Goal: Task Accomplishment & Management: Manage account settings

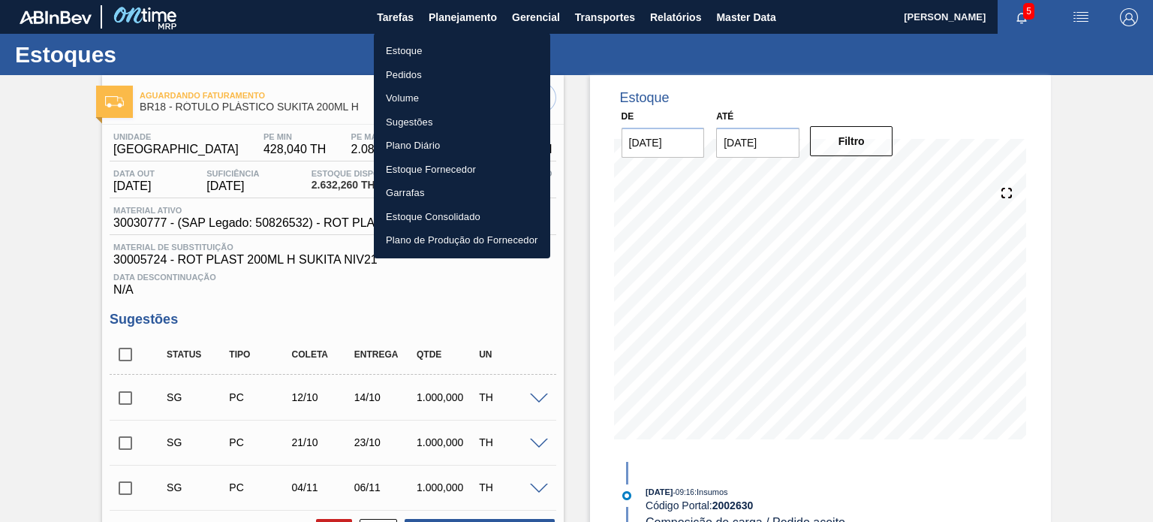
click at [445, 56] on li "Estoque" at bounding box center [462, 51] width 176 height 24
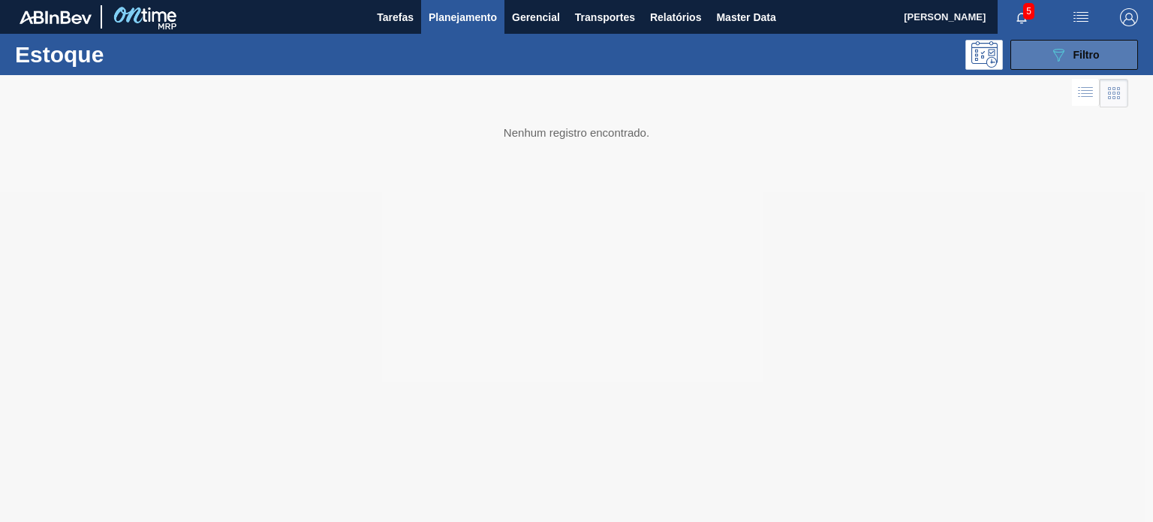
click at [1018, 50] on button "089F7B8B-B2A5-4AFE-B5C0-19BA573D28AC Filtro" at bounding box center [1074, 55] width 128 height 30
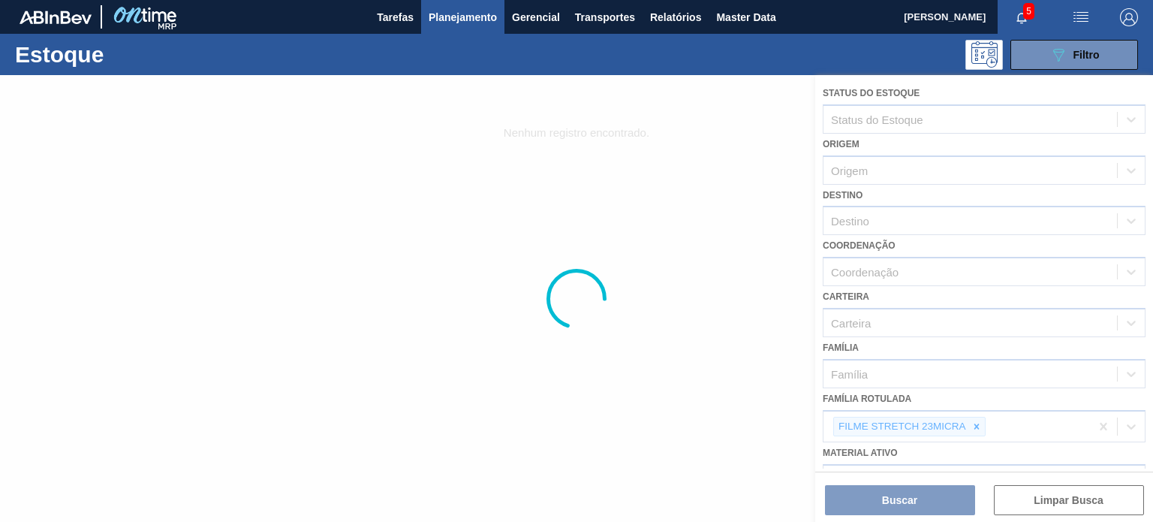
click at [971, 423] on div at bounding box center [576, 298] width 1153 height 447
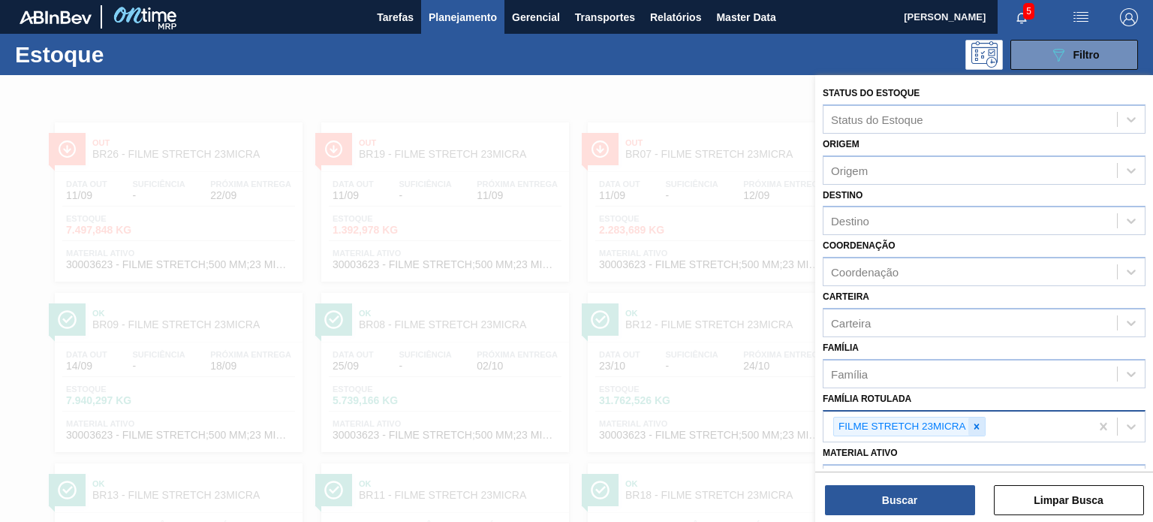
click at [975, 423] on icon at bounding box center [976, 425] width 5 height 5
paste Rotulada "CAIXA CARTÃO STELLA 269ML"
type Rotulada "CAIXA CARTÃO STELLA 269ML"
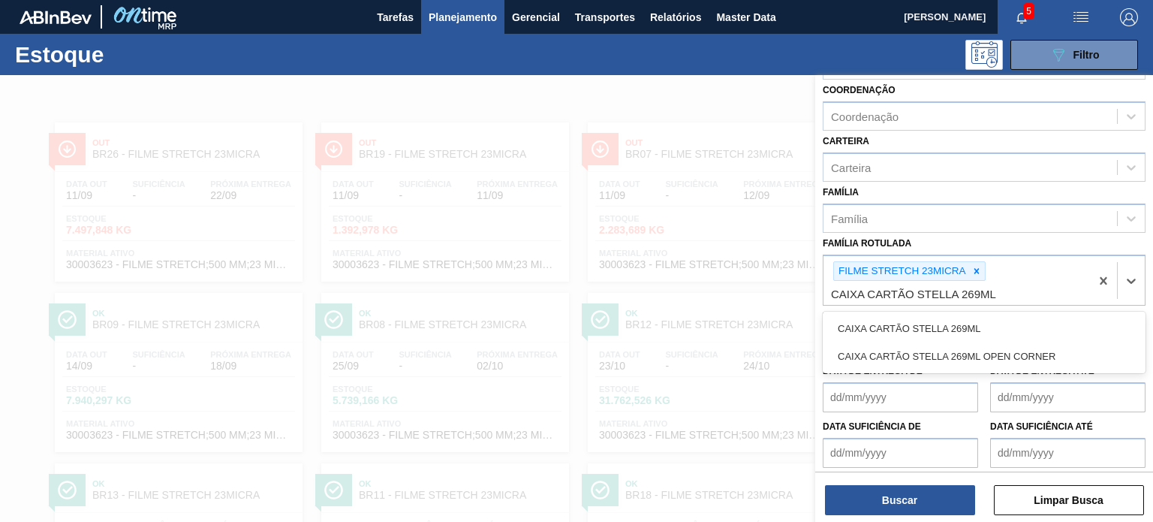
scroll to position [213, 0]
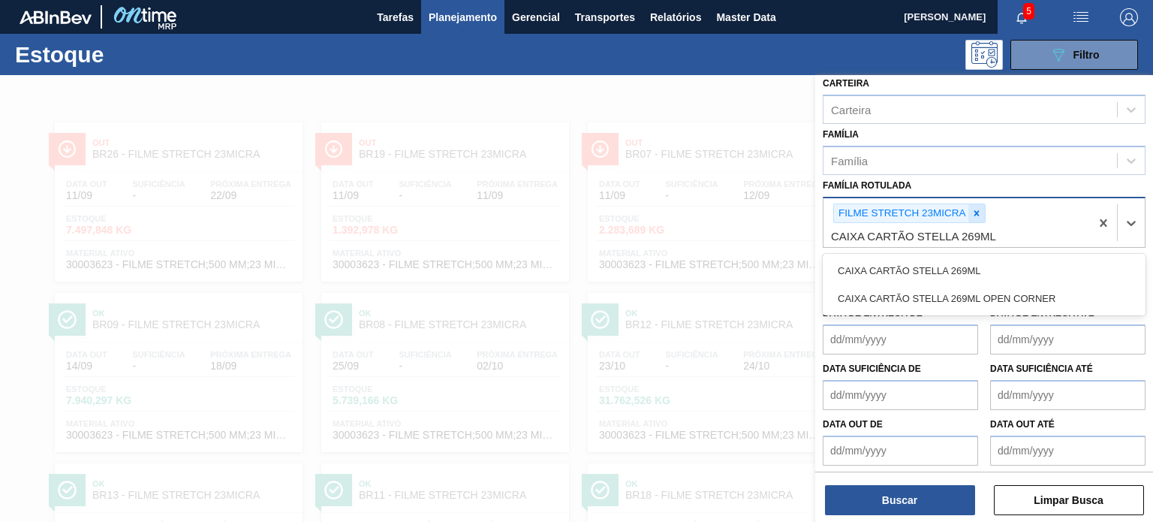
click at [977, 212] on icon at bounding box center [976, 212] width 5 height 5
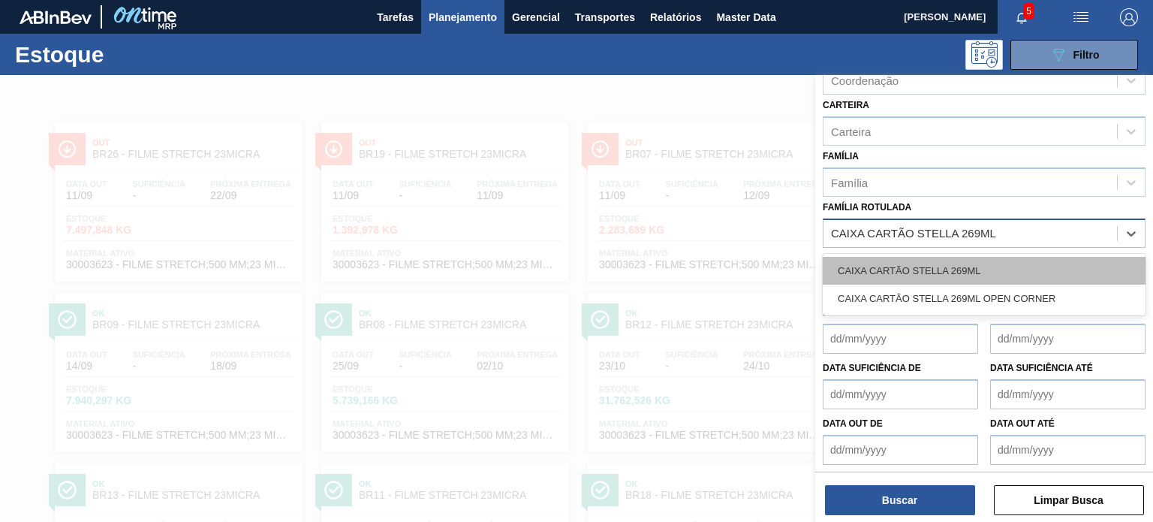
click at [960, 260] on div "CAIXA CARTÃO STELLA 269ML" at bounding box center [984, 271] width 323 height 28
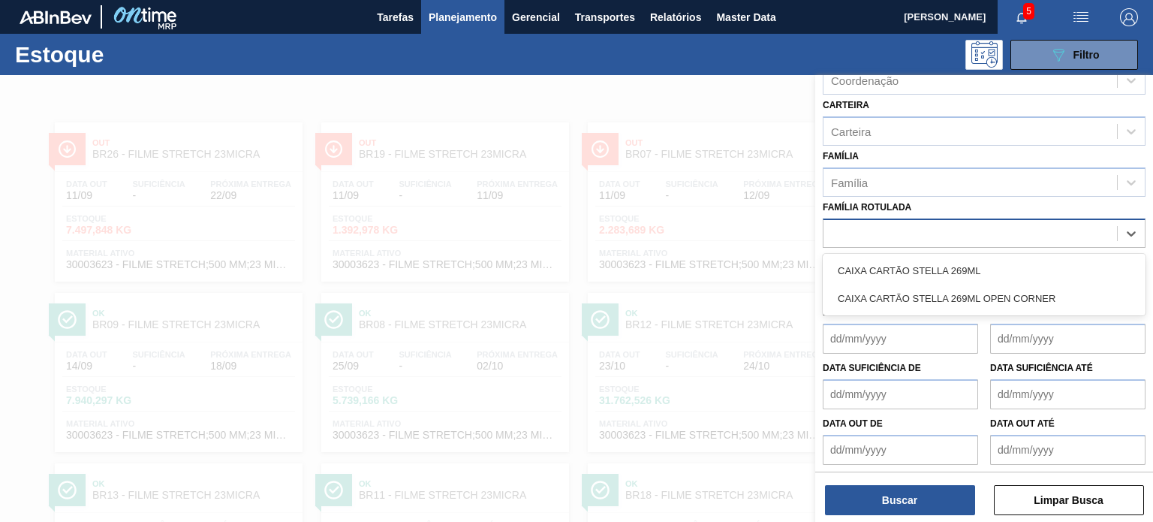
scroll to position [194, 0]
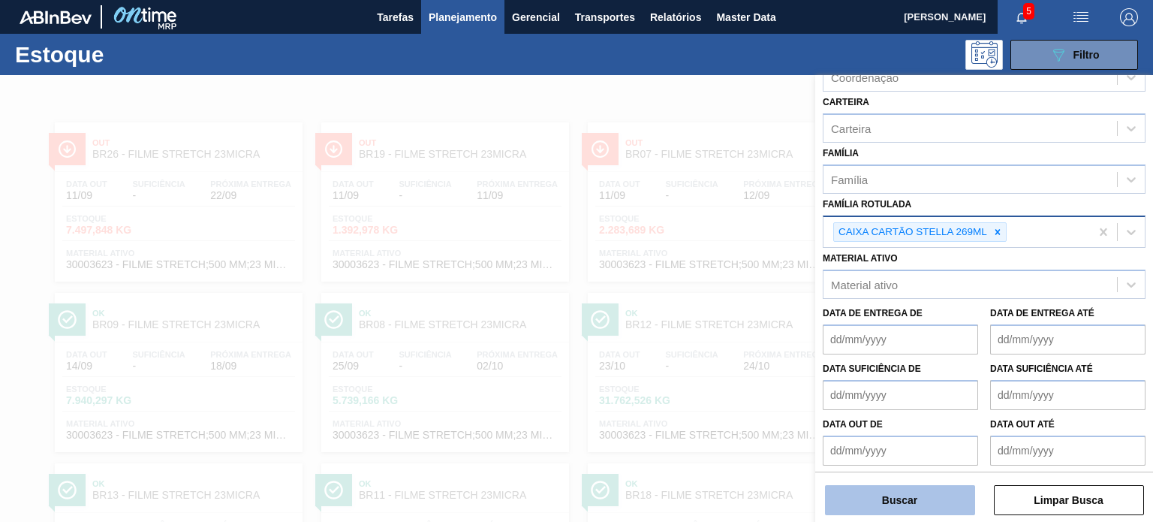
click at [936, 499] on button "Buscar" at bounding box center [900, 500] width 150 height 30
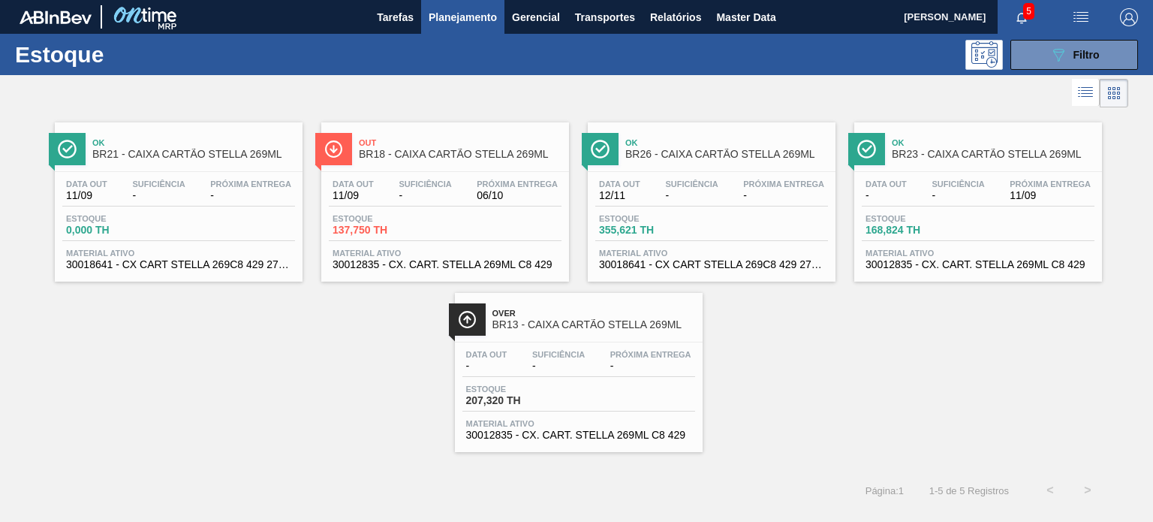
click at [667, 211] on div "Data out 12/11 Suficiência - Próxima Entrega - Estoque 355,621 TH Material ativ…" at bounding box center [712, 223] width 248 height 102
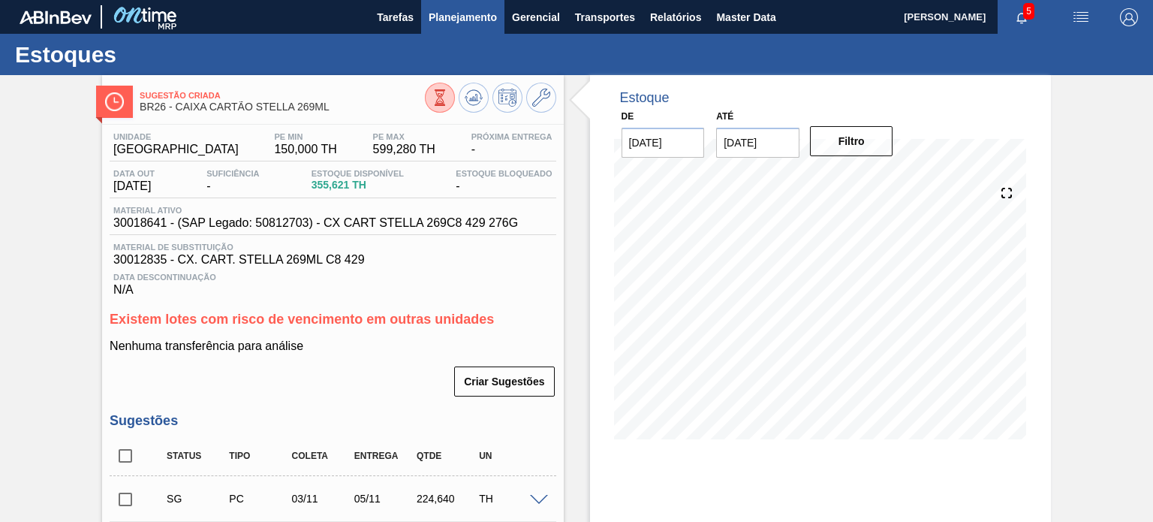
click at [471, 17] on span "Planejamento" at bounding box center [463, 17] width 68 height 18
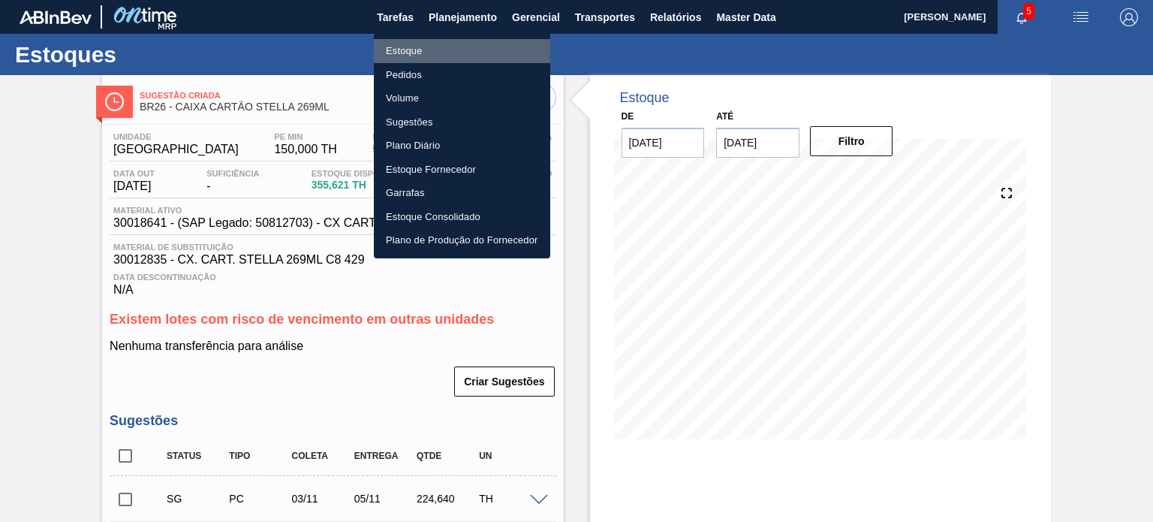
click at [446, 47] on li "Estoque" at bounding box center [462, 51] width 176 height 24
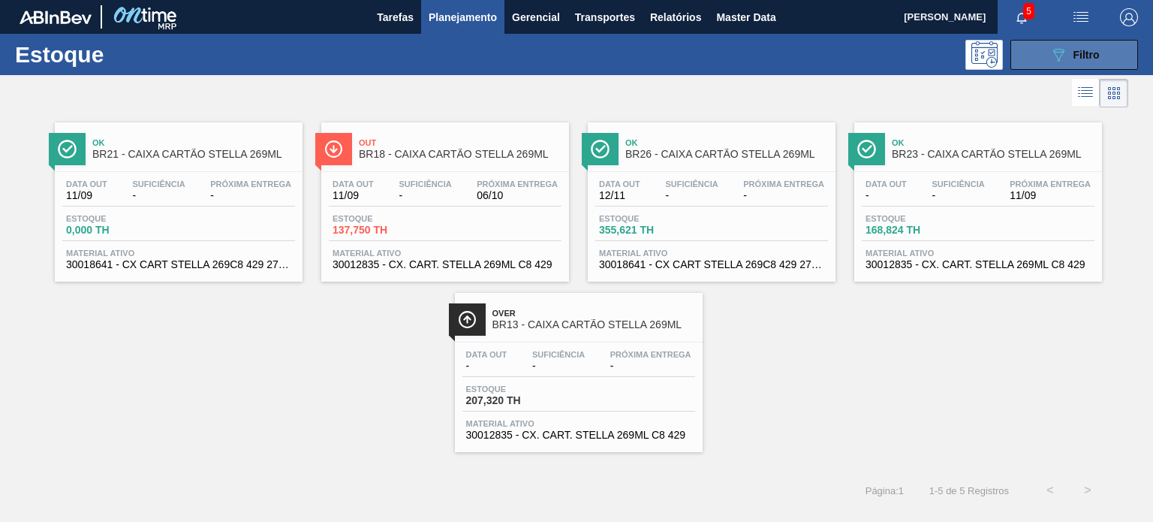
click at [1051, 46] on icon "089F7B8B-B2A5-4AFE-B5C0-19BA573D28AC" at bounding box center [1058, 55] width 18 height 18
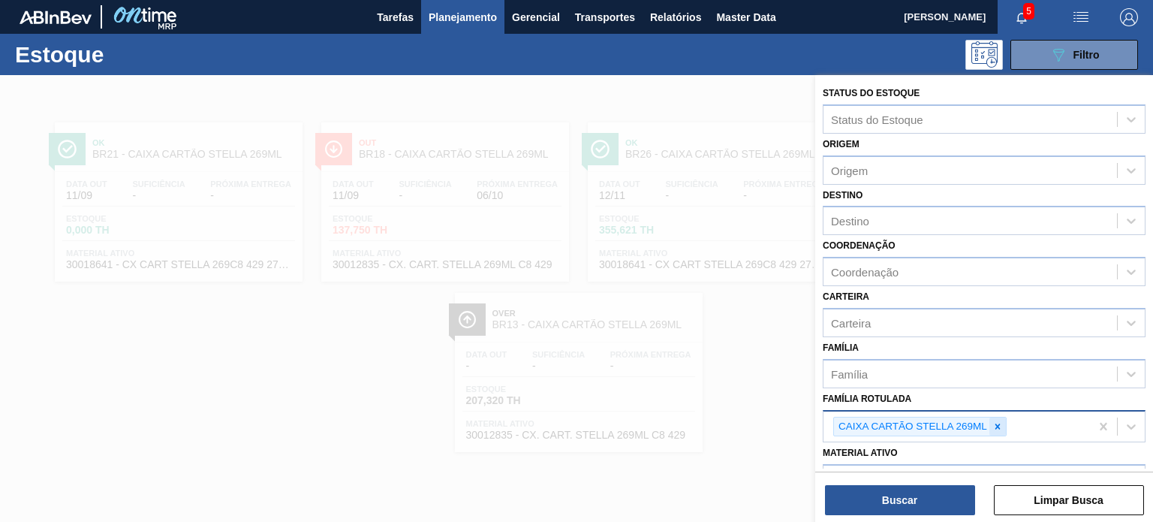
click at [994, 421] on icon at bounding box center [997, 426] width 11 height 11
type Rotulada "pc 200"
click at [995, 421] on icon at bounding box center [997, 426] width 11 height 11
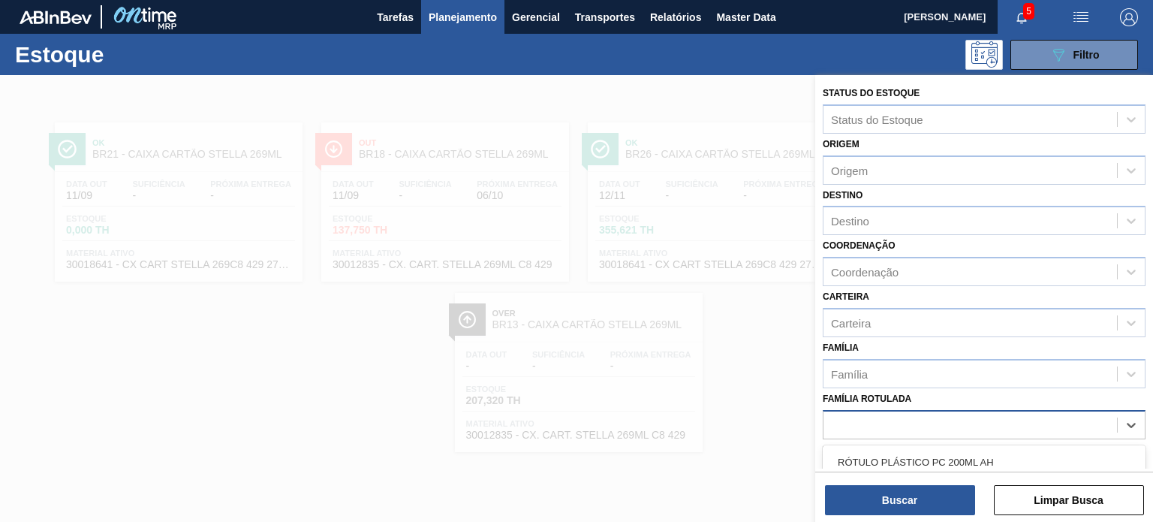
click at [995, 420] on div "pc 200" at bounding box center [970, 425] width 294 height 22
type Rotulada "pc 200ml h"
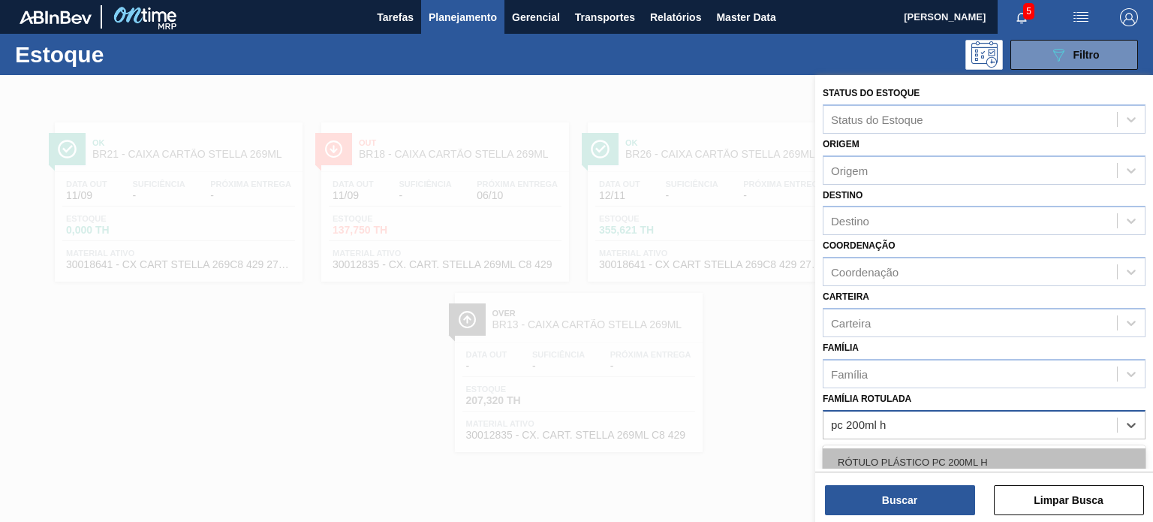
click at [998, 448] on div "RÓTULO PLÁSTICO PC 200ML H" at bounding box center [984, 462] width 323 height 28
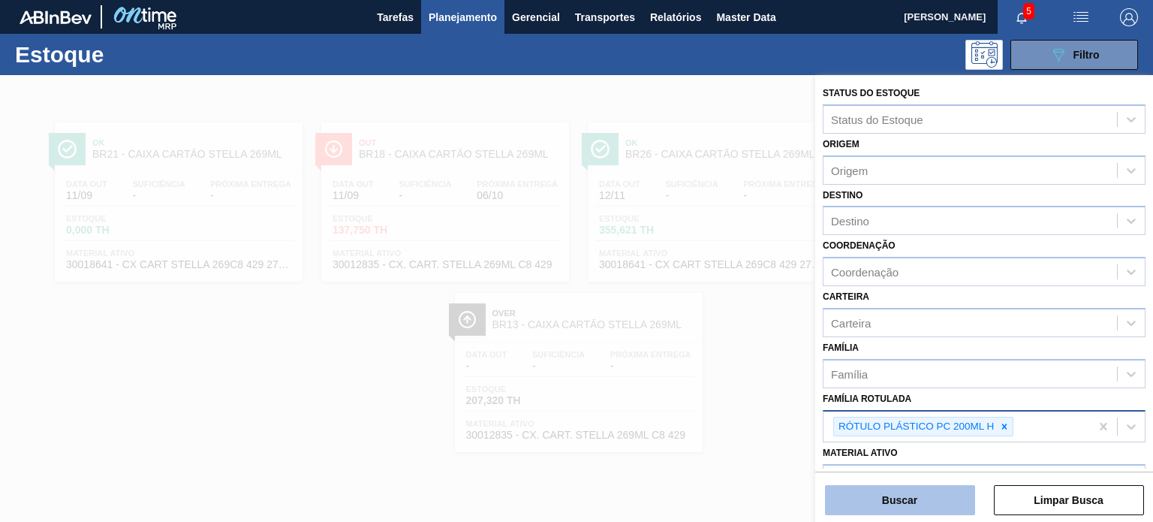
click at [946, 498] on button "Buscar" at bounding box center [900, 500] width 150 height 30
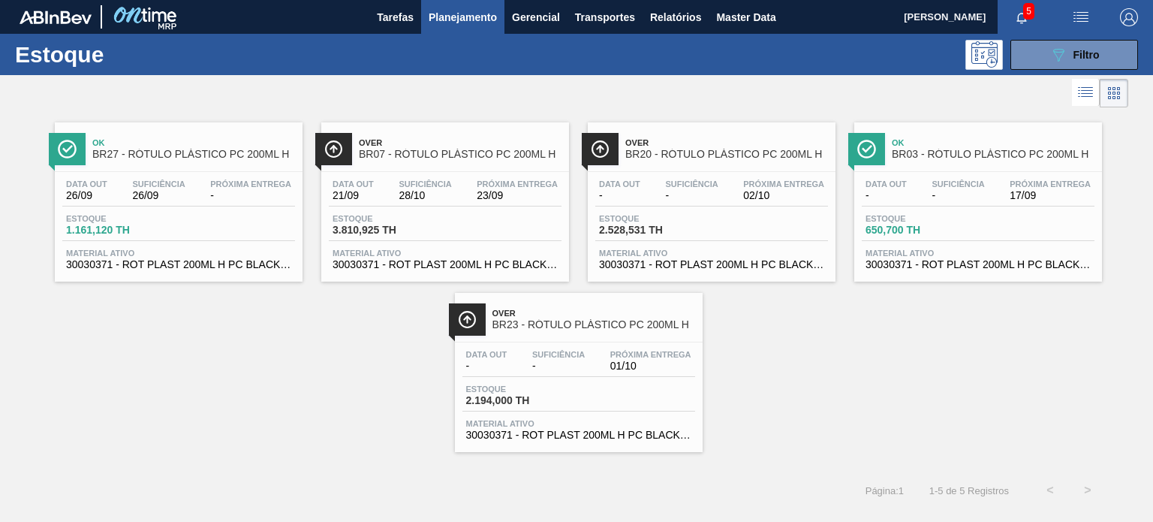
click at [453, 186] on div "Suficiência 28/10" at bounding box center [425, 190] width 60 height 22
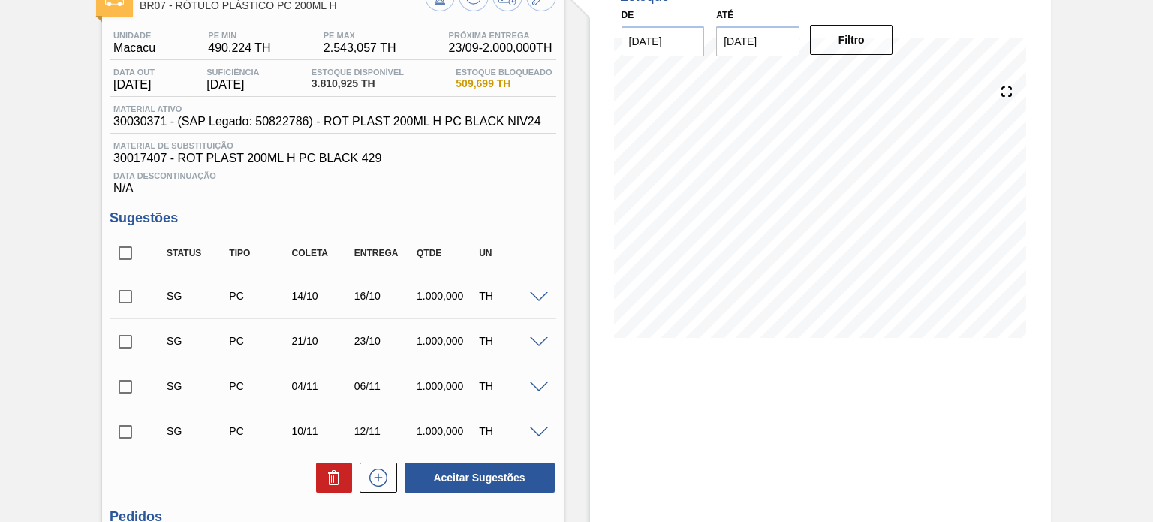
scroll to position [75, 0]
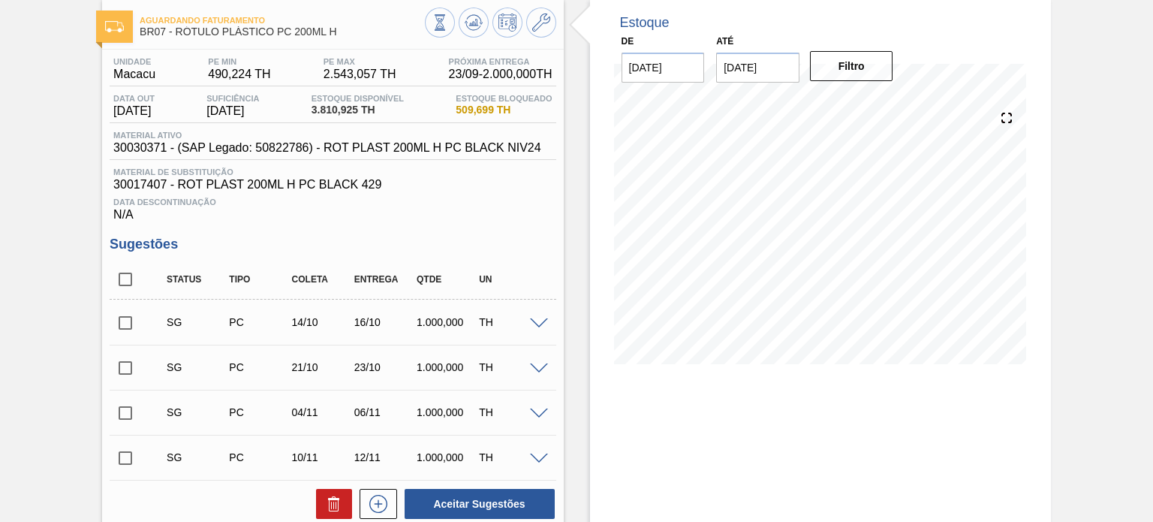
click at [813, 398] on div "Estoque De 11/09/2025 Até 31/01/2026 Filtro 07/10 Projeção de Estoque 710.929 N…" at bounding box center [820, 414] width 461 height 828
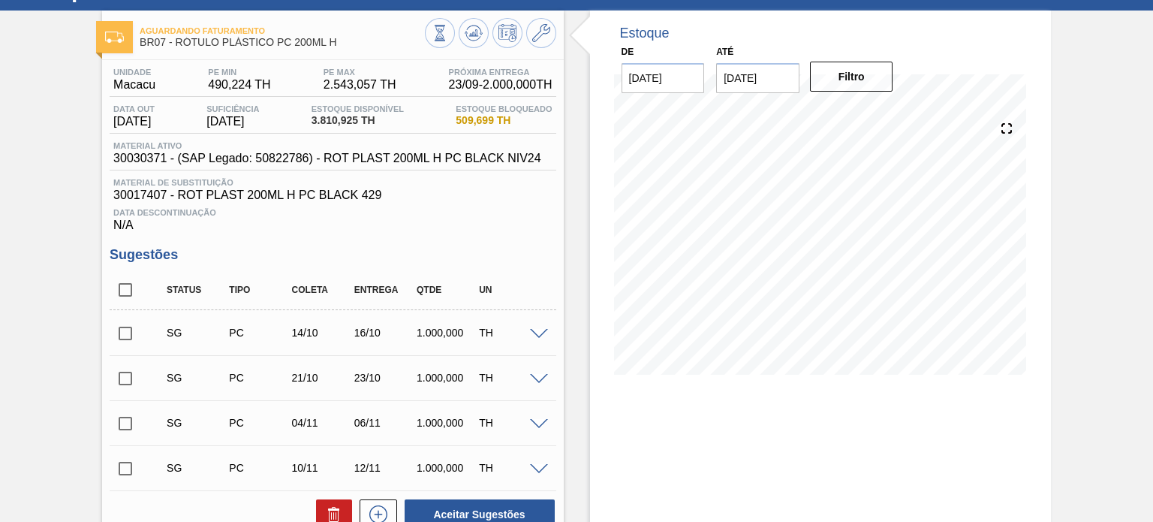
scroll to position [0, 0]
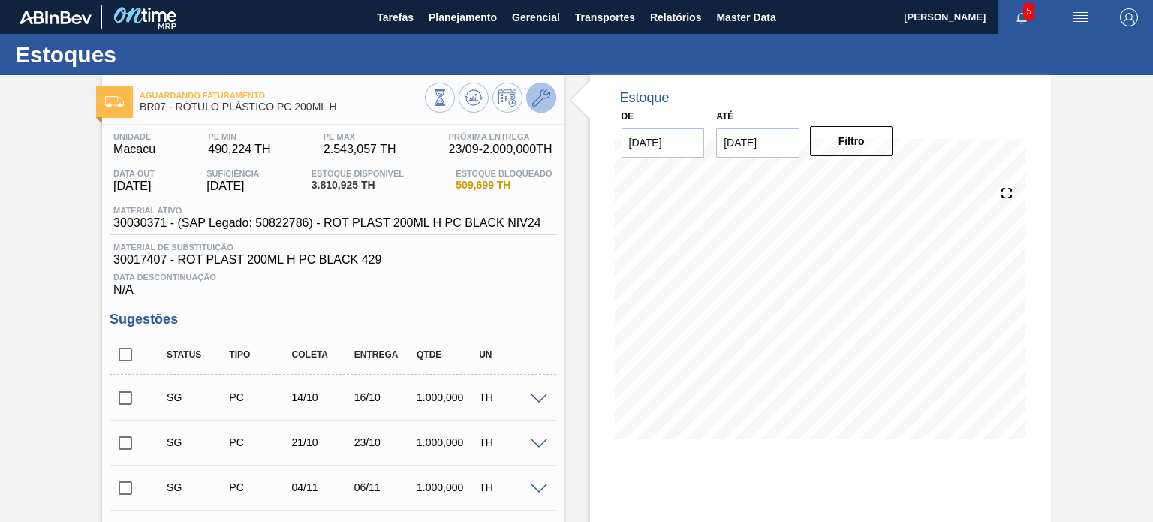
click at [537, 99] on icon at bounding box center [541, 98] width 18 height 18
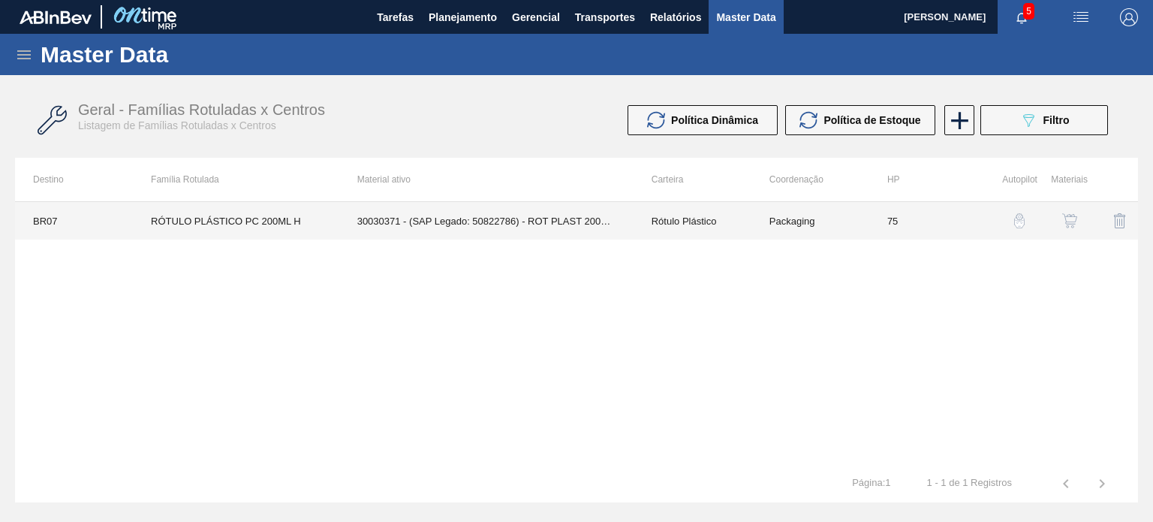
click at [931, 232] on td "75" at bounding box center [928, 221] width 118 height 38
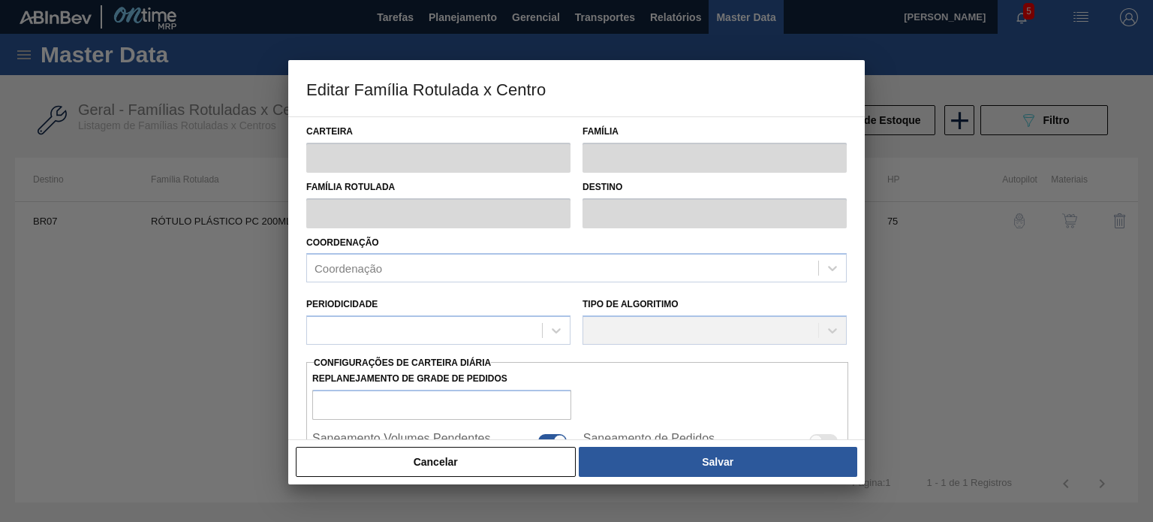
type input "Rótulo Plástico"
type input "RÓTULO PLÁSTICO PC 200ML H"
type input "BR07 - Macacu"
type input "75"
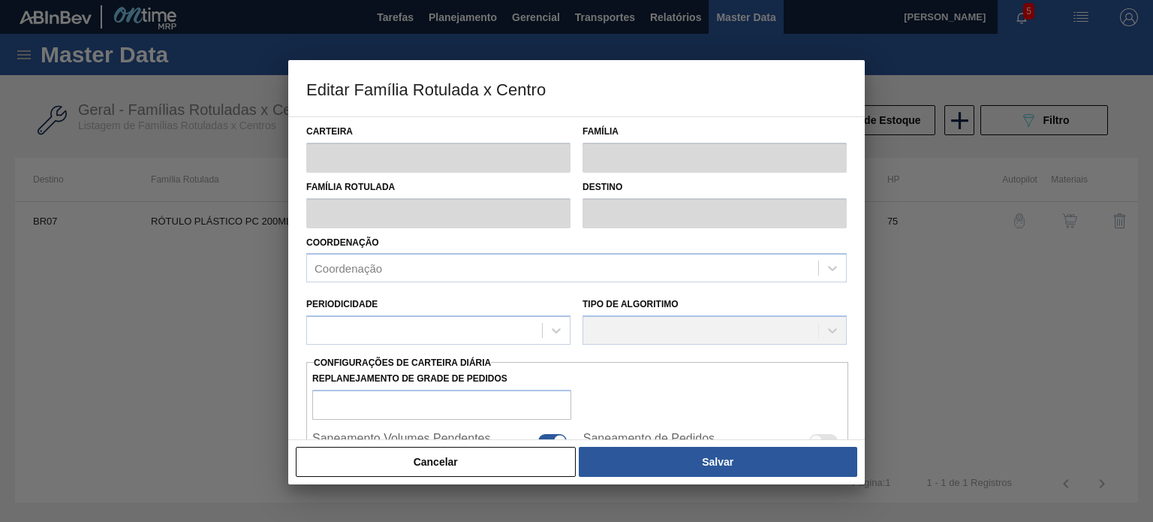
type input "490,224"
type input "2.543,057"
type input "50"
type input "1.516,641"
checkbox input "true"
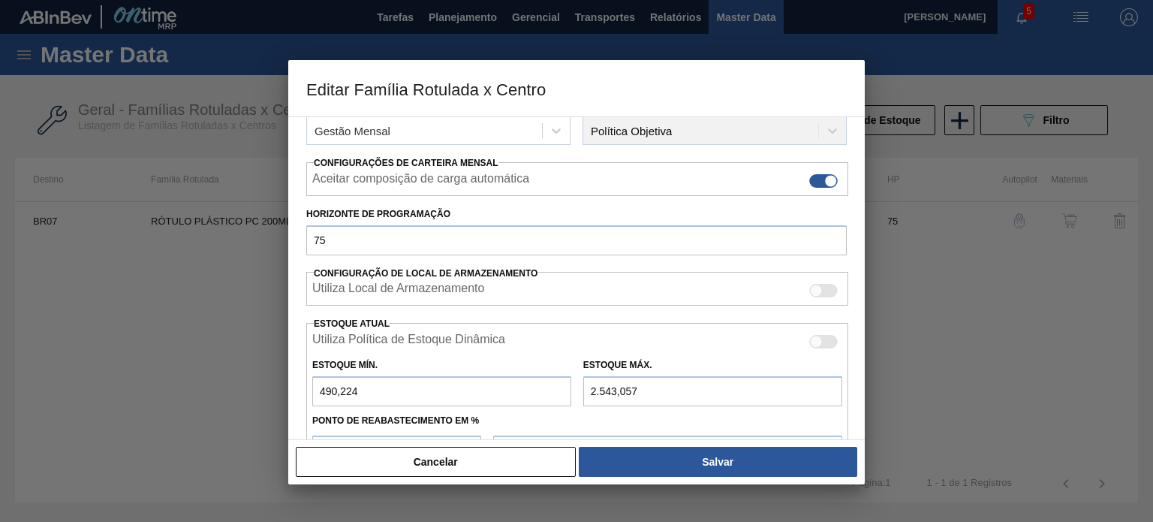
scroll to position [363, 0]
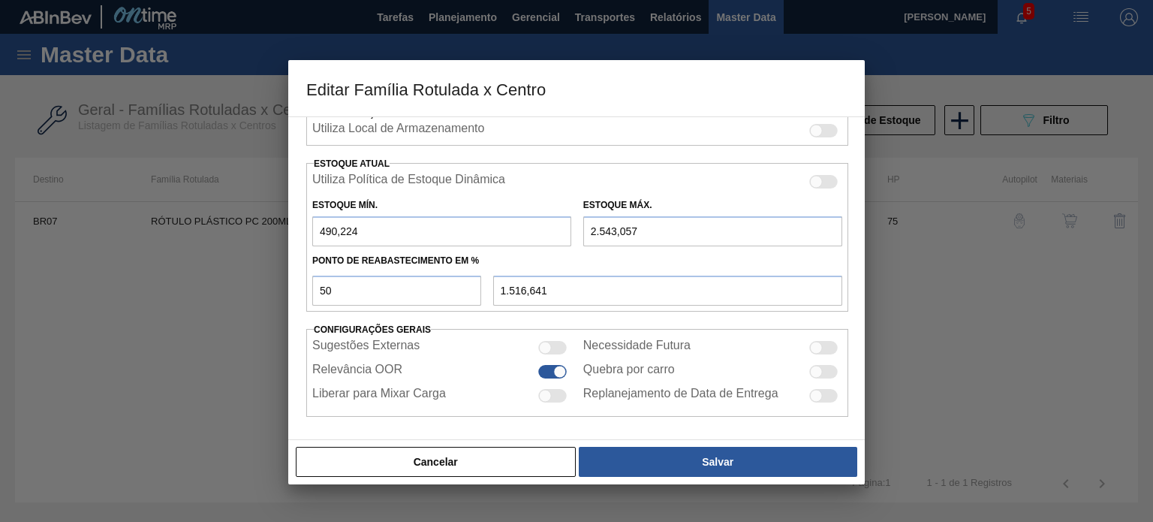
click at [616, 230] on input "2.543,057" at bounding box center [712, 231] width 259 height 30
type input "254,057"
type input "372,141"
type input "25,057"
type input "257,641"
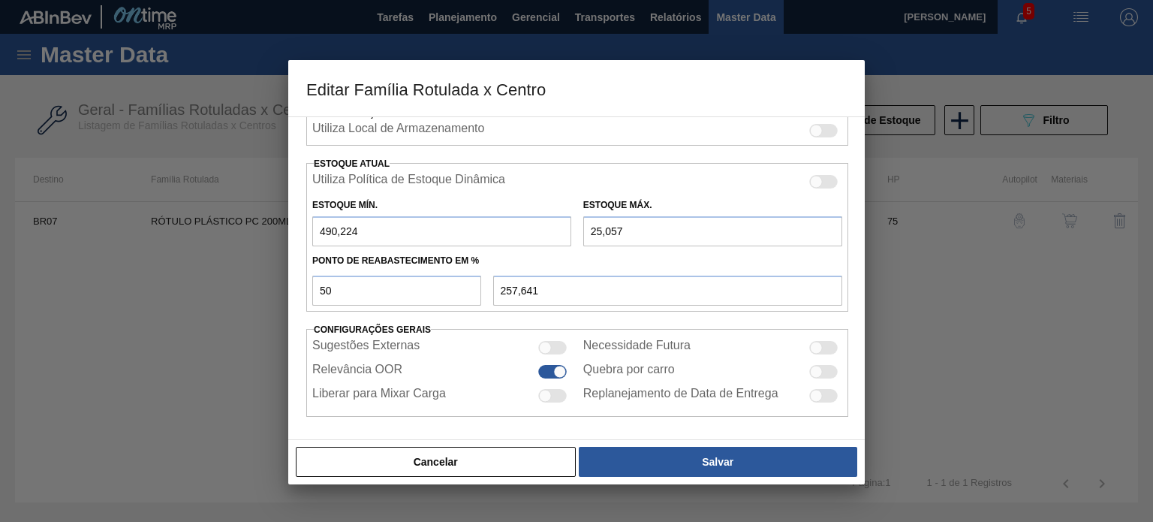
type input "25,05"
type input "257,637"
type input "25,05"
click at [508, 452] on button "Cancelar" at bounding box center [436, 462] width 280 height 30
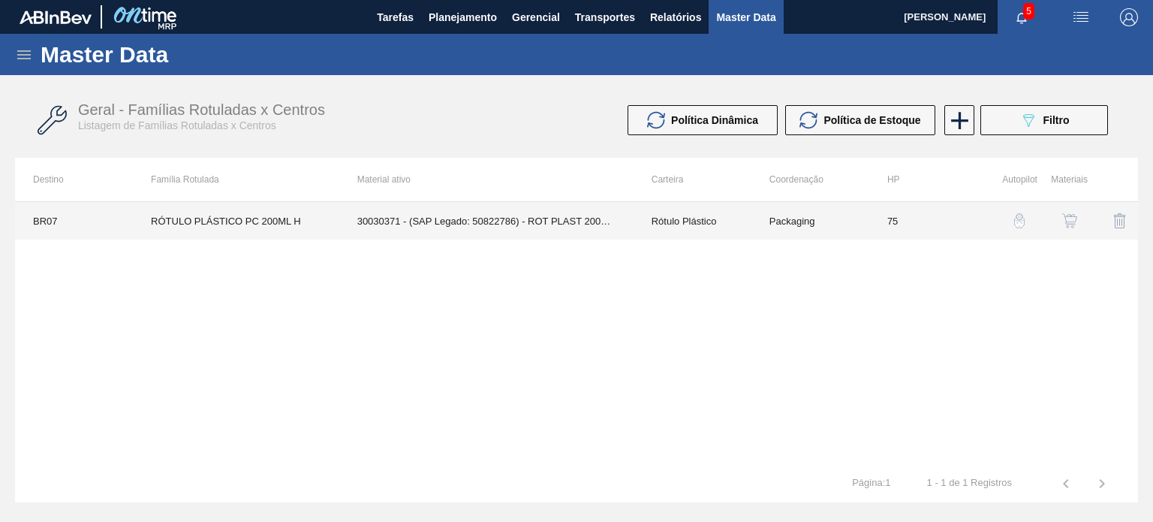
click at [884, 227] on td "75" at bounding box center [928, 221] width 118 height 38
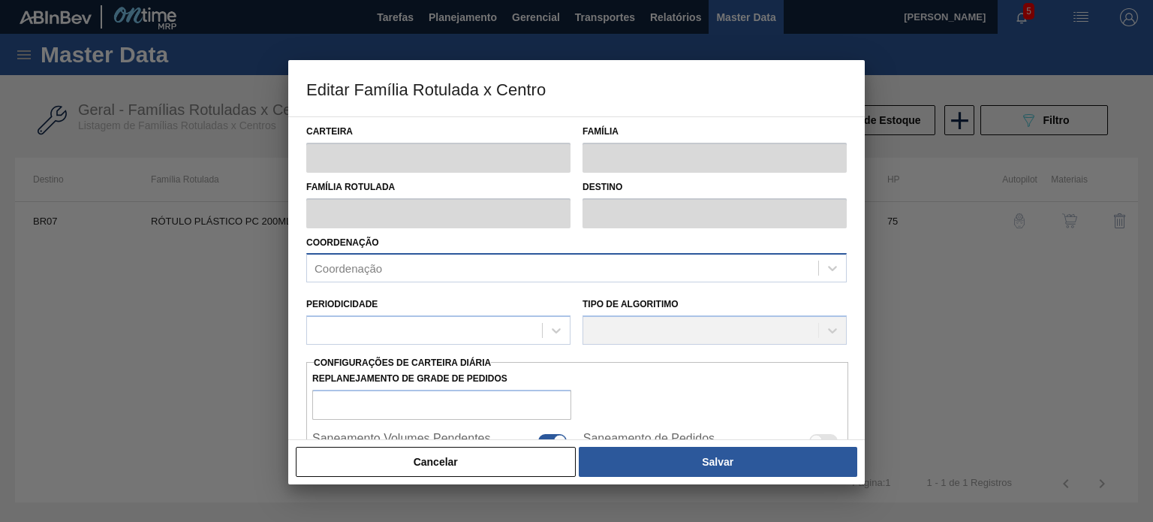
type input "Rótulo Plástico"
type input "RÓTULO PLÁSTICO PC 200ML H"
type input "BR07 - Macacu"
type input "75"
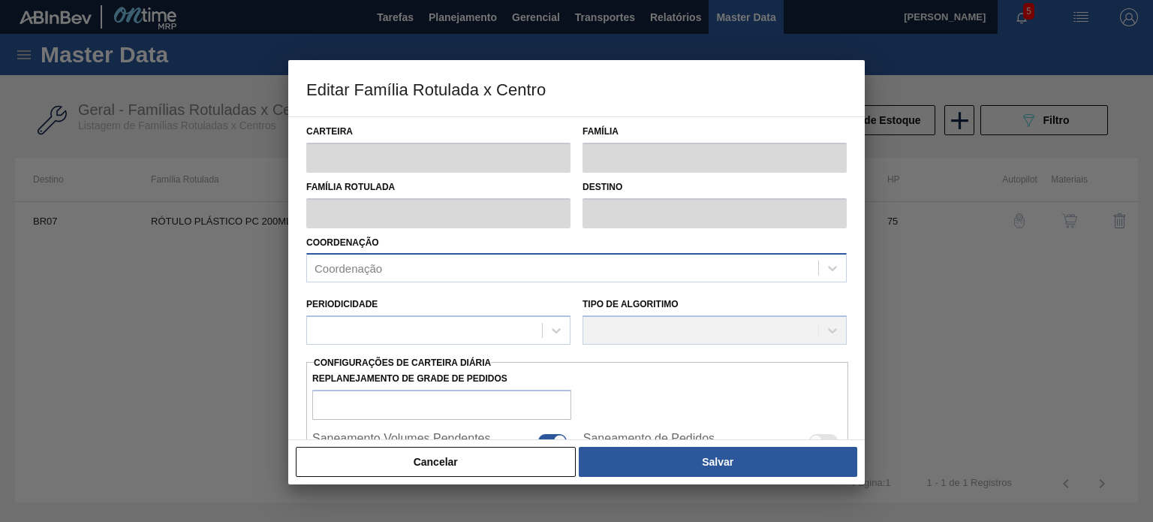
type input "490,224"
type input "2.543,057"
type input "50"
type input "1.516,641"
checkbox input "true"
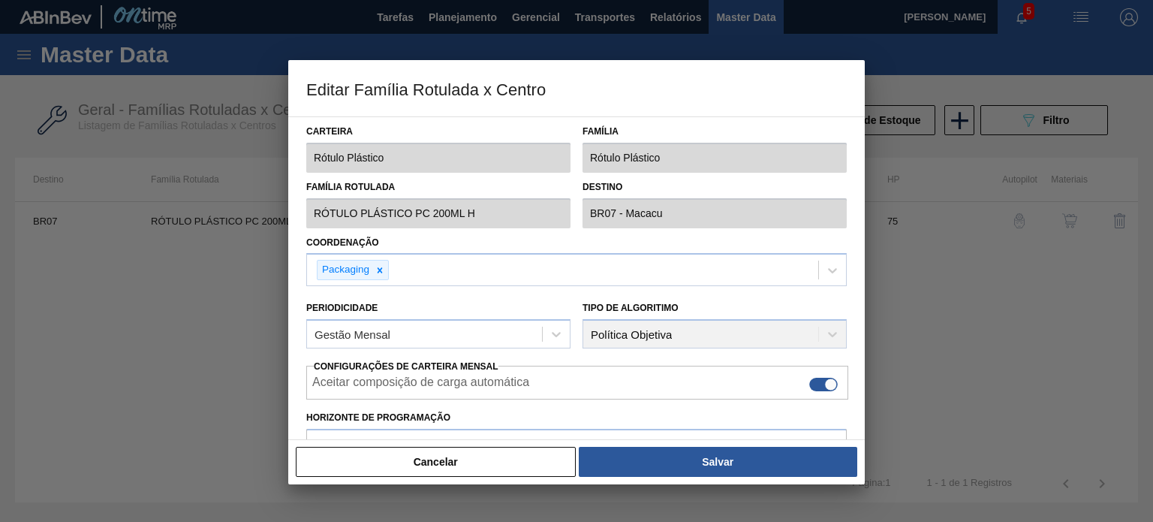
scroll to position [300, 0]
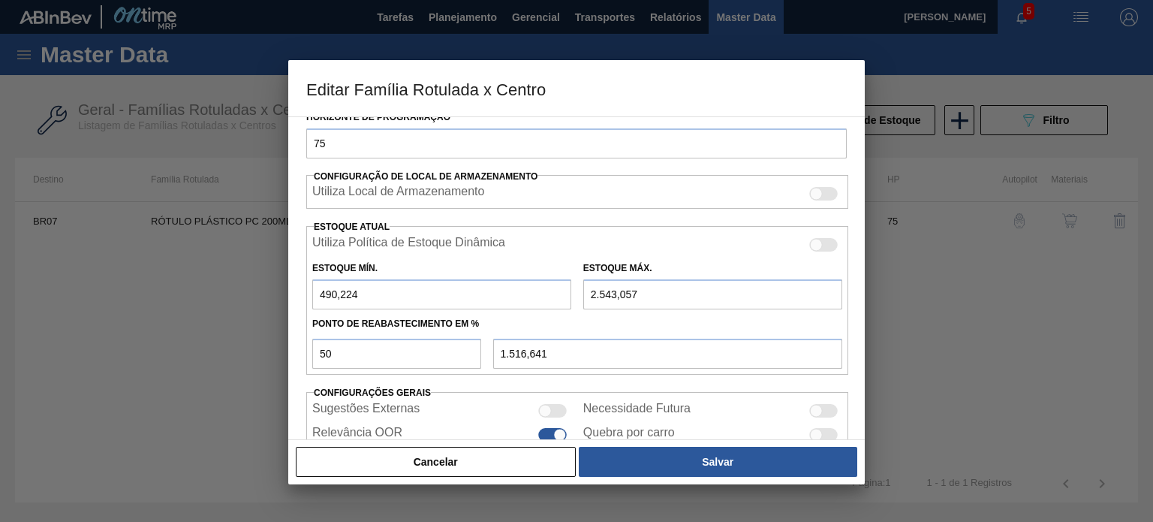
click at [614, 292] on input "2.543,057" at bounding box center [712, 294] width 259 height 30
type input "254,057"
type input "372,141"
type input "25,057"
type input "257,641"
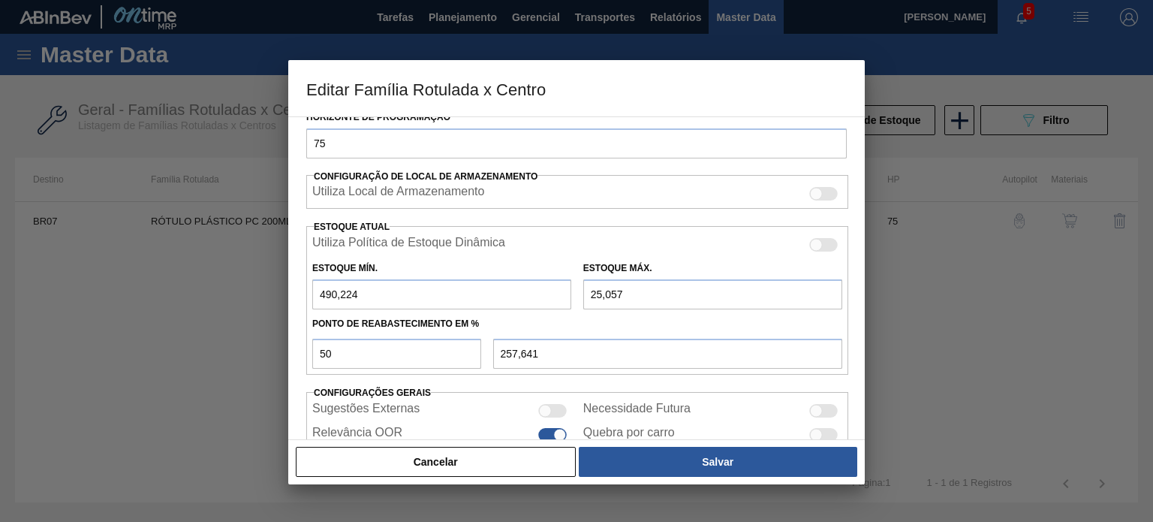
type input "2,057"
type input "246,141"
type input "28,057"
type input "259,141"
type input "280,057"
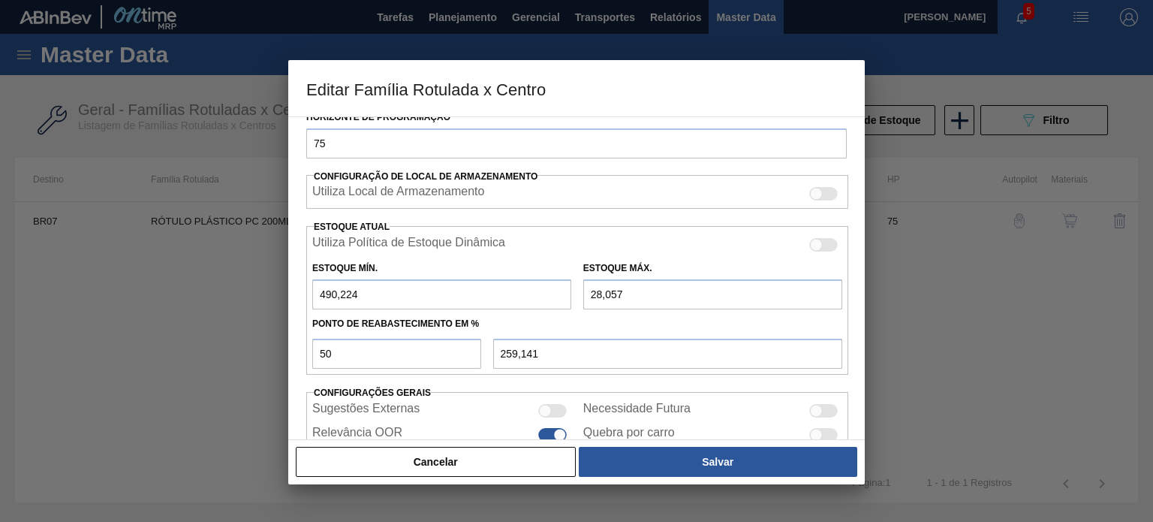
type input "385,141"
type input "2.800,057"
type input "1.645,140"
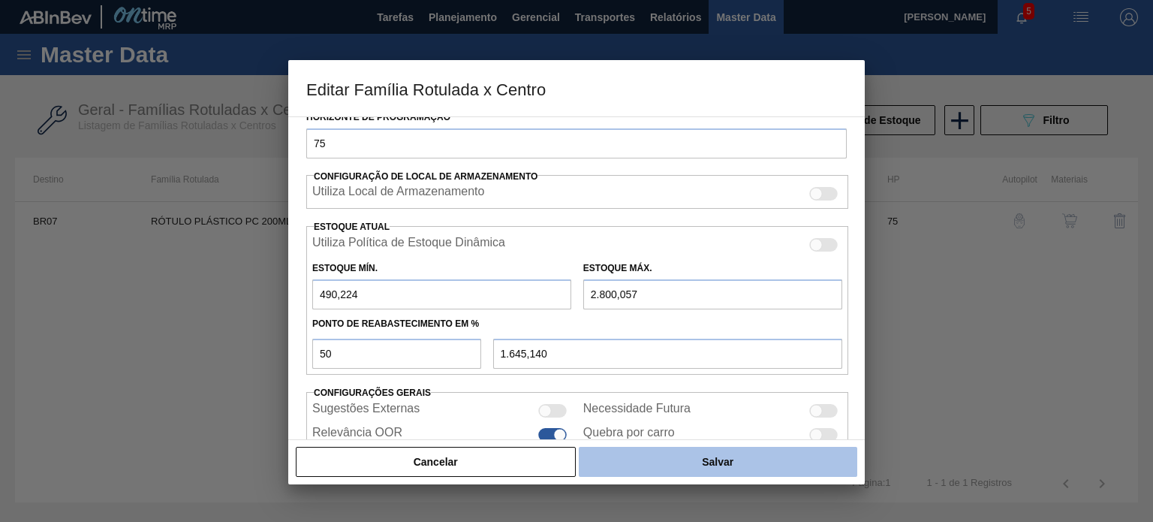
type input "2.800,057"
click at [670, 466] on button "Salvar" at bounding box center [718, 462] width 279 height 30
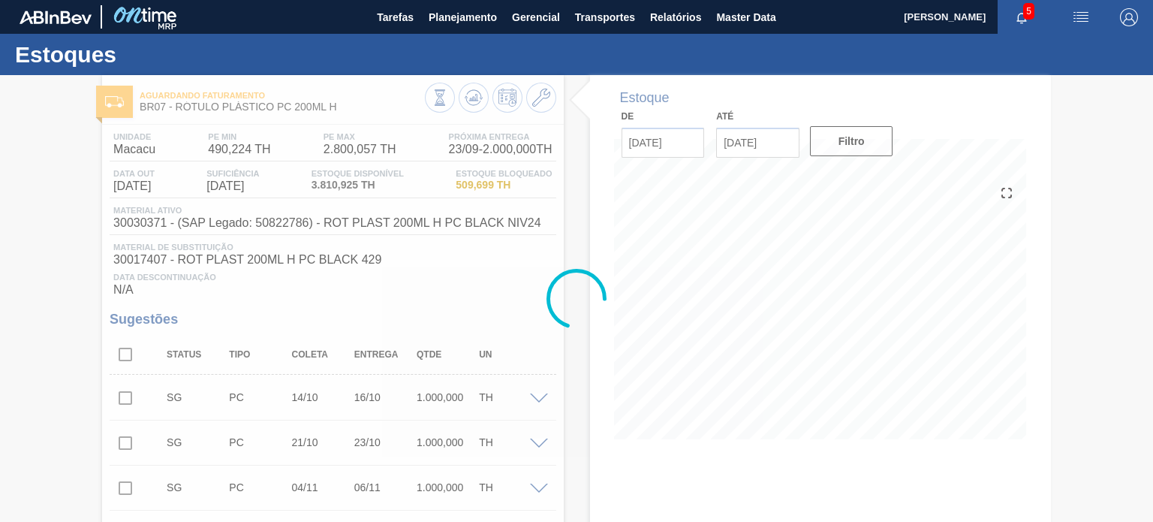
click at [480, 108] on div at bounding box center [576, 298] width 1153 height 447
click at [476, 106] on div at bounding box center [576, 298] width 1153 height 447
click at [476, 106] on icon at bounding box center [474, 98] width 18 height 18
click at [476, 106] on div at bounding box center [576, 298] width 1153 height 447
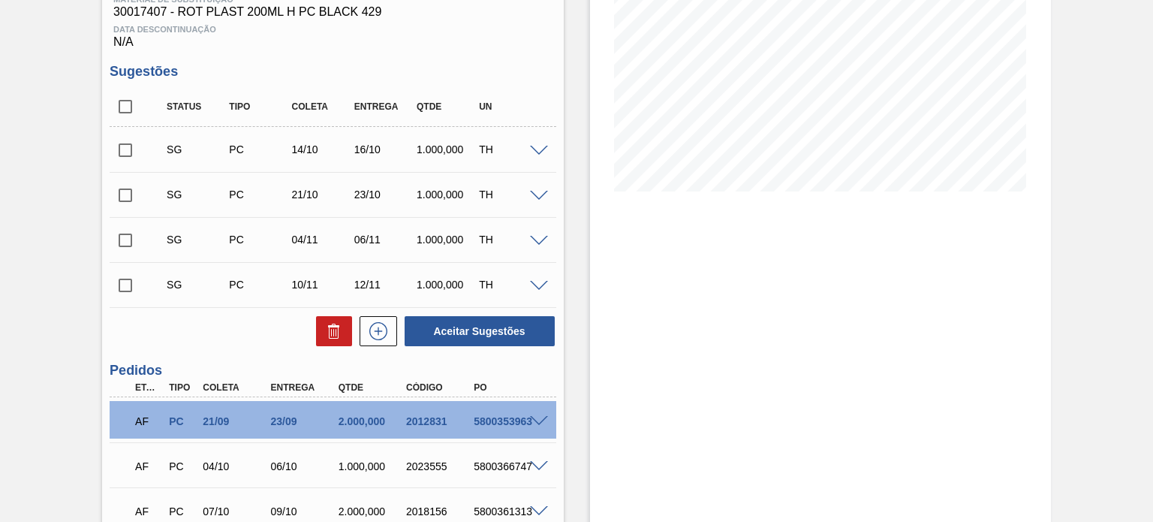
scroll to position [231, 0]
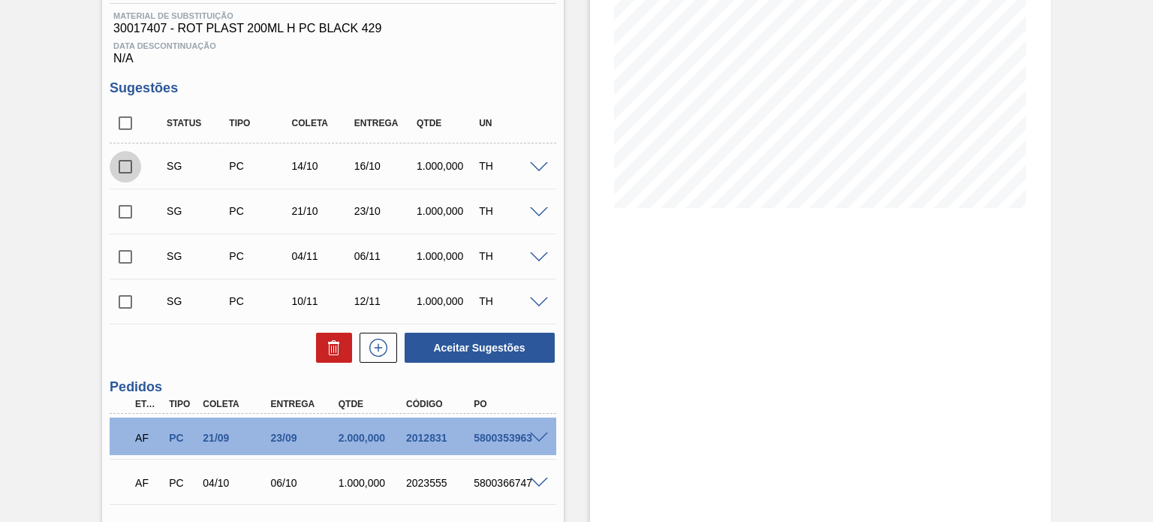
click at [121, 162] on input "checkbox" at bounding box center [126, 167] width 32 height 32
checkbox input "true"
click at [123, 196] on input "checkbox" at bounding box center [126, 212] width 32 height 32
checkbox input "true"
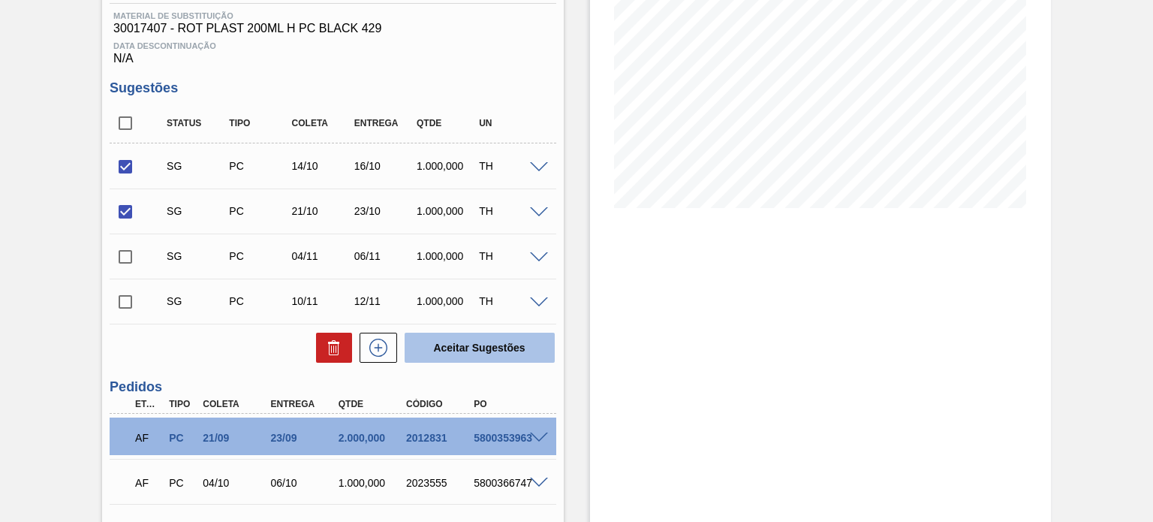
click at [504, 349] on button "Aceitar Sugestões" at bounding box center [480, 348] width 150 height 30
checkbox input "false"
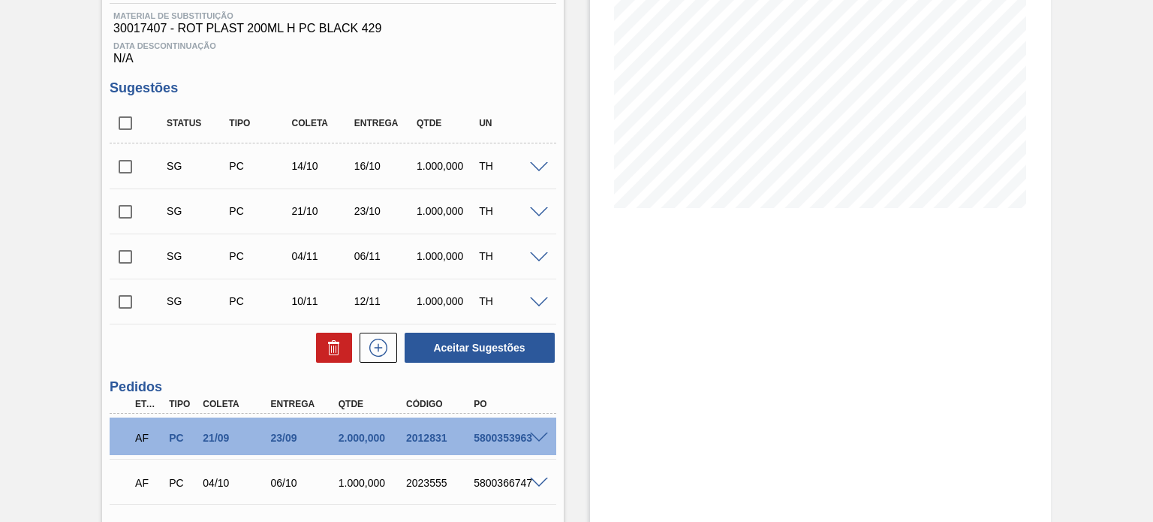
click at [132, 155] on input "checkbox" at bounding box center [126, 167] width 32 height 32
checkbox input "true"
click at [134, 197] on input "checkbox" at bounding box center [126, 212] width 32 height 32
checkbox input "true"
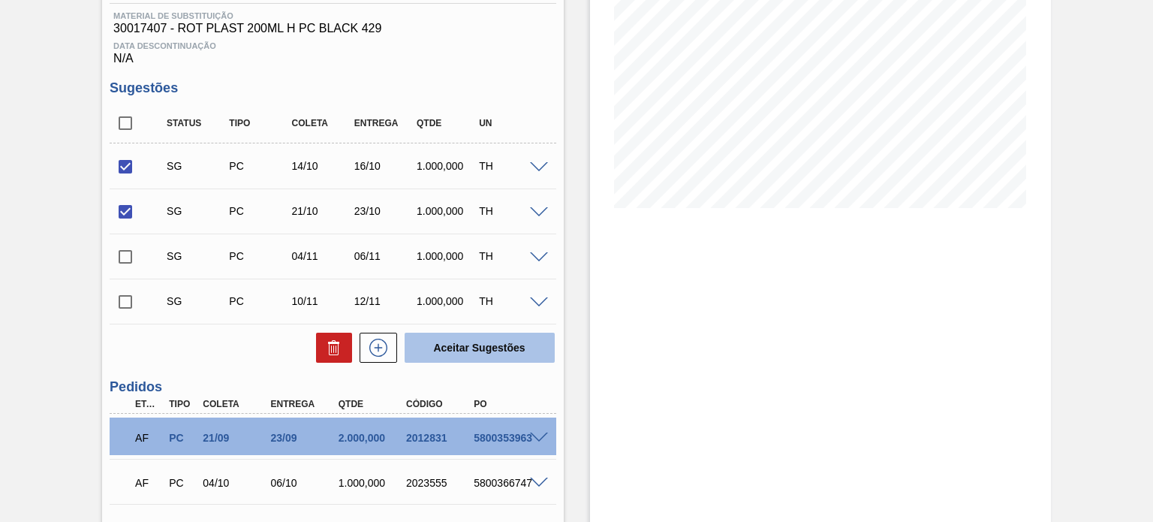
click at [468, 348] on button "Aceitar Sugestões" at bounding box center [480, 348] width 150 height 30
checkbox input "false"
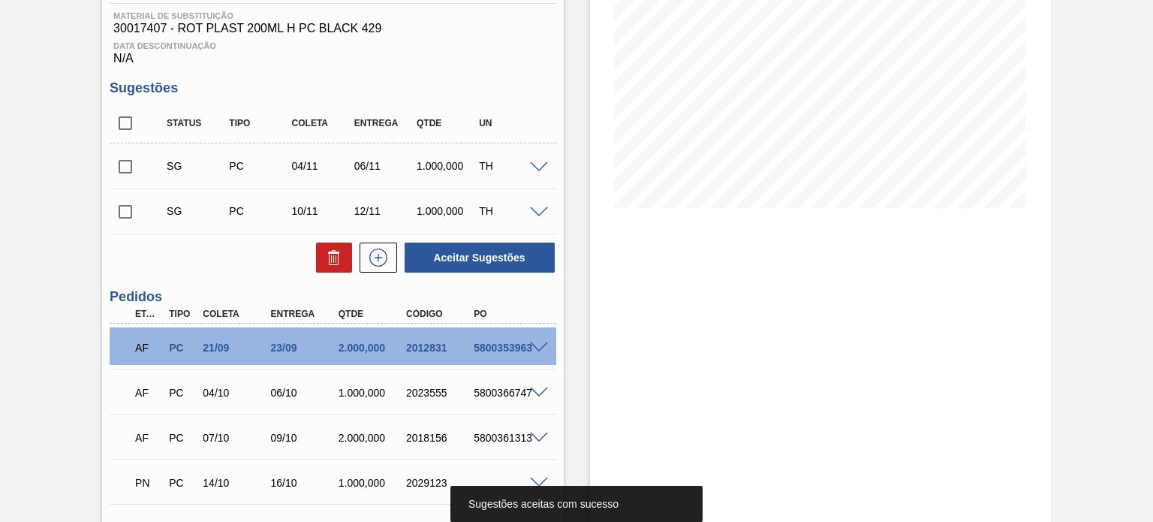
scroll to position [0, 0]
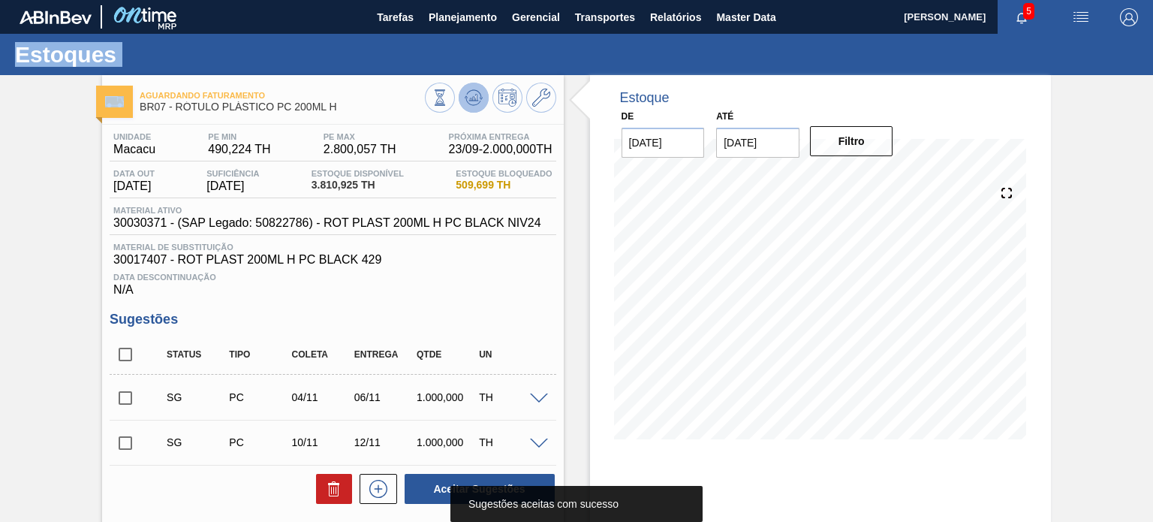
click at [474, 89] on icon at bounding box center [474, 98] width 18 height 18
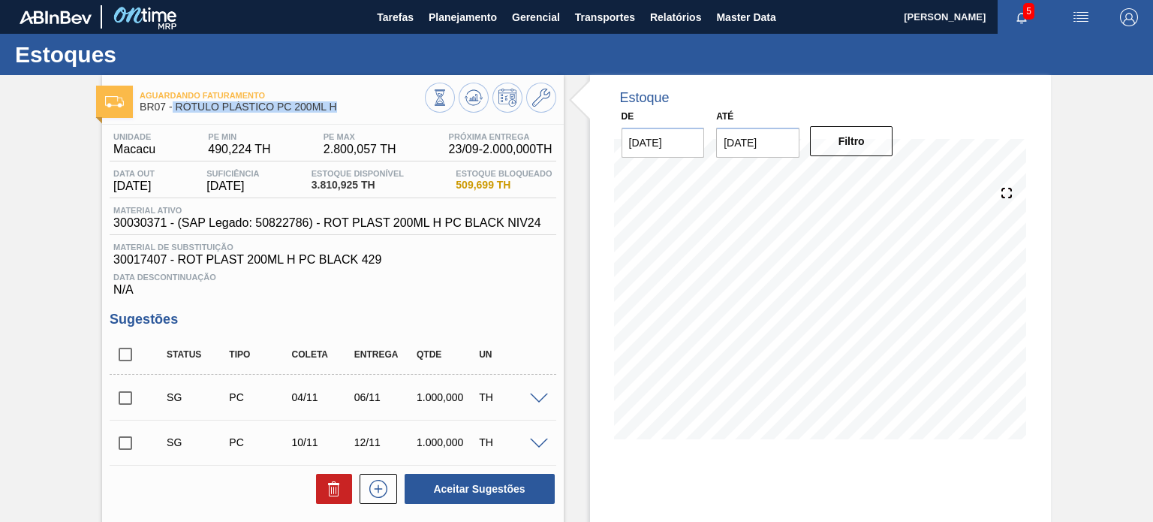
drag, startPoint x: 319, startPoint y: 111, endPoint x: 173, endPoint y: 104, distance: 146.5
click at [173, 104] on span "BR07 - RÓTULO PLÁSTICO PC 200ML H" at bounding box center [282, 106] width 285 height 11
copy span "RÓTULO PLÁSTICO PC 200ML H"
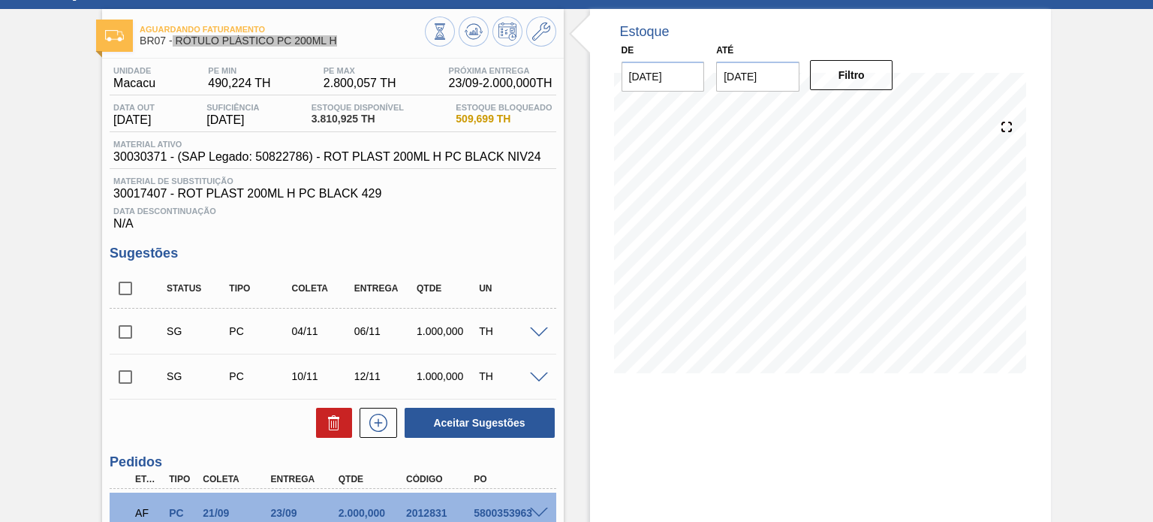
scroll to position [381, 0]
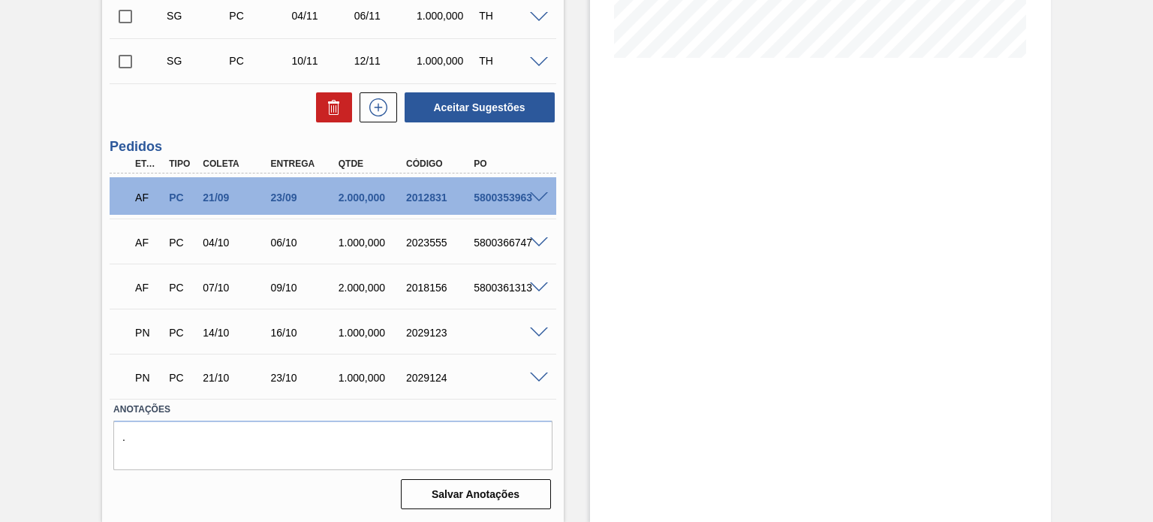
click at [427, 337] on div "2029123" at bounding box center [439, 333] width 74 height 12
copy div "2029123"
click at [417, 381] on div "2029124" at bounding box center [439, 378] width 74 height 12
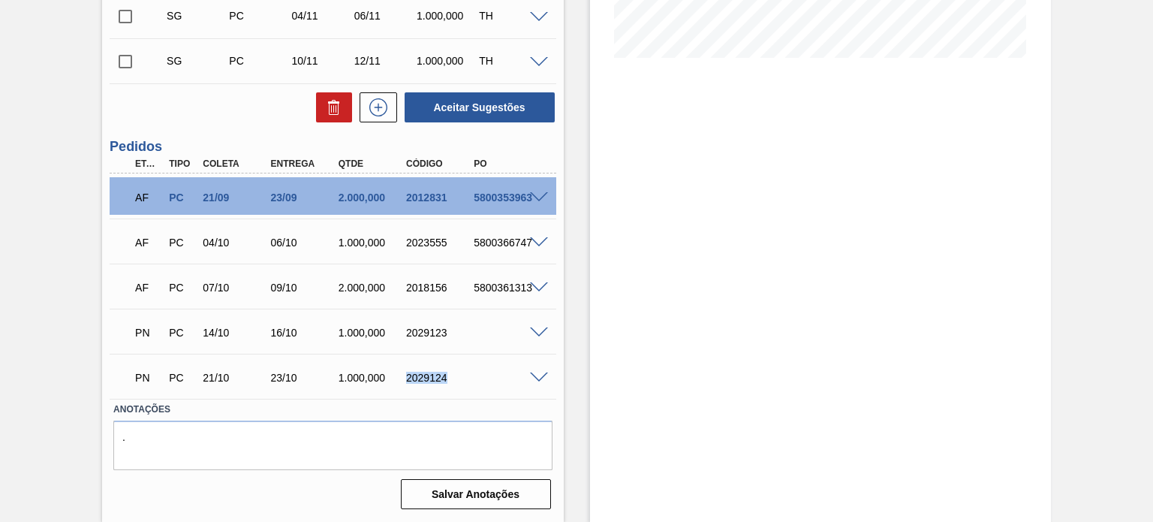
copy div "2029124"
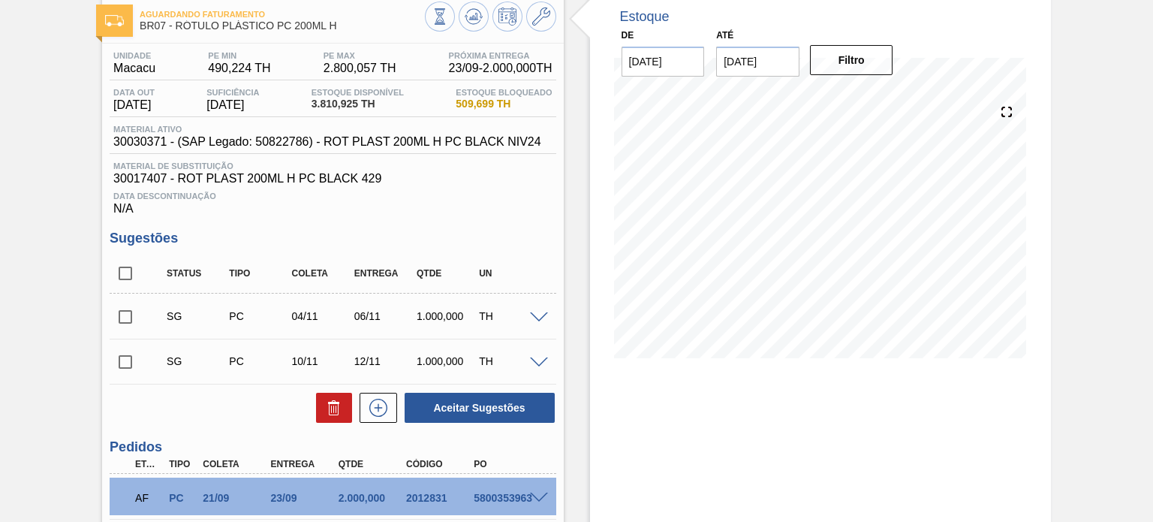
scroll to position [6, 0]
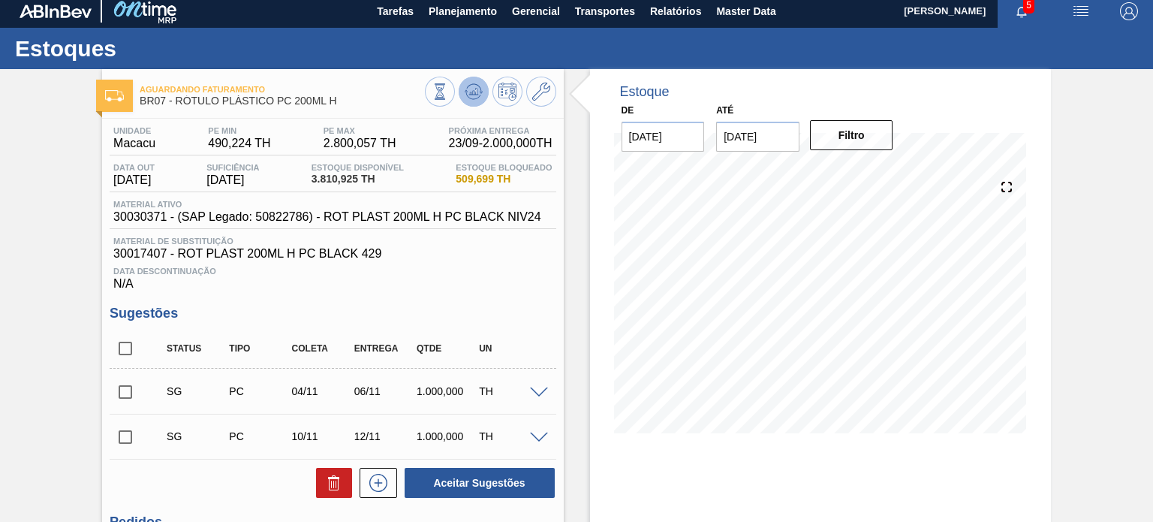
click at [468, 83] on icon at bounding box center [474, 92] width 18 height 18
click at [435, 13] on span "Planejamento" at bounding box center [463, 11] width 68 height 18
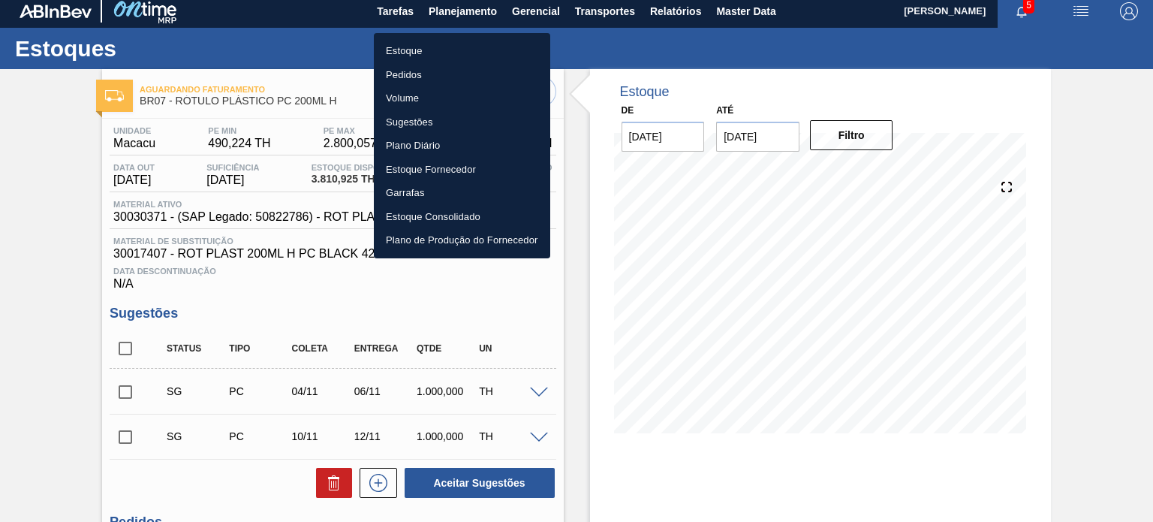
drag, startPoint x: 444, startPoint y: 44, endPoint x: 454, endPoint y: 56, distance: 16.0
click at [443, 44] on li "Estoque" at bounding box center [462, 51] width 176 height 24
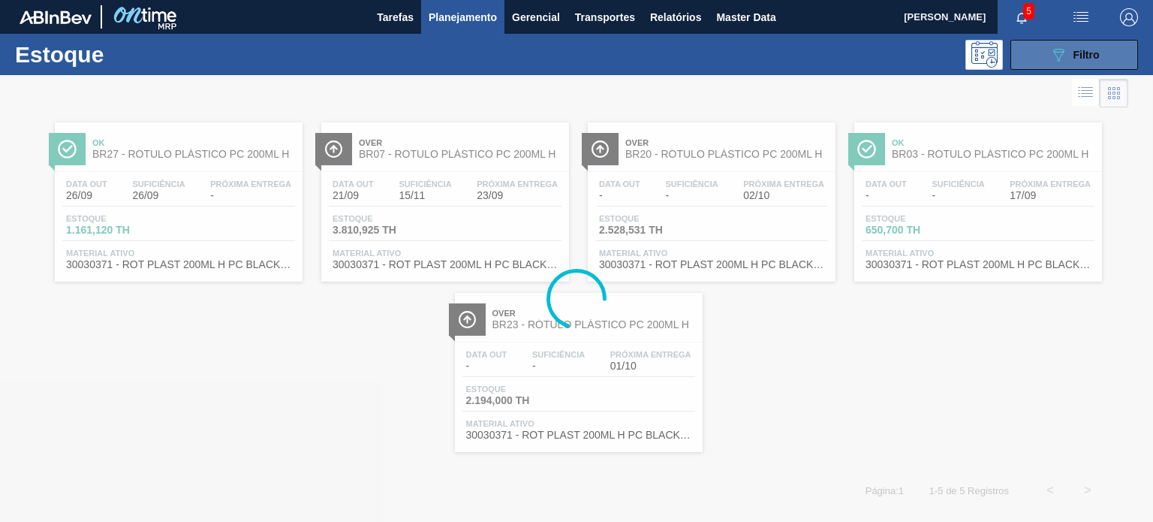
click at [1086, 59] on span "Filtro" at bounding box center [1086, 55] width 26 height 12
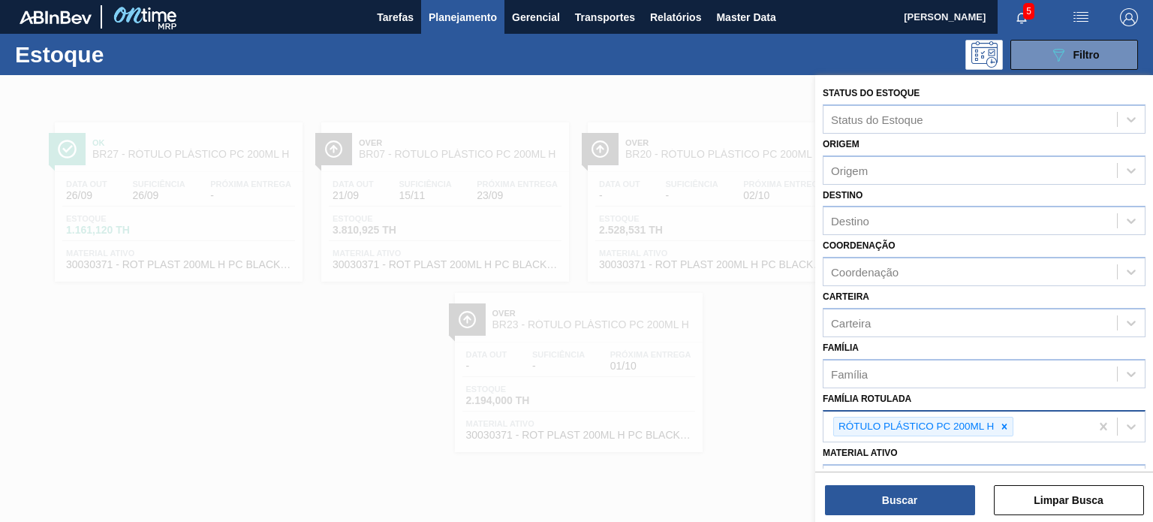
click at [1005, 422] on div at bounding box center [1004, 426] width 17 height 19
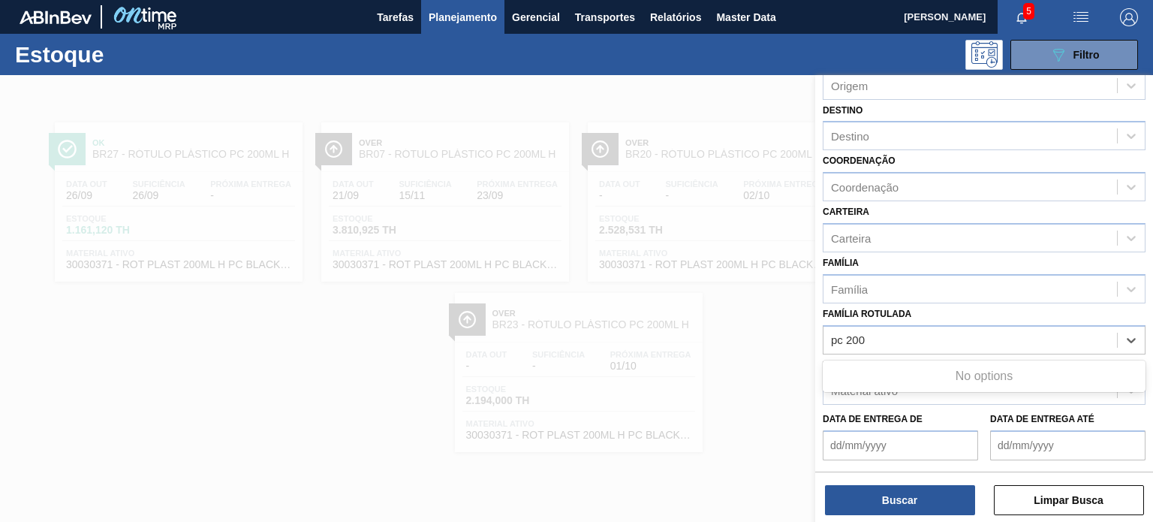
scroll to position [191, 0]
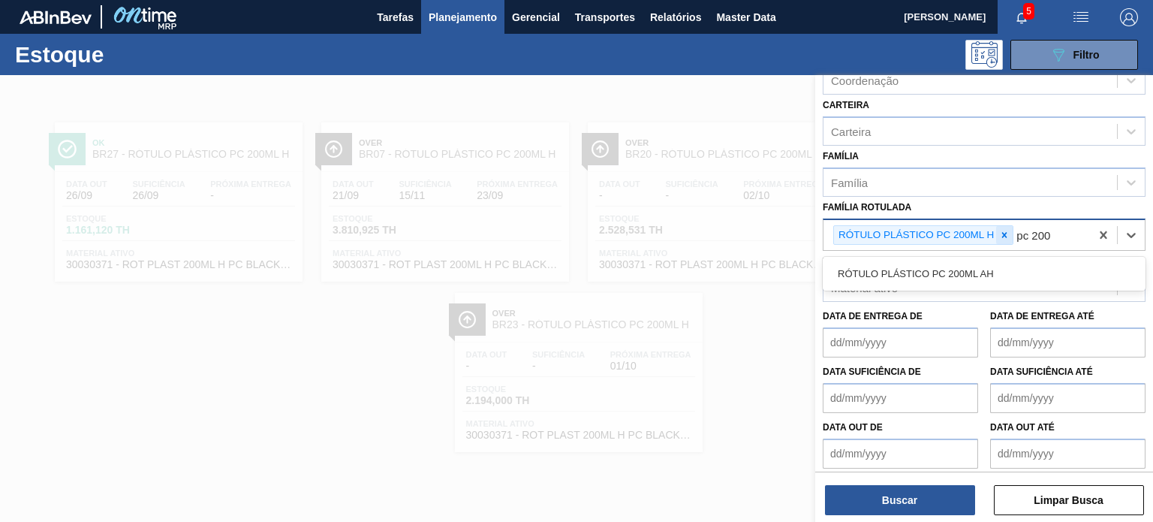
click at [1001, 231] on icon at bounding box center [1004, 235] width 11 height 11
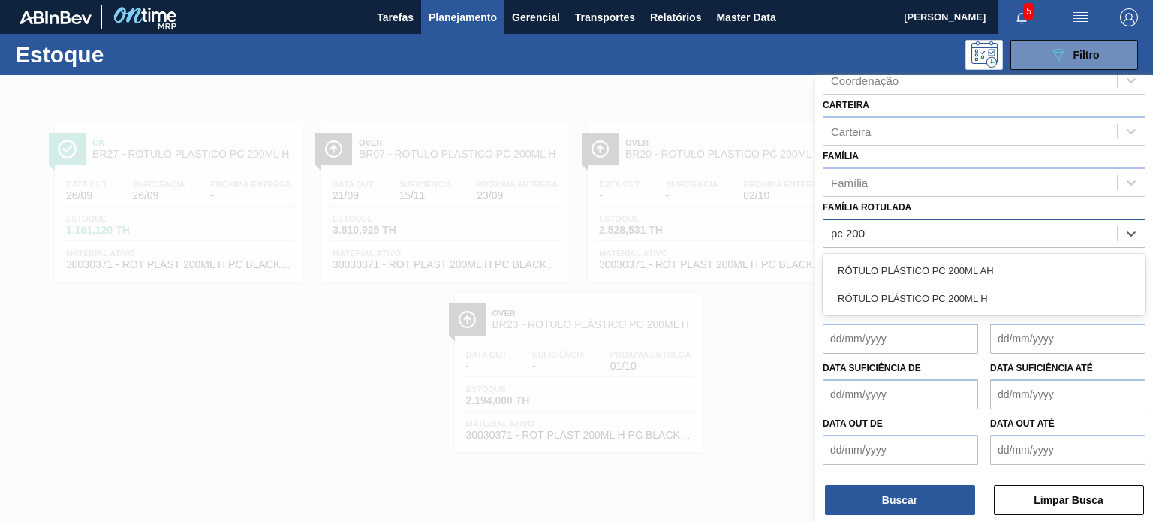
type Rotulada "pc 200"
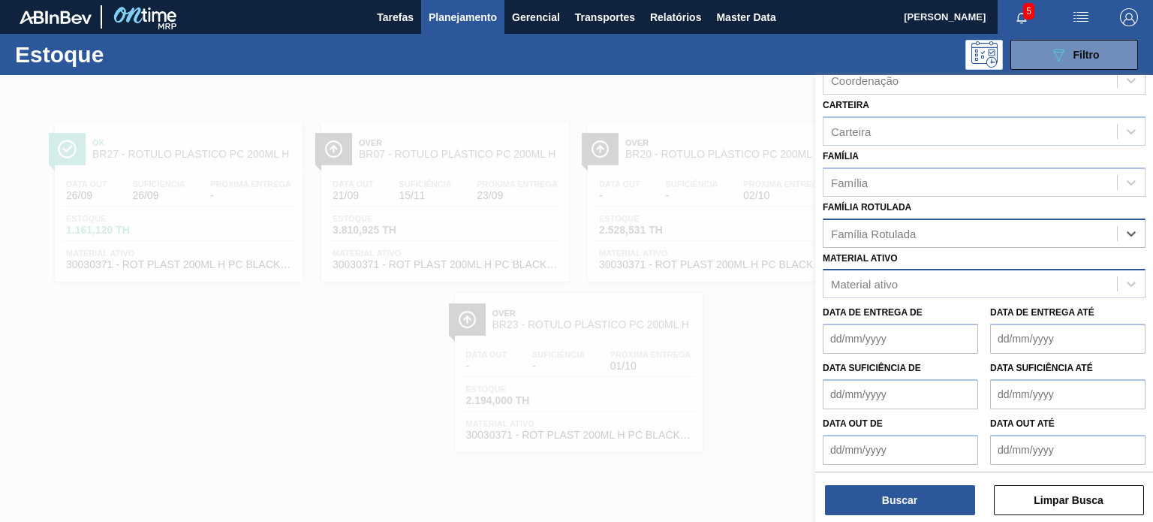
click at [905, 284] on div "Material ativo" at bounding box center [970, 284] width 294 height 22
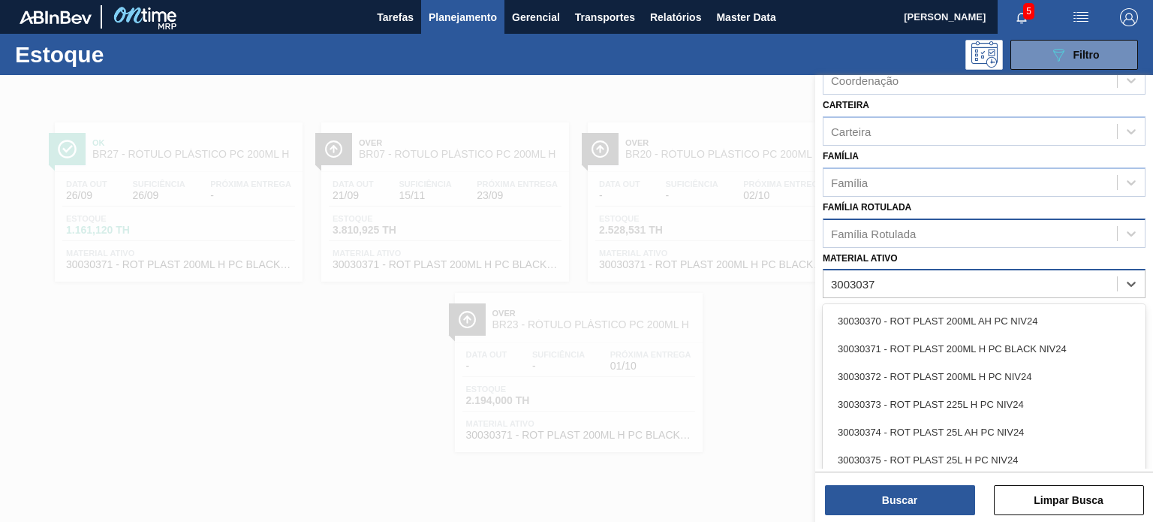
type ativo "30030372"
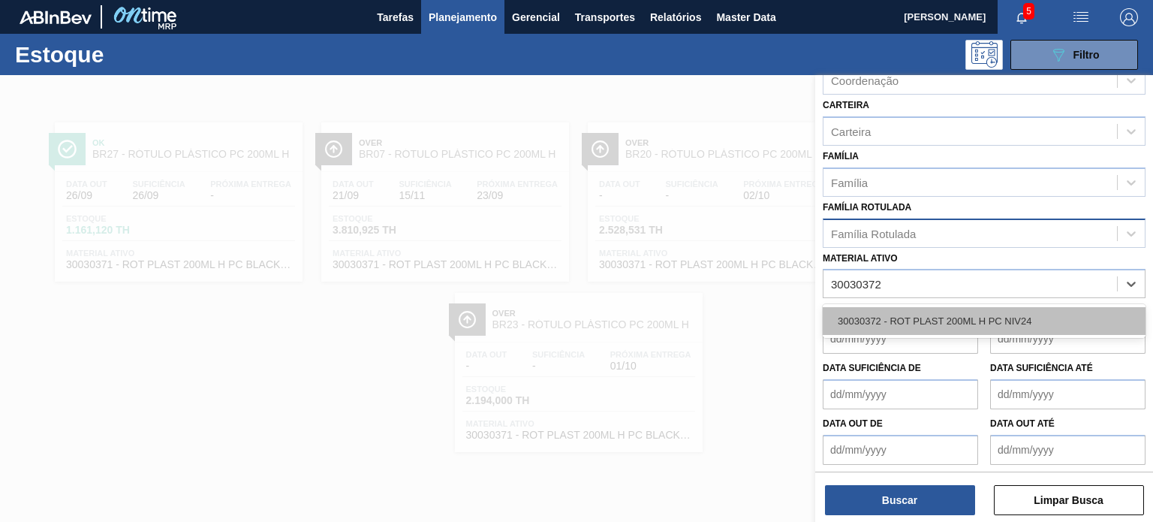
click at [937, 327] on div "30030372 - ROT PLAST 200ML H PC NIV24" at bounding box center [984, 321] width 323 height 28
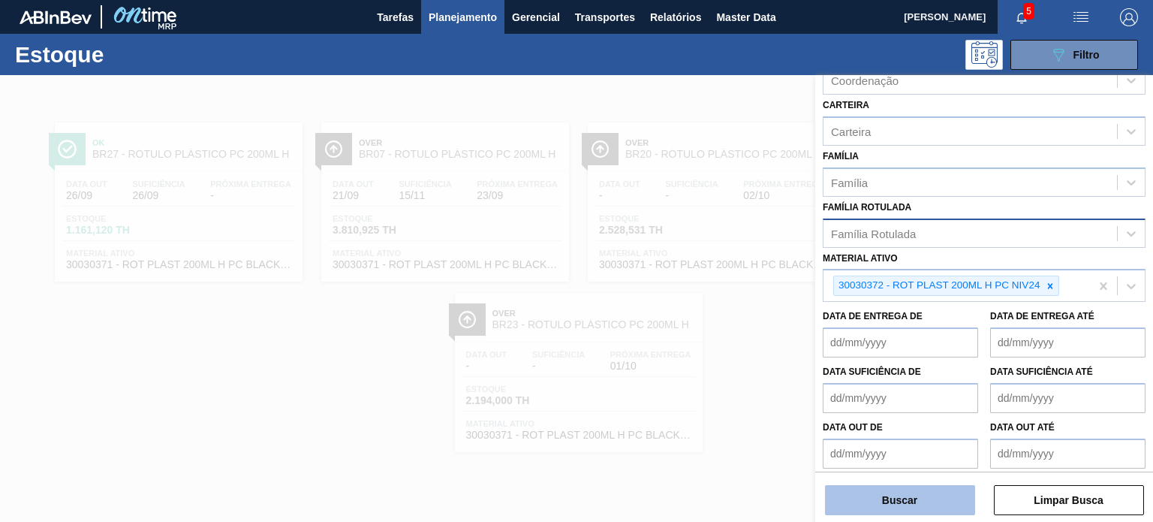
click at [931, 500] on button "Buscar" at bounding box center [900, 500] width 150 height 30
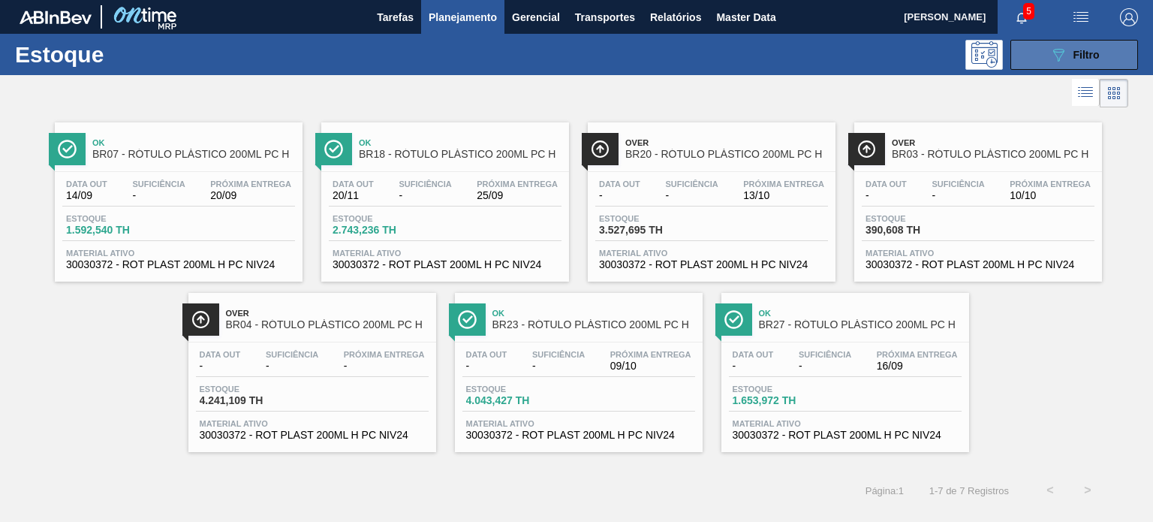
click at [1044, 49] on button "089F7B8B-B2A5-4AFE-B5C0-19BA573D28AC Filtro" at bounding box center [1074, 55] width 128 height 30
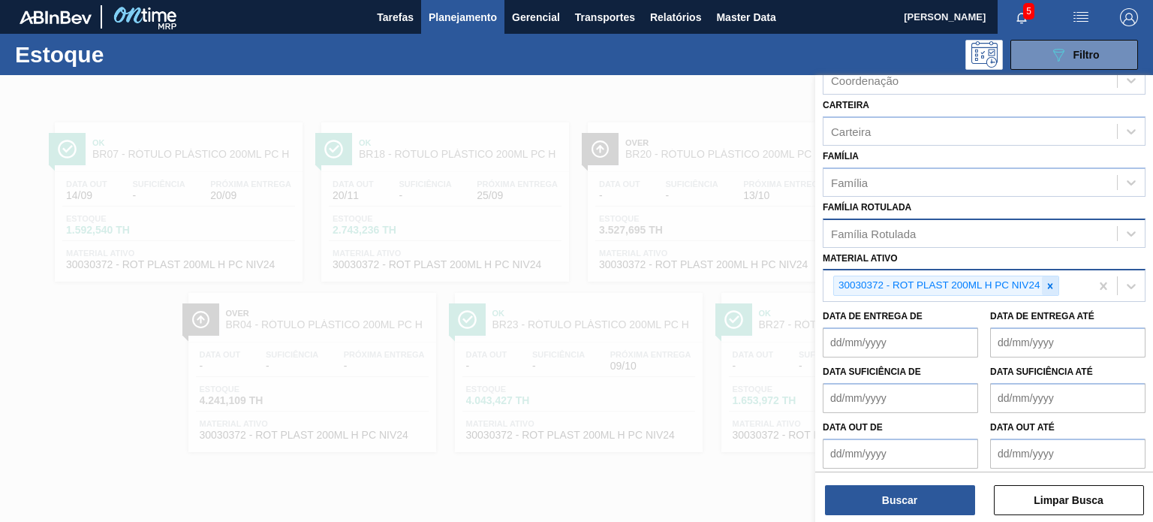
click at [1048, 281] on icon at bounding box center [1050, 286] width 11 height 11
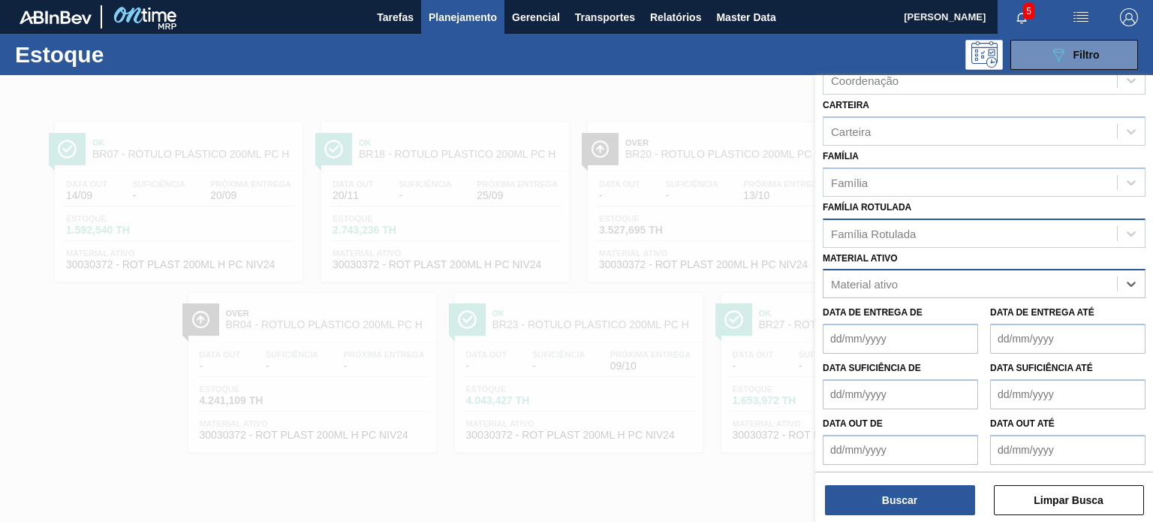
click at [929, 222] on div "Família Rotulada" at bounding box center [970, 233] width 294 height 22
type Rotulada "gca zero 200"
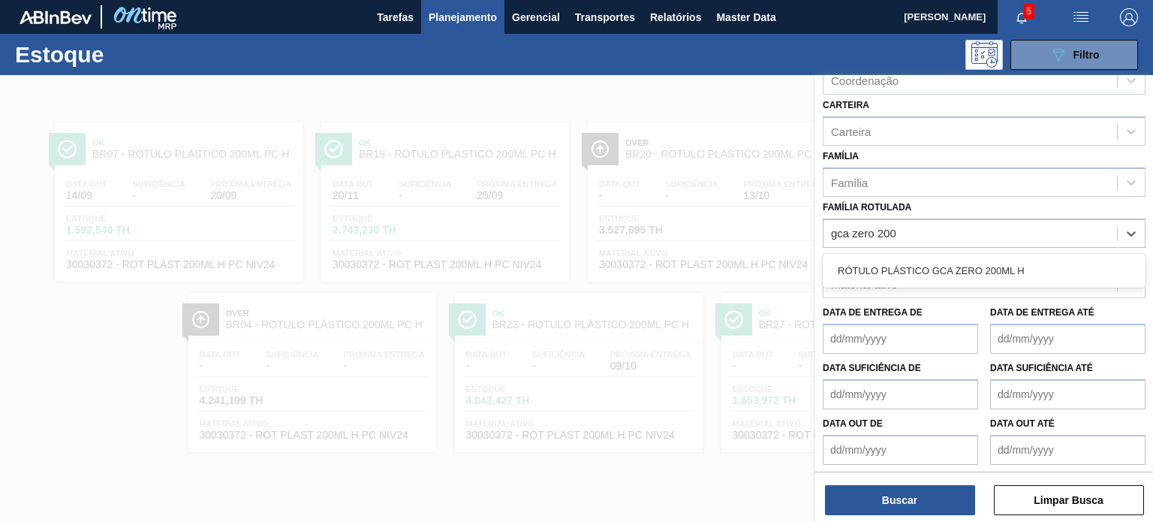
drag, startPoint x: 874, startPoint y: 270, endPoint x: 890, endPoint y: 276, distance: 16.6
click at [880, 270] on div "RÓTULO PLÁSTICO GCA ZERO 200ML H" at bounding box center [984, 271] width 323 height 28
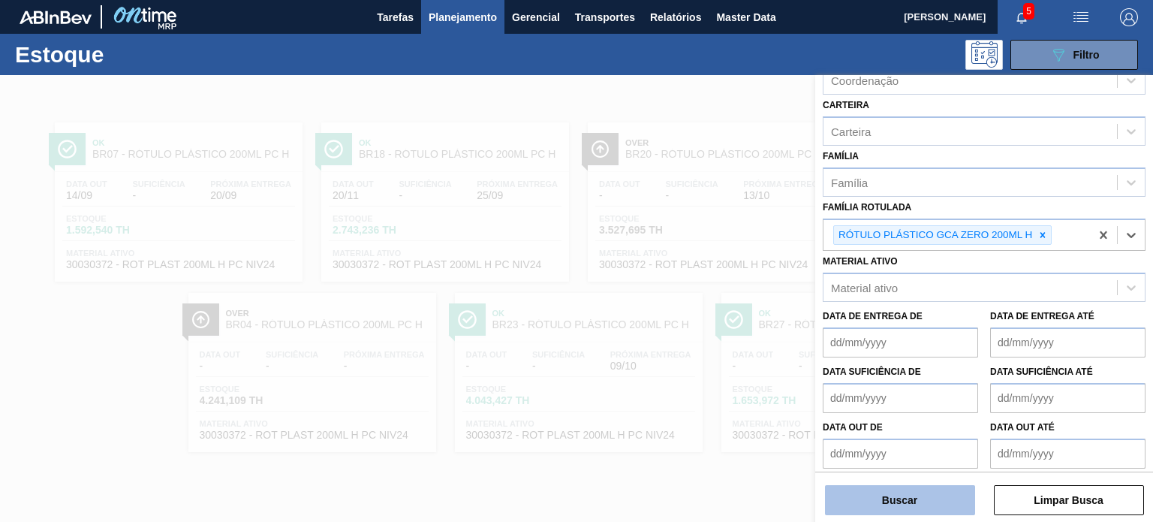
click at [912, 498] on button "Buscar" at bounding box center [900, 500] width 150 height 30
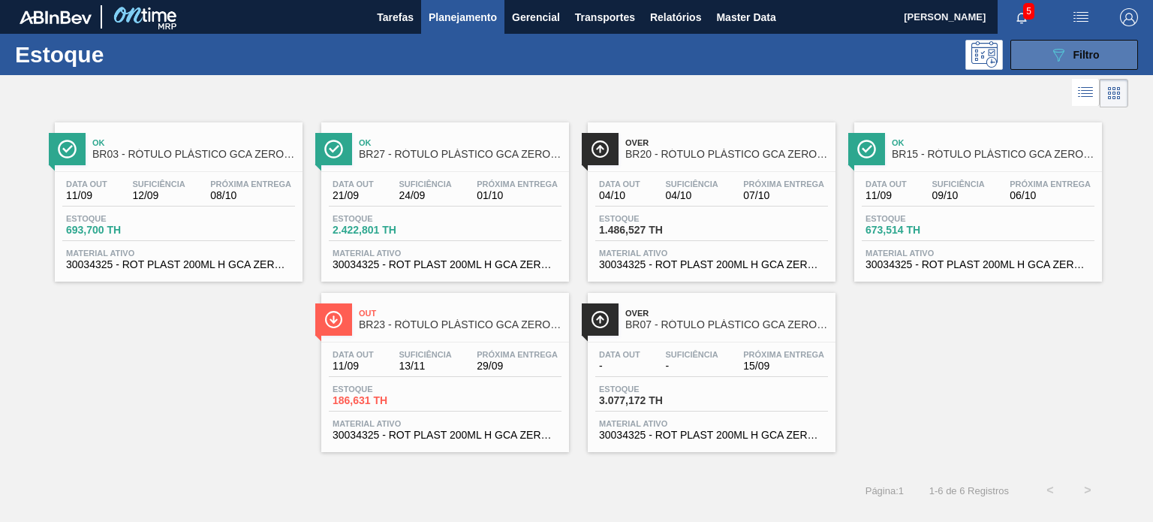
click at [1058, 65] on button "089F7B8B-B2A5-4AFE-B5C0-19BA573D28AC Filtro" at bounding box center [1074, 55] width 128 height 30
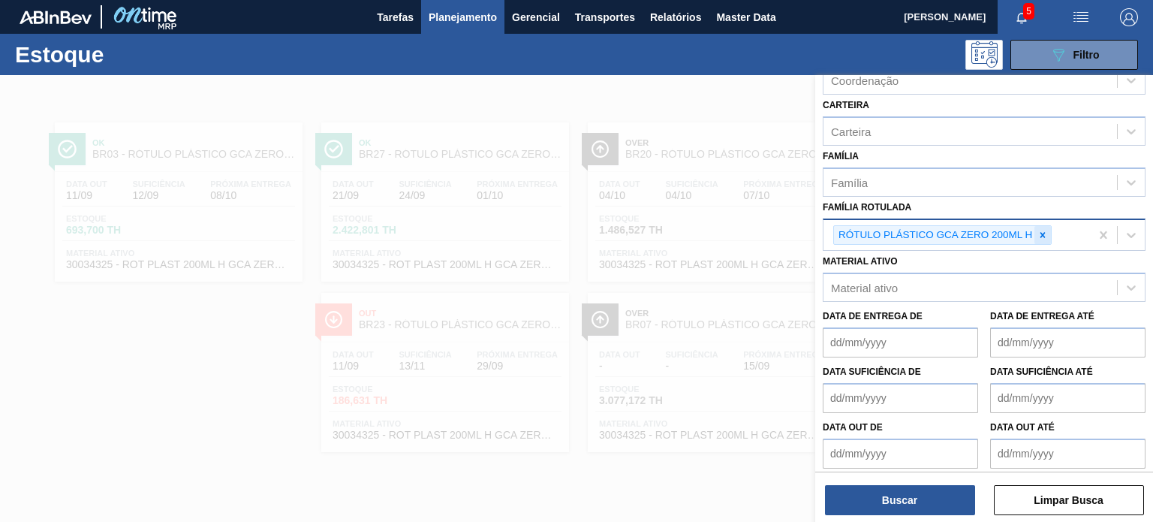
click at [1052, 225] on div "RÓTULO PLÁSTICO GCA ZERO 200ML H" at bounding box center [956, 235] width 266 height 31
click at [1037, 238] on div at bounding box center [1042, 235] width 17 height 19
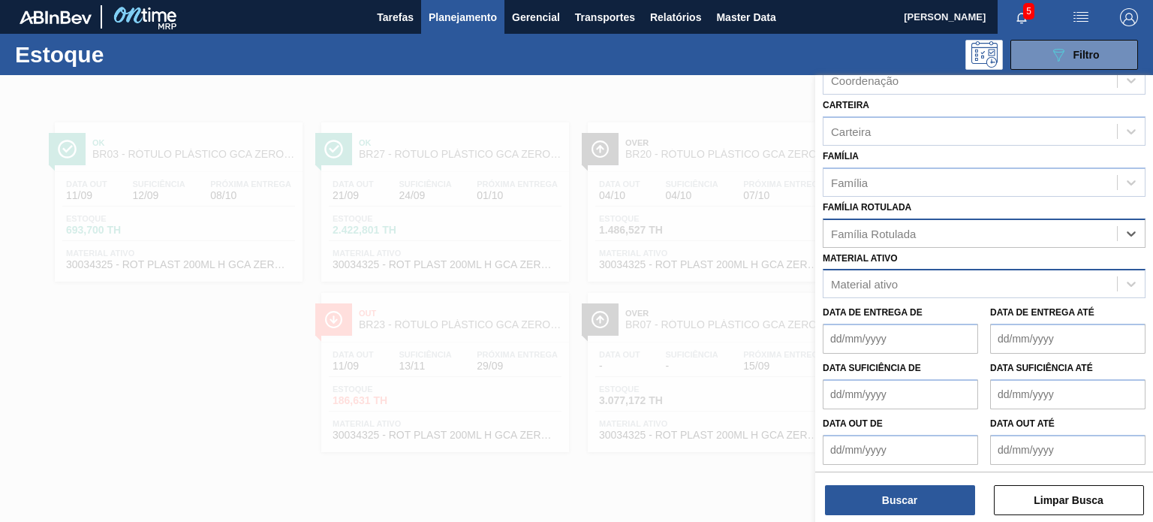
click at [964, 276] on div "Material ativo" at bounding box center [970, 284] width 294 height 22
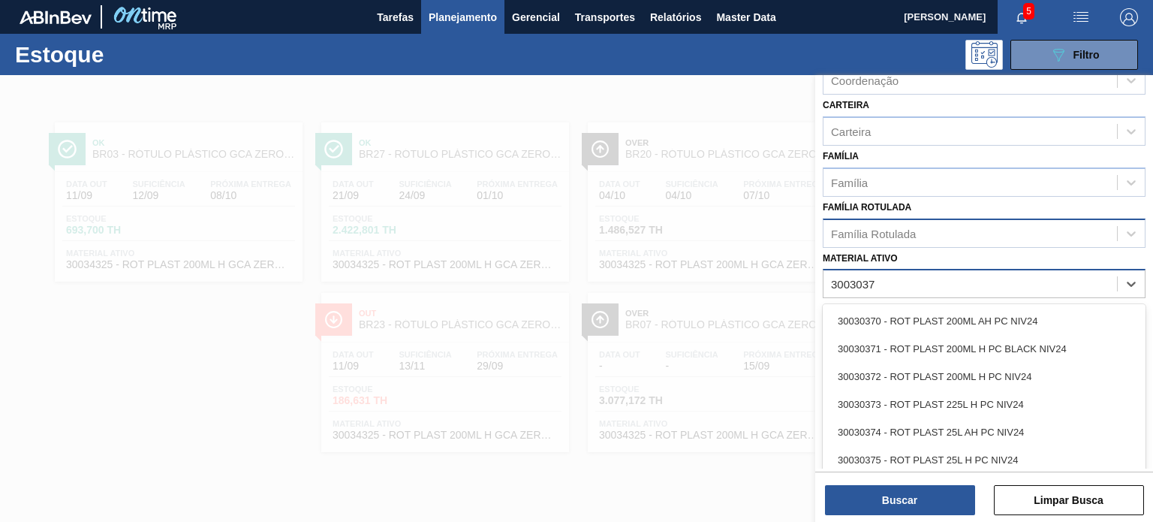
type ativo "30030372"
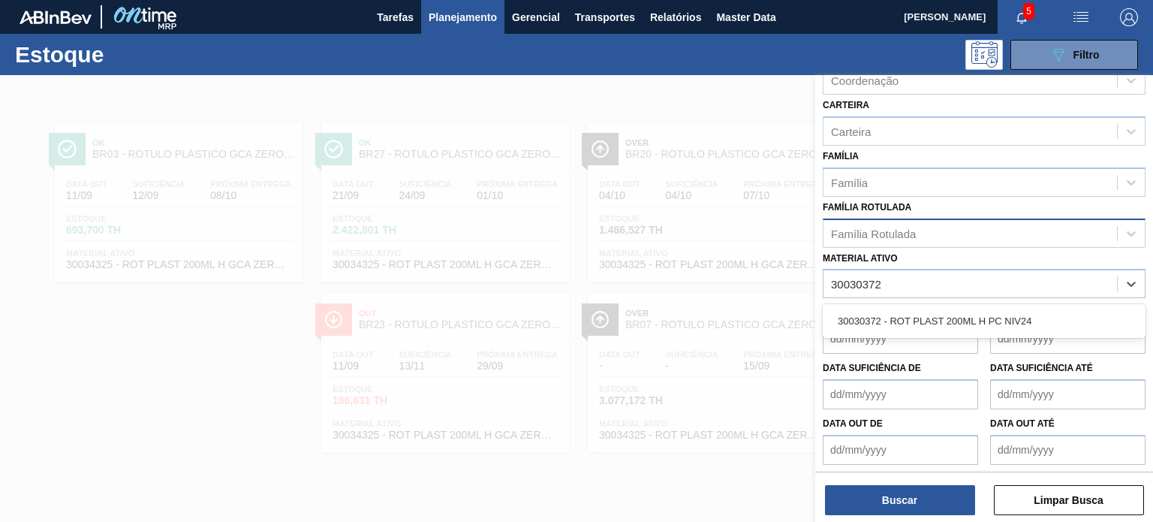
click at [955, 322] on div "30030372 - ROT PLAST 200ML H PC NIV24" at bounding box center [984, 321] width 323 height 28
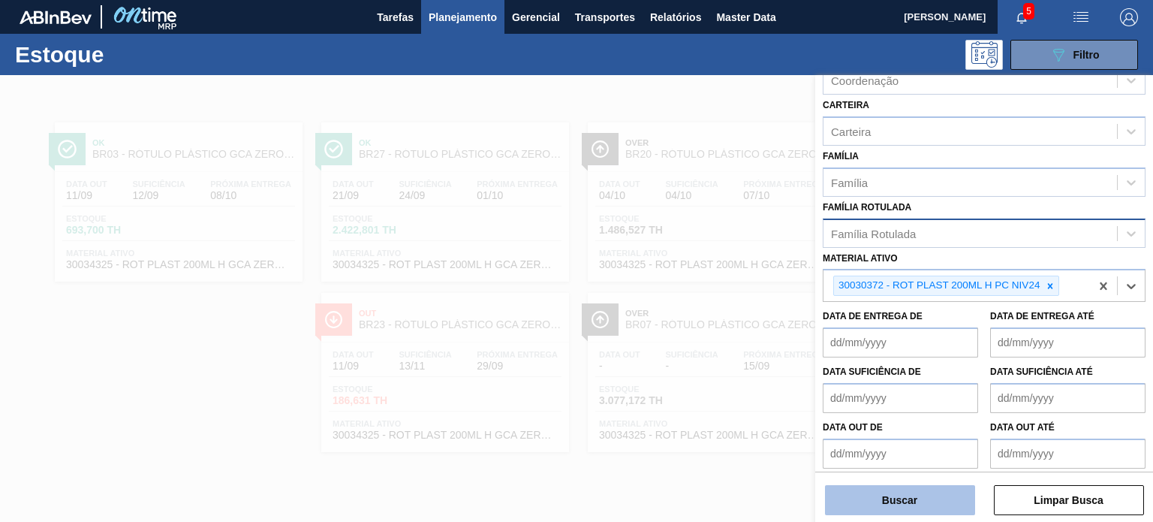
click at [952, 495] on button "Buscar" at bounding box center [900, 500] width 150 height 30
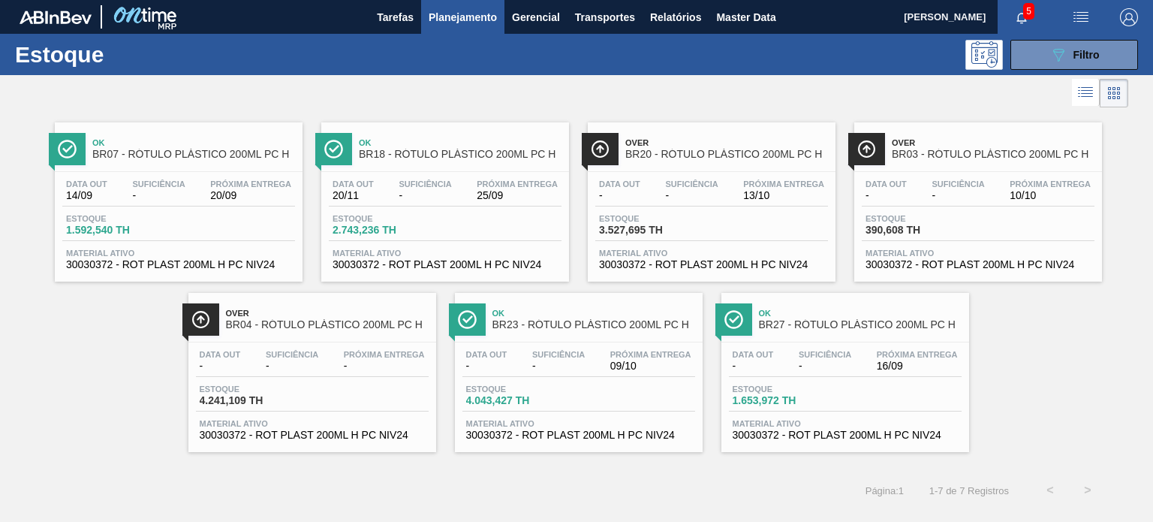
click at [248, 187] on span "Próxima Entrega" at bounding box center [250, 183] width 81 height 9
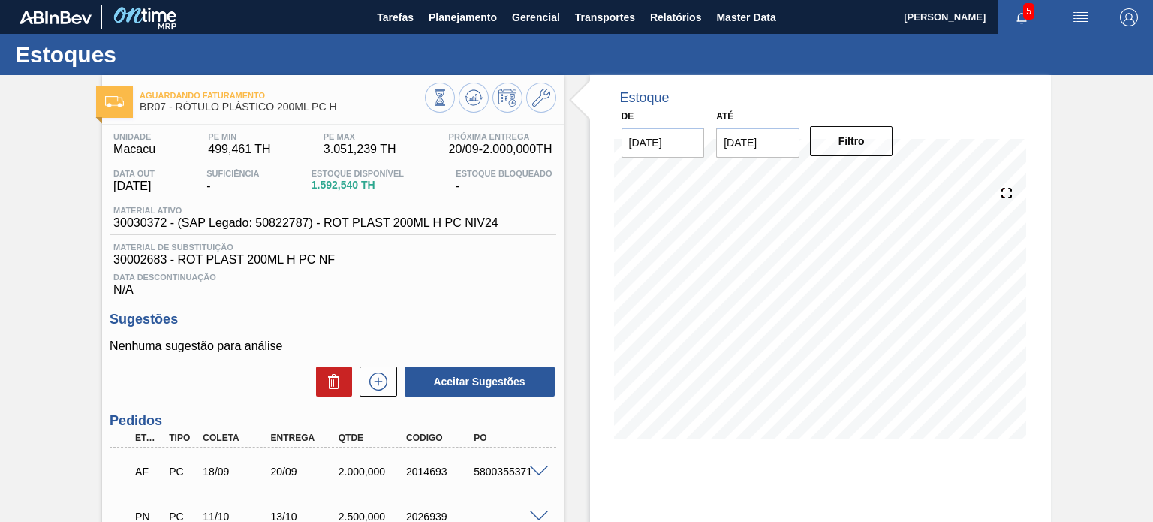
click at [341, 188] on span "1.592,540 TH" at bounding box center [358, 184] width 92 height 11
click at [557, 206] on div "Unidade Macacu PE MIN 499,461 TH PE MAX 3.051,239 TH Próxima Entrega 20/09 - 2.…" at bounding box center [332, 389] width 461 height 528
click at [459, 22] on span "Planejamento" at bounding box center [463, 17] width 68 height 18
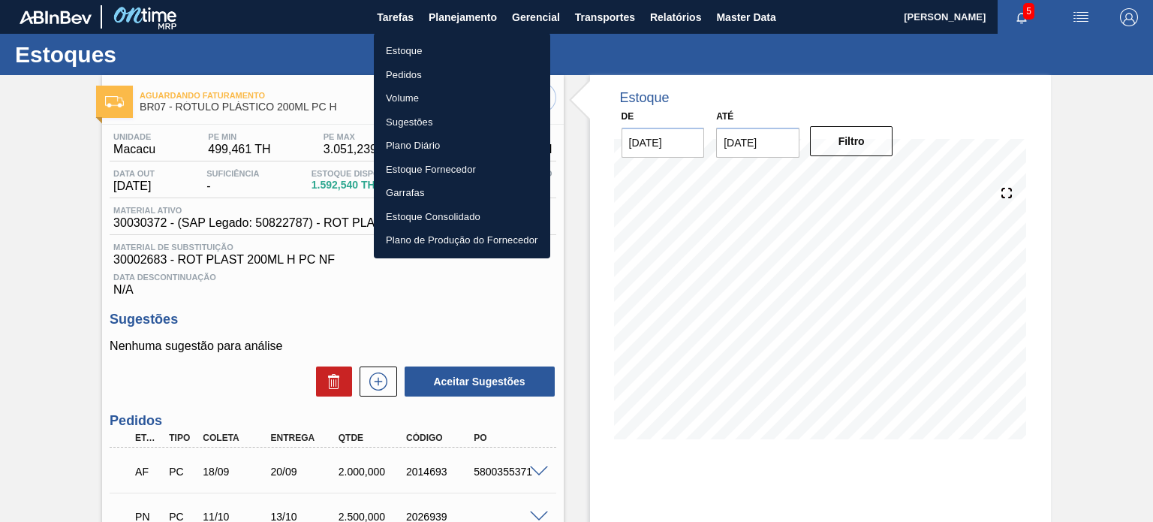
click at [454, 51] on li "Estoque" at bounding box center [462, 51] width 176 height 24
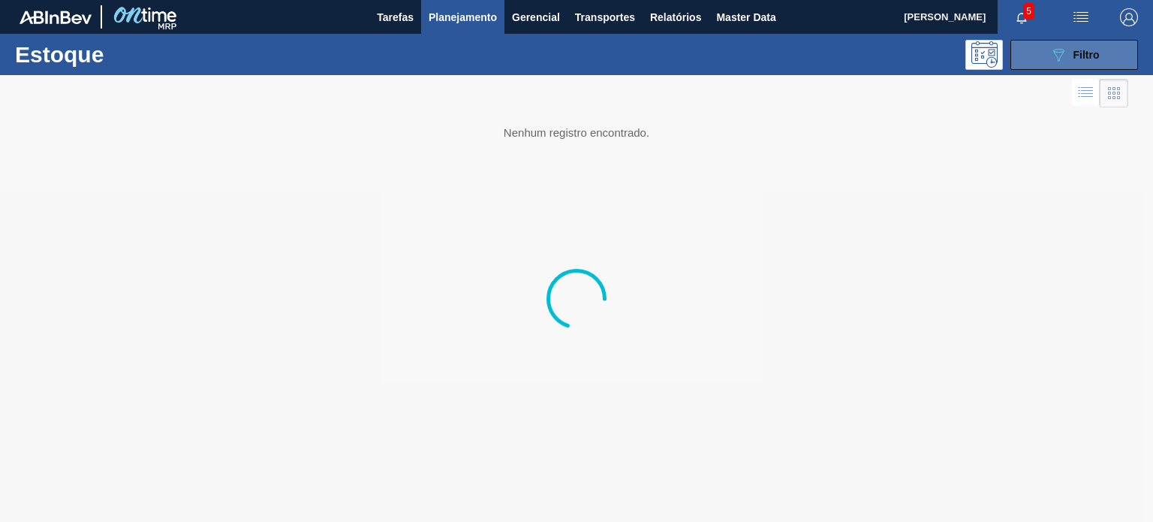
click at [1107, 63] on button "089F7B8B-B2A5-4AFE-B5C0-19BA573D28AC Filtro" at bounding box center [1074, 55] width 128 height 30
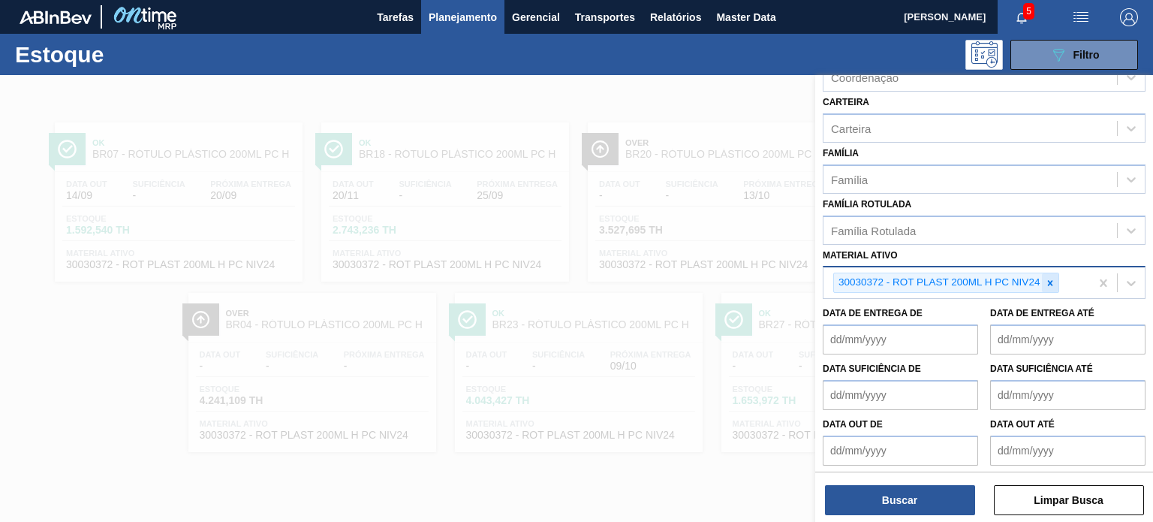
click at [1058, 273] on div at bounding box center [1050, 282] width 17 height 19
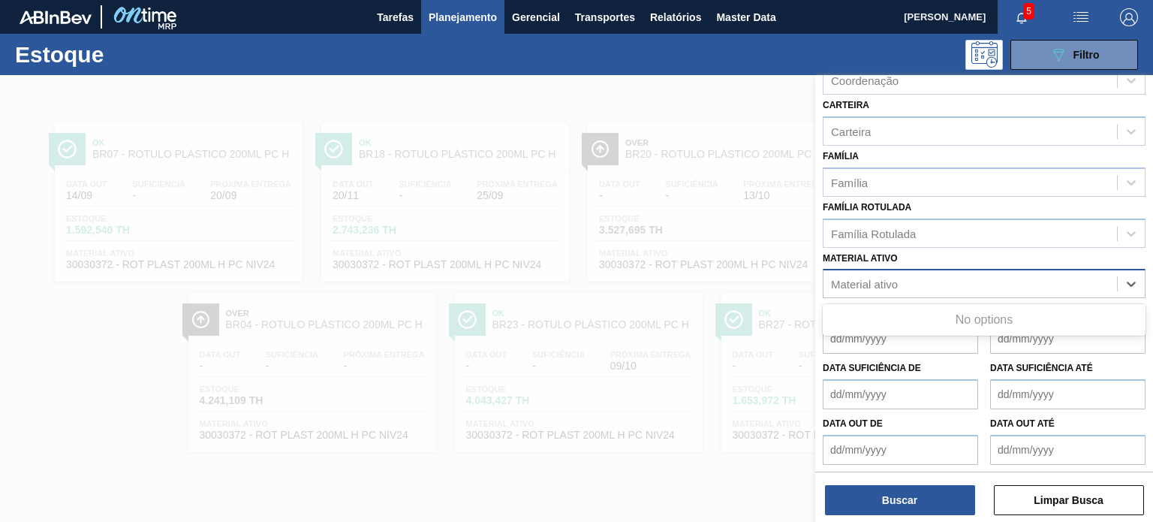
click at [1052, 277] on div "Material ativo" at bounding box center [970, 284] width 294 height 22
click at [973, 233] on div "Família Rotulada" at bounding box center [970, 233] width 294 height 22
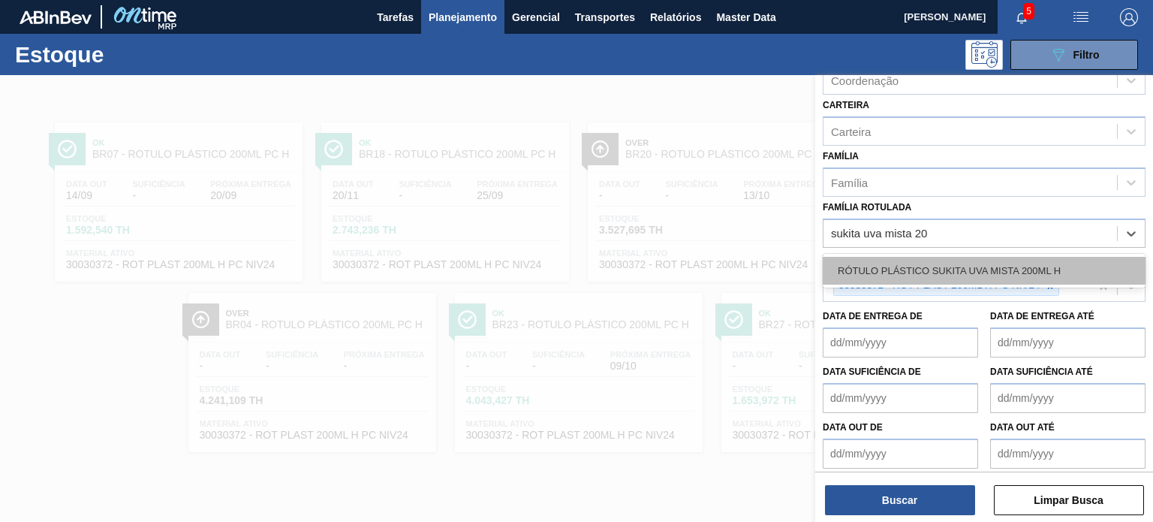
type Rotulada "sukita uva mista 200"
click at [998, 279] on div "RÓTULO PLÁSTICO SUKITA UVA MISTA 200ML H" at bounding box center [984, 271] width 323 height 28
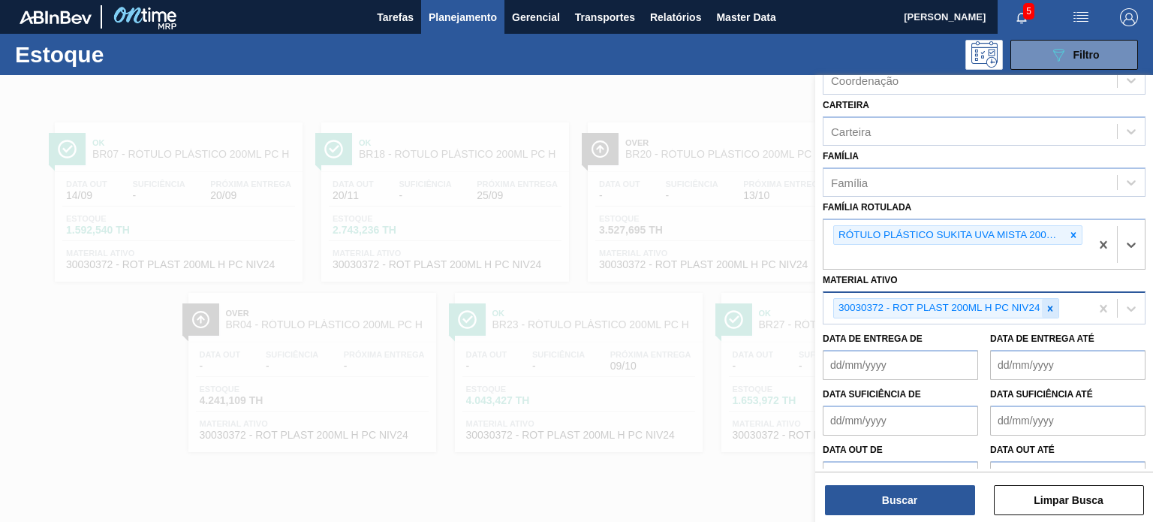
click at [1054, 306] on icon at bounding box center [1050, 308] width 11 height 11
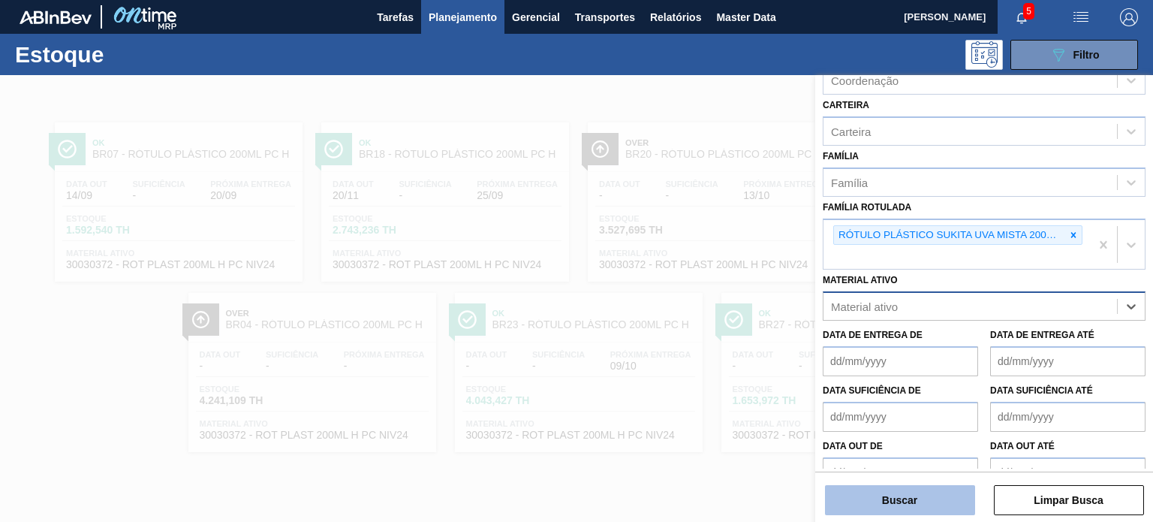
click at [949, 501] on button "Buscar" at bounding box center [900, 500] width 150 height 30
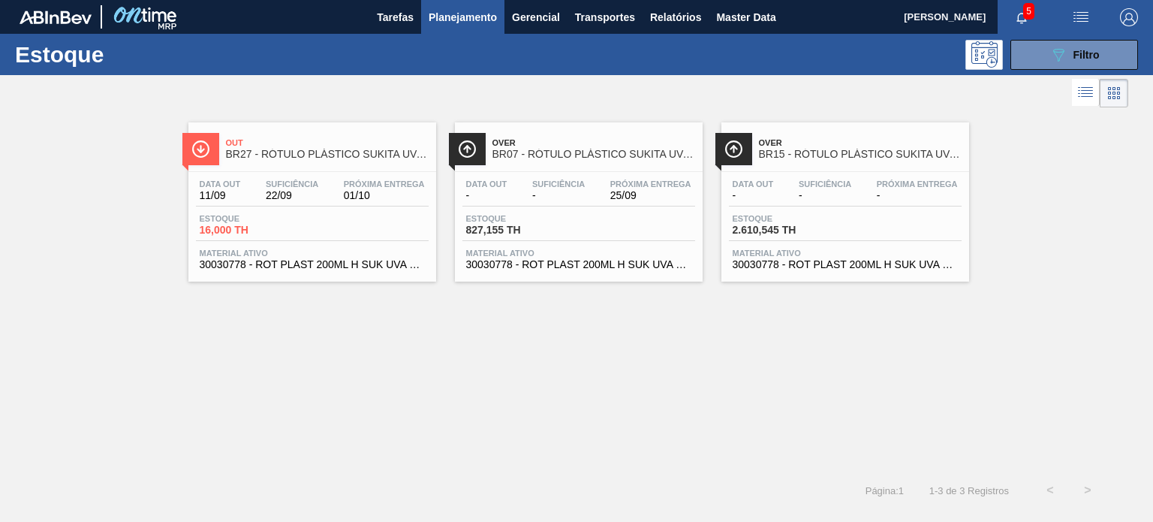
click at [790, 188] on div "Data out - Suficiência - Próxima Entrega -" at bounding box center [845, 192] width 233 height 27
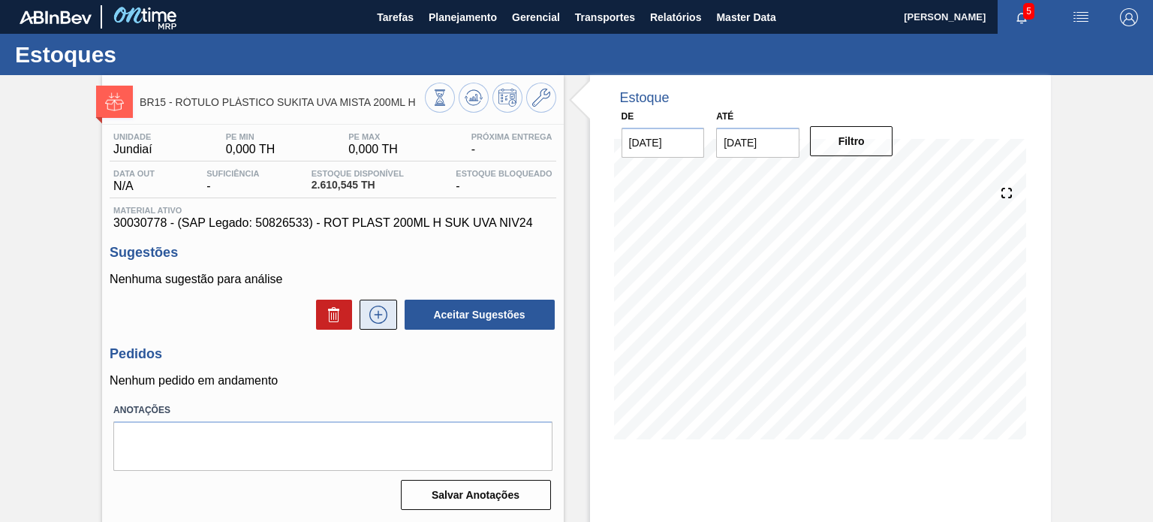
click at [379, 319] on icon at bounding box center [378, 315] width 24 height 18
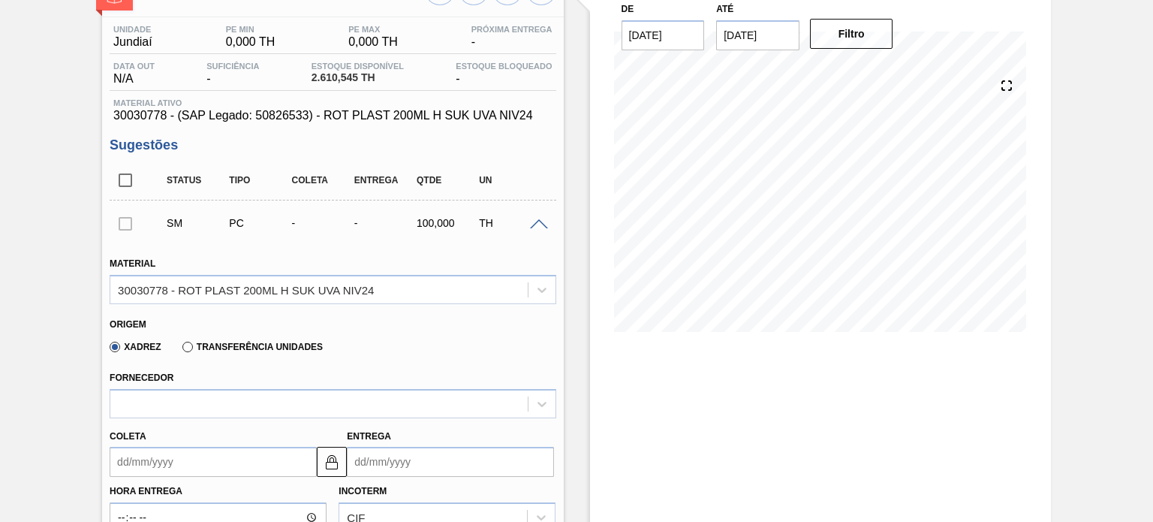
scroll to position [225, 0]
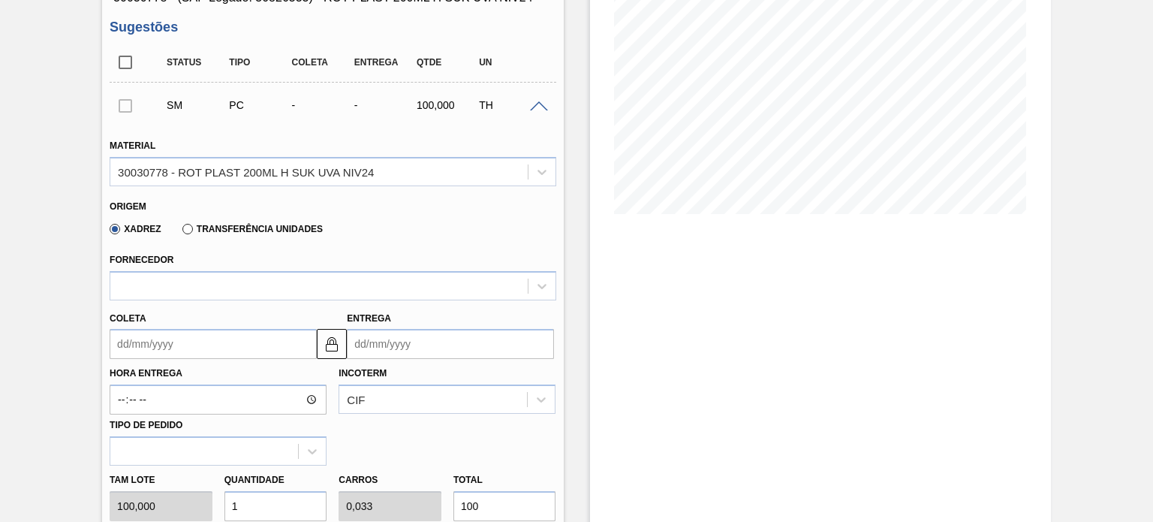
click at [393, 345] on input "Entrega" at bounding box center [450, 344] width 207 height 30
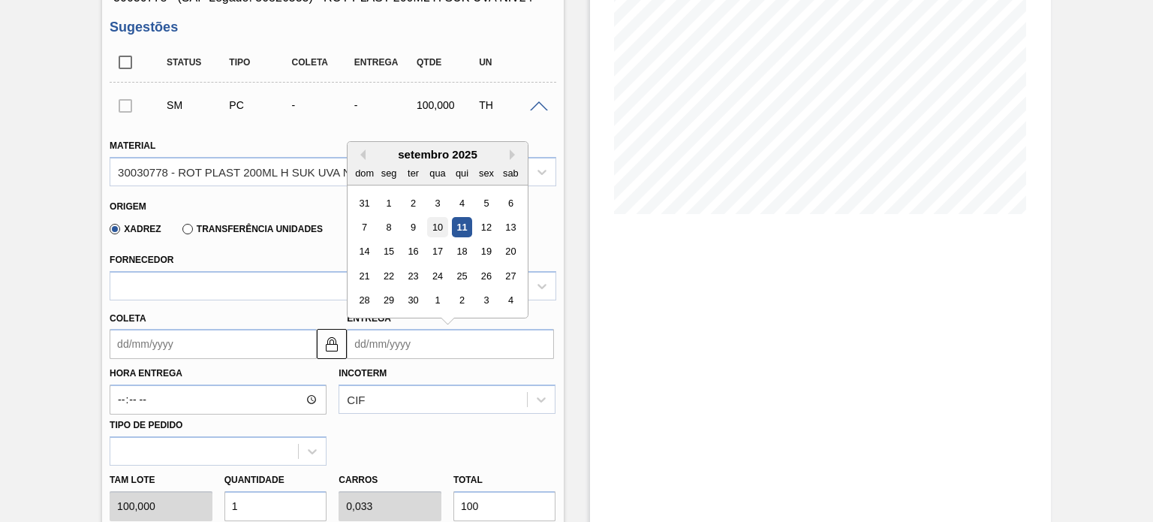
click at [441, 230] on div "10" at bounding box center [438, 227] width 20 height 20
type input "08/09/2025"
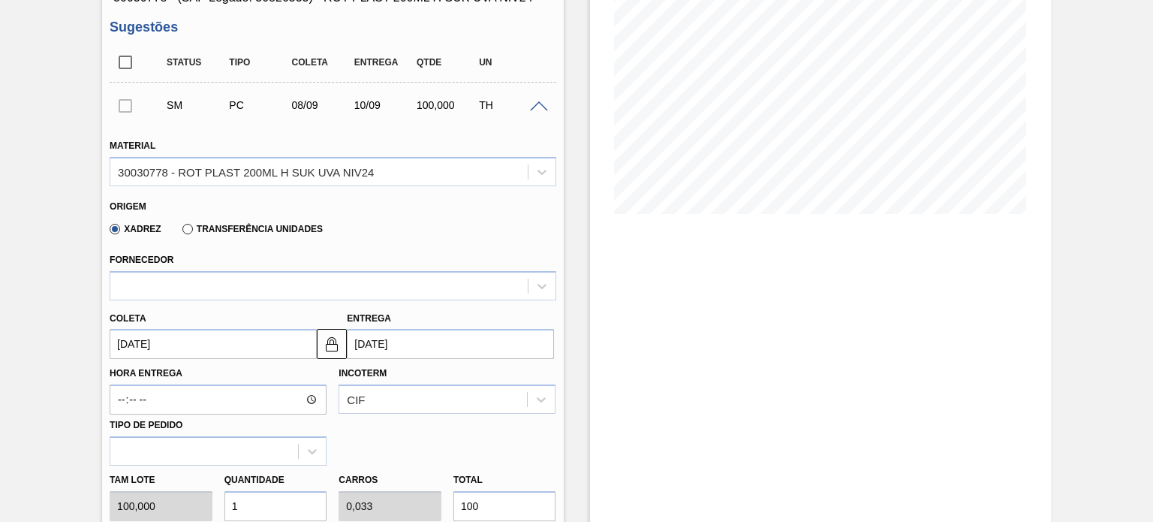
click at [378, 345] on input "10/09/2025" at bounding box center [450, 344] width 207 height 30
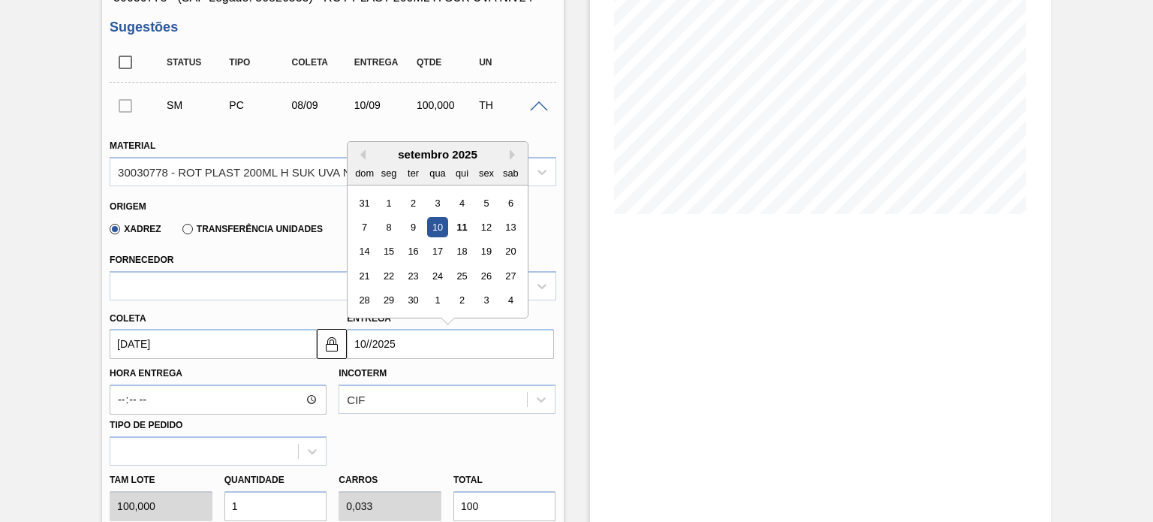
type input "10/1/2025"
type input "08/01/2025"
type input "10/10/2025"
type input "08/10/2025"
type input "10/10/2025"
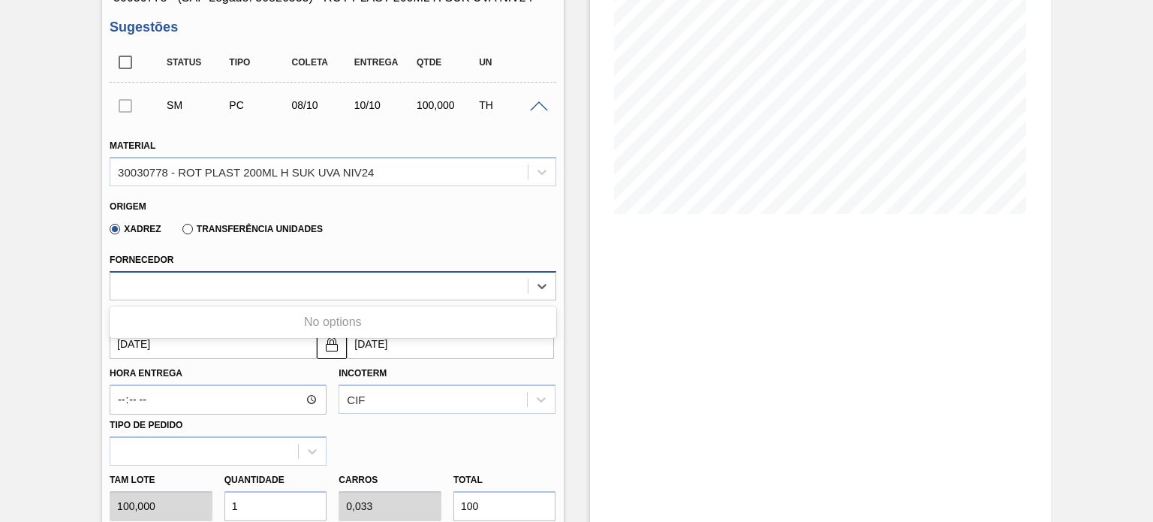
click at [272, 283] on div at bounding box center [318, 286] width 417 height 22
click at [256, 285] on div at bounding box center [318, 286] width 417 height 22
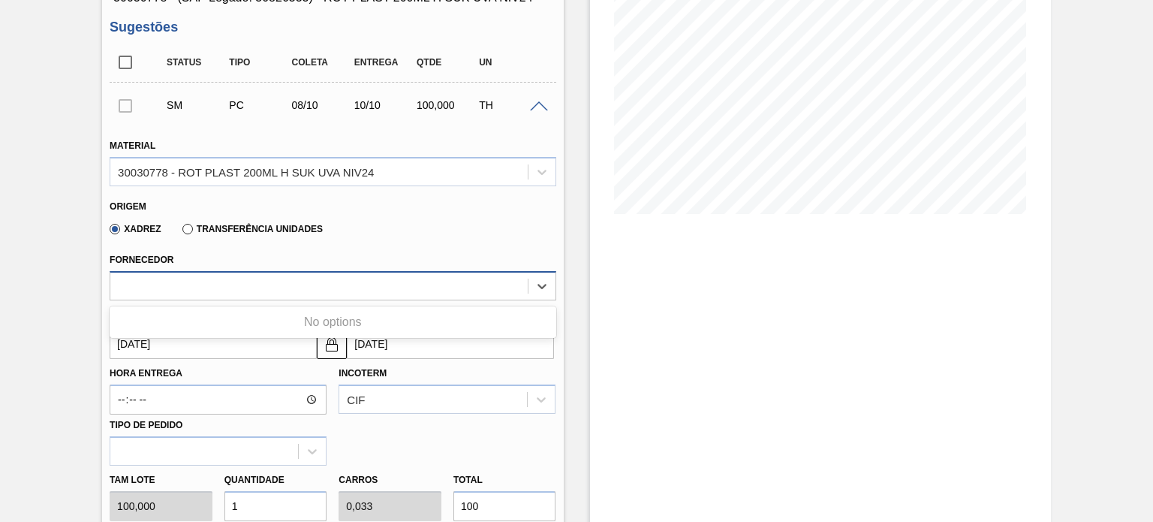
click at [257, 285] on div at bounding box center [318, 286] width 417 height 22
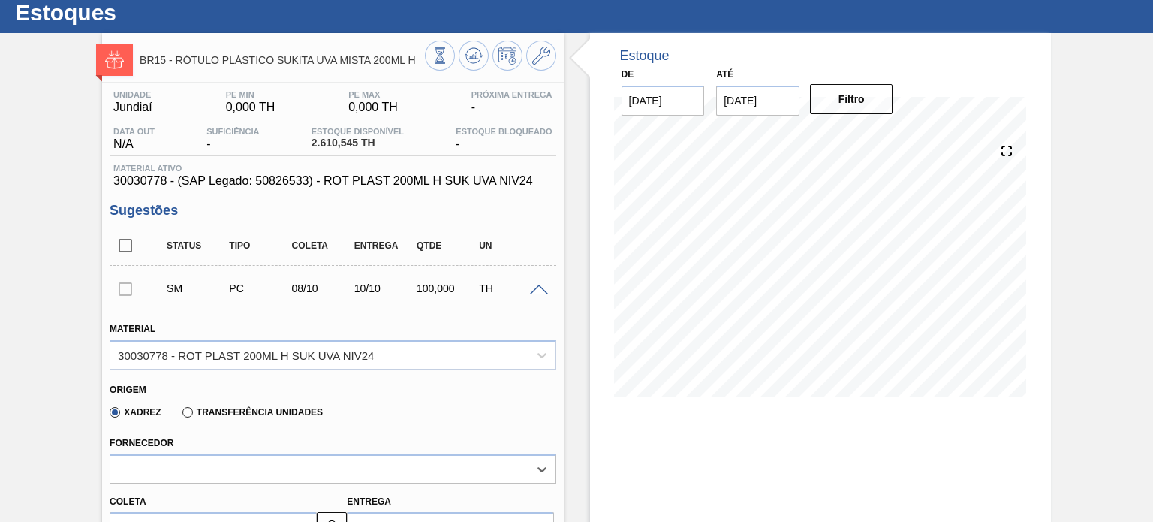
scroll to position [0, 0]
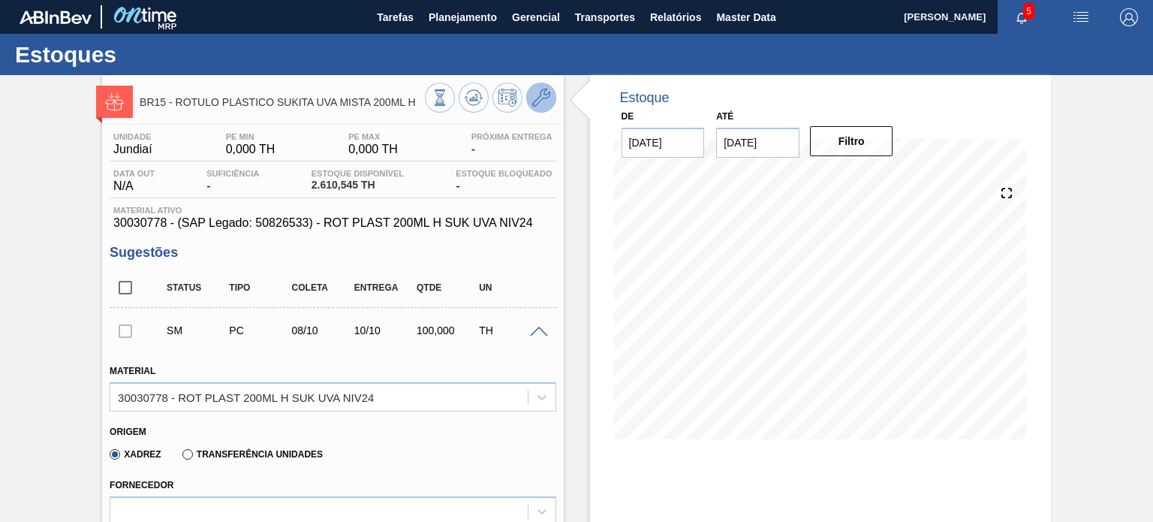
click at [535, 98] on icon at bounding box center [541, 98] width 18 height 18
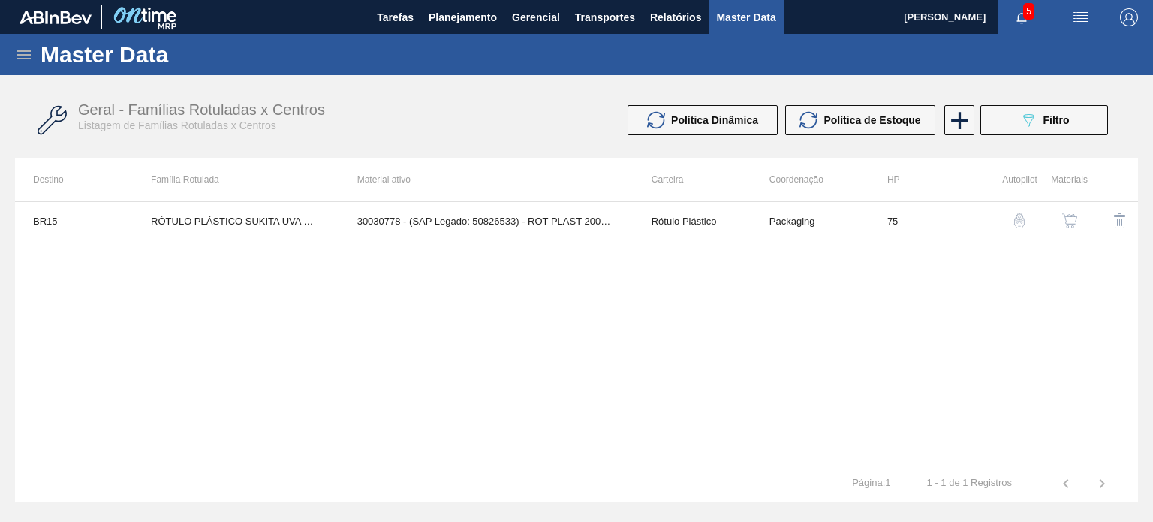
click at [1065, 224] on img "button" at bounding box center [1069, 220] width 15 height 15
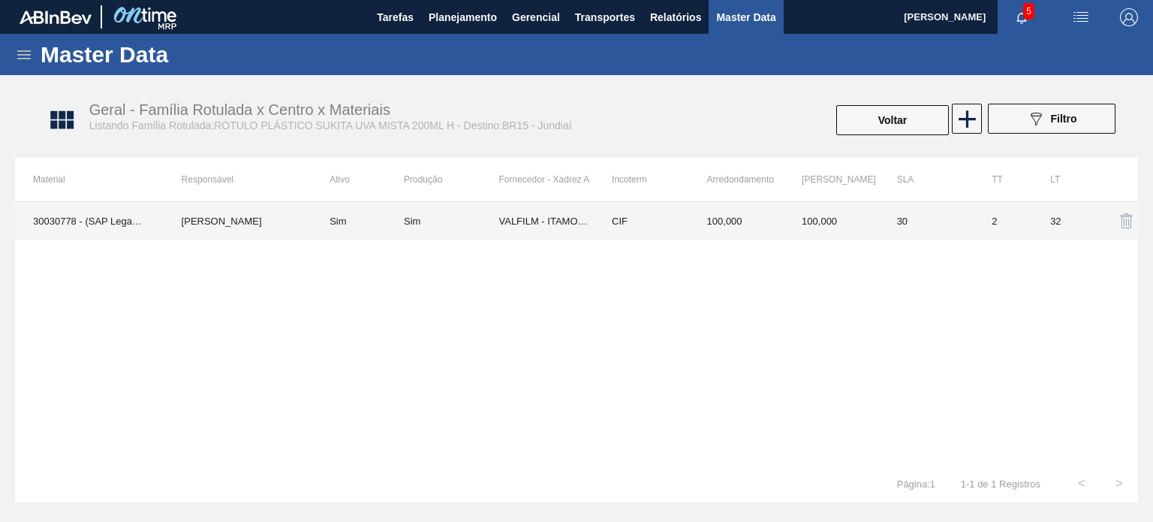
click at [583, 230] on td "VALFILM - ITAMONTE (MG)" at bounding box center [546, 221] width 95 height 38
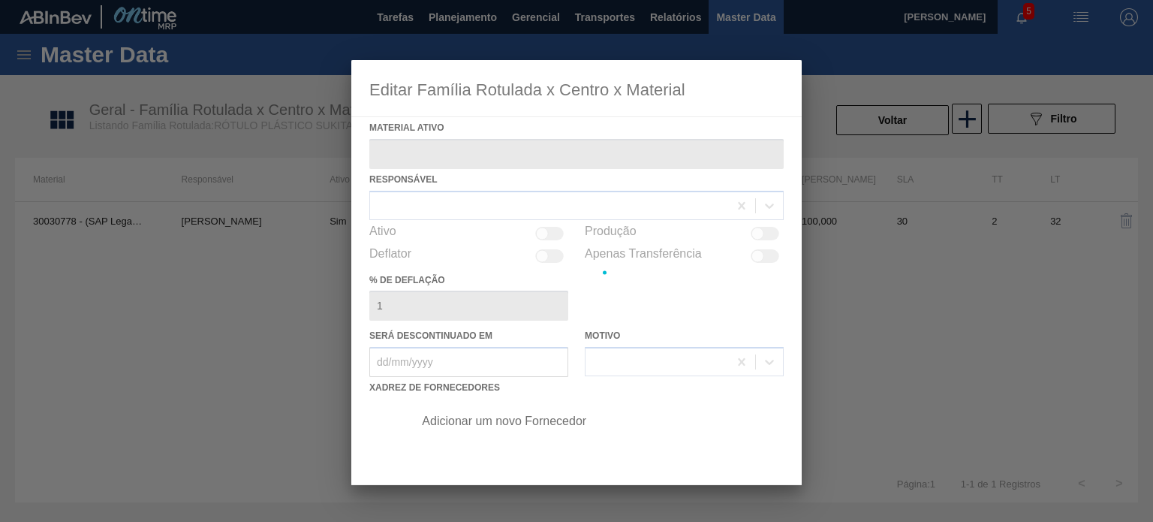
type ativo "30030778 - (SAP Legado: 50826533) - ROT PLAST 200ML H SUK UVA NIV24"
checkbox input "true"
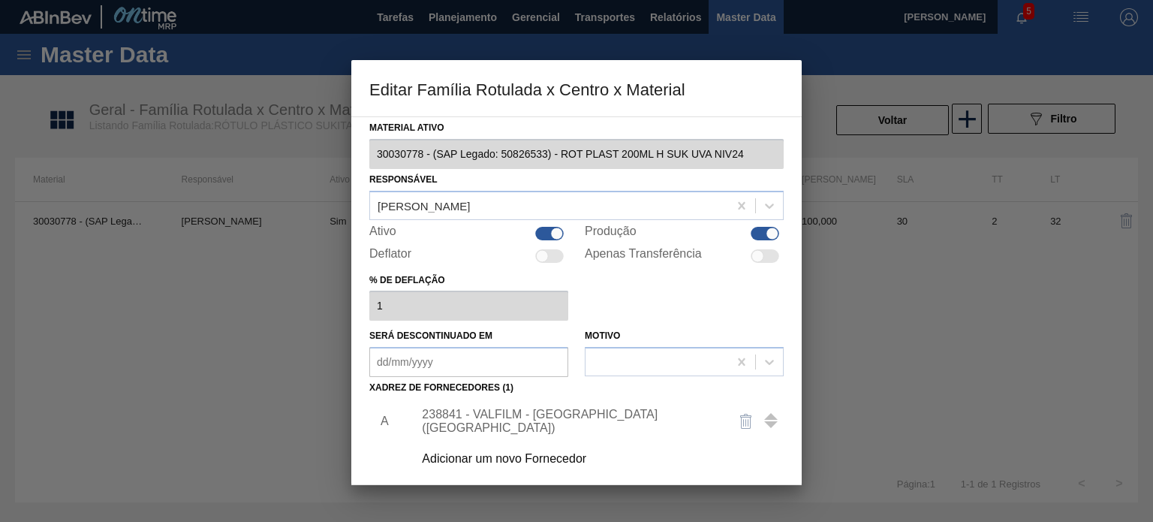
scroll to position [153, 0]
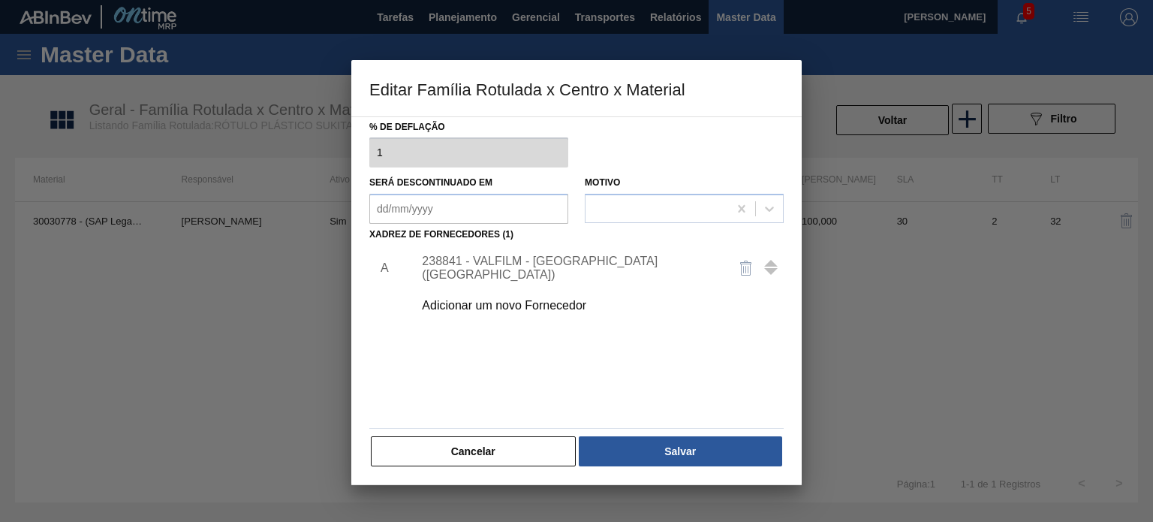
click at [589, 265] on div "238841 - VALFILM - ITAMONTE (MG)" at bounding box center [569, 267] width 294 height 27
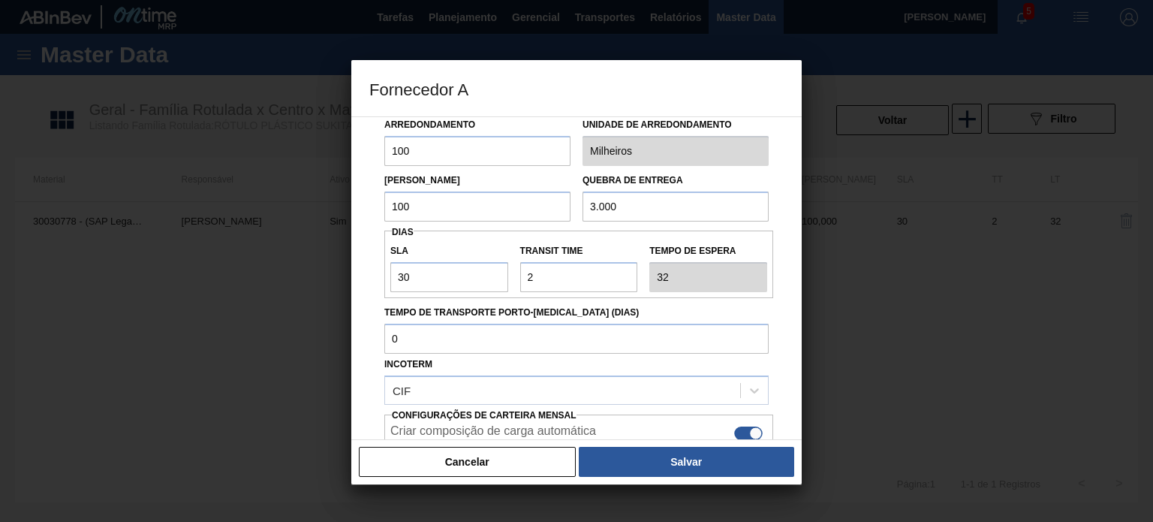
scroll to position [150, 0]
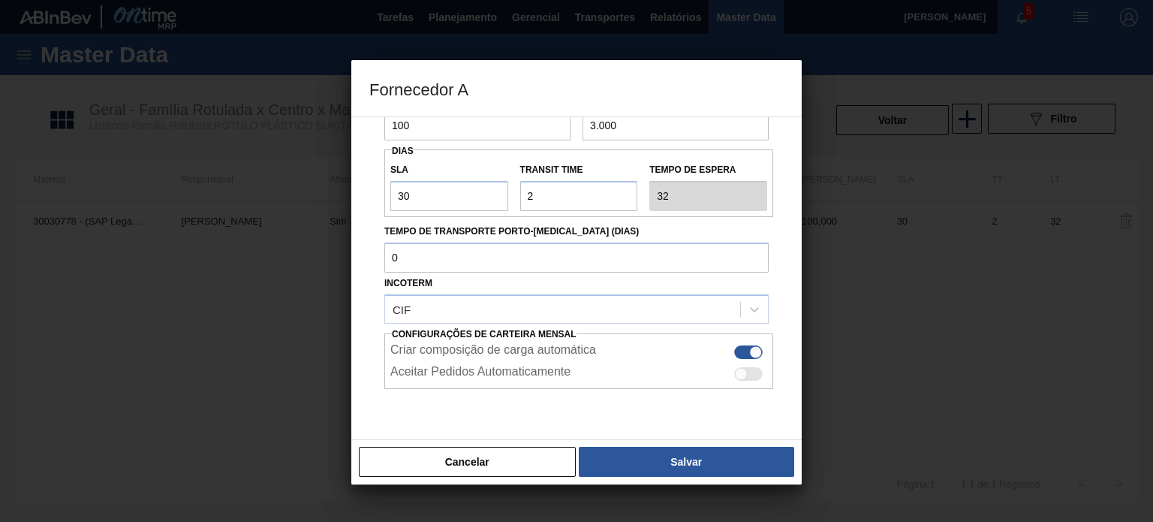
click at [495, 444] on div "Cancelar Salvar" at bounding box center [576, 461] width 450 height 45
click at [495, 446] on div "Cancelar Salvar" at bounding box center [576, 461] width 450 height 45
click at [492, 451] on button "Cancelar" at bounding box center [467, 462] width 217 height 30
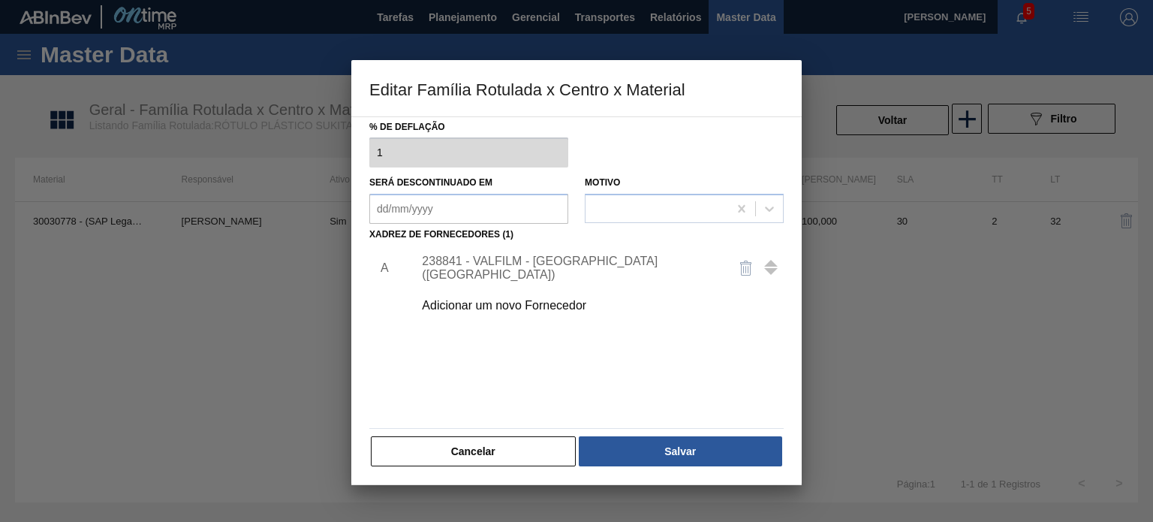
click at [480, 459] on button "Cancelar" at bounding box center [473, 451] width 205 height 30
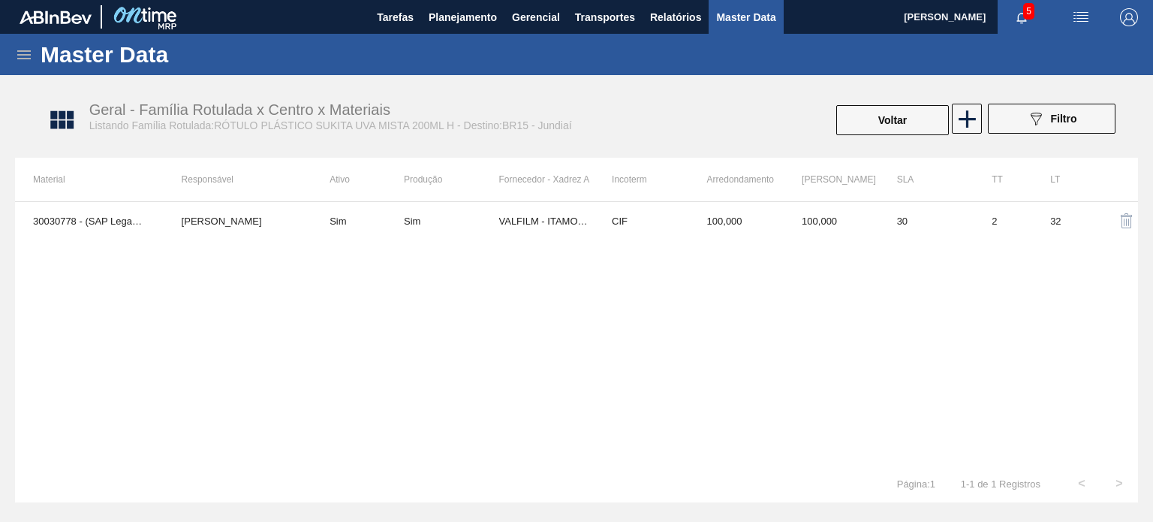
click at [911, 98] on div "Geral - Família Rotulada x Centro x Materiais Listando Família Rotulada:RÓTULO …" at bounding box center [584, 120] width 1123 height 56
click at [895, 137] on div "Geral - Família Rotulada x Centro x Materiais Listando Família Rotulada:RÓTULO …" at bounding box center [584, 120] width 1123 height 56
click at [863, 131] on button "Voltar" at bounding box center [892, 120] width 113 height 30
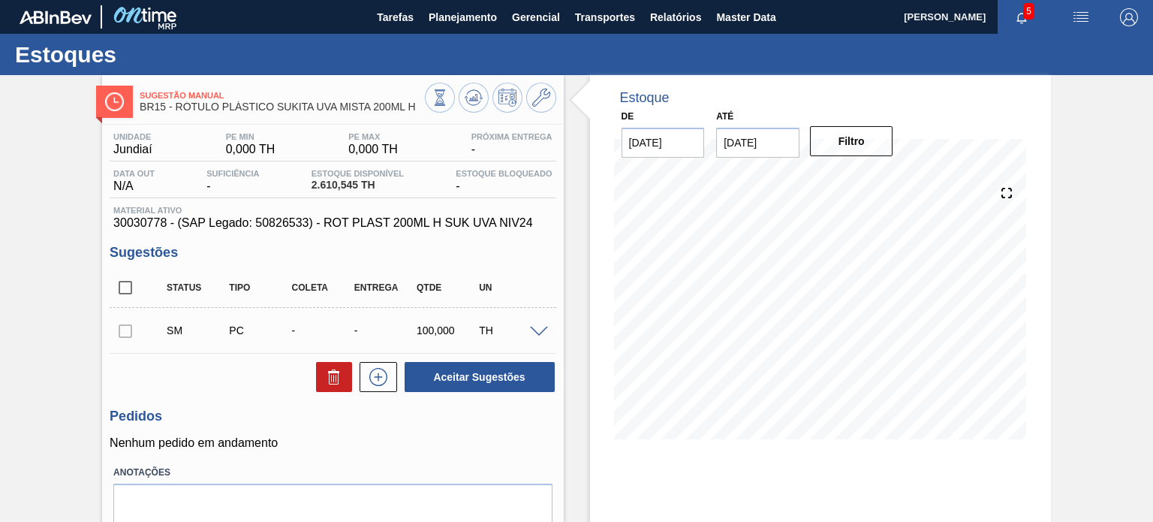
scroll to position [123, 0]
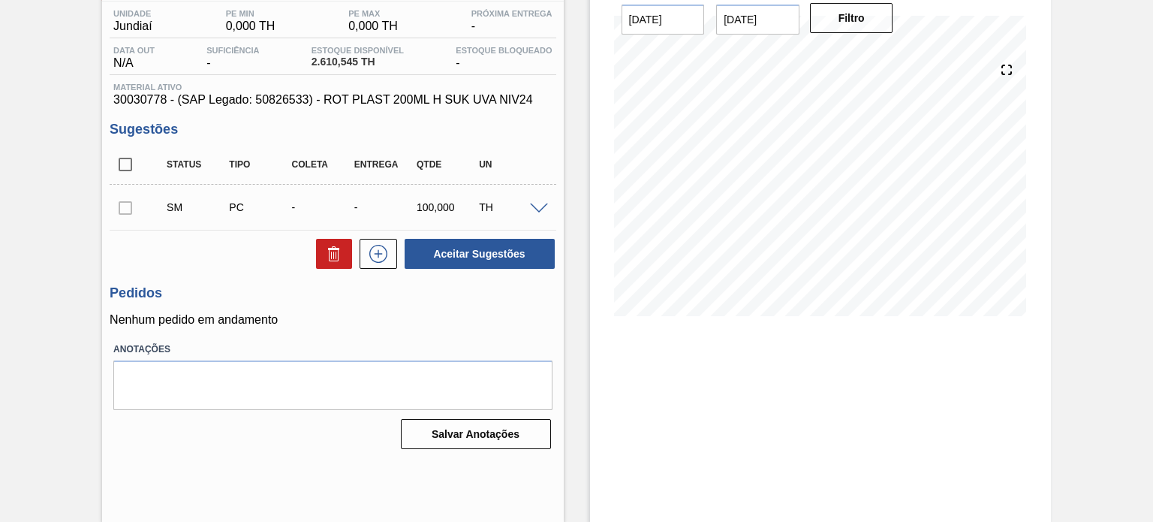
click at [549, 203] on div at bounding box center [541, 207] width 30 height 11
click at [540, 207] on span at bounding box center [539, 208] width 18 height 11
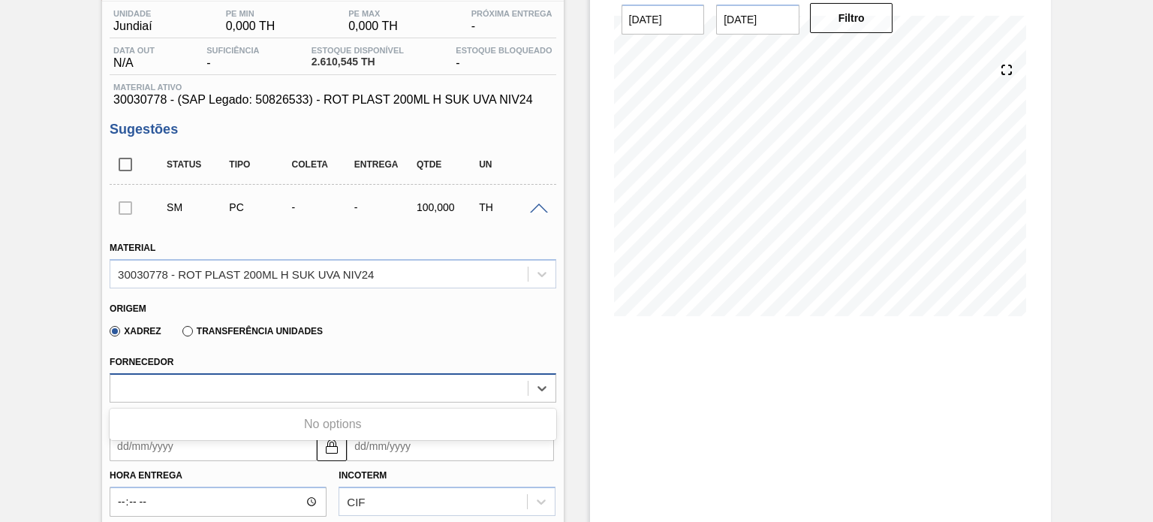
click at [276, 393] on div at bounding box center [318, 388] width 417 height 22
click at [273, 336] on div "Xadrez Transferência Unidades" at bounding box center [213, 331] width 219 height 26
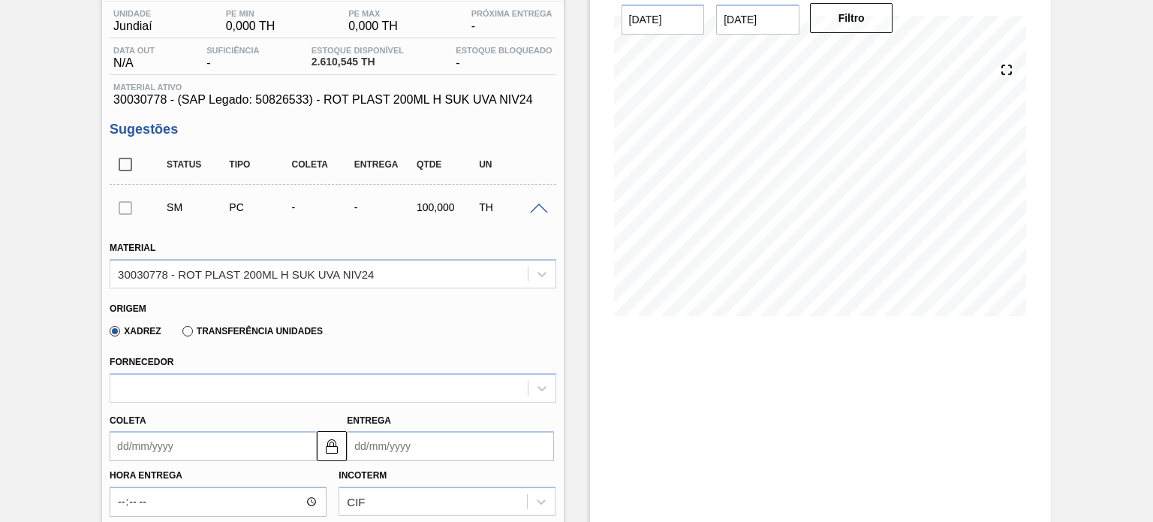
click at [252, 330] on label "Transferência Unidades" at bounding box center [252, 331] width 140 height 11
click at [180, 334] on input "Transferência Unidades" at bounding box center [180, 334] width 0 height 0
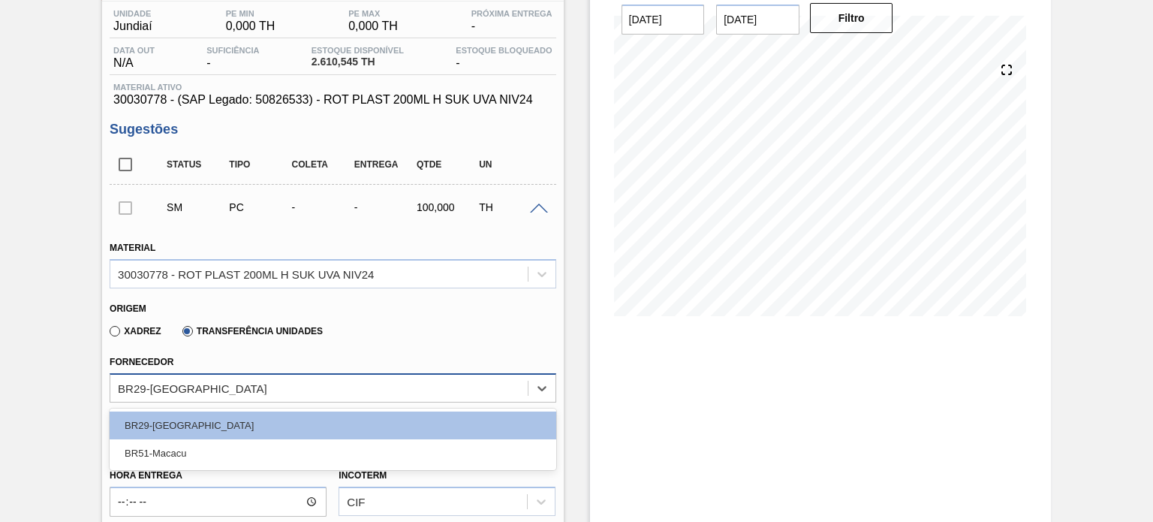
click at [209, 379] on div "BR29-[GEOGRAPHIC_DATA]" at bounding box center [318, 388] width 417 height 22
click at [143, 326] on label "Xadrez" at bounding box center [136, 331] width 52 height 11
click at [107, 334] on input "Xadrez" at bounding box center [107, 334] width 0 height 0
type input "0,000"
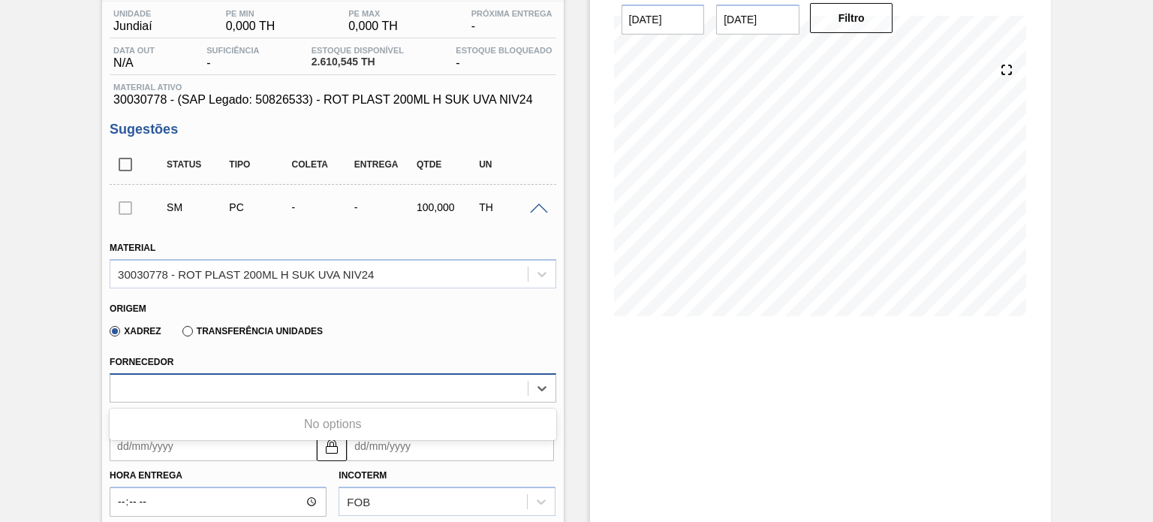
drag, startPoint x: 159, startPoint y: 384, endPoint x: 201, endPoint y: 376, distance: 42.8
click at [161, 384] on div at bounding box center [318, 388] width 417 height 22
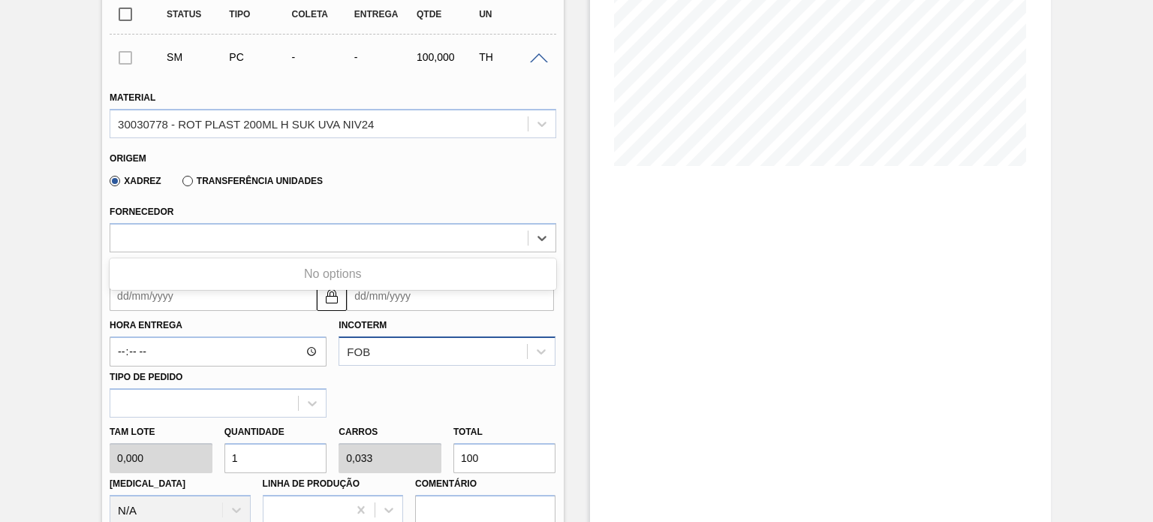
click at [421, 331] on div "Incoterm FOB" at bounding box center [447, 340] width 217 height 51
click at [407, 358] on div "FOB" at bounding box center [447, 350] width 217 height 29
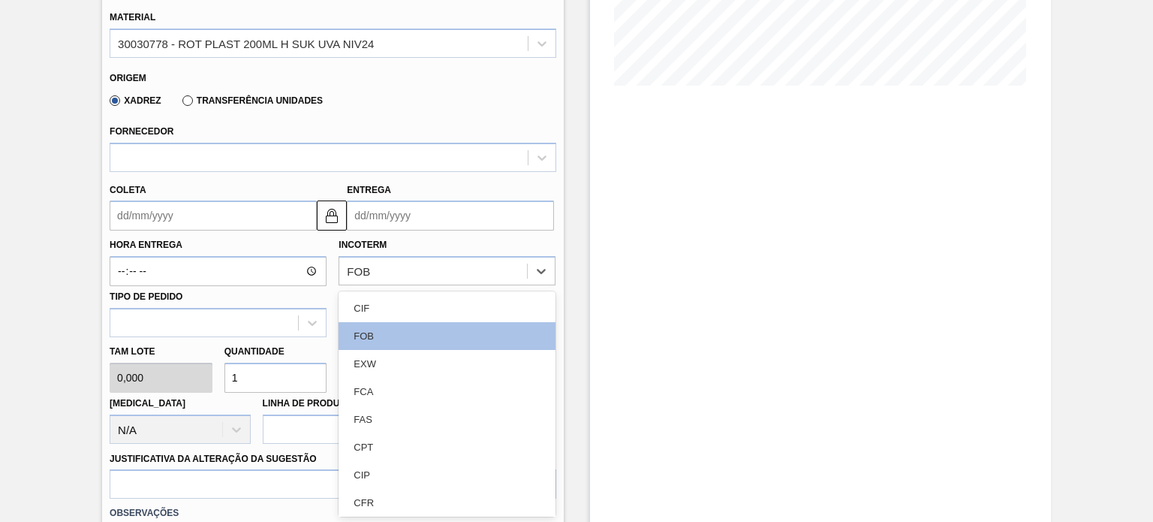
click at [399, 306] on div "CIF" at bounding box center [447, 308] width 217 height 28
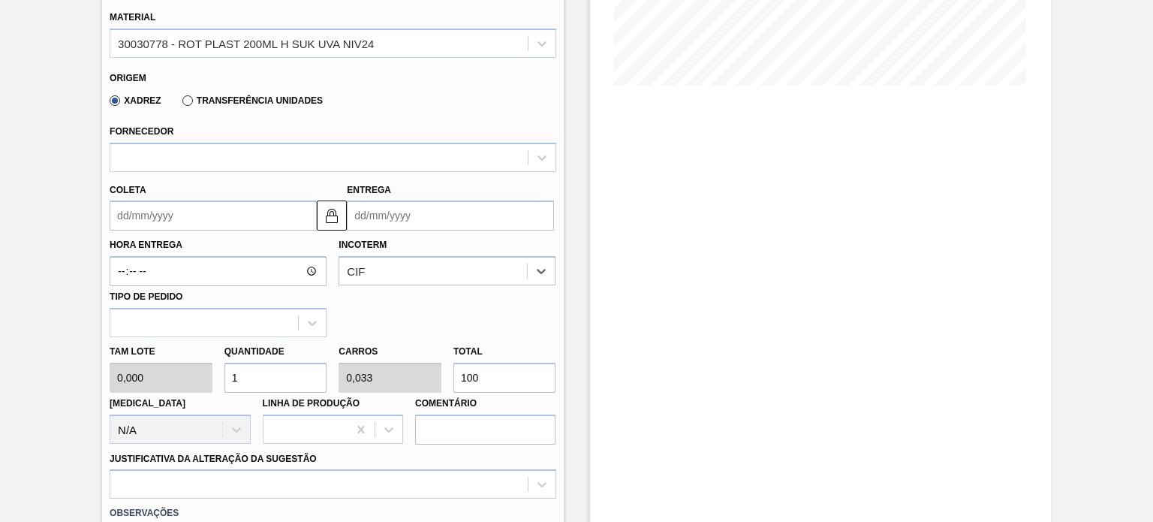
click at [277, 173] on div "Coleta Entrega" at bounding box center [333, 201] width 458 height 59
click at [274, 159] on div at bounding box center [318, 157] width 417 height 22
click at [360, 119] on div "Fornecedor Use Up and Down to choose options, press Enter to select the current…" at bounding box center [333, 144] width 458 height 55
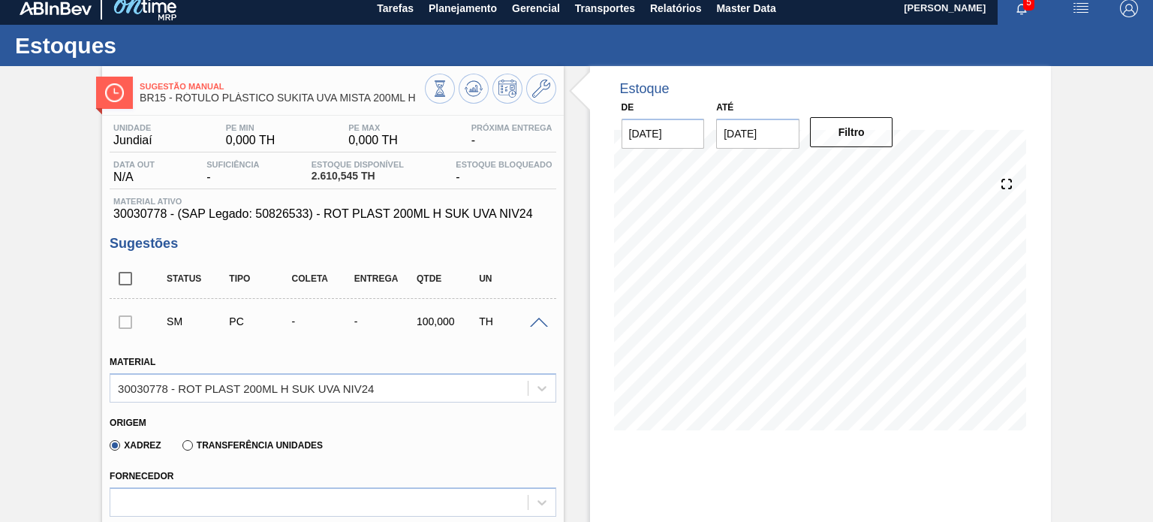
scroll to position [0, 0]
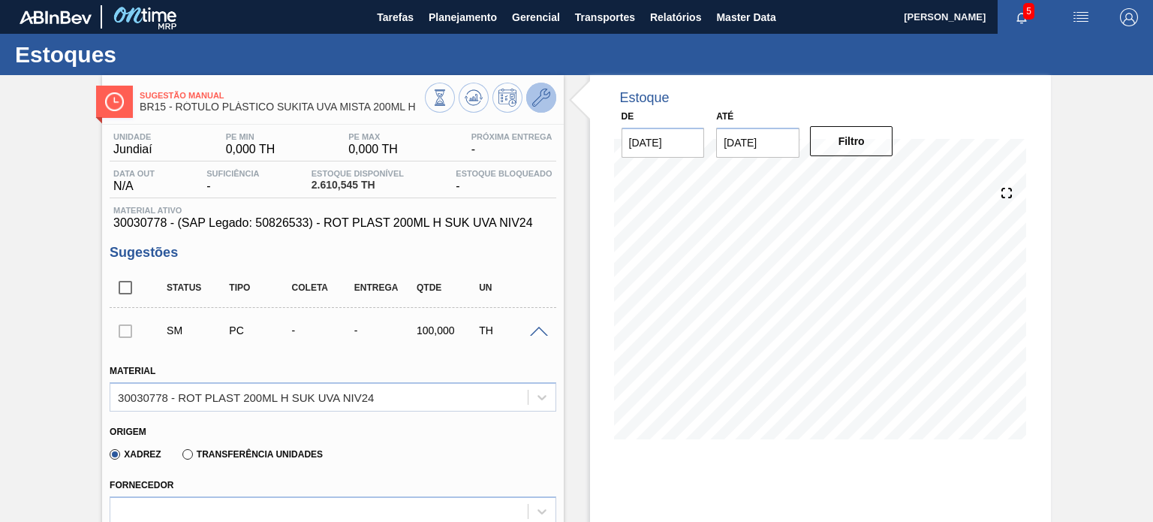
click at [529, 103] on button at bounding box center [541, 98] width 30 height 30
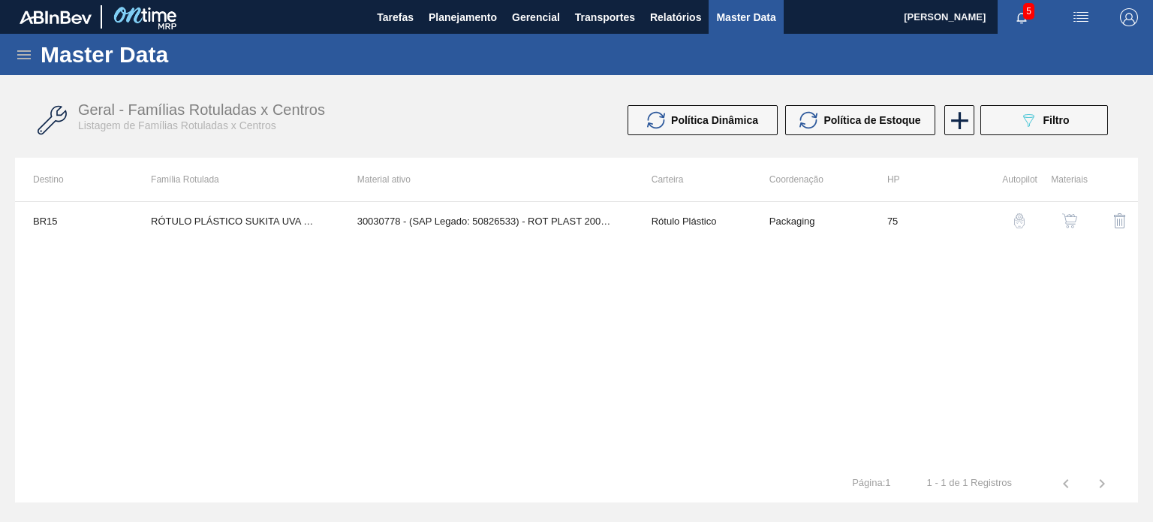
click at [954, 216] on td "75" at bounding box center [928, 221] width 118 height 38
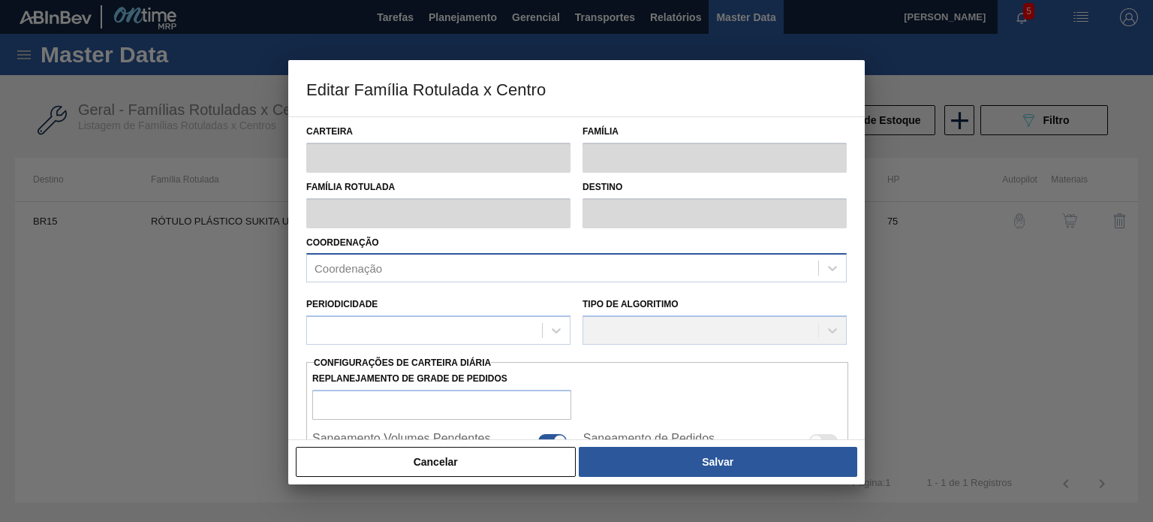
type input "Rótulo Plástico"
type input "RÓTULO PLÁSTICO SUKITA UVA MISTA 200ML H"
type input "BR15 - Jundiaí"
type input "75"
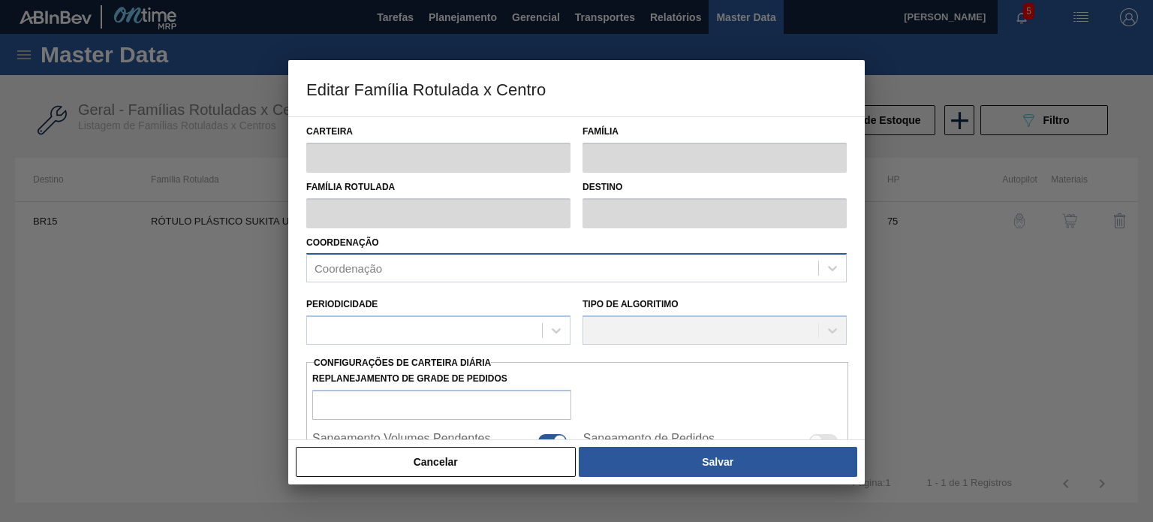
type input "0"
type input "100"
type input "0,000"
checkbox input "true"
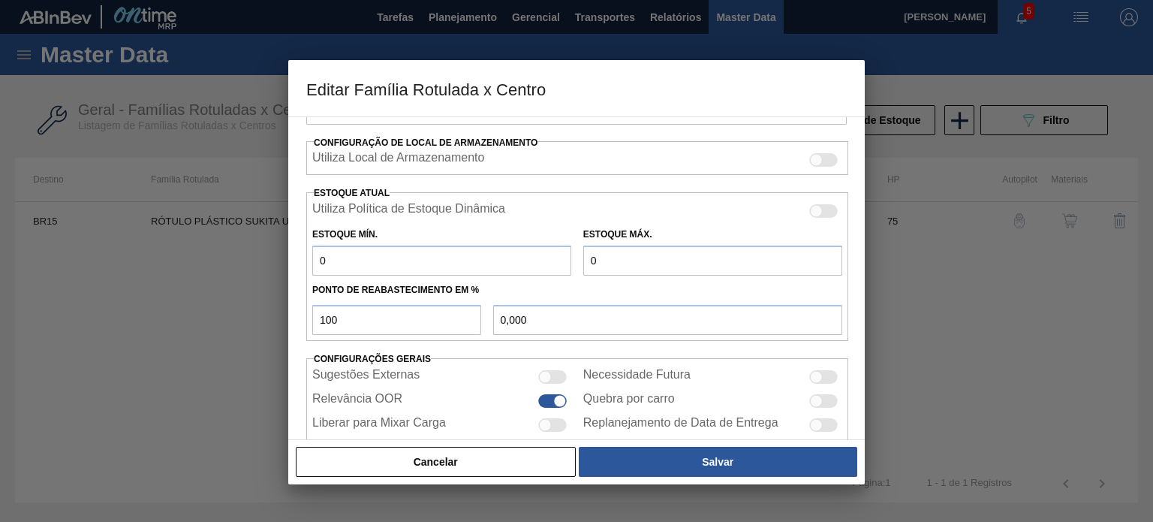
scroll to position [363, 0]
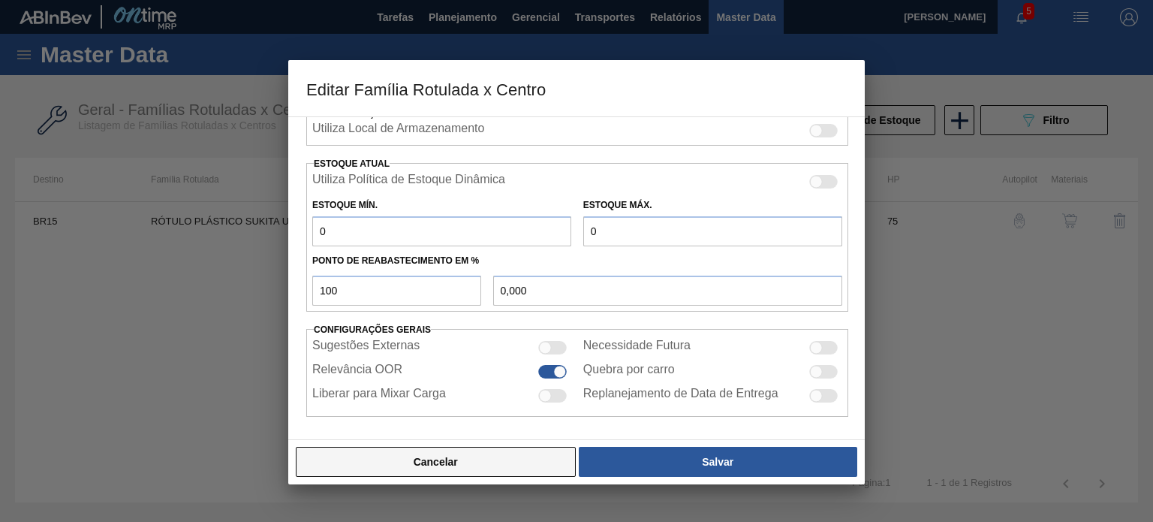
click at [461, 470] on button "Cancelar" at bounding box center [436, 462] width 280 height 30
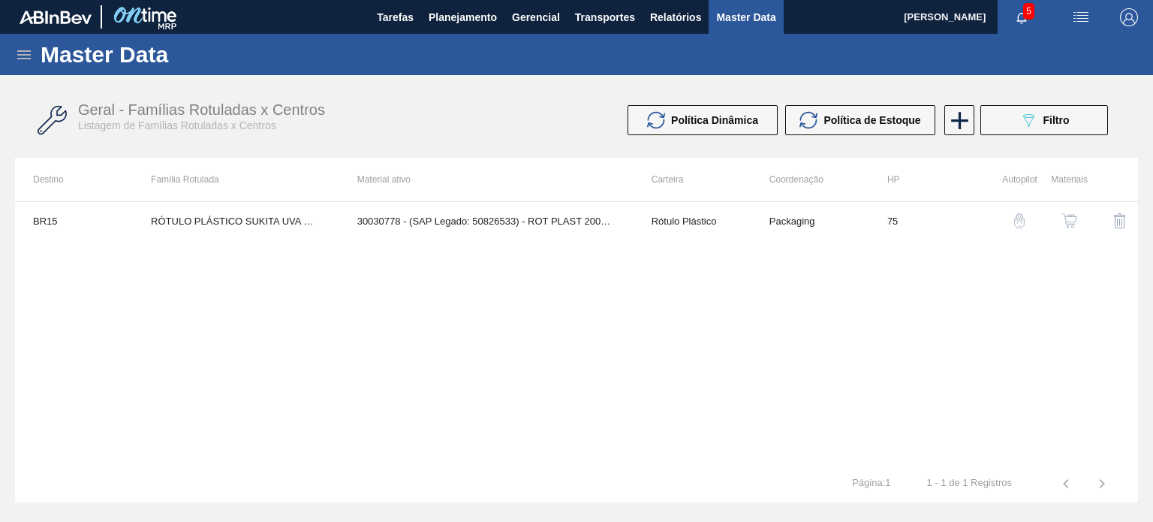
click at [1072, 213] on img "button" at bounding box center [1069, 220] width 15 height 15
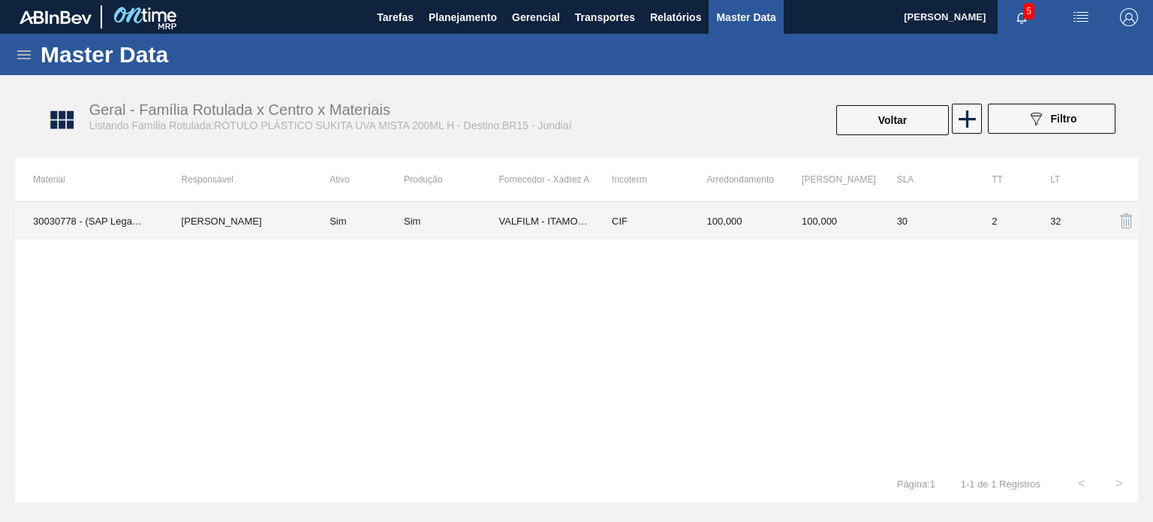
click at [663, 229] on td "CIF" at bounding box center [641, 221] width 95 height 38
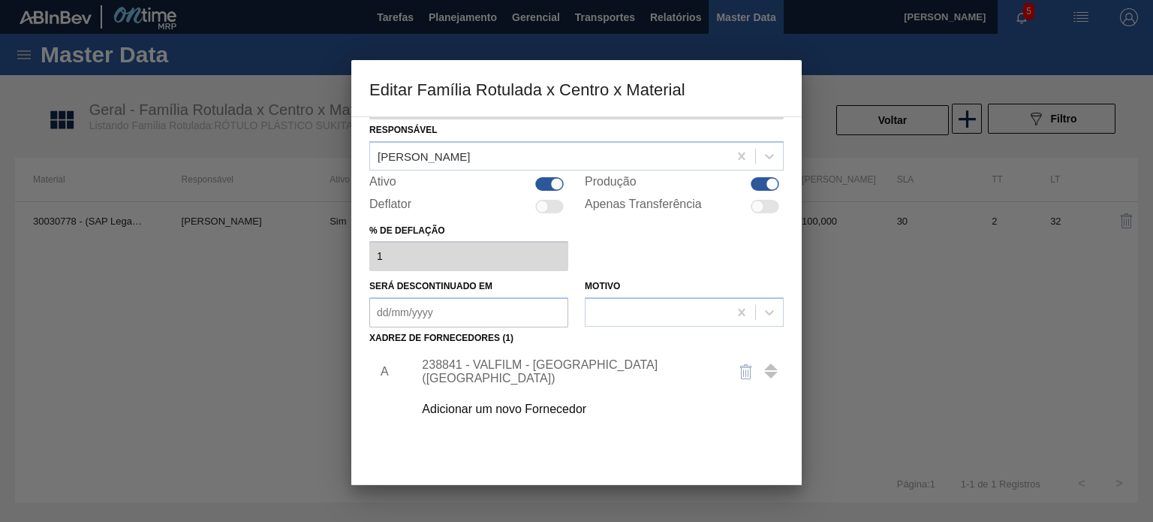
scroll to position [75, 0]
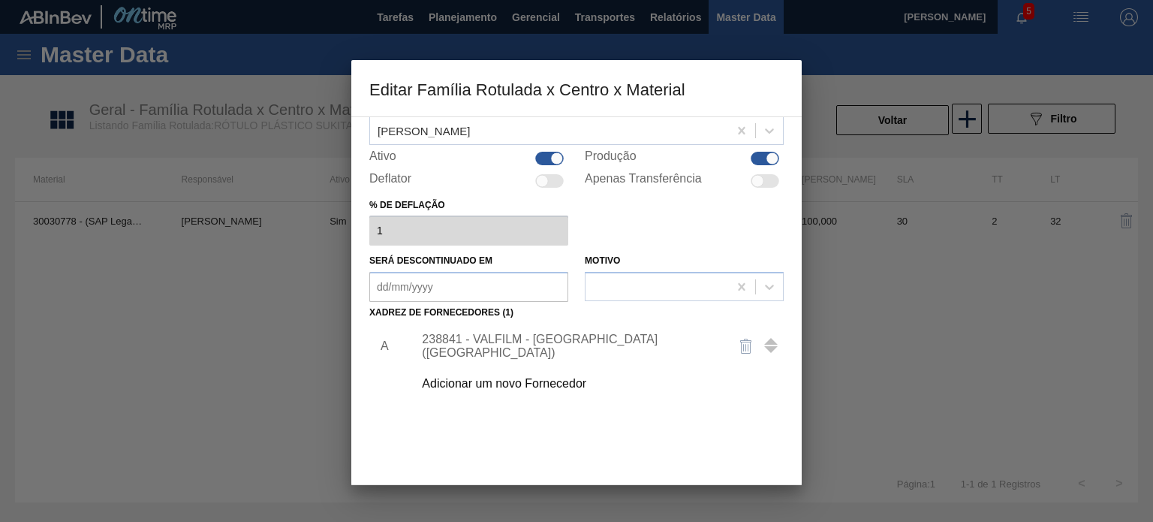
click at [552, 347] on div "238841 - VALFILM - ITAMONTE (MG)" at bounding box center [569, 346] width 294 height 27
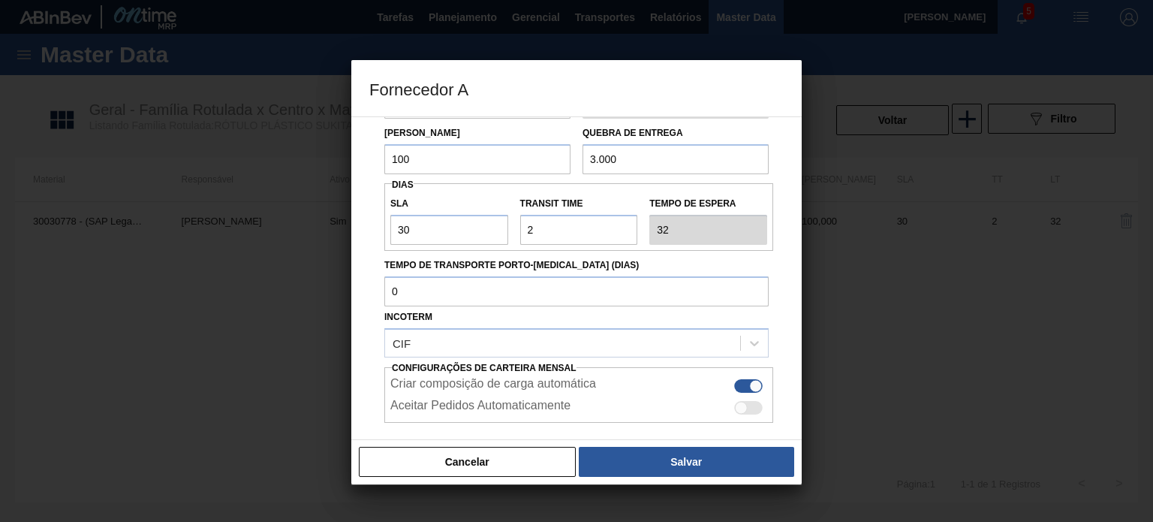
scroll to position [0, 0]
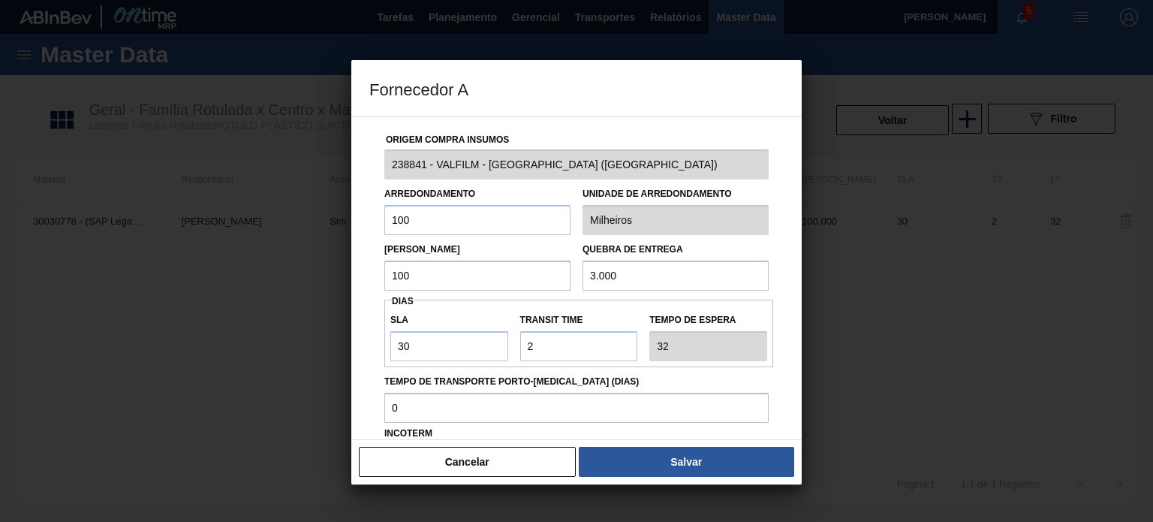
click at [528, 477] on div "Cancelar Salvar" at bounding box center [576, 461] width 450 height 45
click at [531, 451] on button "Cancelar" at bounding box center [467, 462] width 217 height 30
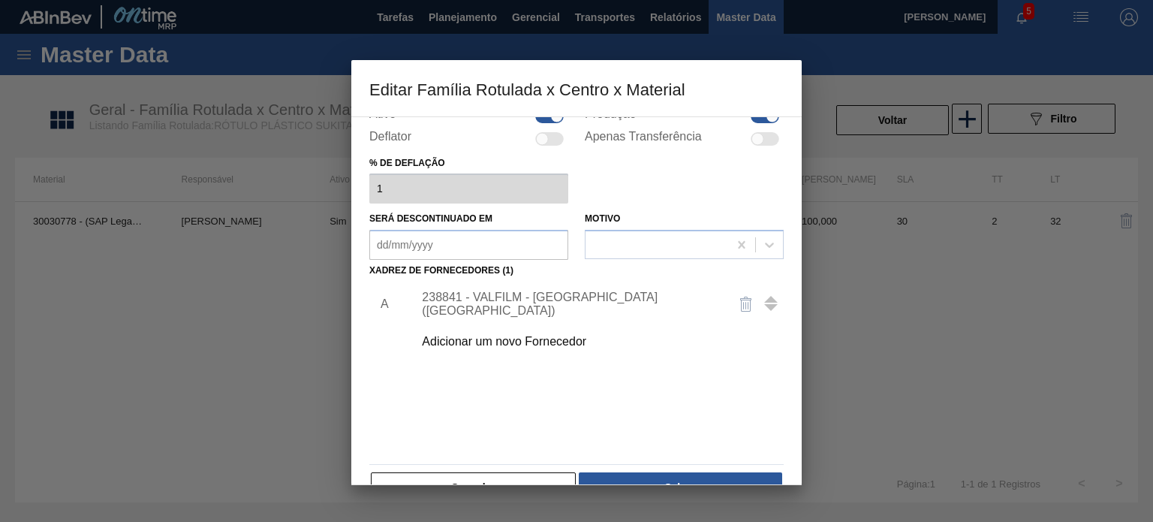
scroll to position [153, 0]
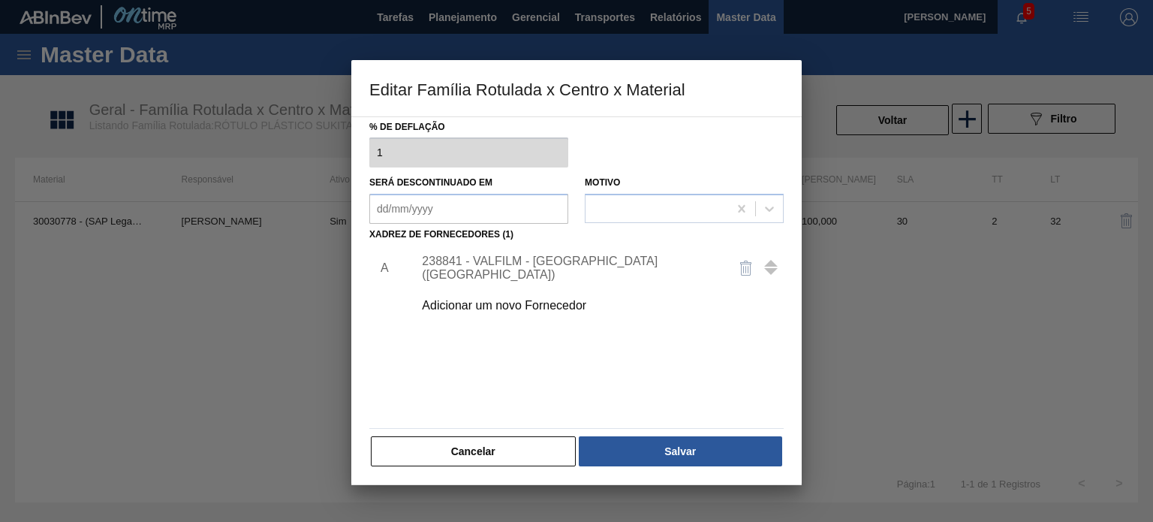
click at [521, 431] on div "Material ativo 30030778 - (SAP Legado: 50826533) - ROT PLAST 200ML H SUK UVA NI…" at bounding box center [576, 216] width 414 height 504
click at [522, 437] on button "Cancelar" at bounding box center [473, 451] width 205 height 30
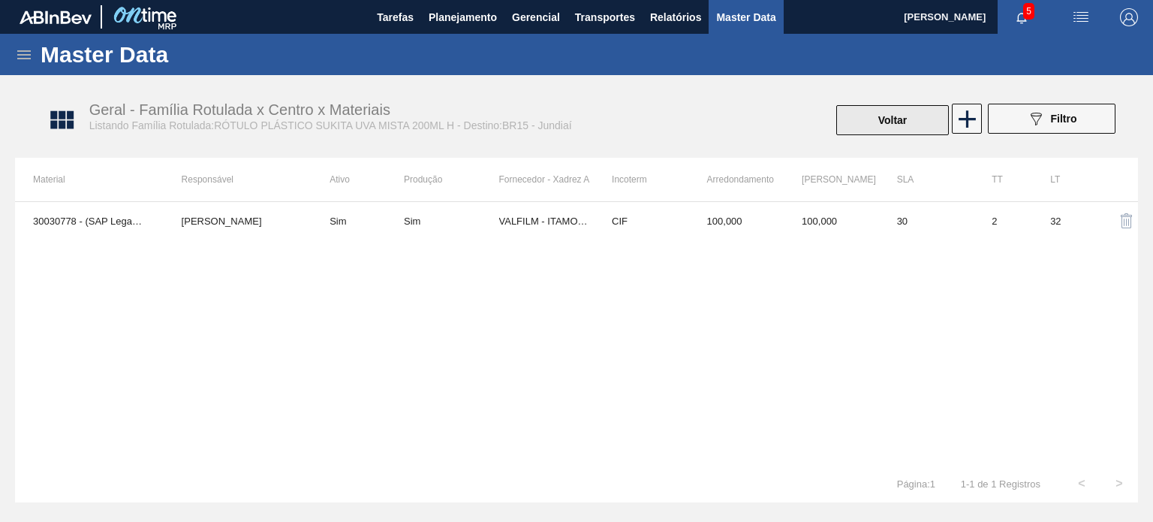
click at [904, 124] on button "Voltar" at bounding box center [892, 120] width 113 height 30
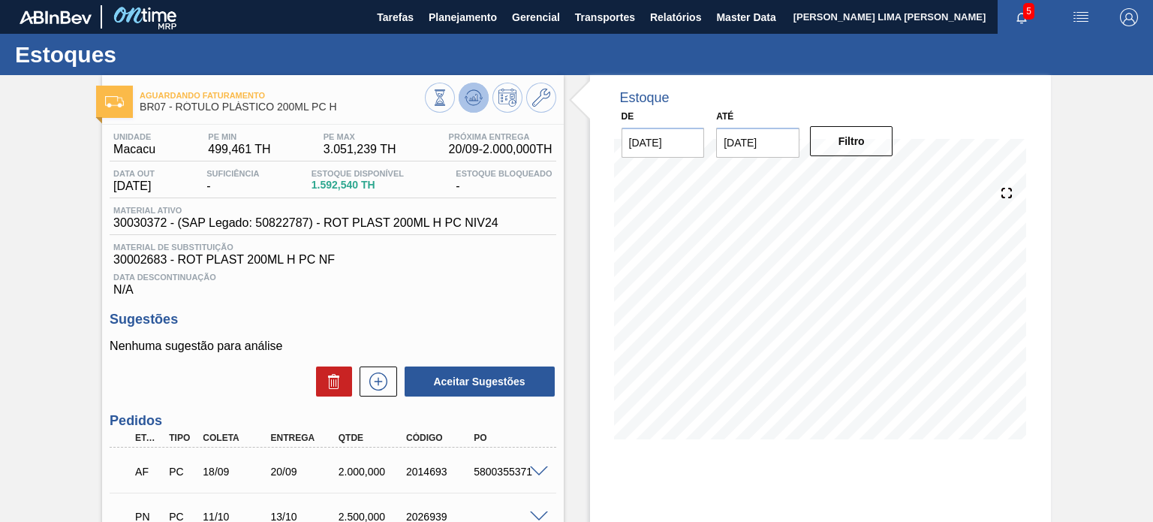
click at [477, 100] on icon at bounding box center [474, 98] width 18 height 18
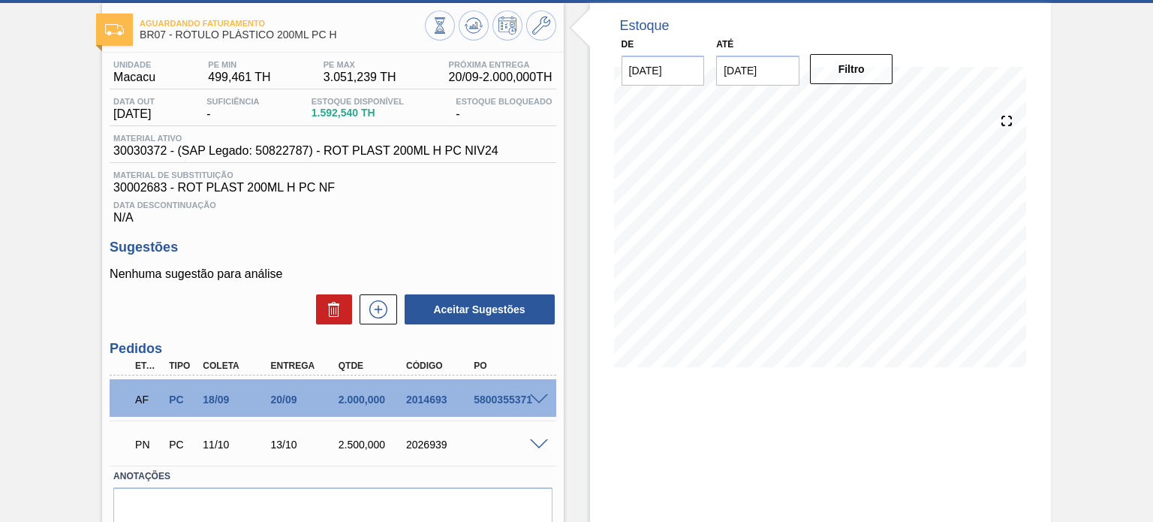
scroll to position [139, 0]
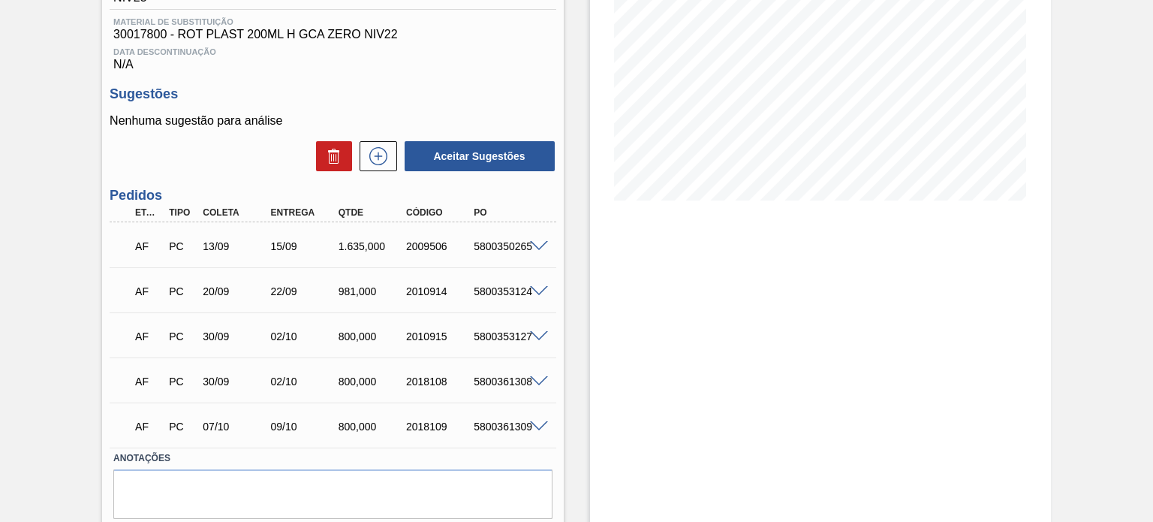
scroll to position [213, 0]
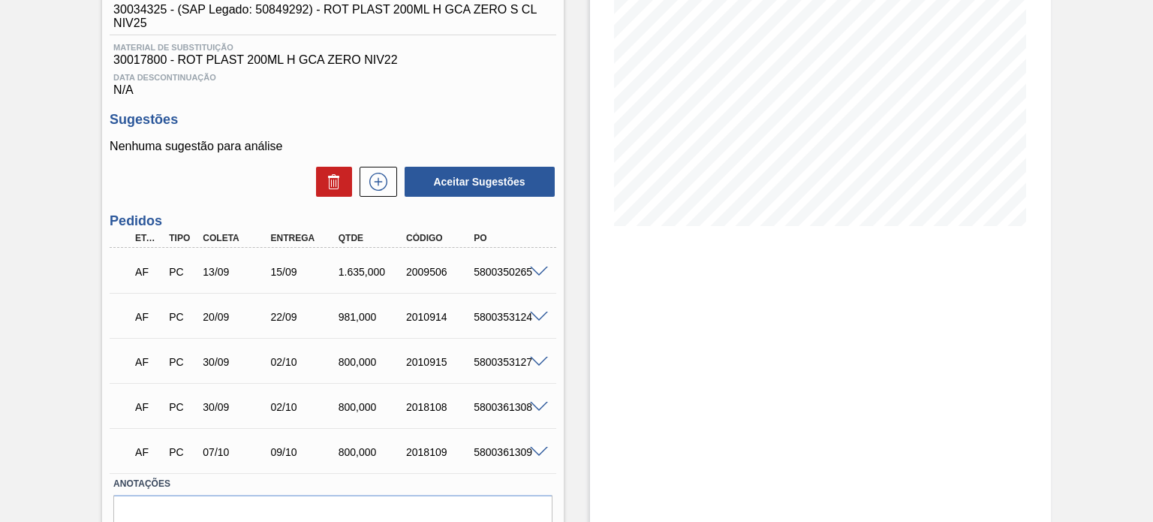
click at [441, 272] on div "2009506" at bounding box center [439, 272] width 74 height 12
copy div "2009506"
click at [559, 263] on div "Unidade Macacu PE MIN 397,103 TH PE MAX 2.164,926 TH Próxima Entrega 15/09 - 1.…" at bounding box center [332, 249] width 461 height 677
click at [537, 266] on span at bounding box center [539, 271] width 18 height 11
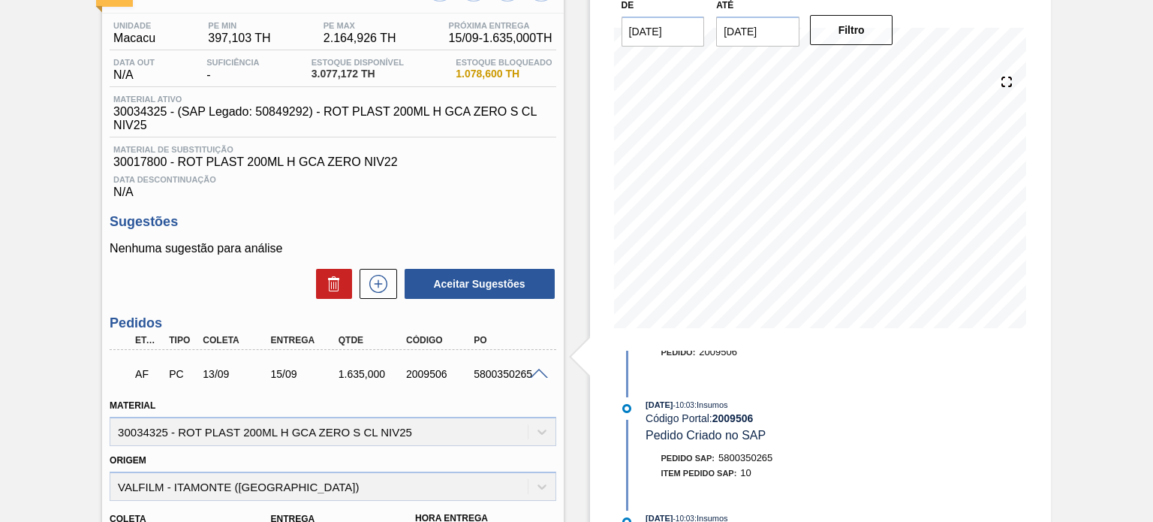
scroll to position [0, 0]
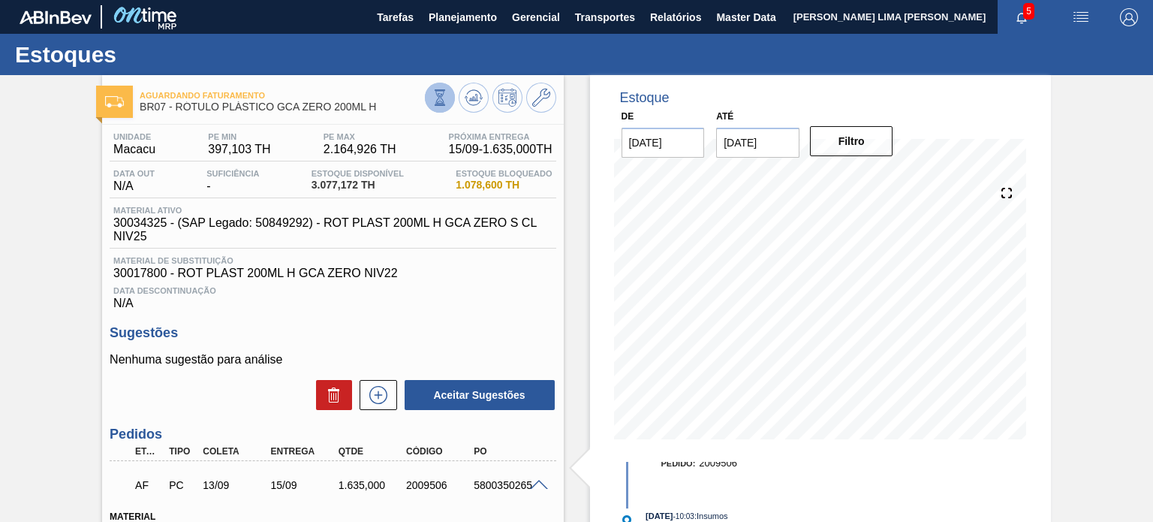
click at [433, 95] on icon at bounding box center [440, 97] width 17 height 17
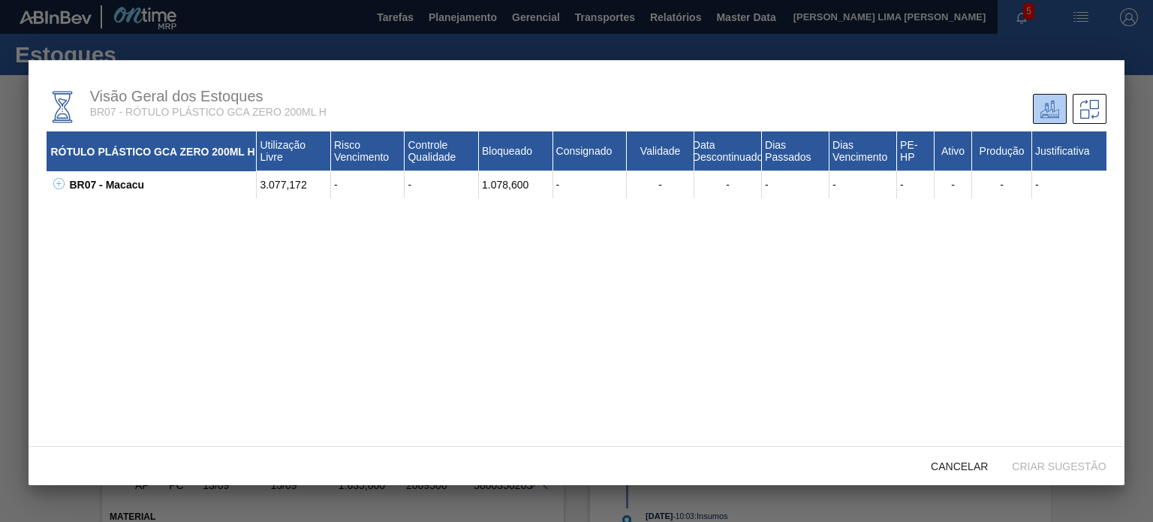
click at [55, 183] on icon at bounding box center [58, 183] width 11 height 11
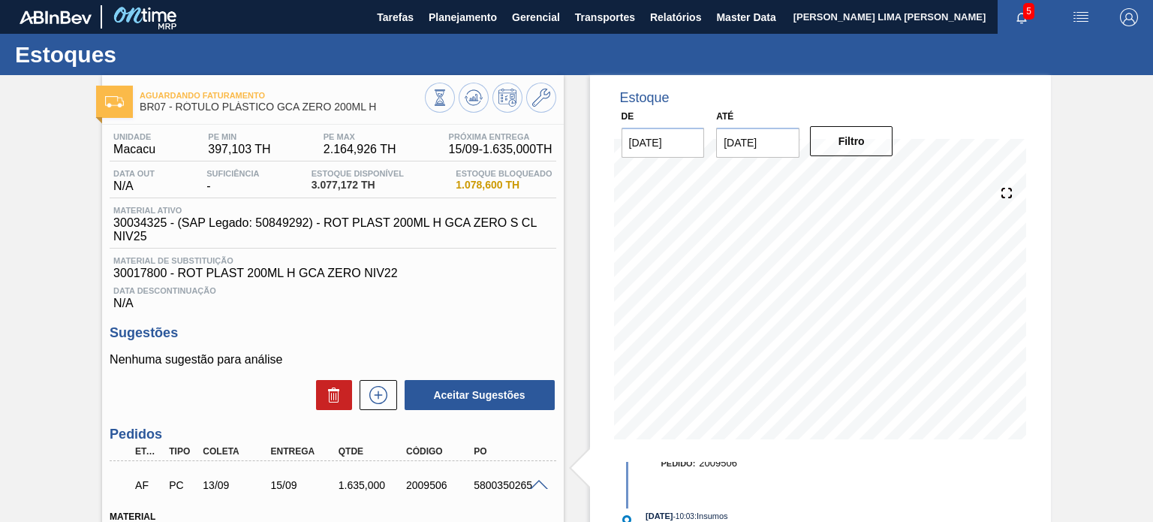
drag, startPoint x: 1057, startPoint y: 313, endPoint x: 1046, endPoint y: 297, distance: 19.4
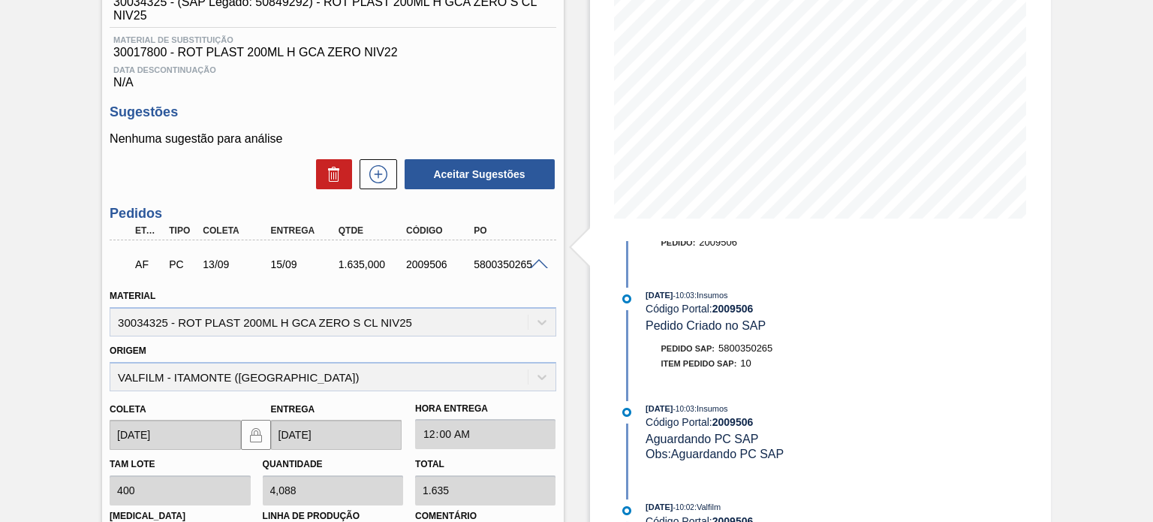
scroll to position [225, 0]
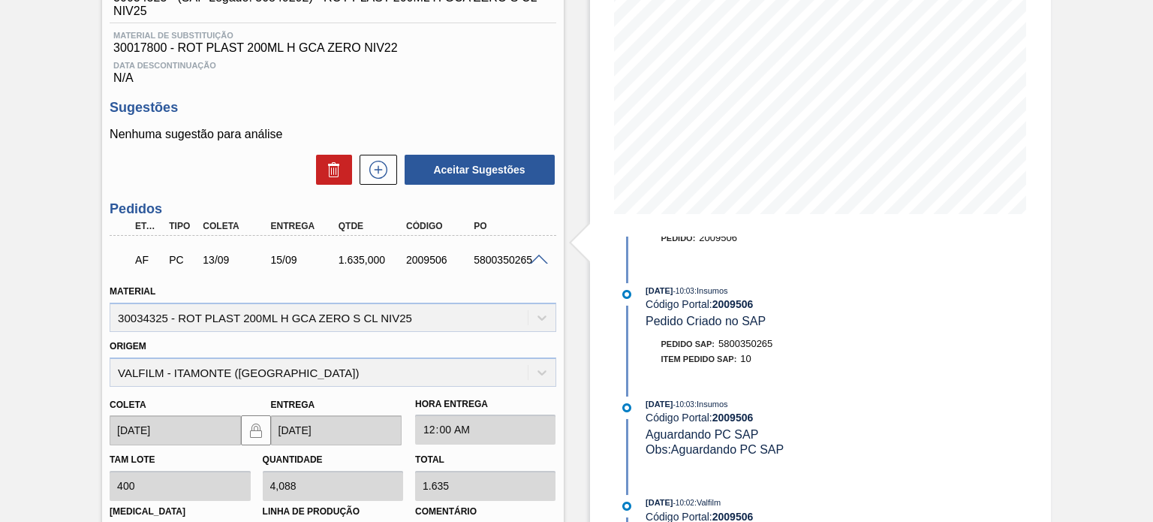
click at [540, 257] on span at bounding box center [539, 259] width 18 height 11
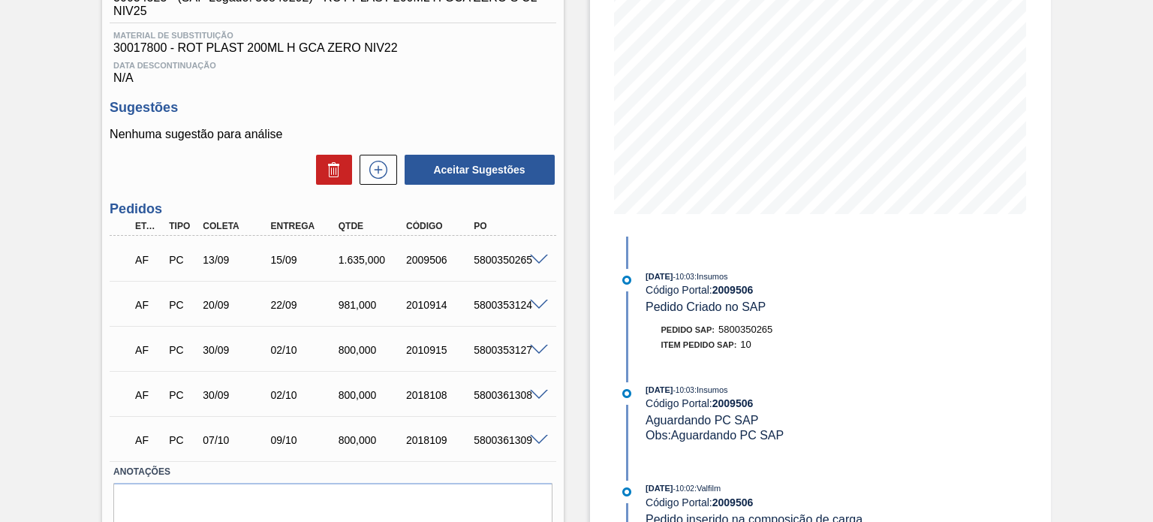
click at [537, 304] on span at bounding box center [539, 305] width 18 height 11
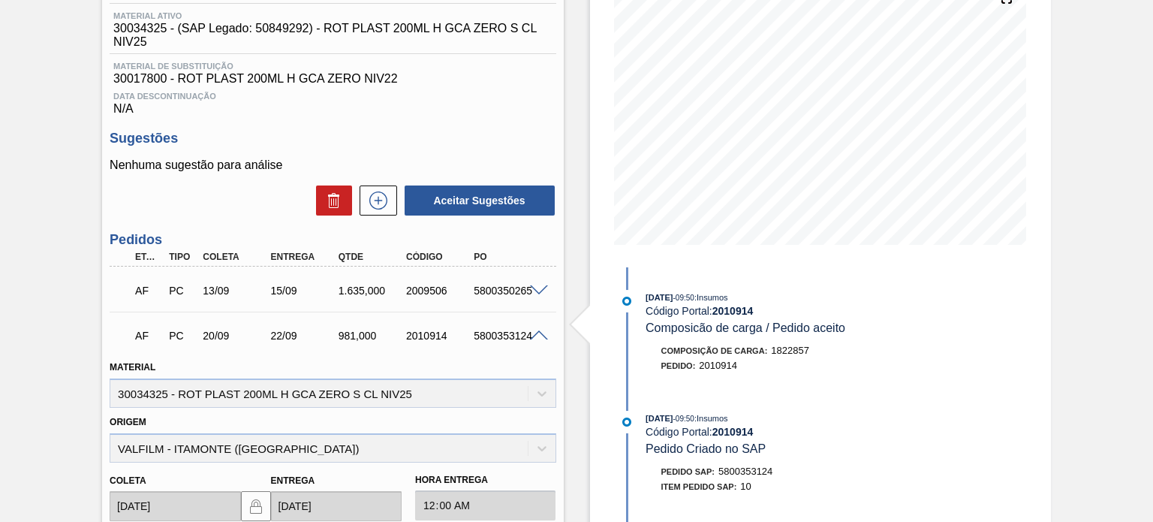
scroll to position [125, 0]
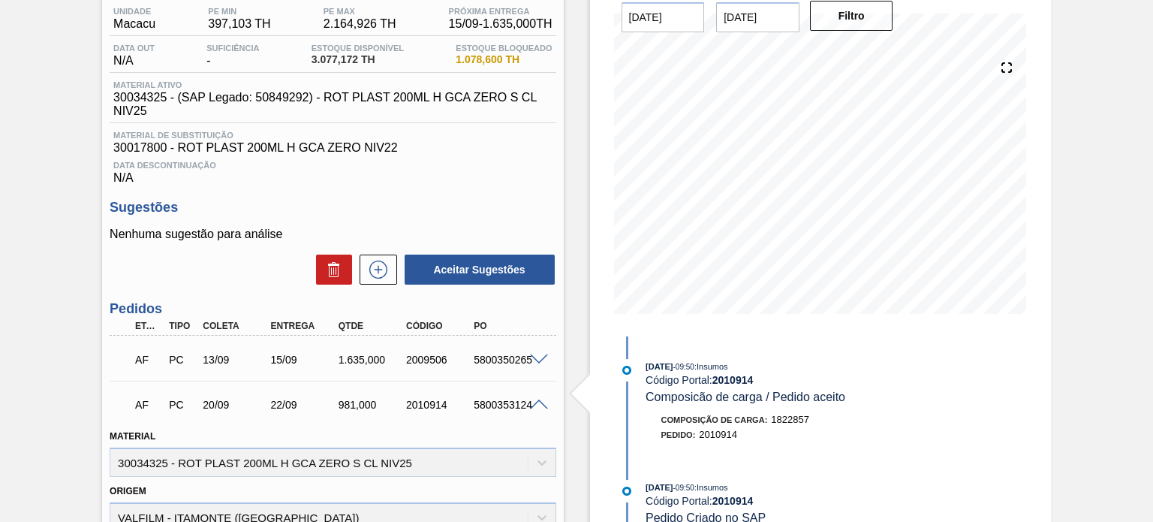
drag, startPoint x: 546, startPoint y: 396, endPoint x: 539, endPoint y: 405, distance: 11.3
click at [544, 396] on div "AF PC 20/09 22/09 981,000 2010914 5800353124" at bounding box center [333, 403] width 446 height 38
click at [539, 405] on span at bounding box center [539, 404] width 18 height 11
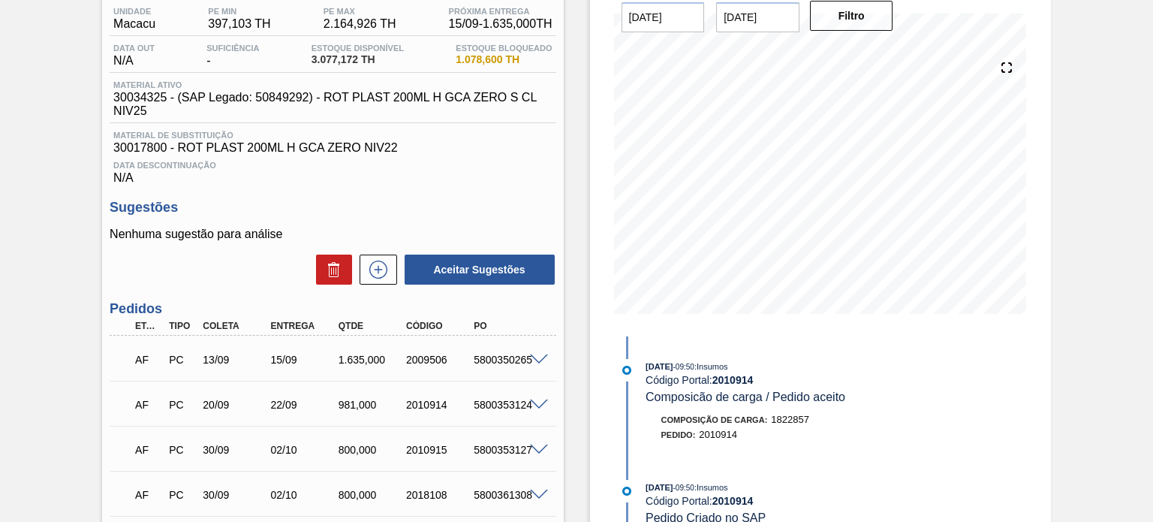
scroll to position [0, 0]
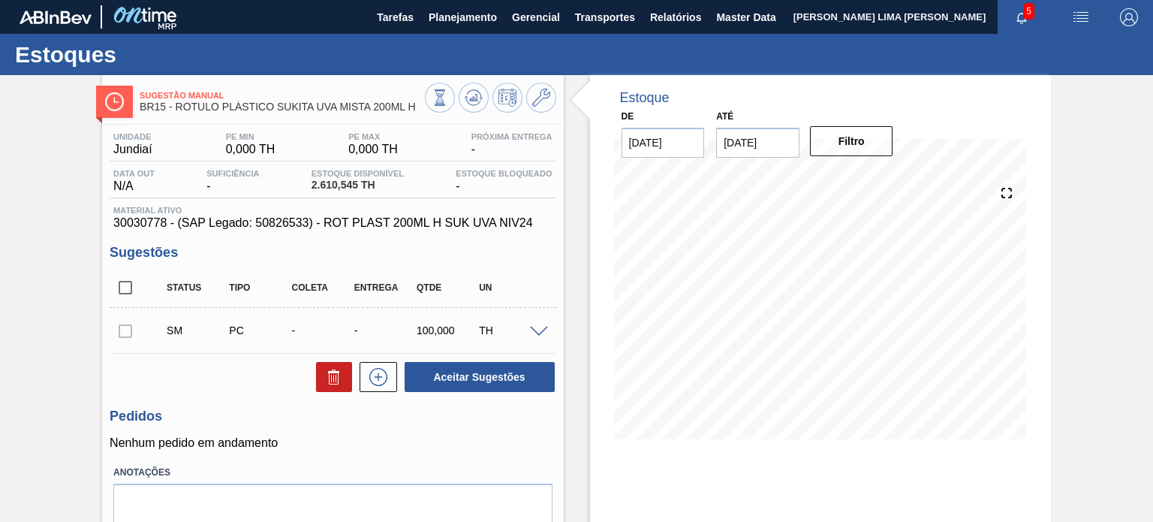
click at [125, 297] on input "checkbox" at bounding box center [126, 288] width 32 height 32
checkbox input "true"
click at [320, 367] on button at bounding box center [334, 377] width 36 height 30
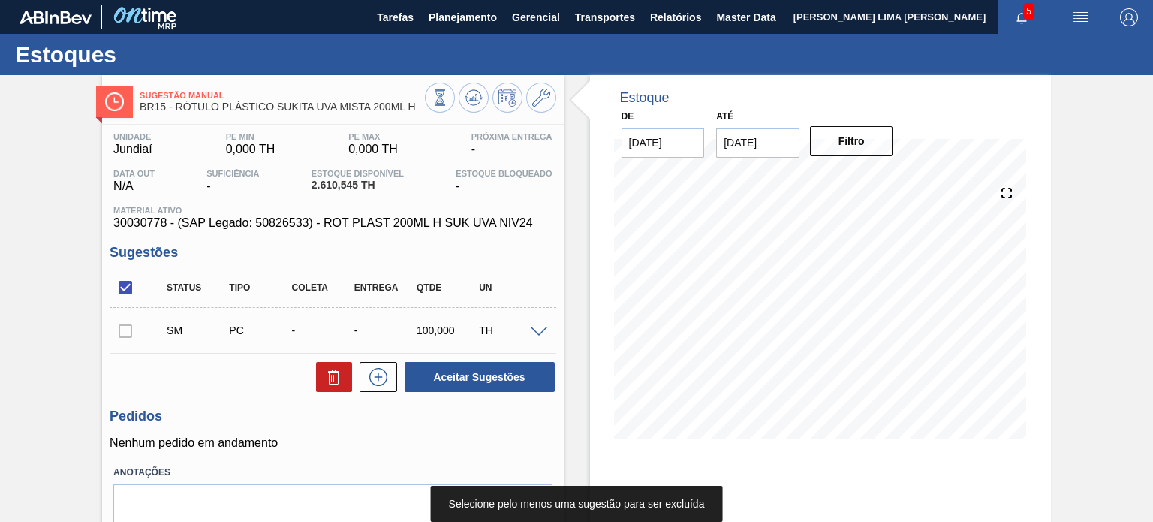
click at [128, 332] on div at bounding box center [126, 330] width 32 height 30
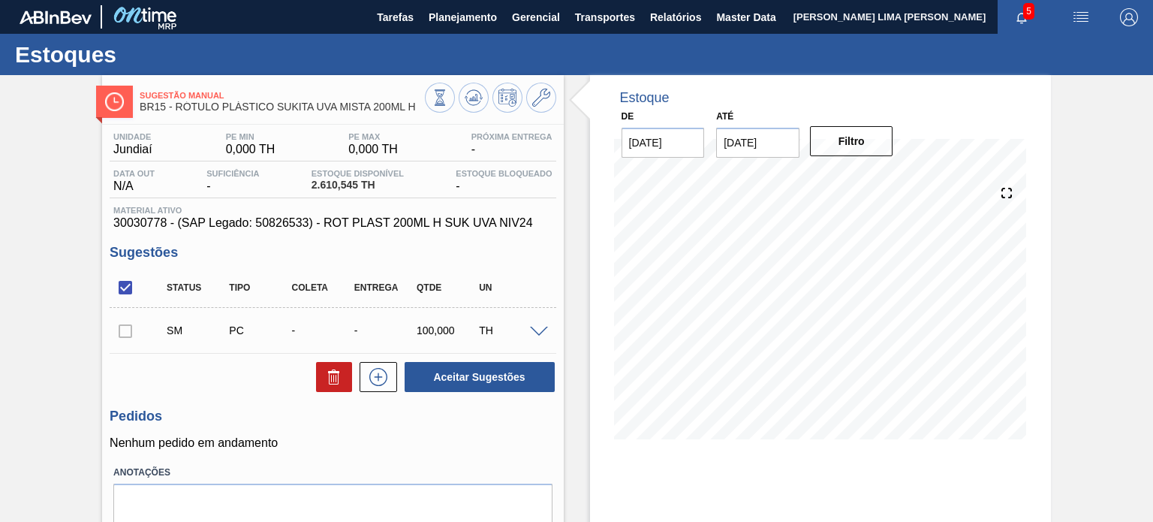
click at [136, 327] on div at bounding box center [126, 330] width 32 height 30
click at [122, 328] on div at bounding box center [126, 330] width 32 height 30
click at [377, 384] on icon at bounding box center [378, 377] width 24 height 18
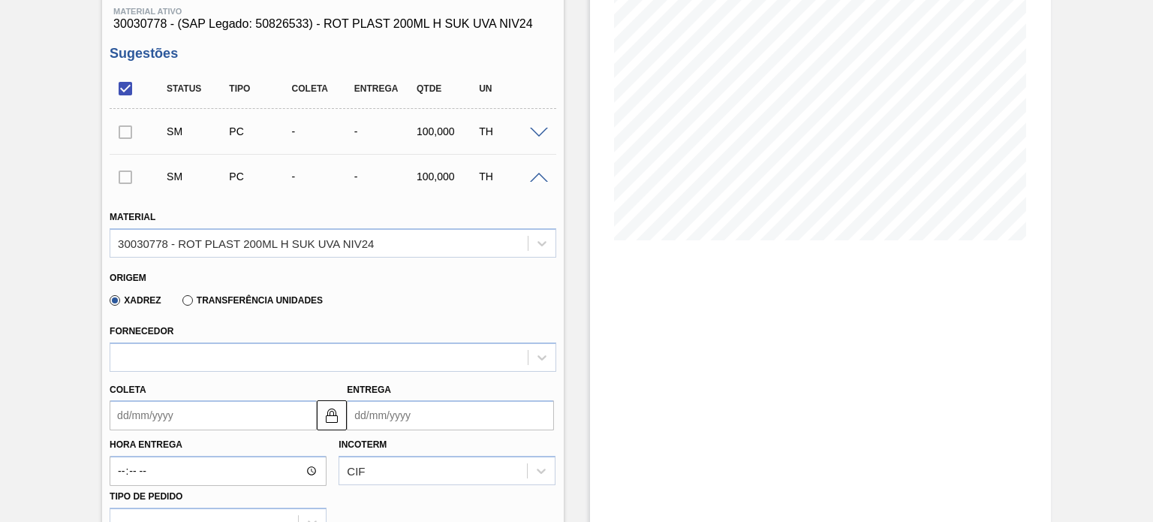
scroll to position [225, 0]
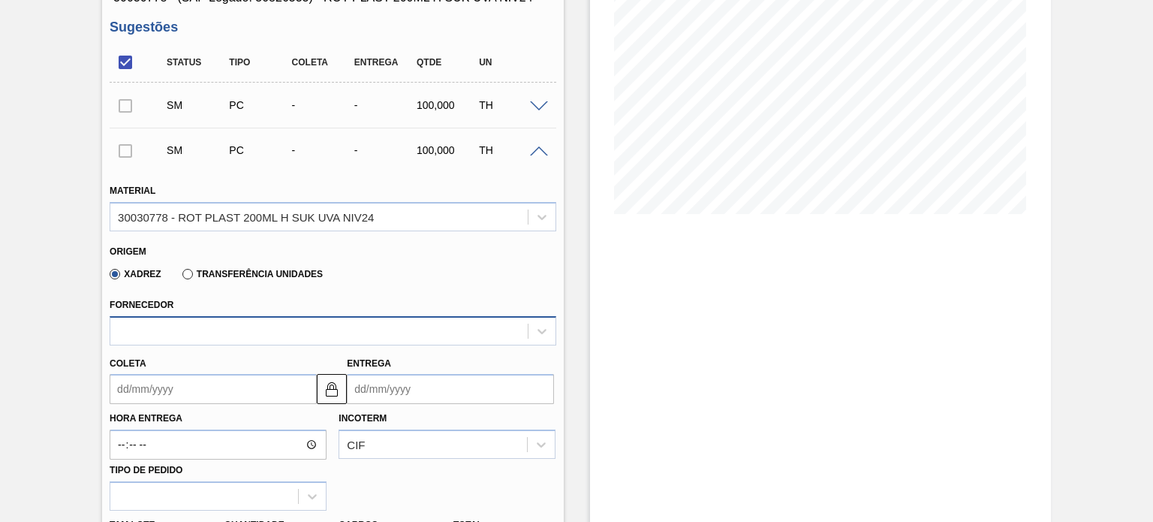
click at [210, 326] on div at bounding box center [318, 331] width 417 height 22
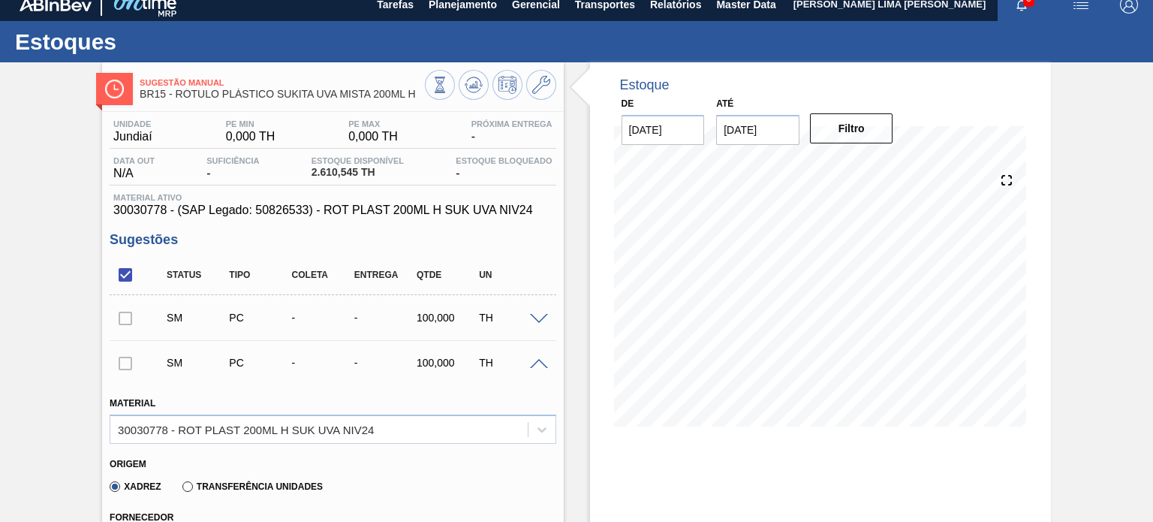
scroll to position [0, 0]
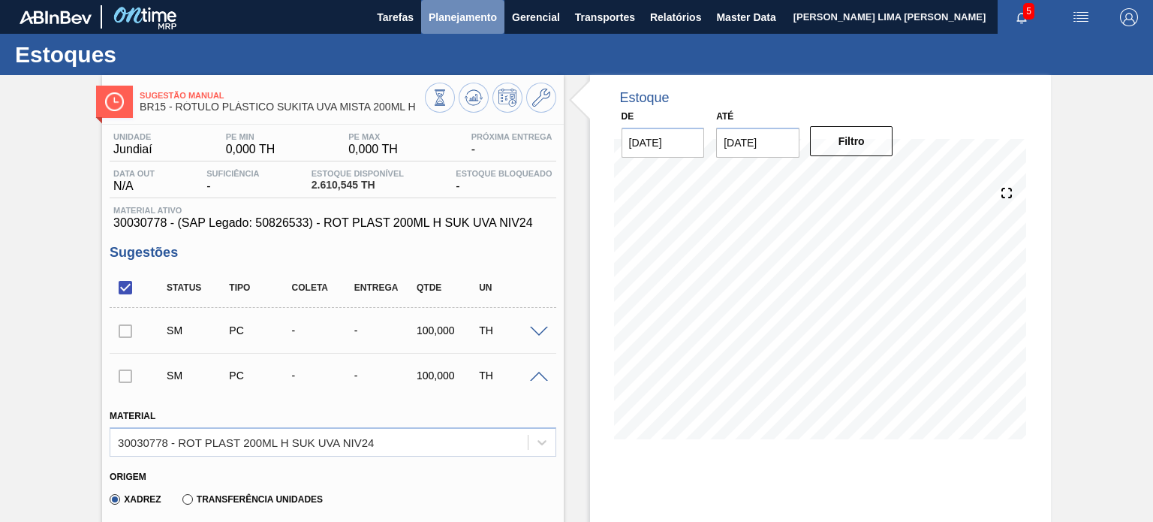
click at [427, 26] on button "Planejamento" at bounding box center [462, 17] width 83 height 34
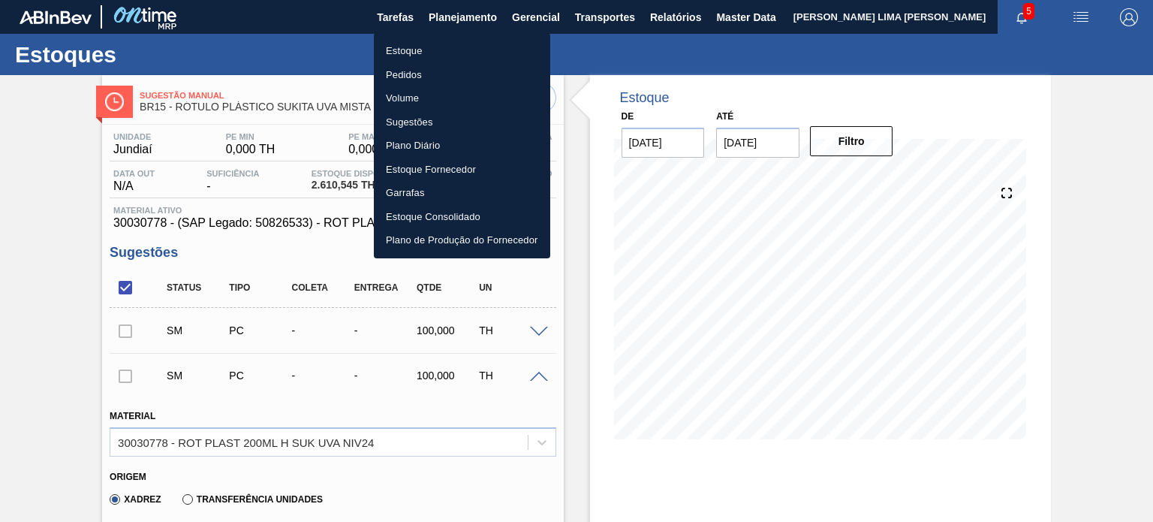
click at [413, 50] on li "Estoque" at bounding box center [462, 51] width 176 height 24
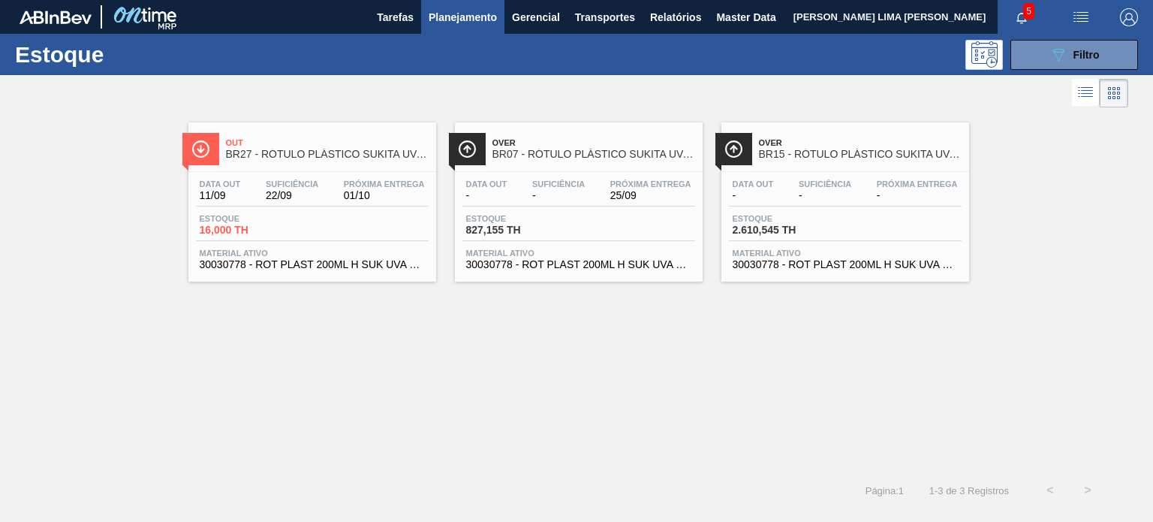
click at [784, 179] on div "Data out - Suficiência - Próxima Entrega -" at bounding box center [845, 192] width 233 height 27
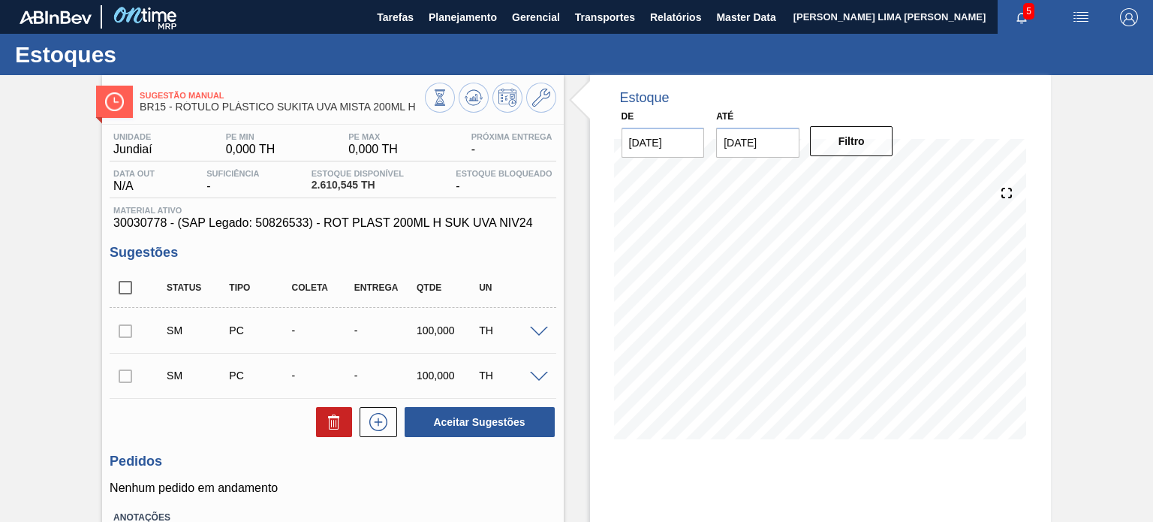
click at [540, 380] on span at bounding box center [539, 377] width 18 height 11
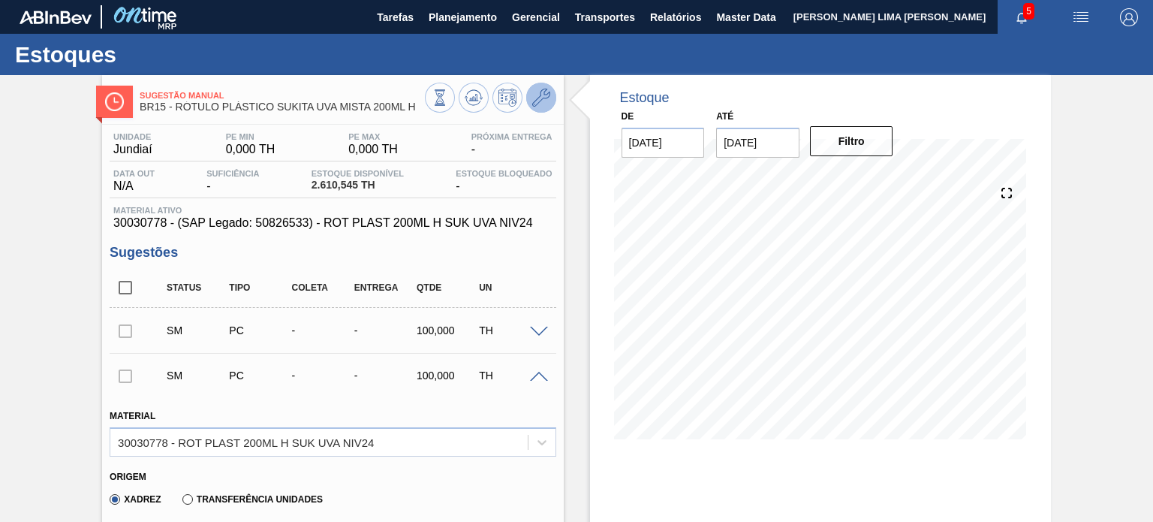
click at [534, 95] on icon at bounding box center [541, 98] width 18 height 18
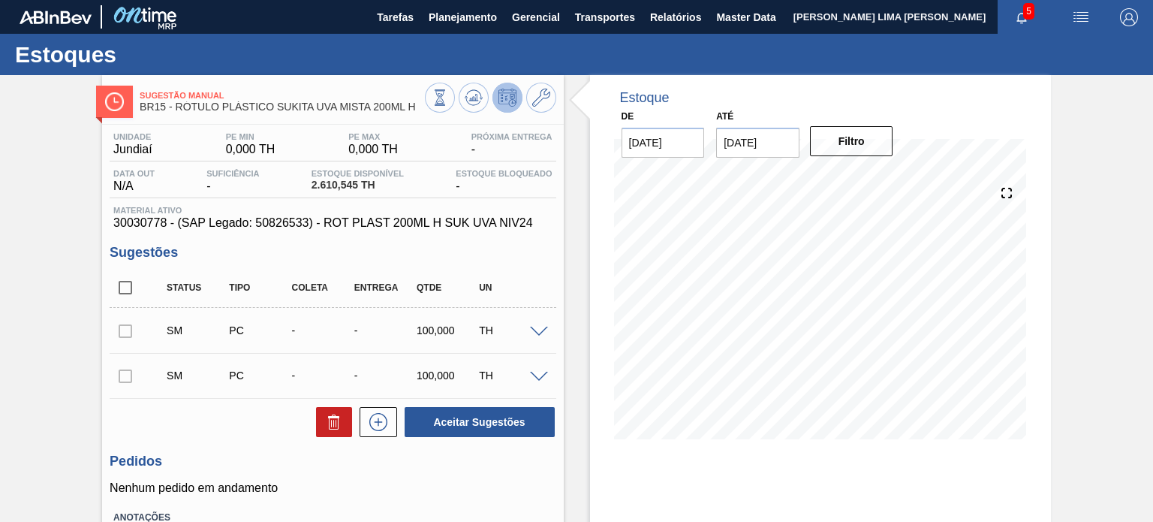
click at [501, 101] on icon at bounding box center [502, 101] width 2 height 2
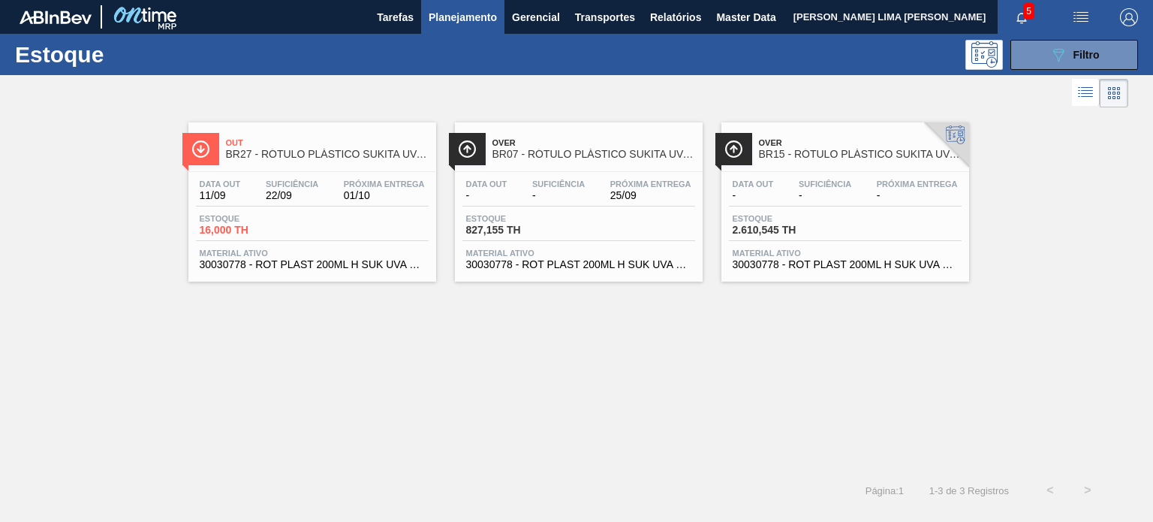
click at [773, 208] on div "Data out - Suficiência - Próxima Entrega - Estoque 2.610,545 TH Material ativo …" at bounding box center [845, 223] width 248 height 102
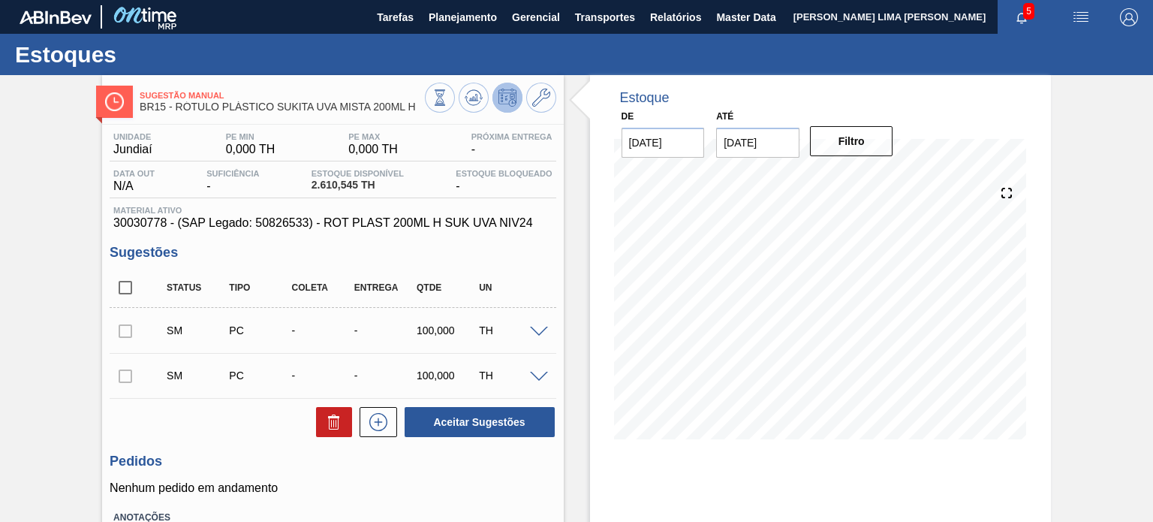
click at [122, 290] on input "checkbox" at bounding box center [126, 288] width 32 height 32
checkbox input "true"
click at [123, 333] on div at bounding box center [126, 330] width 32 height 30
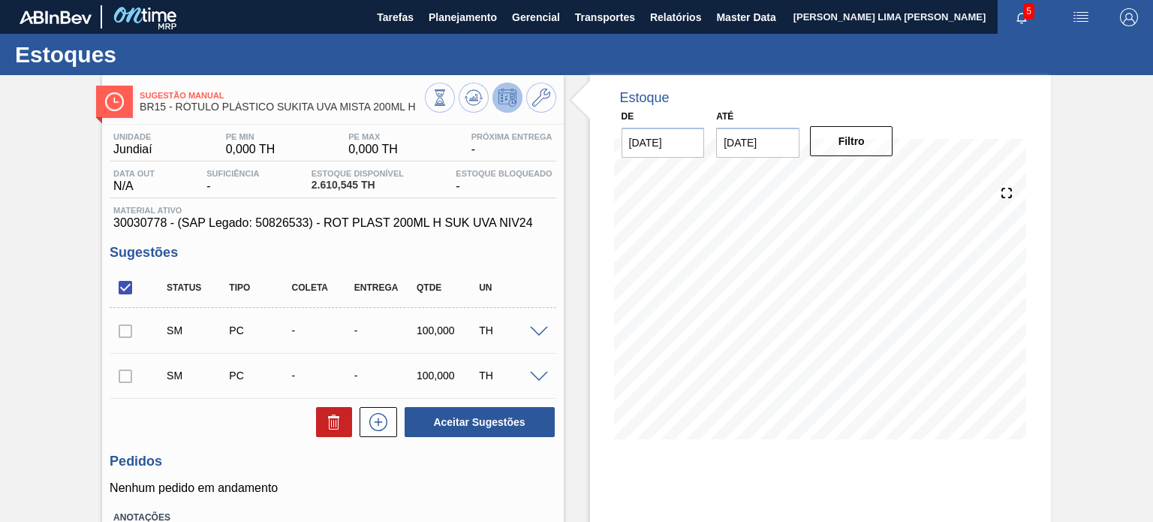
click at [123, 333] on div at bounding box center [126, 330] width 32 height 30
click at [124, 363] on div at bounding box center [126, 375] width 32 height 30
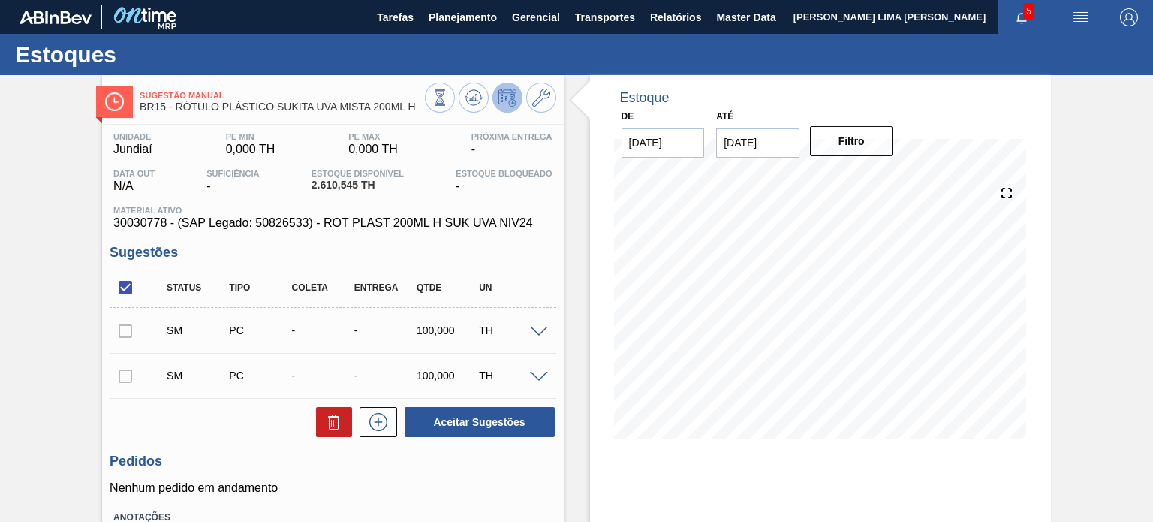
click at [124, 363] on div at bounding box center [126, 375] width 32 height 30
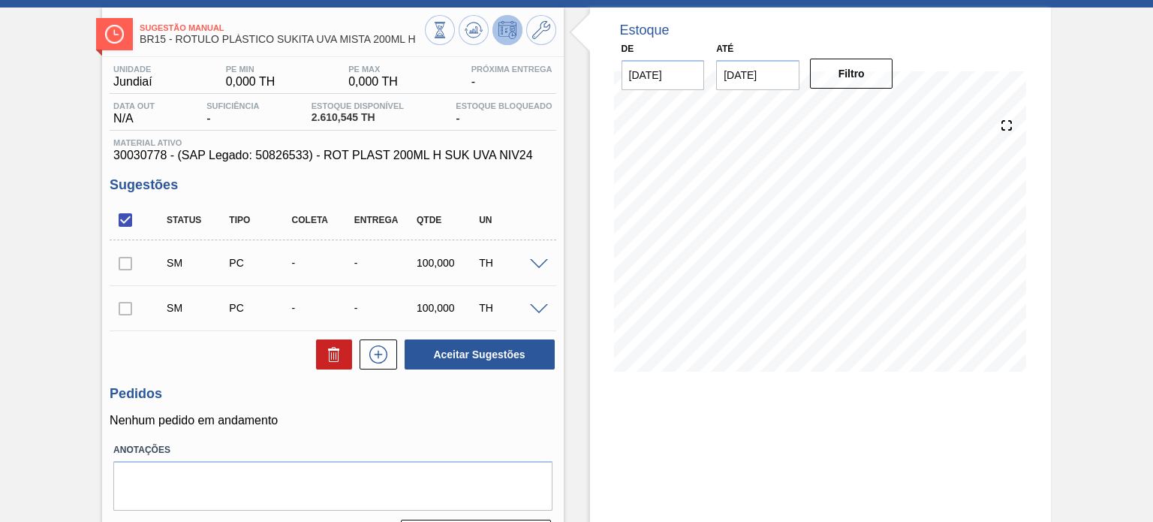
scroll to position [123, 0]
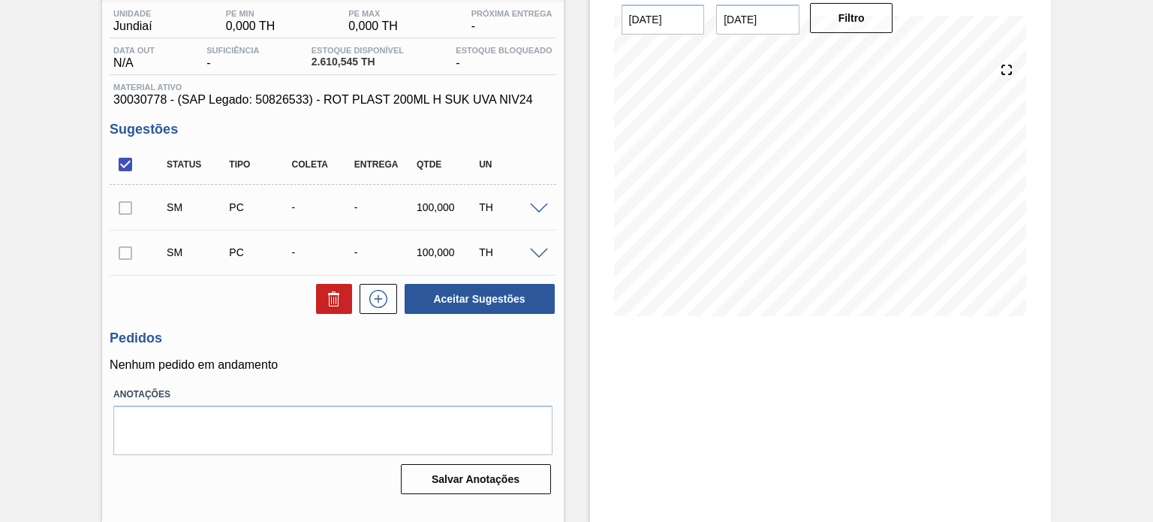
click at [155, 366] on p "Nenhum pedido em andamento" at bounding box center [333, 365] width 446 height 14
click at [327, 293] on icon at bounding box center [334, 299] width 18 height 18
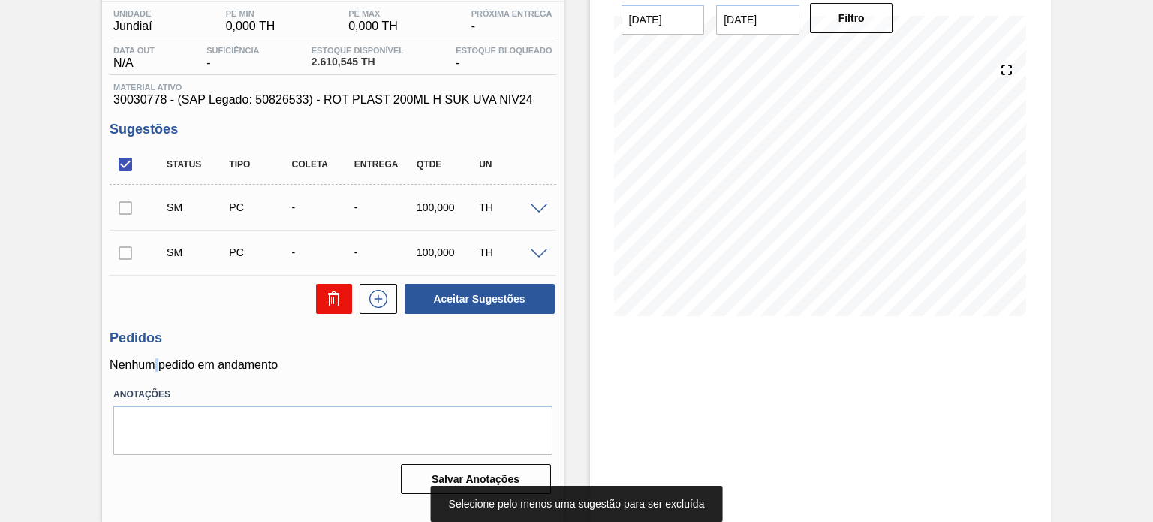
click at [327, 293] on icon at bounding box center [334, 299] width 18 height 18
click at [326, 293] on icon at bounding box center [334, 299] width 18 height 18
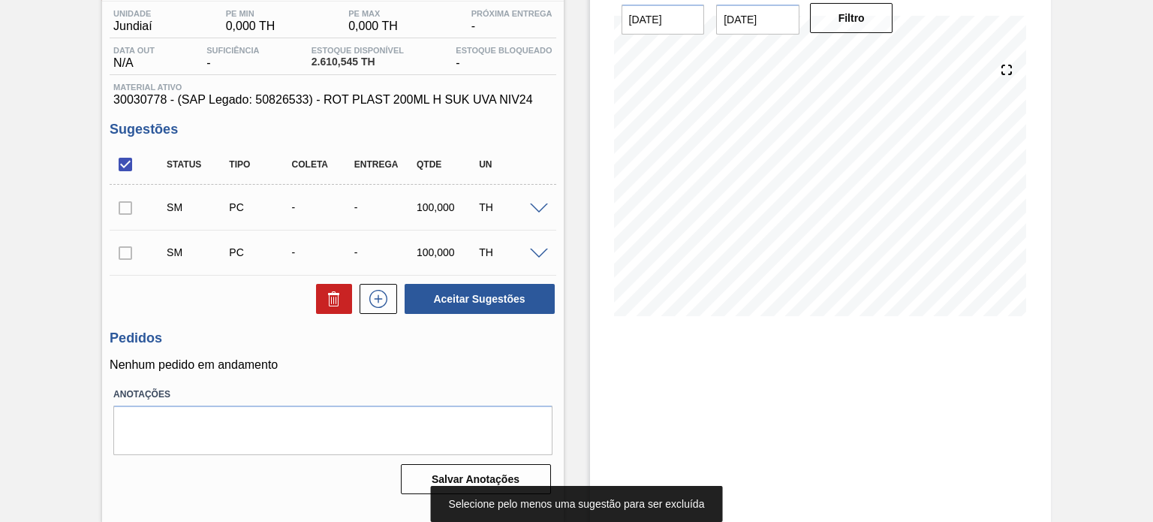
click at [549, 210] on div at bounding box center [541, 207] width 30 height 11
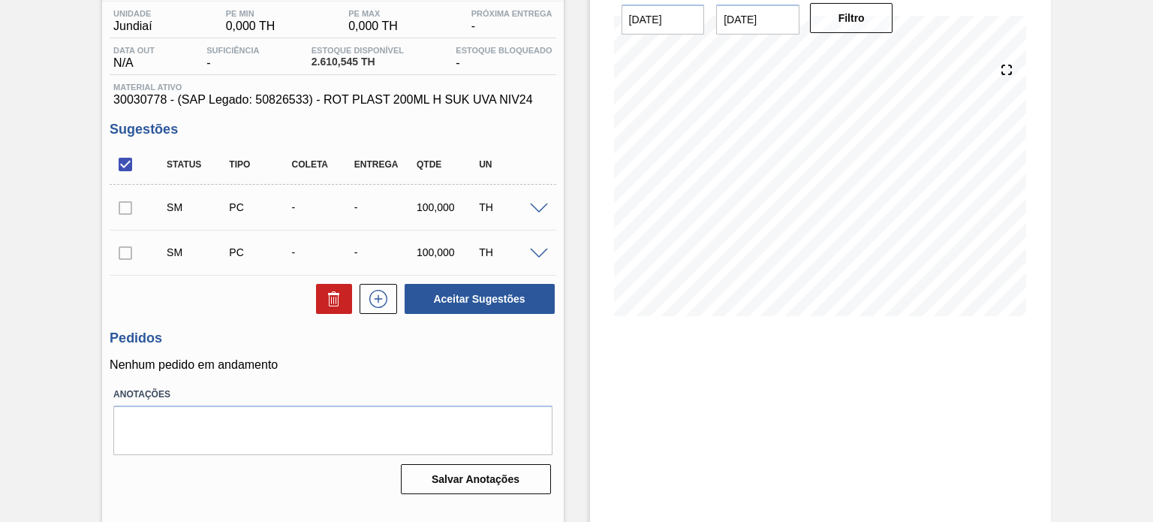
click at [531, 205] on span at bounding box center [539, 208] width 18 height 11
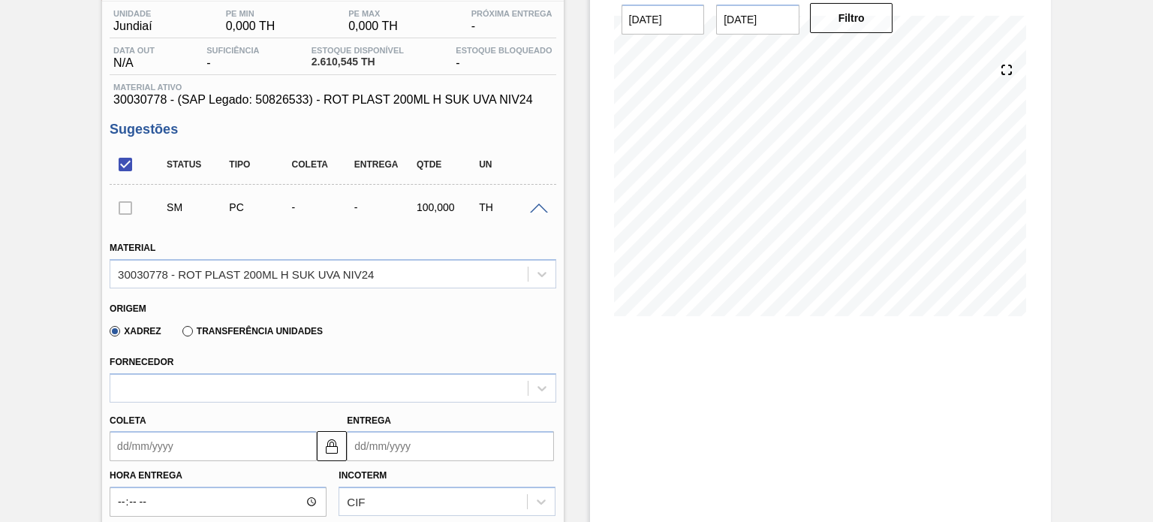
click at [537, 204] on span at bounding box center [539, 208] width 18 height 11
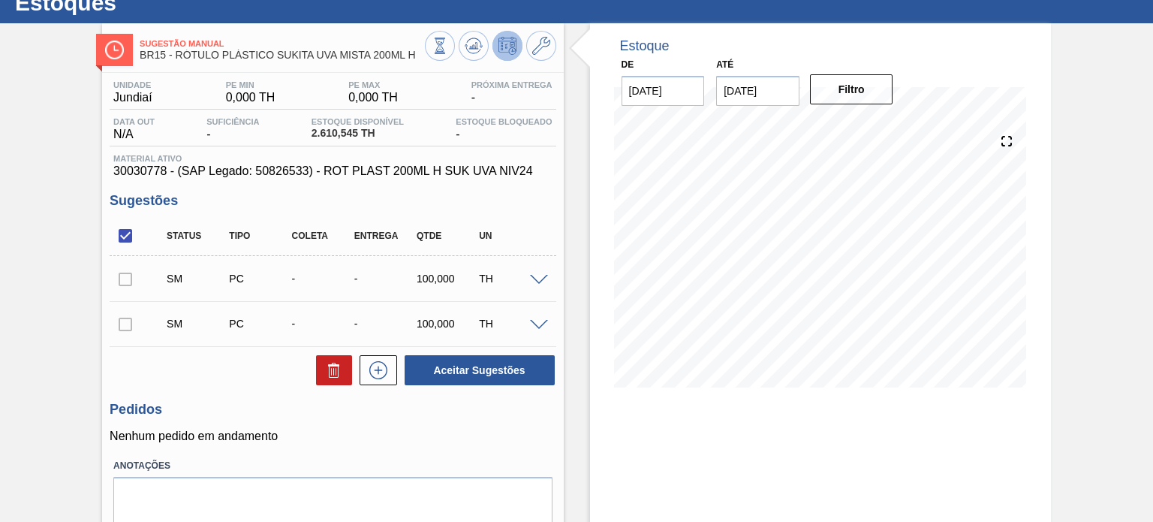
scroll to position [0, 0]
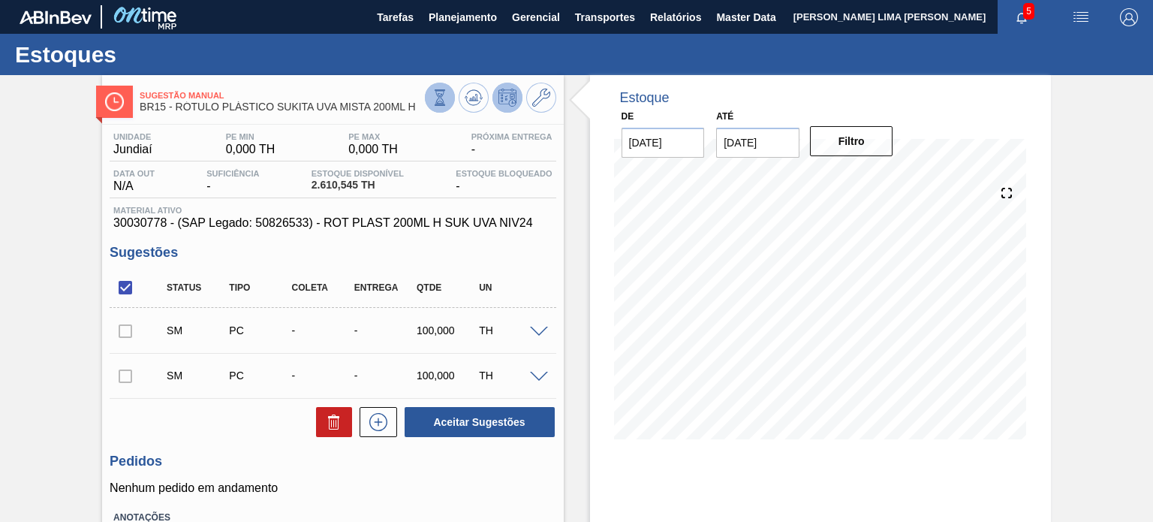
click at [444, 98] on icon at bounding box center [440, 97] width 17 height 17
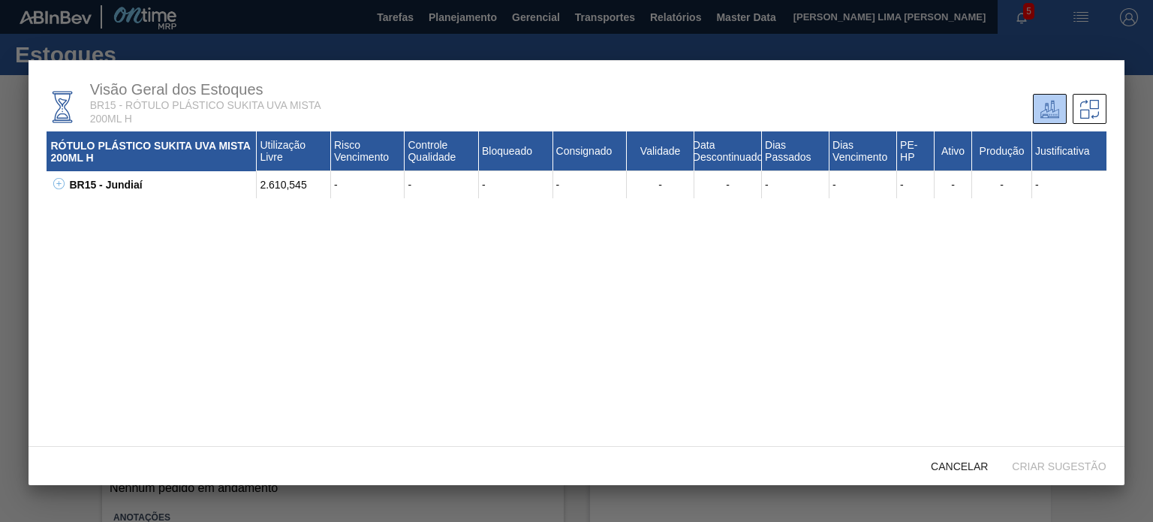
click at [945, 468] on span "Cancelar" at bounding box center [959, 466] width 81 height 12
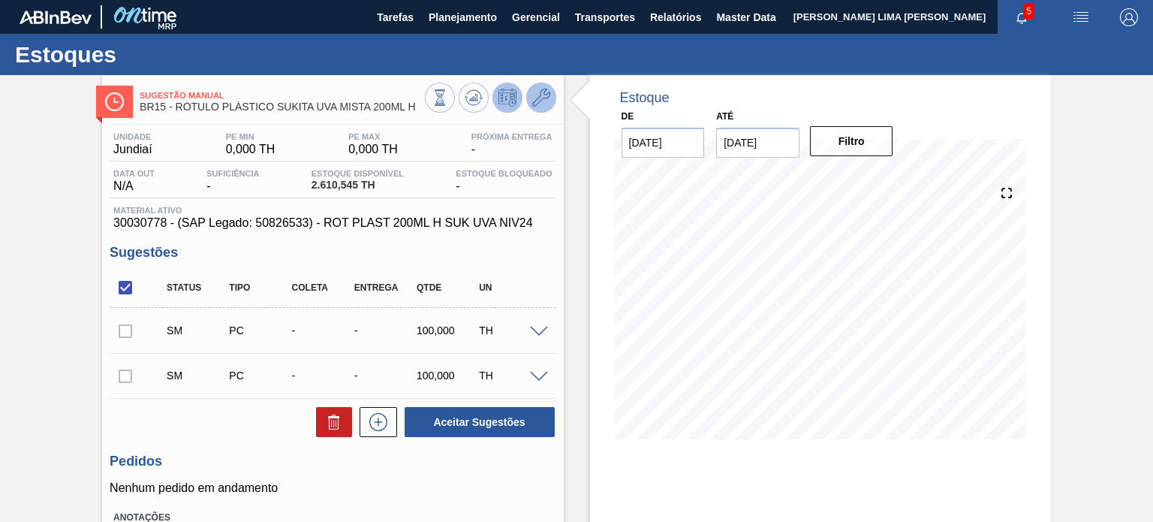
click at [539, 91] on icon at bounding box center [541, 98] width 18 height 18
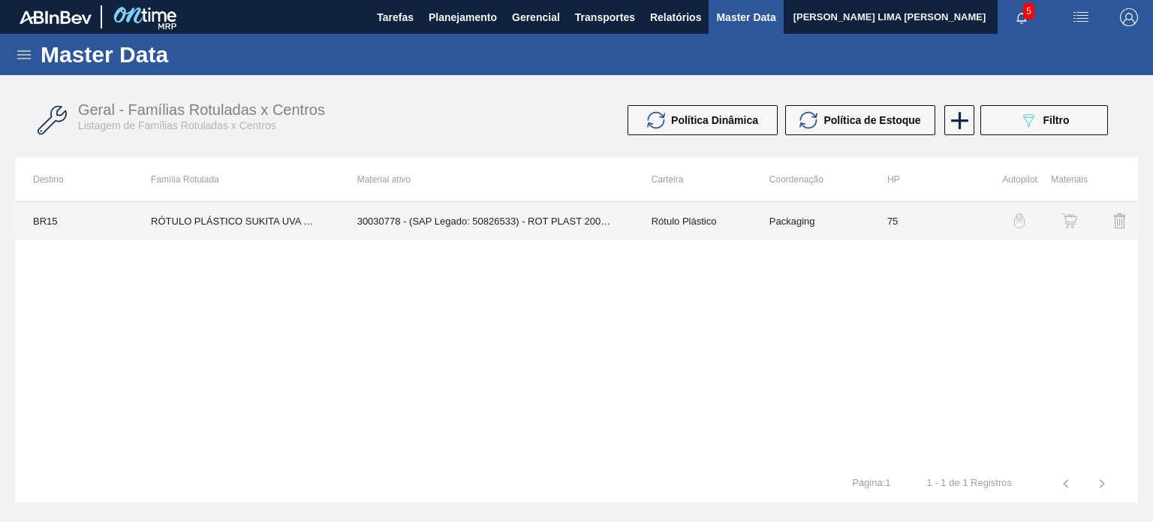
click at [947, 225] on td "75" at bounding box center [928, 221] width 118 height 38
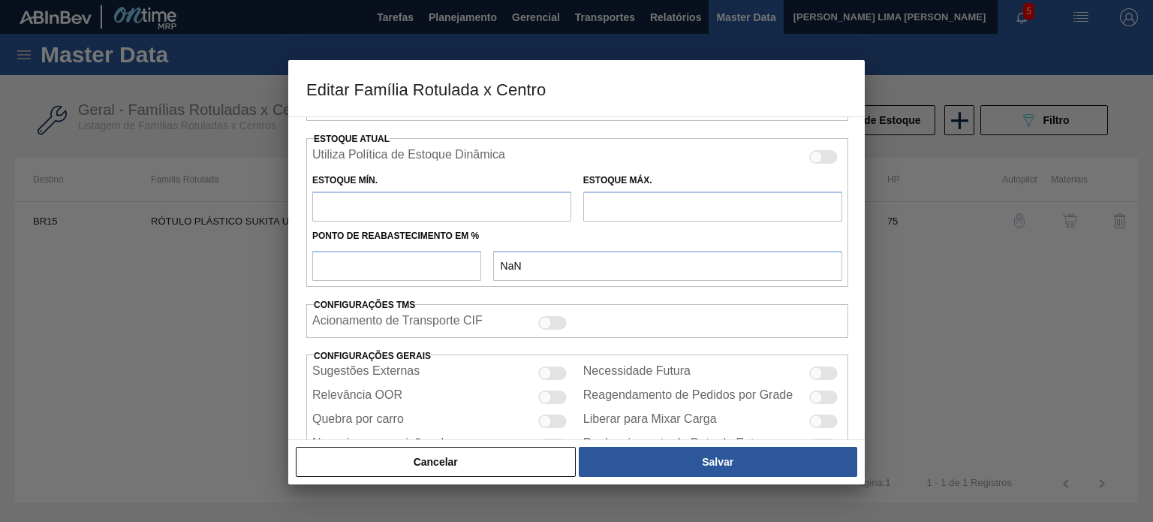
scroll to position [500, 0]
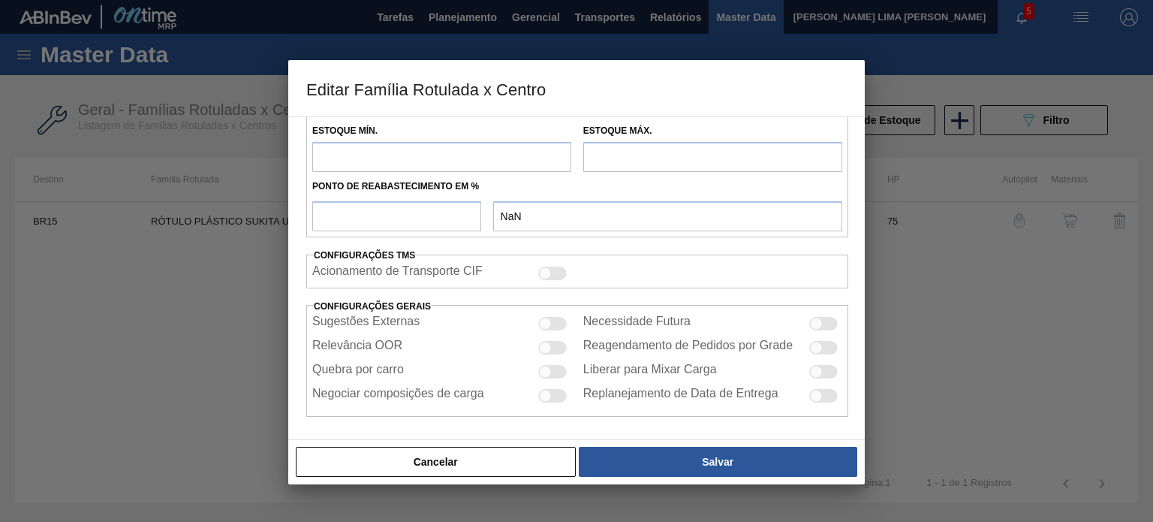
type input "Rótulo Plástico"
type input "RÓTULO PLÁSTICO SUKITA UVA MISTA 200ML H"
type input "BR15 - Jundiaí"
type input "75"
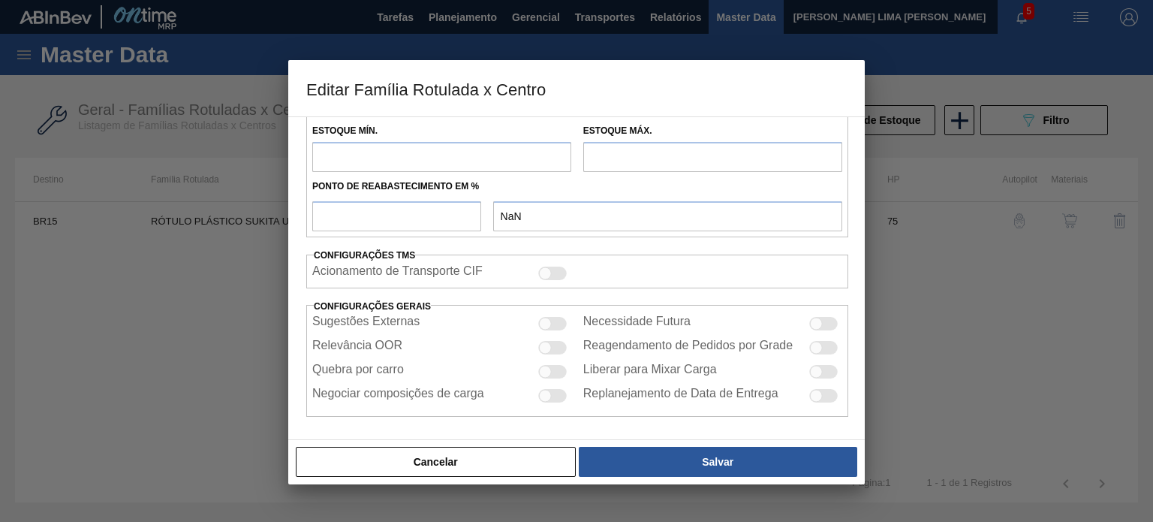
type input "0"
type input "100"
type input "0,000"
checkbox input "true"
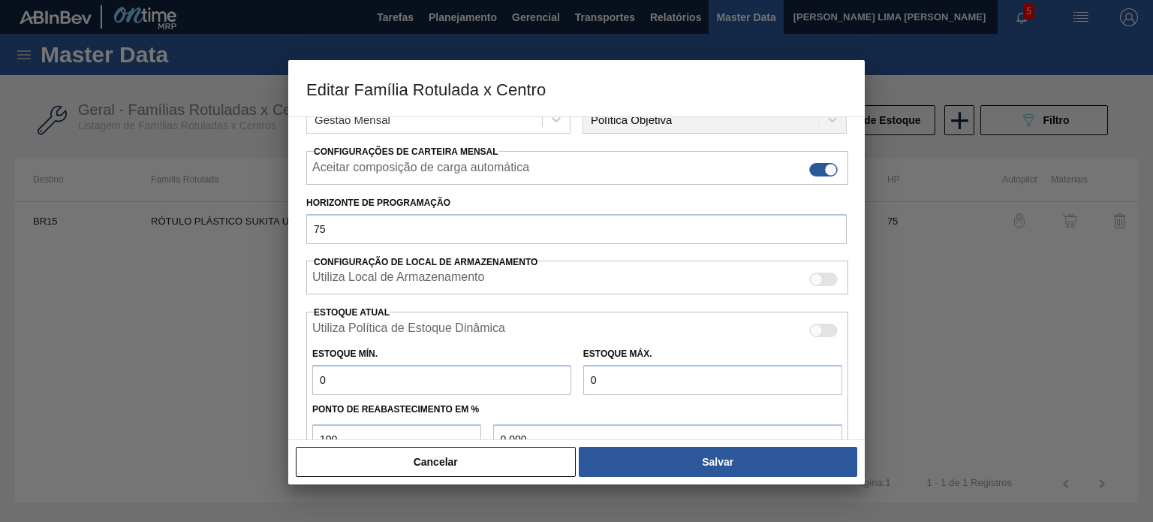
scroll to position [300, 0]
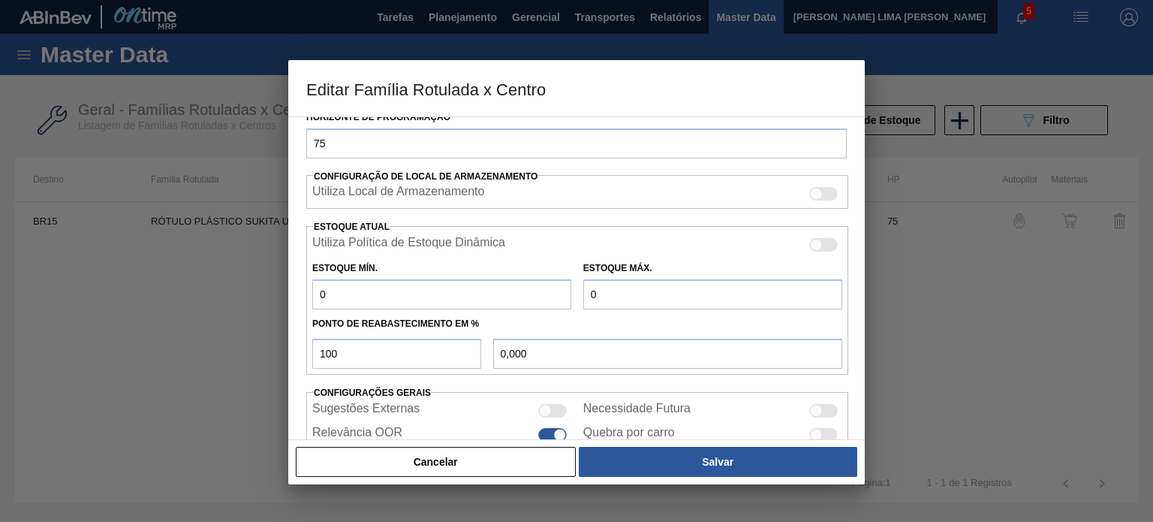
click at [534, 459] on button "Cancelar" at bounding box center [436, 462] width 280 height 30
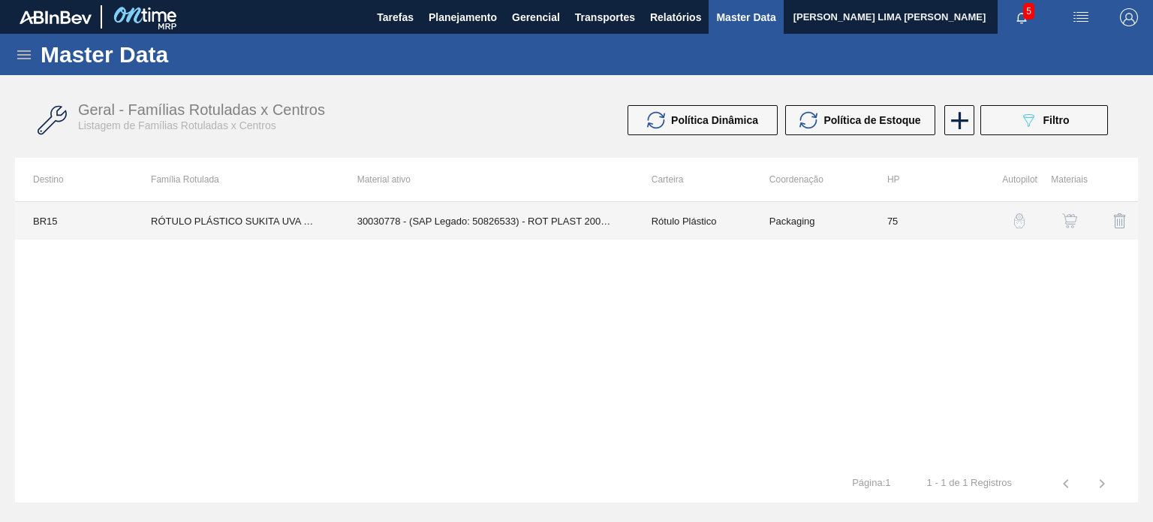
click at [842, 212] on td "Packaging" at bounding box center [810, 221] width 118 height 38
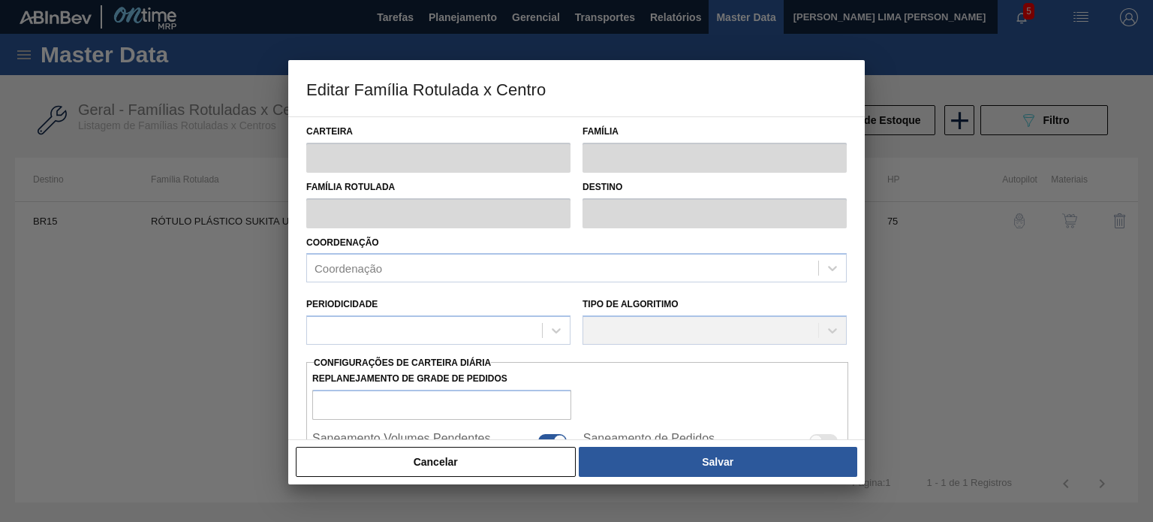
click at [520, 453] on button "Cancelar" at bounding box center [436, 462] width 280 height 30
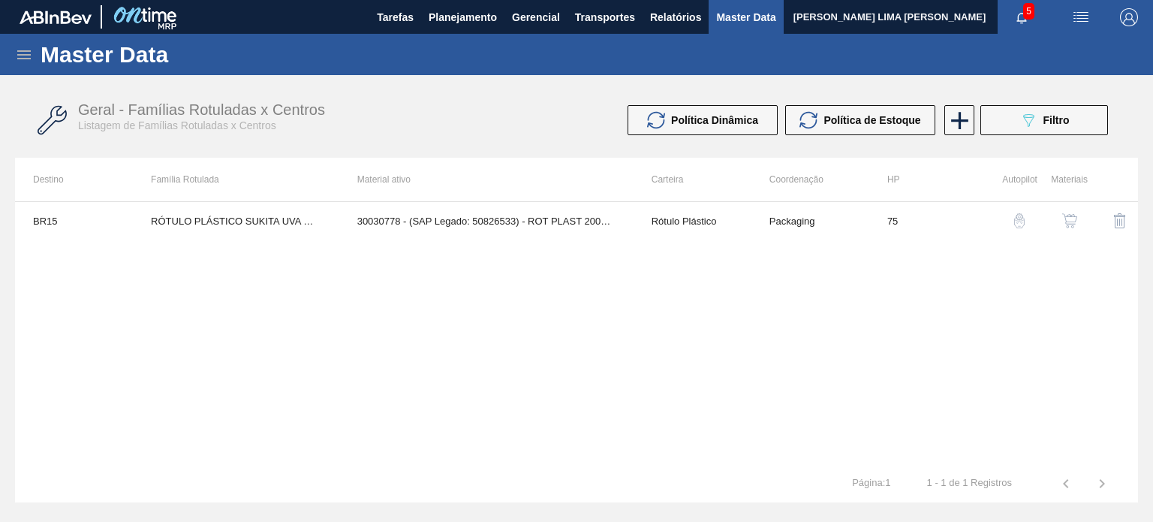
click at [1071, 217] on img "button" at bounding box center [1069, 220] width 15 height 15
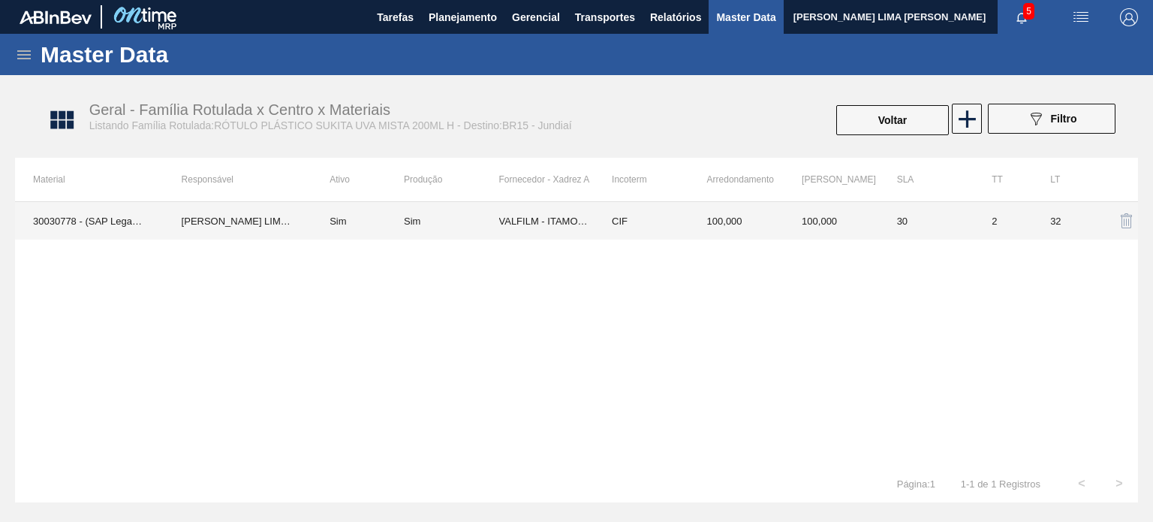
click at [829, 224] on td "100,000" at bounding box center [831, 221] width 95 height 38
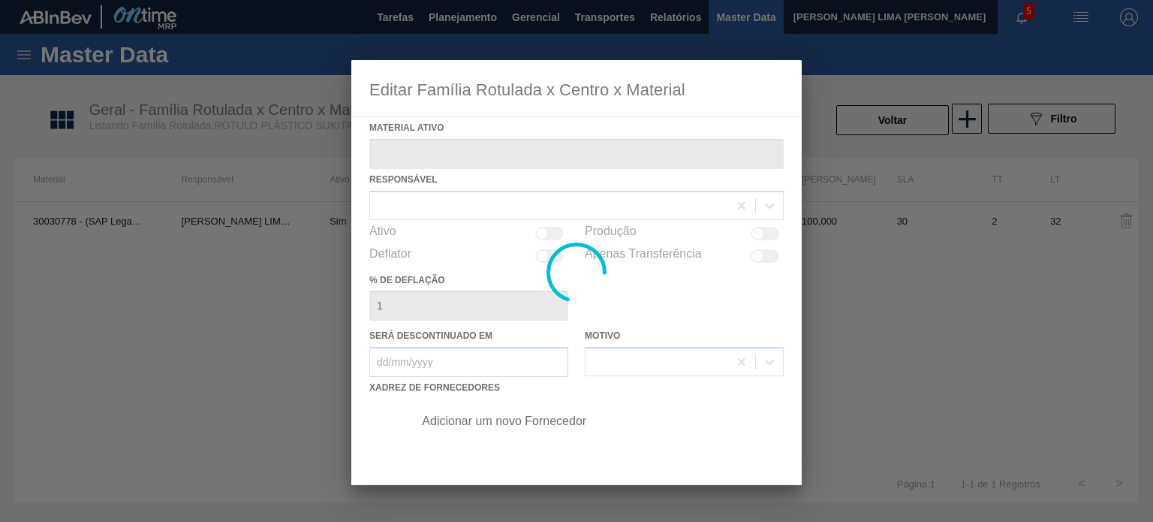
type ativo "30030778 - (SAP Legado: 50826533) - ROT PLAST 200ML H SUK UVA NIV24"
checkbox input "true"
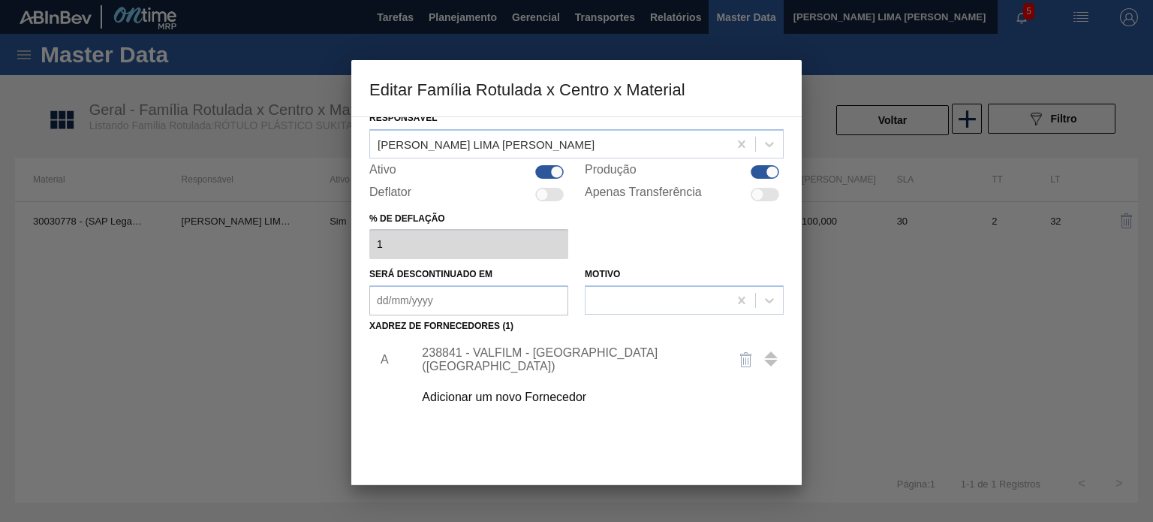
scroll to position [153, 0]
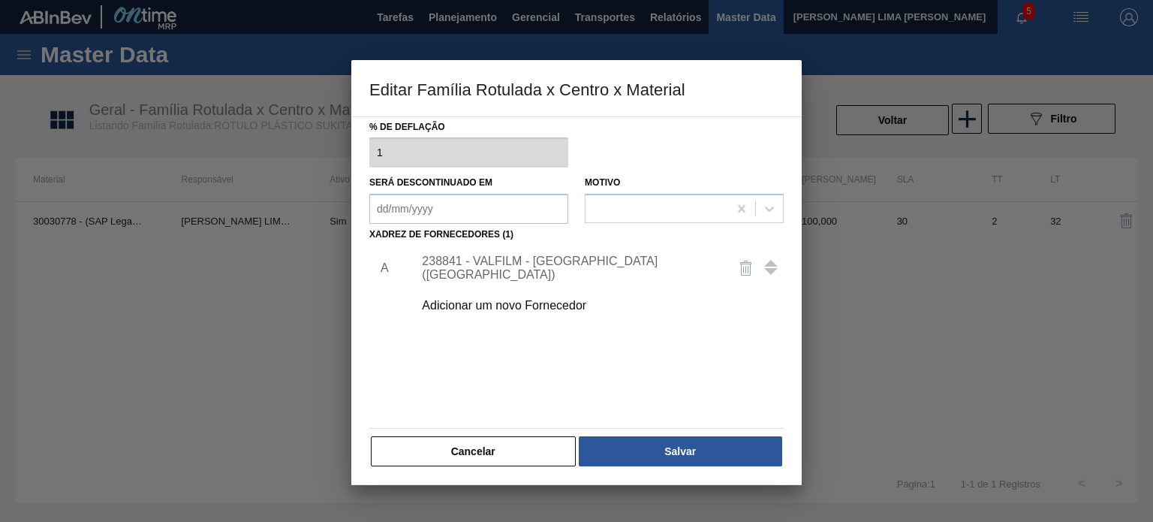
click at [539, 272] on div "238841 - VALFILM - ITAMONTE (MG)" at bounding box center [569, 267] width 294 height 27
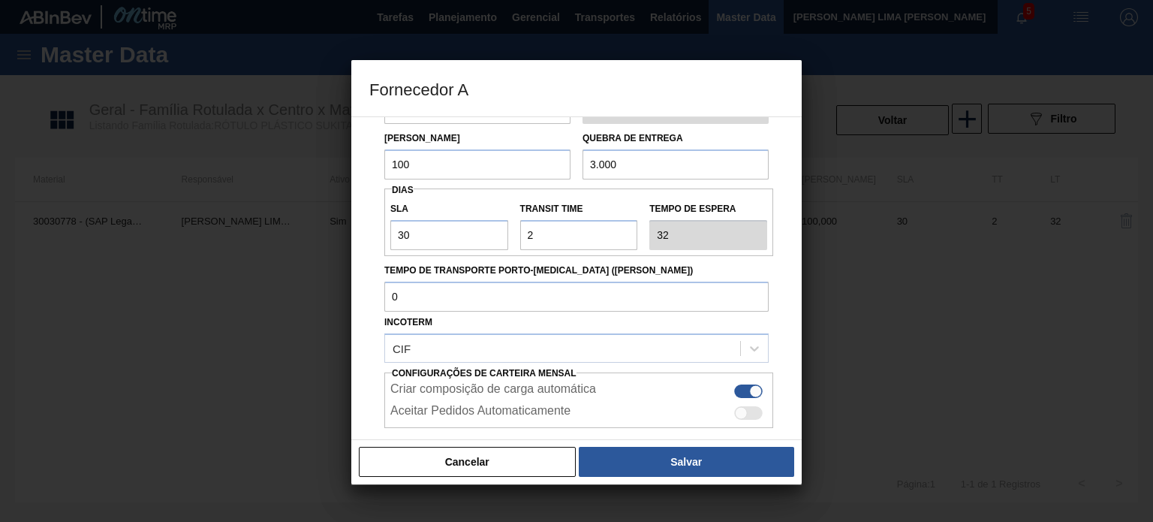
scroll to position [191, 0]
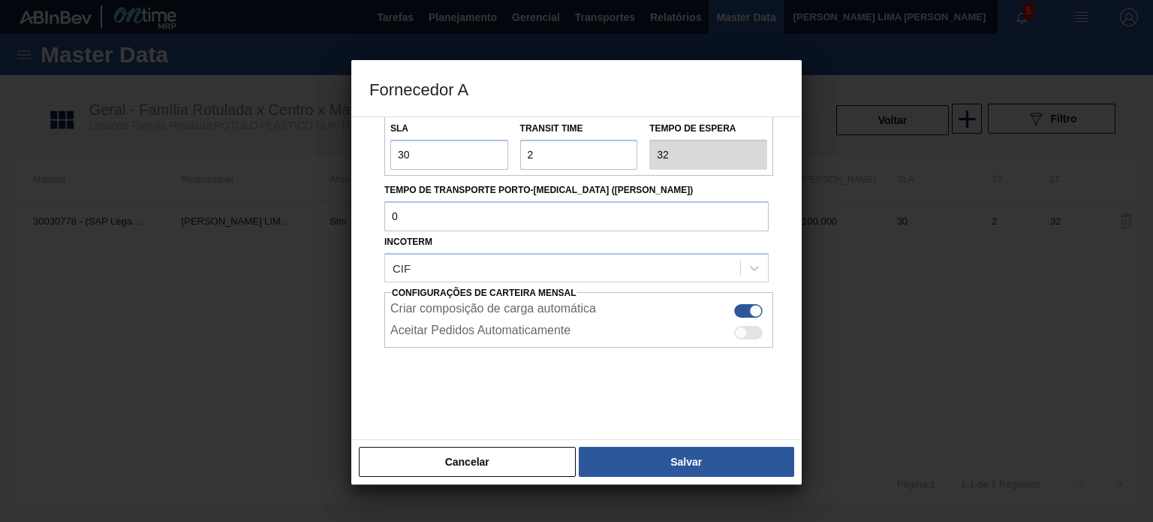
drag, startPoint x: 504, startPoint y: 462, endPoint x: 501, endPoint y: 435, distance: 27.3
click at [503, 462] on button "Cancelar" at bounding box center [467, 462] width 217 height 30
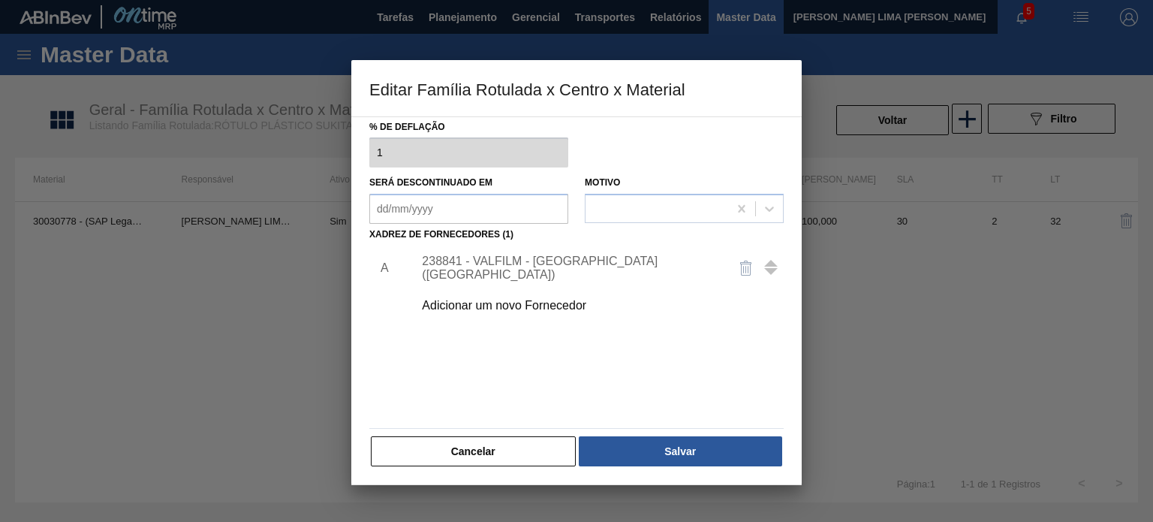
scroll to position [153, 0]
click at [556, 453] on button "Cancelar" at bounding box center [473, 451] width 205 height 30
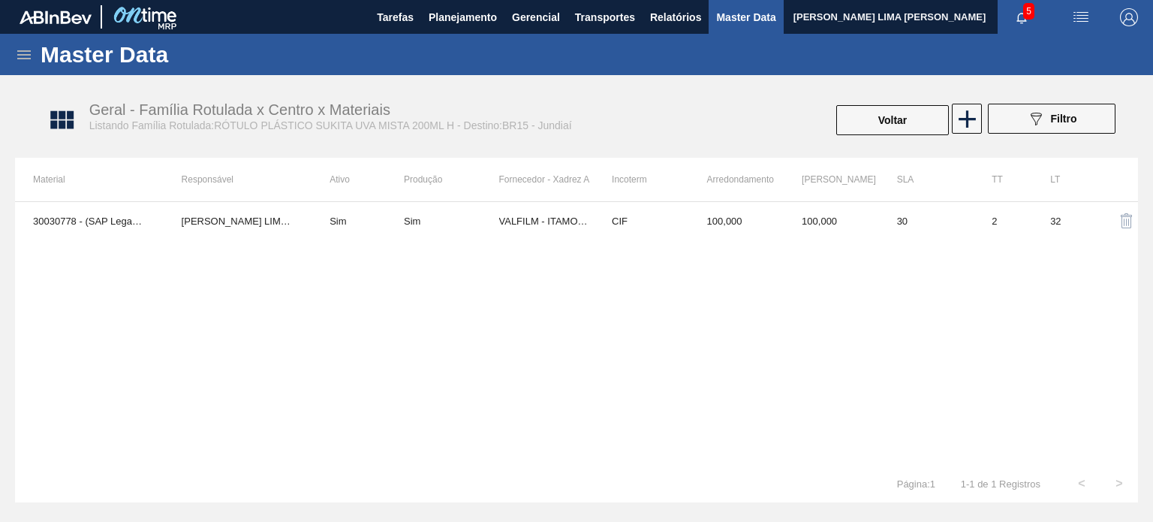
click at [884, 199] on th "SLA" at bounding box center [926, 180] width 95 height 44
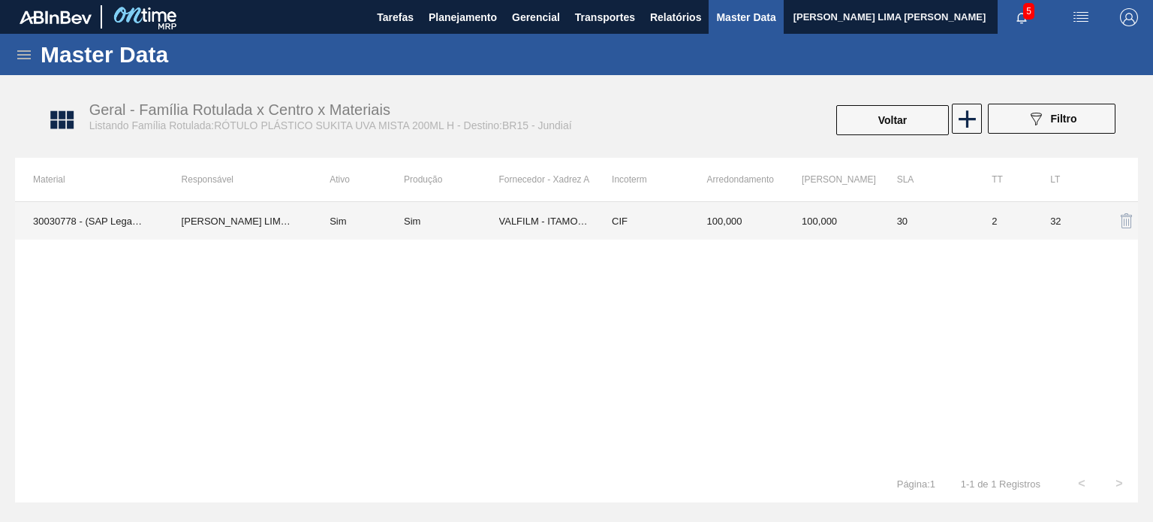
click at [866, 212] on td "100,000" at bounding box center [831, 221] width 95 height 38
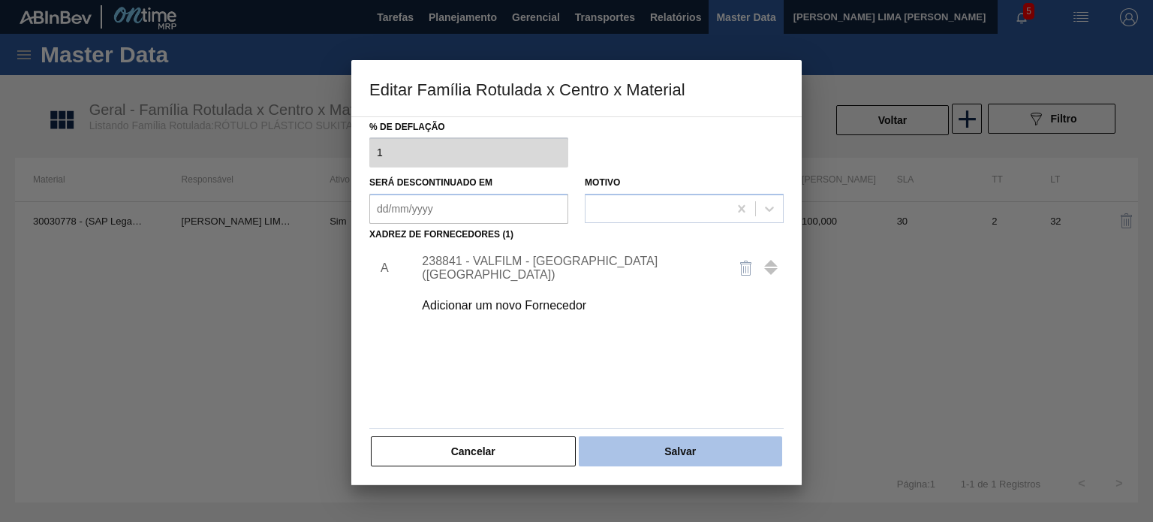
click at [668, 448] on button "Salvar" at bounding box center [680, 451] width 203 height 30
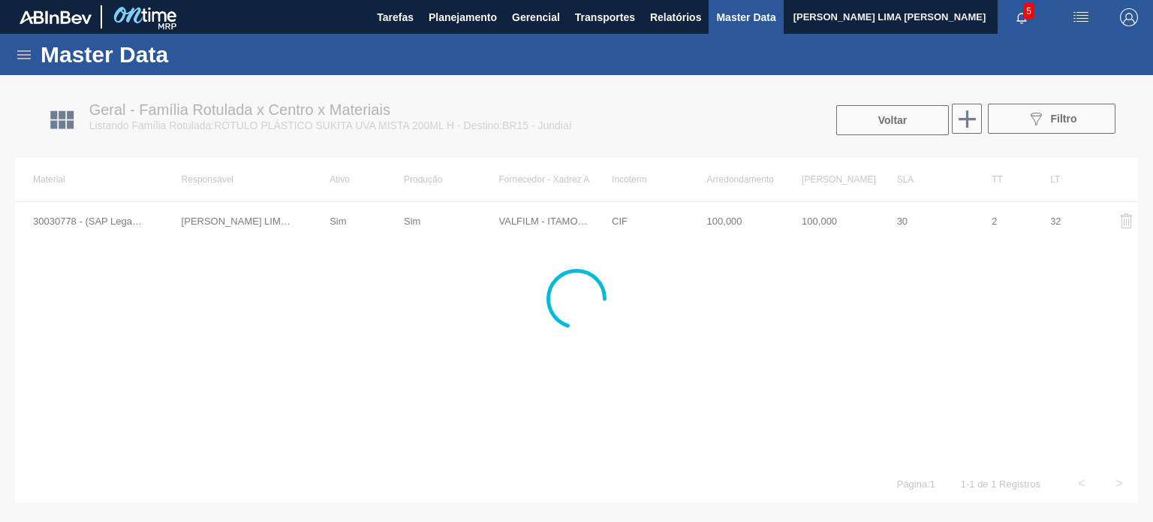
click at [876, 116] on div at bounding box center [576, 298] width 1153 height 447
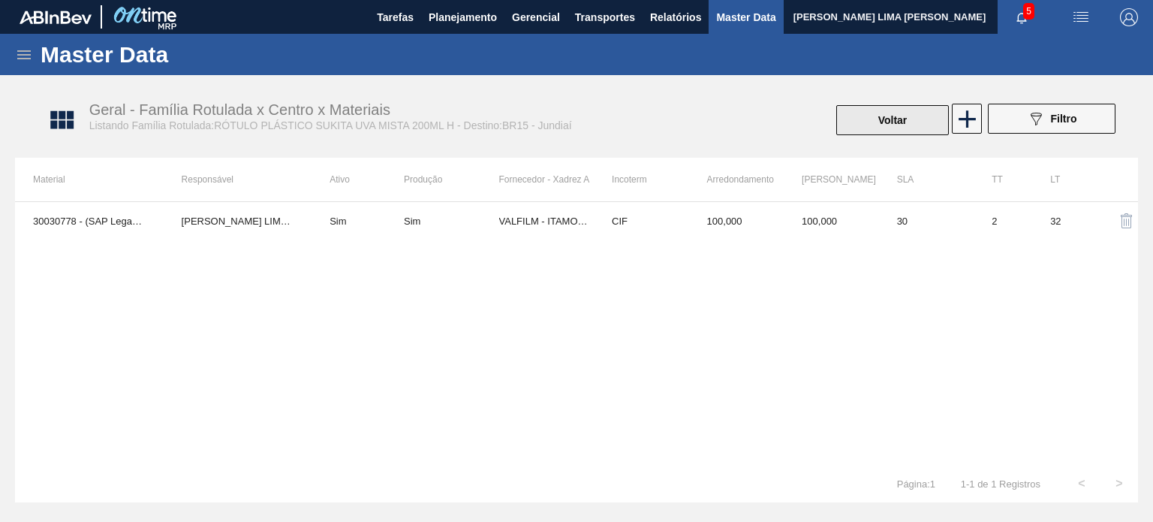
click at [871, 113] on button "Voltar" at bounding box center [892, 120] width 113 height 30
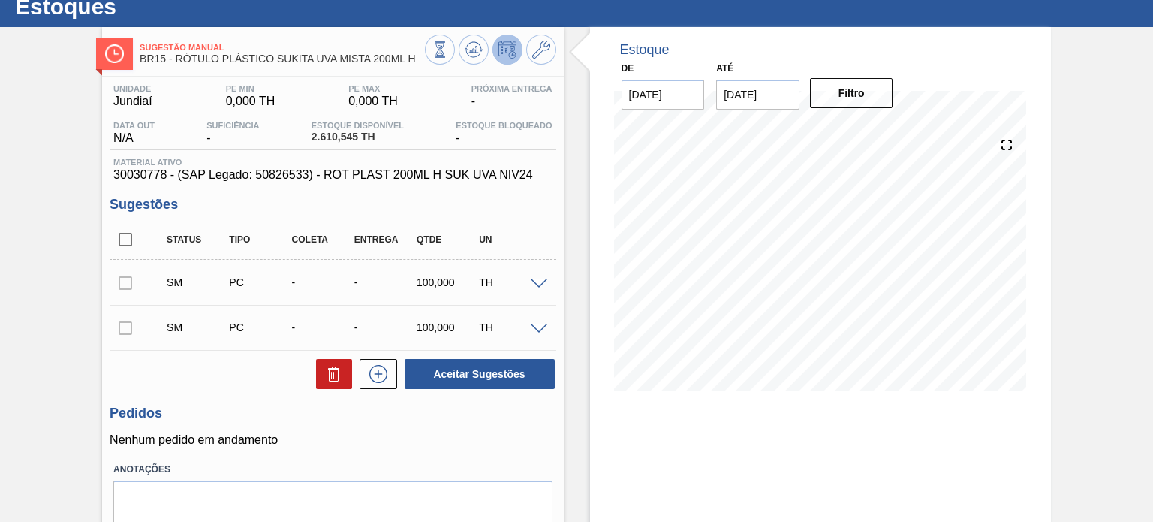
scroll to position [123, 0]
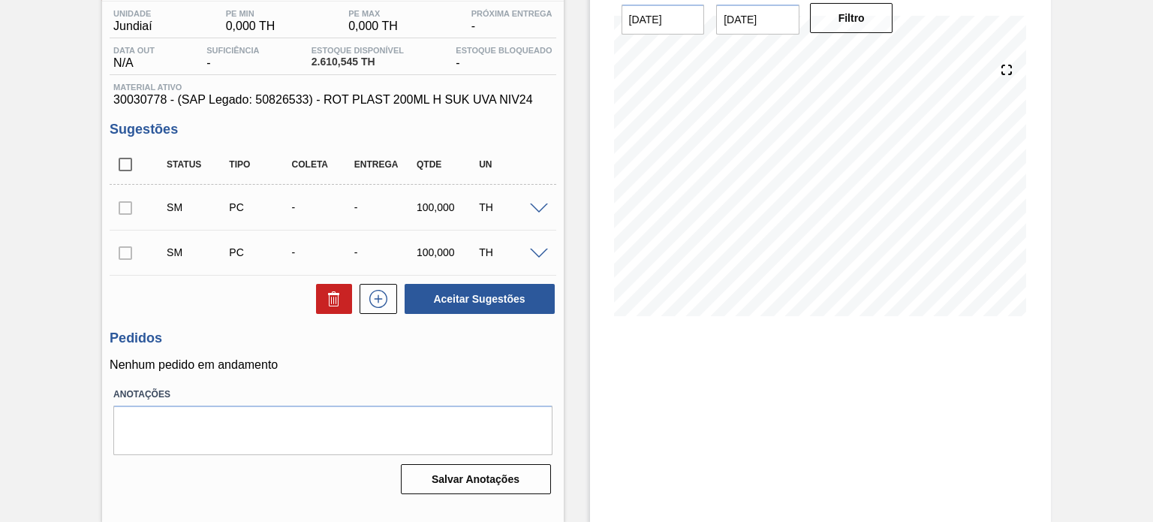
click at [533, 209] on span at bounding box center [539, 208] width 18 height 11
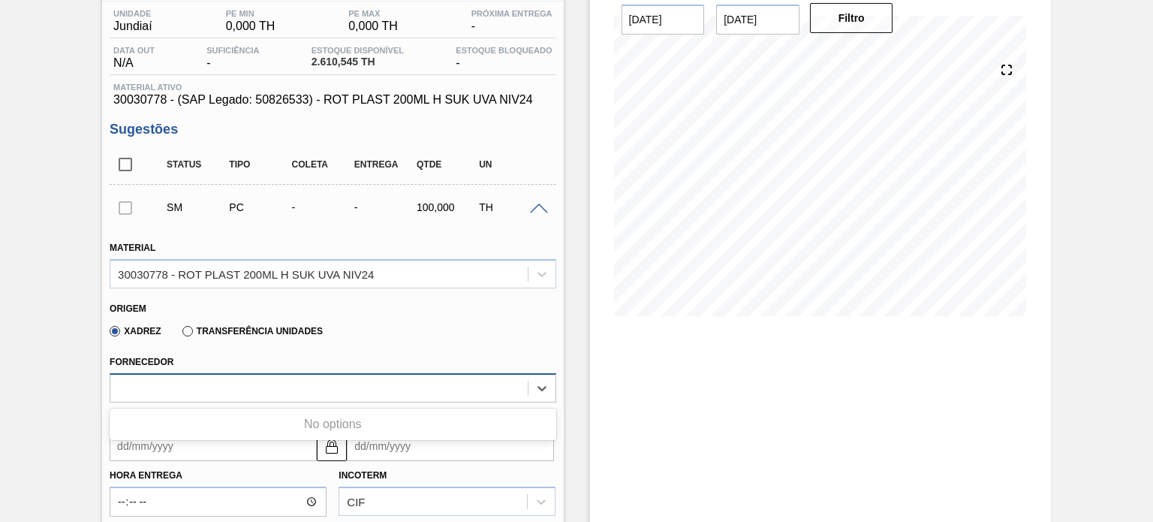
click at [477, 393] on div at bounding box center [318, 388] width 417 height 22
click at [474, 385] on div at bounding box center [318, 388] width 417 height 22
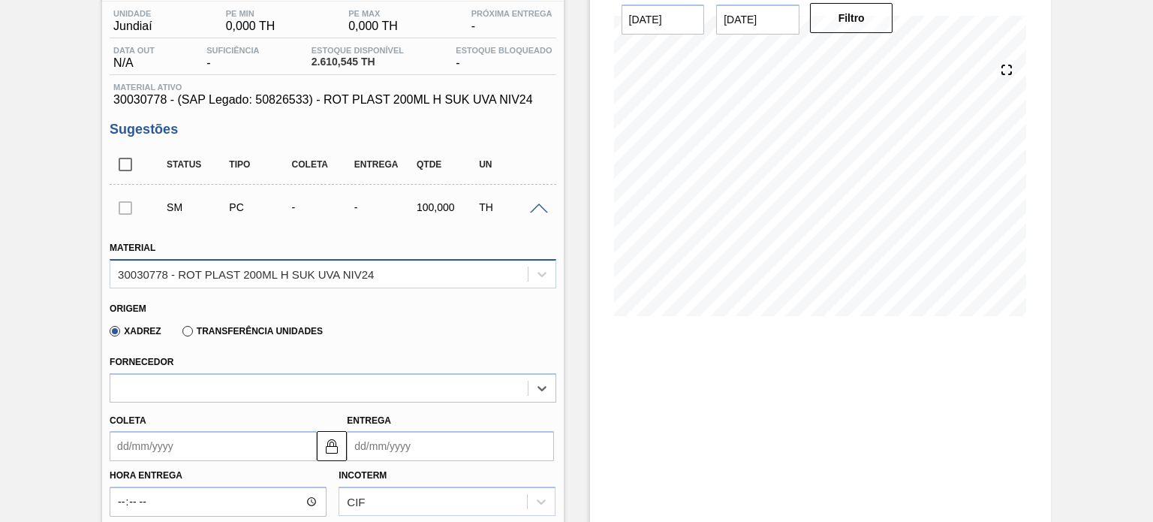
click at [441, 269] on div "30030778 - ROT PLAST 200ML H SUK UVA NIV24" at bounding box center [318, 274] width 417 height 22
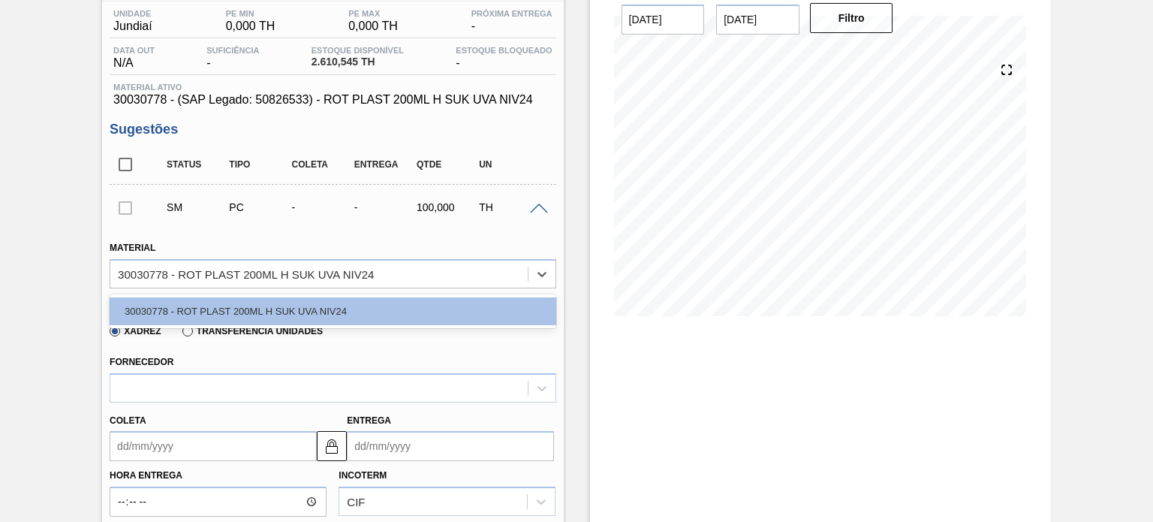
click at [408, 294] on div "30030778 - ROT PLAST 200ML H SUK UVA NIV24" at bounding box center [333, 311] width 446 height 34
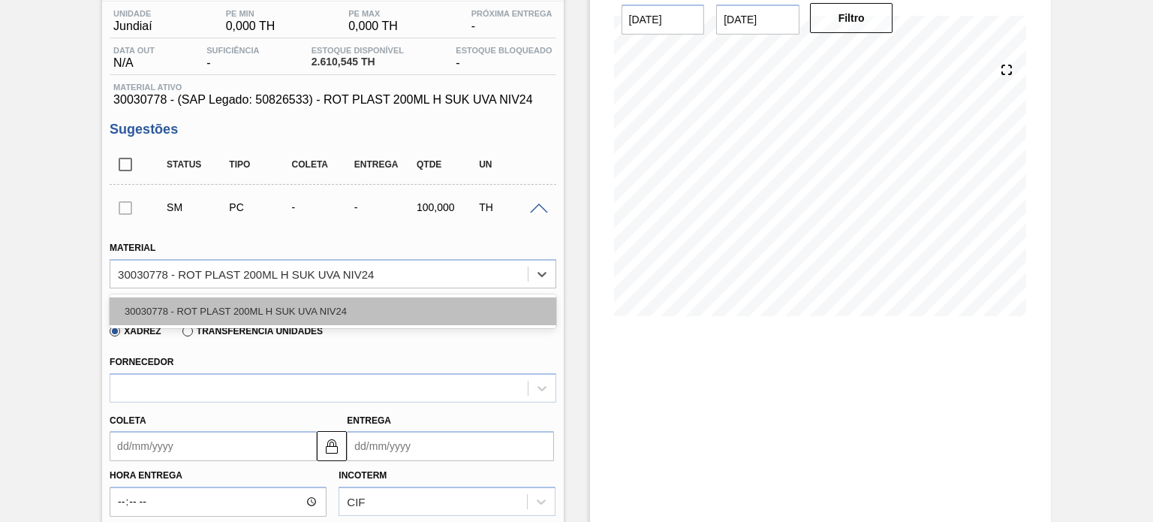
click at [405, 306] on div "30030778 - ROT PLAST 200ML H SUK UVA NIV24" at bounding box center [333, 311] width 446 height 28
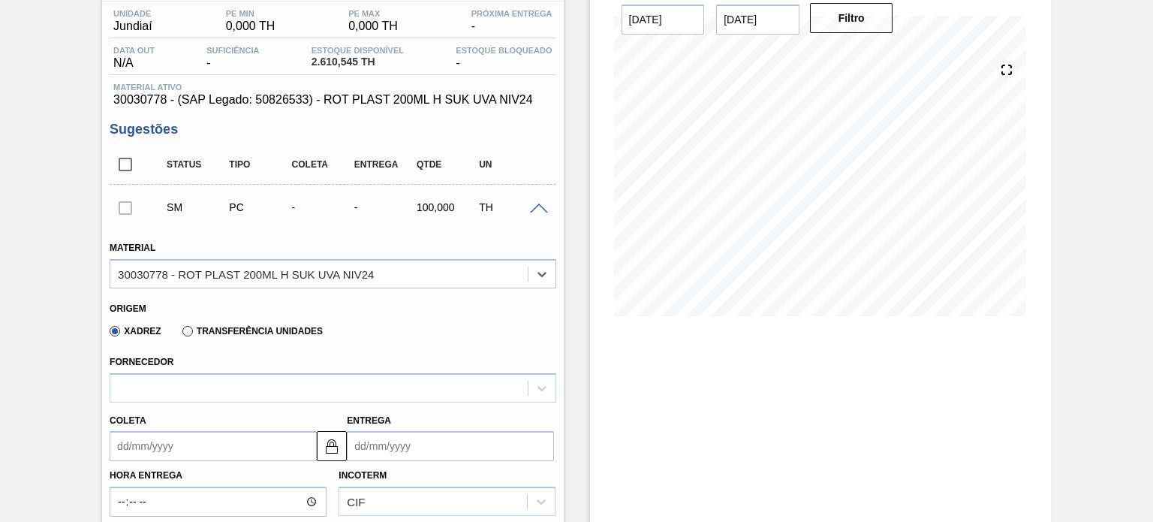
drag, startPoint x: 271, startPoint y: 330, endPoint x: 247, endPoint y: 328, distance: 24.1
click at [272, 330] on label "Transferência Unidades" at bounding box center [252, 331] width 140 height 11
click at [180, 334] on input "Transferência Unidades" at bounding box center [180, 334] width 0 height 0
click at [155, 328] on label "Xadrez" at bounding box center [136, 331] width 52 height 11
click at [107, 334] on input "Xadrez" at bounding box center [107, 334] width 0 height 0
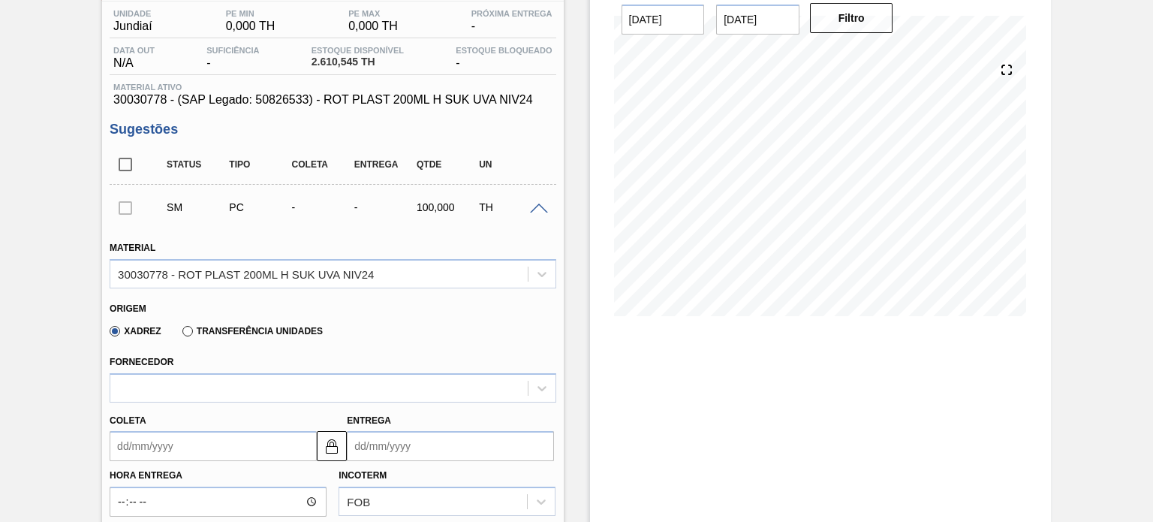
type input "0,000"
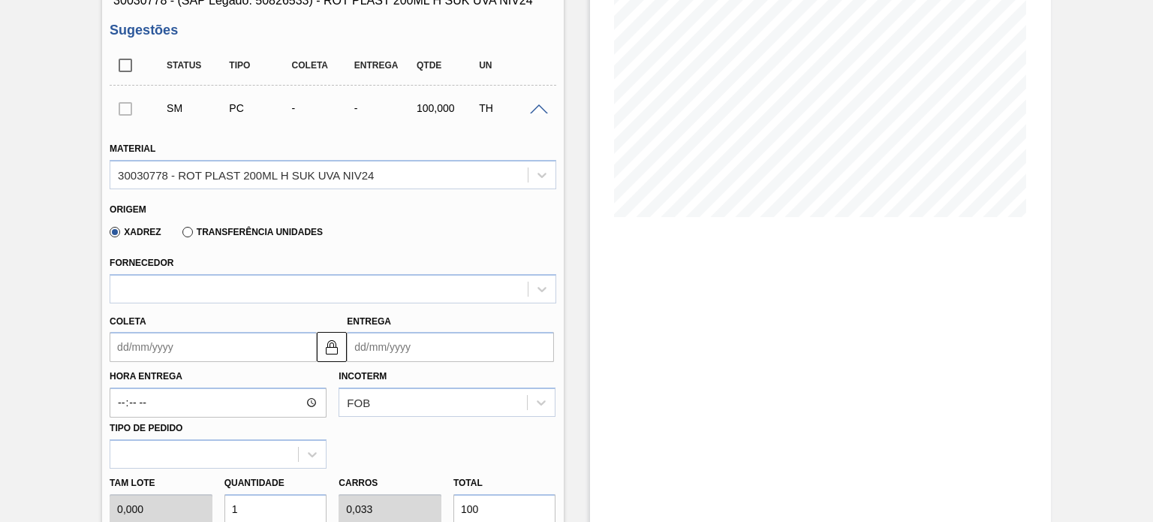
scroll to position [423, 0]
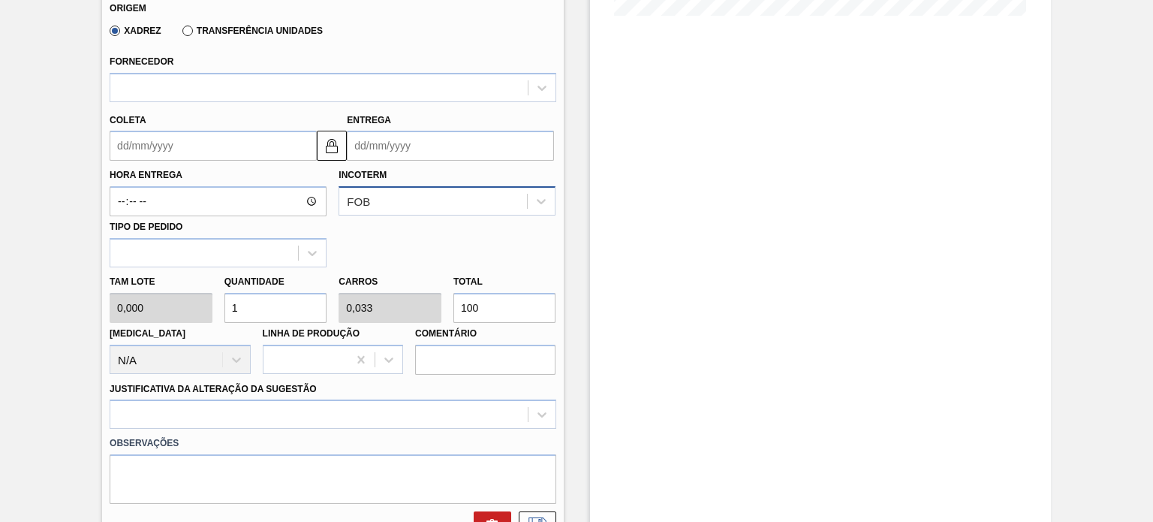
click at [423, 200] on div "FOB" at bounding box center [433, 202] width 188 height 22
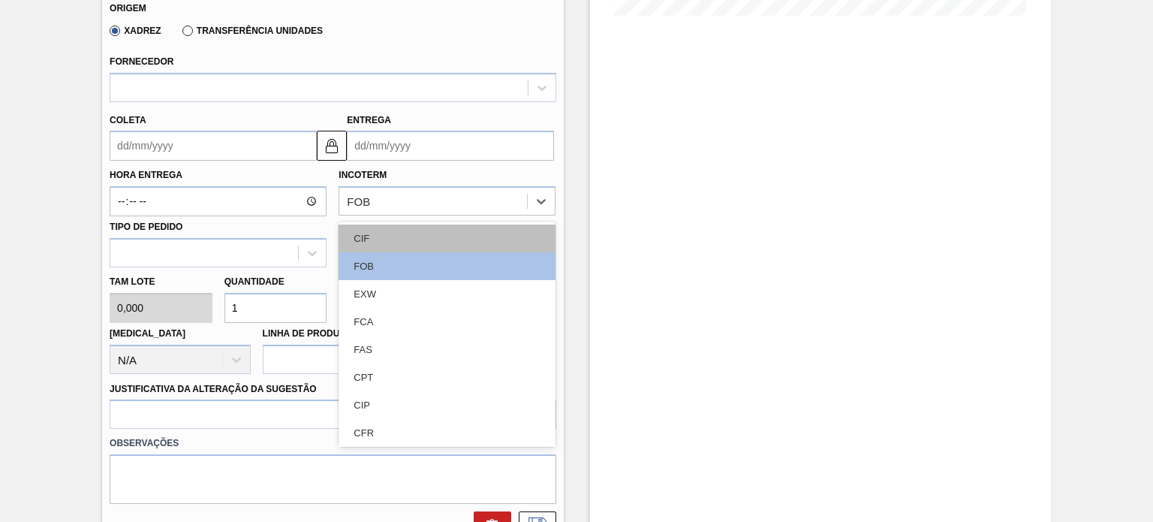
click at [409, 242] on div "CIF" at bounding box center [447, 238] width 217 height 28
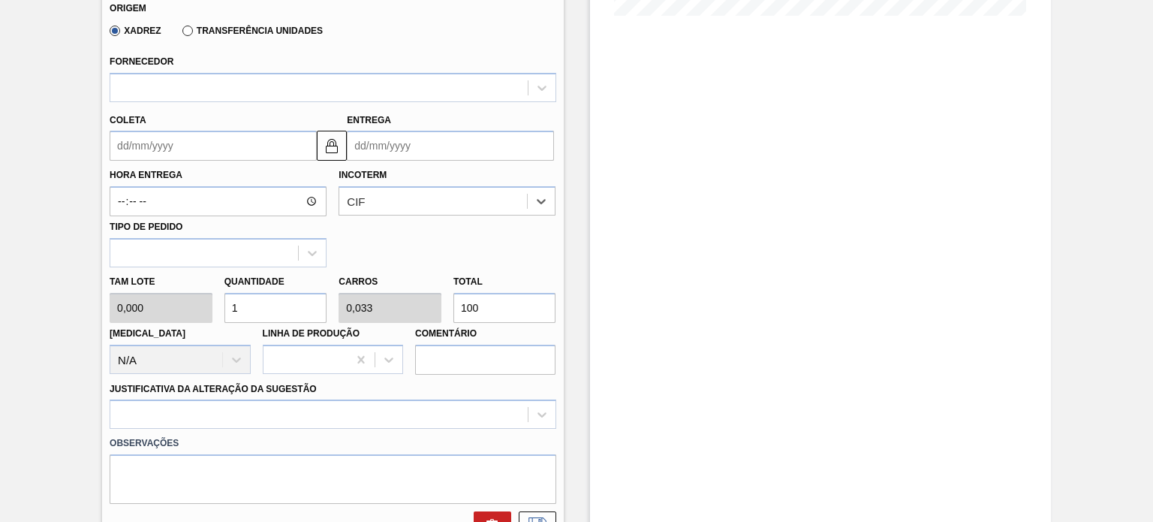
scroll to position [273, 0]
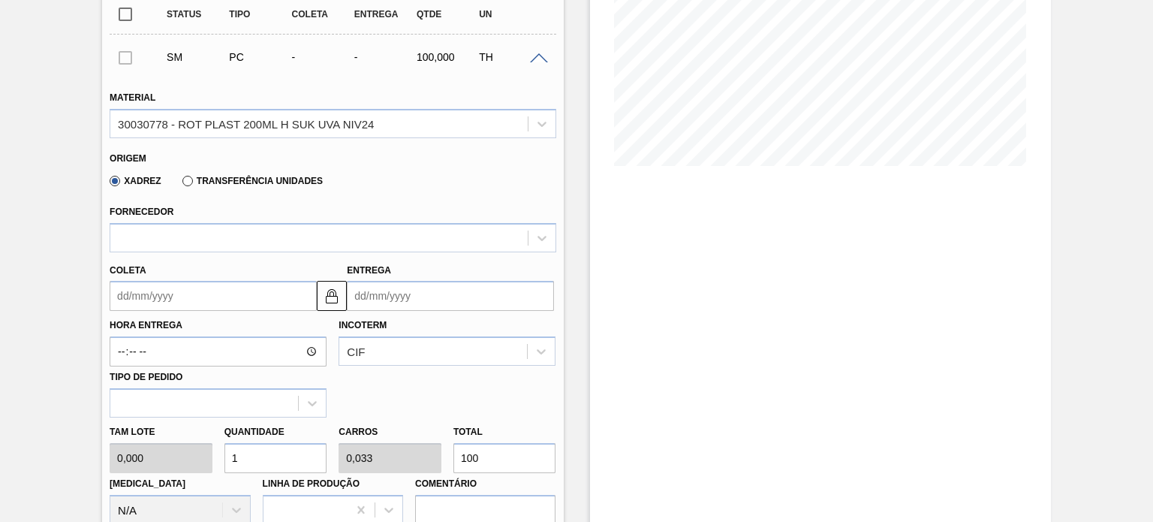
click at [330, 219] on div "Fornecedor" at bounding box center [333, 226] width 446 height 51
click at [324, 221] on div "Fornecedor" at bounding box center [333, 226] width 446 height 51
click at [316, 230] on div at bounding box center [318, 238] width 417 height 22
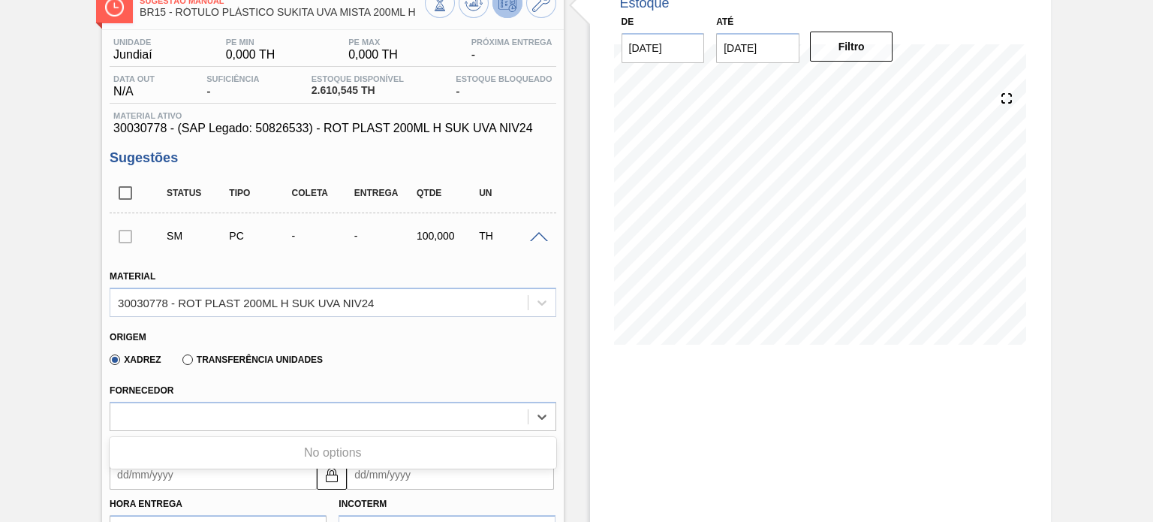
scroll to position [0, 0]
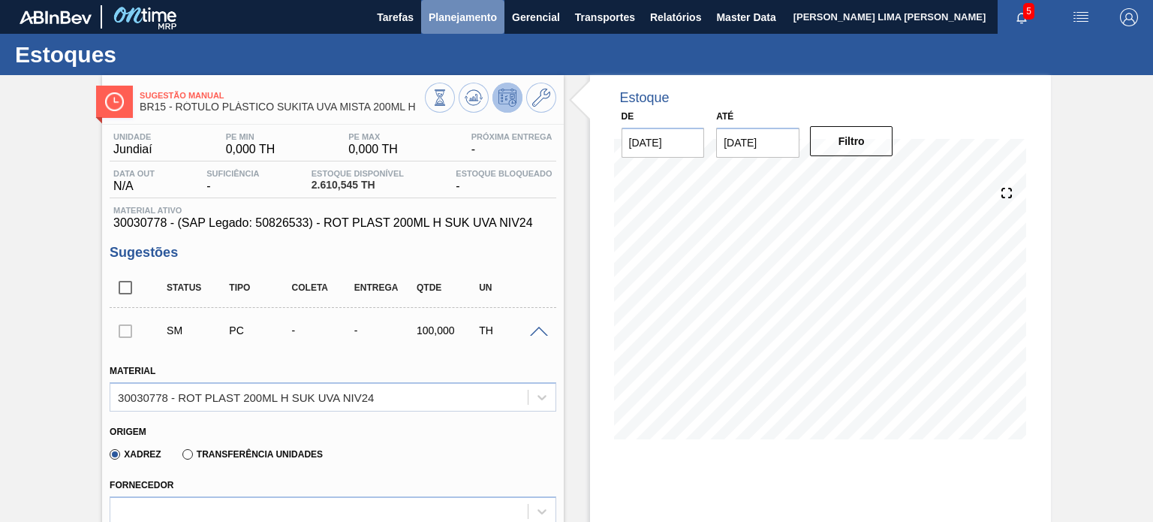
click at [456, 14] on span "Planejamento" at bounding box center [463, 17] width 68 height 18
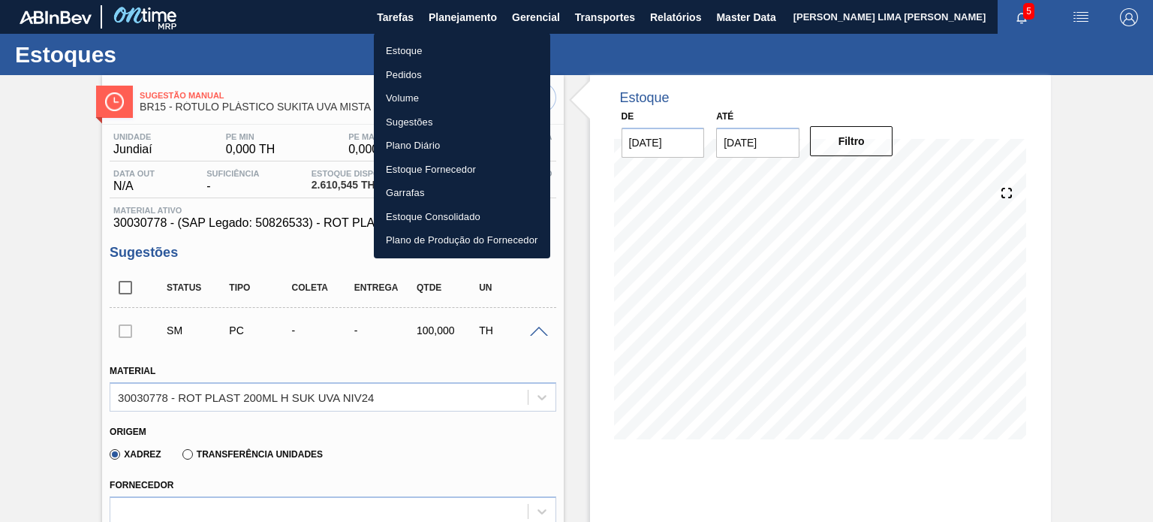
drag, startPoint x: 423, startPoint y: 47, endPoint x: 412, endPoint y: 59, distance: 16.5
click at [423, 47] on li "Estoque" at bounding box center [462, 51] width 176 height 24
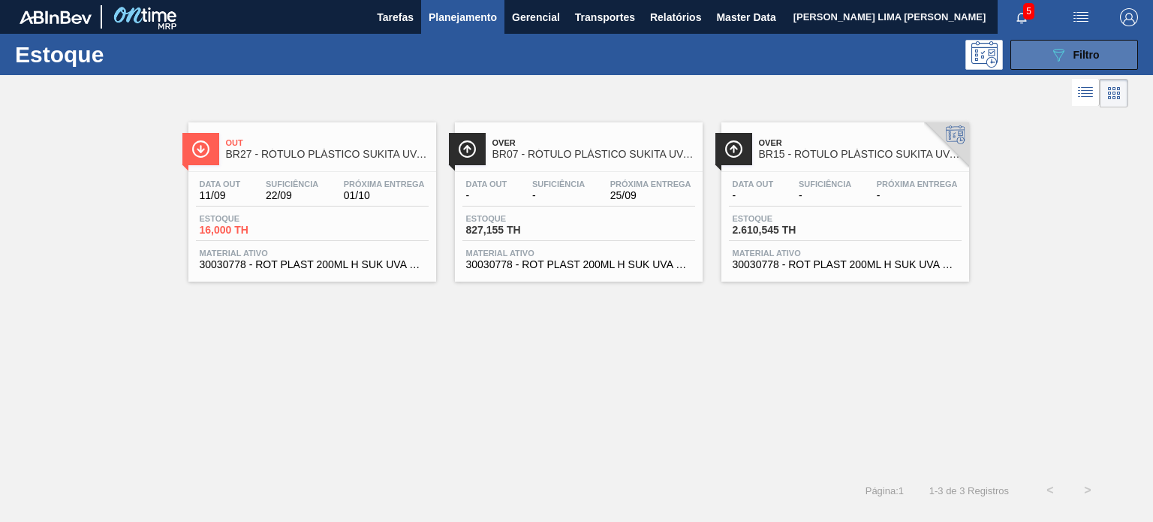
click at [1084, 58] on span "Filtro" at bounding box center [1086, 55] width 26 height 12
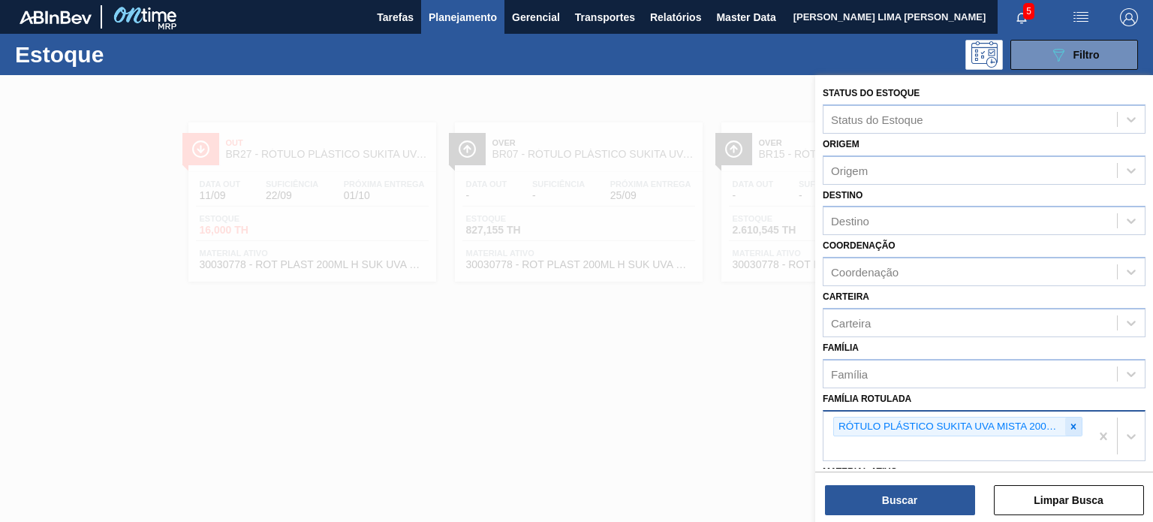
click at [1067, 429] on div at bounding box center [1073, 426] width 17 height 19
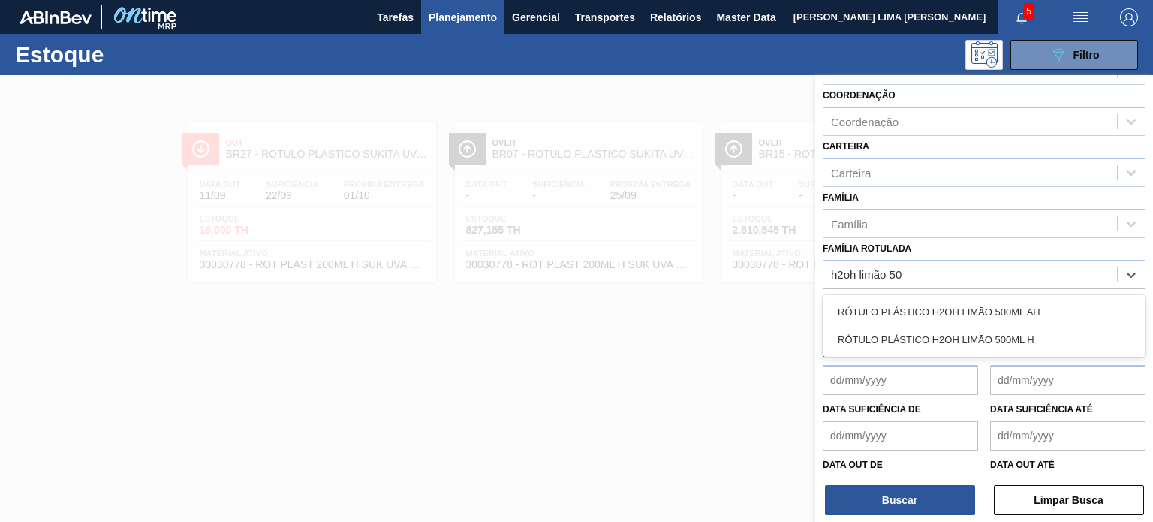
type Rotulada "h2oh limão 500"
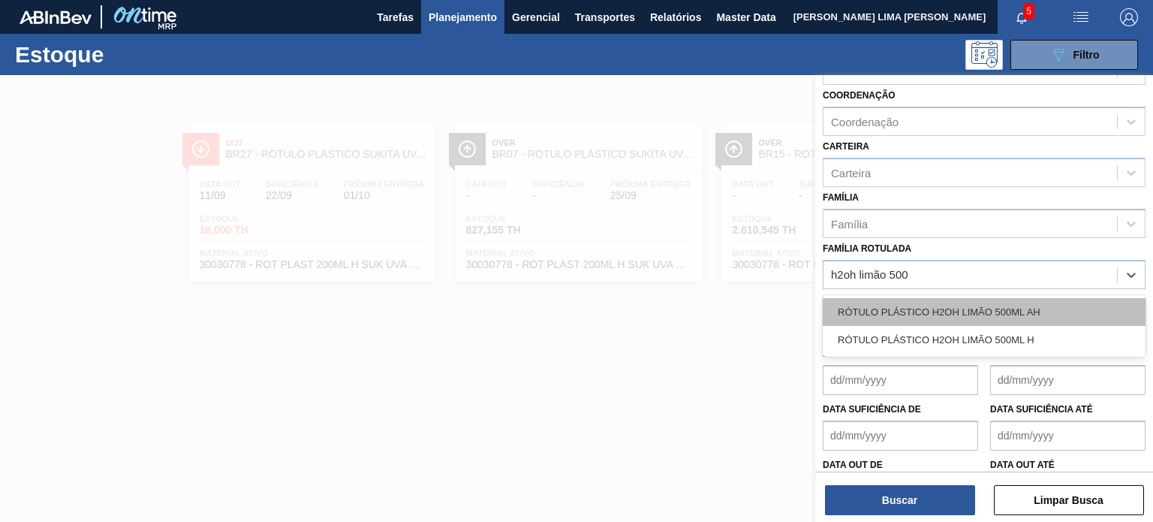
click at [998, 300] on div "RÓTULO PLÁSTICO H2OH LIMÃO 500ML AH" at bounding box center [984, 312] width 323 height 28
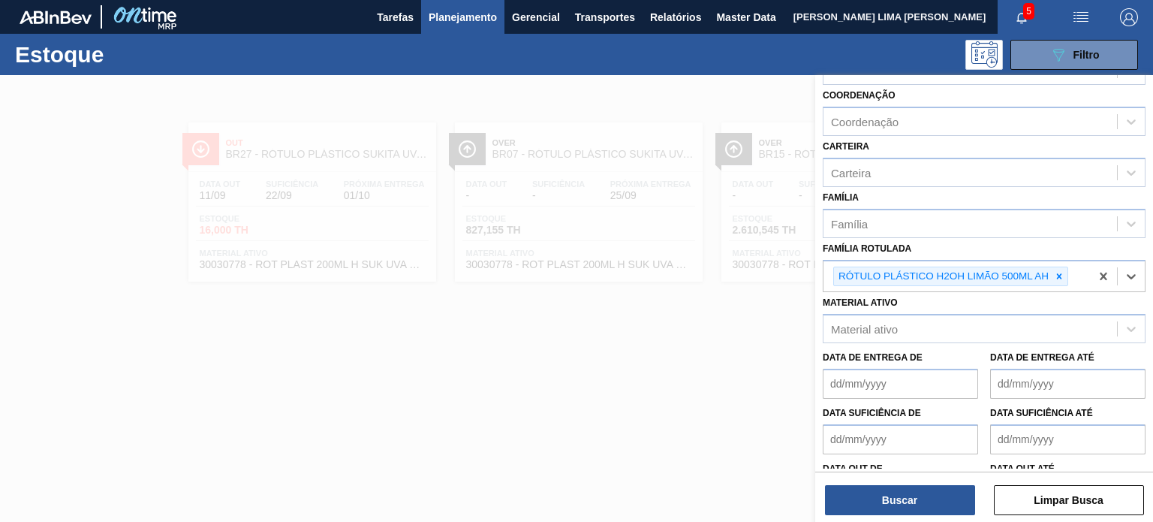
click at [901, 516] on div "Status do Estoque Status do Estoque Origem Origem Destino Destino Coordenação C…" at bounding box center [984, 300] width 338 height 450
click at [886, 483] on div "Buscar Limpar Busca" at bounding box center [984, 492] width 338 height 42
click at [884, 493] on button "Buscar" at bounding box center [900, 500] width 150 height 30
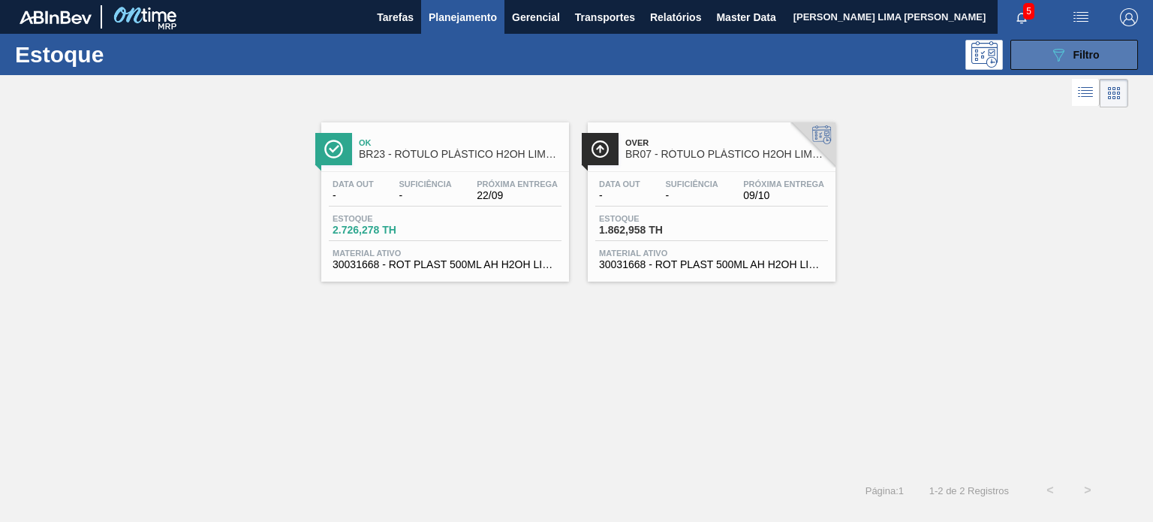
click at [1061, 50] on icon "089F7B8B-B2A5-4AFE-B5C0-19BA573D28AC" at bounding box center [1058, 55] width 18 height 18
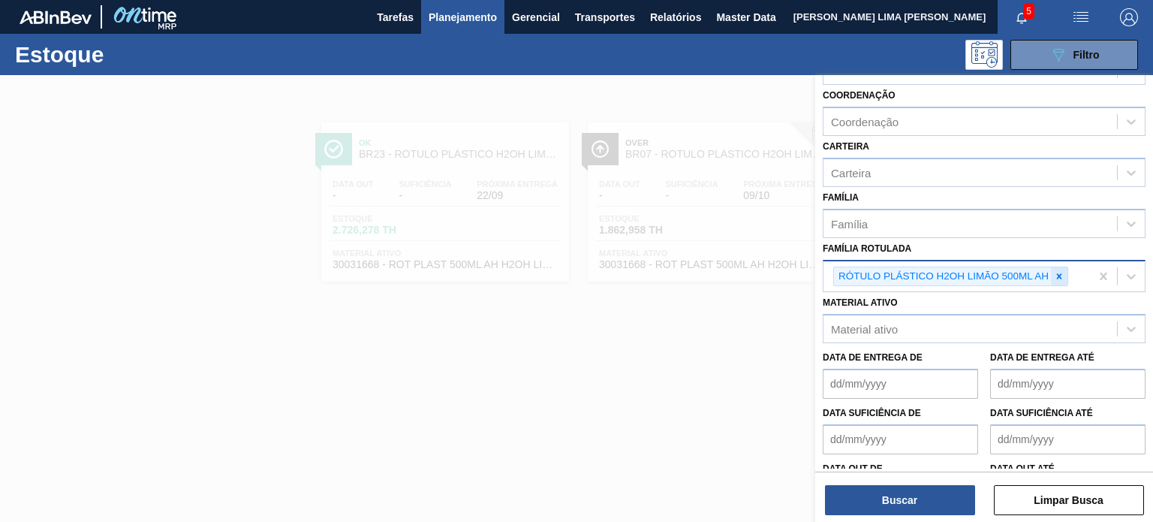
click at [1058, 271] on icon at bounding box center [1059, 276] width 11 height 11
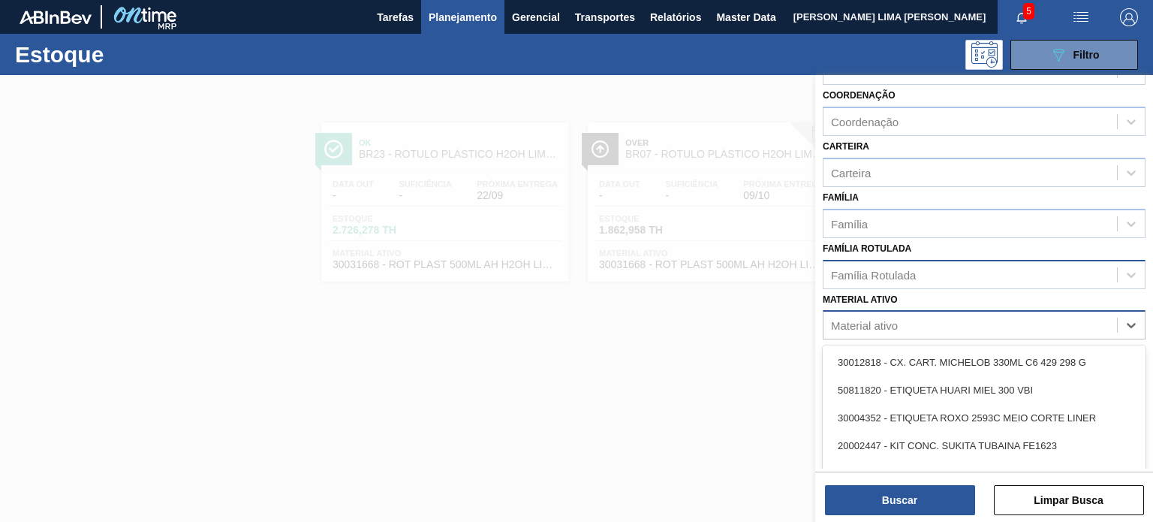
click at [949, 315] on div "Material ativo" at bounding box center [970, 326] width 294 height 22
type ativo "30030372"
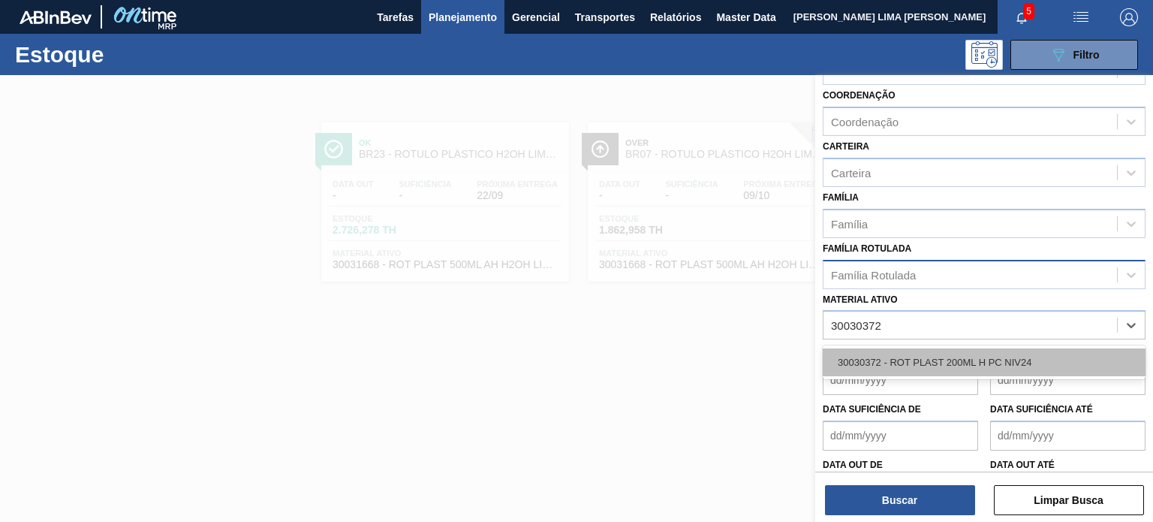
click at [919, 369] on div "30030372 - ROT PLAST 200ML H PC NIV24" at bounding box center [984, 362] width 323 height 28
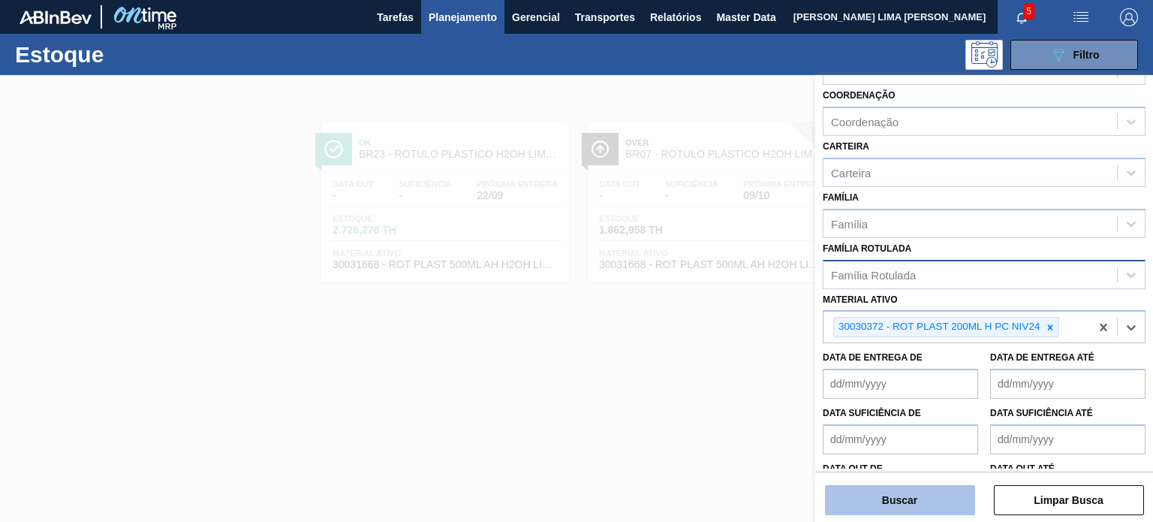
click at [927, 513] on button "Buscar" at bounding box center [900, 500] width 150 height 30
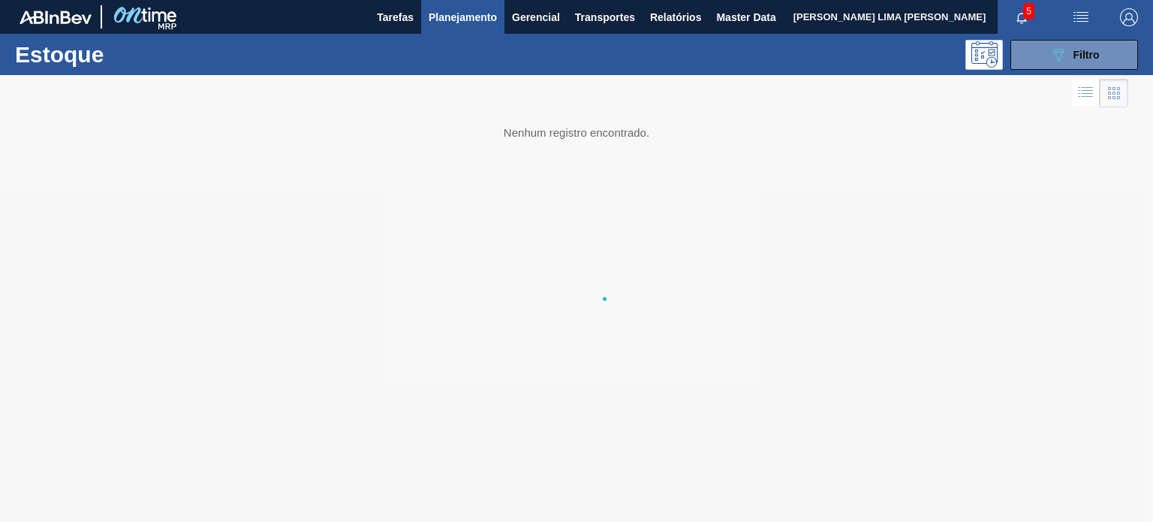
click at [925, 504] on div at bounding box center [576, 298] width 1153 height 447
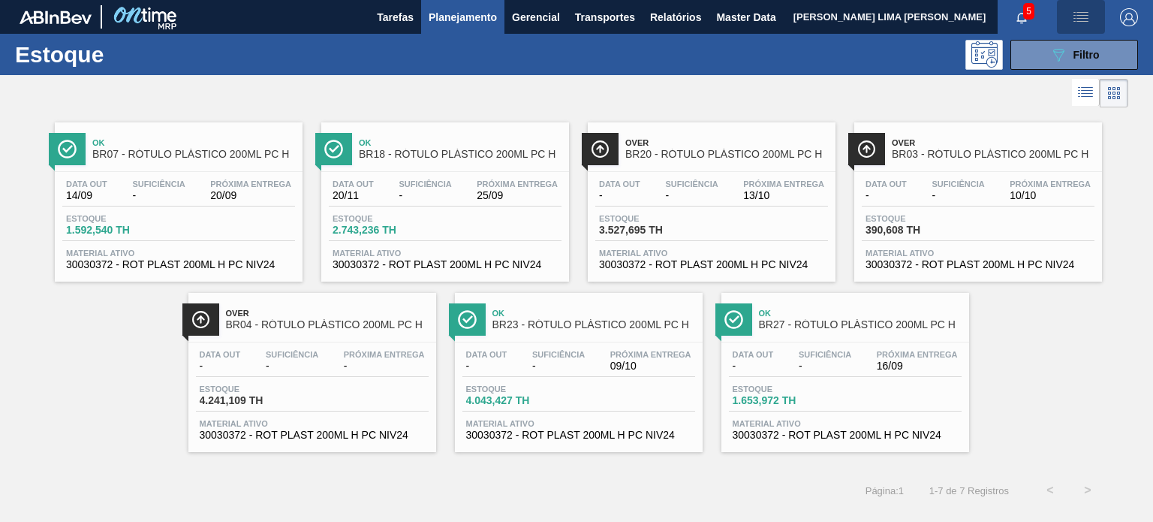
click at [1064, 33] on button "button" at bounding box center [1081, 17] width 48 height 34
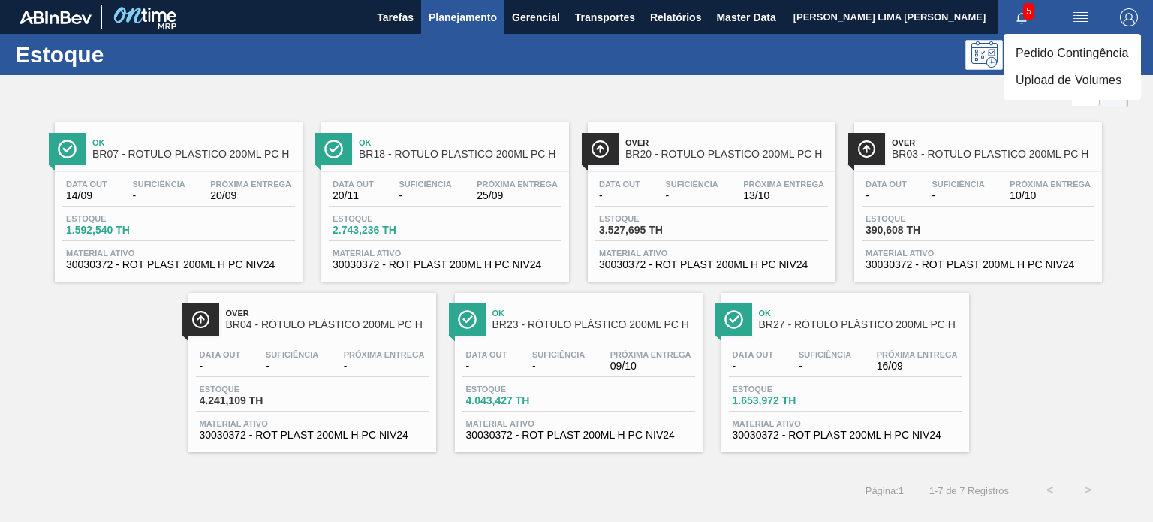
click at [988, 80] on div at bounding box center [576, 261] width 1153 height 522
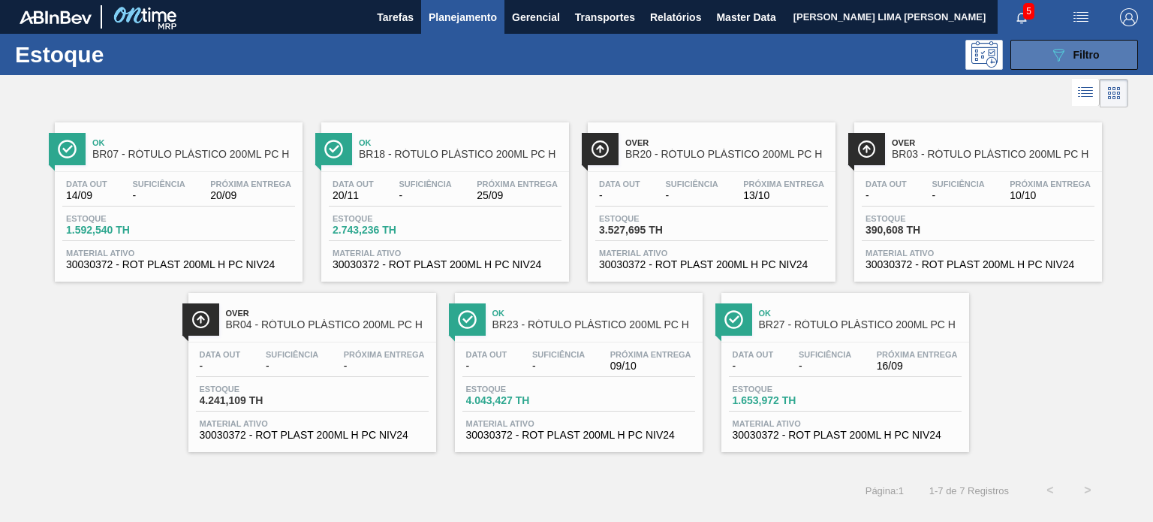
click at [1027, 63] on button "089F7B8B-B2A5-4AFE-B5C0-19BA573D28AC Filtro" at bounding box center [1074, 55] width 128 height 30
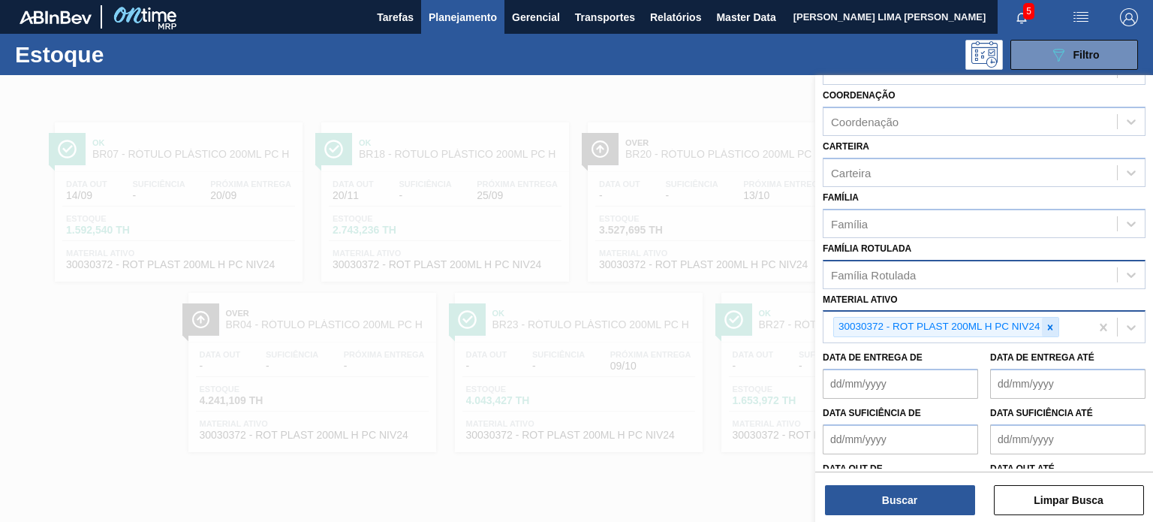
click at [1045, 322] on icon at bounding box center [1050, 327] width 11 height 11
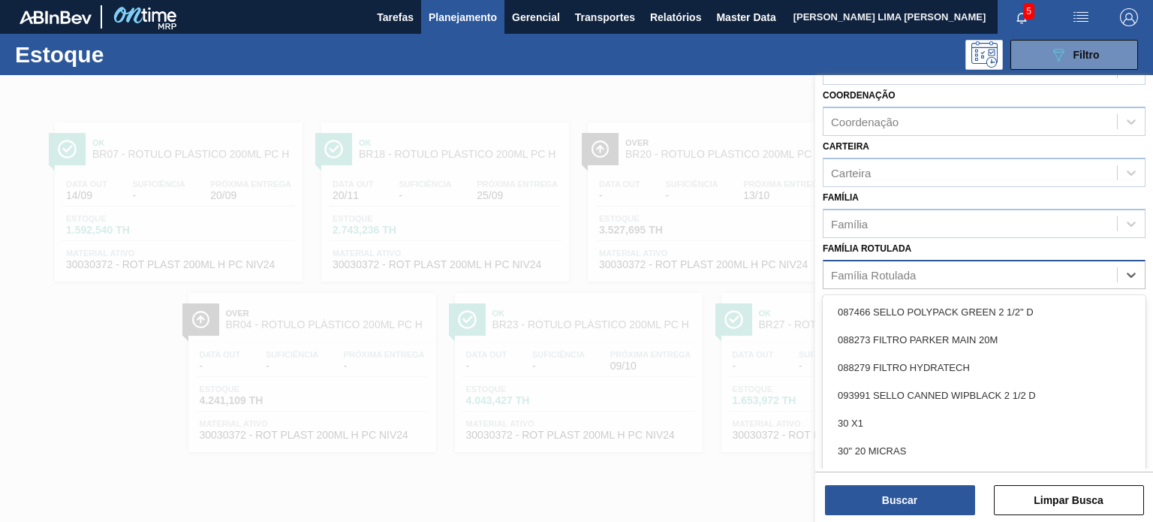
click at [1018, 279] on div "Família Rotulada" at bounding box center [970, 274] width 294 height 22
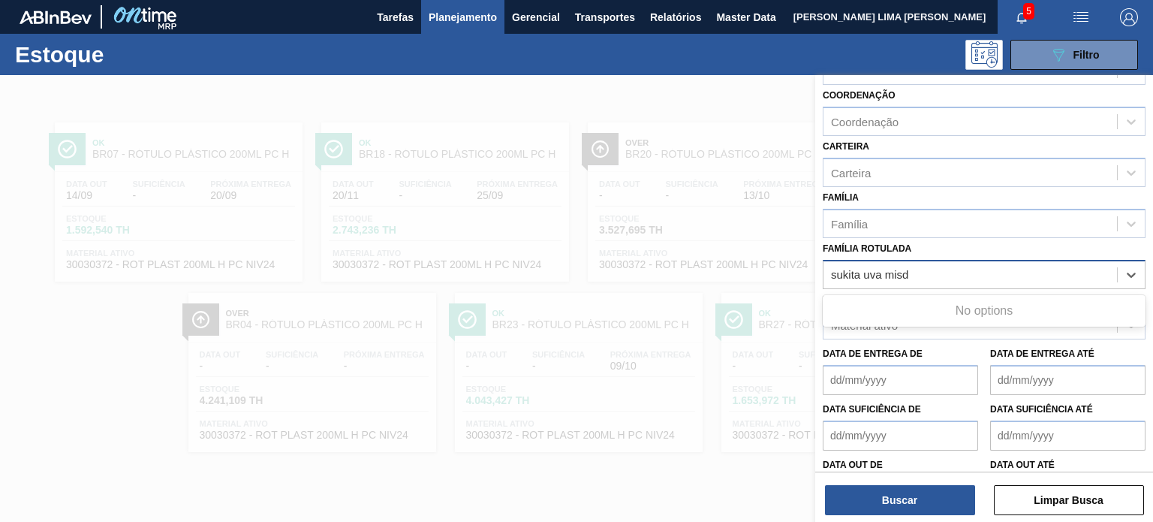
type Rotulada "sukita uva mis"
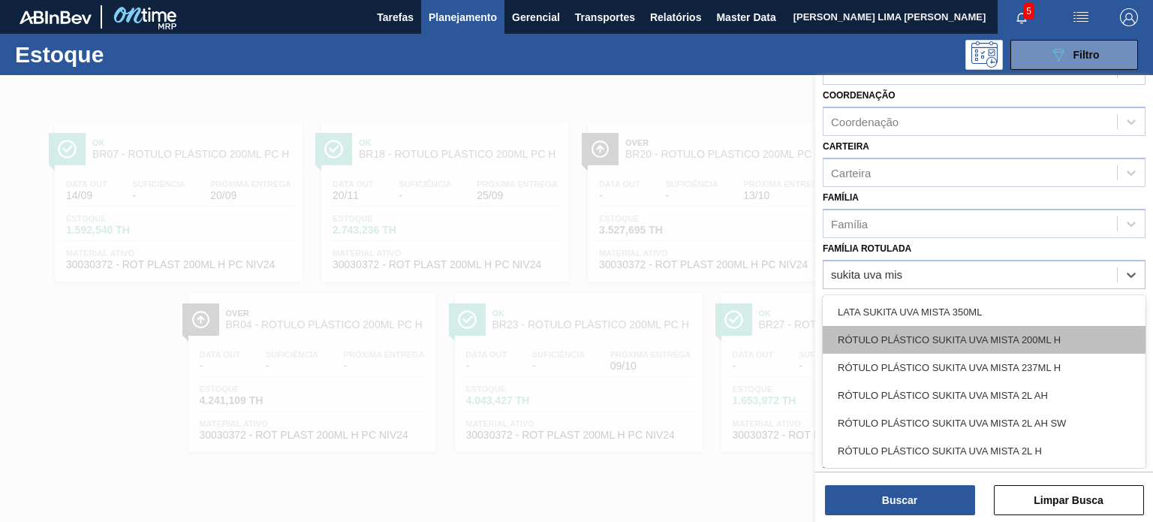
click at [1004, 338] on div "RÓTULO PLÁSTICO SUKITA UVA MISTA 200ML H" at bounding box center [984, 340] width 323 height 28
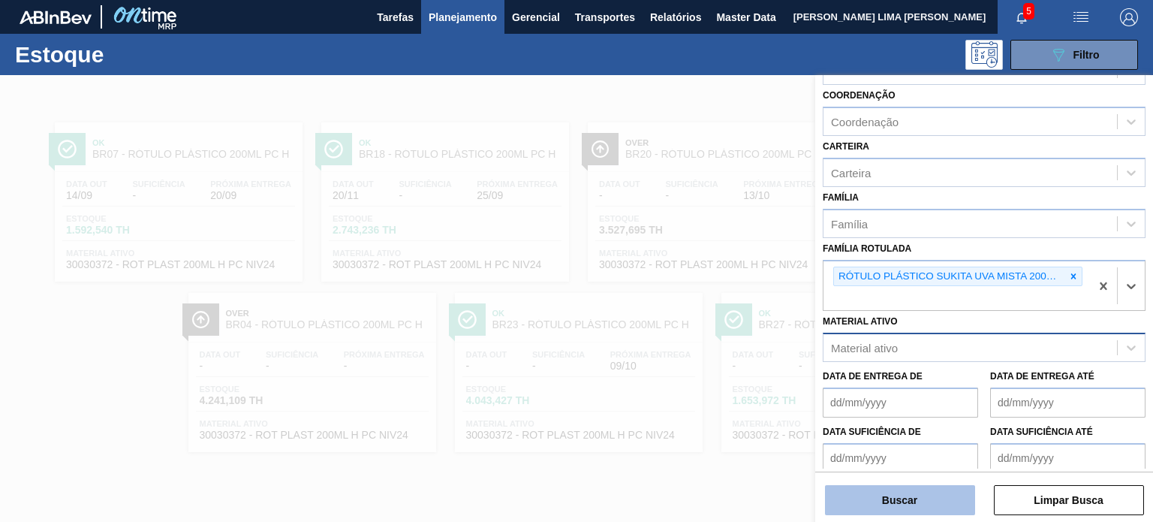
click at [933, 504] on button "Buscar" at bounding box center [900, 500] width 150 height 30
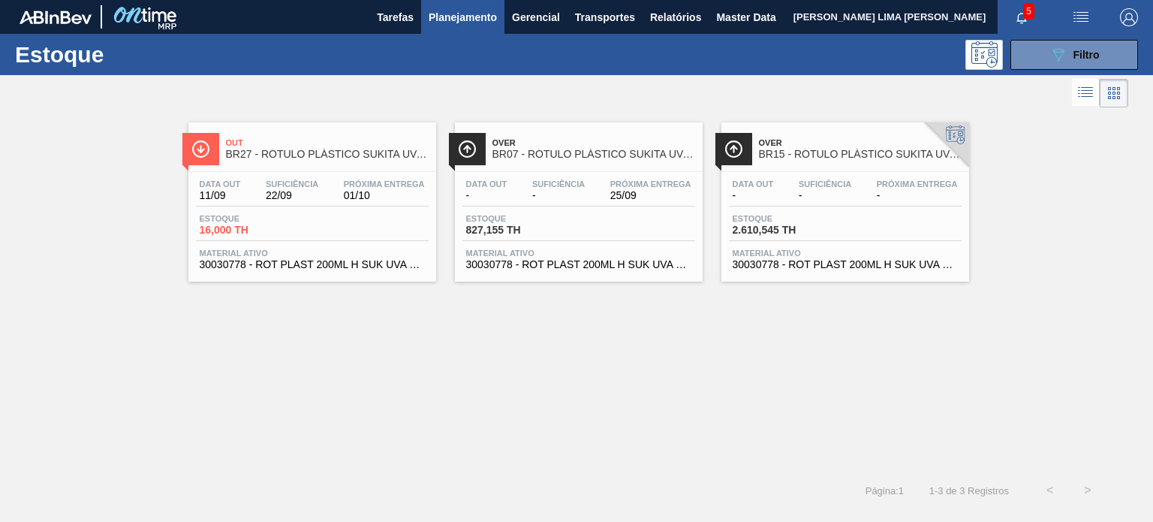
click at [754, 227] on span "2.610,545 TH" at bounding box center [785, 229] width 105 height 11
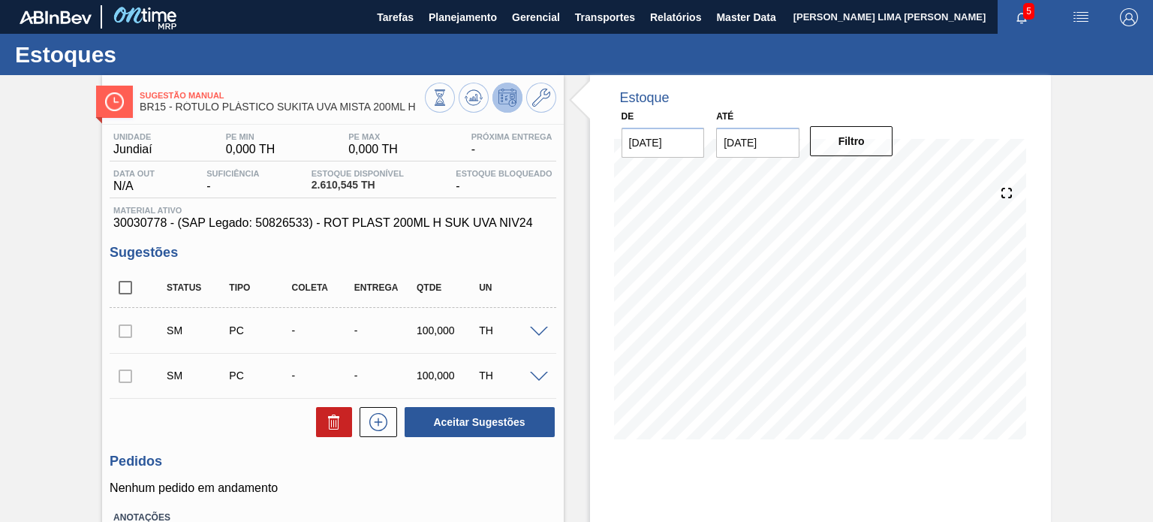
click at [529, 272] on div "Status Tipo Coleta Entrega Qtde UN" at bounding box center [344, 288] width 375 height 32
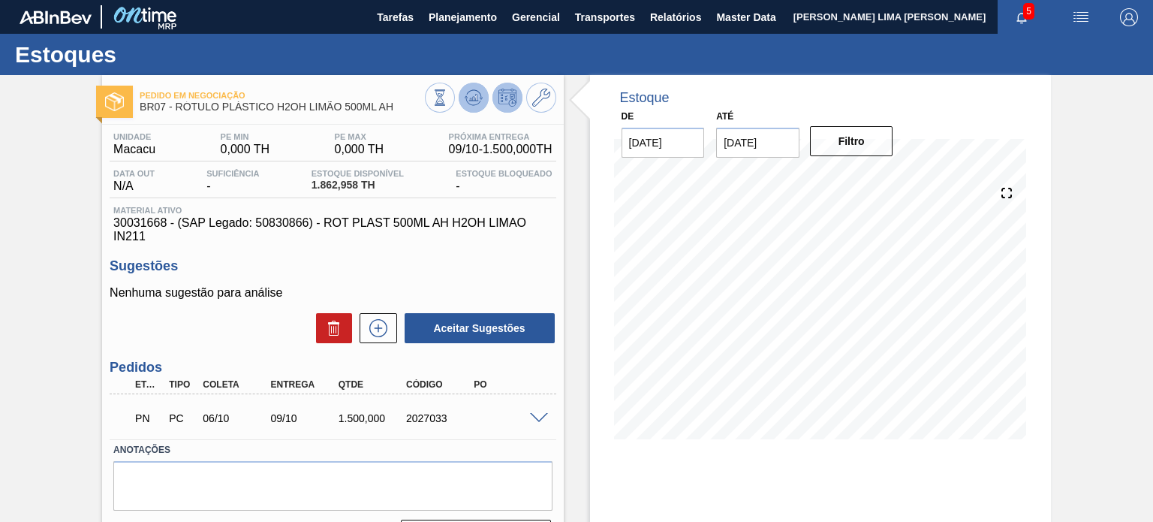
click at [470, 101] on icon at bounding box center [474, 98] width 18 height 18
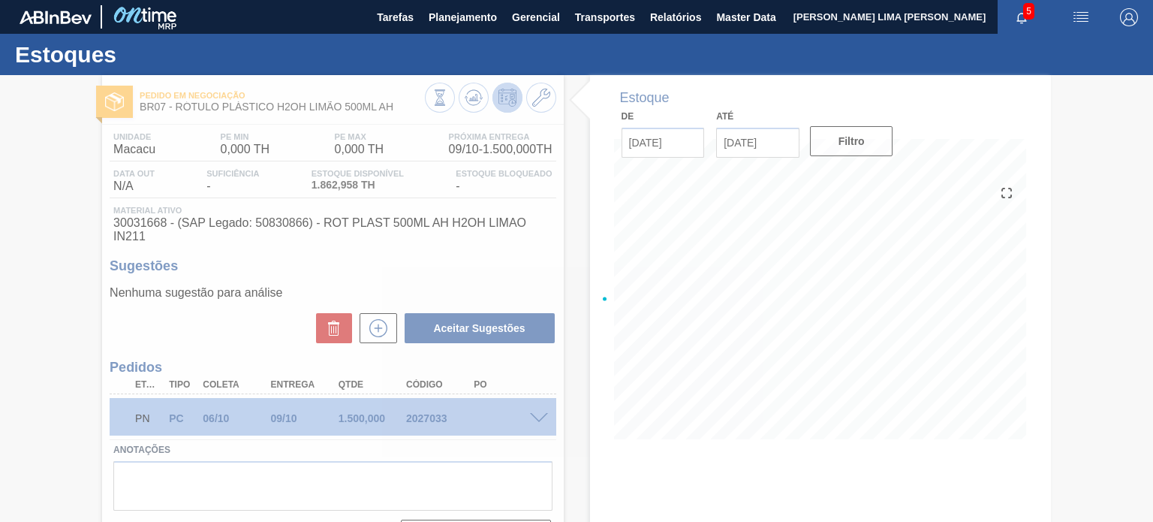
click at [423, 415] on div at bounding box center [576, 298] width 1153 height 447
click at [423, 416] on div at bounding box center [576, 298] width 1153 height 447
click at [423, 417] on div at bounding box center [576, 298] width 1153 height 447
click at [429, 420] on div at bounding box center [576, 298] width 1153 height 447
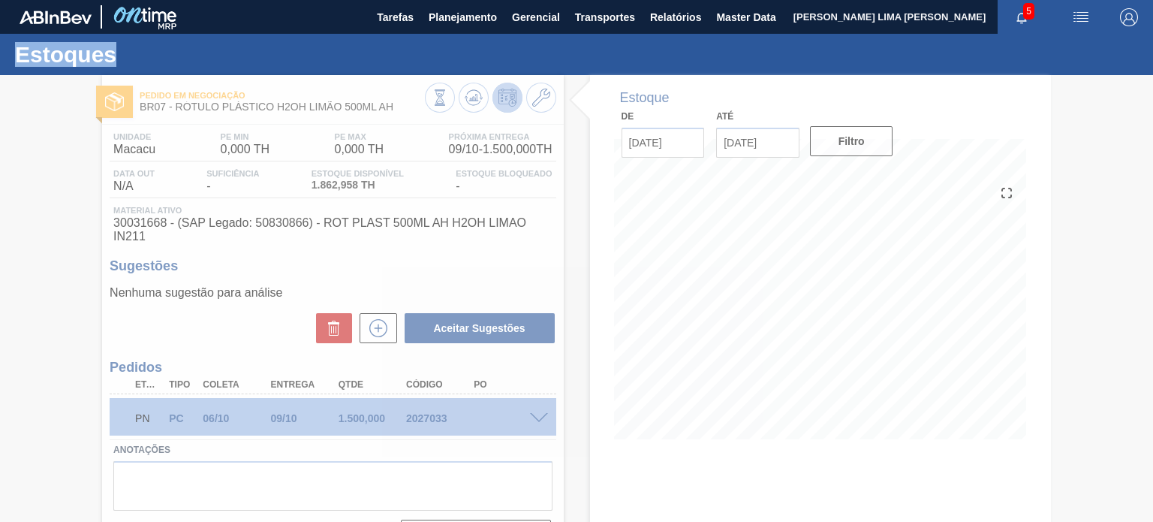
click at [429, 420] on div at bounding box center [576, 298] width 1153 height 447
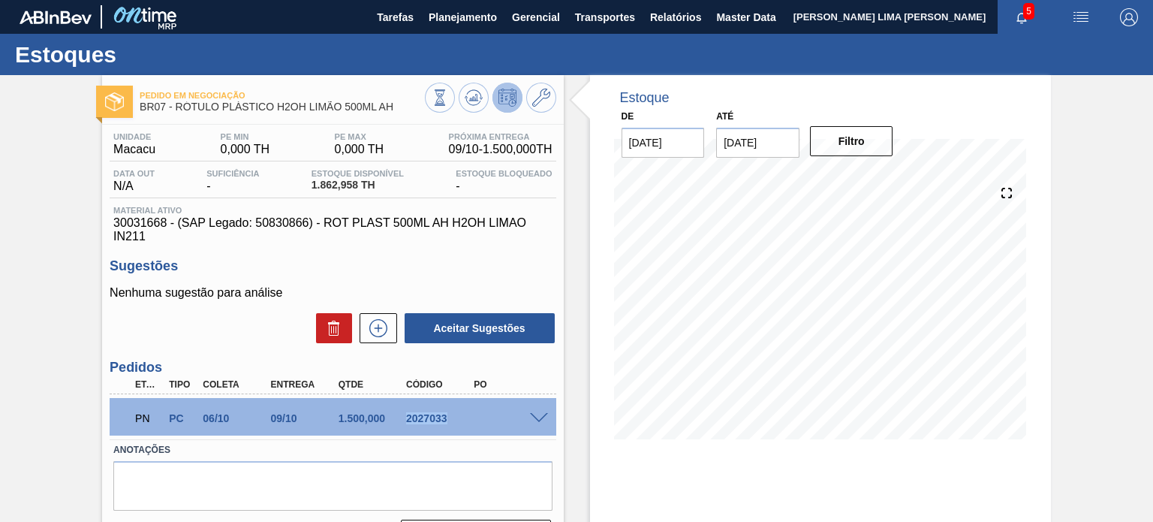
click at [429, 420] on div "2027033" at bounding box center [439, 418] width 74 height 12
copy div "2027033"
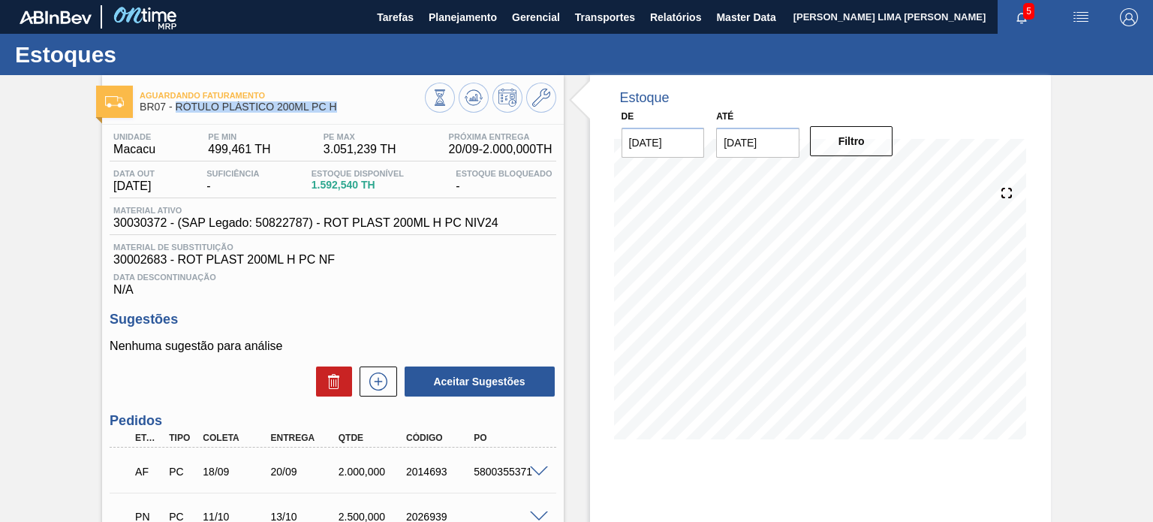
drag, startPoint x: 340, startPoint y: 110, endPoint x: 178, endPoint y: 107, distance: 162.2
click at [178, 107] on span "BR07 - RÓTULO PLÁSTICO 200ML PC H" at bounding box center [282, 106] width 285 height 11
copy span "RÓTULO PLÁSTICO 200ML PC H"
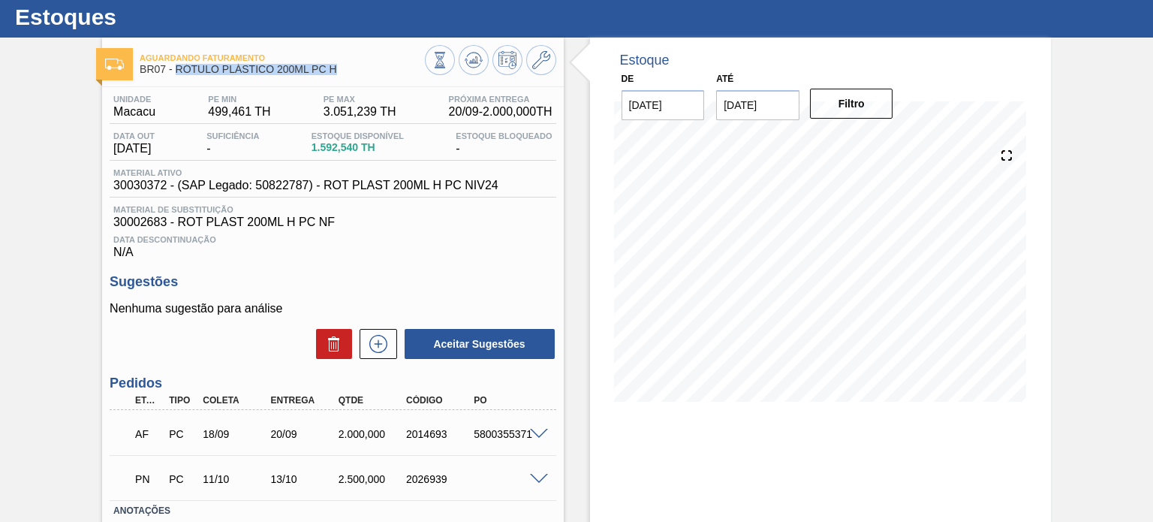
scroll to position [139, 0]
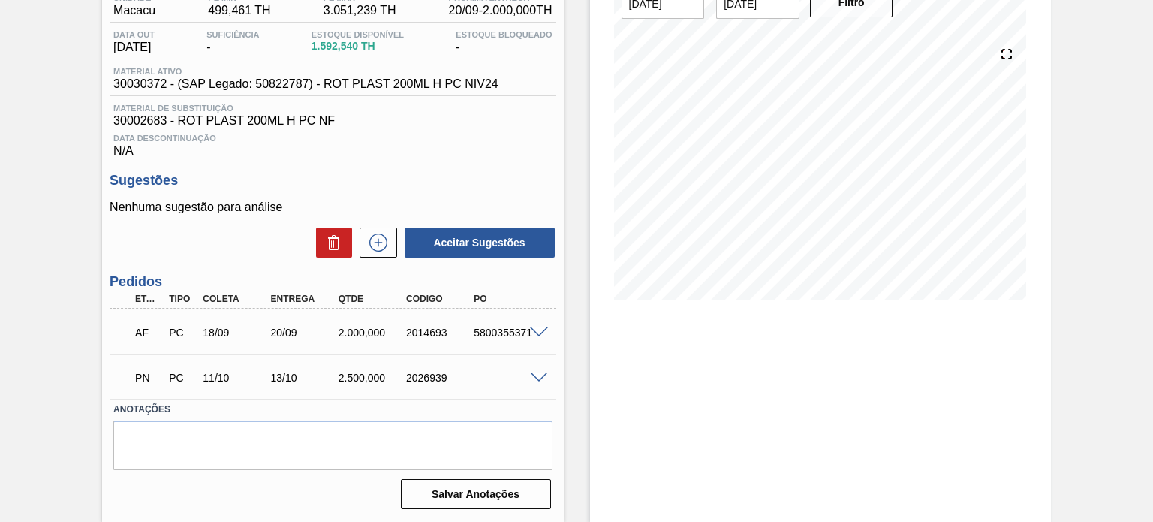
click at [431, 334] on div "2014693" at bounding box center [439, 333] width 74 height 12
copy div "2014693"
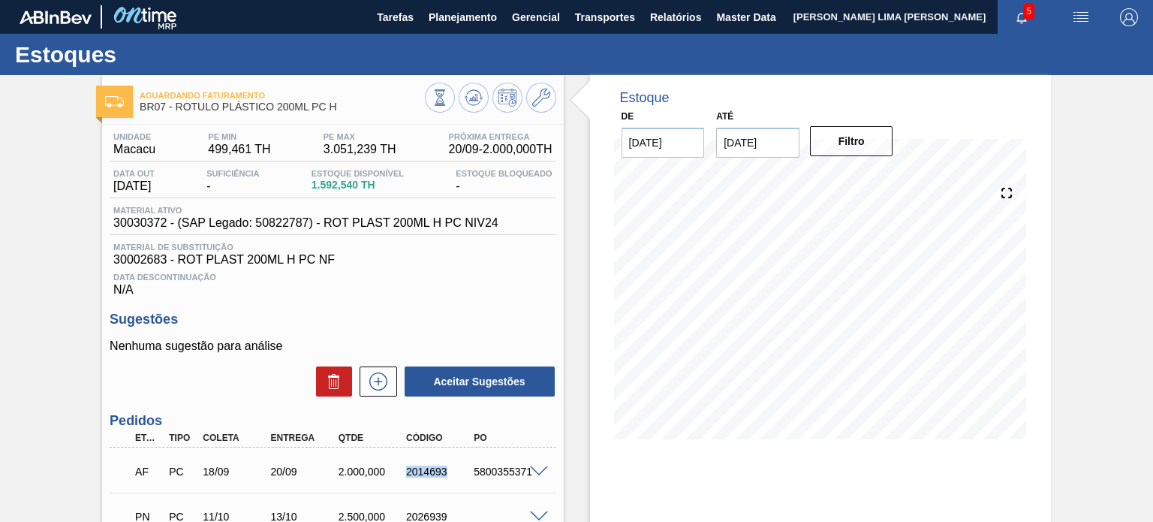
scroll to position [0, 0]
drag, startPoint x: 461, startPoint y: 6, endPoint x: 439, endPoint y: 41, distance: 41.5
click at [439, 41] on main "Tarefas Planejamento Gerencial Transportes Relatórios Master Data [PERSON_NAME]…" at bounding box center [576, 261] width 1153 height 522
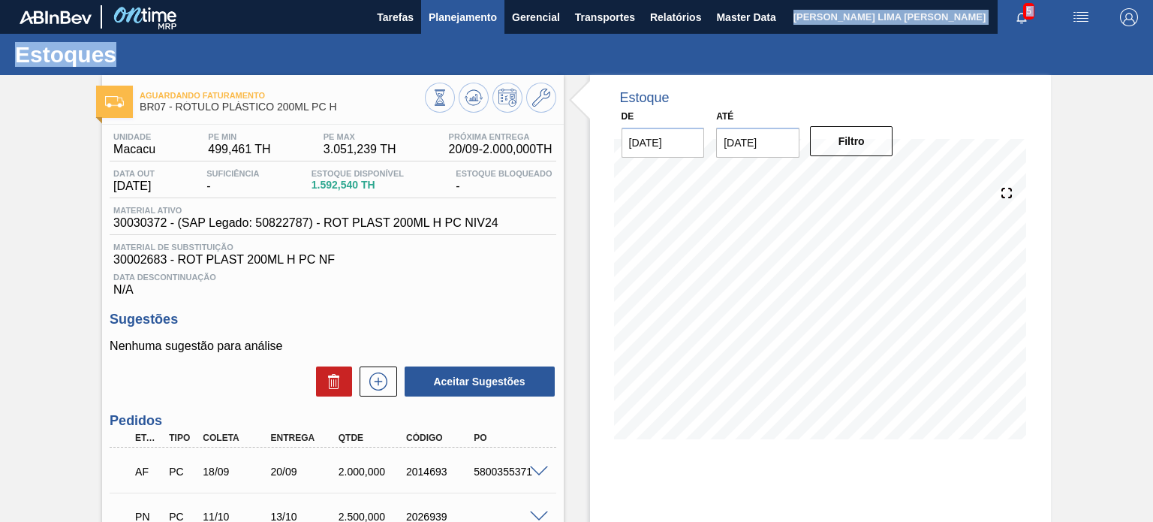
drag, startPoint x: 441, startPoint y: 36, endPoint x: 458, endPoint y: 23, distance: 21.3
click at [458, 23] on main "Tarefas Planejamento Gerencial Transportes Relatórios Master Data [PERSON_NAME]…" at bounding box center [576, 261] width 1153 height 522
click at [458, 23] on span "Planejamento" at bounding box center [463, 17] width 68 height 18
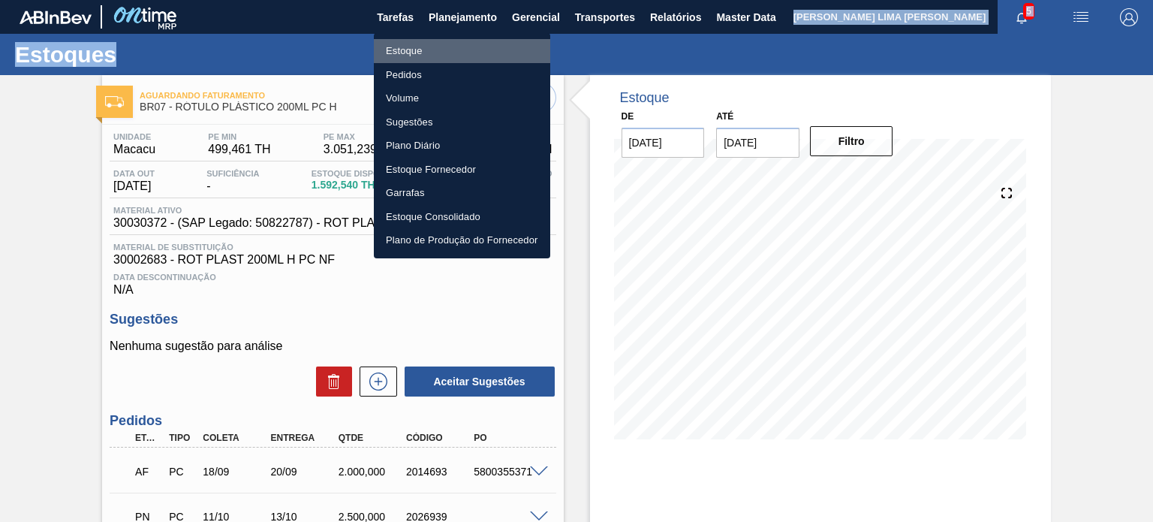
click at [441, 44] on li "Estoque" at bounding box center [462, 51] width 176 height 24
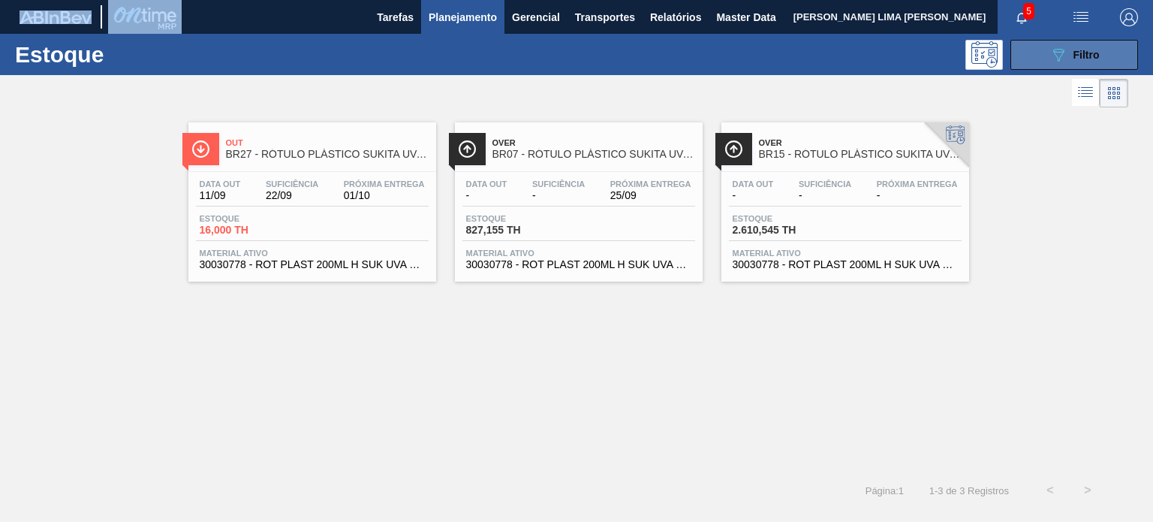
click at [1114, 54] on button "089F7B8B-B2A5-4AFE-B5C0-19BA573D28AC Filtro" at bounding box center [1074, 55] width 128 height 30
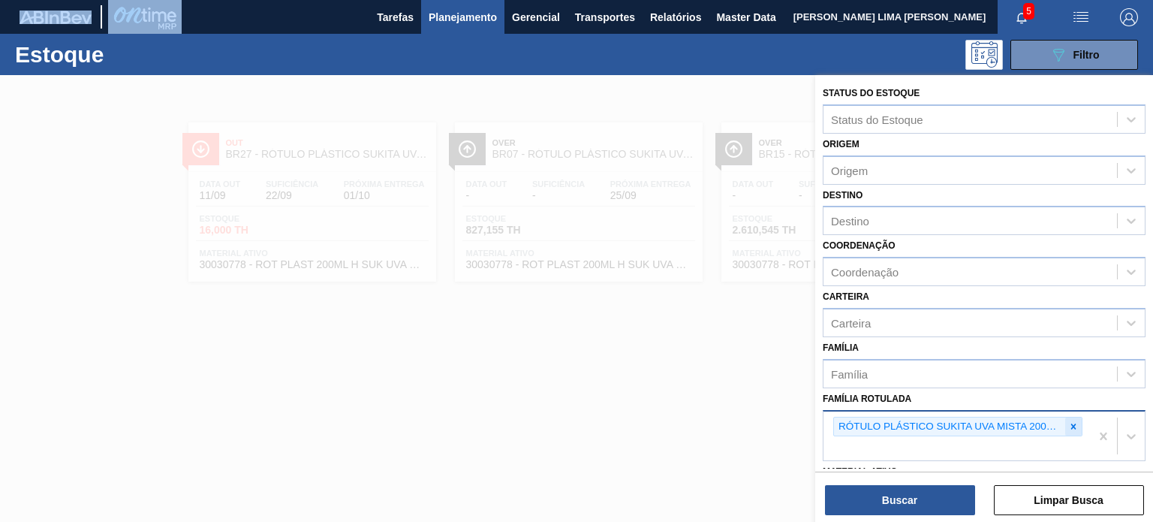
click at [1066, 420] on div at bounding box center [1073, 426] width 17 height 19
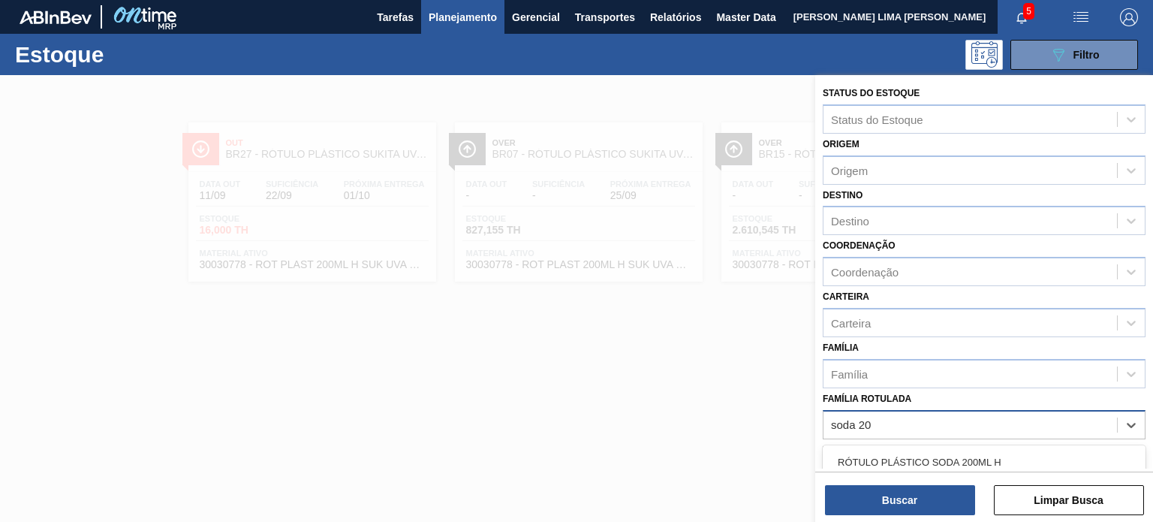
type Rotulada "soda 200"
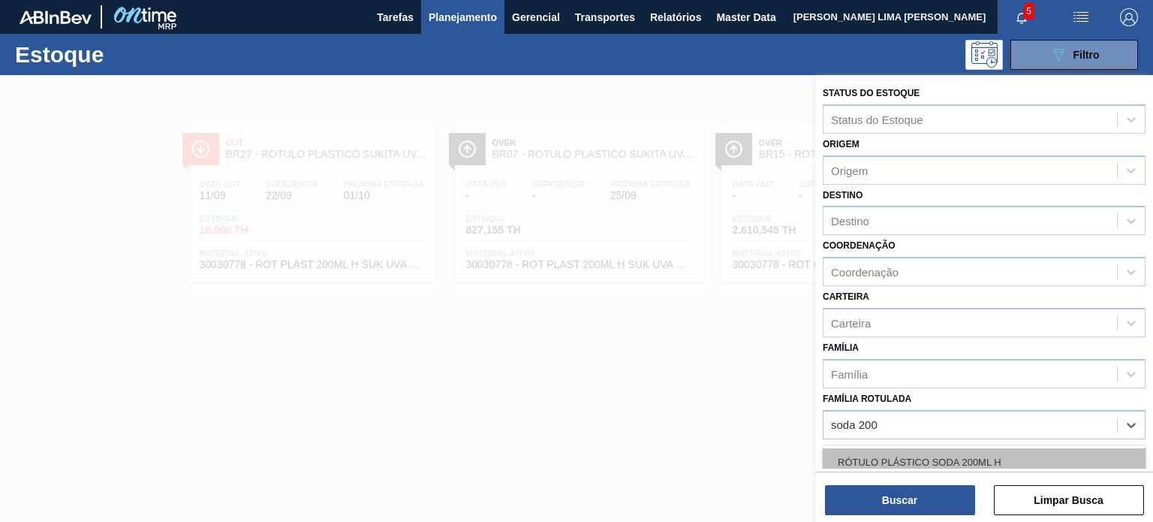
click at [978, 450] on div "RÓTULO PLÁSTICO SODA 200ML H" at bounding box center [984, 462] width 323 height 28
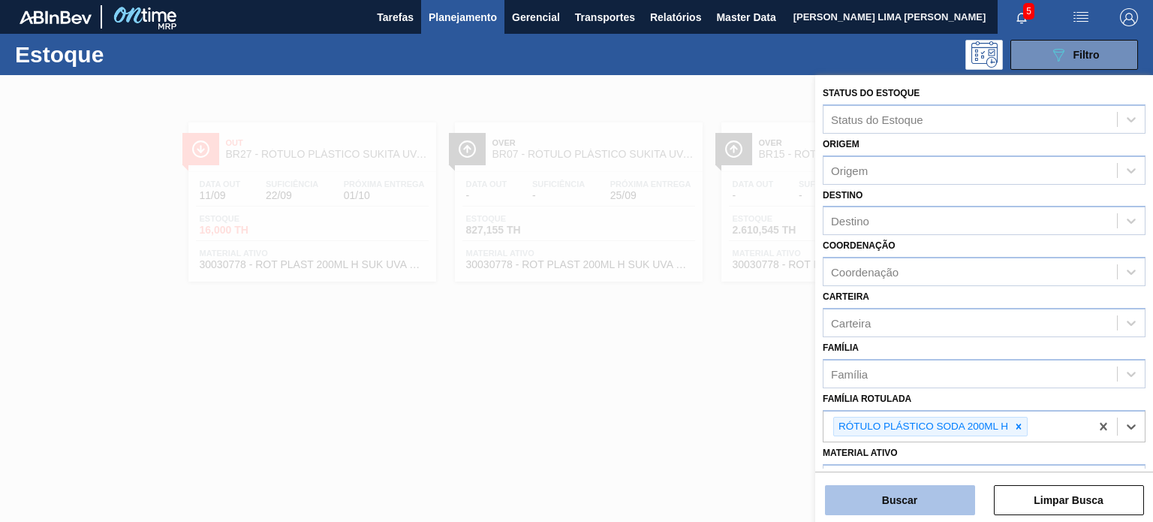
click at [937, 493] on button "Buscar" at bounding box center [900, 500] width 150 height 30
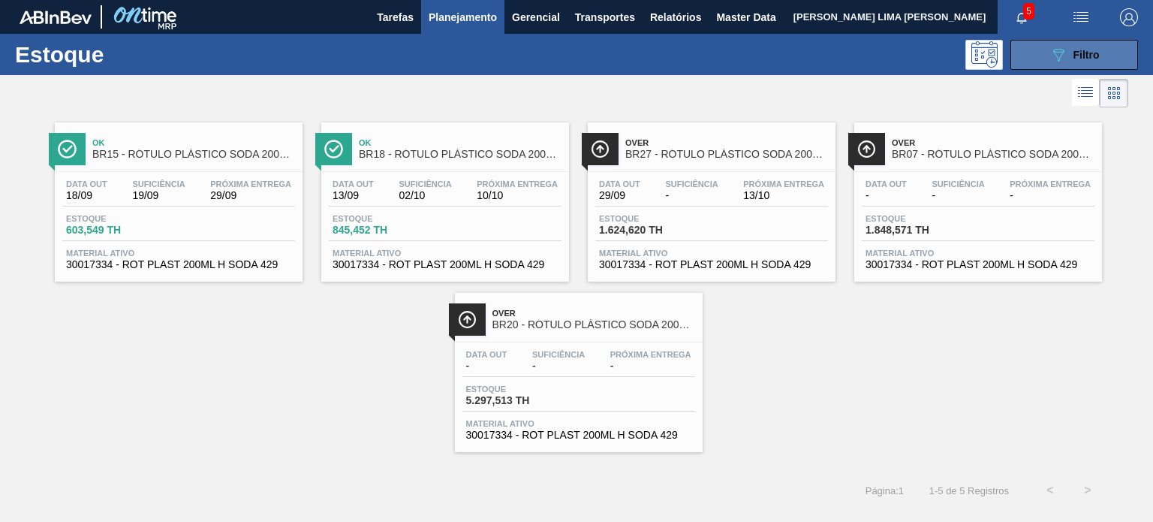
click at [1054, 56] on icon "089F7B8B-B2A5-4AFE-B5C0-19BA573D28AC" at bounding box center [1058, 55] width 18 height 18
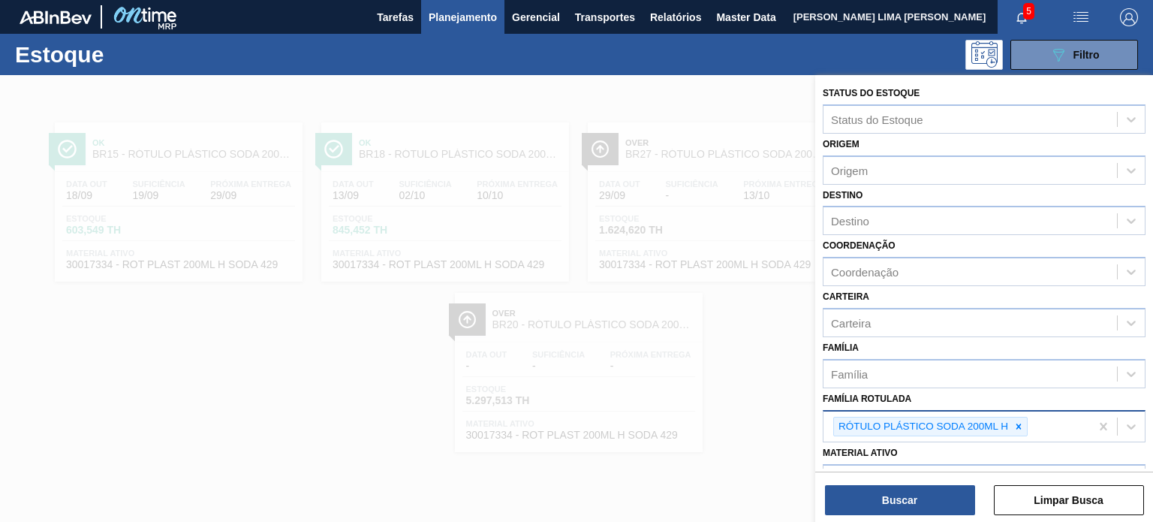
click at [1019, 420] on div at bounding box center [1018, 426] width 17 height 19
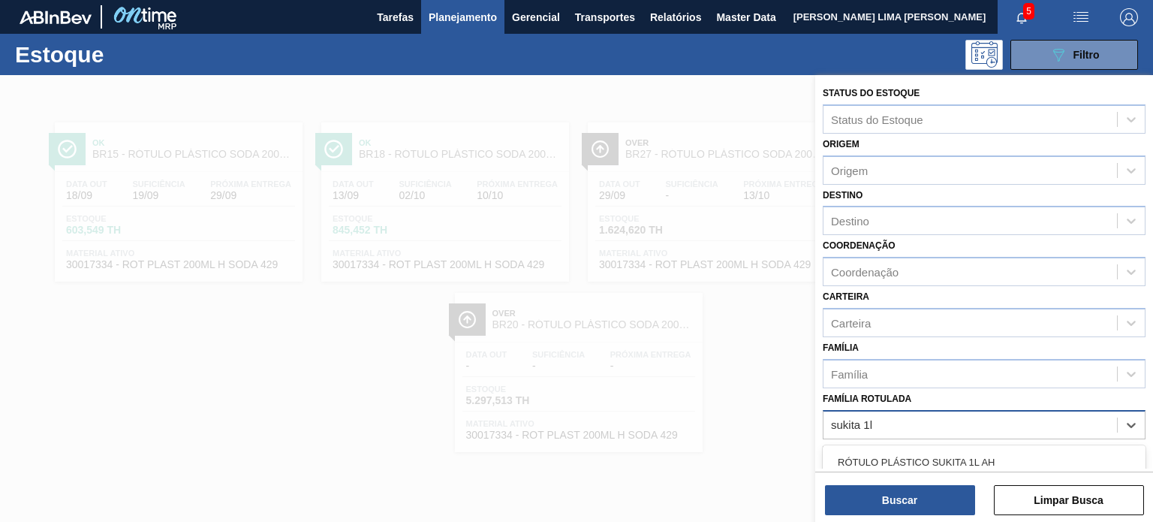
type Rotulada "sukita 1l h"
click at [955, 448] on div "RÓTULO PLÁSTICO SUKITA 1L H" at bounding box center [984, 462] width 323 height 28
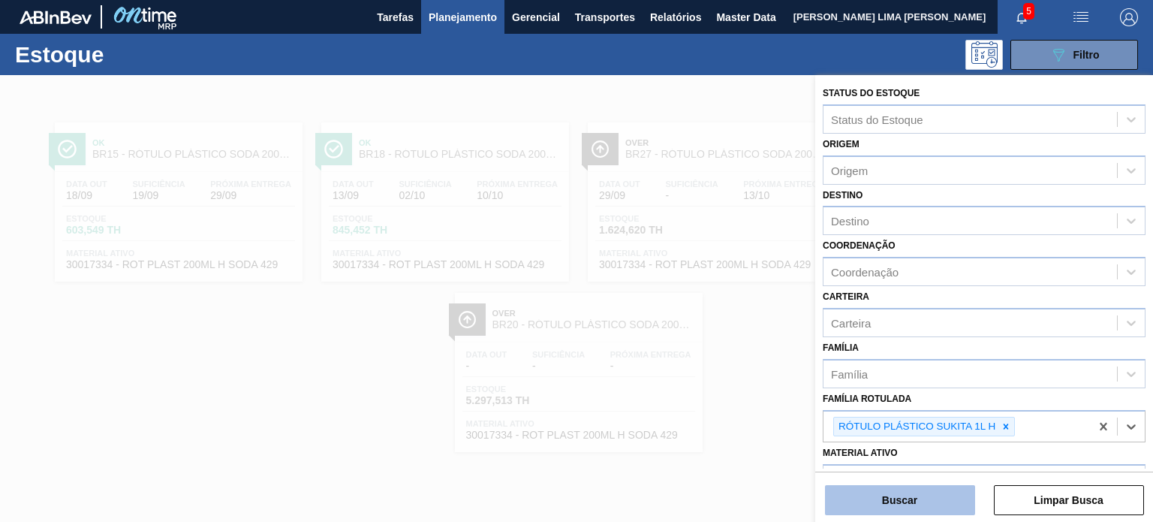
click at [943, 493] on button "Buscar" at bounding box center [900, 500] width 150 height 30
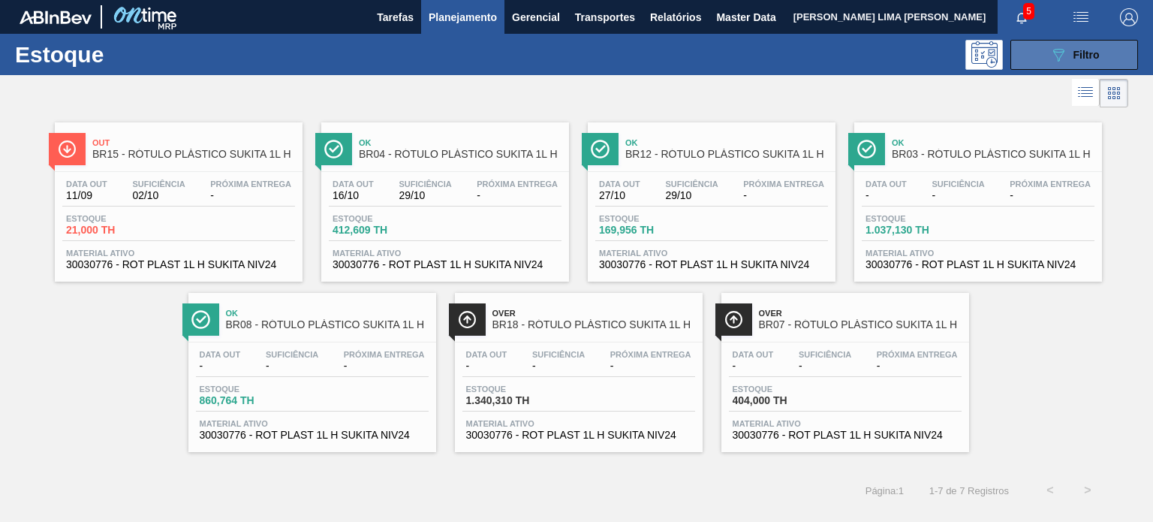
click at [1025, 65] on button "089F7B8B-B2A5-4AFE-B5C0-19BA573D28AC Filtro" at bounding box center [1074, 55] width 128 height 30
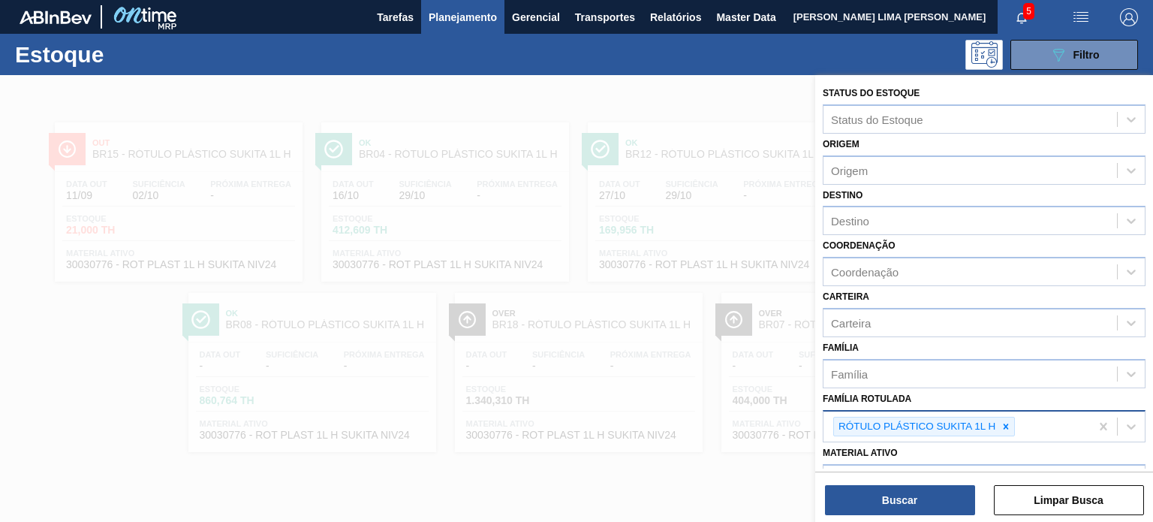
click at [1007, 432] on div "RÓTULO PLÁSTICO SUKITA 1L H" at bounding box center [924, 427] width 182 height 20
click at [1012, 423] on div at bounding box center [1006, 426] width 17 height 19
click at [925, 422] on div "Família Rotulada" at bounding box center [970, 425] width 294 height 22
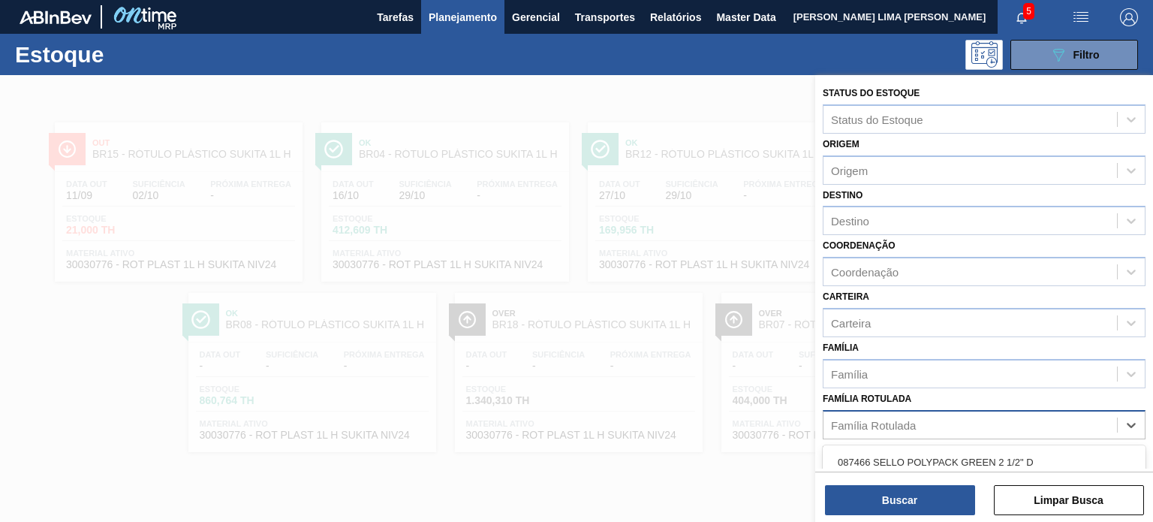
paste Rotulada "RÓTULO PLÁSTICO PC 1L H"
type Rotulada "RÓTULO PLÁSTICO PC 1L H"
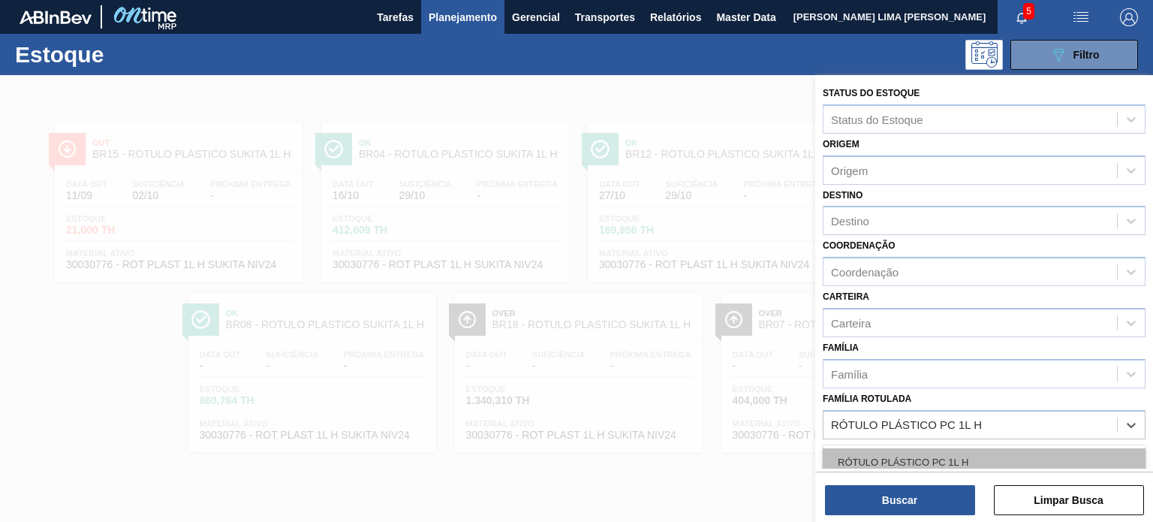
click at [934, 450] on div "RÓTULO PLÁSTICO PC 1L H" at bounding box center [984, 462] width 323 height 28
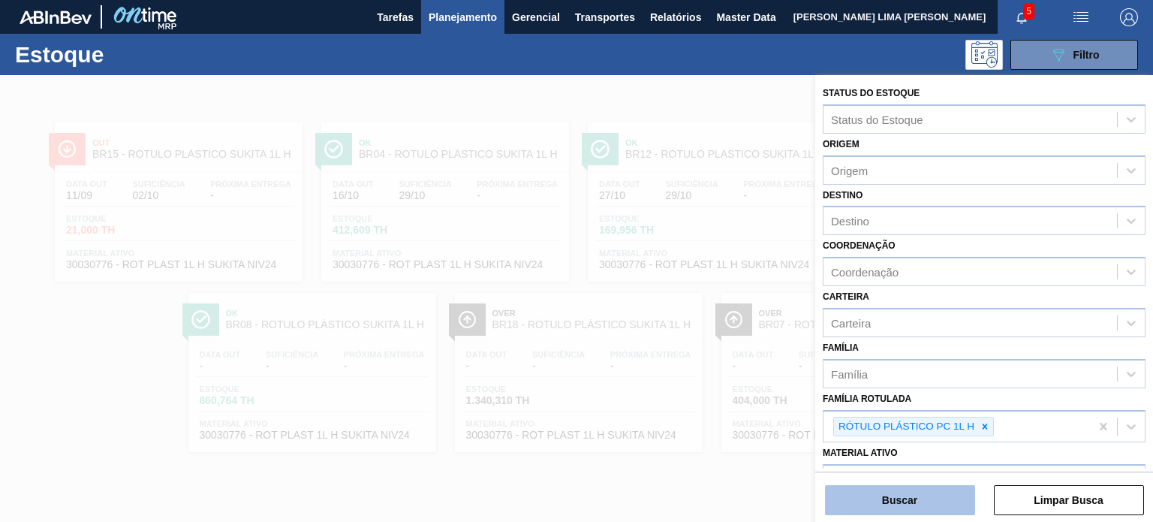
click at [932, 495] on button "Buscar" at bounding box center [900, 500] width 150 height 30
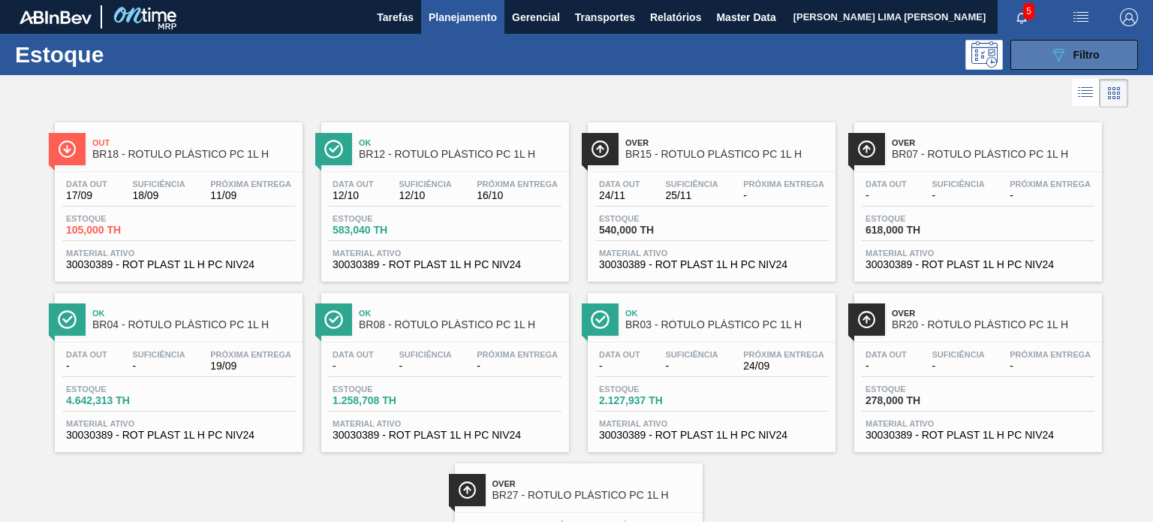
click at [1104, 66] on button "089F7B8B-B2A5-4AFE-B5C0-19BA573D28AC Filtro" at bounding box center [1074, 55] width 128 height 30
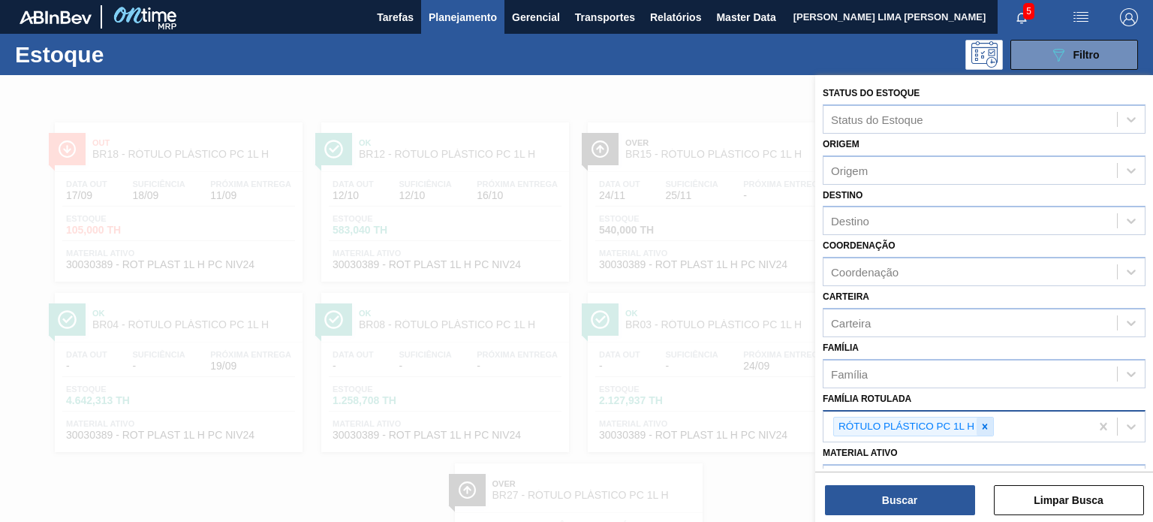
click at [982, 426] on icon at bounding box center [985, 426] width 11 height 11
paste Rotulada "FOLHA SEPARADORA PAPEL CARTÃO"
type Rotulada "FOLHA SEPARADORA PAPEL CARTÃO"
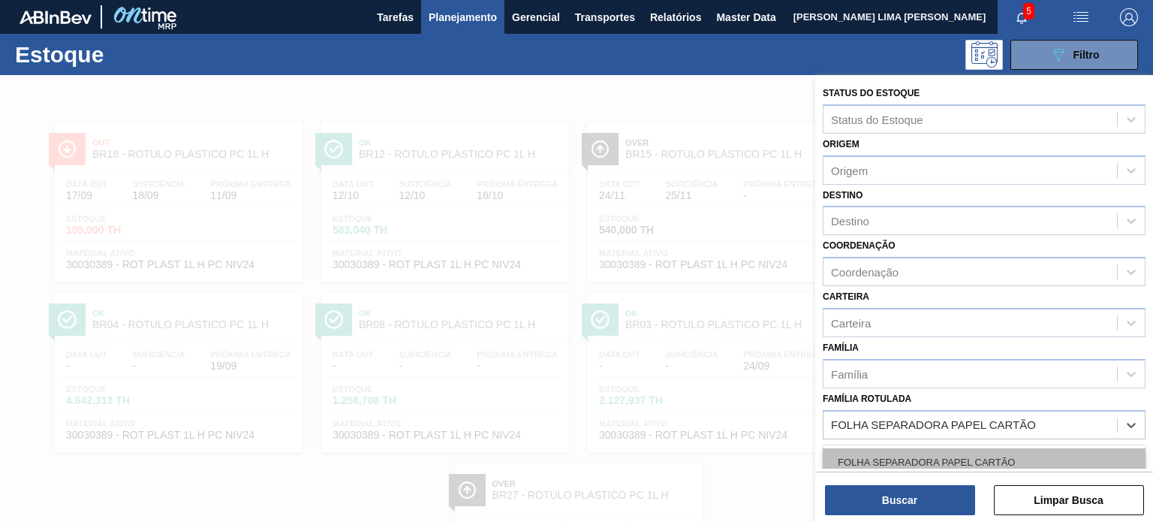
click at [950, 459] on div "FOLHA SEPARADORA PAPEL CARTÃO" at bounding box center [984, 462] width 323 height 28
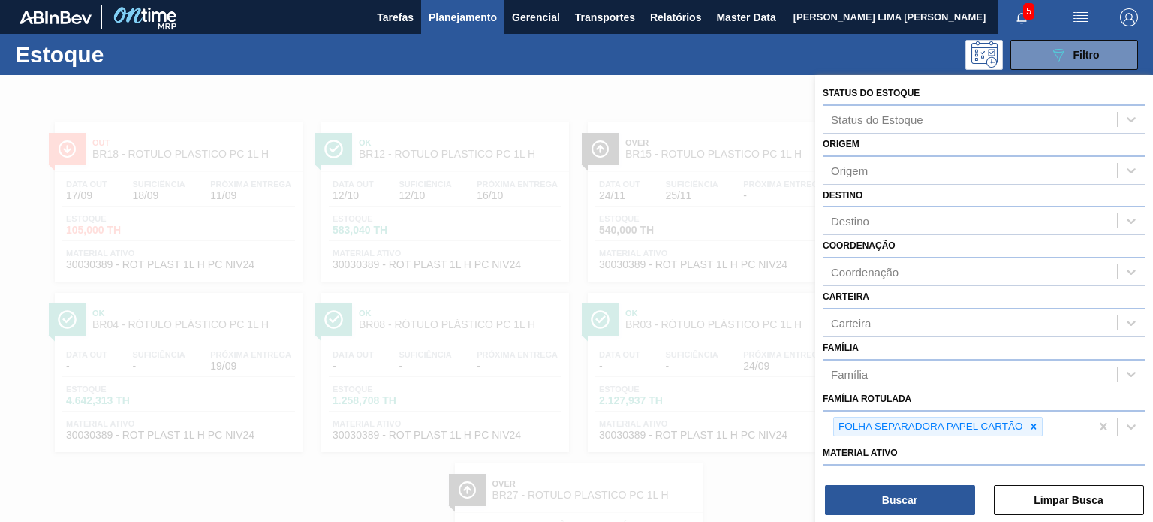
click at [942, 519] on div "Status do Estoque Status do Estoque Origem Origem Destino Destino Coordenação C…" at bounding box center [984, 300] width 338 height 450
click at [935, 507] on button "Buscar" at bounding box center [900, 500] width 150 height 30
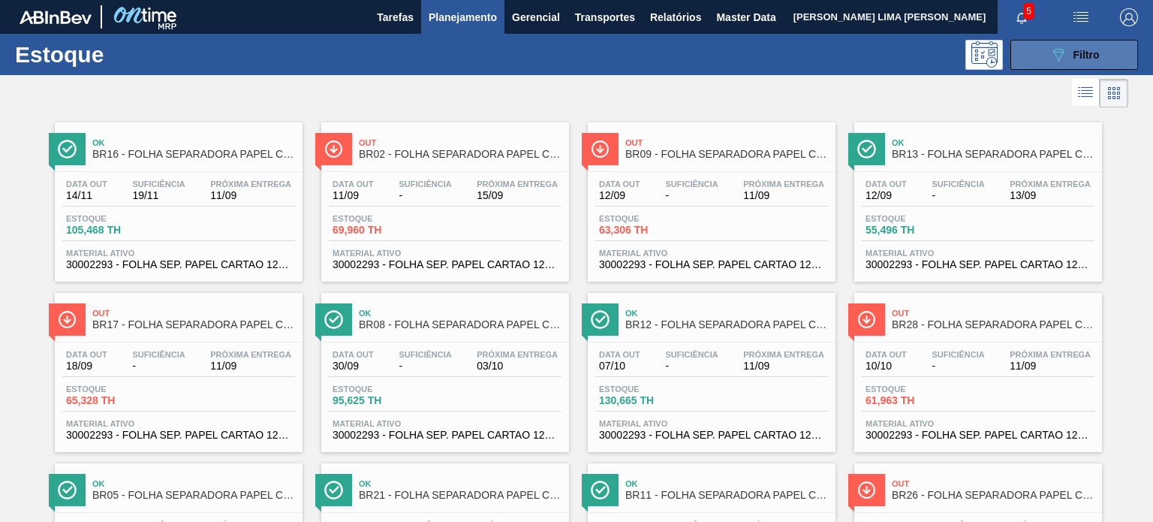
click at [1039, 63] on button "089F7B8B-B2A5-4AFE-B5C0-19BA573D28AC Filtro" at bounding box center [1074, 55] width 128 height 30
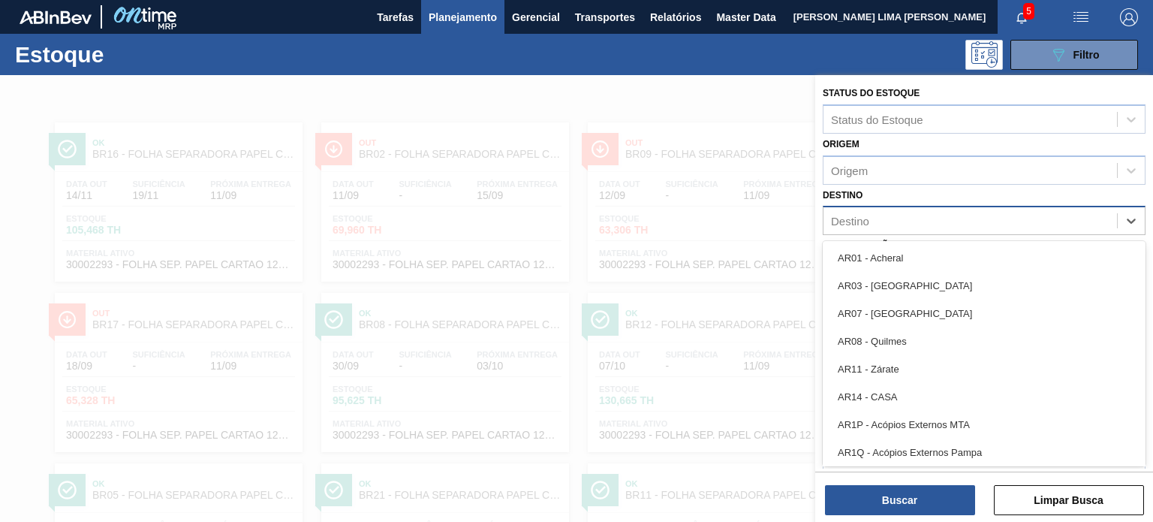
click at [887, 224] on div "Destino" at bounding box center [970, 221] width 294 height 22
type input "br26"
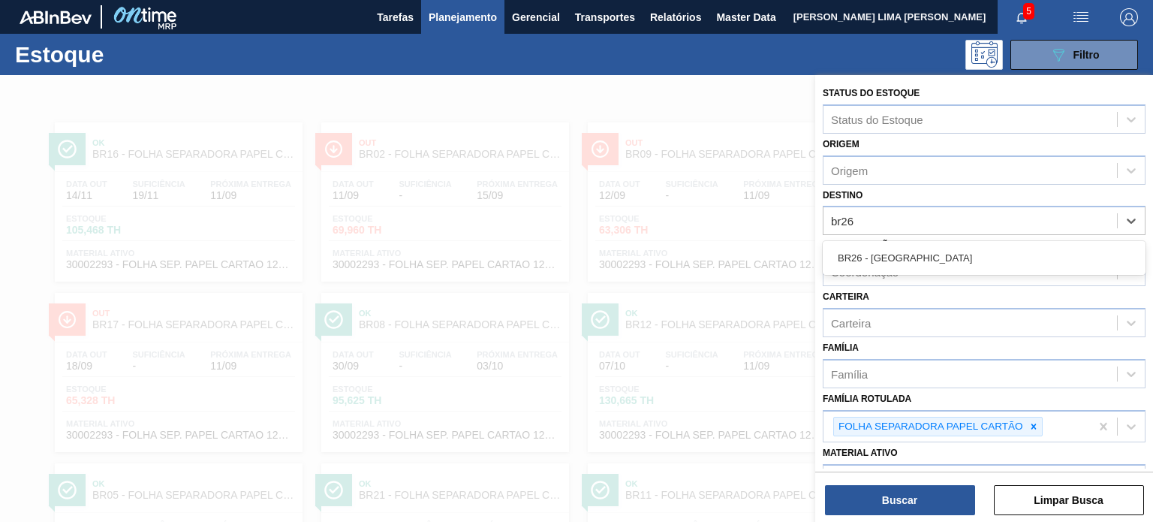
click at [902, 272] on div "BR26 - Uberlândia" at bounding box center [984, 258] width 323 height 34
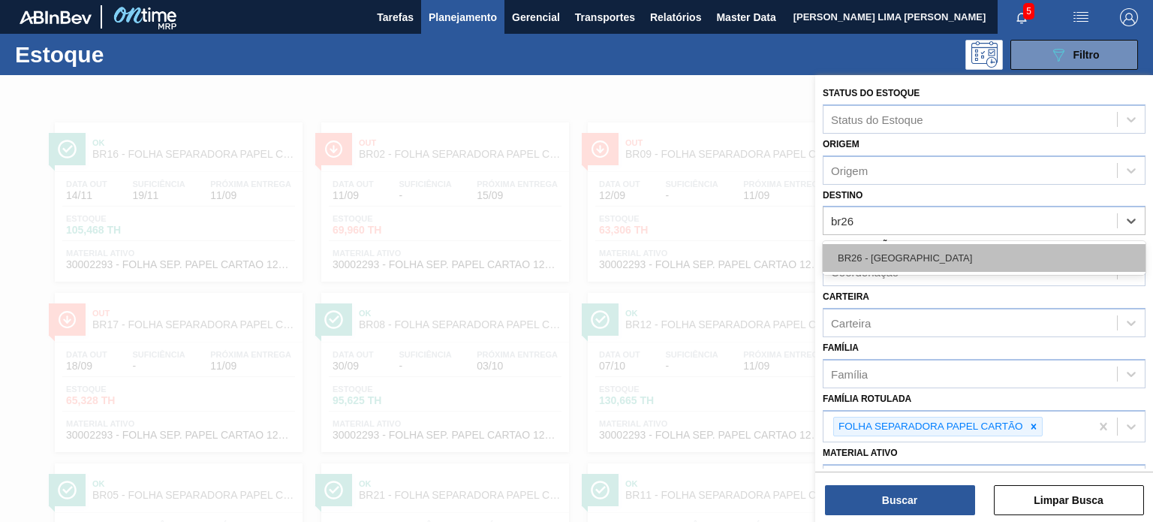
click at [901, 261] on div "BR26 - Uberlândia" at bounding box center [984, 258] width 323 height 28
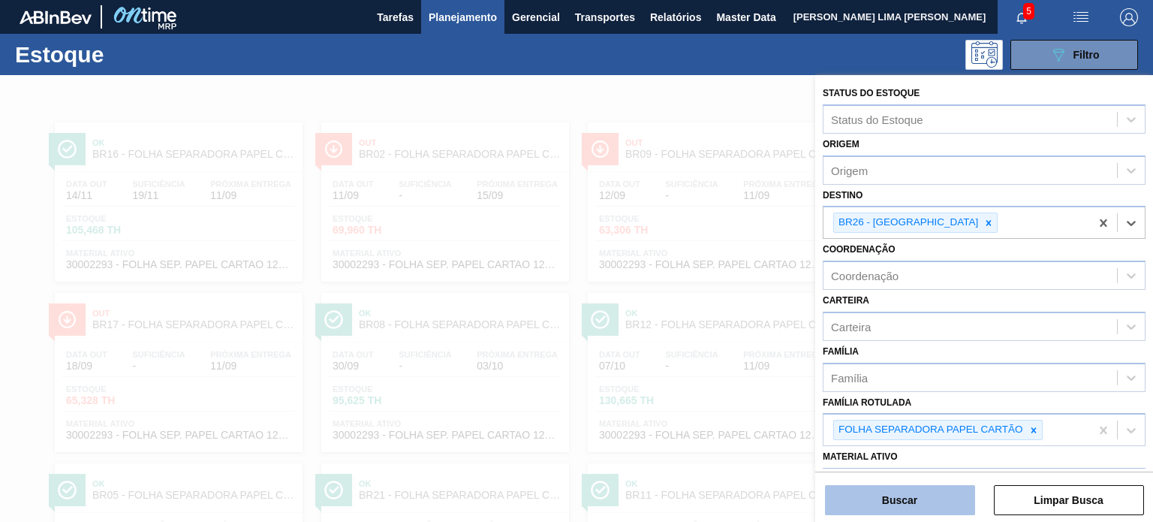
click at [911, 504] on button "Buscar" at bounding box center [900, 500] width 150 height 30
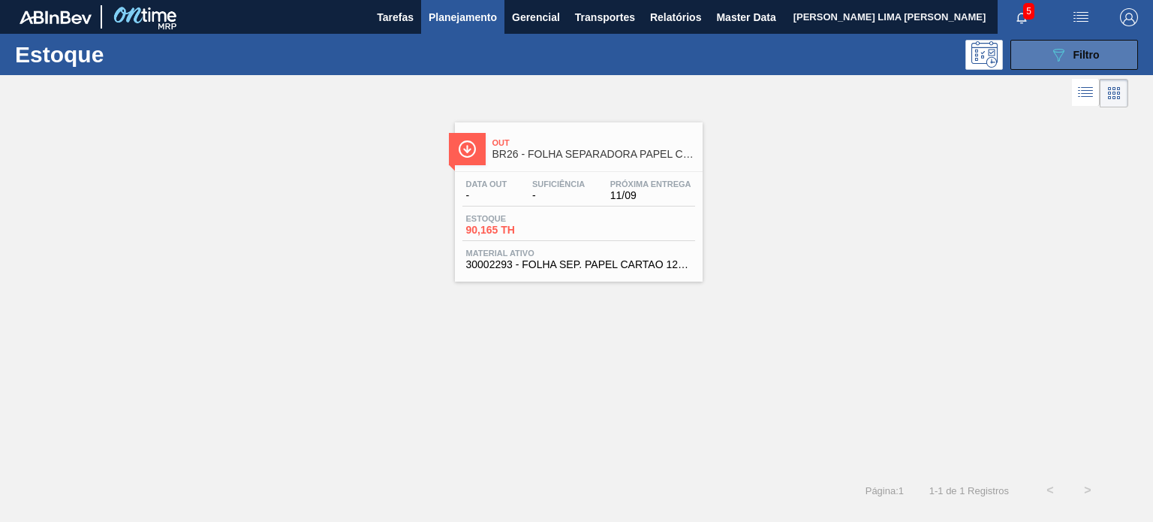
click at [1026, 65] on button "089F7B8B-B2A5-4AFE-B5C0-19BA573D28AC Filtro" at bounding box center [1074, 55] width 128 height 30
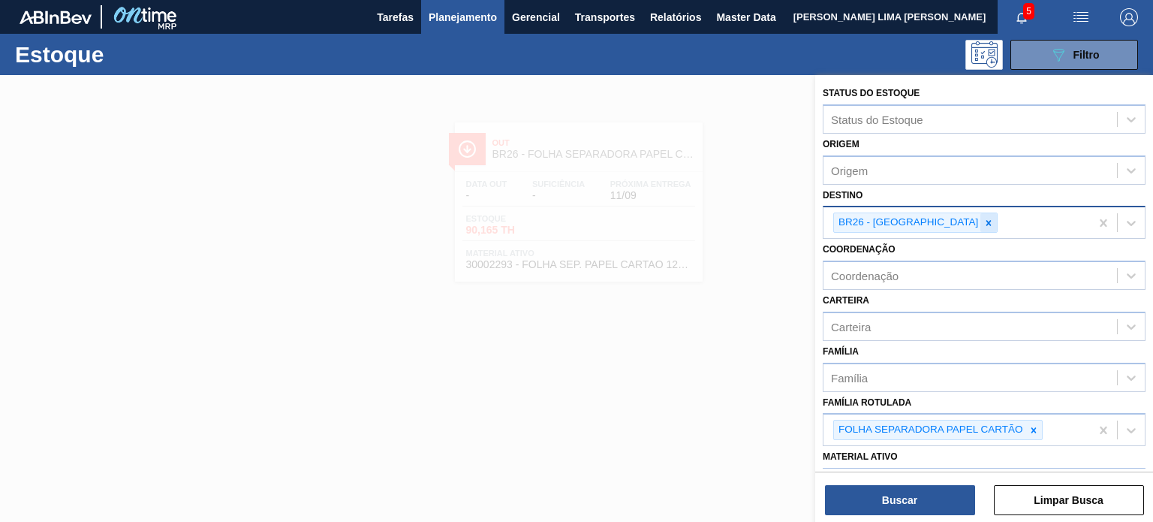
click at [983, 218] on icon at bounding box center [988, 223] width 11 height 11
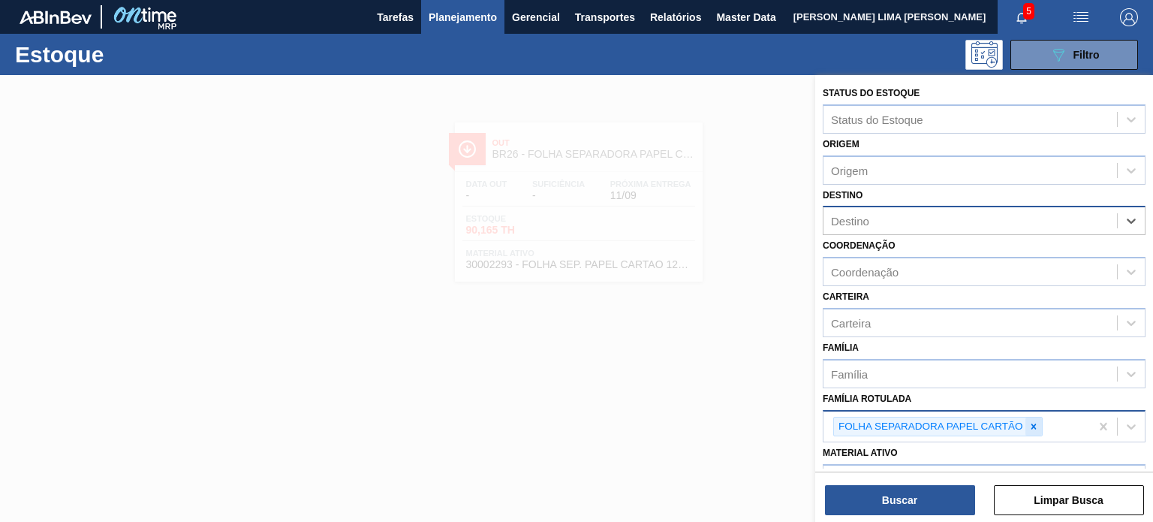
click at [1034, 426] on icon at bounding box center [1033, 425] width 5 height 5
paste Rotulada "RÓTULO PLÁSTICO SUKITA UVA MISTA 200ML H"
type Rotulada "RÓTULO PLÁSTICO SUKITA UVA MISTA 200ML H"
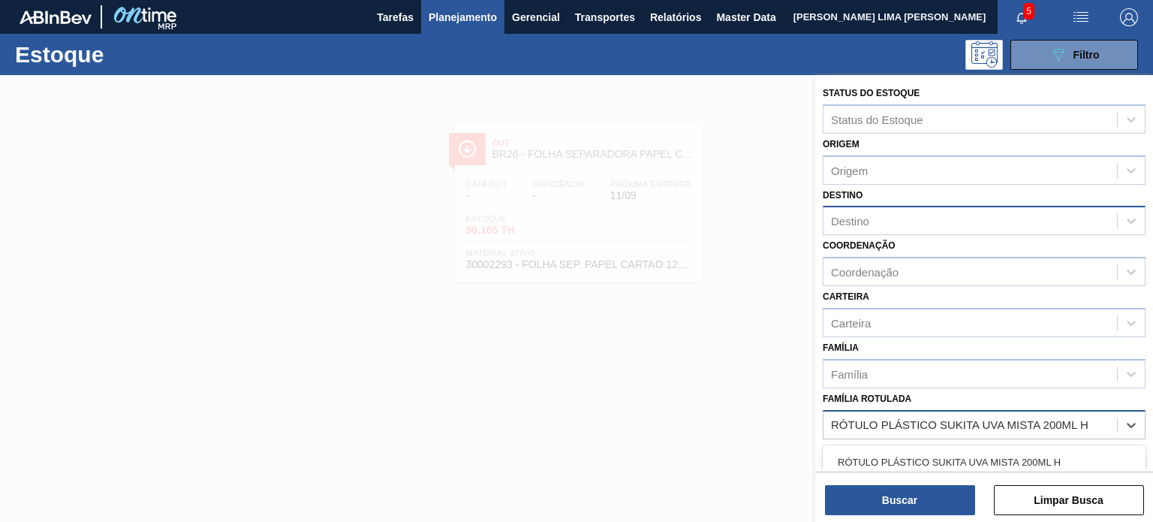
click at [964, 459] on div "RÓTULO PLÁSTICO SUKITA UVA MISTA 200ML H" at bounding box center [984, 462] width 323 height 28
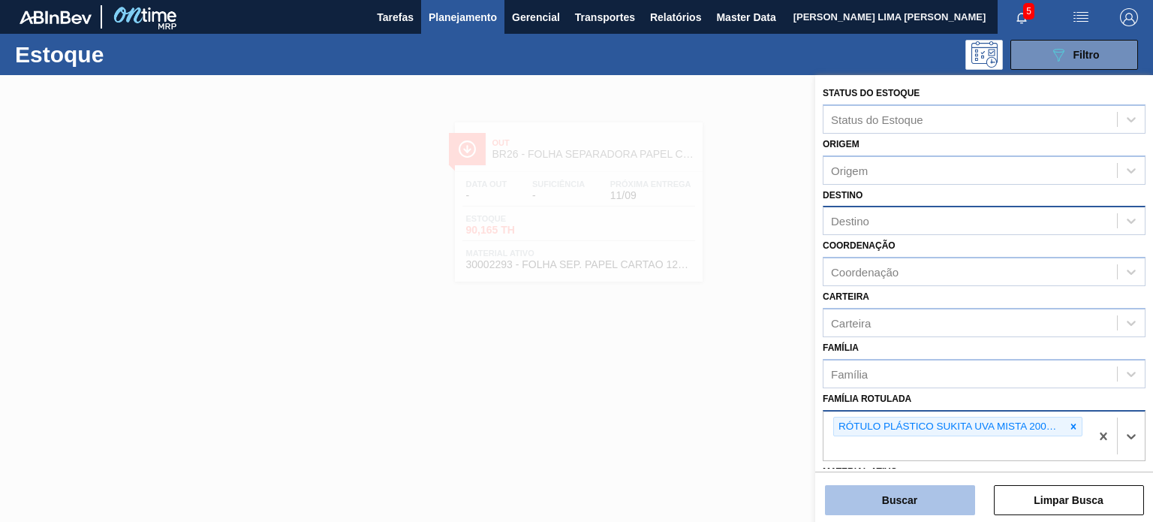
click at [935, 502] on button "Buscar" at bounding box center [900, 500] width 150 height 30
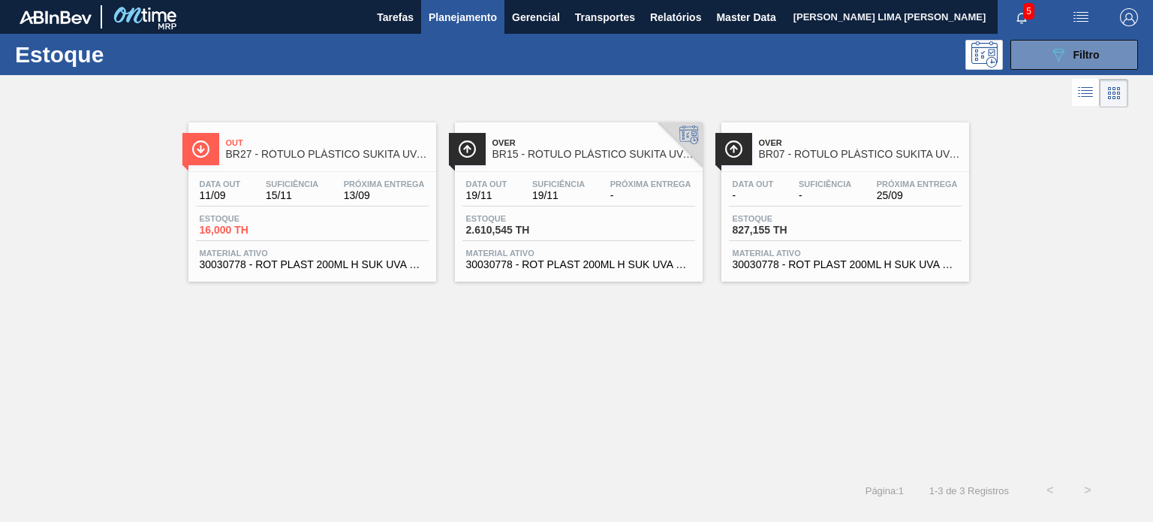
click at [538, 187] on span "Suficiência" at bounding box center [558, 183] width 53 height 9
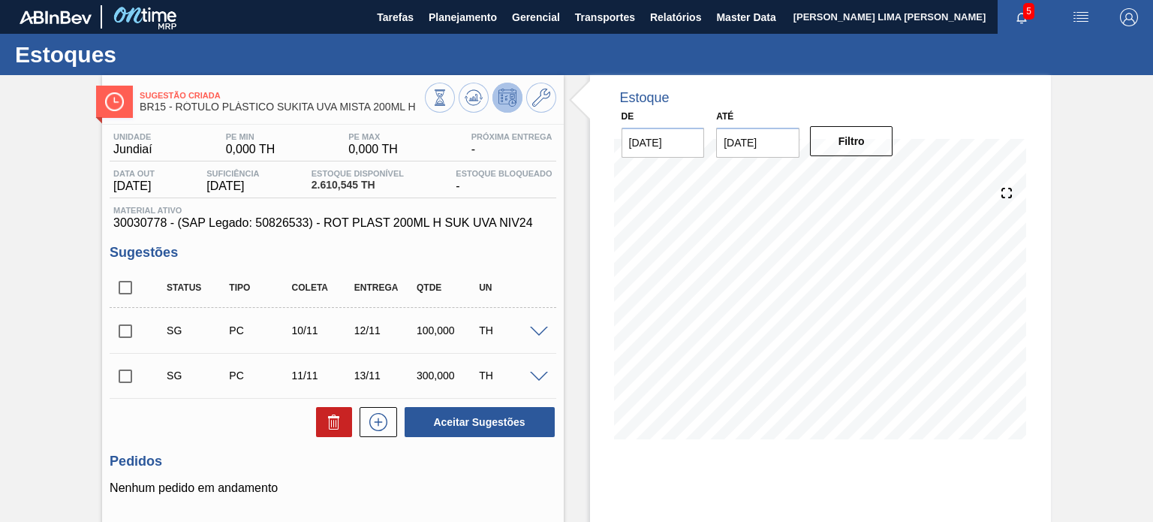
click at [137, 224] on span "30030778 - (SAP Legado: 50826533) - ROT PLAST 200ML H SUK UVA NIV24" at bounding box center [332, 223] width 438 height 14
copy span "30030778"
drag, startPoint x: 325, startPoint y: 225, endPoint x: 540, endPoint y: 228, distance: 215.5
click at [540, 228] on span "30030778 - (SAP Legado: 50826533) - ROT PLAST 200ML H SUK UVA NIV24" at bounding box center [332, 223] width 438 height 14
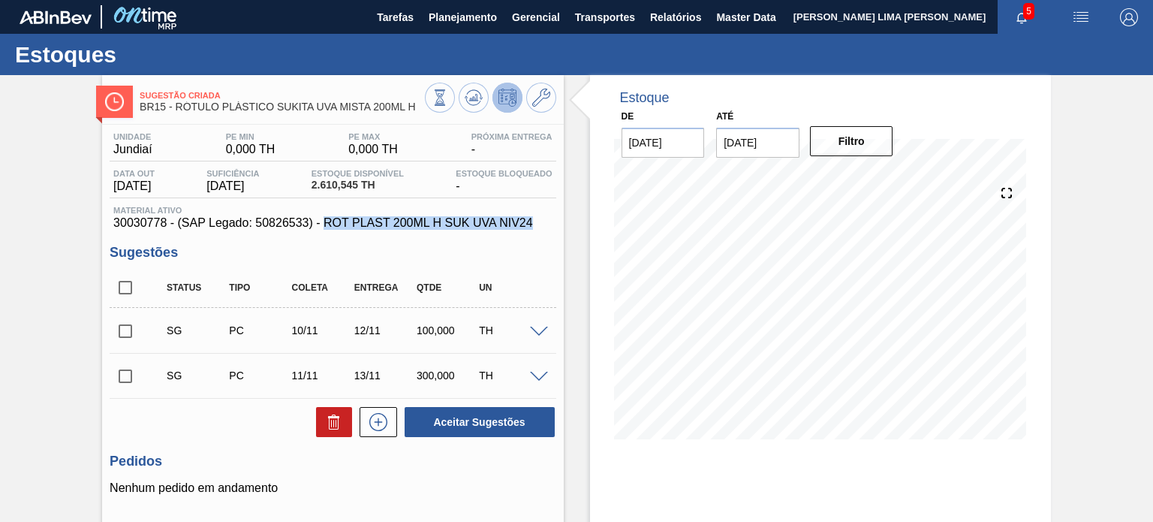
copy span "ROT PLAST 200ML H SUK UVA NIV24"
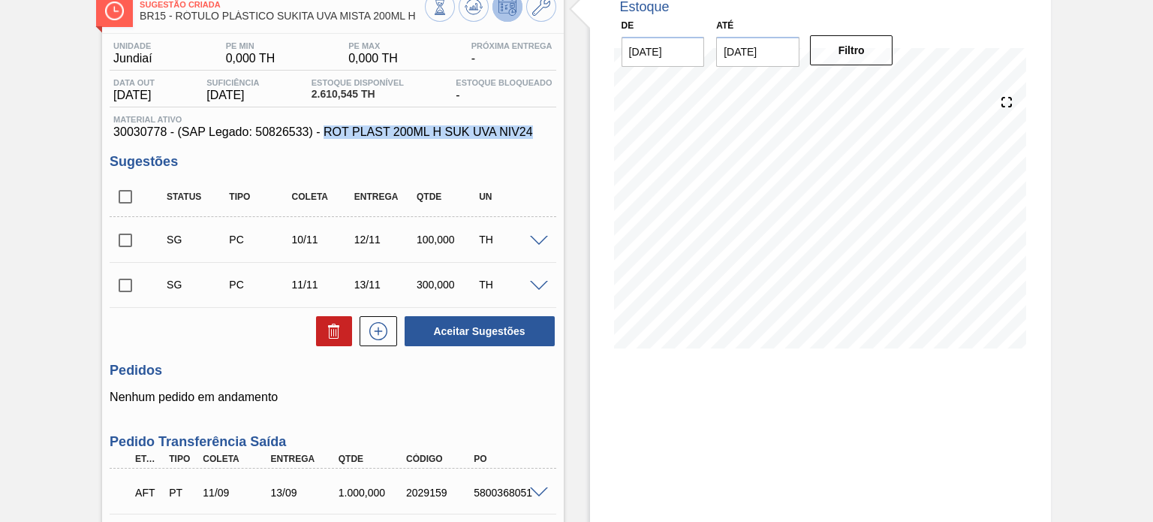
scroll to position [220, 0]
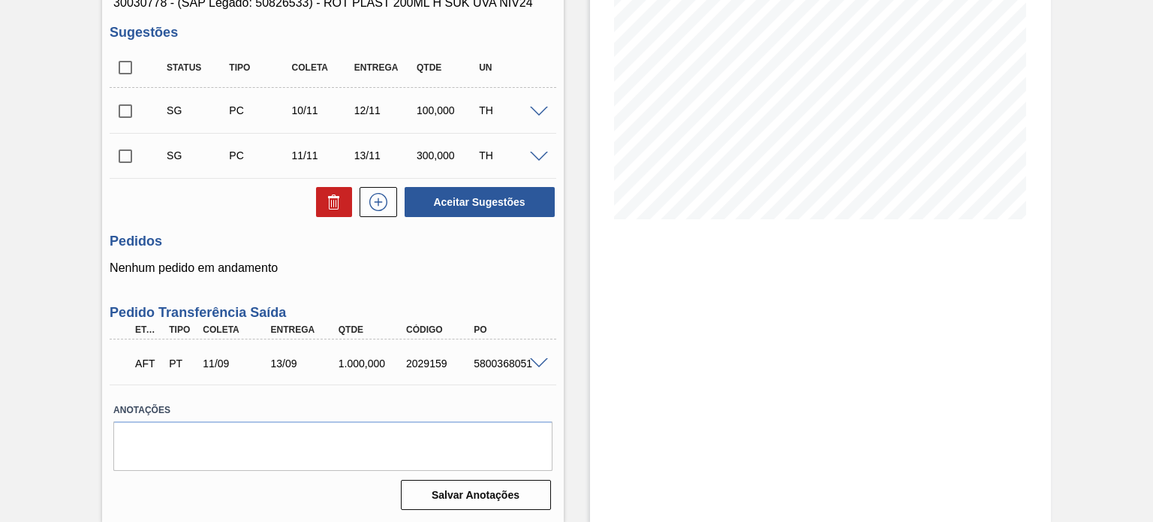
click at [486, 363] on div "5800368051" at bounding box center [507, 363] width 74 height 12
copy div "5800368051"
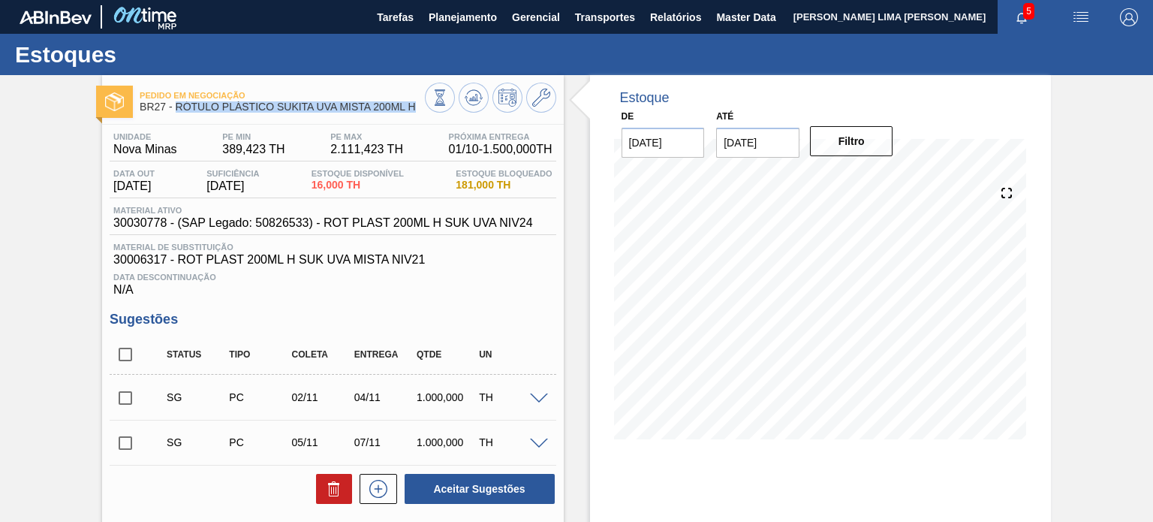
drag, startPoint x: 422, startPoint y: 112, endPoint x: 175, endPoint y: 108, distance: 247.0
click at [175, 108] on span "BR27 - RÓTULO PLÁSTICO SUKITA UVA MISTA 200ML H" at bounding box center [282, 106] width 285 height 11
copy span "RÓTULO PLÁSTICO SUKITA UVA MISTA 200ML H"
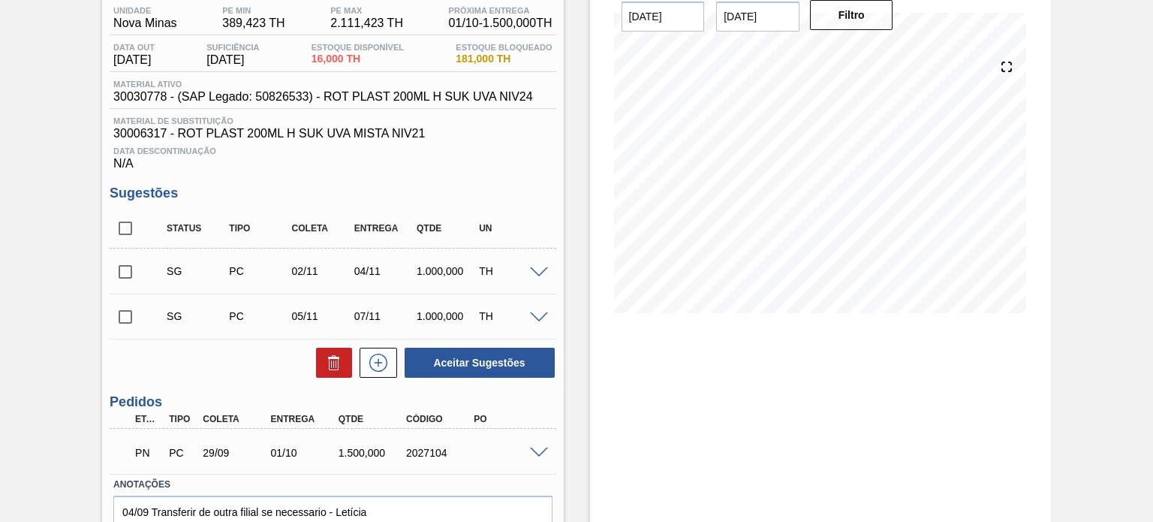
scroll to position [126, 0]
click at [534, 269] on span at bounding box center [539, 272] width 18 height 11
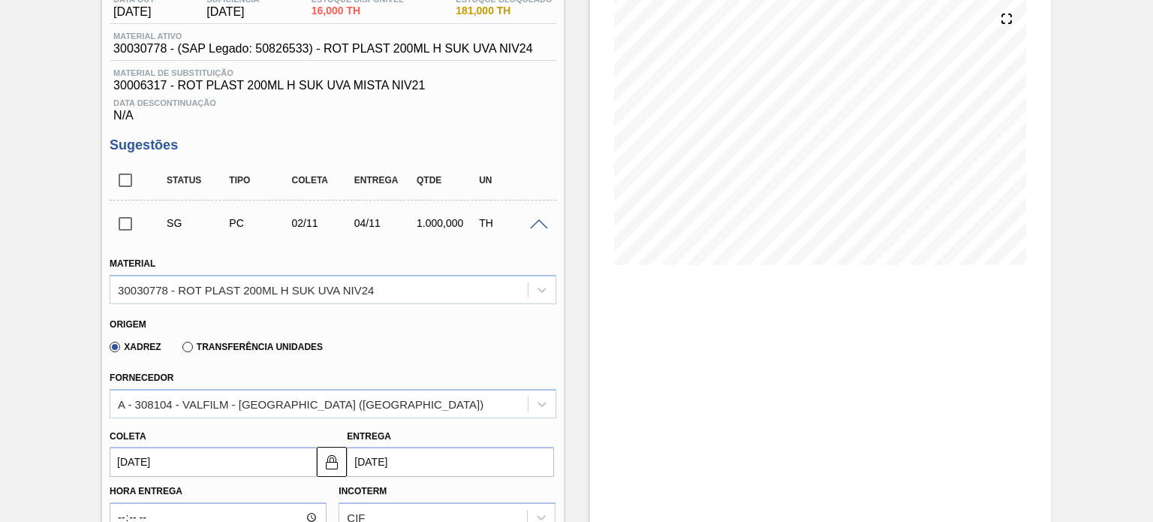
scroll to position [201, 0]
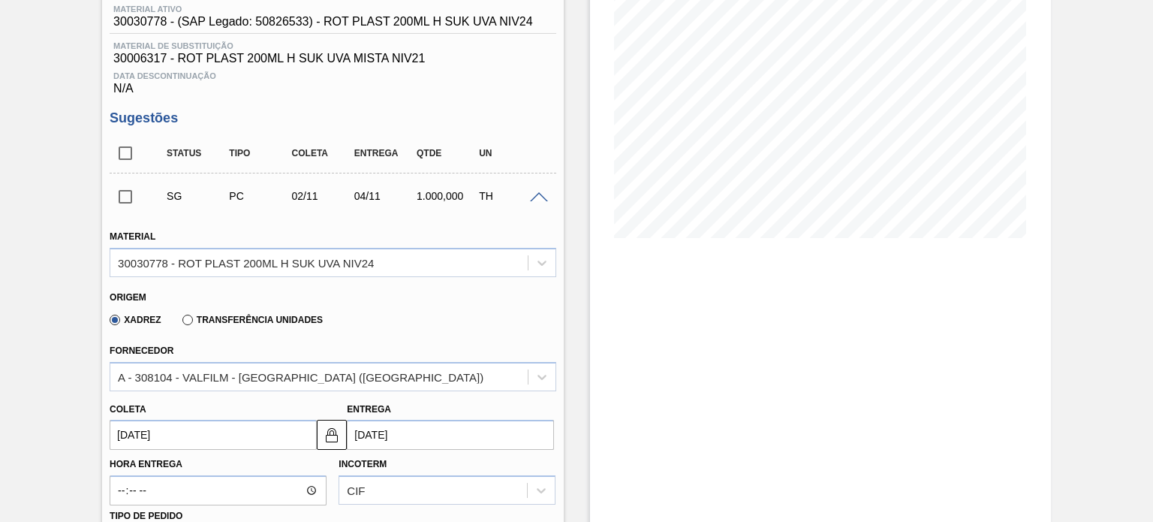
click at [245, 313] on div "Transferência Unidades" at bounding box center [249, 319] width 146 height 14
click at [237, 318] on label "Transferência Unidades" at bounding box center [252, 320] width 140 height 11
click at [180, 323] on input "Transferência Unidades" at bounding box center [180, 323] width 0 height 0
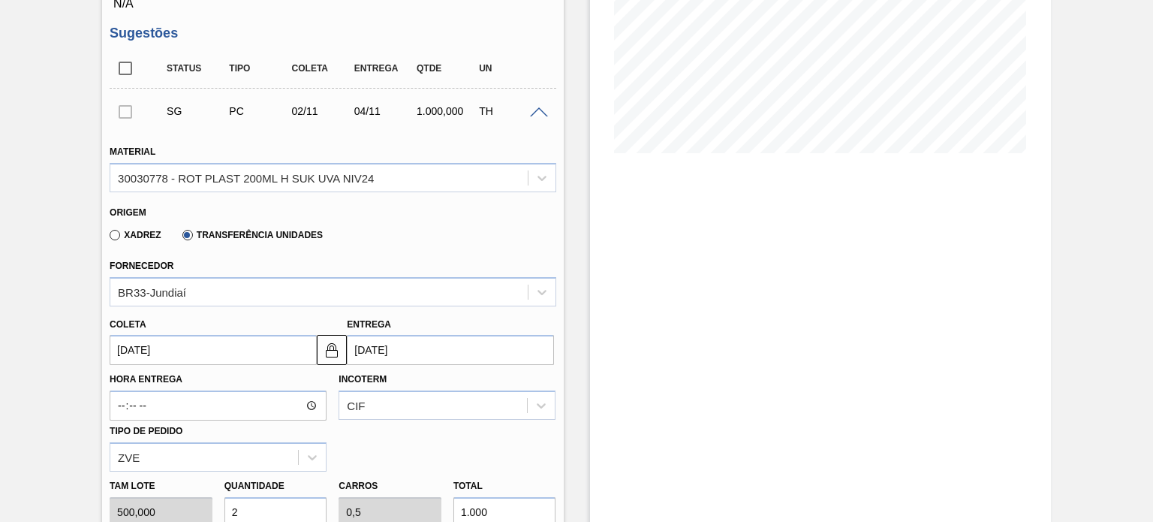
scroll to position [426, 0]
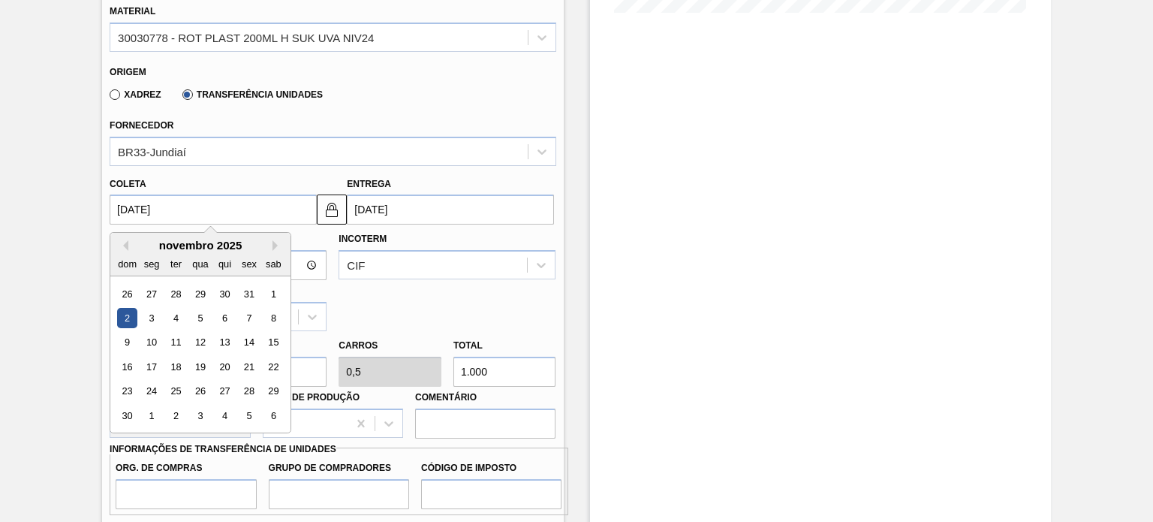
drag, startPoint x: 175, startPoint y: 209, endPoint x: 74, endPoint y: 206, distance: 101.4
click at [78, 206] on div "Pedido em Negociação BR27 - RÓTULO PLÁSTICO SUKITA UVA MISTA 200ML H Unidade No…" at bounding box center [576, 292] width 1153 height 1286
type input "1"
type input "[DATE]"
type input "11"
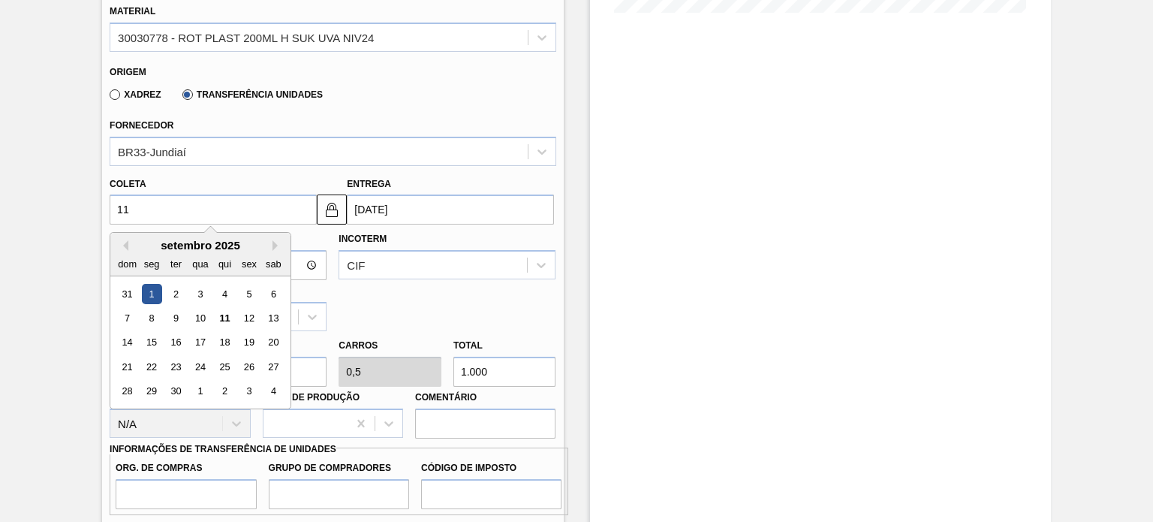
type input "[DATE]"
type input "11/09/2"
type input "[DATE]"
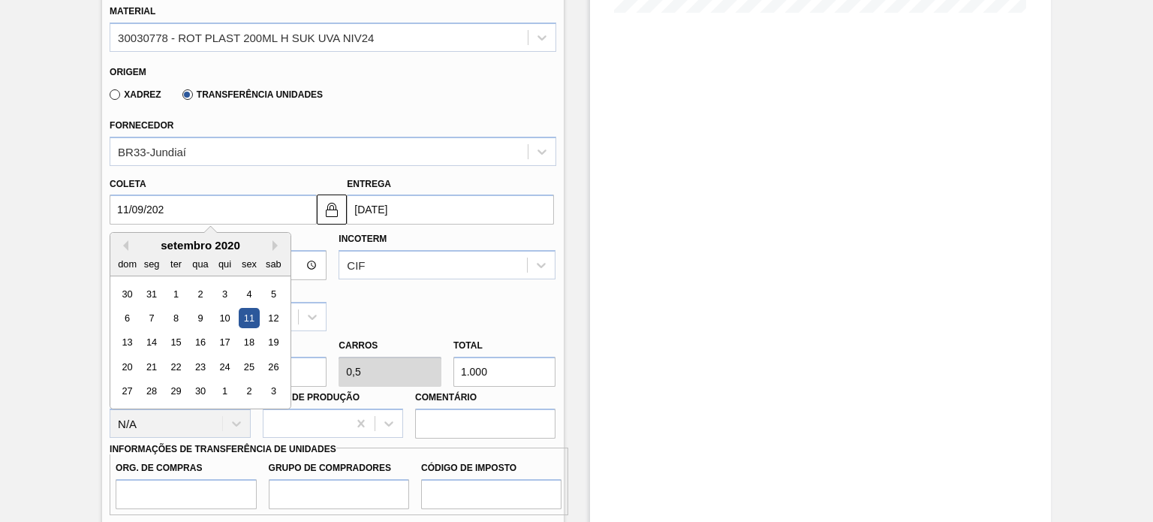
type input "[DATE]"
click at [361, 259] on div "CIF" at bounding box center [356, 265] width 18 height 13
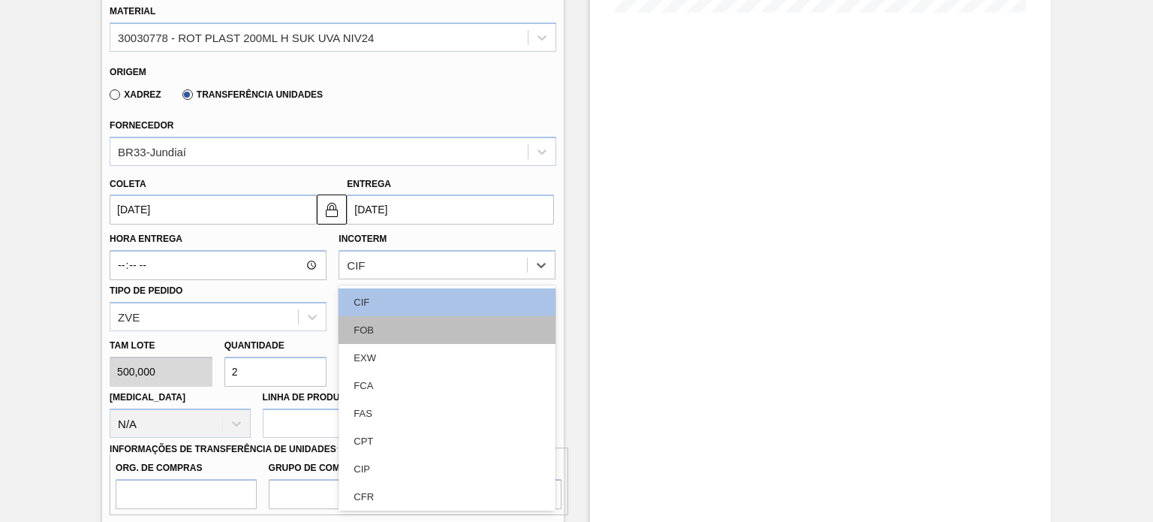
click at [381, 333] on div "FOB" at bounding box center [447, 330] width 217 height 28
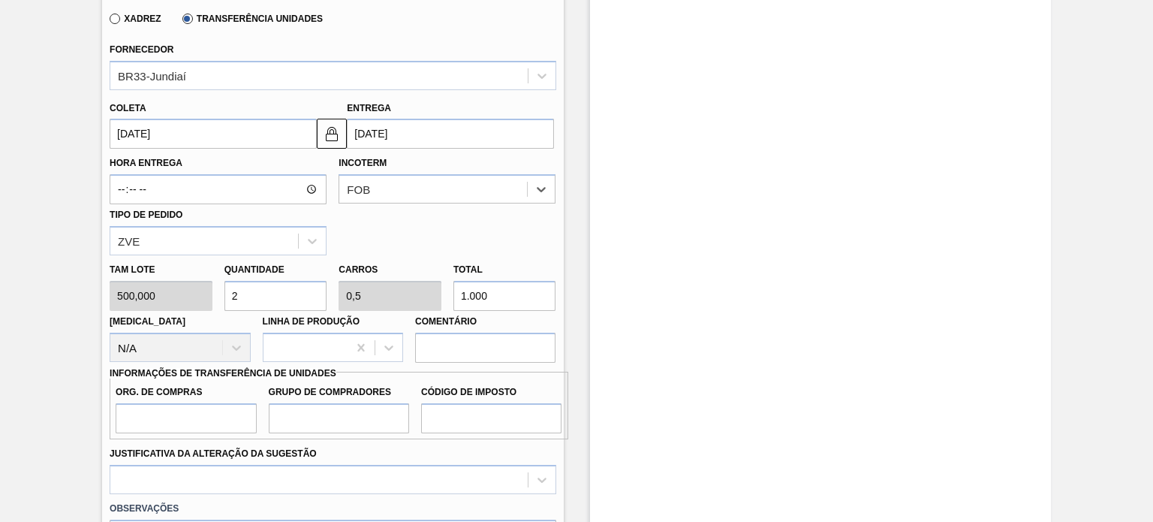
scroll to position [577, 0]
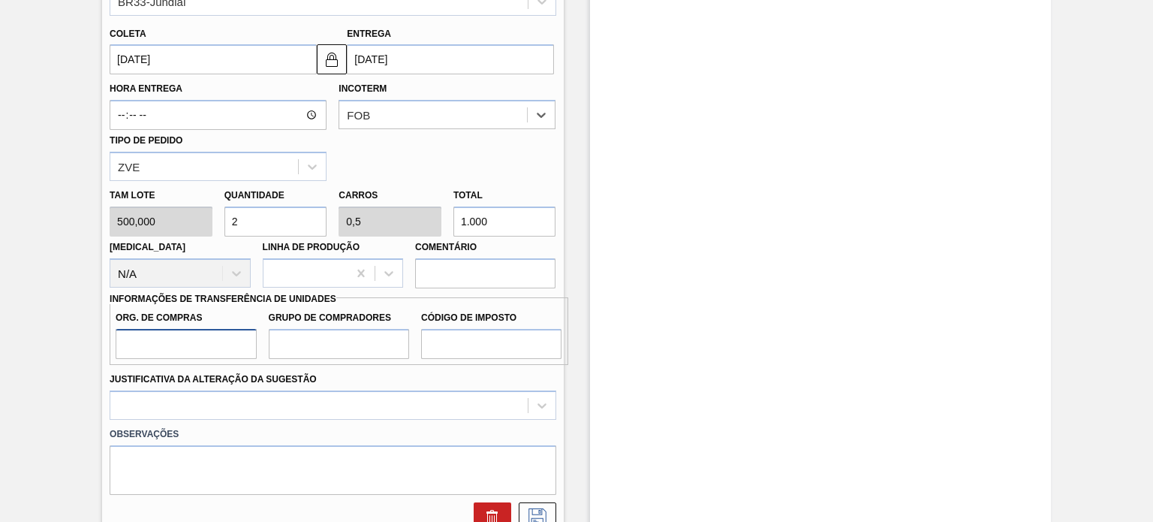
click at [210, 349] on input "Org. de Compras" at bounding box center [186, 344] width 140 height 30
type input "BR00"
drag, startPoint x: 327, startPoint y: 348, endPoint x: 336, endPoint y: 357, distance: 13.8
click at [327, 348] on input "Grupo de Compradores" at bounding box center [339, 344] width 140 height 30
type input "A01"
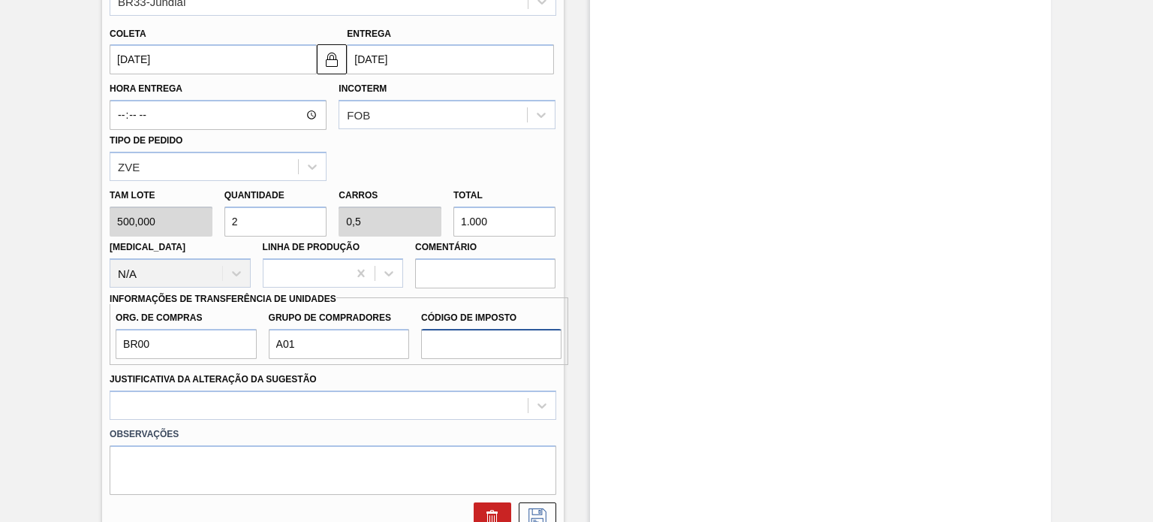
click at [462, 342] on input "Código de Imposto" at bounding box center [491, 344] width 140 height 30
type input "I0"
click at [360, 400] on div at bounding box center [333, 404] width 446 height 29
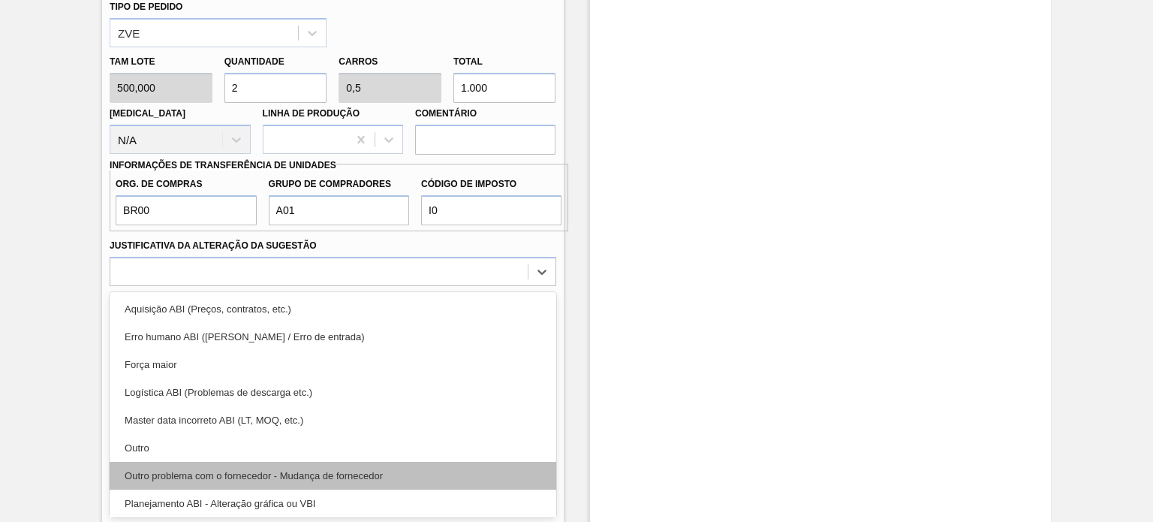
scroll to position [75, 0]
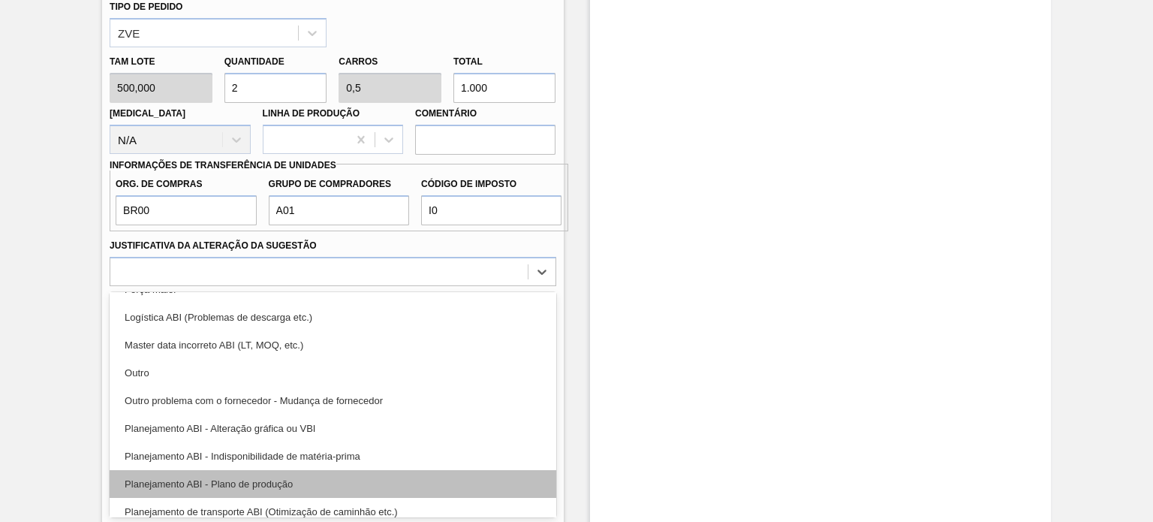
click at [250, 474] on div "Planejamento ABI - Plano de produção" at bounding box center [333, 484] width 446 height 28
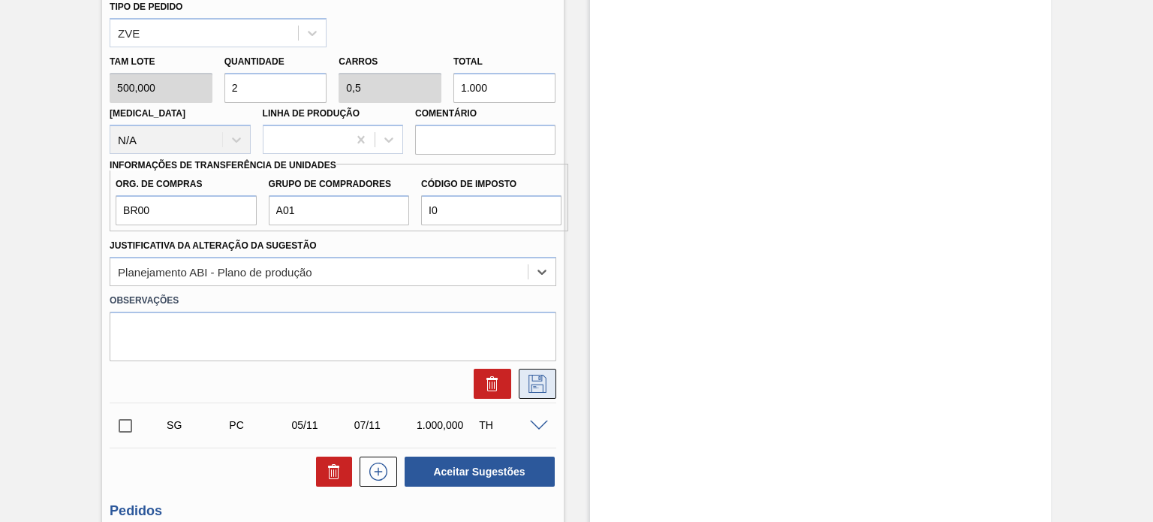
click at [534, 381] on icon at bounding box center [537, 384] width 24 height 18
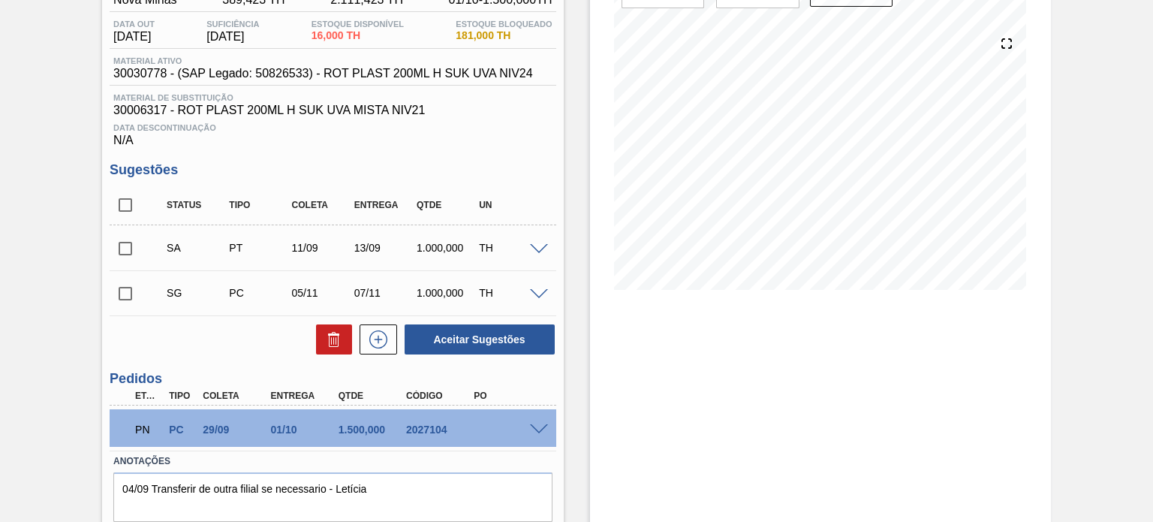
scroll to position [126, 0]
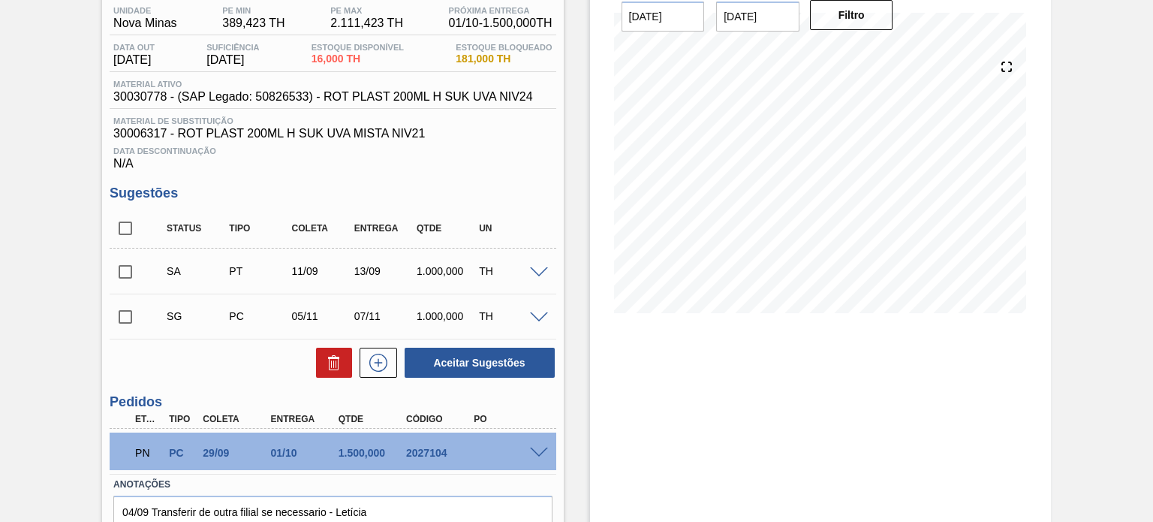
click at [128, 266] on input "checkbox" at bounding box center [126, 272] width 32 height 32
click at [464, 369] on button "Aceitar Sugestões" at bounding box center [480, 363] width 150 height 30
checkbox input "false"
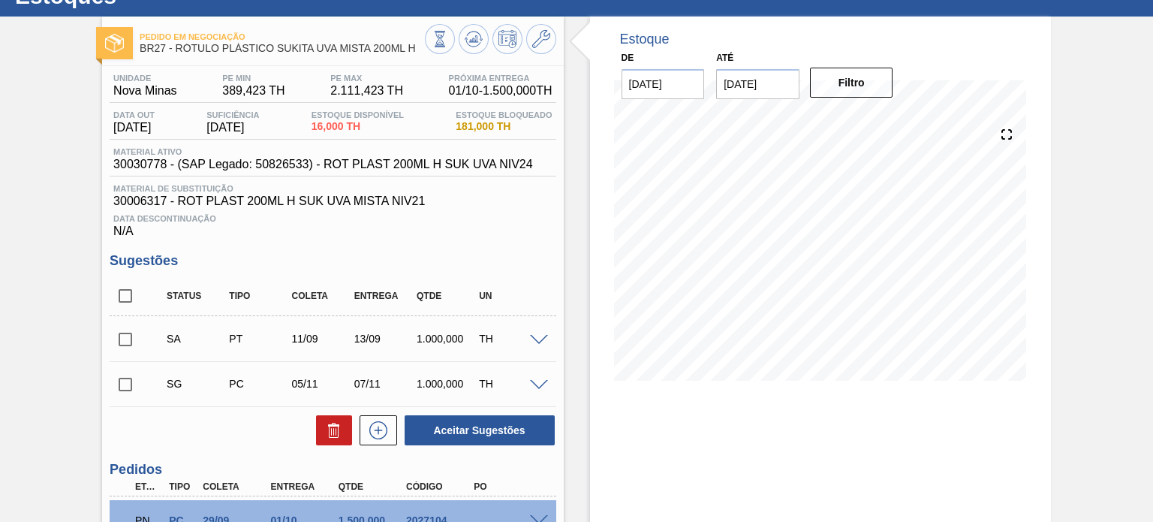
scroll to position [0, 0]
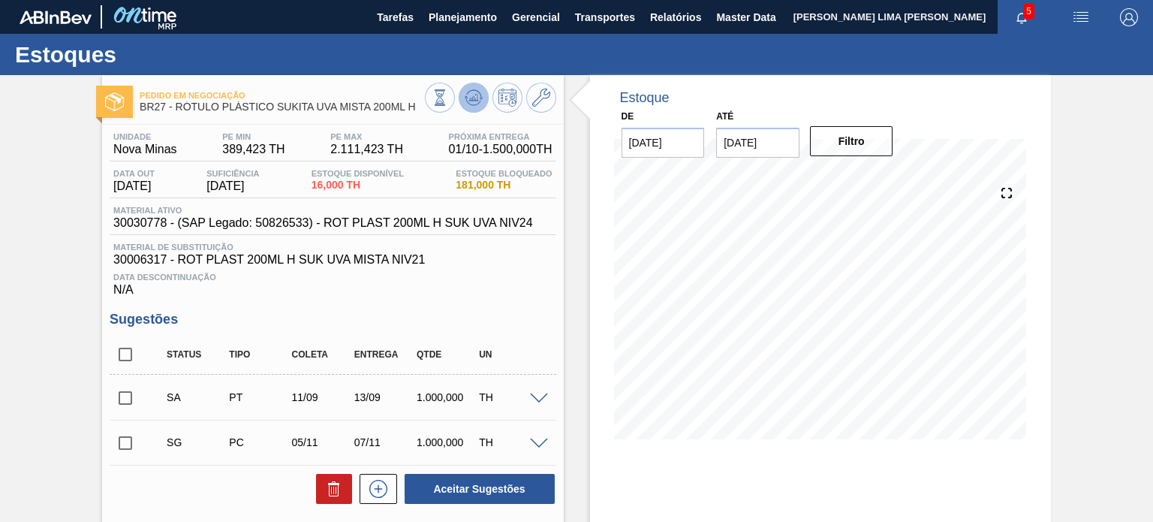
click at [469, 92] on icon at bounding box center [474, 98] width 18 height 18
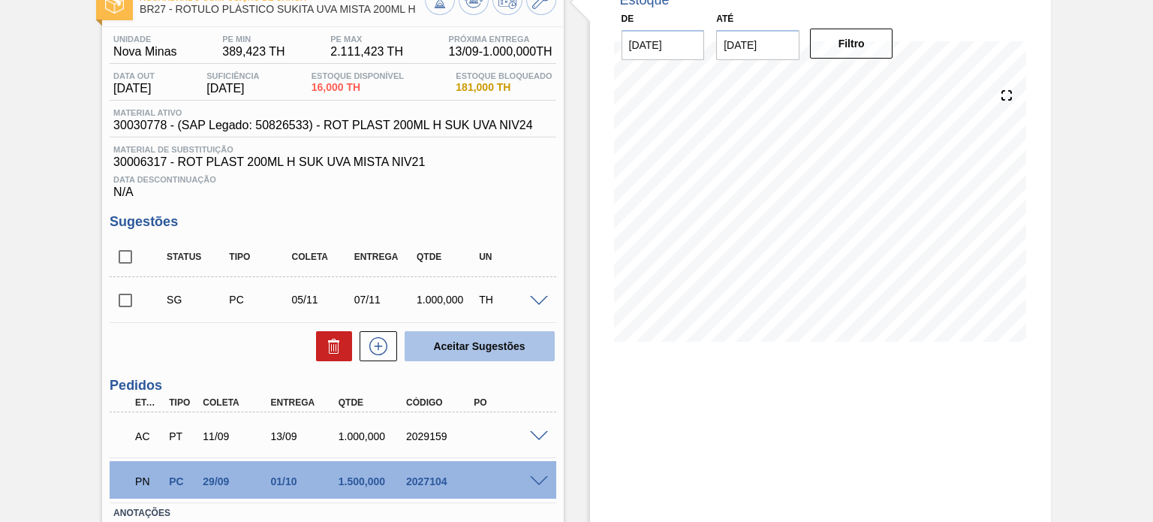
scroll to position [150, 0]
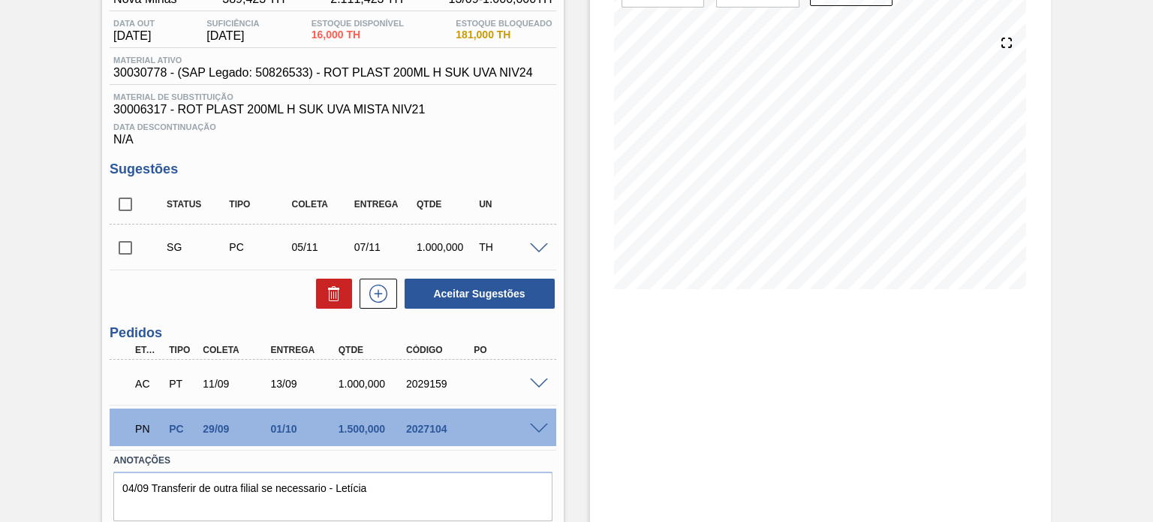
click at [542, 378] on span at bounding box center [539, 383] width 18 height 11
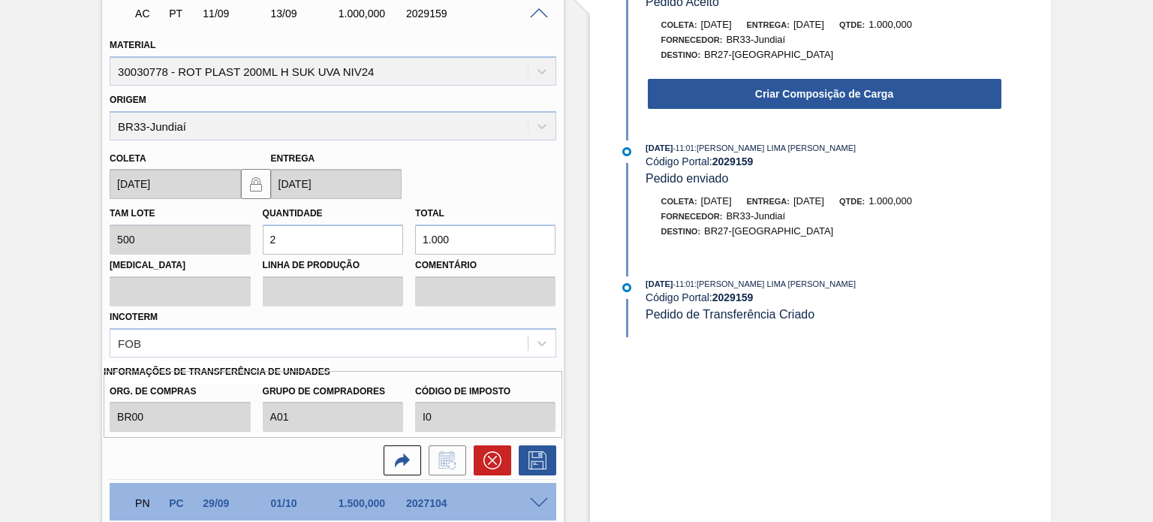
scroll to position [525, 0]
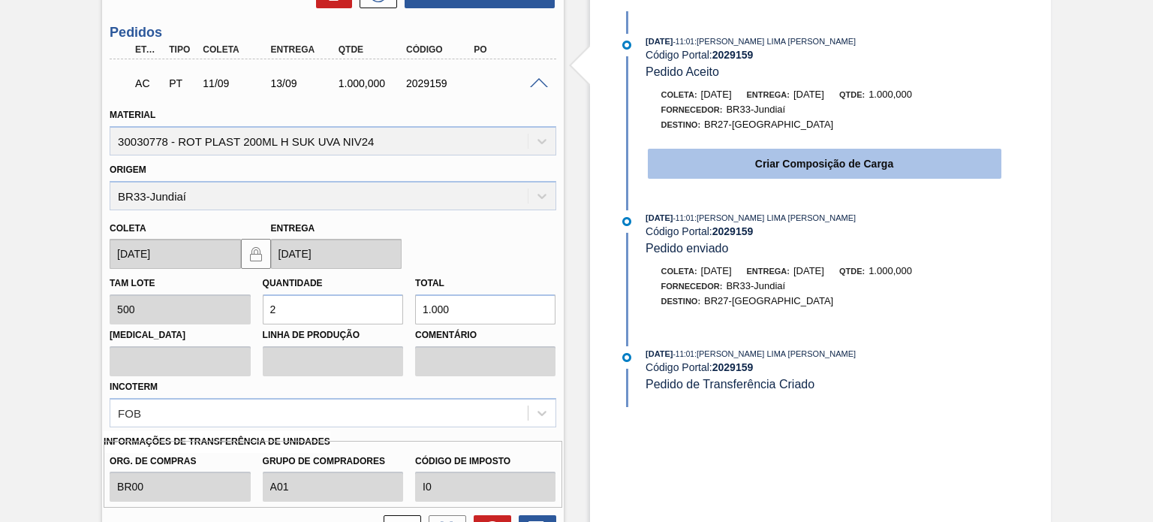
click at [748, 170] on button "Criar Composição de Carga" at bounding box center [825, 164] width 354 height 30
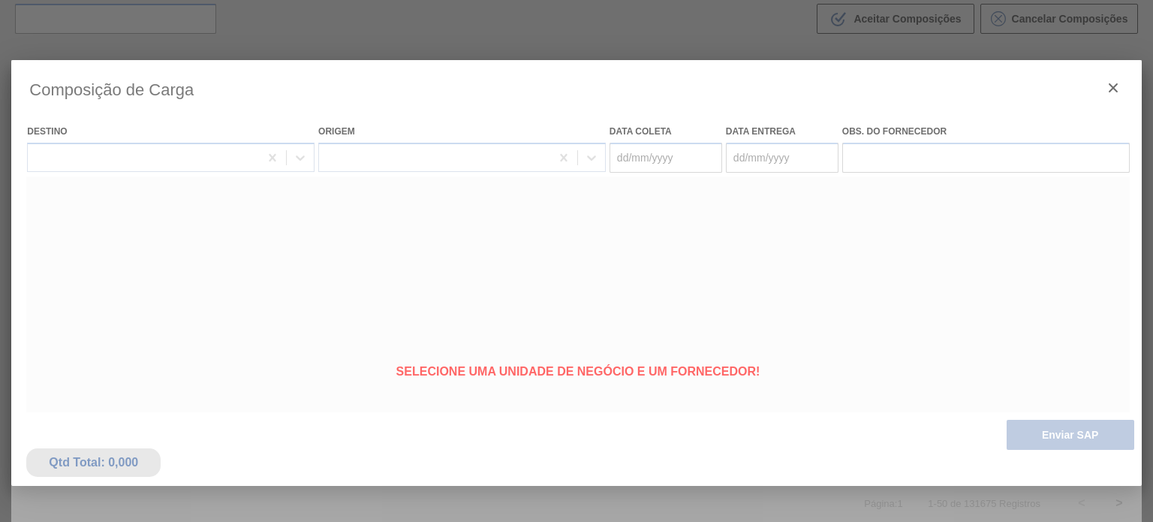
type coleta "[DATE]"
type entrega "[DATE]"
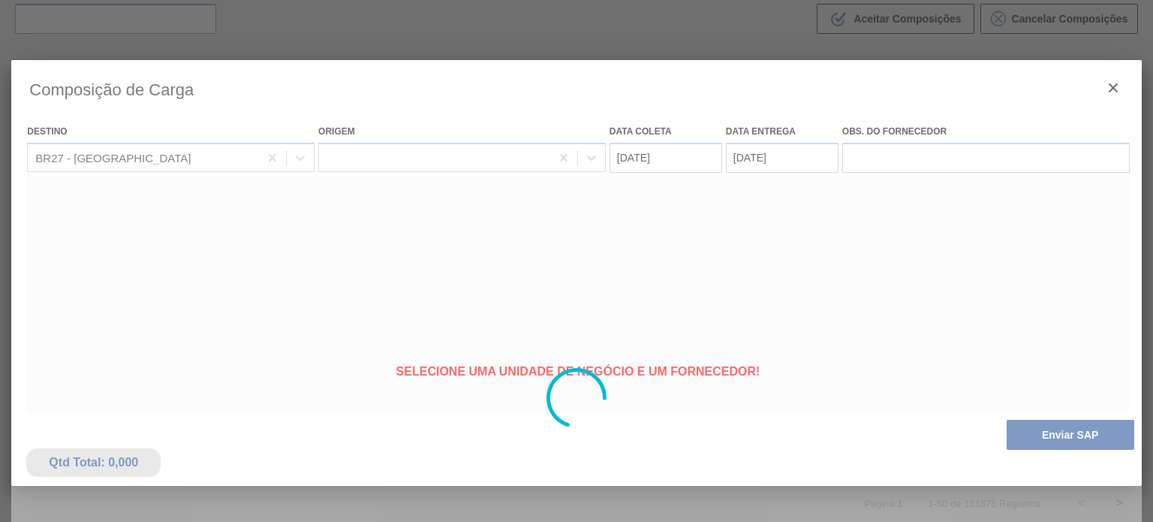
click at [1028, 437] on div at bounding box center [576, 398] width 1130 height 676
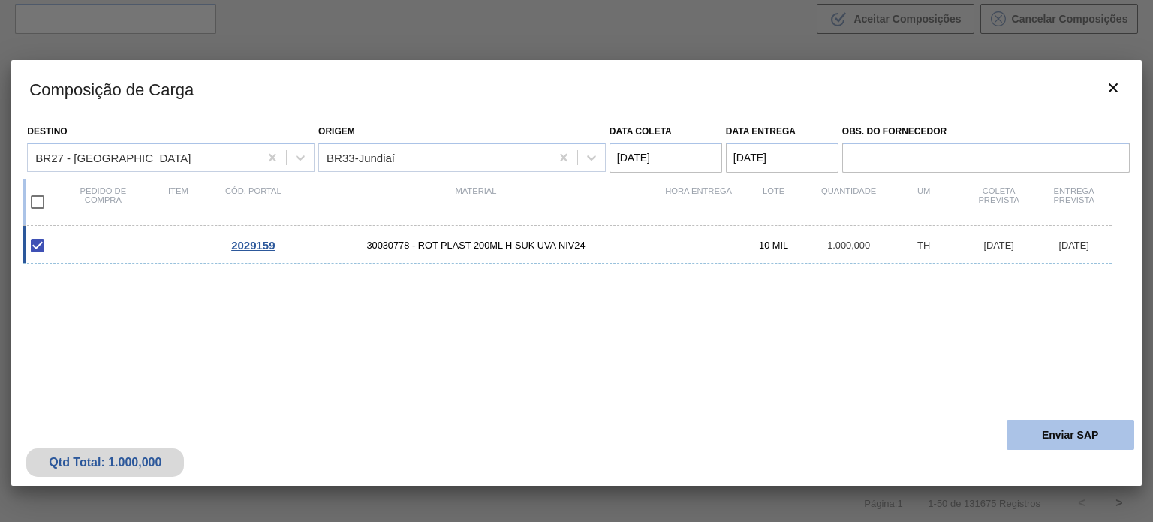
click at [1040, 435] on button "Enviar SAP" at bounding box center [1071, 435] width 128 height 30
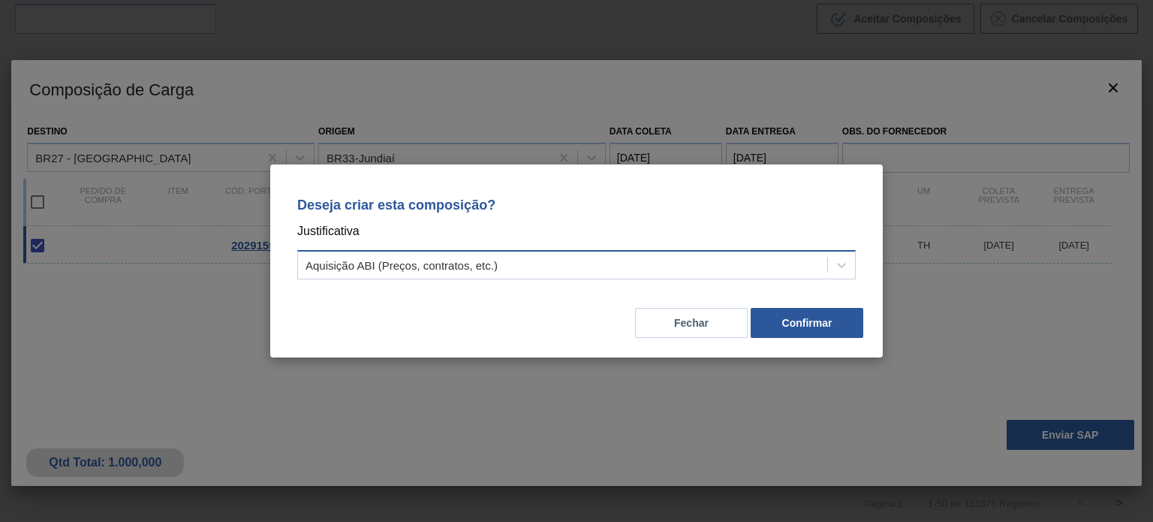
click at [607, 277] on div "Aquisição ABI (Preços, contratos, etc.)" at bounding box center [576, 264] width 559 height 29
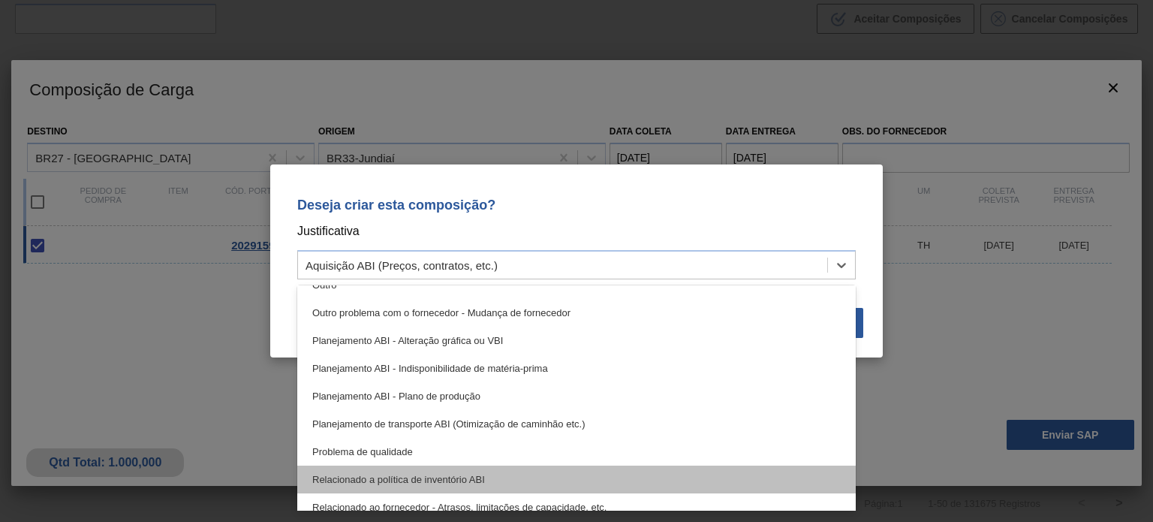
scroll to position [225, 0]
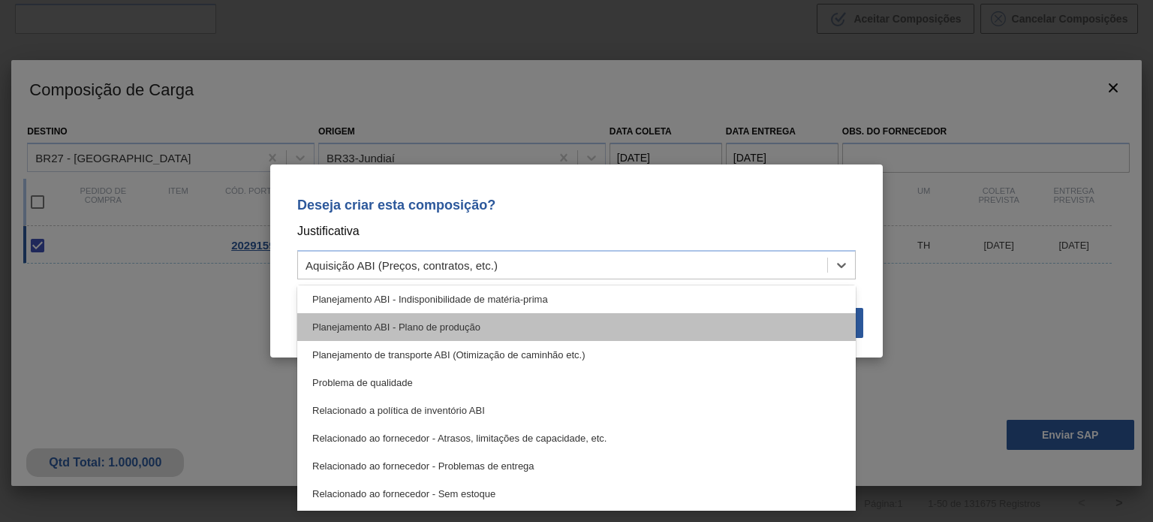
click at [522, 328] on div "Planejamento ABI - Plano de produção" at bounding box center [576, 327] width 559 height 28
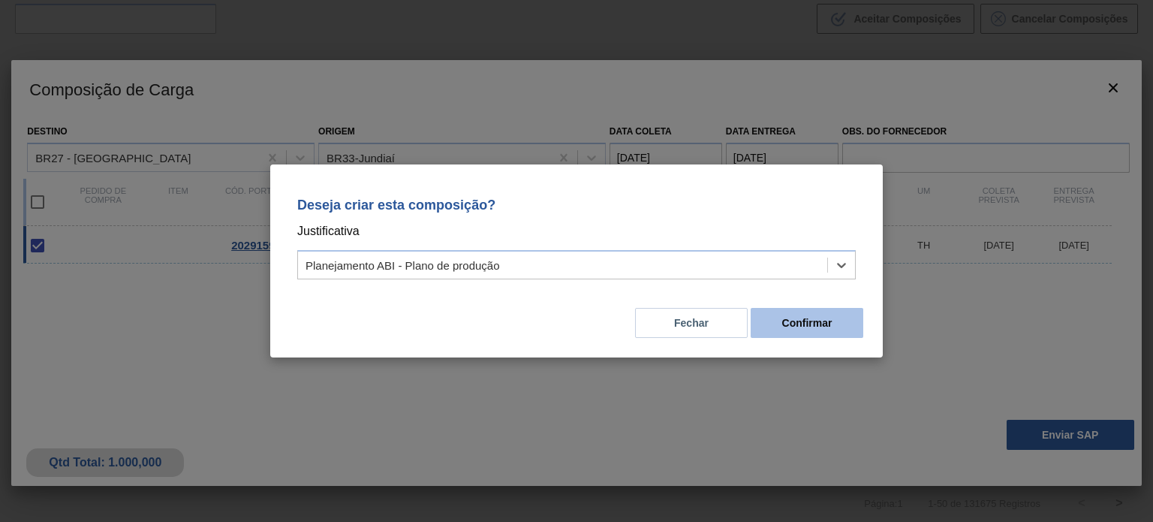
click at [857, 323] on button "Confirmar" at bounding box center [807, 323] width 113 height 30
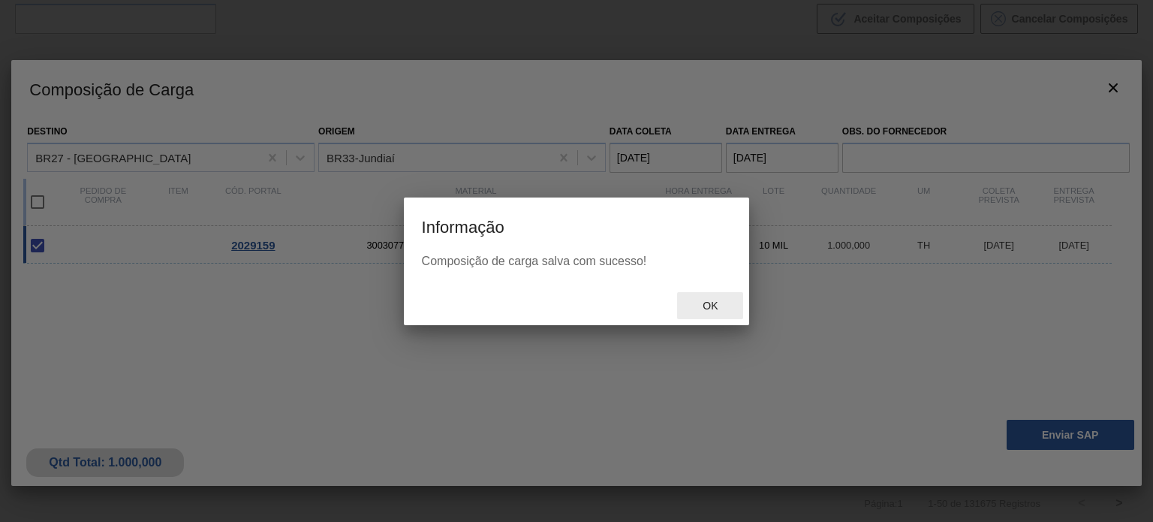
click at [709, 315] on div "Ok" at bounding box center [710, 306] width 66 height 28
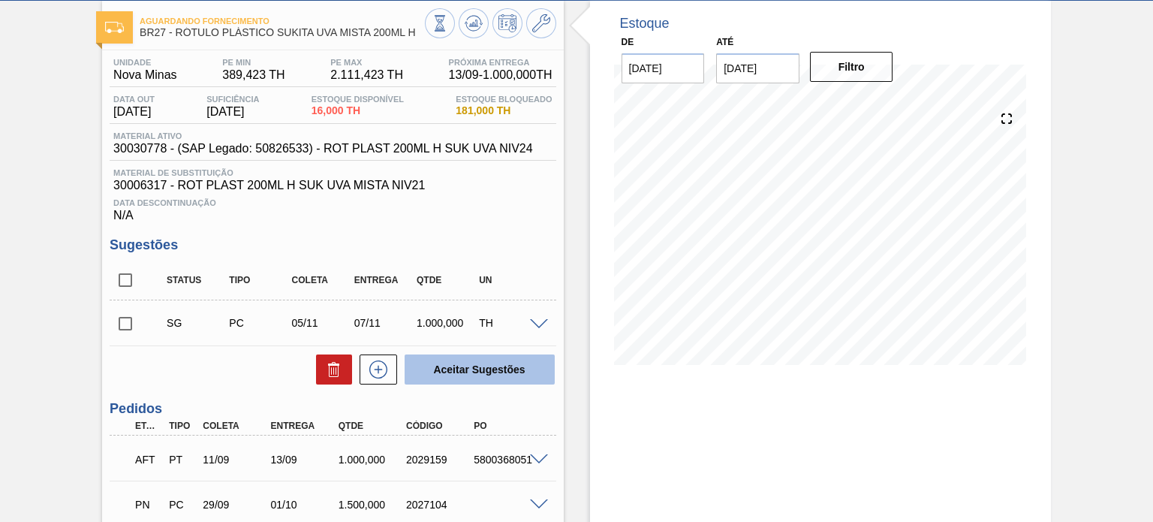
scroll to position [201, 0]
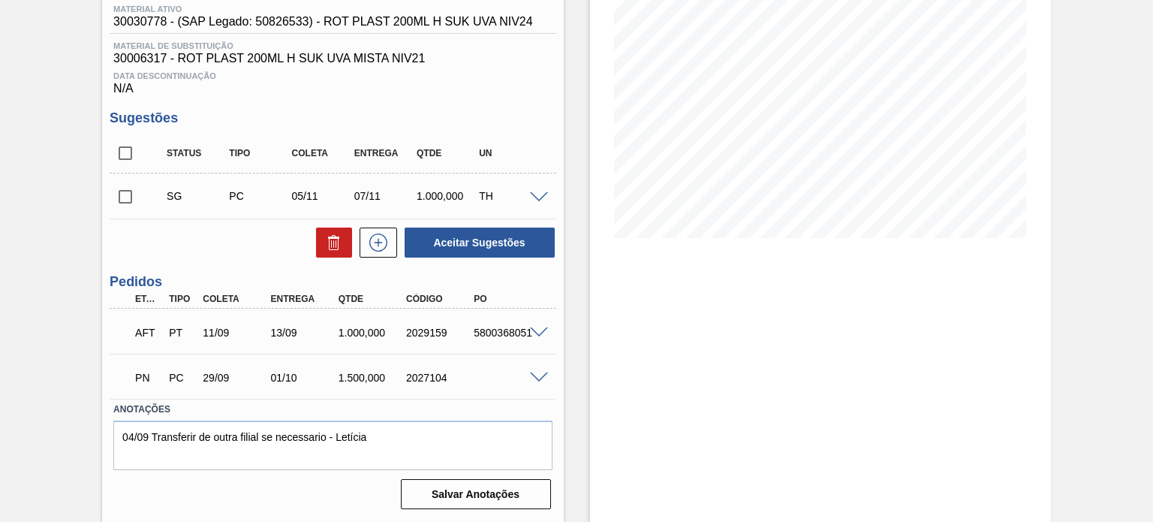
click at [510, 327] on div "5800368051" at bounding box center [507, 333] width 74 height 12
click at [508, 329] on div "5800368051" at bounding box center [507, 333] width 74 height 12
click at [510, 329] on div "5800368051" at bounding box center [507, 333] width 74 height 12
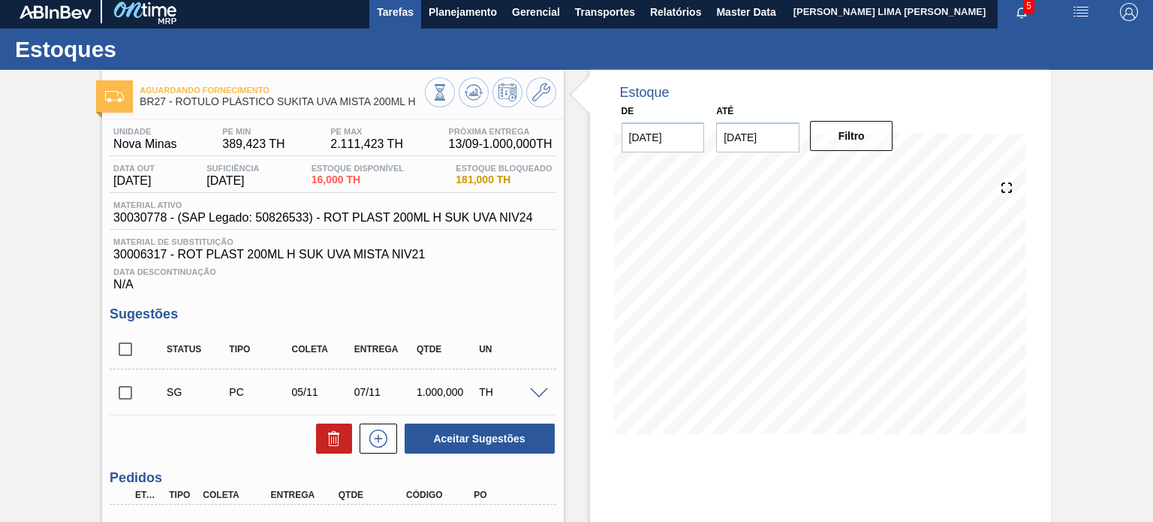
scroll to position [0, 0]
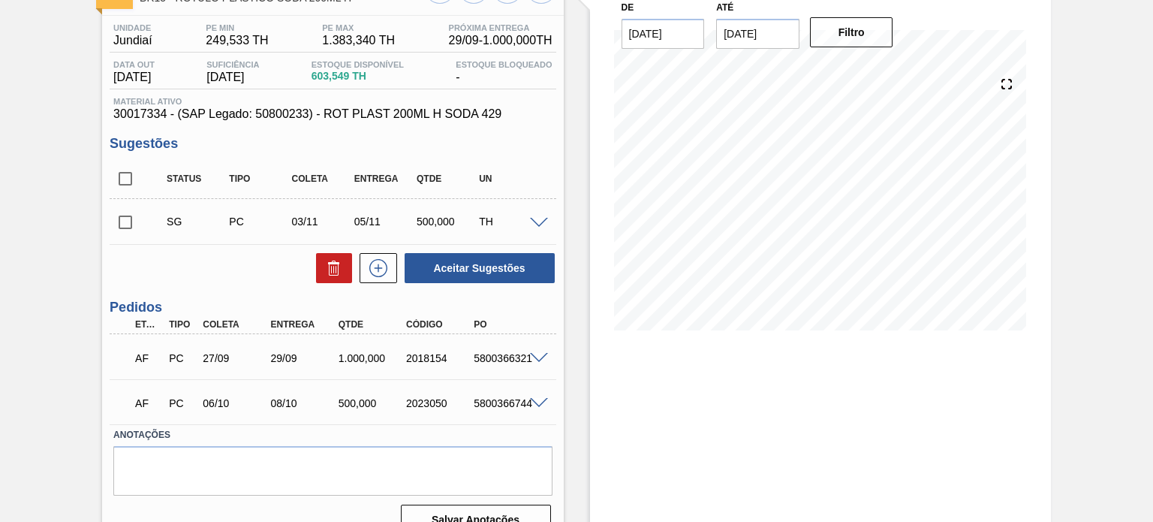
scroll to position [134, 0]
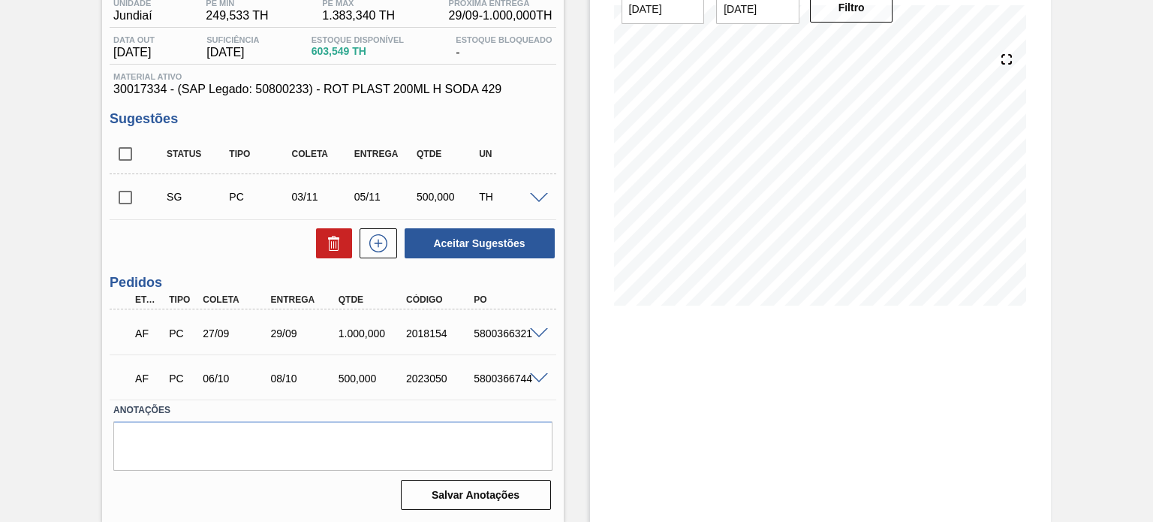
click at [537, 378] on span at bounding box center [539, 378] width 18 height 11
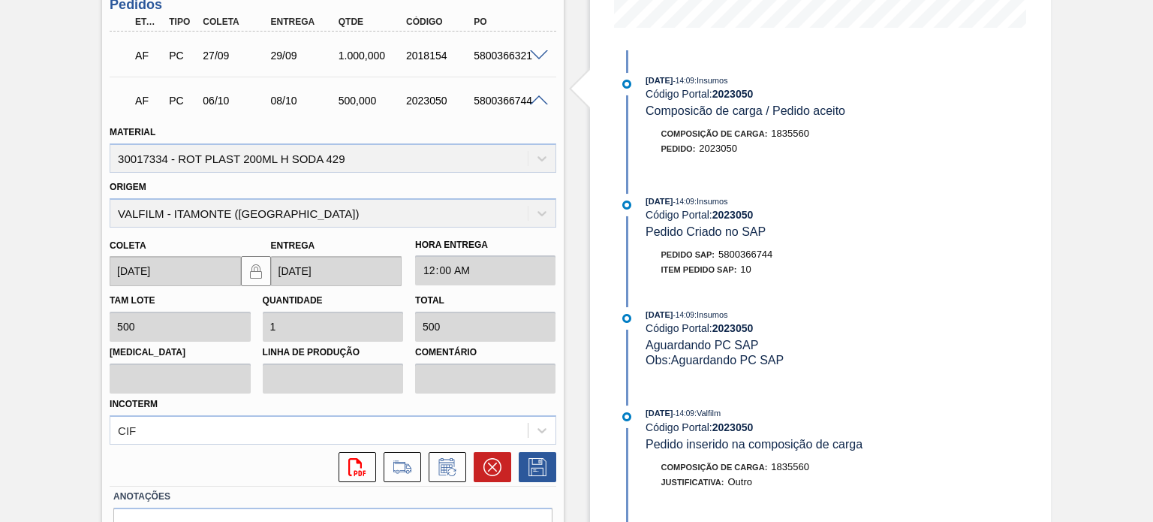
scroll to position [496, 0]
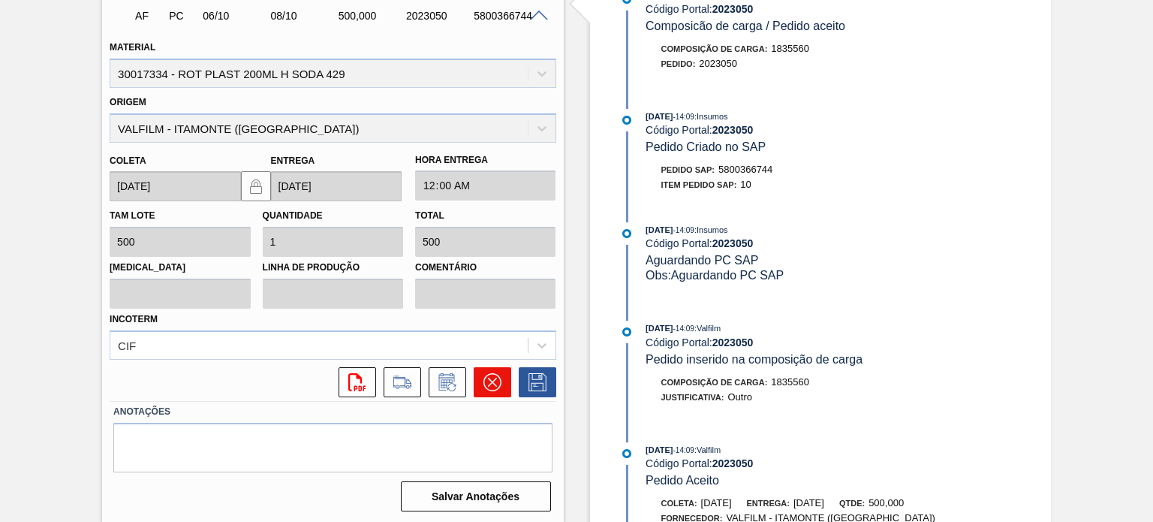
click at [493, 383] on icon at bounding box center [491, 382] width 9 height 9
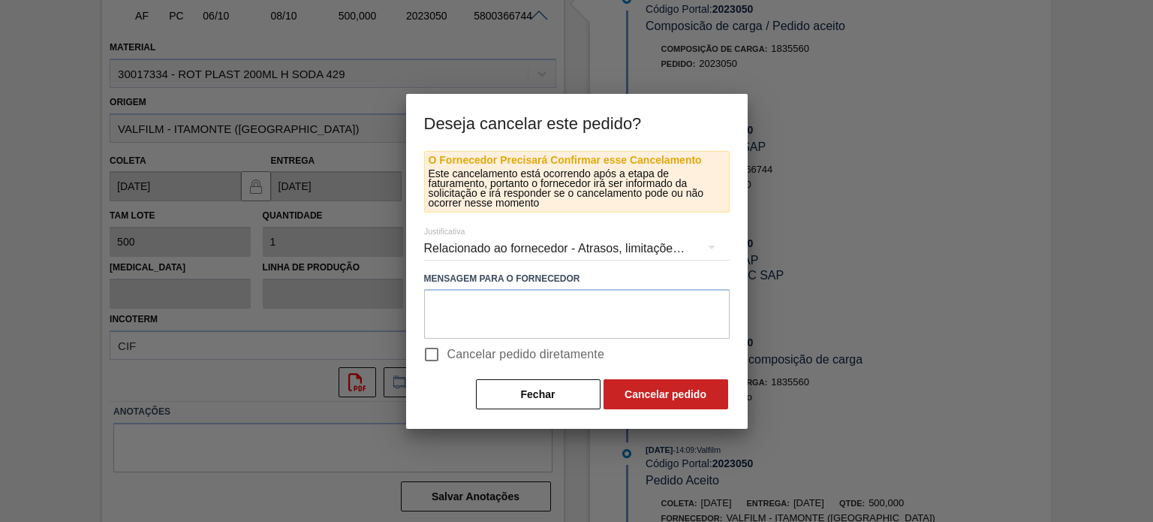
click at [486, 251] on div "Relacionado ao fornecedor - Atrasos, limitações de capacidade, etc." at bounding box center [577, 248] width 306 height 42
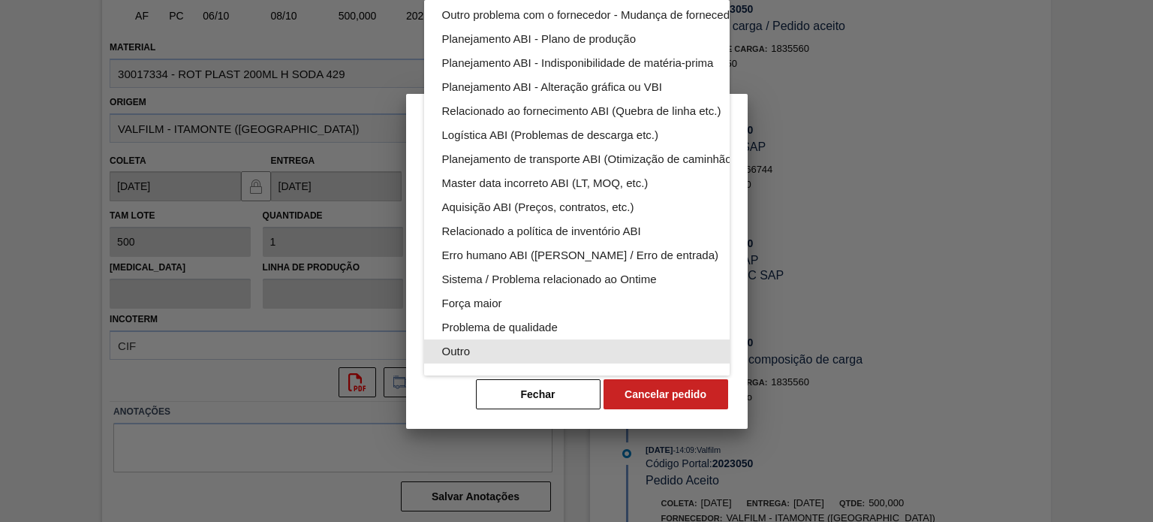
click at [480, 342] on div "Outro" at bounding box center [612, 351] width 340 height 24
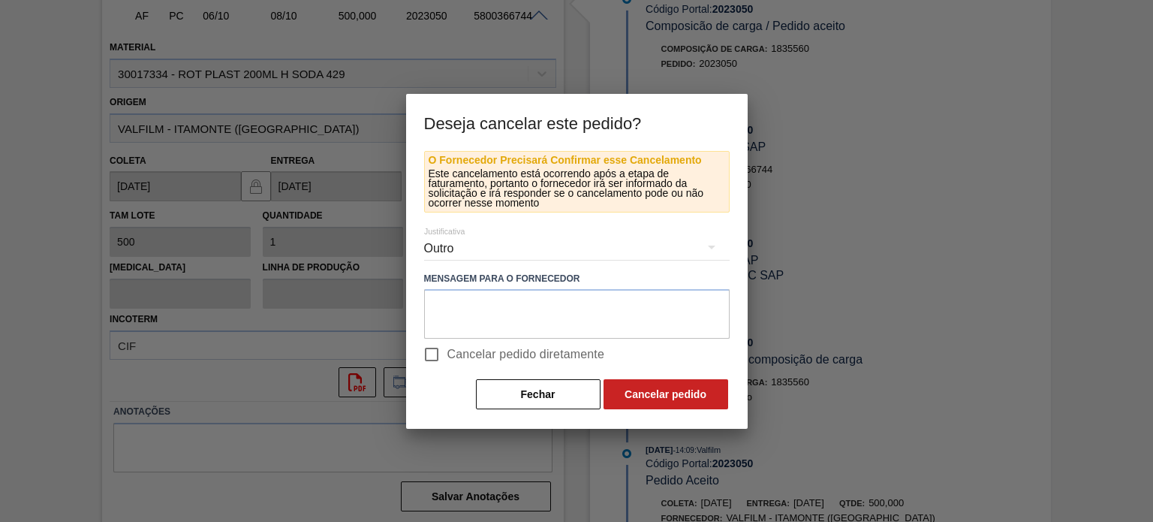
scroll to position [92, 0]
click at [450, 357] on div "Relacionado ao fornecedor - Atrasos, limitações de capacidade, etc. Relacionado…" at bounding box center [576, 261] width 1153 height 522
click at [432, 349] on input "Cancelar pedido diretamente" at bounding box center [432, 355] width 32 height 32
checkbox input "true"
click at [662, 386] on button "Cancelar pedido" at bounding box center [666, 394] width 125 height 30
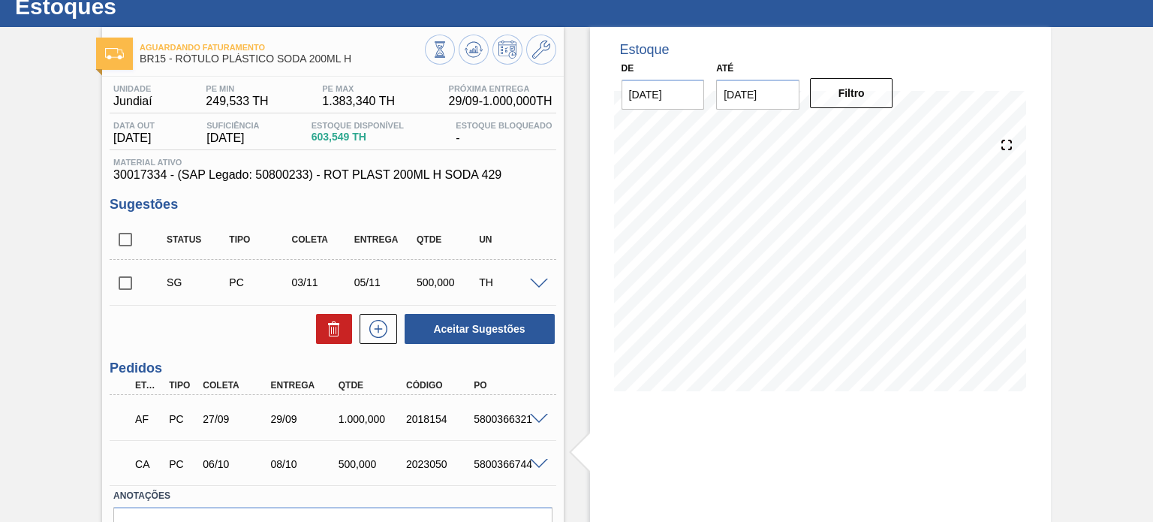
scroll to position [0, 0]
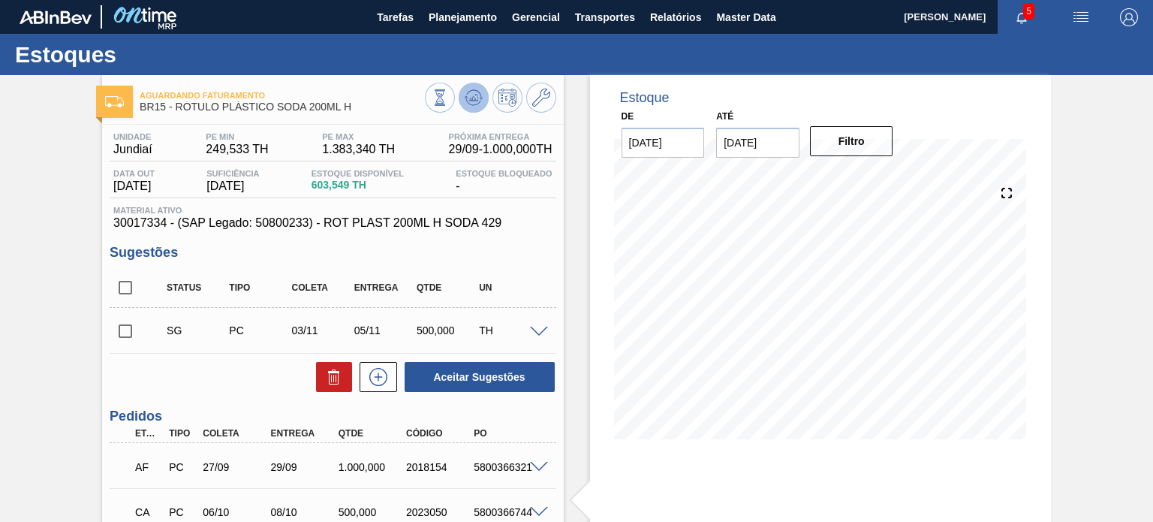
click at [465, 104] on icon at bounding box center [474, 98] width 18 height 18
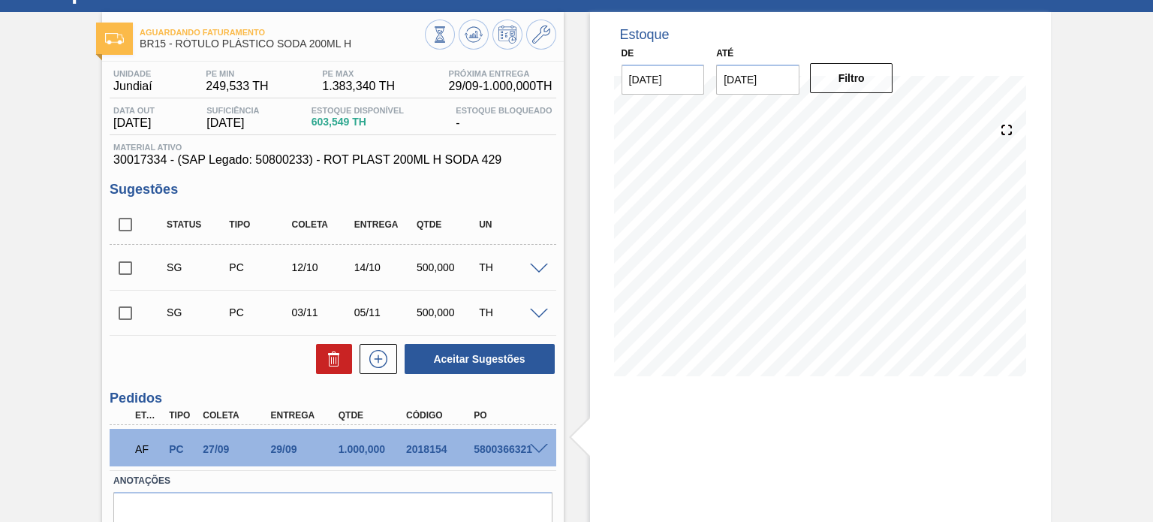
scroll to position [134, 0]
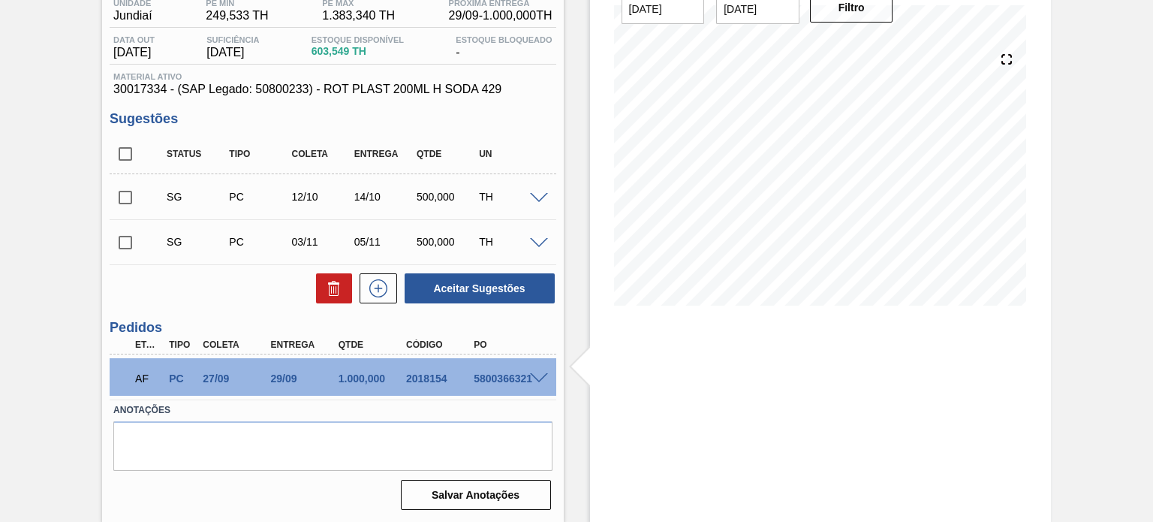
click at [540, 191] on div at bounding box center [541, 196] width 30 height 11
click at [531, 200] on span at bounding box center [539, 198] width 18 height 11
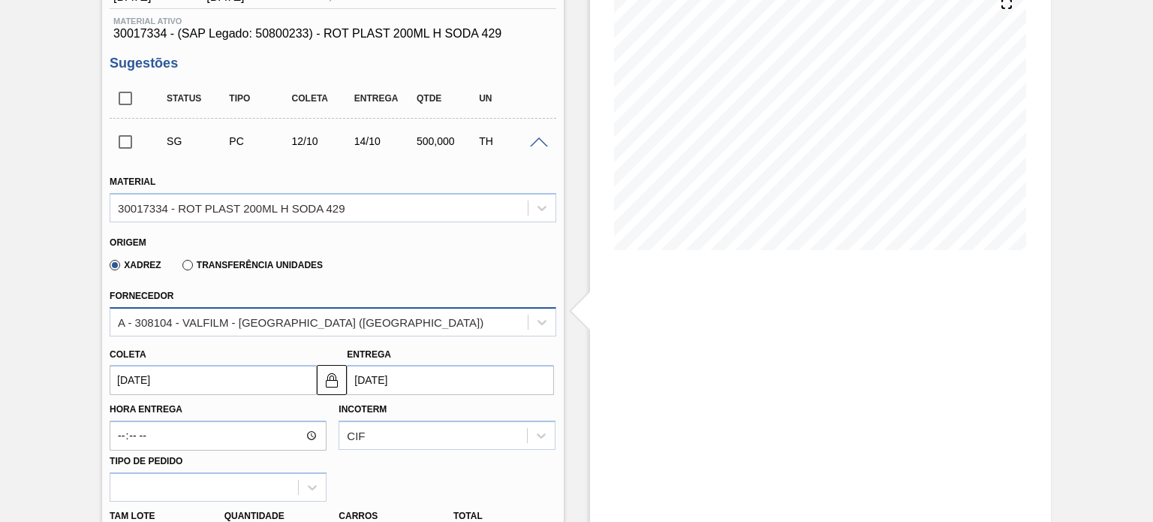
scroll to position [284, 0]
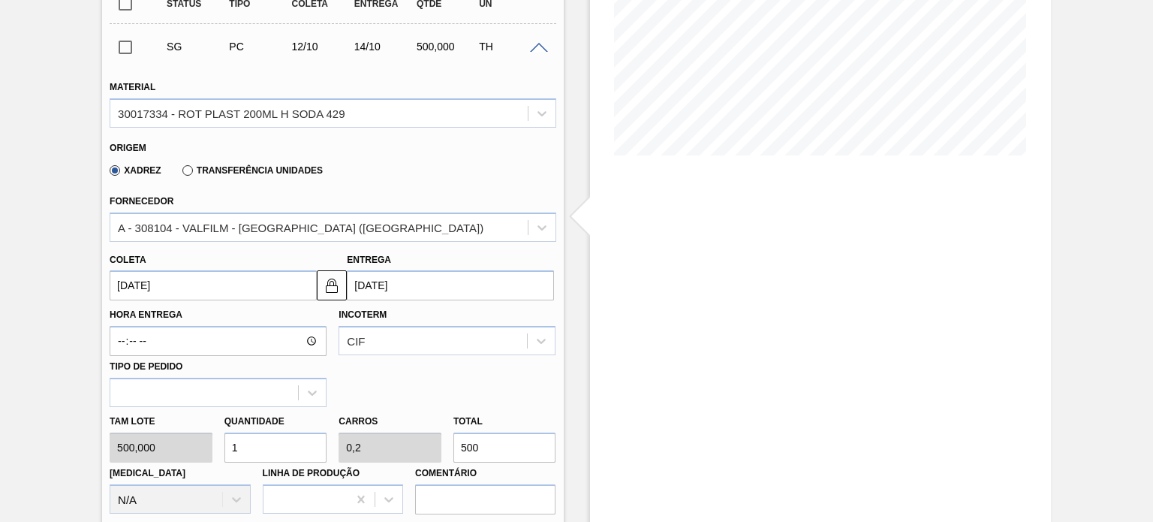
click at [267, 166] on label "Transferência Unidades" at bounding box center [252, 170] width 140 height 11
click at [180, 173] on input "Transferência Unidades" at bounding box center [180, 173] width 0 height 0
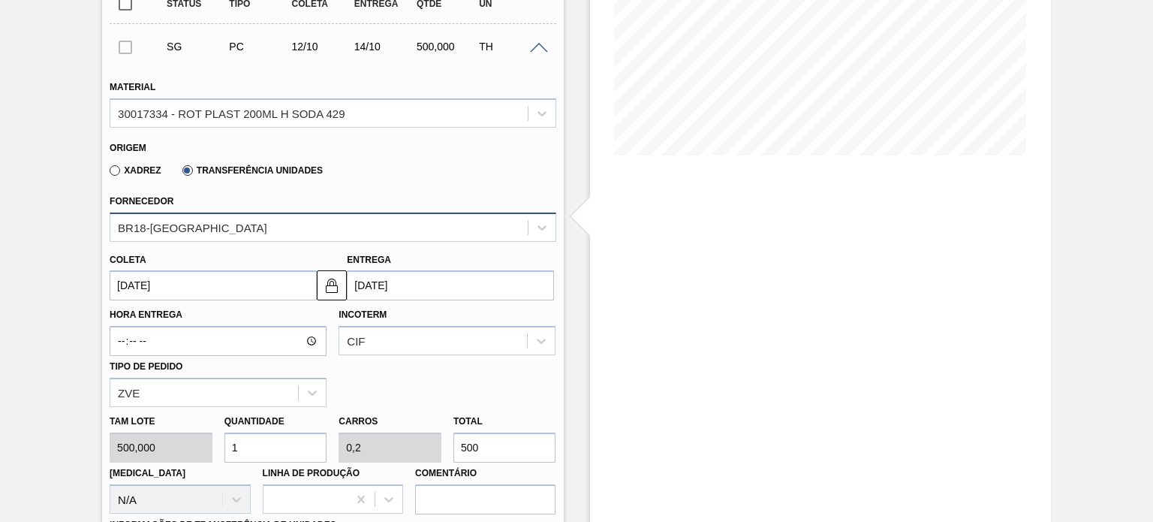
click at [243, 224] on div "BR18-Pernambuco" at bounding box center [318, 227] width 417 height 22
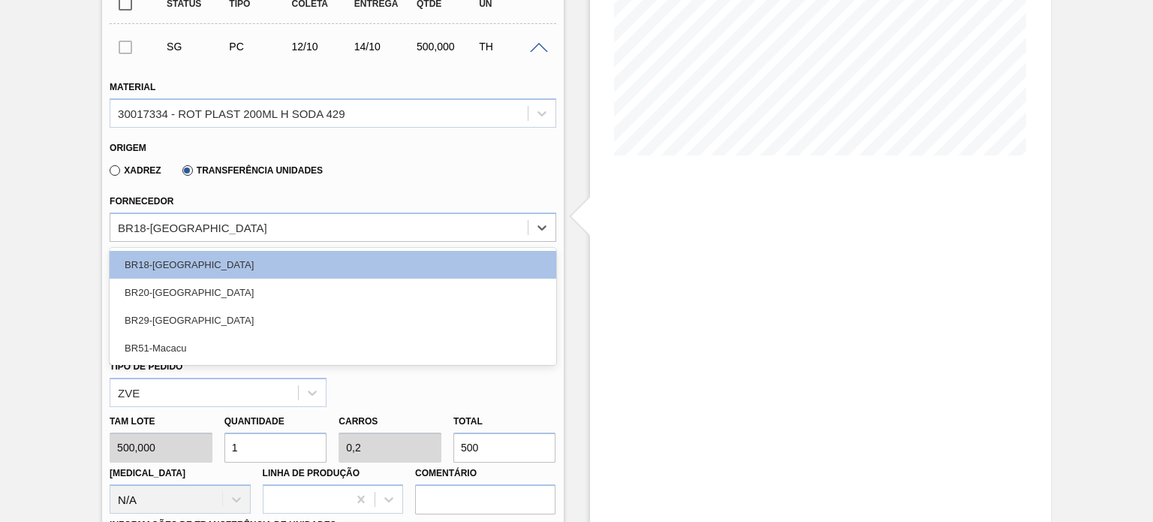
click at [207, 297] on div "BR20-Sapucaia" at bounding box center [333, 293] width 446 height 28
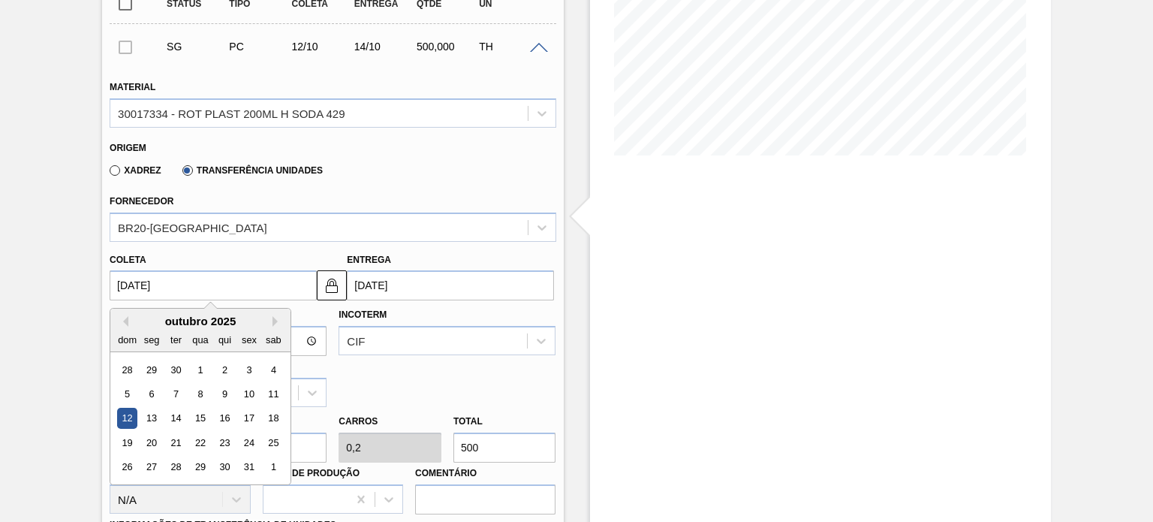
drag, startPoint x: 181, startPoint y: 279, endPoint x: 113, endPoint y: 269, distance: 68.9
click at [113, 270] on input "12/10/2025" at bounding box center [213, 285] width 207 height 30
type input "1"
type input "03/09/2025"
type input "11"
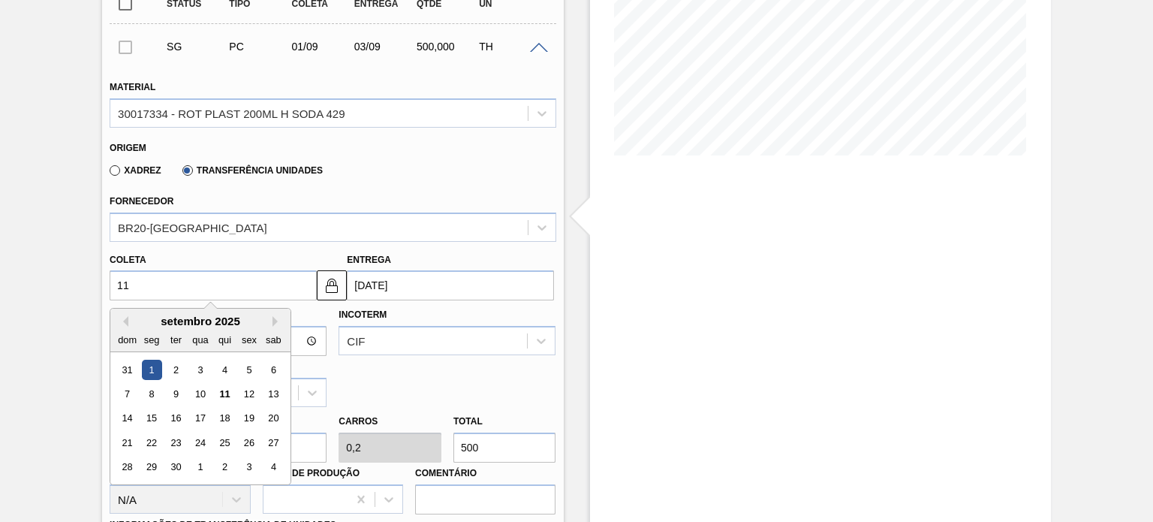
type input "13/09/2025"
type input "11/09/2"
type input "11/11/2002"
type input "11/09/20"
type input "13/09/2020"
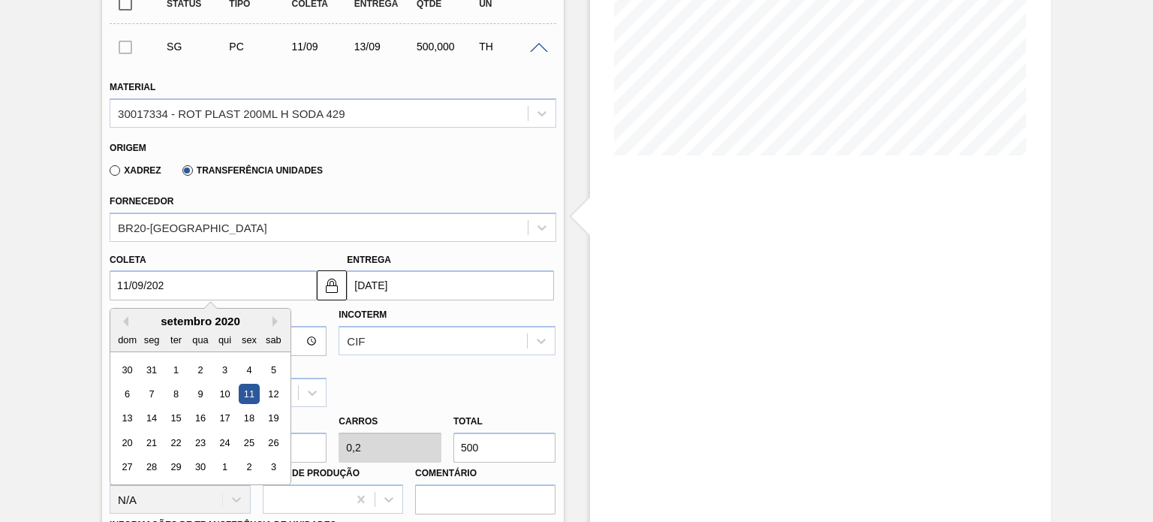
type input "11/09/2025"
type input "13/09/2025"
type input "11/09/2025"
click at [387, 366] on div "Hora Entrega Incoterm CIF Tipo de pedido ZVE" at bounding box center [333, 353] width 458 height 107
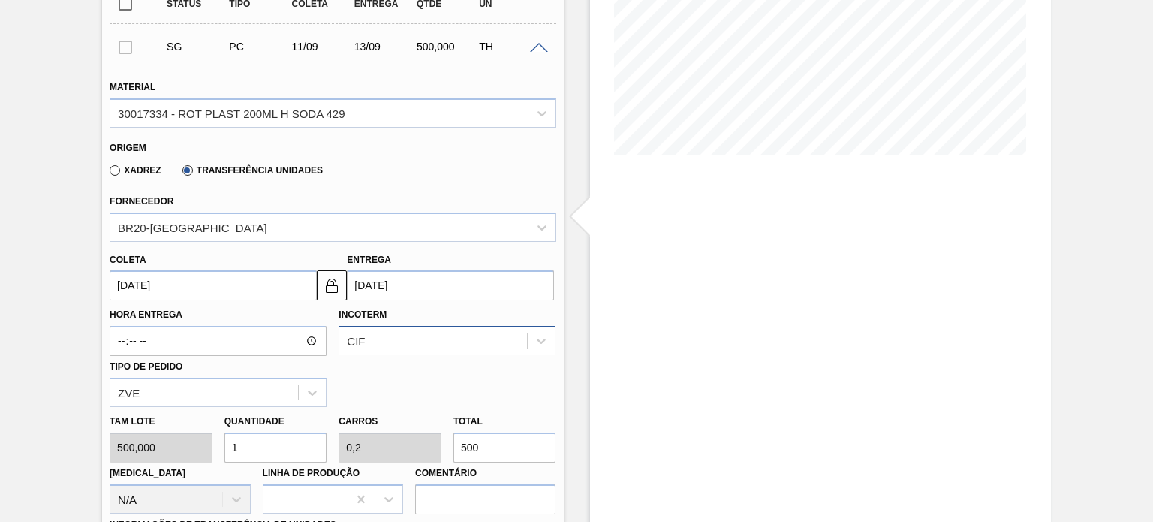
click at [401, 351] on div "CIF" at bounding box center [447, 340] width 217 height 29
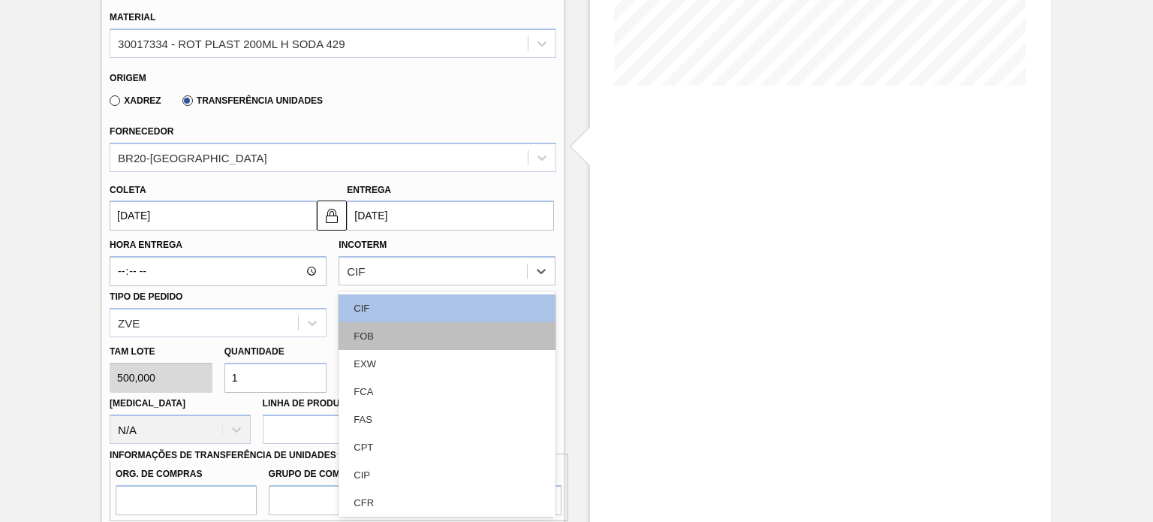
click at [396, 330] on div "FOB" at bounding box center [447, 336] width 217 height 28
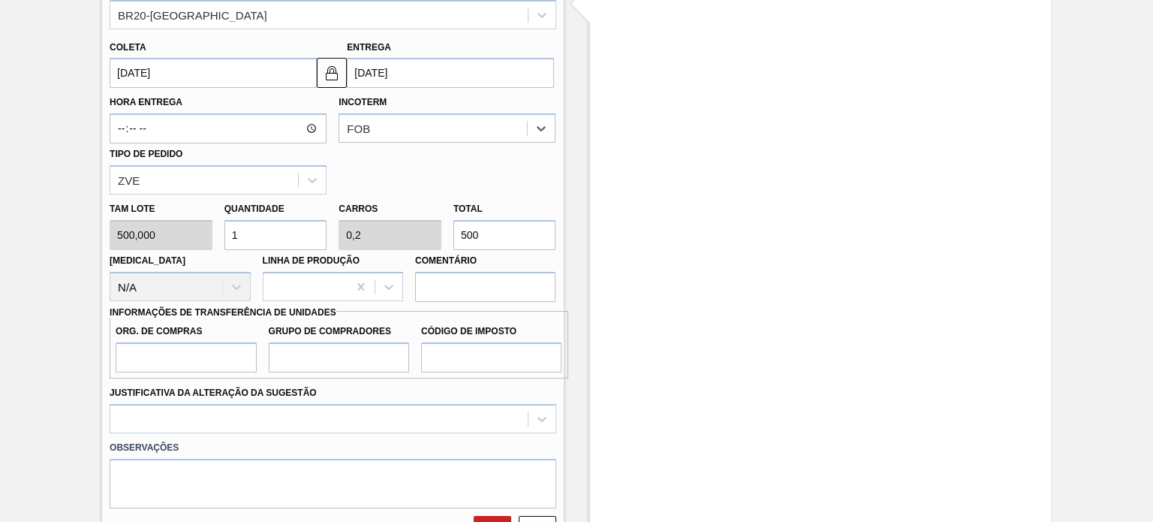
scroll to position [504, 0]
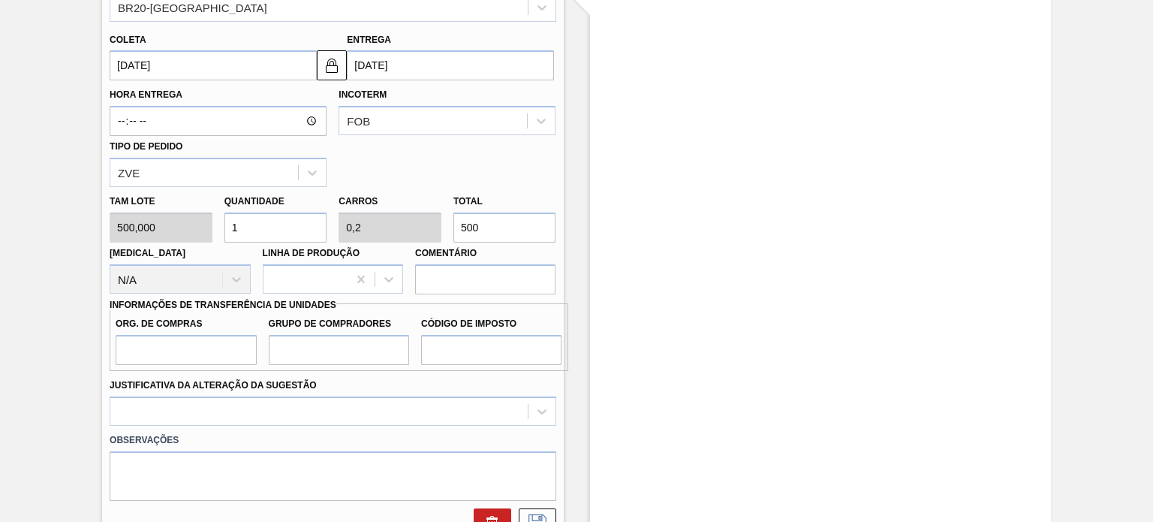
drag, startPoint x: 482, startPoint y: 229, endPoint x: 442, endPoint y: 220, distance: 40.8
click at [444, 220] on div "Tam lote 500,000 Quantidade 1 Carros 0,2 Total 500 Doca N/A Linha de Produção C…" at bounding box center [333, 240] width 458 height 107
type input "0,002"
type input "0"
type input "1"
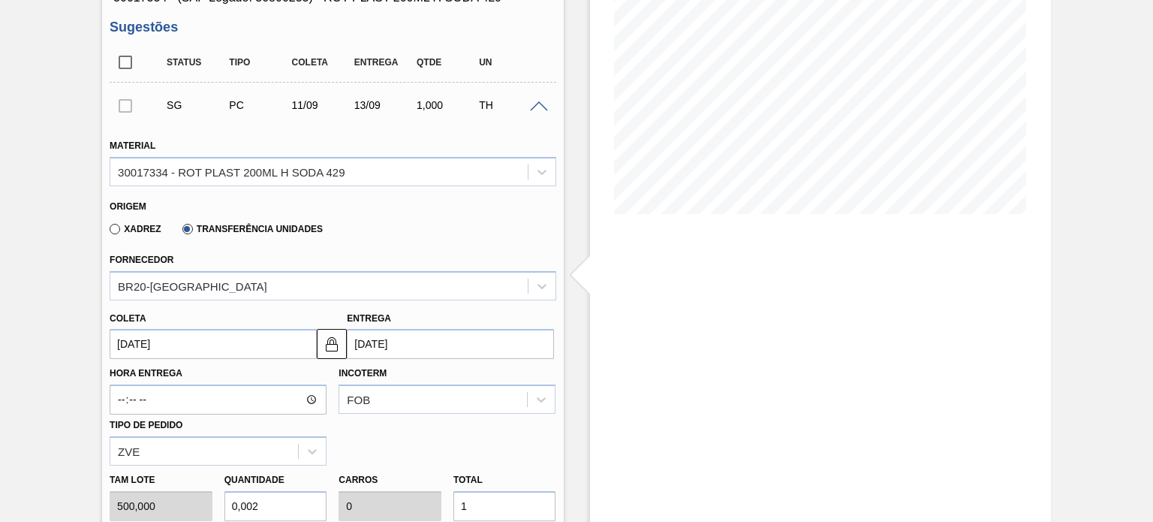
scroll to position [279, 0]
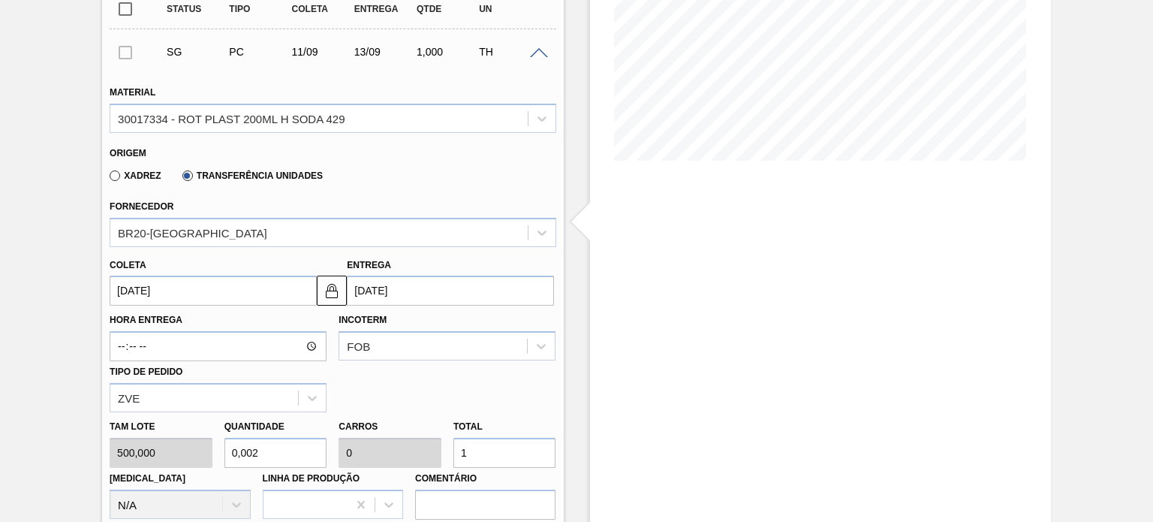
type input "0,03"
type input "0,006"
type input "15"
type input "0,3"
type input "0,06"
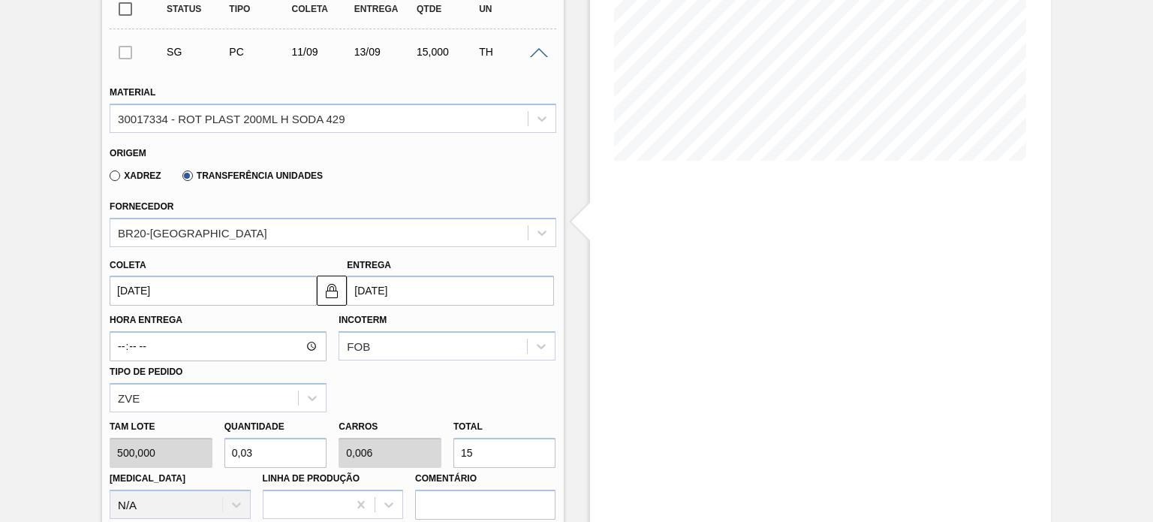
type input "150"
type input "3"
type input "0,6"
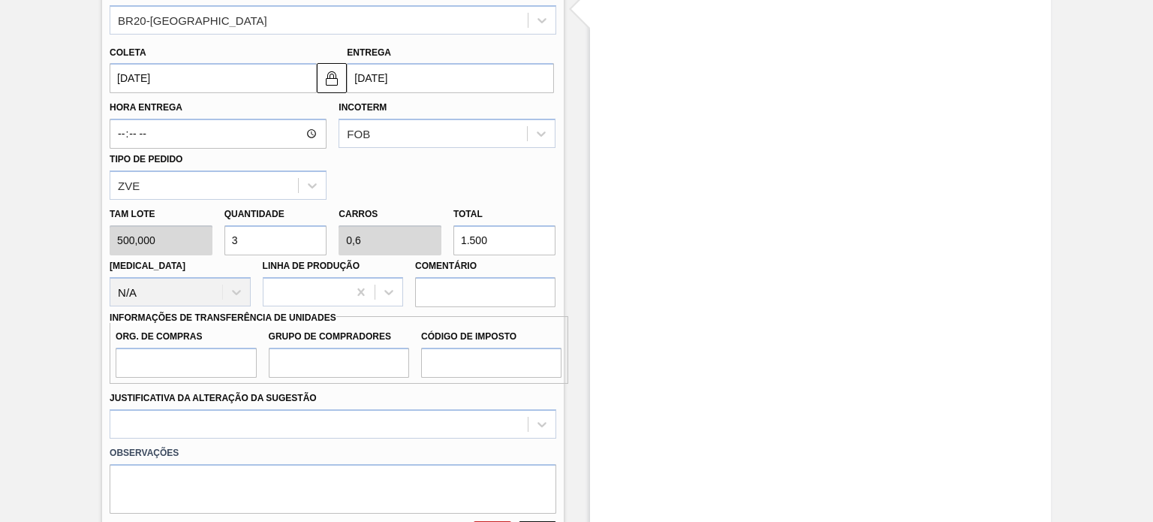
scroll to position [504, 0]
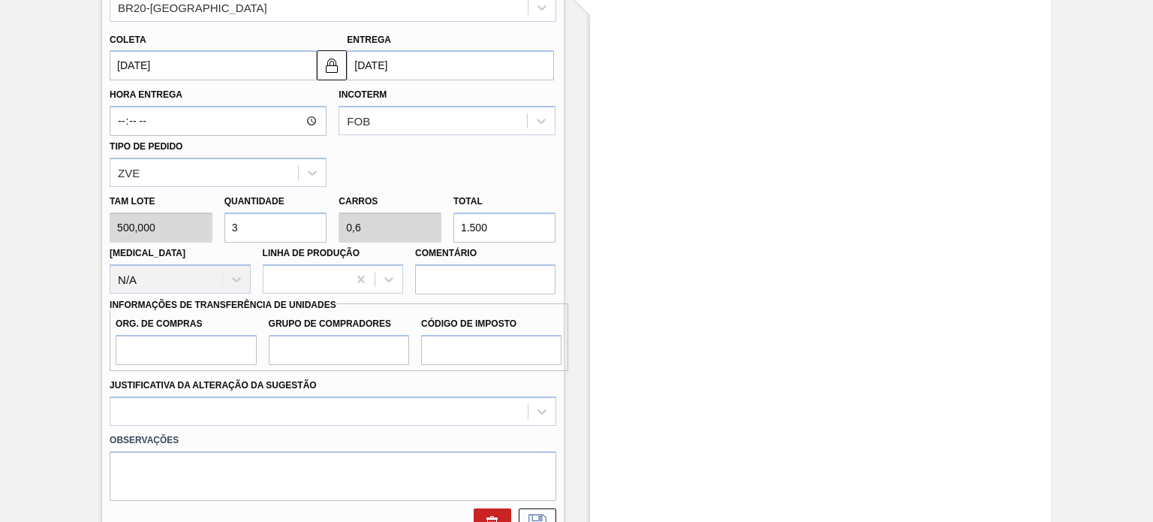
type input "1.500"
click at [212, 356] on input "Org. de Compras" at bounding box center [186, 350] width 140 height 30
type input "BR00"
click at [309, 351] on input "Grupo de Compradores" at bounding box center [339, 350] width 140 height 30
type input "A01"
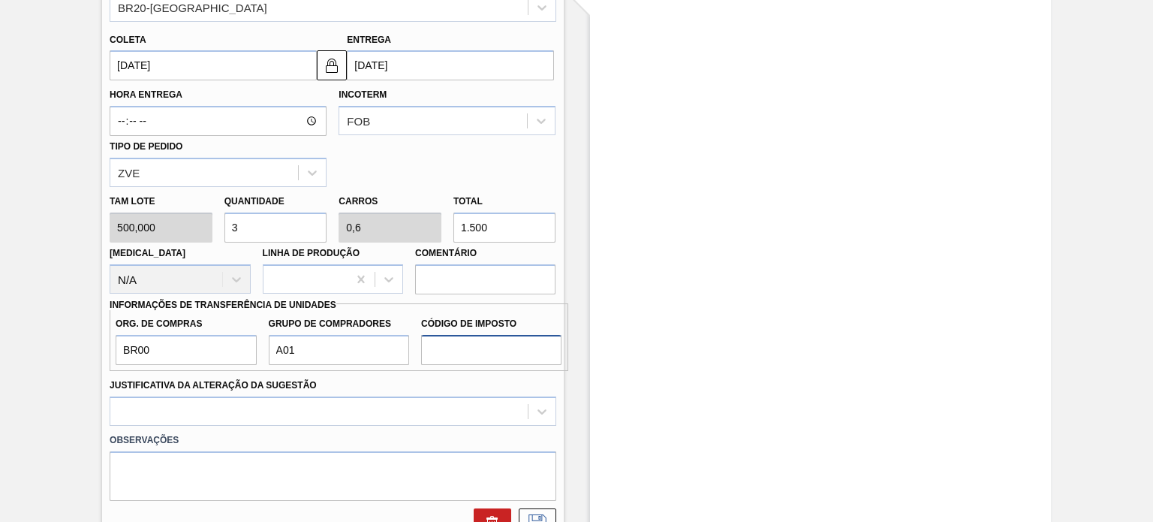
click at [440, 352] on input "Código de Imposto" at bounding box center [491, 350] width 140 height 30
type input "I0"
click at [391, 406] on div at bounding box center [333, 410] width 446 height 29
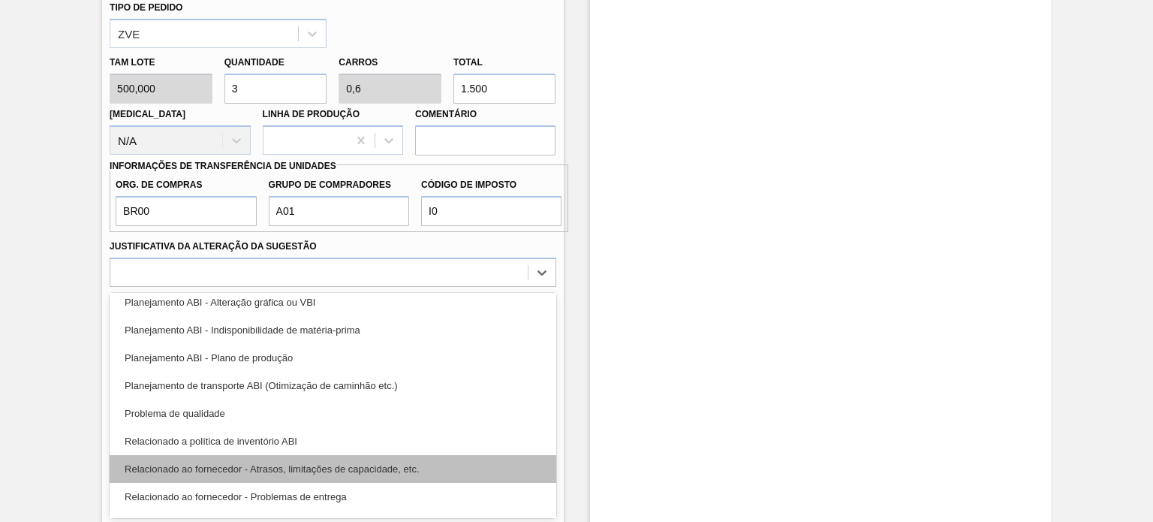
scroll to position [225, 0]
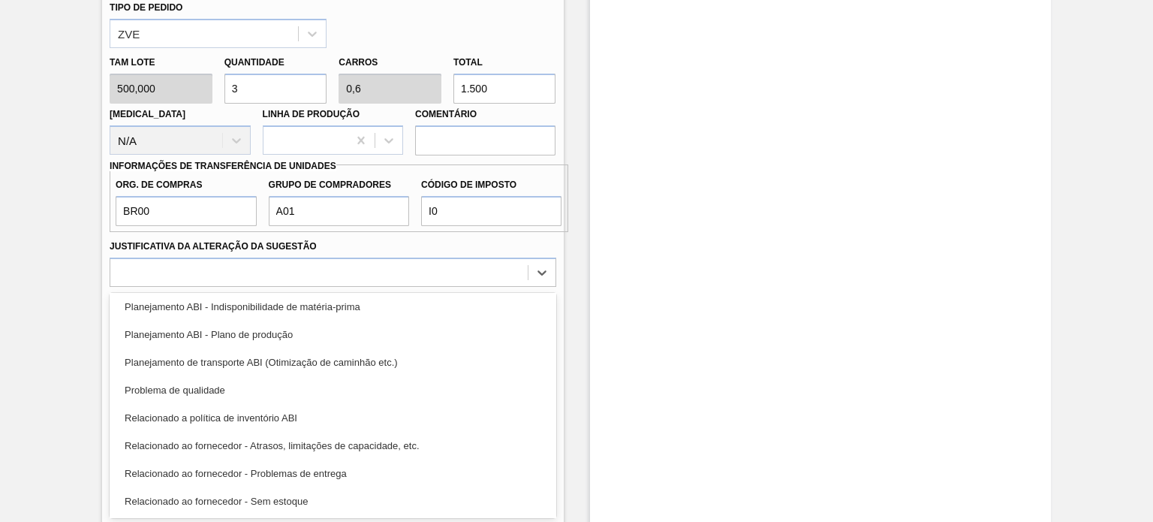
drag, startPoint x: 312, startPoint y: 333, endPoint x: 366, endPoint y: 372, distance: 66.2
click at [314, 333] on div "Planejamento ABI - Plano de produção" at bounding box center [333, 335] width 446 height 28
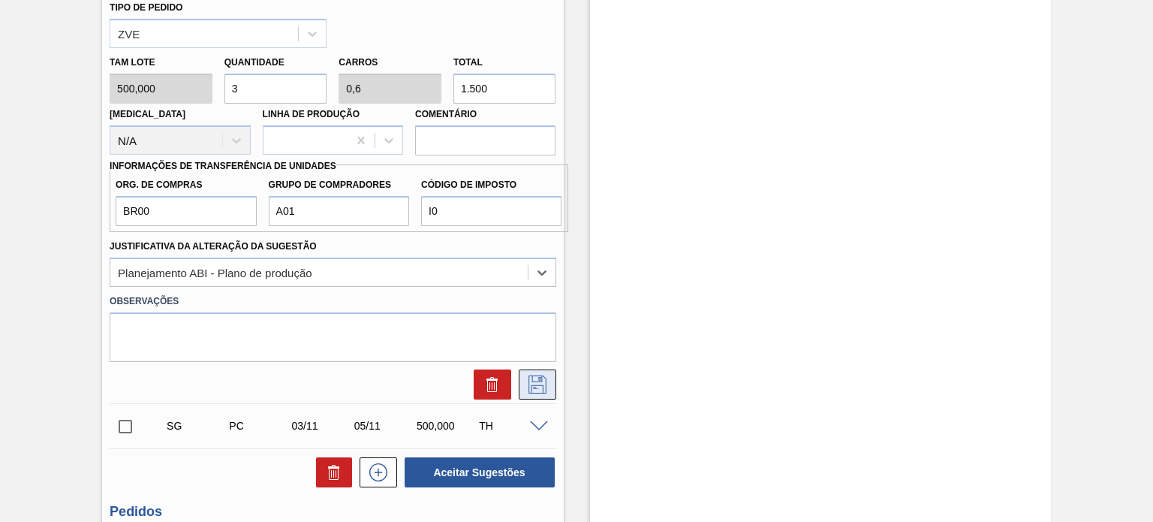
click at [544, 395] on button at bounding box center [538, 384] width 38 height 30
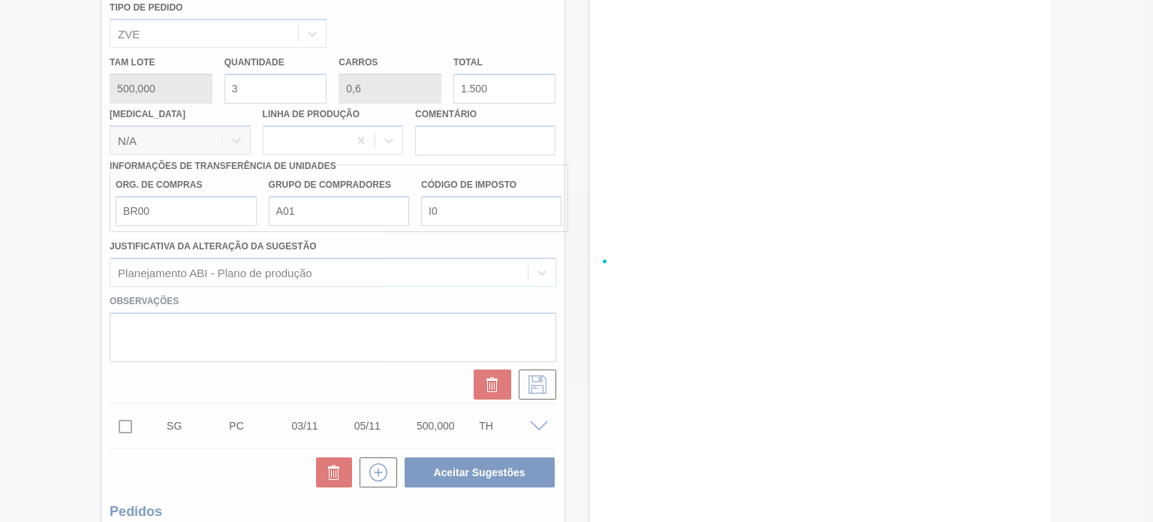
scroll to position [134, 0]
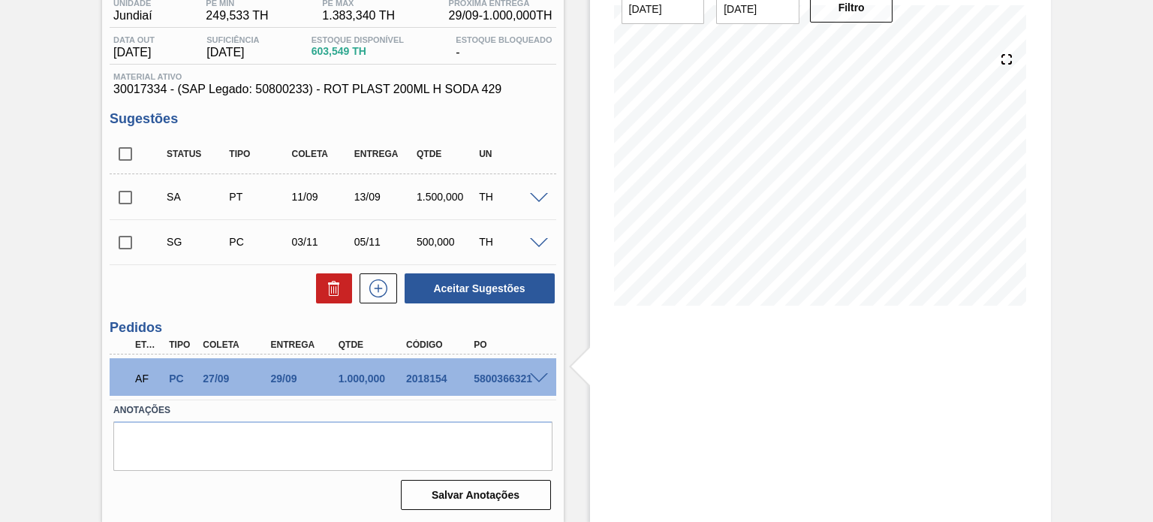
click at [530, 194] on span at bounding box center [539, 198] width 18 height 11
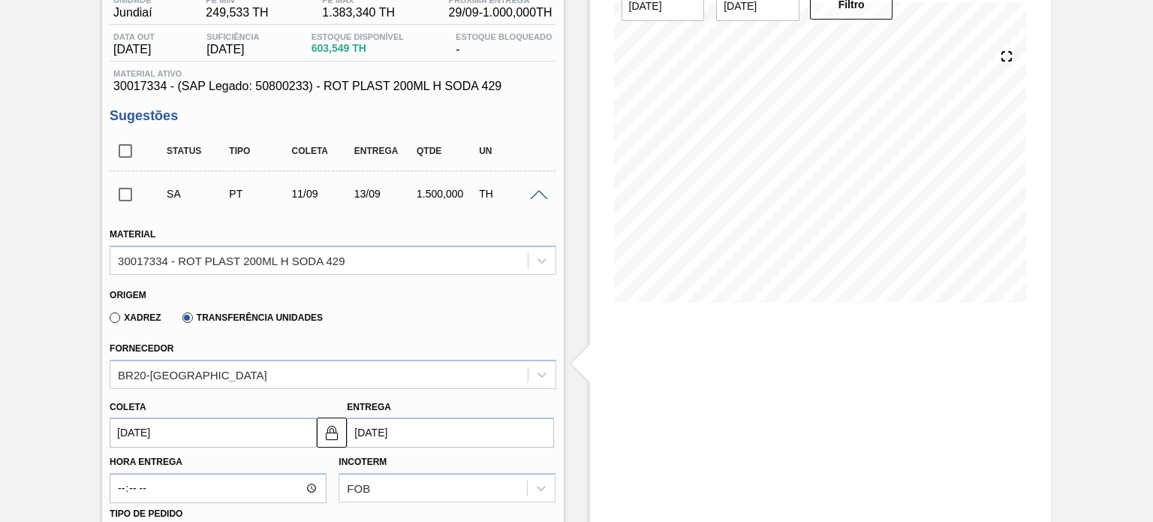
scroll to position [359, 0]
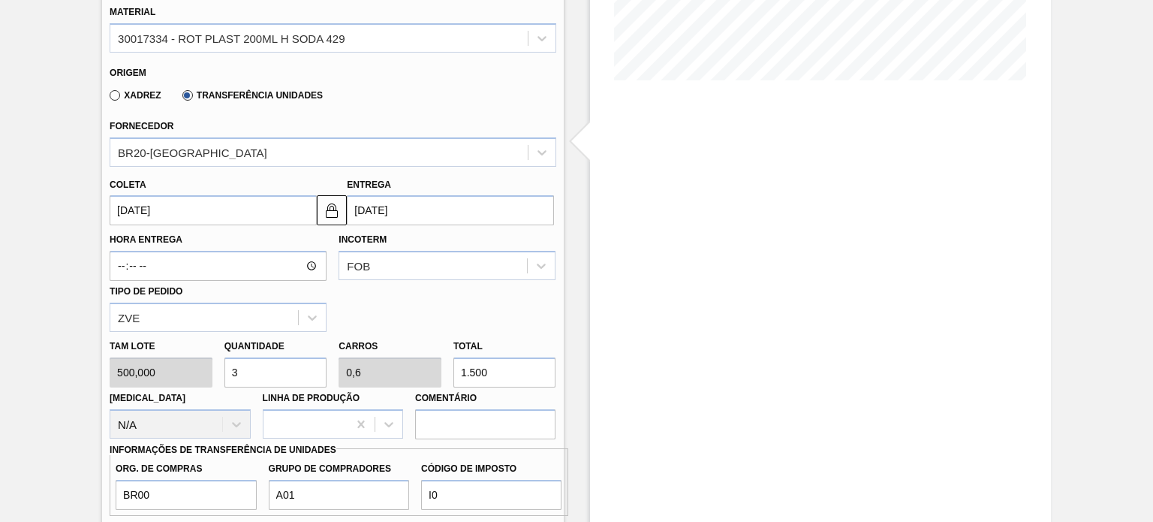
drag, startPoint x: 517, startPoint y: 372, endPoint x: 440, endPoint y: 366, distance: 77.6
click at [441, 369] on div "Tam lote 500,000 Quantidade 3 Carros 0,6 Total 1.500 Doca N/A Linha de Produção…" at bounding box center [333, 385] width 458 height 107
type input "0,002"
type input "0"
type input "1"
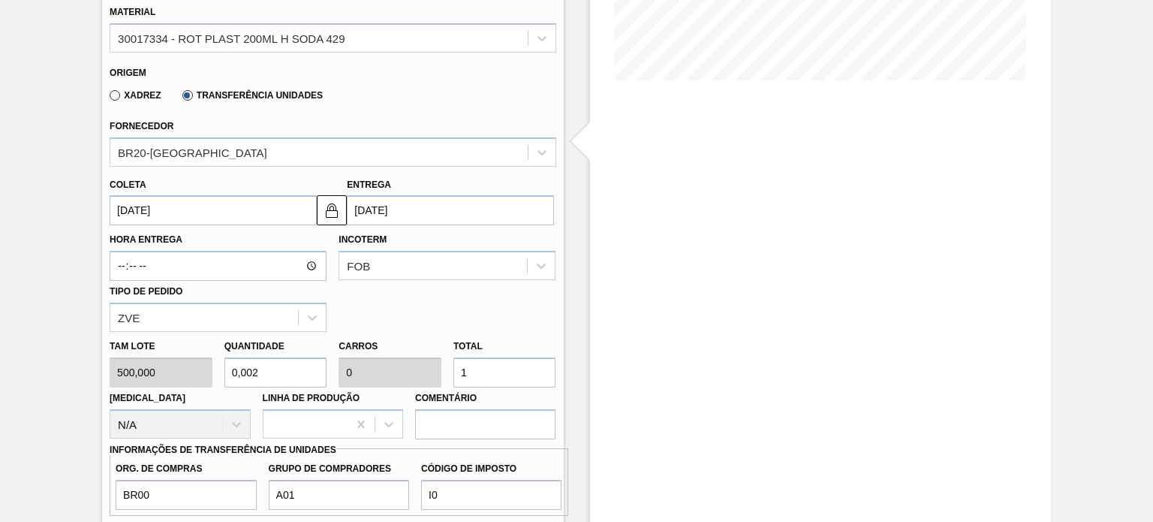
type input "0,02"
type input "0,004"
type input "10"
type input "0,2"
type input "0,04"
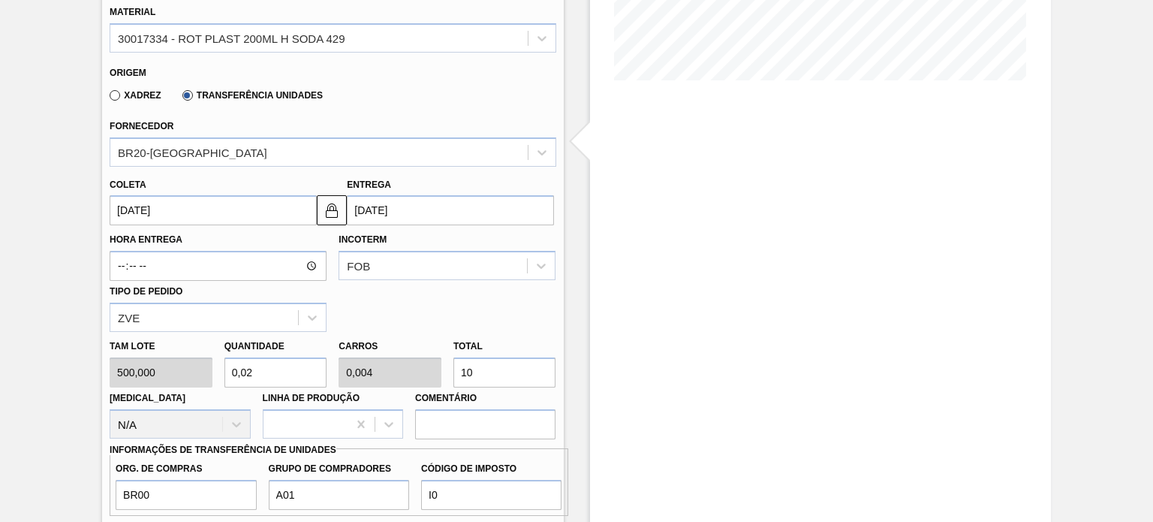
type input "100"
type input "2"
type input "0,4"
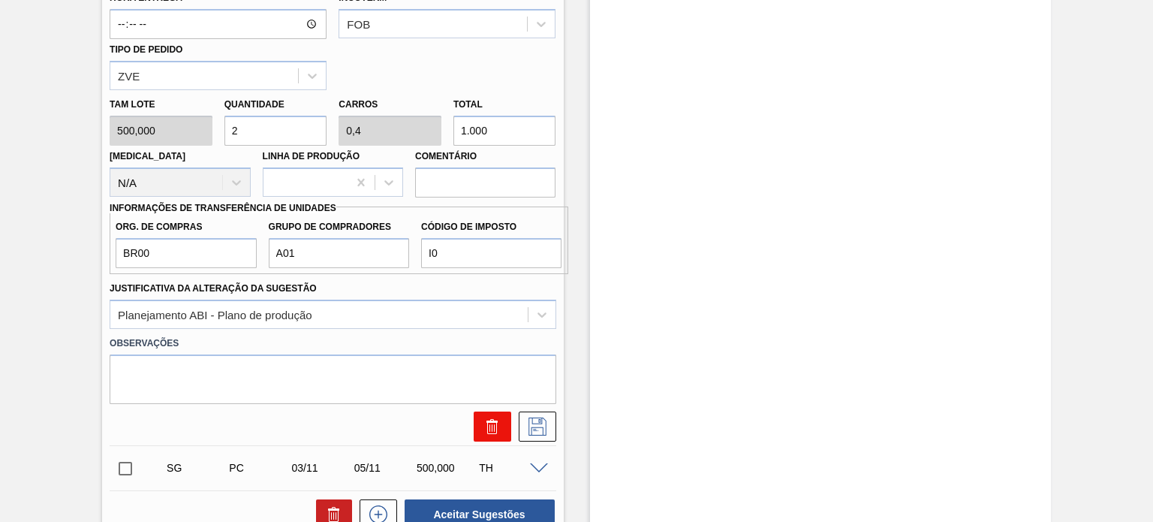
scroll to position [734, 0]
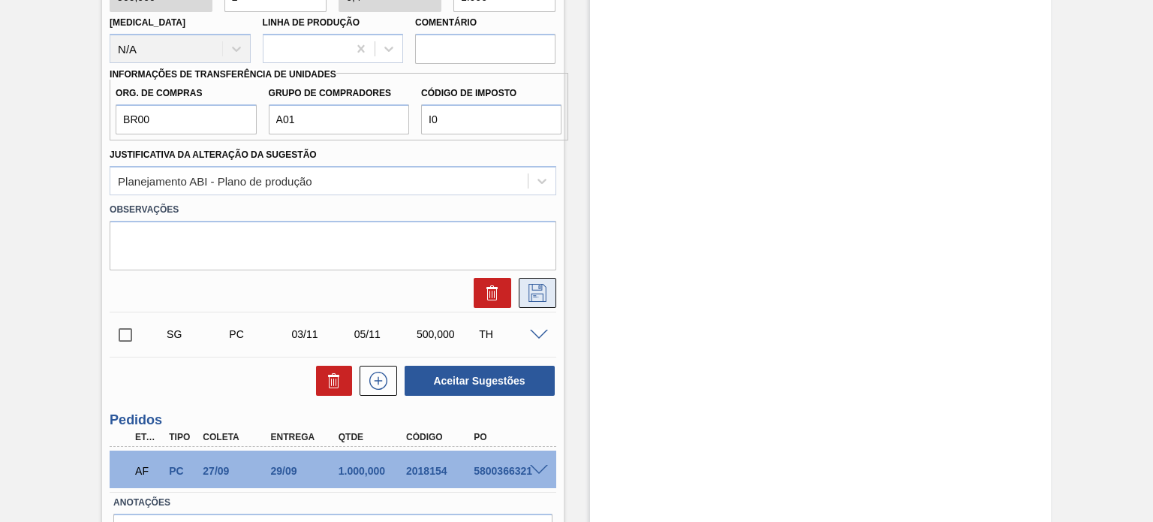
type input "1.000"
click at [522, 285] on button at bounding box center [538, 293] width 38 height 30
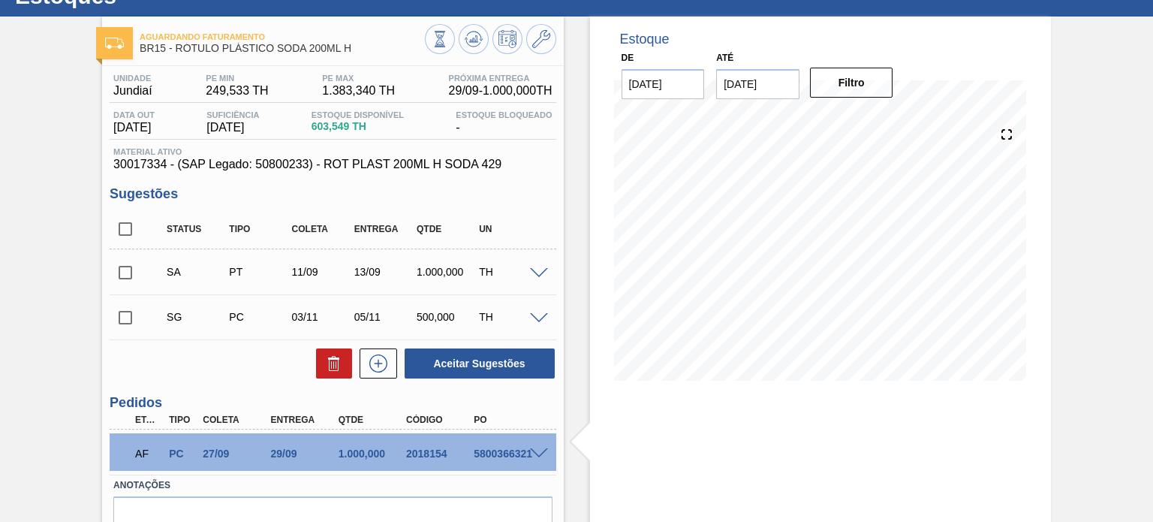
scroll to position [0, 0]
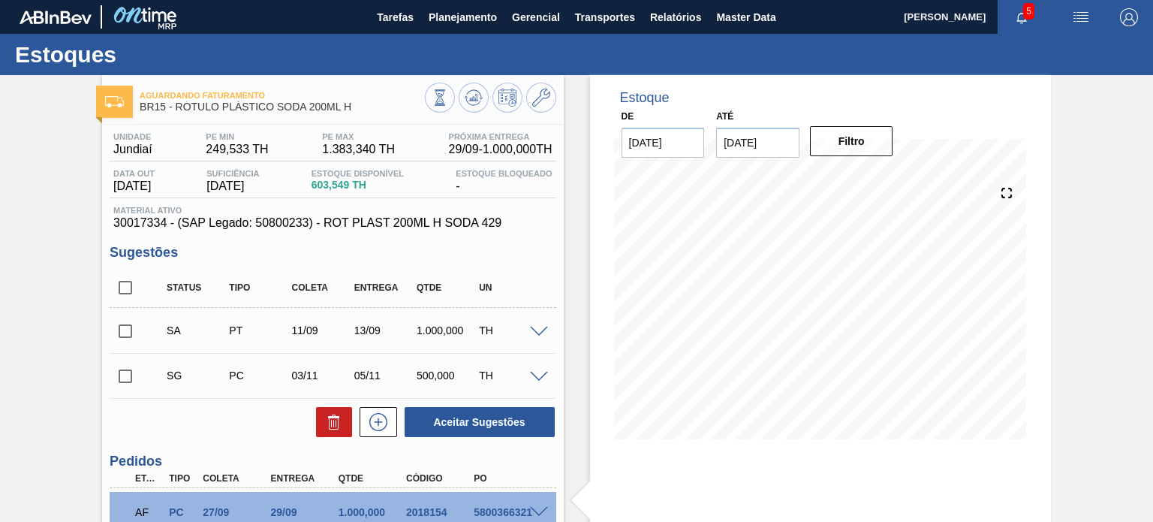
click at [1104, 240] on div "Aguardando Faturamento BR15 - RÓTULO PLÁSTICO SODA 200ML H Unidade Jundiaí PE M…" at bounding box center [576, 365] width 1153 height 581
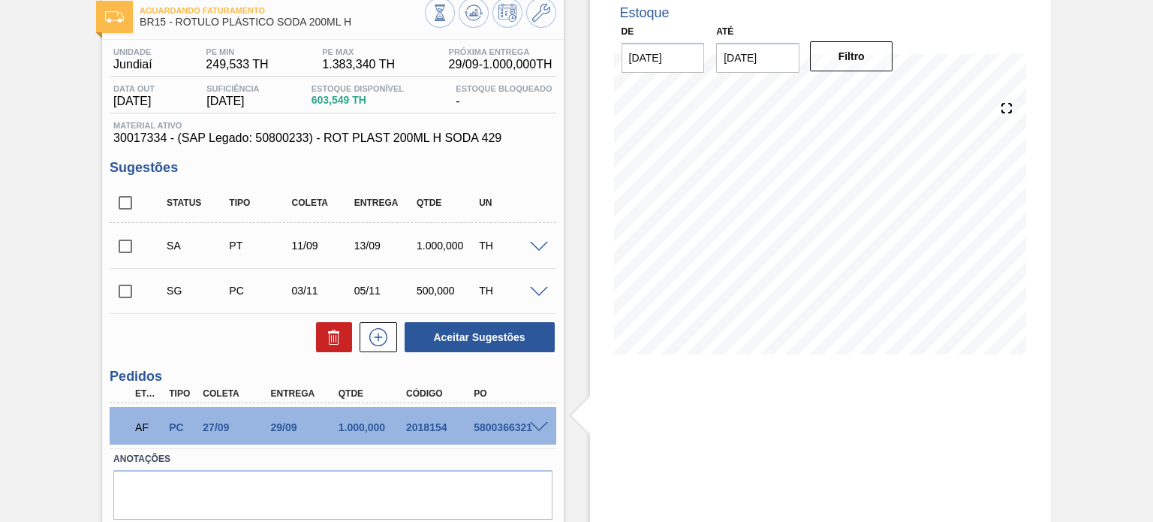
scroll to position [59, 0]
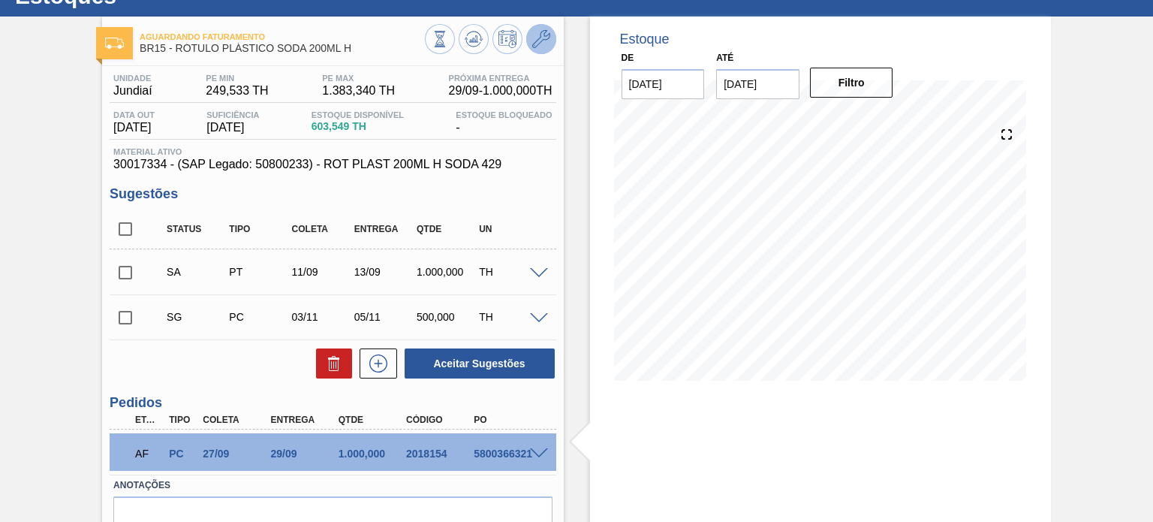
click at [540, 44] on icon at bounding box center [541, 39] width 18 height 18
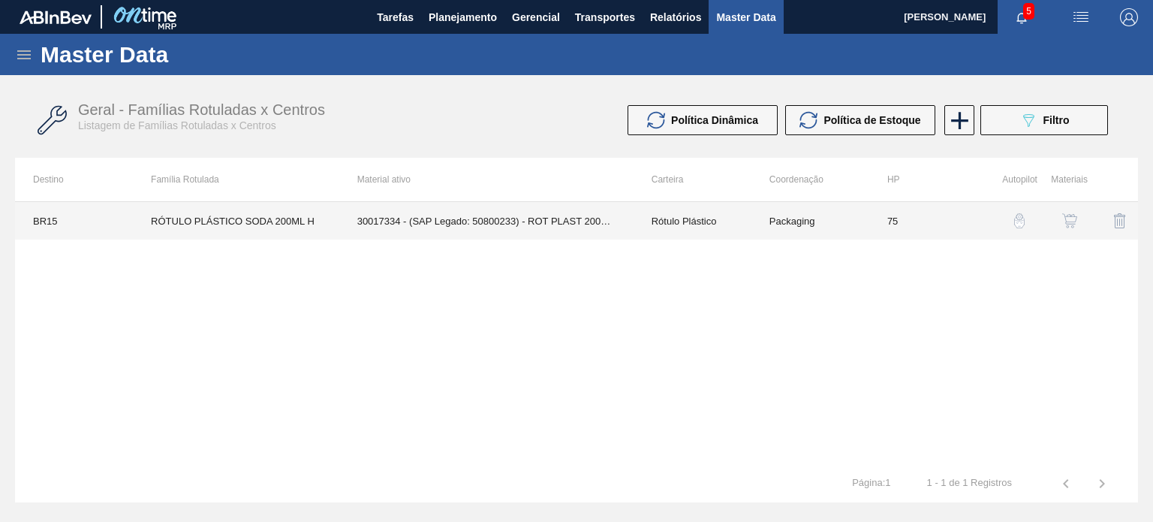
click at [628, 210] on td "30017334 - (SAP Legado: 50800233) - ROT PLAST 200ML H SODA 429" at bounding box center [486, 221] width 294 height 38
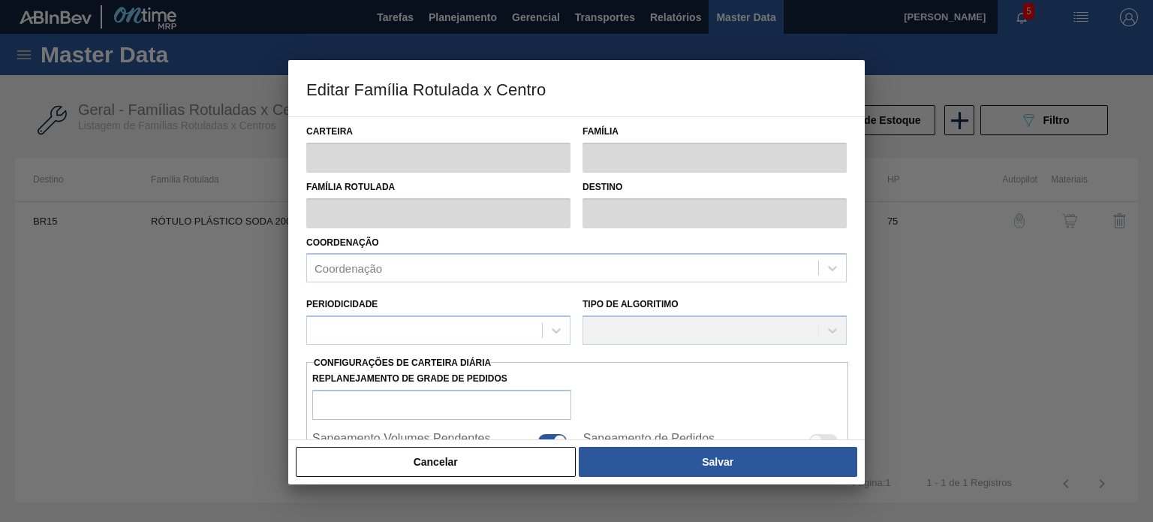
type input "Rótulo Plástico"
type input "RÓTULO PLÁSTICO SODA 200ML H"
type input "BR15 - Jundiaí"
type input "75"
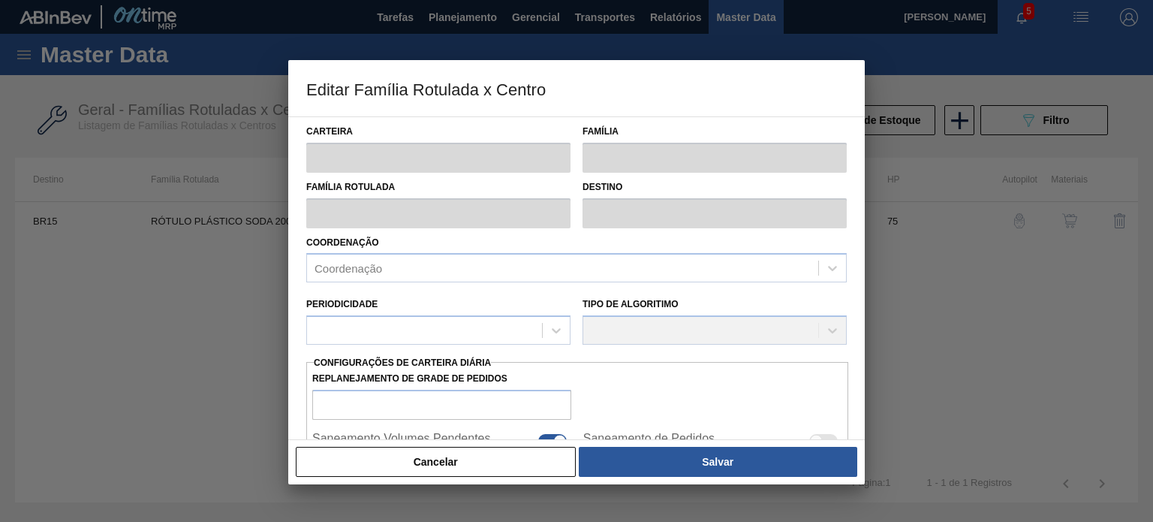
type input "249,533"
type input "1.383,34"
type input "50"
type input "816,437"
checkbox input "true"
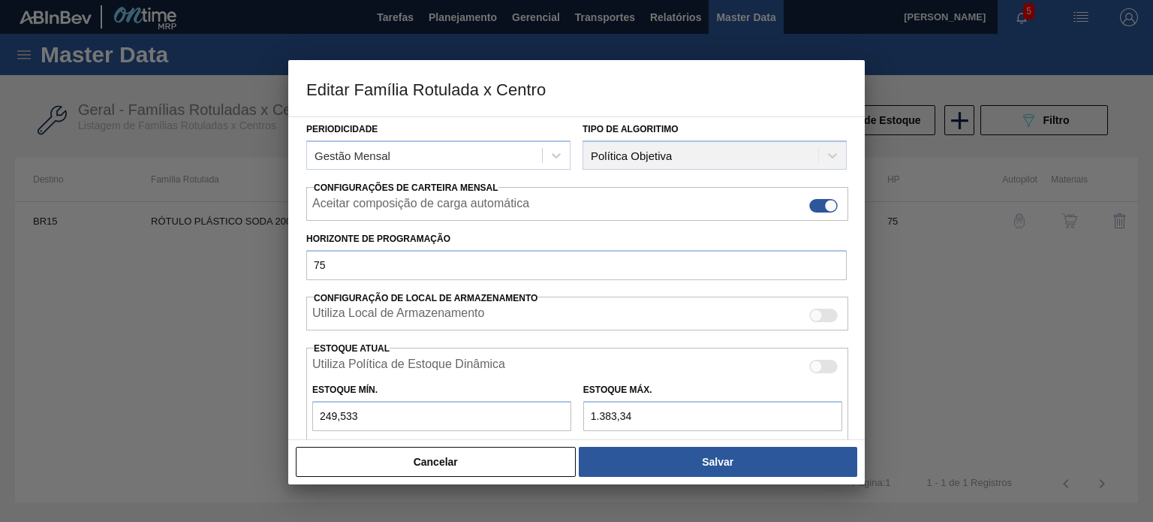
scroll to position [300, 0]
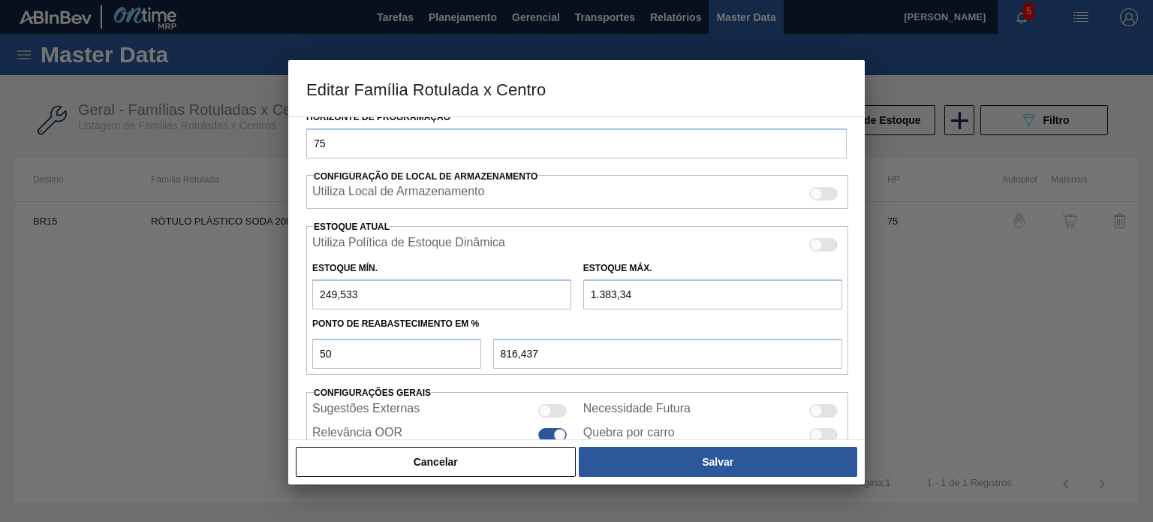
click at [614, 291] on input "1.383,34" at bounding box center [712, 294] width 259 height 30
type input "138,34"
type input "193,937"
type input "13,34"
type input "131,437"
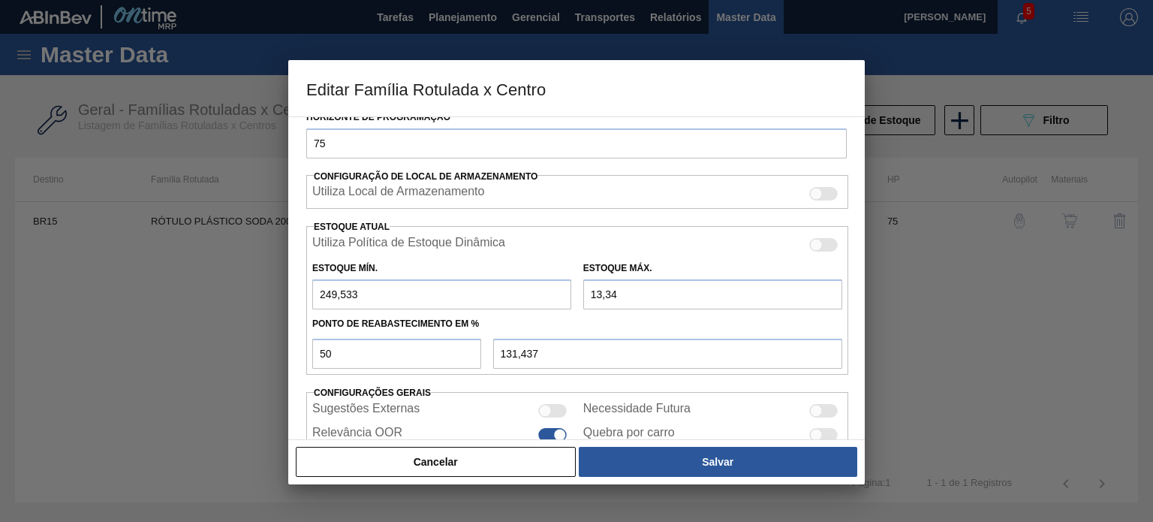
type input "13,3"
type input "131,416"
type input "13,3"
click at [378, 465] on button "Cancelar" at bounding box center [436, 462] width 280 height 30
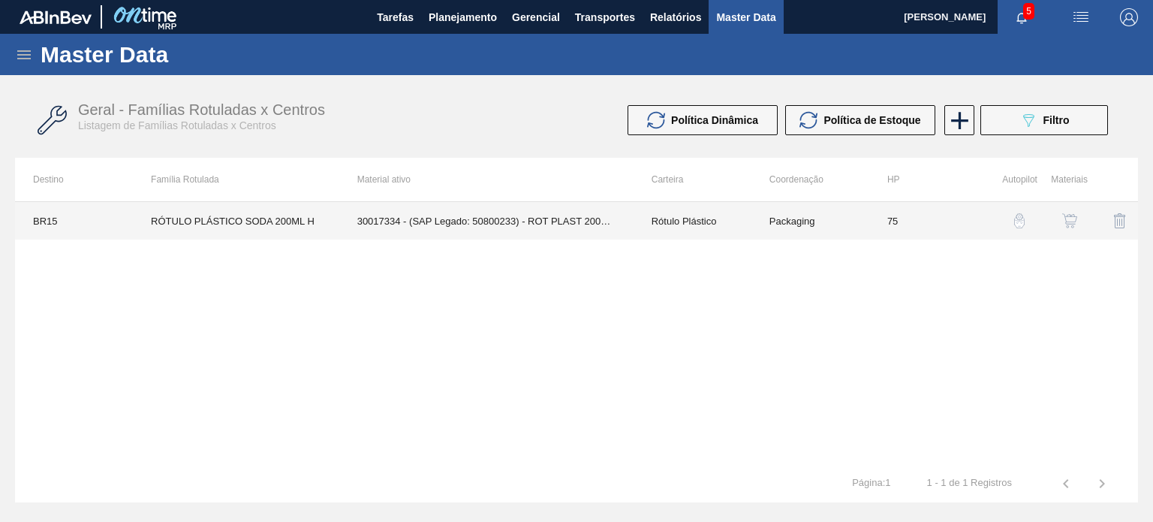
click at [835, 233] on td "Packaging" at bounding box center [810, 221] width 118 height 38
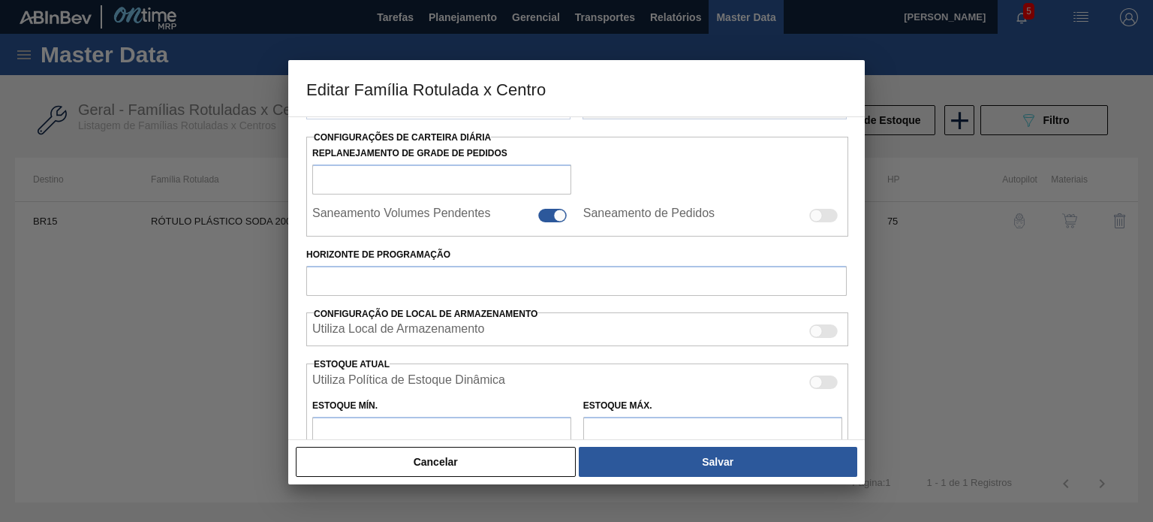
type input "Rótulo Plástico"
type input "RÓTULO PLÁSTICO SODA 200ML H"
type input "BR15 - Jundiaí"
type input "75"
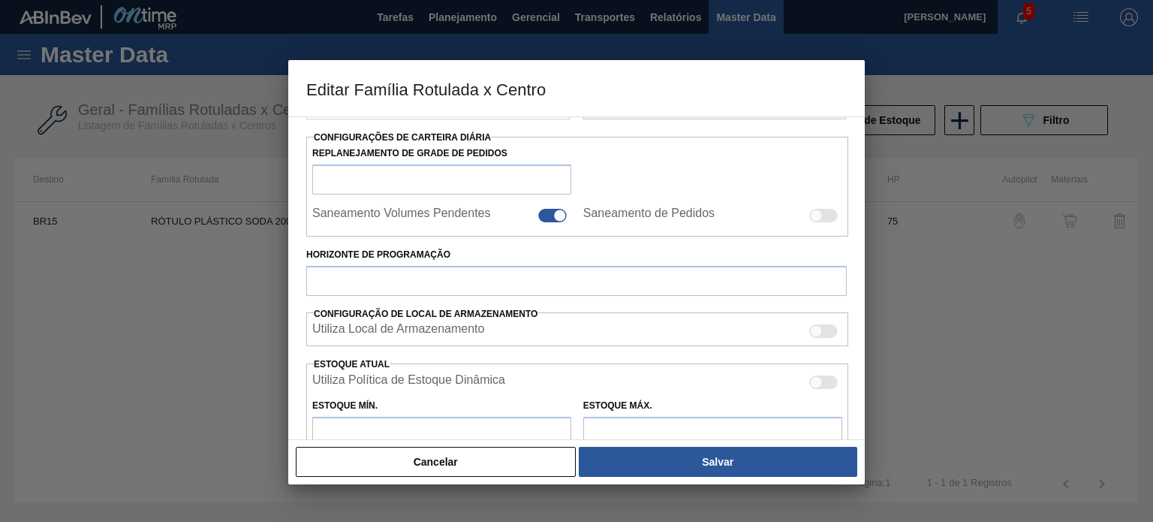
type input "249,533"
type input "1.383,34"
type input "50"
type input "816,437"
checkbox input "true"
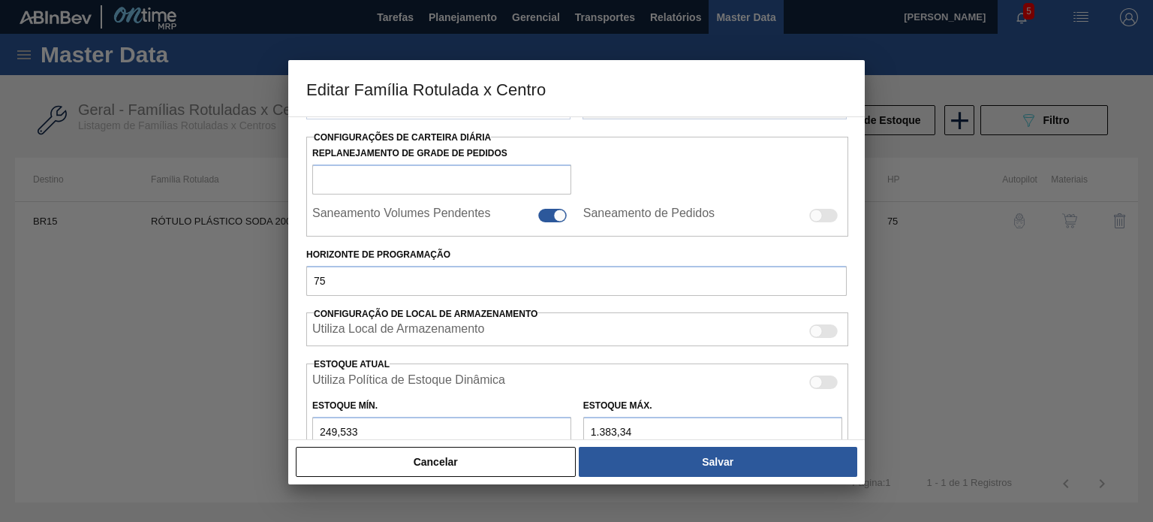
scroll to position [231, 0]
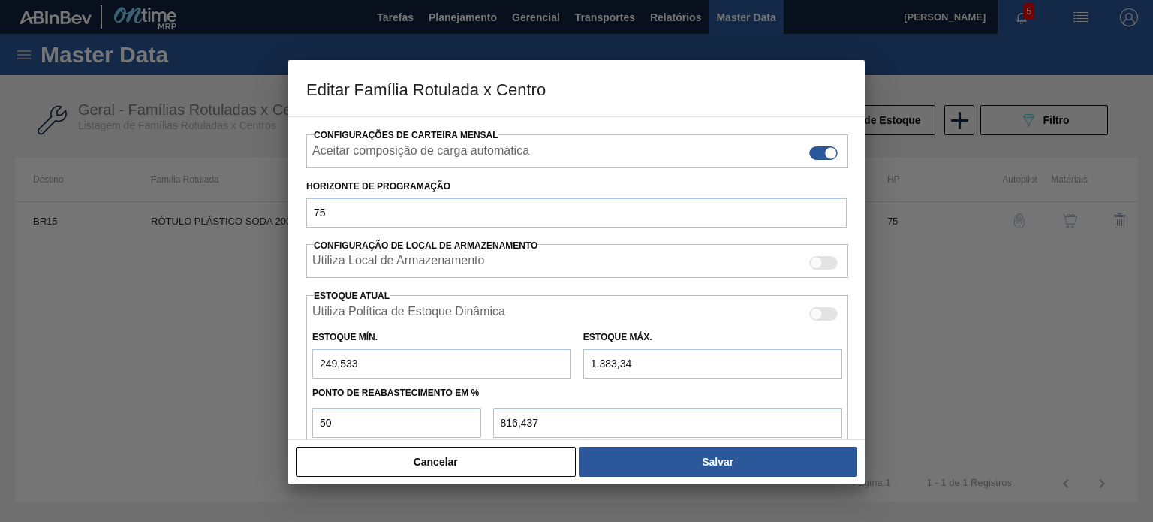
click at [616, 357] on input "1.383,34" at bounding box center [712, 363] width 259 height 30
type input "138,34"
type input "193,937"
click at [605, 357] on input "138,34" at bounding box center [712, 363] width 259 height 30
type input "13,34"
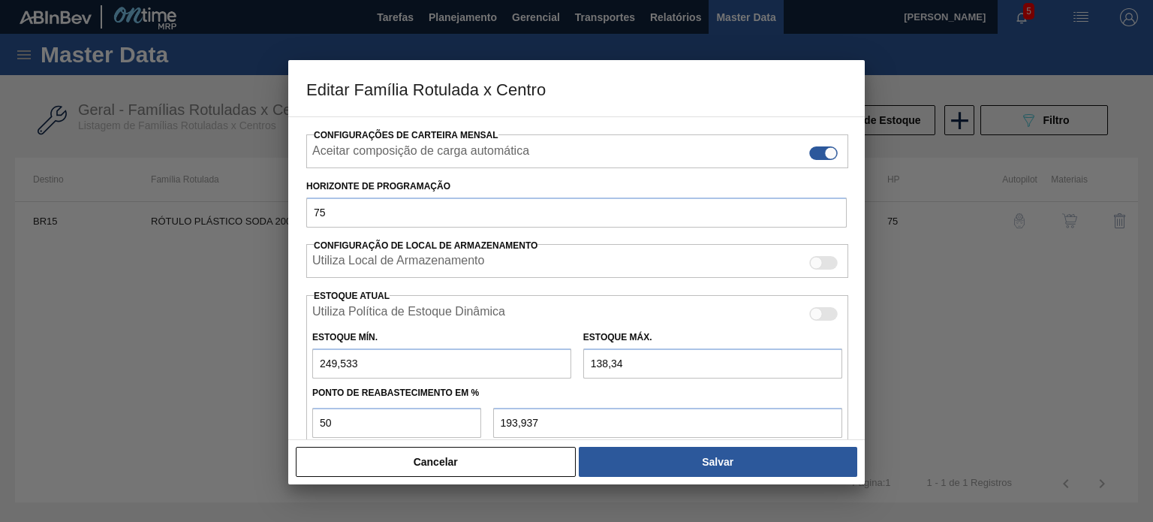
type input "131,437"
click at [598, 362] on input "13,34" at bounding box center [712, 363] width 259 height 30
type input "1,34"
type input "125,437"
click at [592, 360] on input "1,34" at bounding box center [712, 363] width 259 height 30
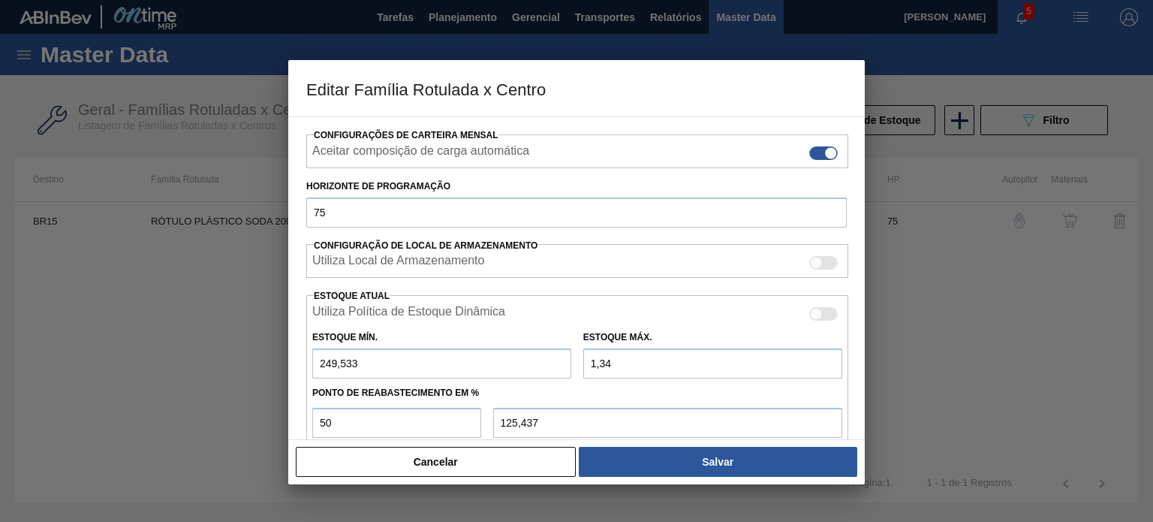
type input "16,34"
type input "132,937"
click at [598, 363] on input "16,340" at bounding box center [712, 363] width 259 height 30
type input "160,340"
type input "204,937"
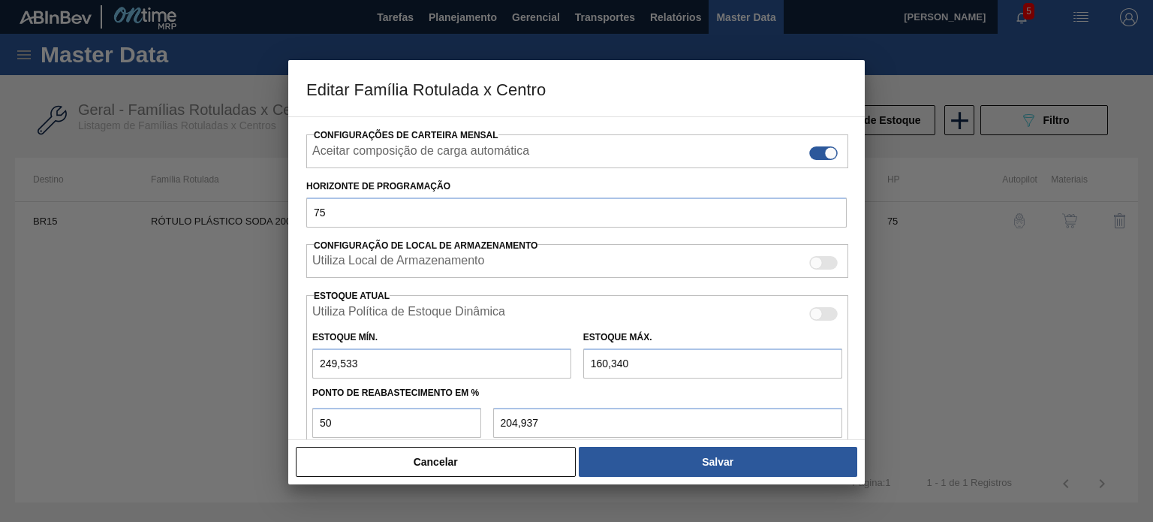
click at [604, 360] on input "160,340" at bounding box center [712, 363] width 259 height 30
type input "1.600,340"
type input "924,937"
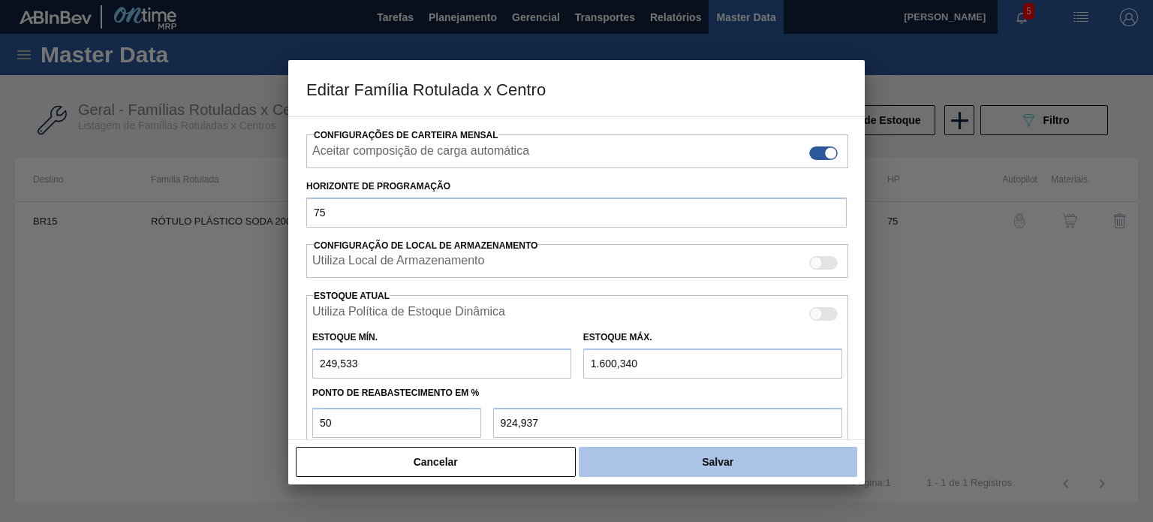
type input "1.600,340"
click at [628, 457] on button "Salvar" at bounding box center [718, 462] width 279 height 30
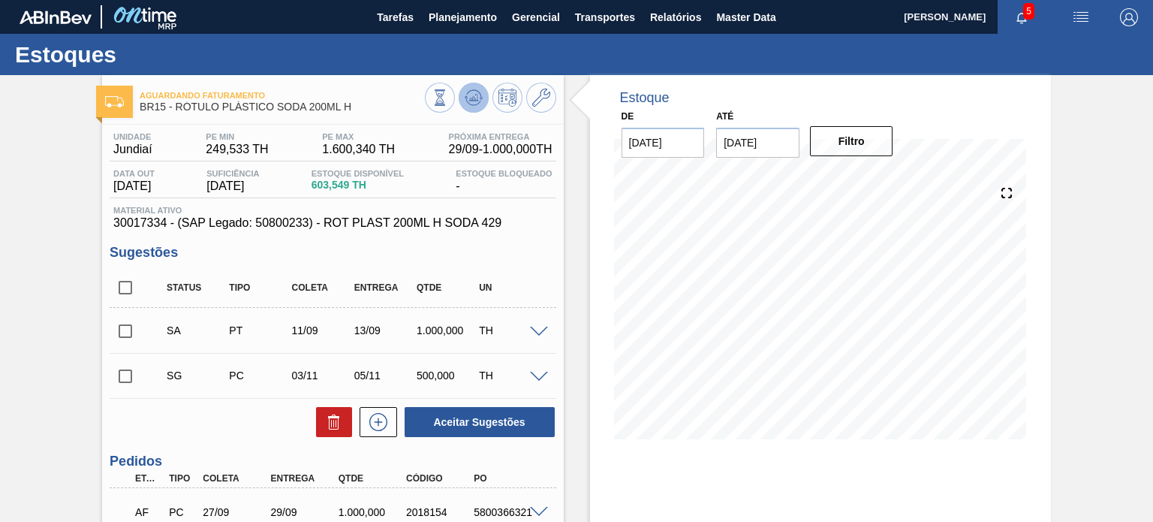
click at [471, 96] on icon at bounding box center [473, 97] width 10 height 7
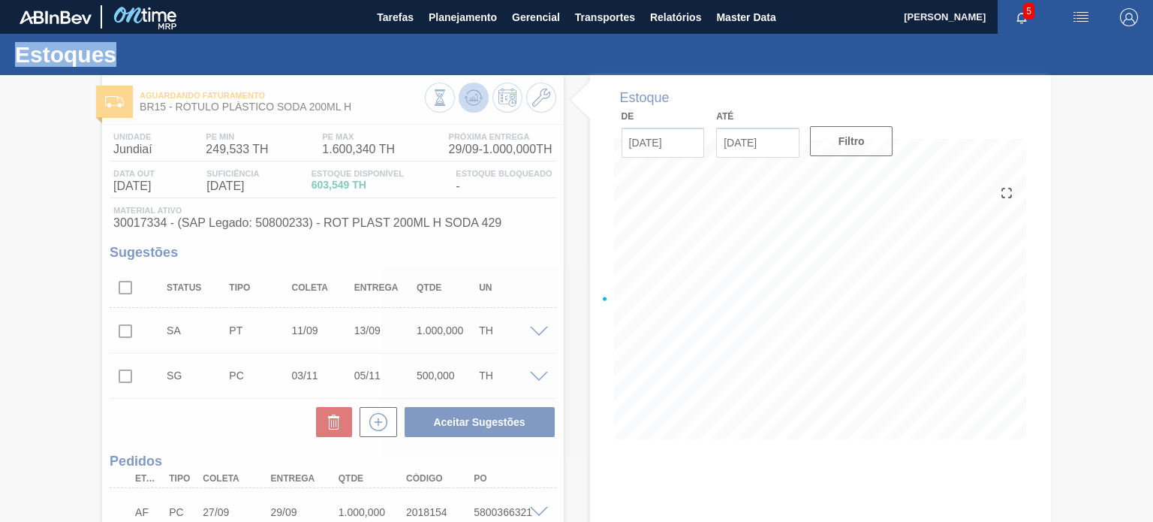
click at [471, 96] on div at bounding box center [576, 298] width 1153 height 447
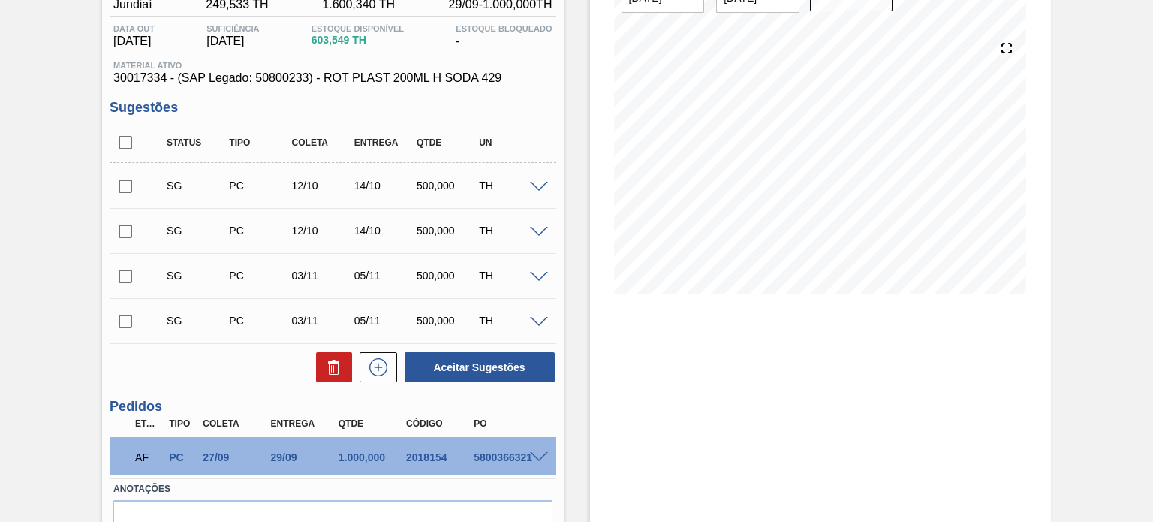
scroll to position [74, 0]
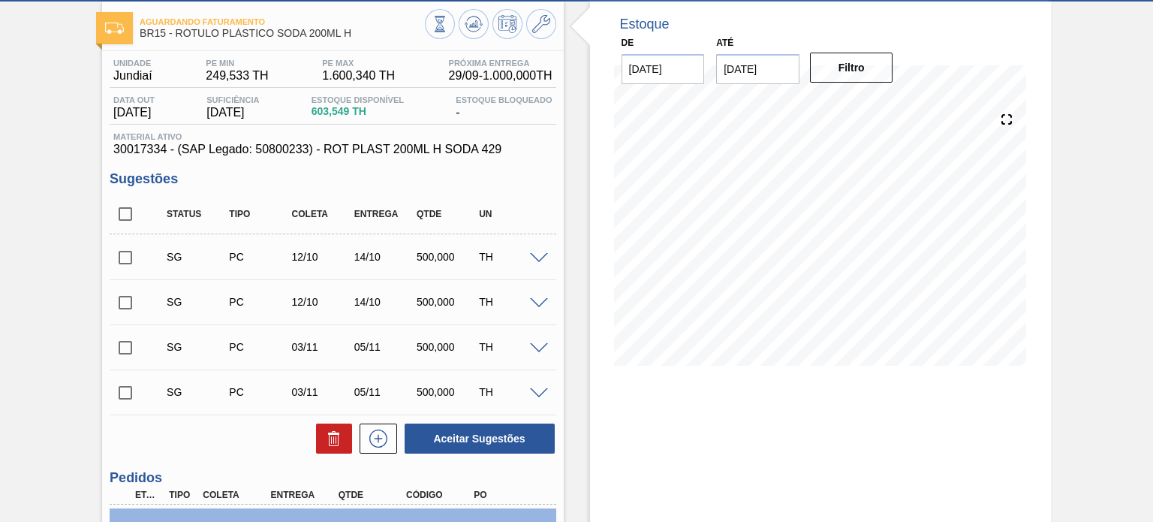
click at [534, 245] on div "SG PC 12/10 14/10 500,000 TH" at bounding box center [333, 257] width 446 height 38
click at [537, 249] on div "SG PC 12/10 14/10 500,000 TH" at bounding box center [333, 257] width 446 height 38
click at [531, 260] on span at bounding box center [539, 258] width 18 height 11
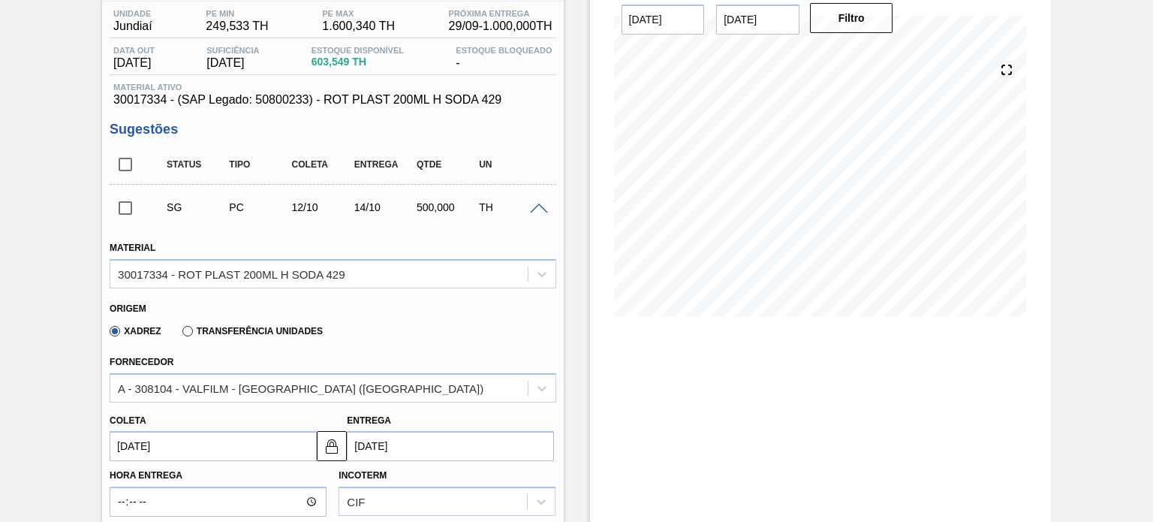
scroll to position [149, 0]
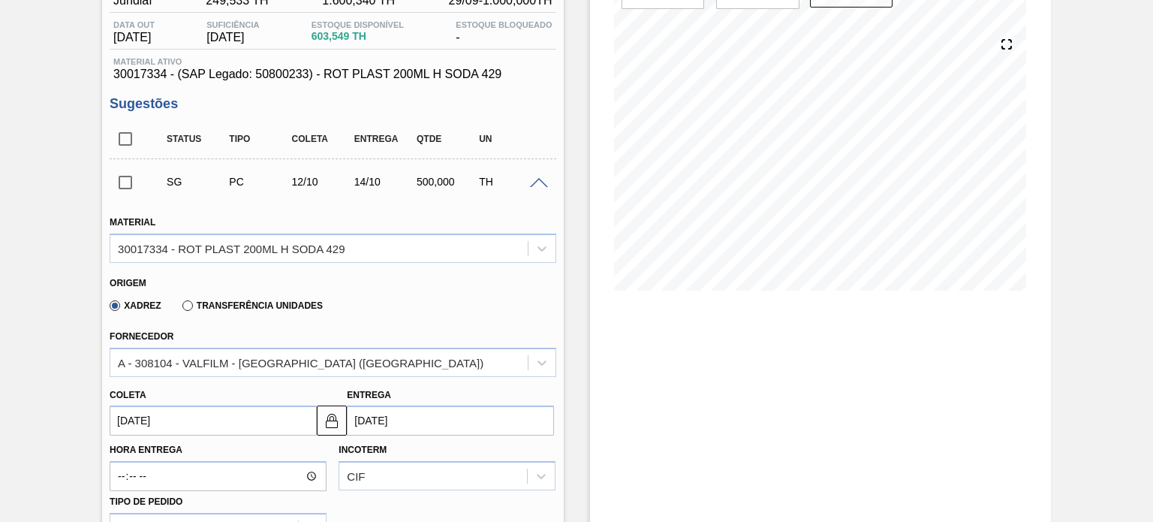
click at [287, 306] on label "Transferência Unidades" at bounding box center [252, 305] width 140 height 11
click at [180, 309] on input "Transferência Unidades" at bounding box center [180, 309] width 0 height 0
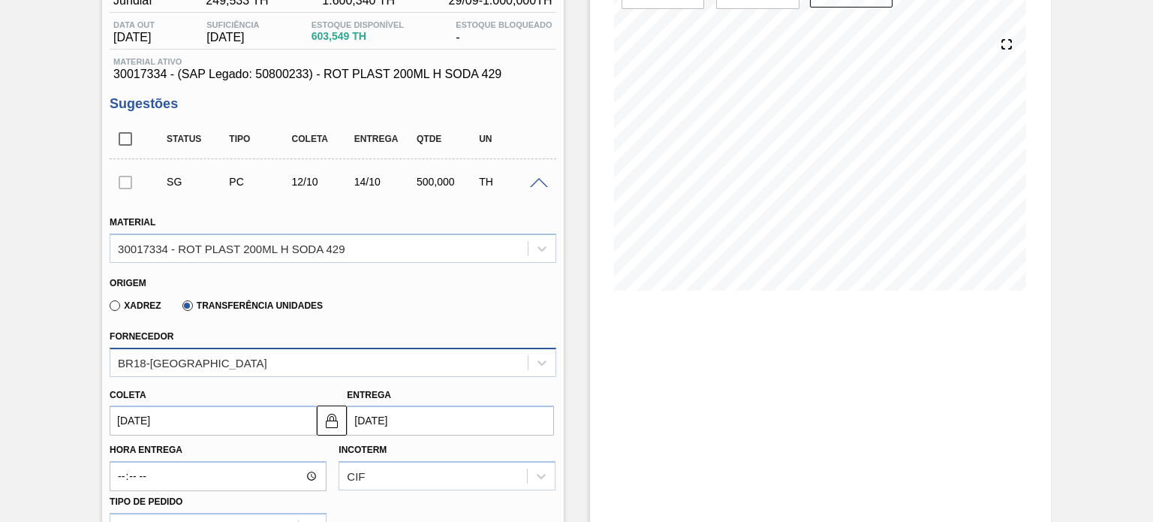
click at [249, 366] on div "BR18-Pernambuco" at bounding box center [318, 362] width 417 height 22
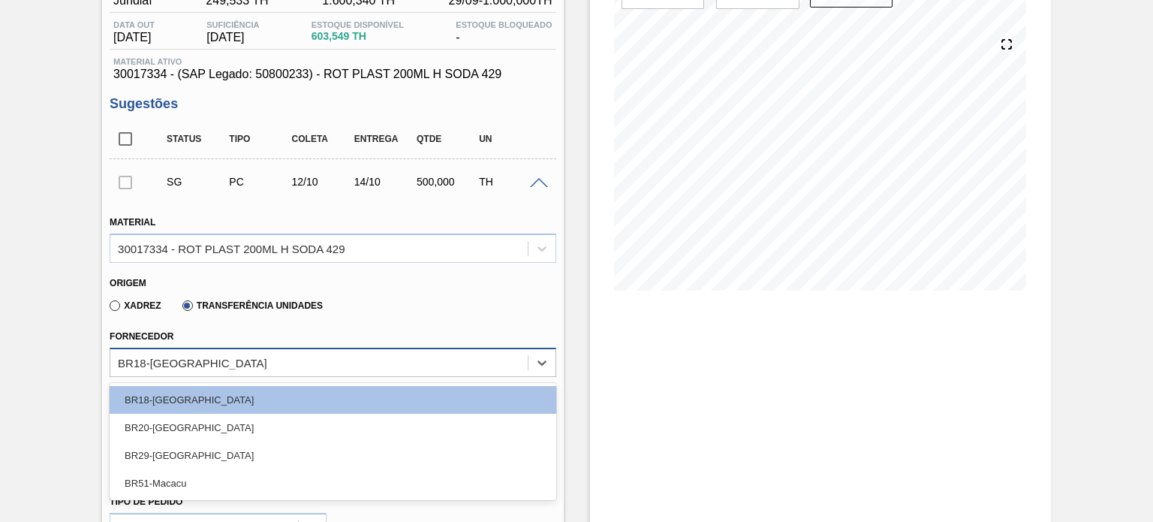
drag, startPoint x: 195, startPoint y: 419, endPoint x: 262, endPoint y: 369, distance: 83.2
click at [196, 419] on div "BR20-Sapucaia" at bounding box center [333, 428] width 446 height 28
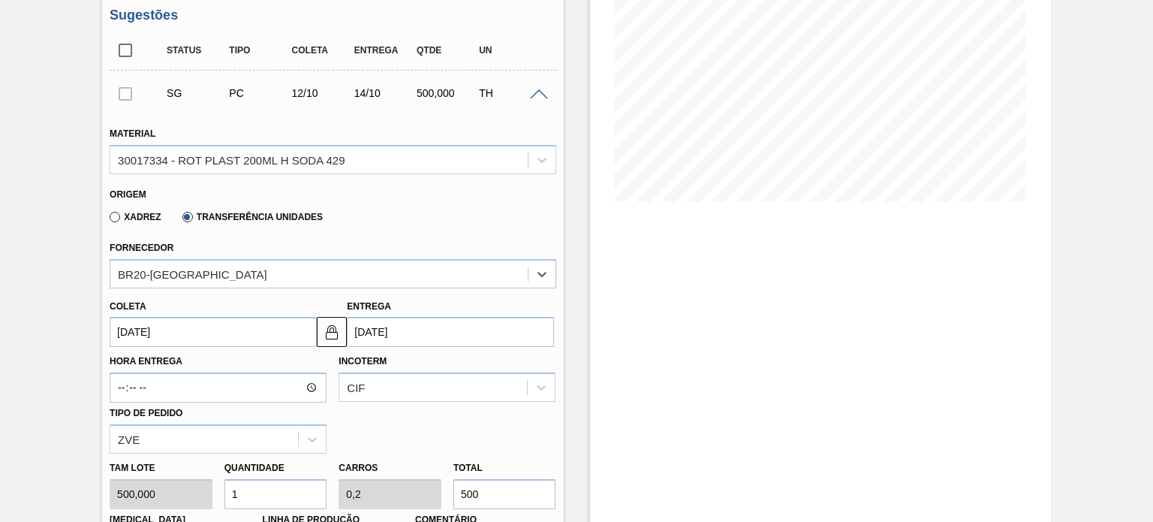
scroll to position [374, 0]
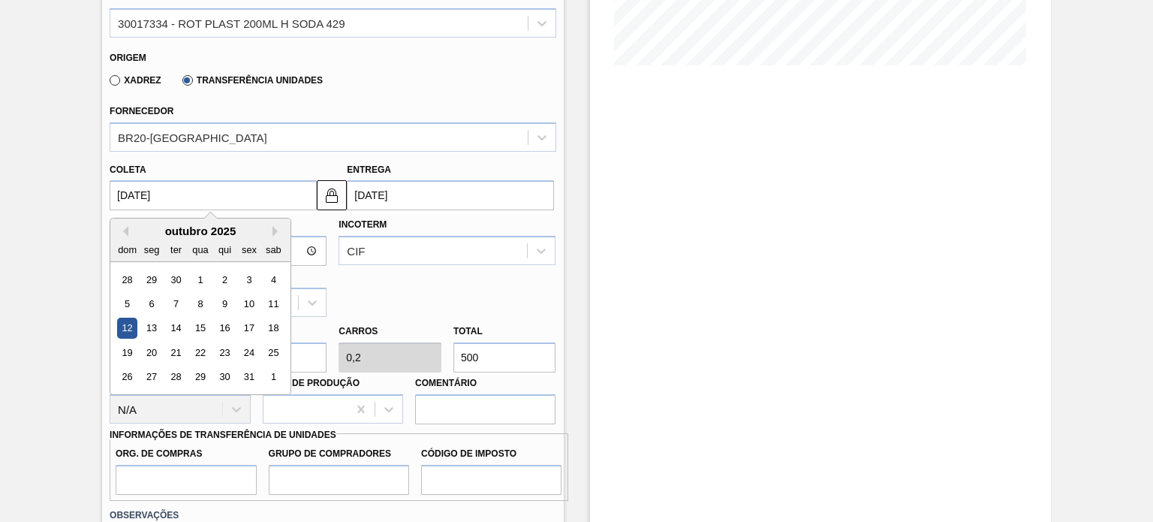
drag, startPoint x: 244, startPoint y: 188, endPoint x: 104, endPoint y: 185, distance: 140.4
click at [104, 185] on div "Coleta 12/10/2025 Previous Month Next Month outubro 2025 dom seg ter qua qui se…" at bounding box center [210, 185] width 213 height 52
type input "1"
type input "03/09/2025"
type input "11"
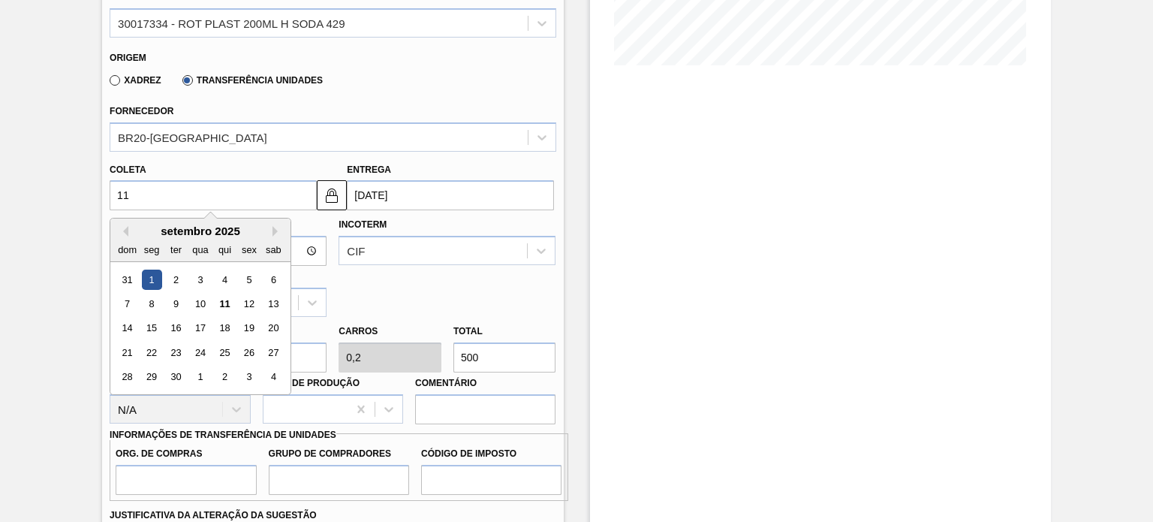
type input "13/09/2025"
type input "11/09/2"
type input "11/11/2002"
type input "11/09/20"
type input "13/09/2020"
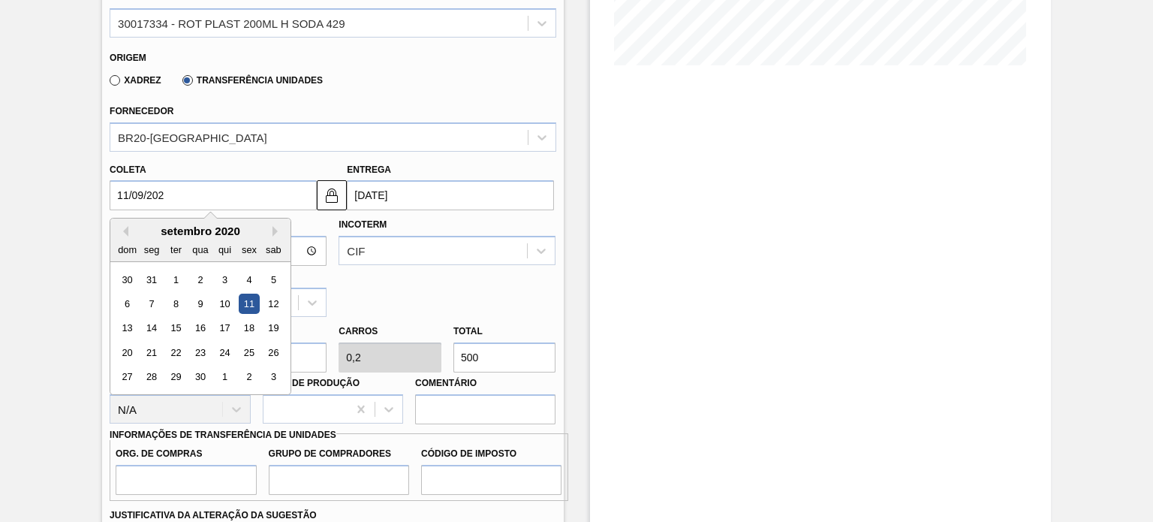
type input "11/09/2025"
type input "13/09/2025"
type input "[DATE]"
click at [403, 309] on div "Hora Entrega Incoterm CIF Tipo de pedido ZVE" at bounding box center [333, 263] width 458 height 107
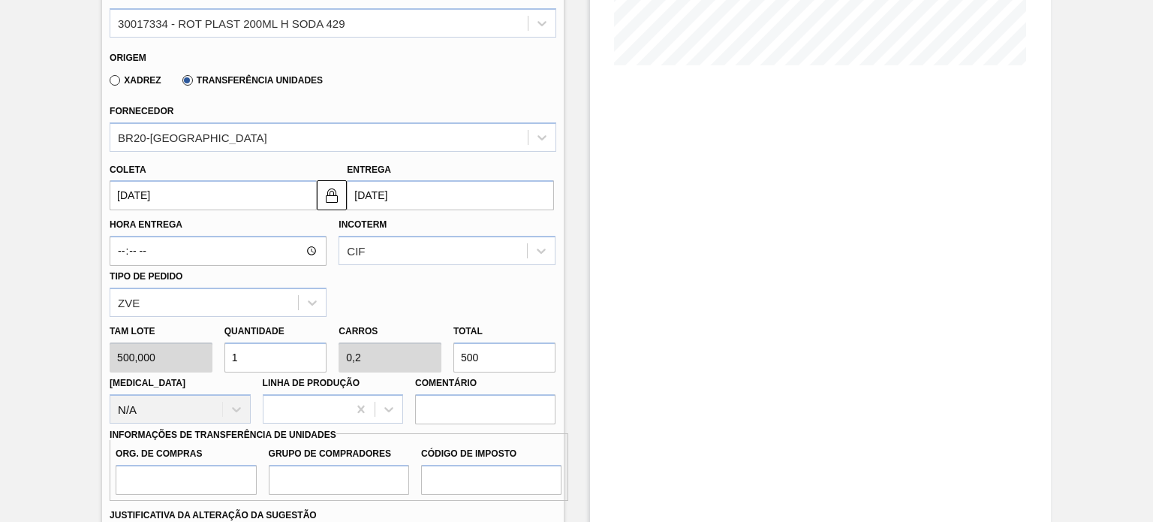
click at [429, 350] on div "Tam lote 500,000 Quantidade 1 Carros 0,2 Total 500 Doca N/A Linha de Produção C…" at bounding box center [333, 370] width 458 height 107
type input "0,002"
type input "0"
type input "1"
type input "0,02"
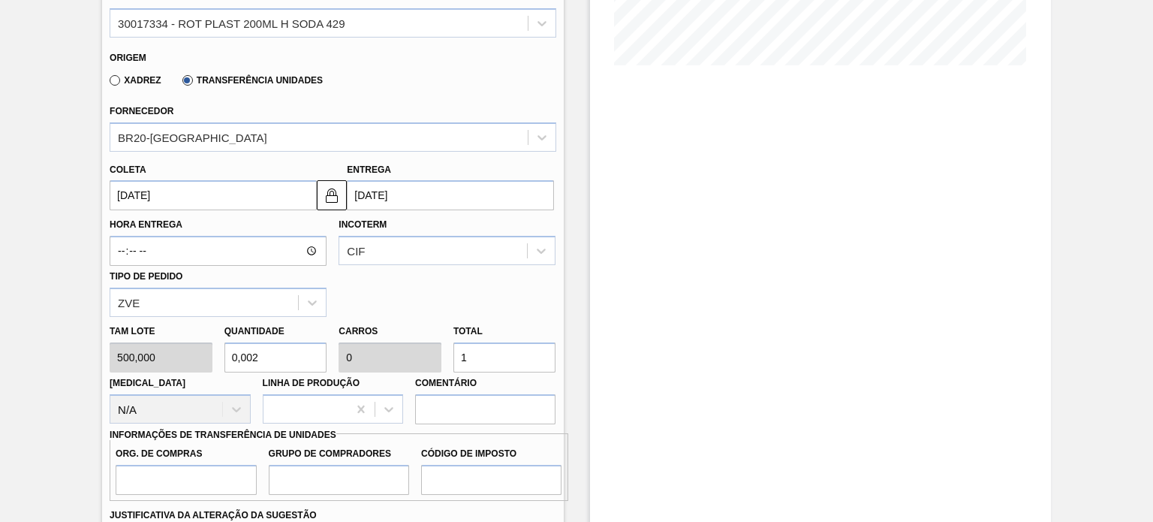
type input "0,004"
type input "10"
type input "0,2"
type input "0,04"
type input "100"
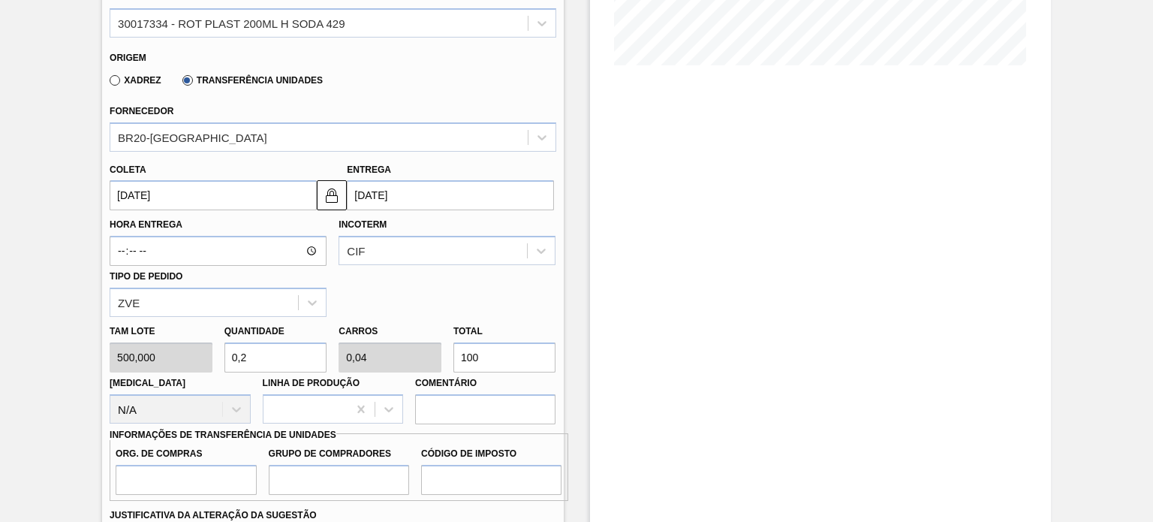
type input "2"
type input "0,4"
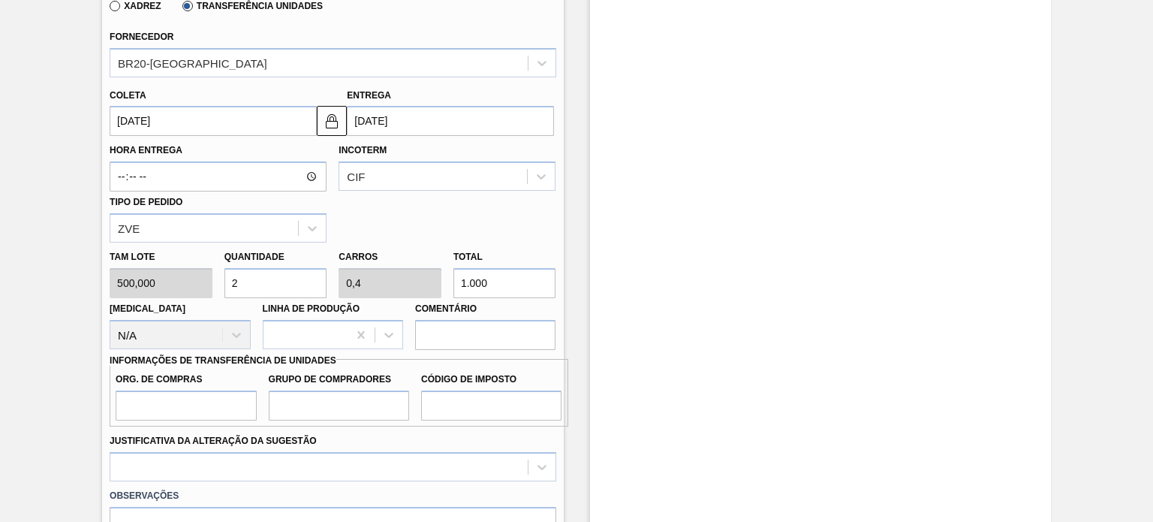
scroll to position [599, 0]
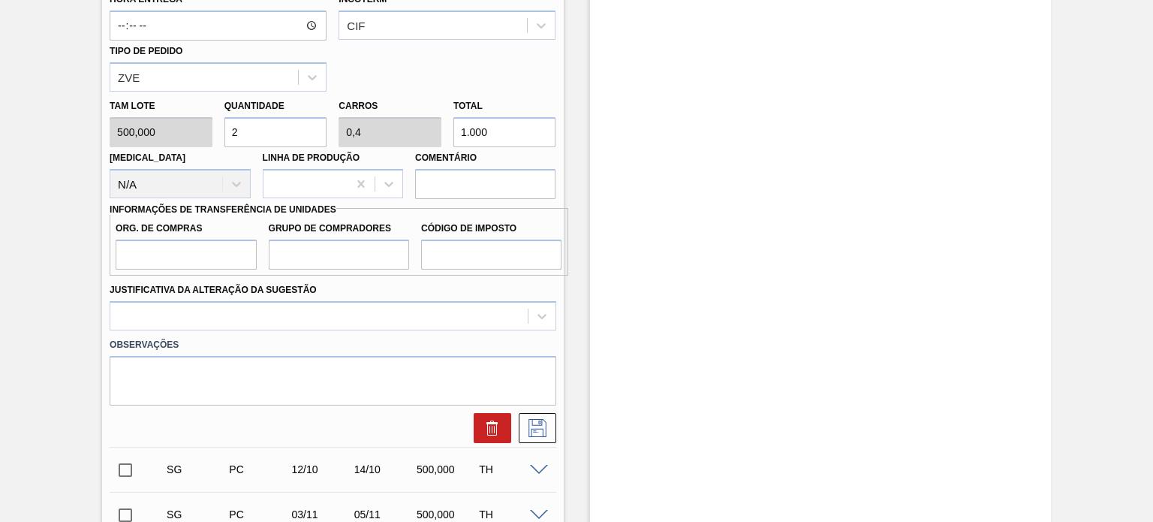
type input "1.000"
drag, startPoint x: 239, startPoint y: 251, endPoint x: 225, endPoint y: 267, distance: 21.3
click at [239, 251] on input "Org. de Compras" at bounding box center [186, 254] width 140 height 30
type input "BR00"
drag, startPoint x: 316, startPoint y: 251, endPoint x: 321, endPoint y: 267, distance: 16.6
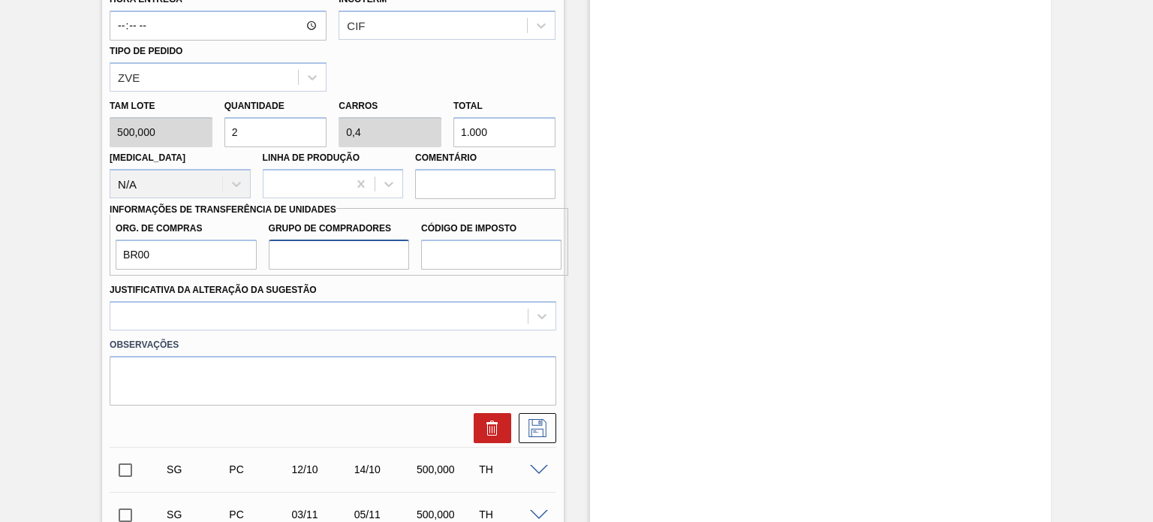
click at [316, 251] on input "Grupo de Compradores" at bounding box center [339, 254] width 140 height 30
type input "A01"
drag, startPoint x: 441, startPoint y: 257, endPoint x: 462, endPoint y: 280, distance: 30.8
click at [441, 257] on input "Código de Imposto" at bounding box center [491, 254] width 140 height 30
type input "I0"
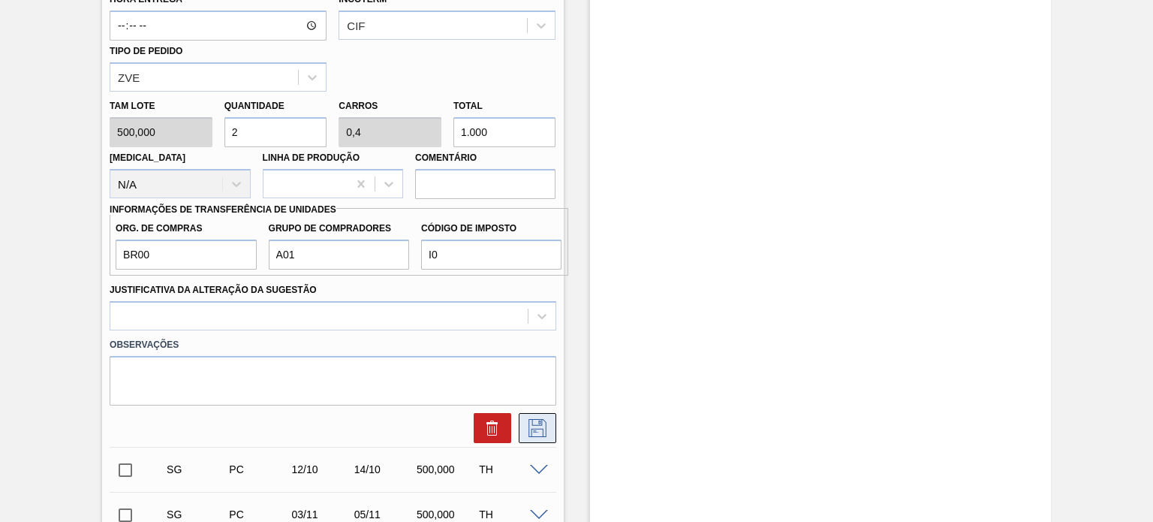
click at [537, 429] on icon at bounding box center [537, 428] width 24 height 18
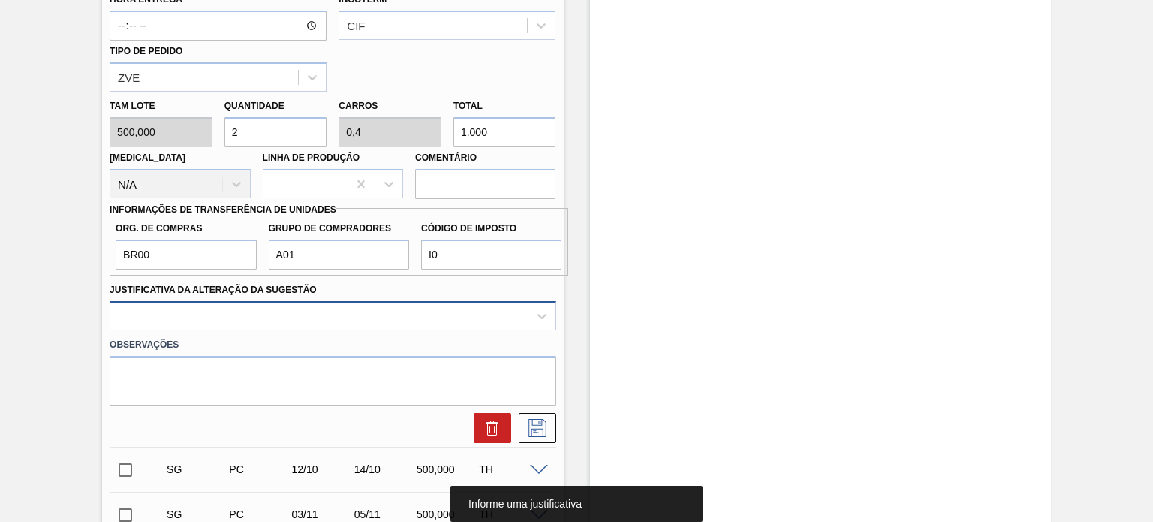
click at [488, 327] on div "Material 30017334 - ROT PLAST 200ML H SODA 429 Origem Xadrez Transferência Unid…" at bounding box center [333, 96] width 446 height 693
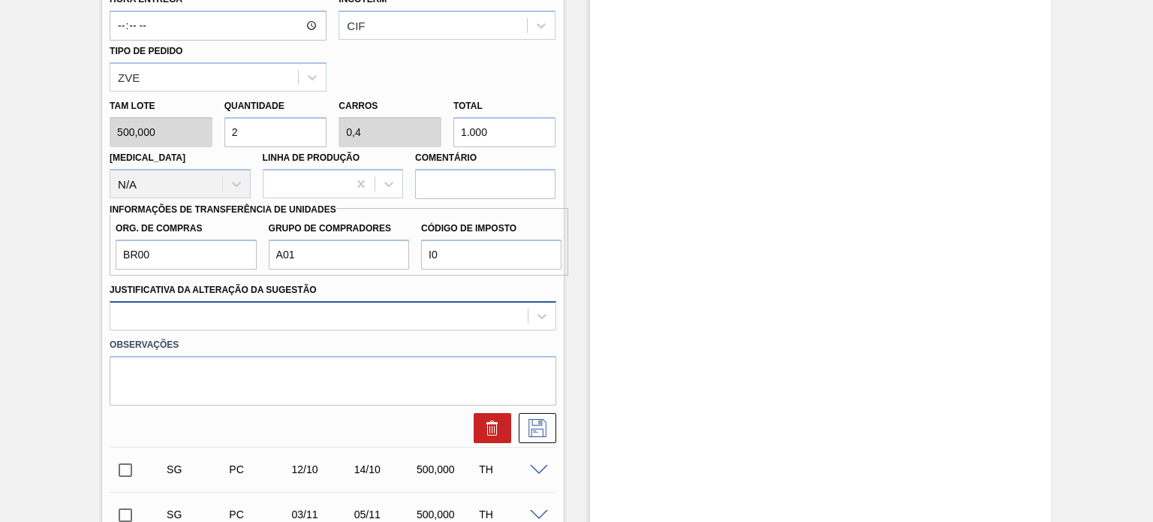
click at [495, 318] on div at bounding box center [333, 315] width 446 height 29
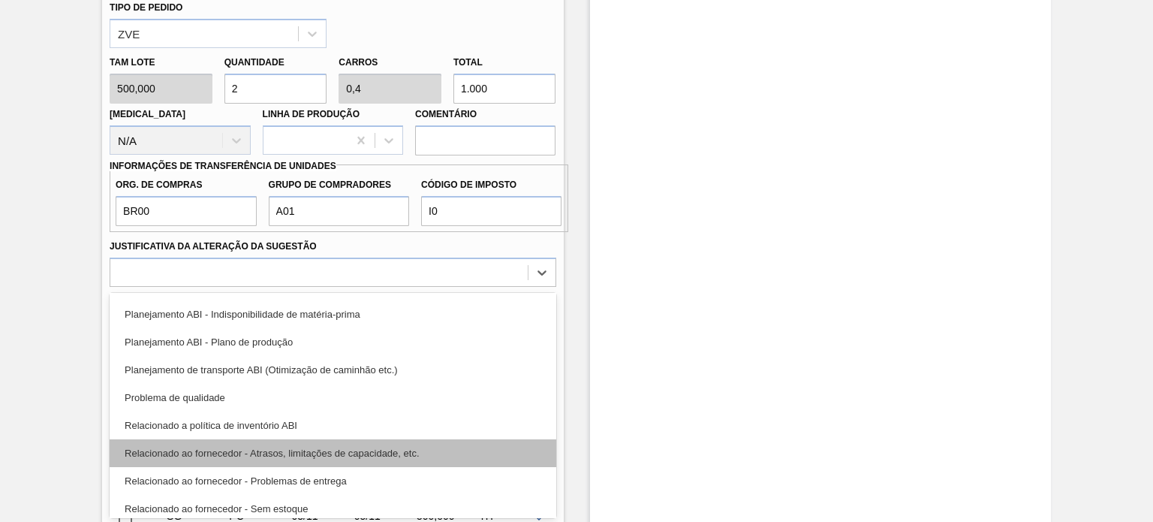
scroll to position [206, 0]
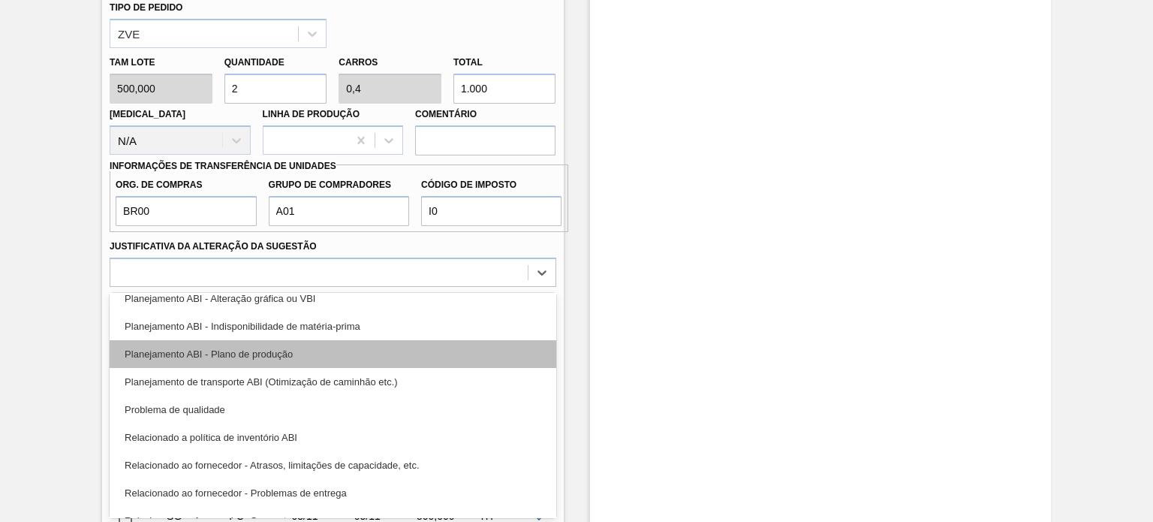
click at [355, 351] on div "Planejamento ABI - Plano de produção" at bounding box center [333, 354] width 446 height 28
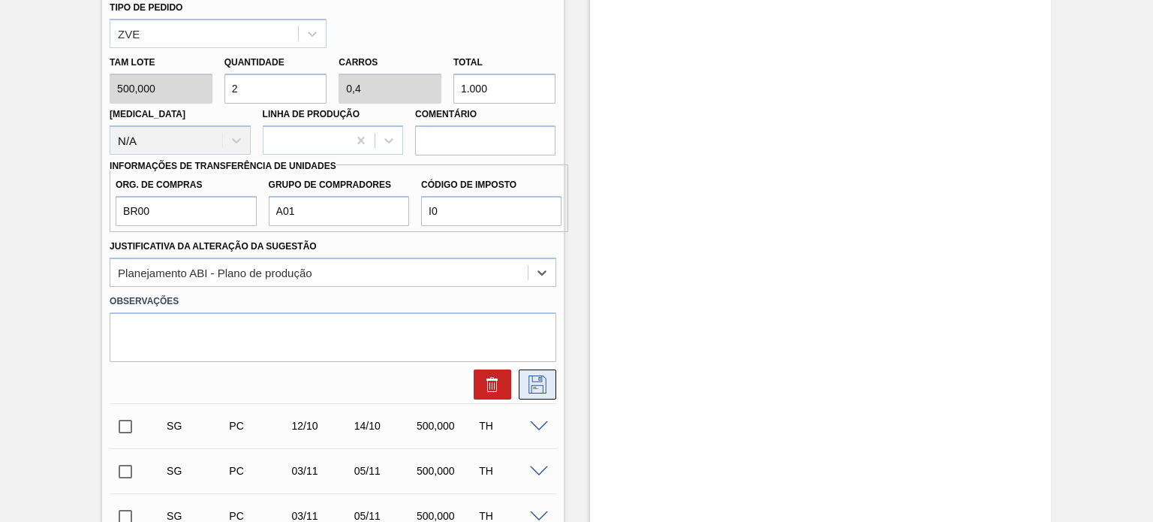
click at [544, 371] on button at bounding box center [538, 384] width 38 height 30
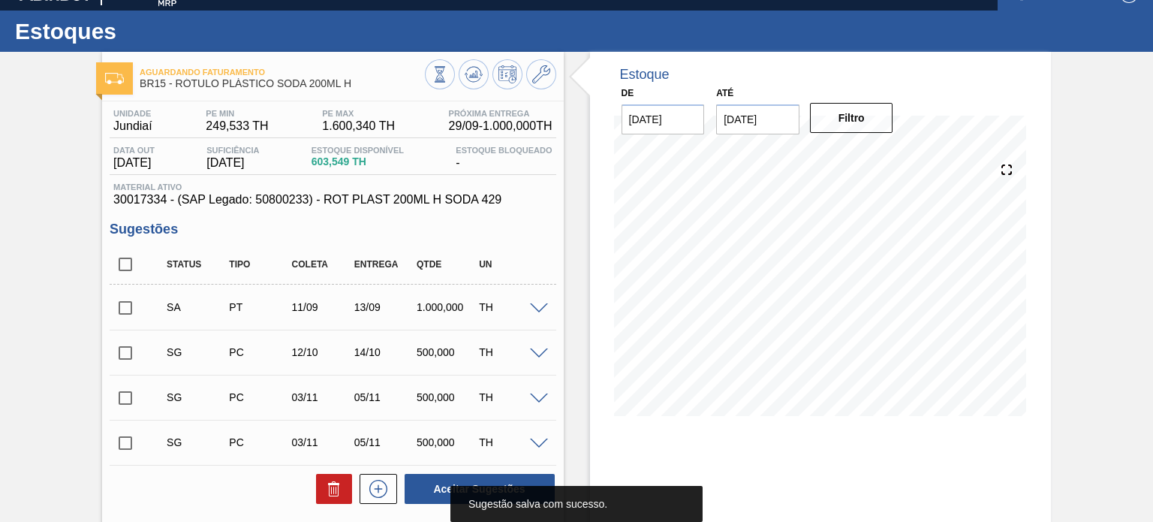
scroll to position [0, 0]
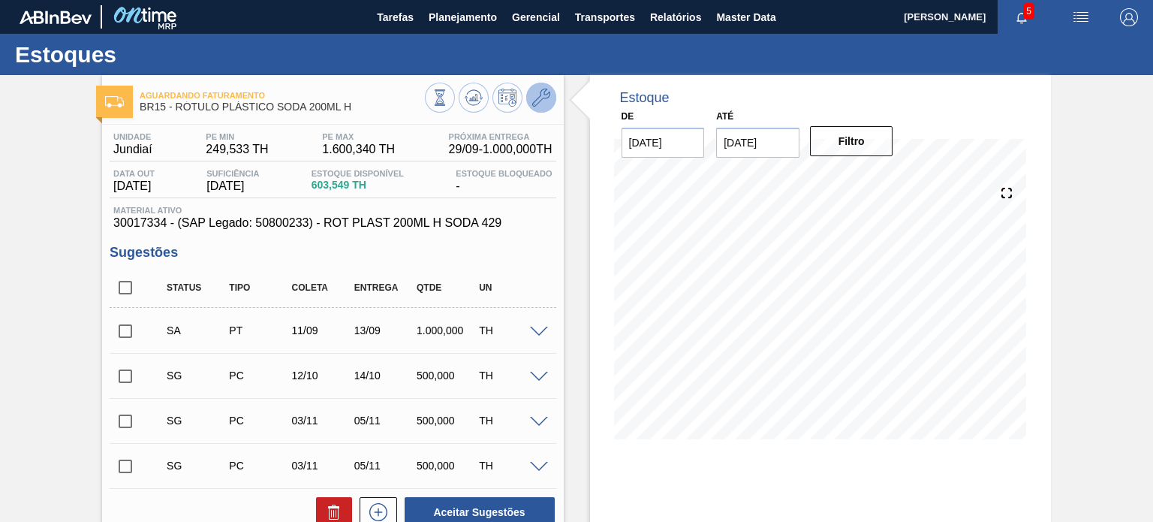
click at [537, 101] on icon at bounding box center [541, 98] width 18 height 18
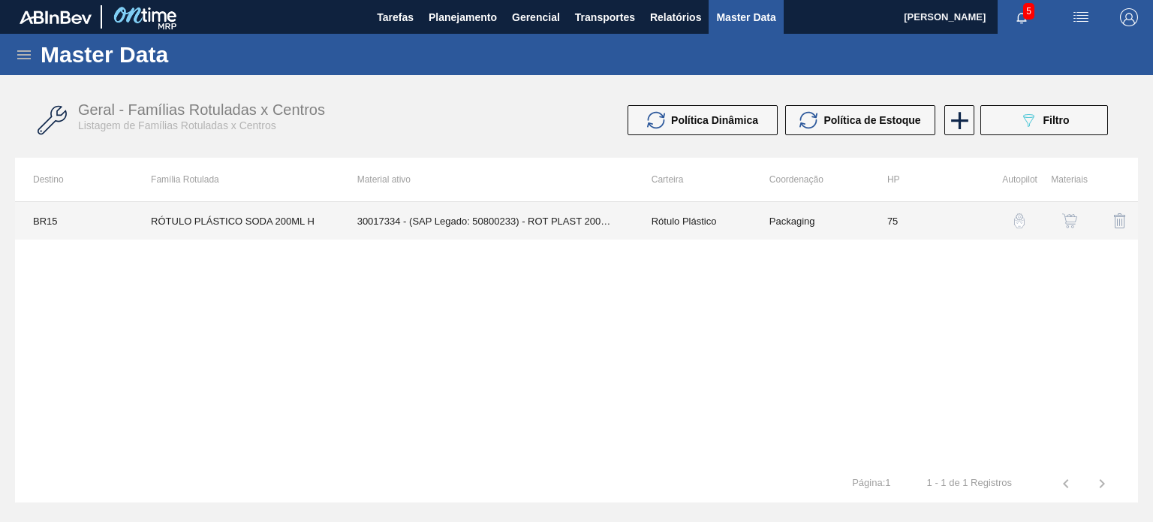
click at [741, 216] on td "Rótulo Plástico" at bounding box center [693, 221] width 118 height 38
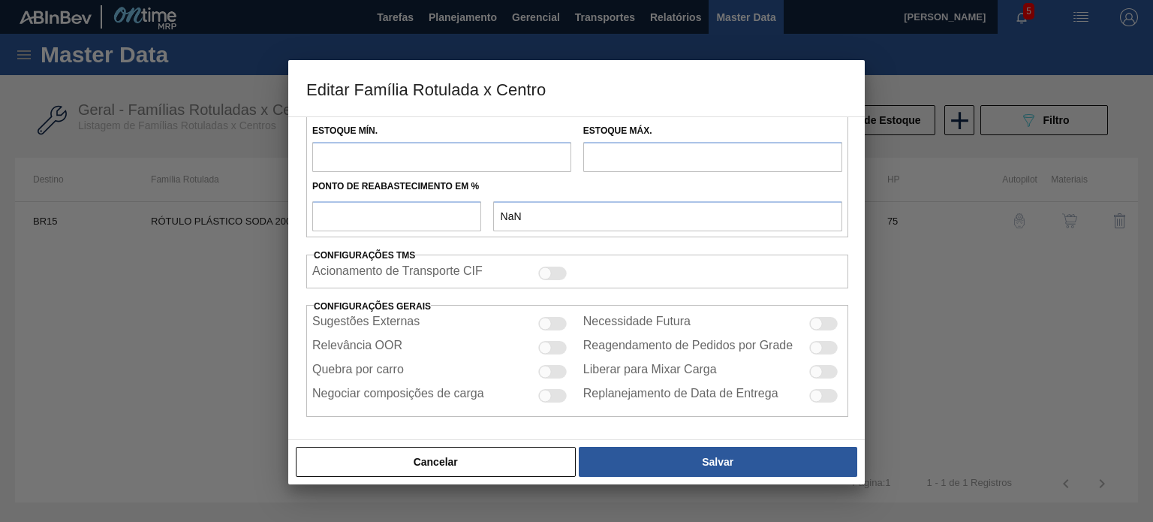
type input "Rótulo Plástico"
type input "RÓTULO PLÁSTICO SODA 200ML H"
type input "BR15 - Jundiaí"
type input "75"
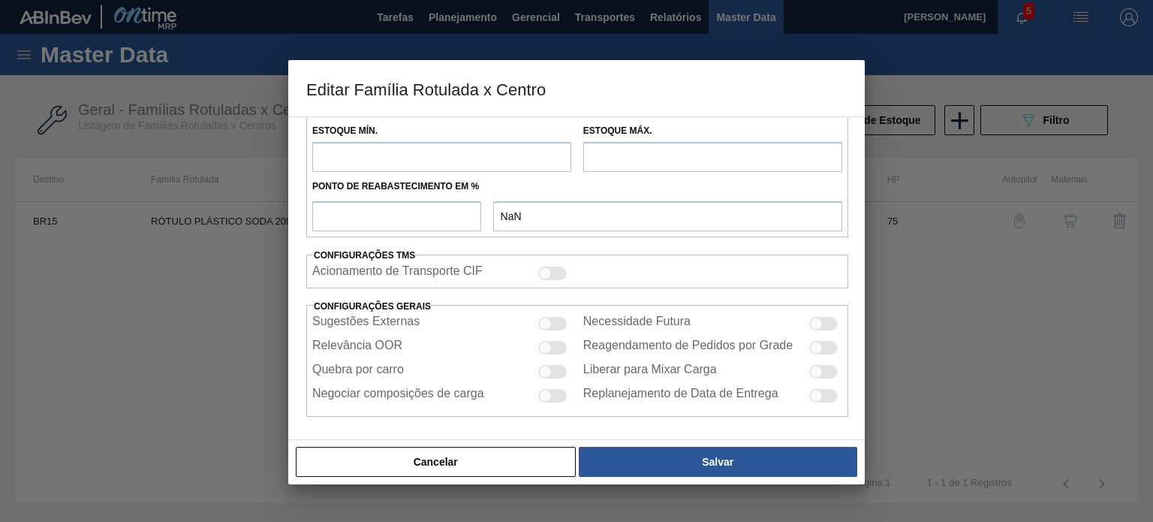
type input "249,533"
type input "1.600,34"
type input "50"
type input "924,936"
checkbox input "true"
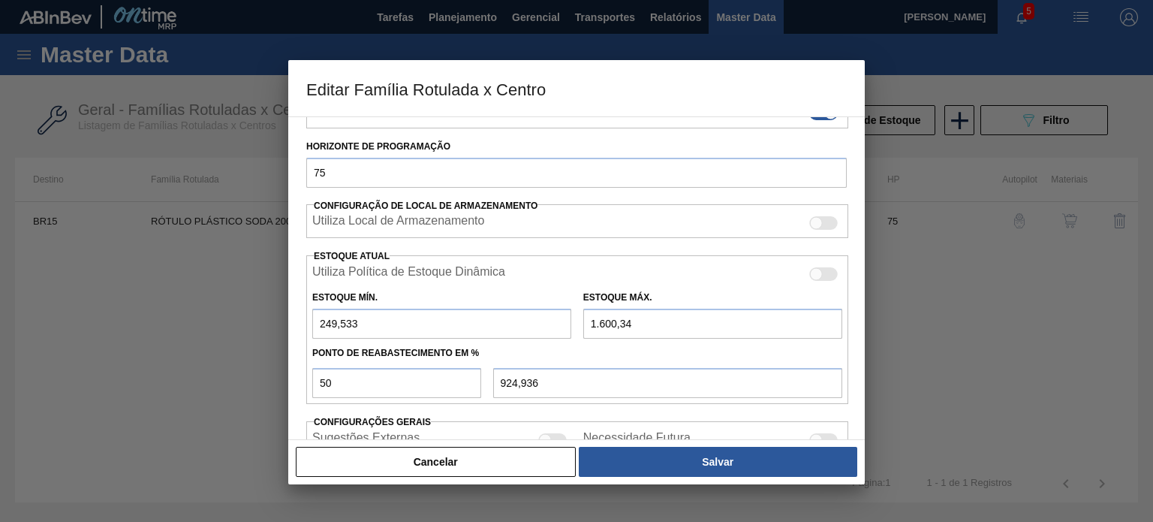
scroll to position [213, 0]
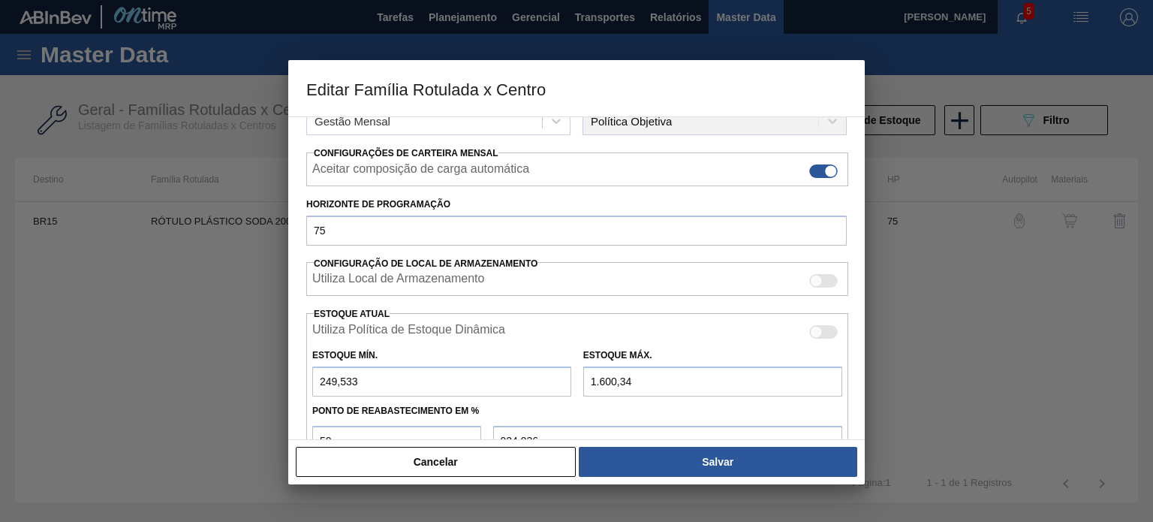
click at [614, 380] on input "1.600,34" at bounding box center [712, 381] width 259 height 30
type input "160,34"
type input "204,937"
click at [608, 375] on input "160,34" at bounding box center [712, 381] width 259 height 30
click at [598, 378] on input "160,34" at bounding box center [712, 381] width 259 height 30
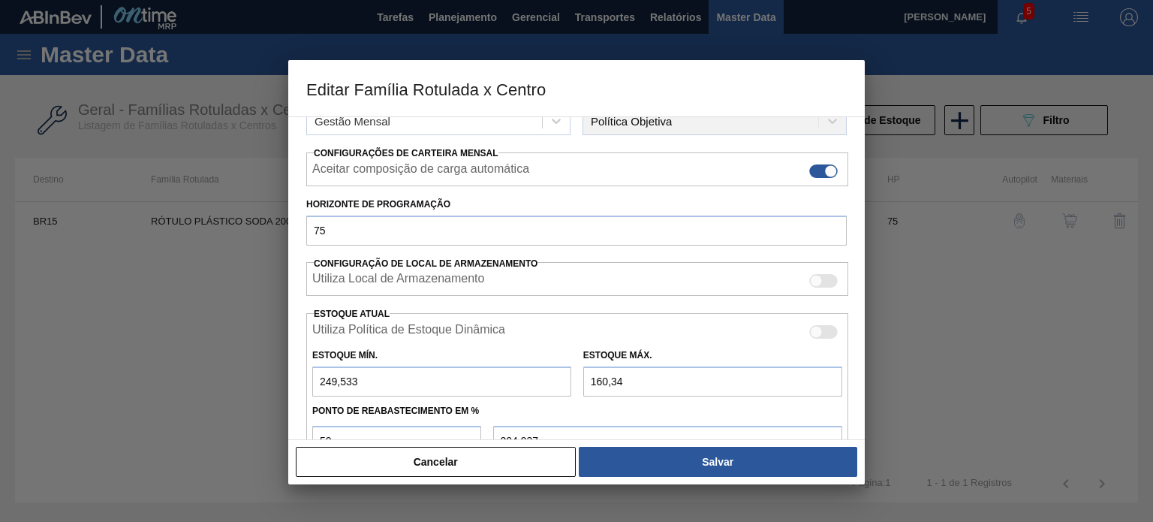
click at [602, 375] on input "160,34" at bounding box center [712, 381] width 259 height 30
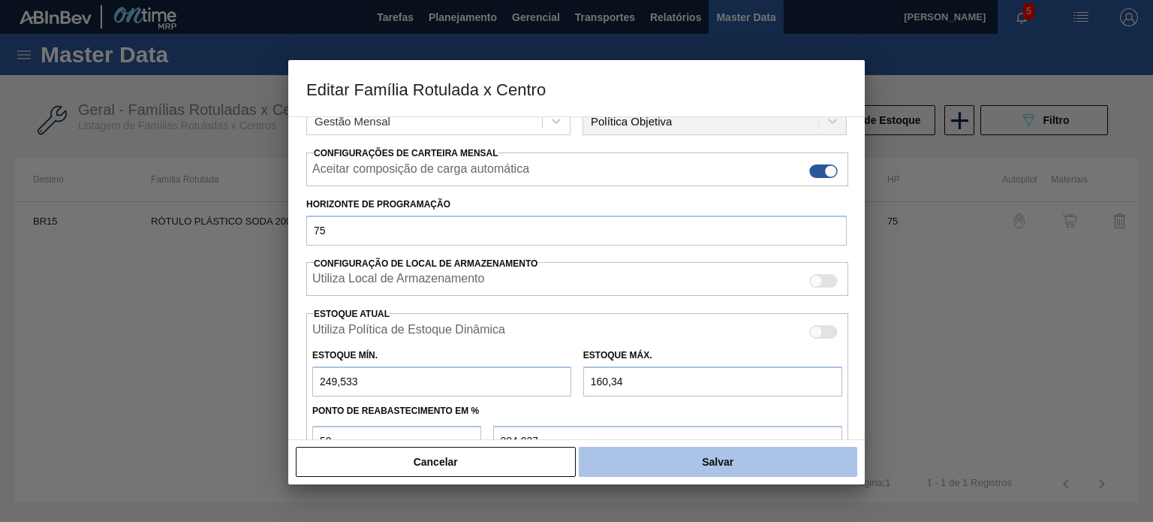
type input "1.610,34"
type input "929,937"
type input "1.610,34"
click at [649, 474] on button "Salvar" at bounding box center [718, 462] width 279 height 30
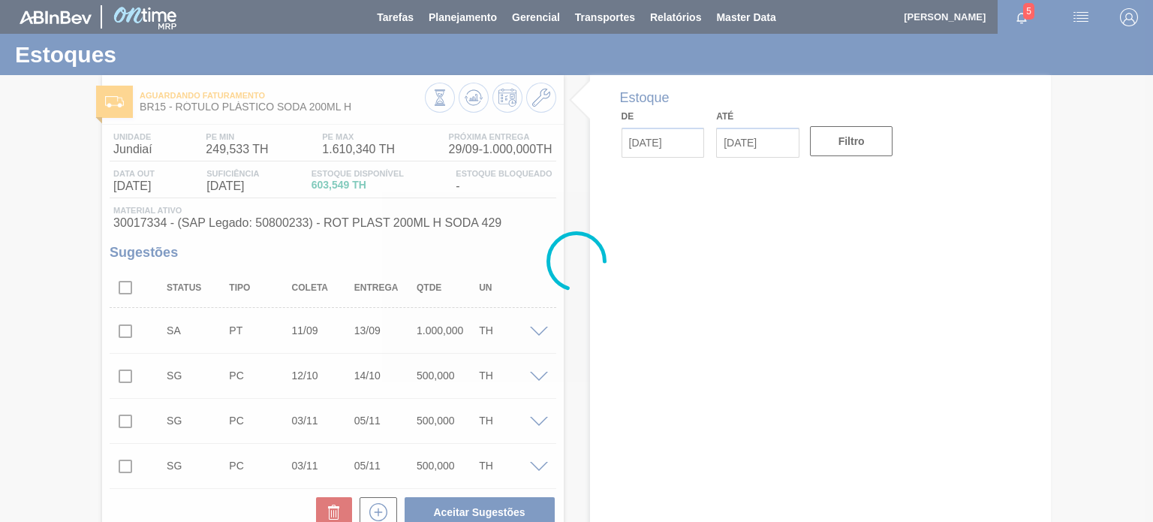
click at [471, 100] on div at bounding box center [576, 261] width 1153 height 522
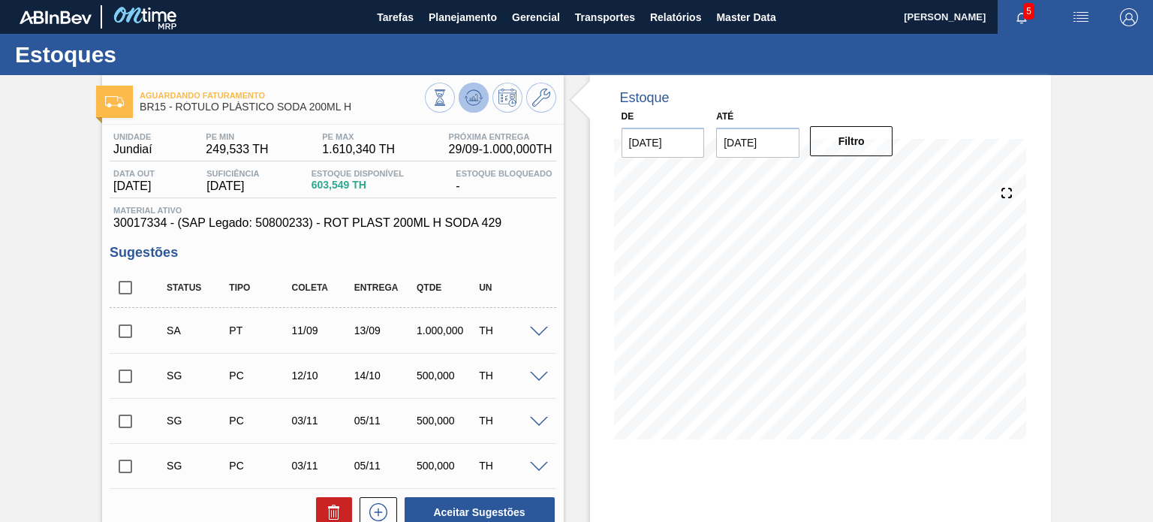
click at [471, 101] on icon at bounding box center [473, 97] width 10 height 7
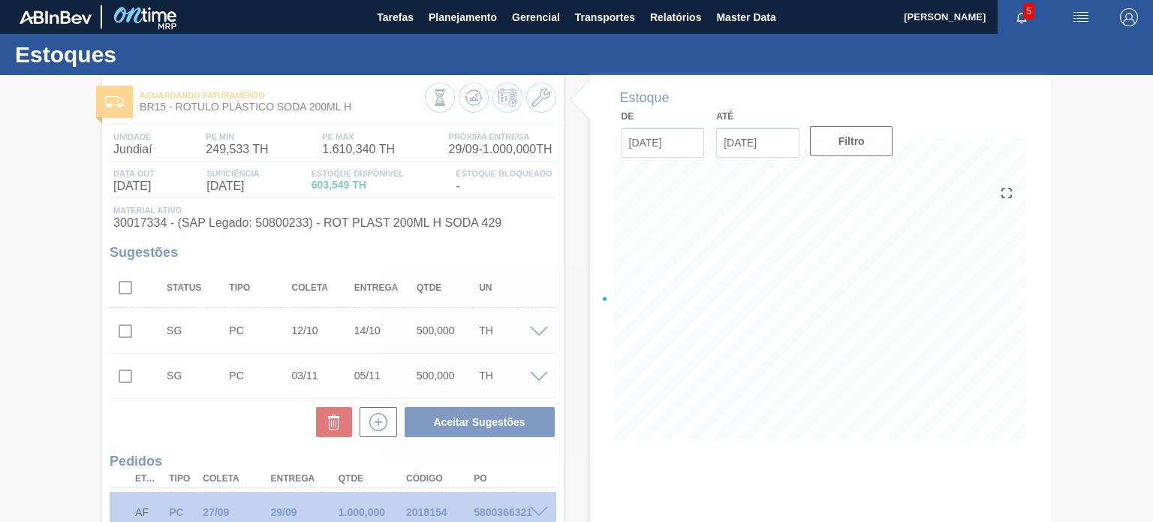
click at [536, 325] on div at bounding box center [541, 330] width 30 height 11
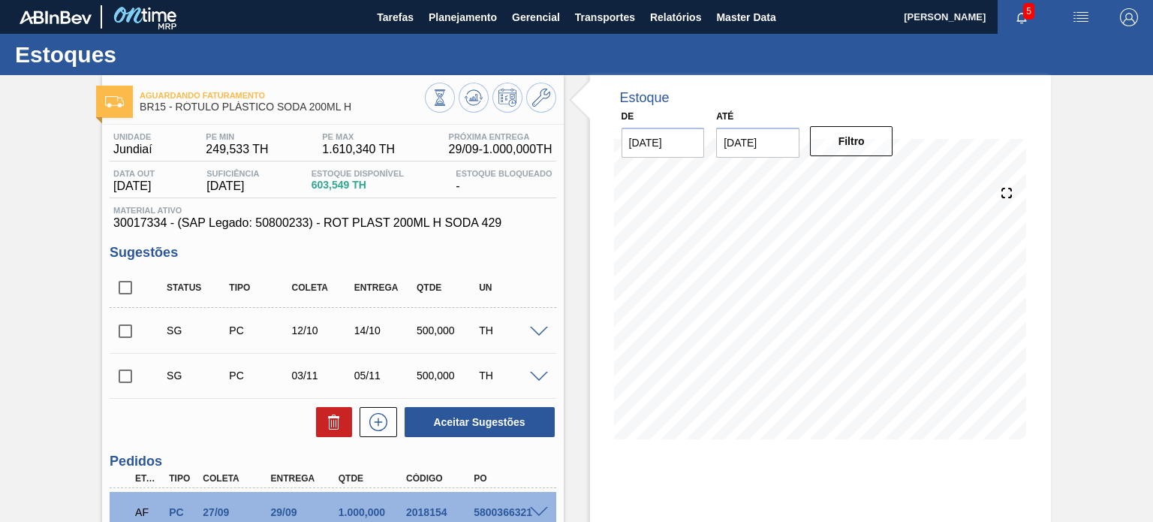
click at [536, 325] on div at bounding box center [541, 330] width 30 height 11
click at [540, 330] on span at bounding box center [539, 332] width 18 height 11
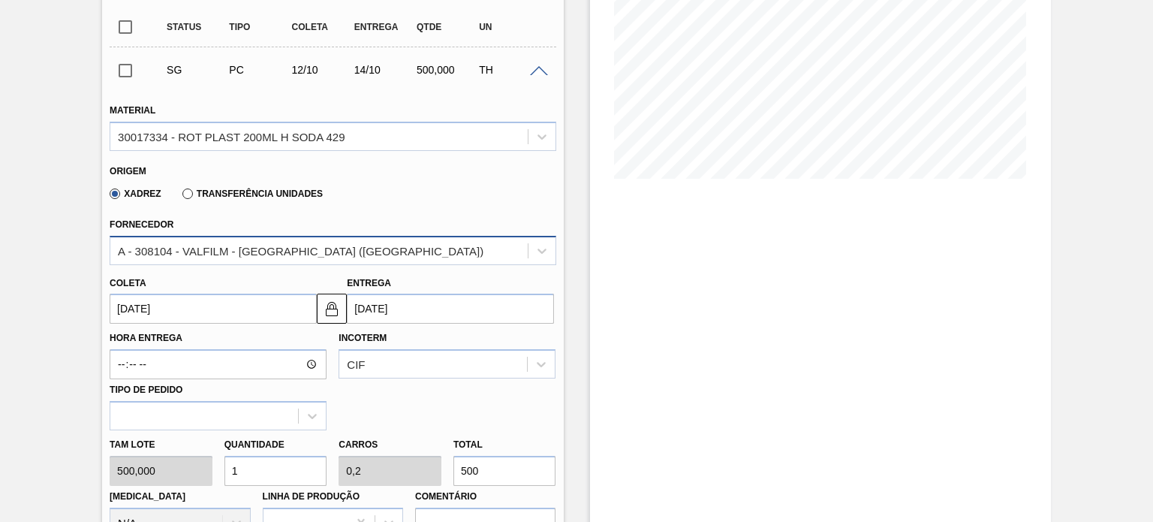
scroll to position [375, 0]
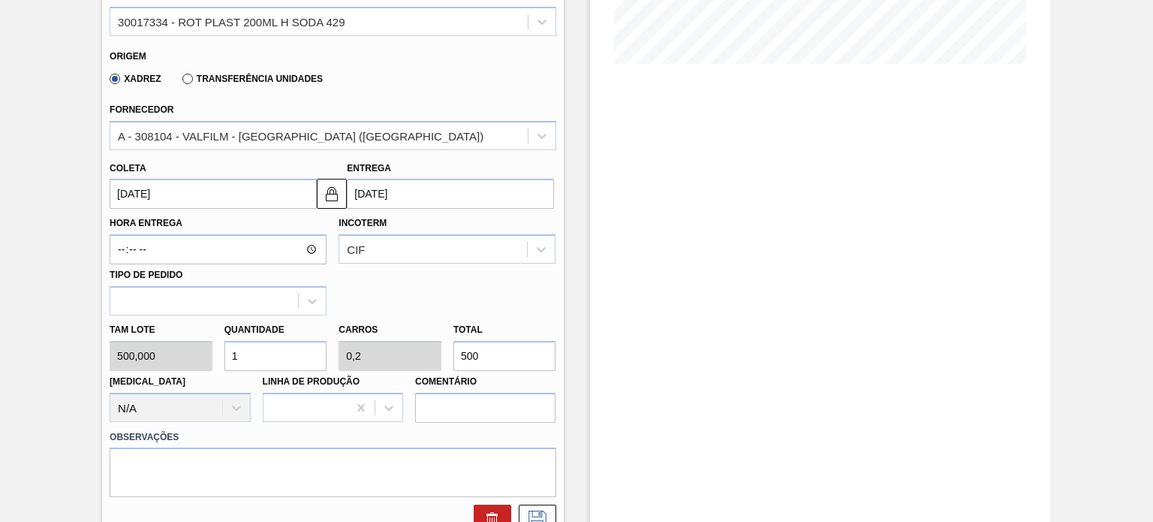
drag, startPoint x: 486, startPoint y: 344, endPoint x: 457, endPoint y: 345, distance: 29.3
click at [457, 345] on input "500" at bounding box center [504, 356] width 103 height 30
type input "0,002"
type input "0"
type input "1"
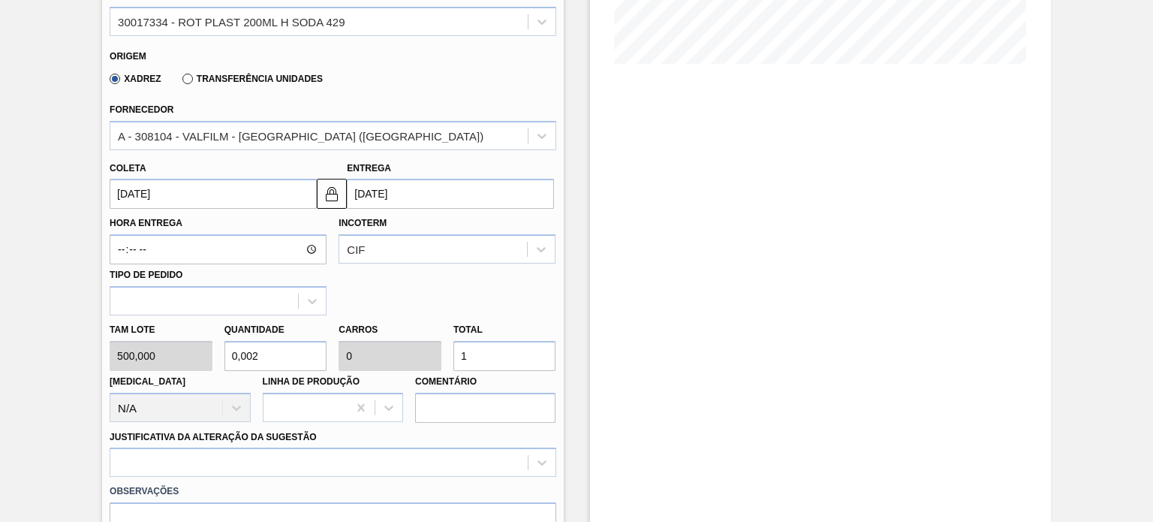
type input "0,02"
type input "0,004"
type input "10"
type input "0,2"
type input "0,04"
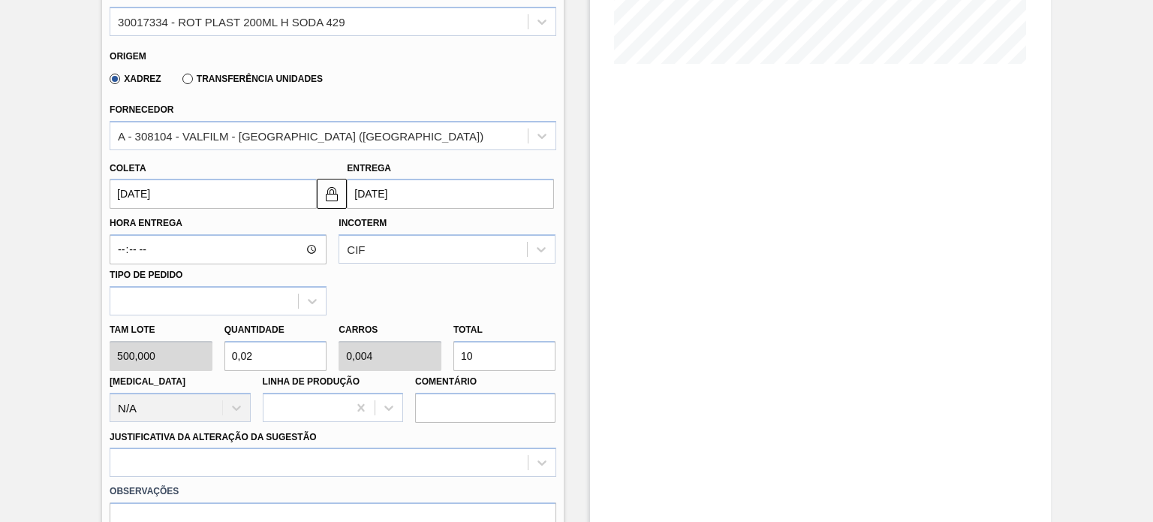
type input "100"
type input "2"
type input "0,4"
type input "1.000"
click at [417, 188] on input "14/10/2025" at bounding box center [450, 194] width 207 height 30
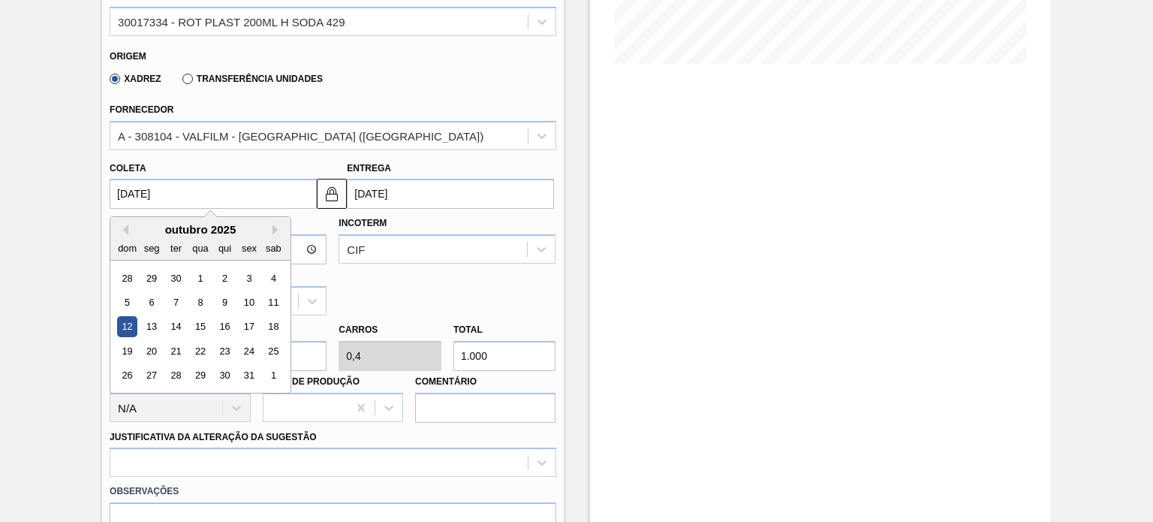
drag, startPoint x: 99, startPoint y: 188, endPoint x: 65, endPoint y: 188, distance: 34.5
click at [65, 188] on div "Aguardando Faturamento BR15 - RÓTULO PLÁSTICO SODA 200ML H Unidade Jundiaí PE M…" at bounding box center [576, 298] width 1153 height 1197
type input "1"
type input "03/09/2025"
type input "11"
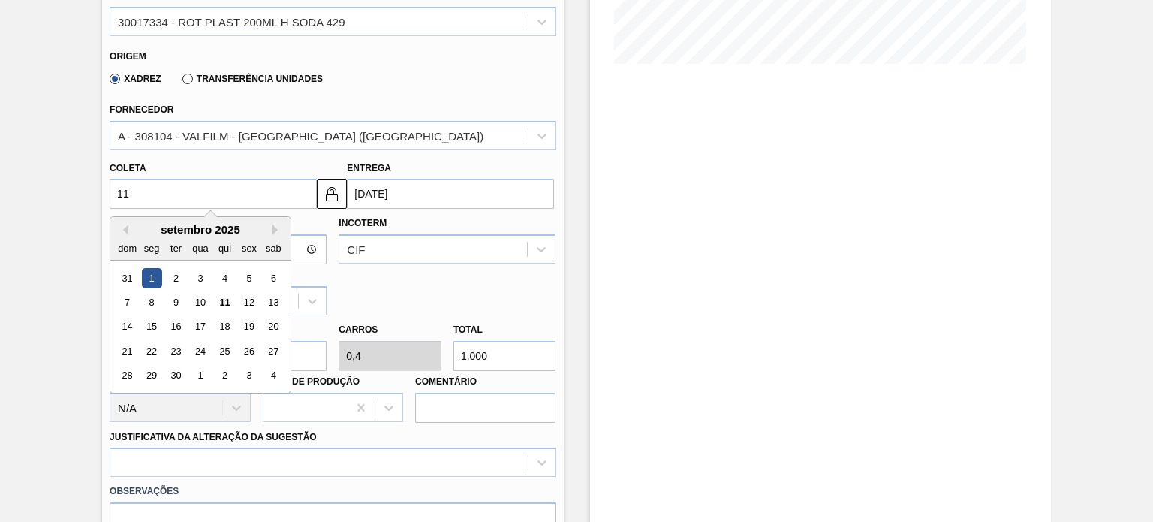
type input "13/09/2025"
type input "1109"
type input "02/01/1109"
type input "11"
type input "13/09/2025"
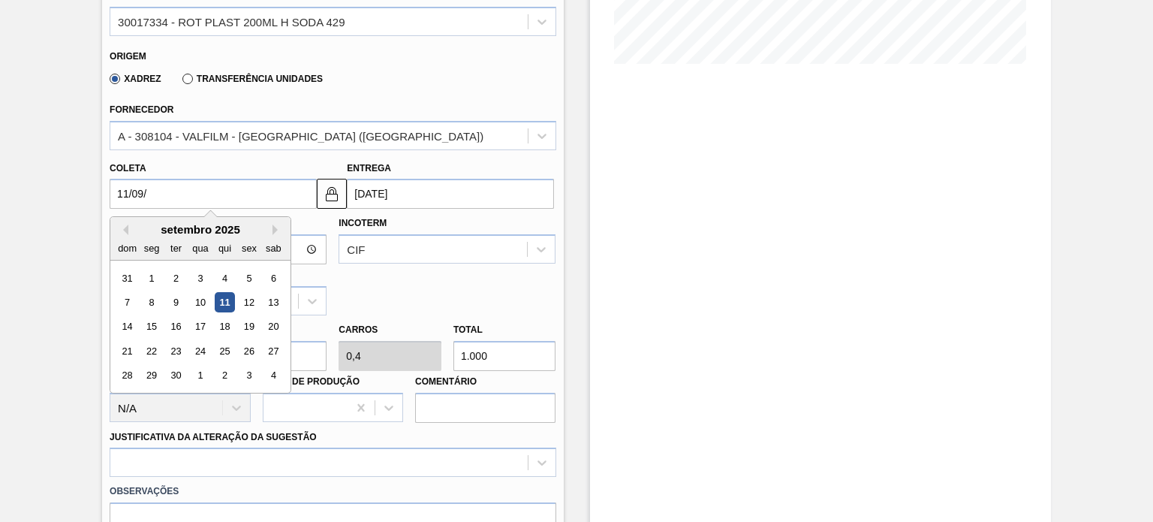
type input "11/09/2"
type input "11/11/2002"
type input "11/09/20"
type input "13/09/2020"
type input "[DATE]"
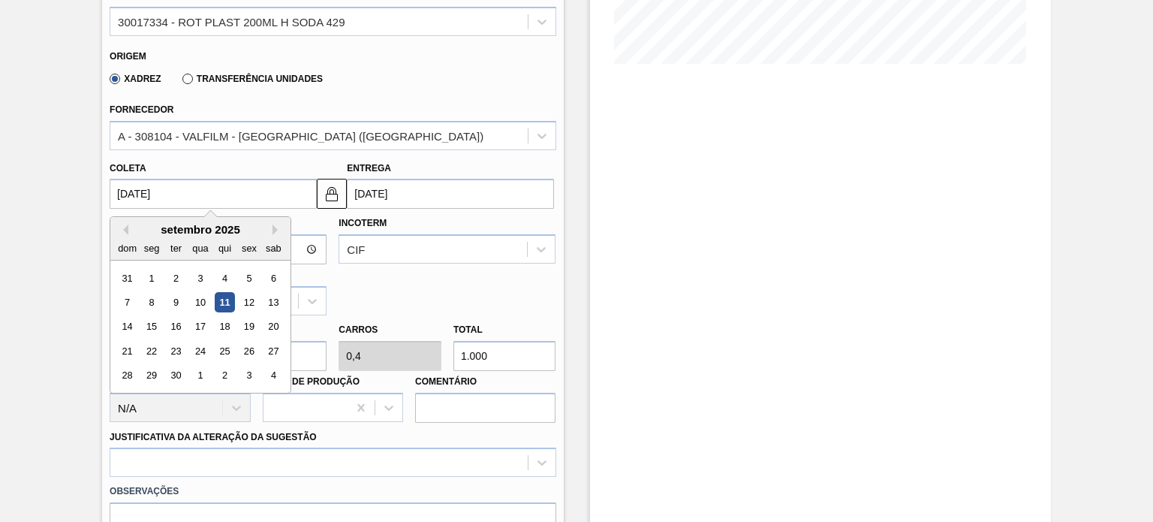
type input "13/09/2025"
type input "[DATE]"
click at [511, 286] on div "Hora Entrega Incoterm CIF Tipo de pedido" at bounding box center [333, 262] width 458 height 107
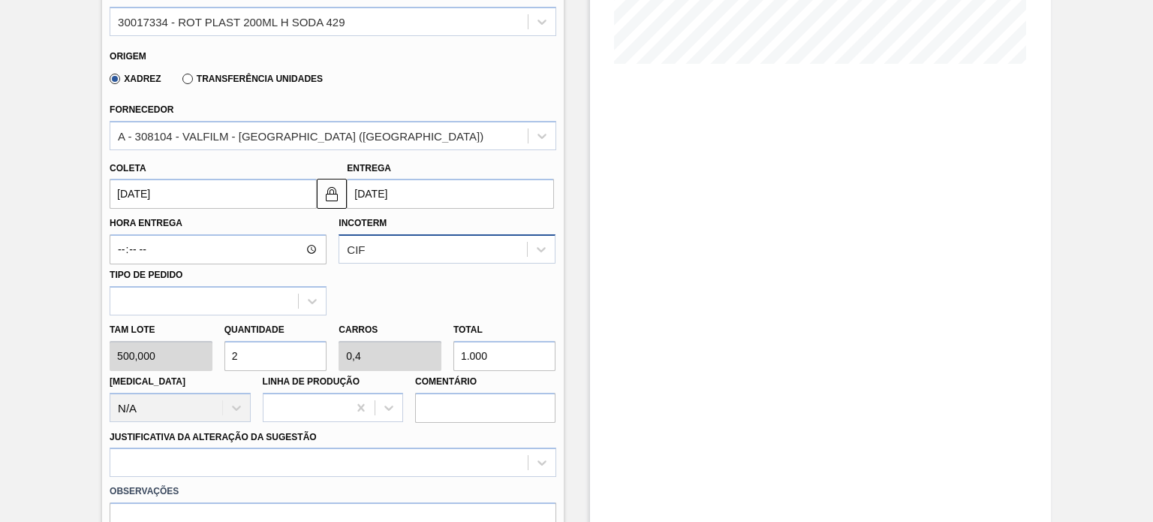
click at [484, 239] on div "CIF" at bounding box center [433, 250] width 188 height 22
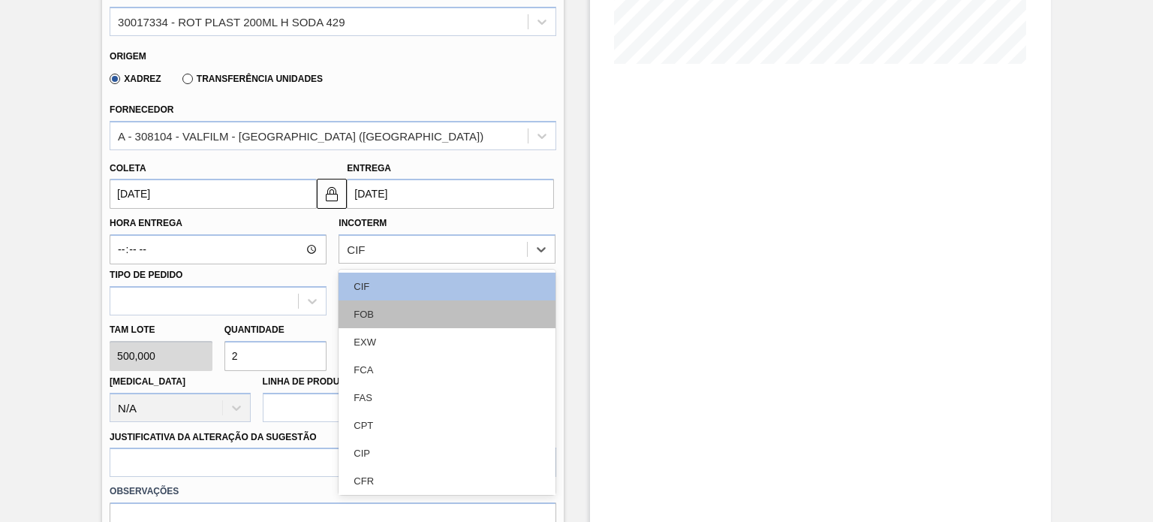
click at [421, 300] on div "FOB" at bounding box center [447, 314] width 217 height 28
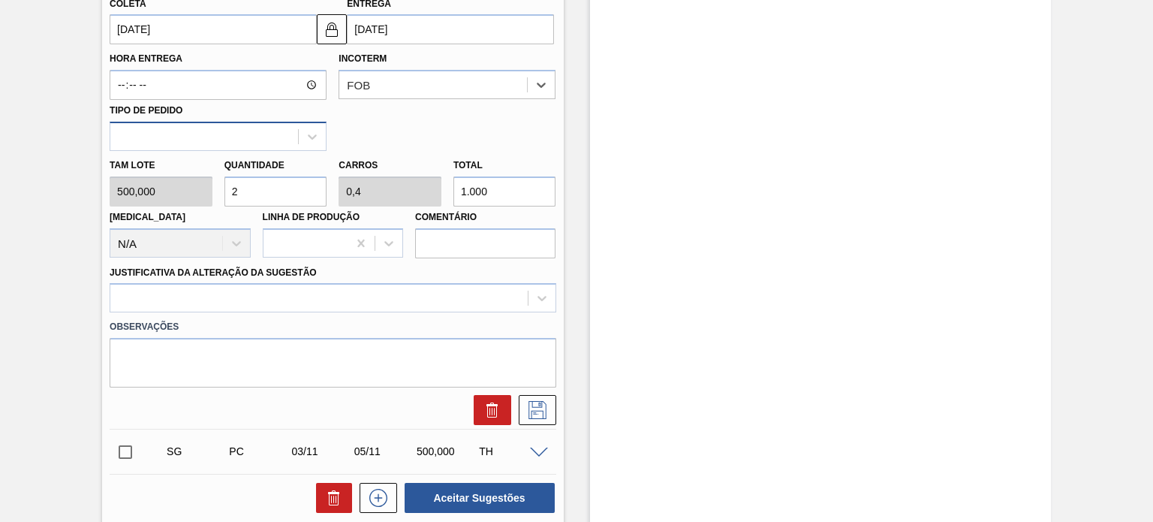
scroll to position [450, 0]
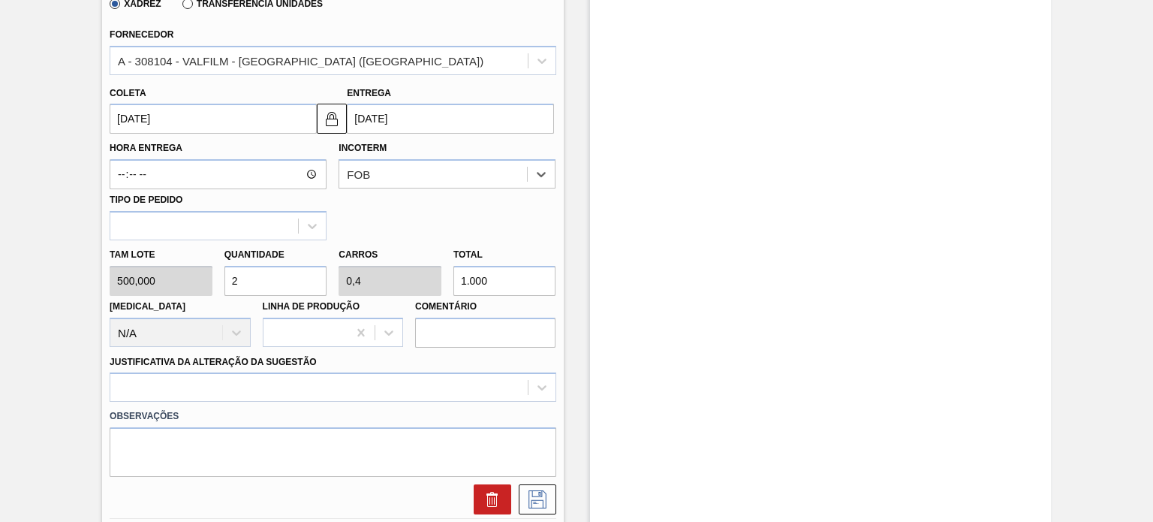
click at [225, 328] on div "Doca N/A" at bounding box center [180, 321] width 140 height 51
click at [242, 336] on div "Doca N/A" at bounding box center [180, 321] width 140 height 51
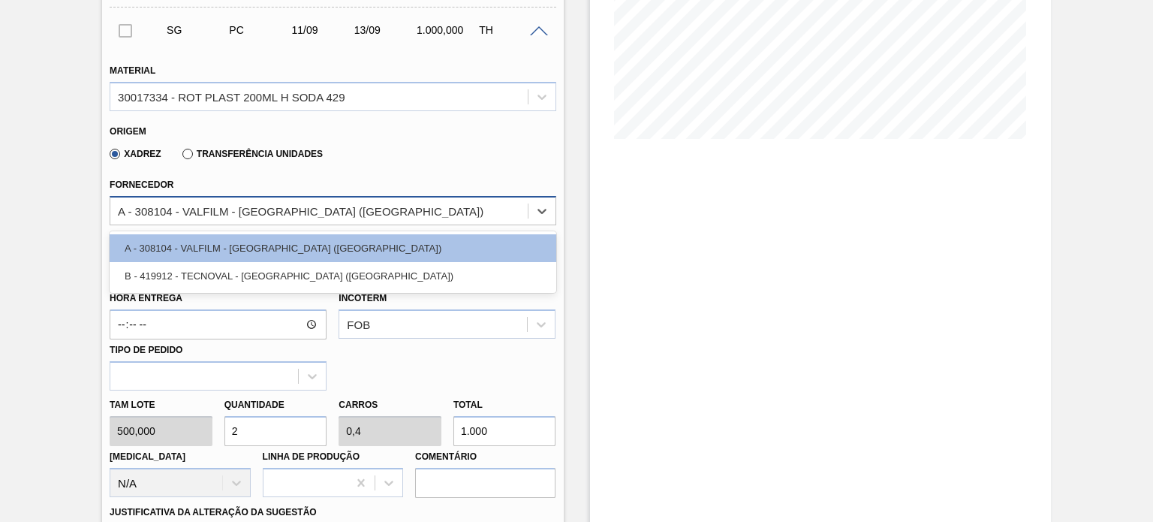
click at [266, 200] on div "A - 308104 - VALFILM - [GEOGRAPHIC_DATA] ([GEOGRAPHIC_DATA])" at bounding box center [318, 211] width 417 height 22
click at [245, 152] on label "Transferência Unidades" at bounding box center [252, 154] width 140 height 11
click at [180, 157] on input "Transferência Unidades" at bounding box center [180, 157] width 0 height 0
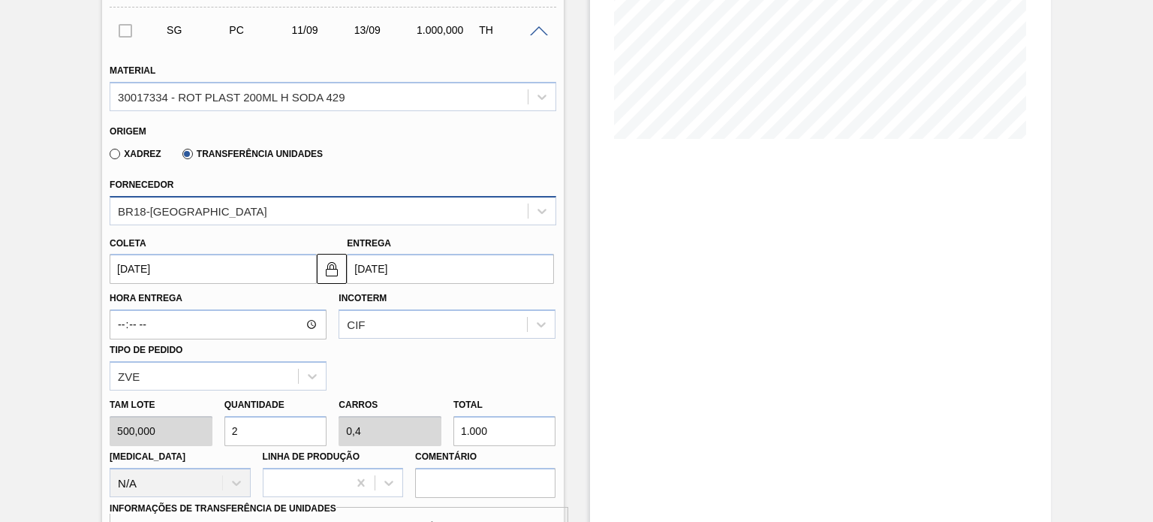
click at [220, 201] on div "BR18-Pernambuco" at bounding box center [318, 211] width 417 height 22
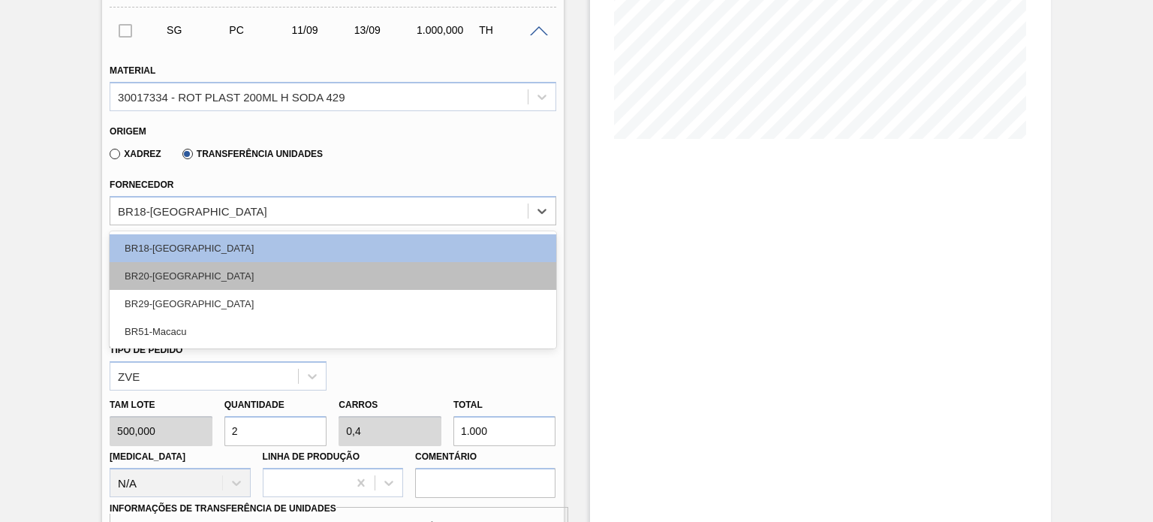
click at [198, 272] on div "BR20-Sapucaia" at bounding box center [333, 276] width 446 height 28
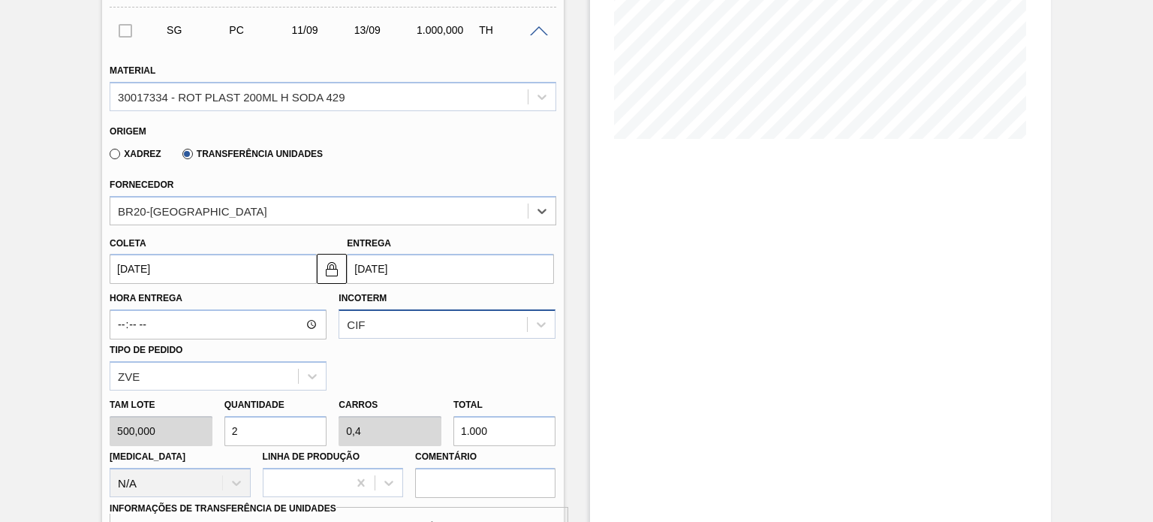
click at [390, 312] on div "CIF" at bounding box center [447, 323] width 217 height 29
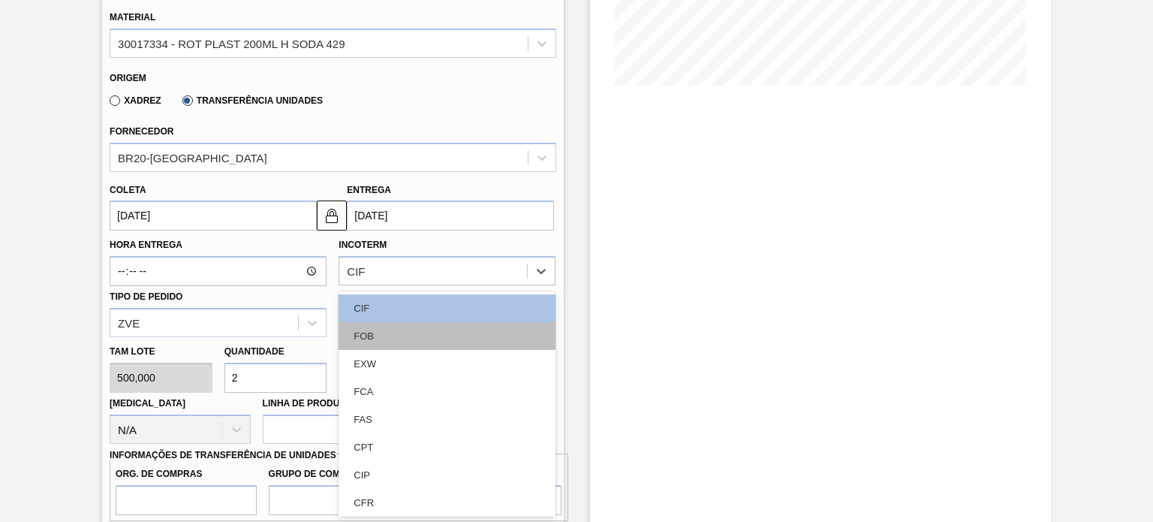
click at [384, 327] on div "FOB" at bounding box center [447, 336] width 217 height 28
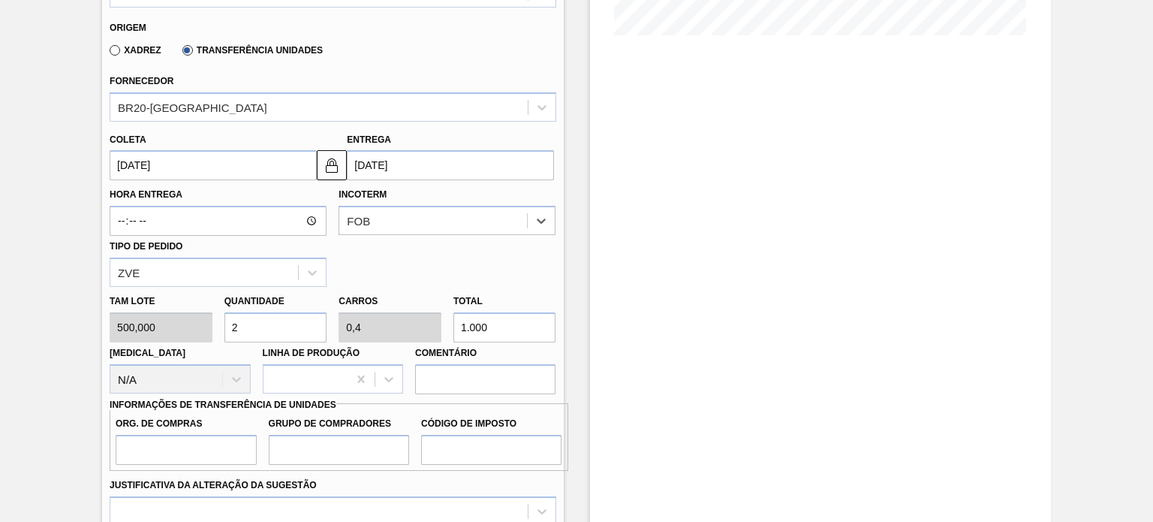
scroll to position [504, 0]
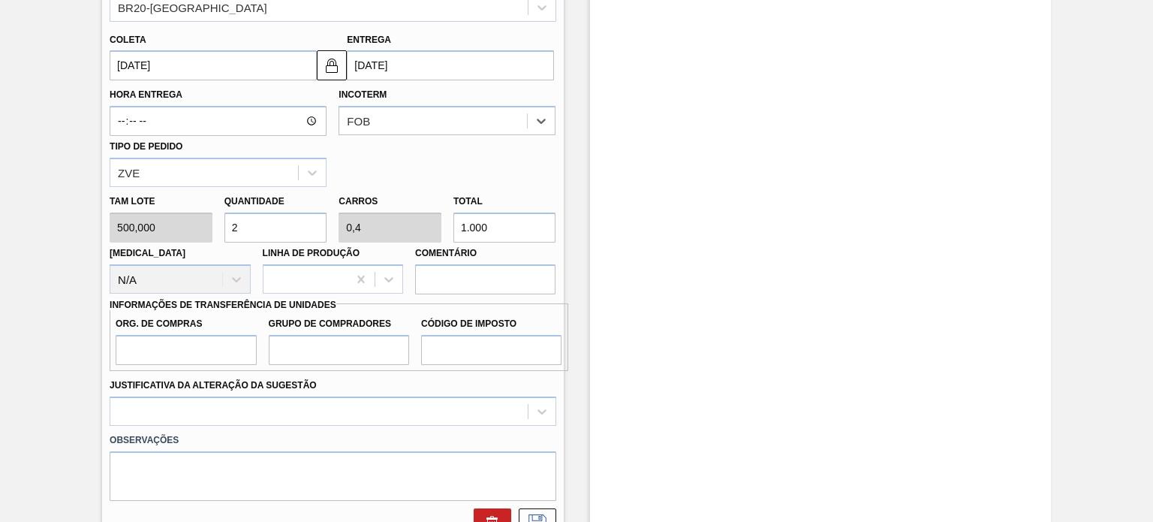
click at [208, 270] on div "Doca N/A" at bounding box center [180, 267] width 140 height 51
click at [204, 342] on input "Org. de Compras" at bounding box center [186, 350] width 140 height 30
type input "BR00"
click at [323, 340] on input "Grupo de Compradores" at bounding box center [339, 350] width 140 height 30
type input "A01"
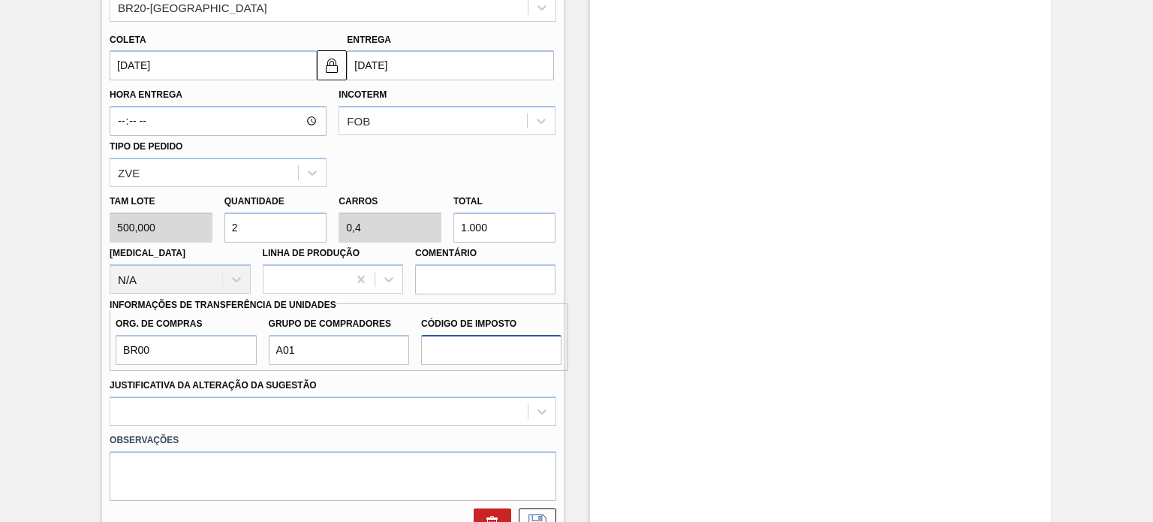
click at [459, 359] on input "Código de Imposto" at bounding box center [491, 350] width 140 height 30
type input "I0"
click at [451, 396] on div at bounding box center [333, 410] width 446 height 29
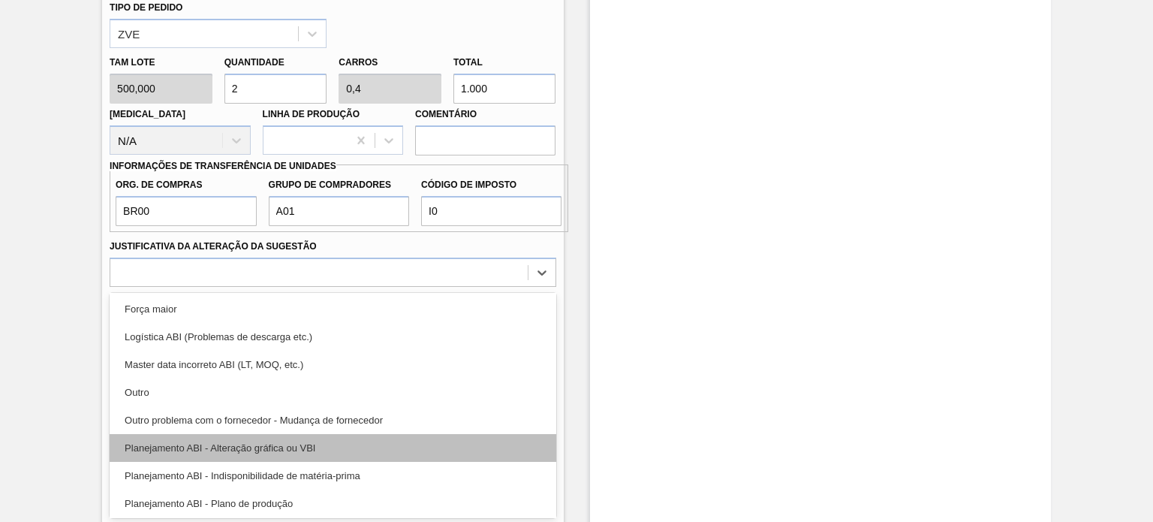
scroll to position [75, 0]
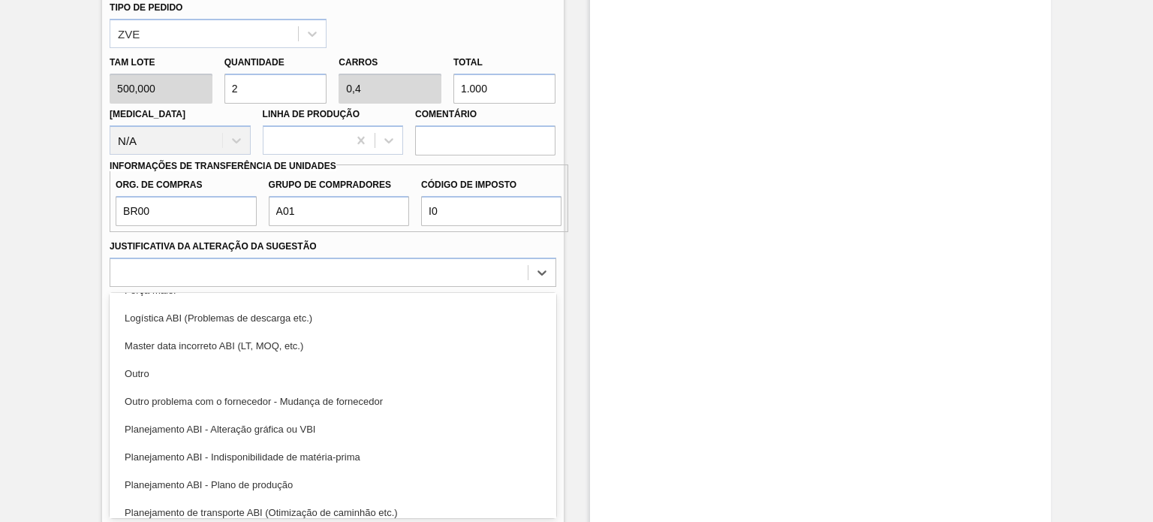
drag, startPoint x: 307, startPoint y: 477, endPoint x: 325, endPoint y: 466, distance: 20.9
click at [306, 477] on div "Planejamento ABI - Plano de produção" at bounding box center [333, 485] width 446 height 28
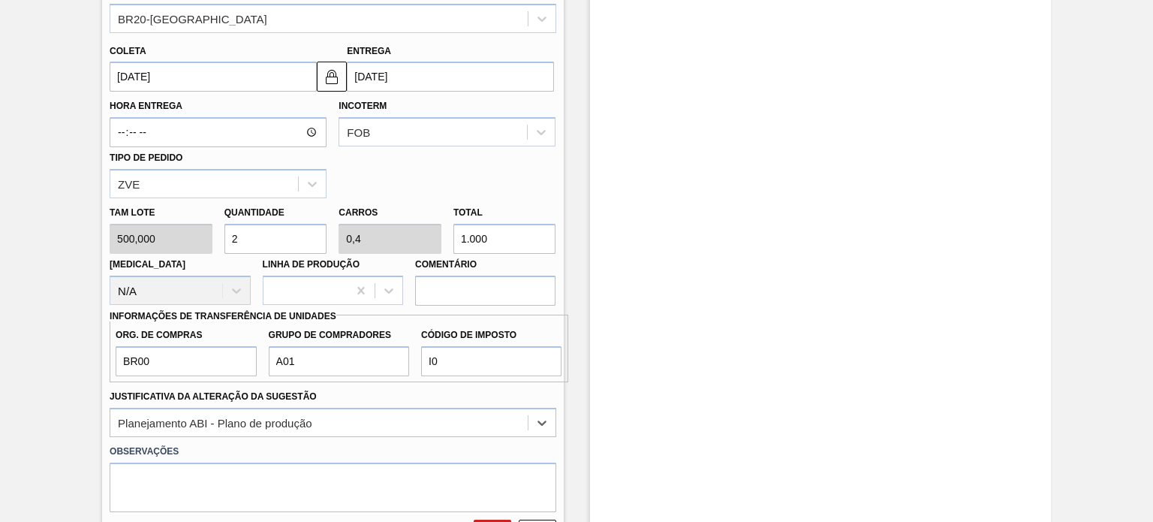
scroll to position [568, 0]
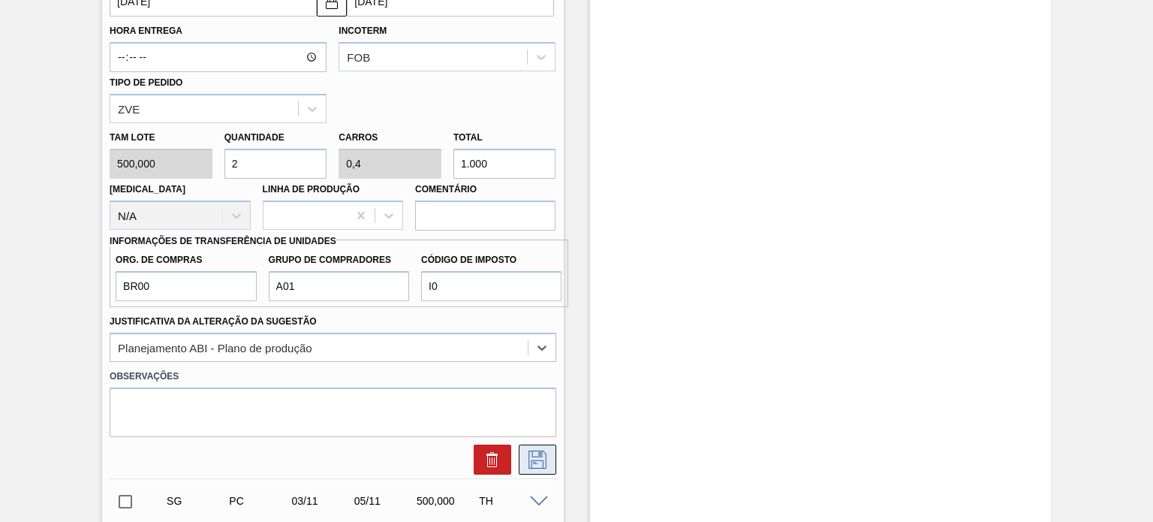
click at [535, 452] on icon at bounding box center [537, 459] width 24 height 18
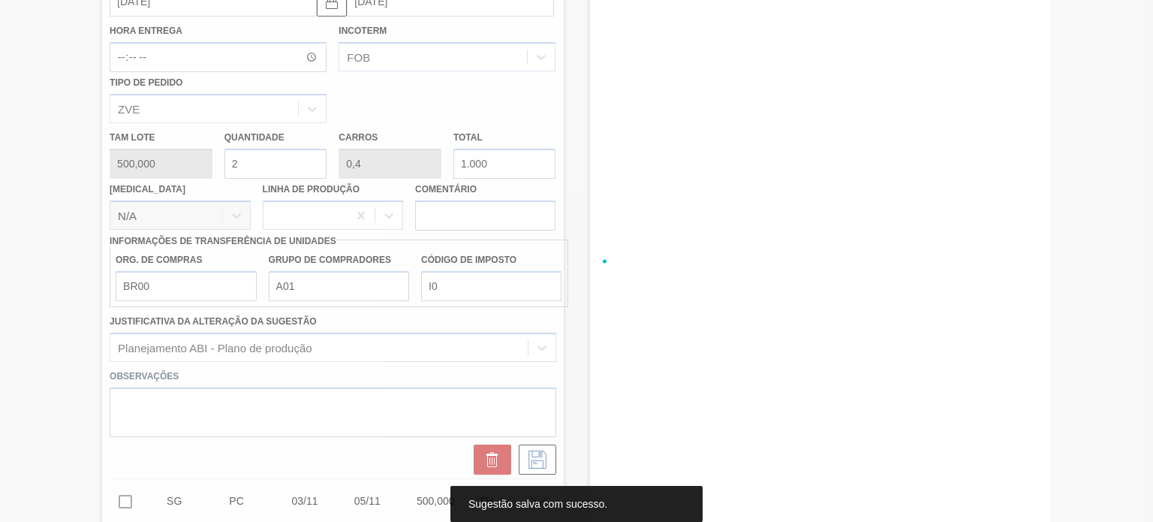
scroll to position [134, 0]
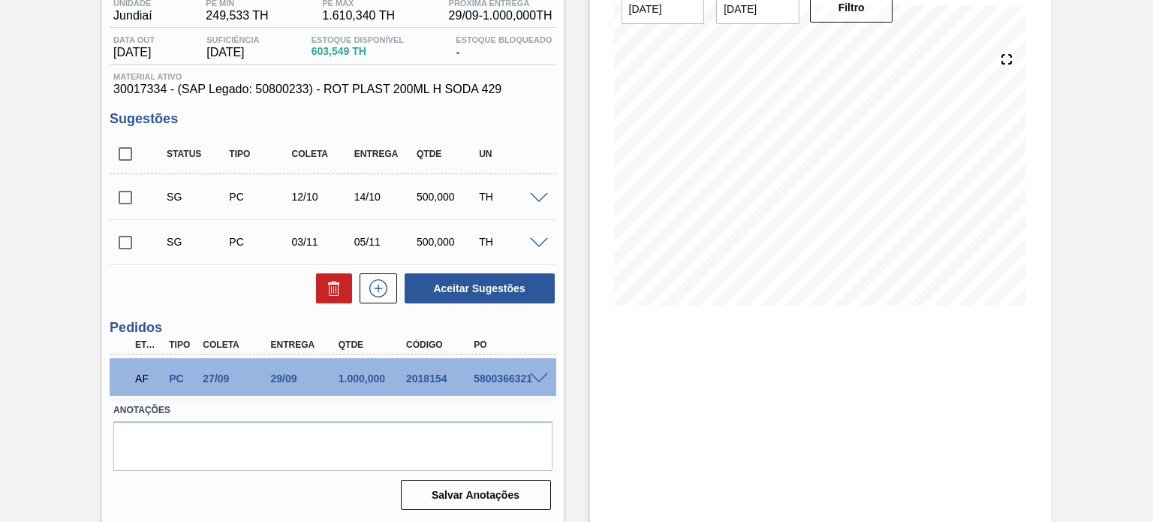
click at [533, 197] on span at bounding box center [539, 198] width 18 height 11
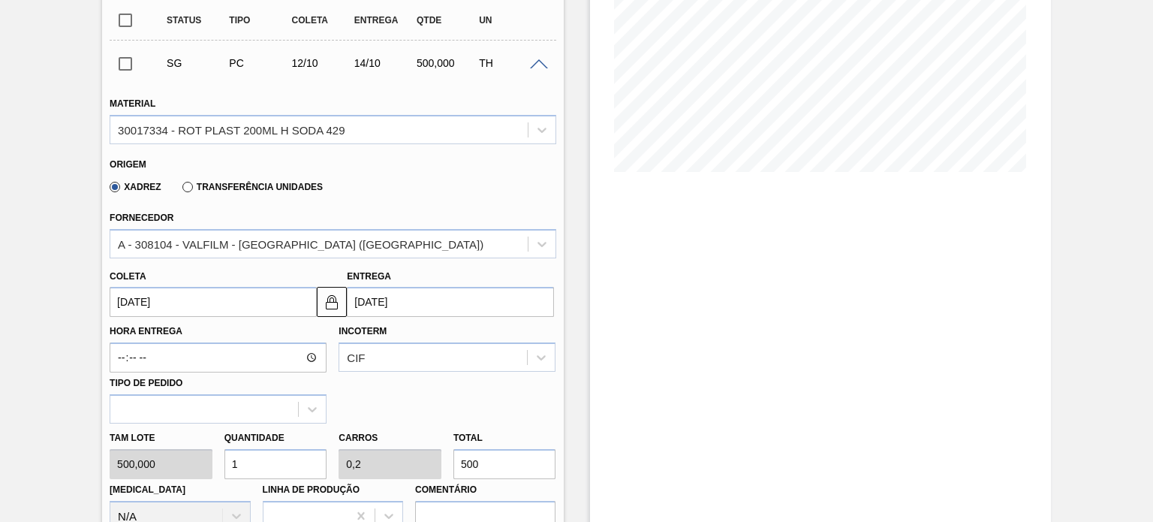
click at [544, 64] on span at bounding box center [539, 64] width 18 height 11
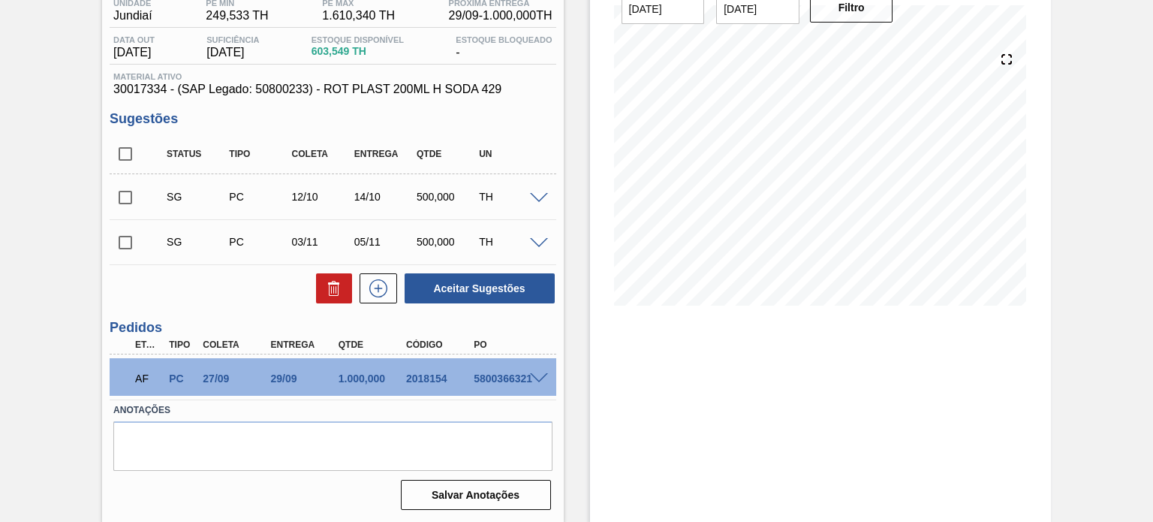
click at [524, 239] on div "TH" at bounding box center [509, 242] width 68 height 12
click at [537, 238] on span at bounding box center [539, 243] width 18 height 11
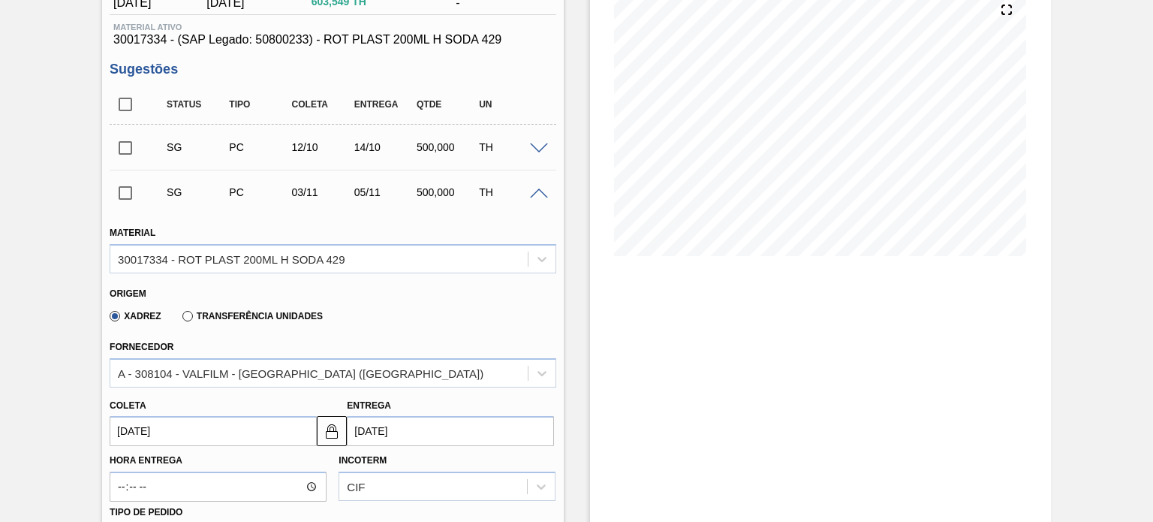
scroll to position [42, 0]
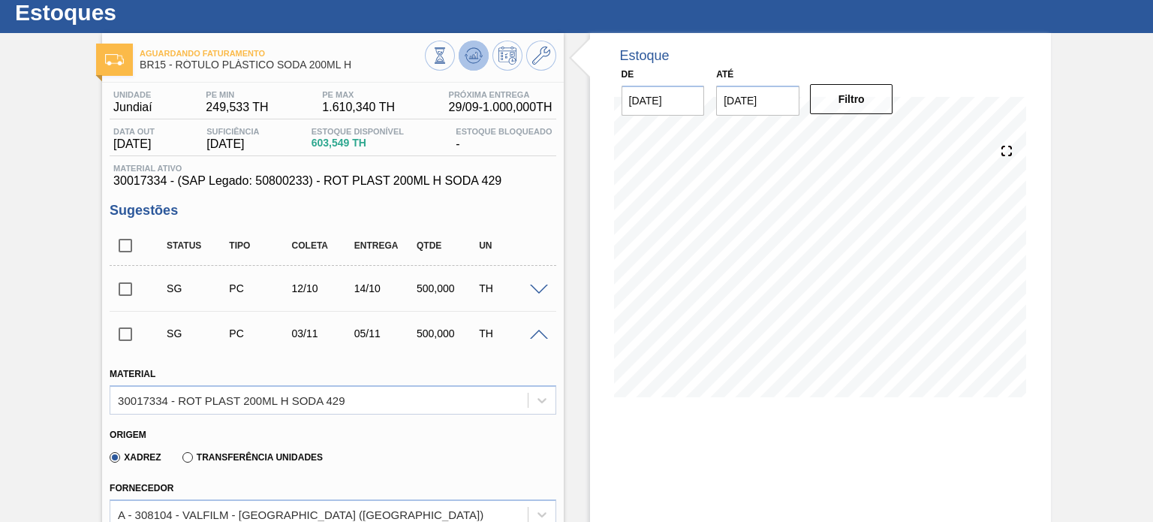
click at [467, 51] on icon at bounding box center [474, 56] width 18 height 18
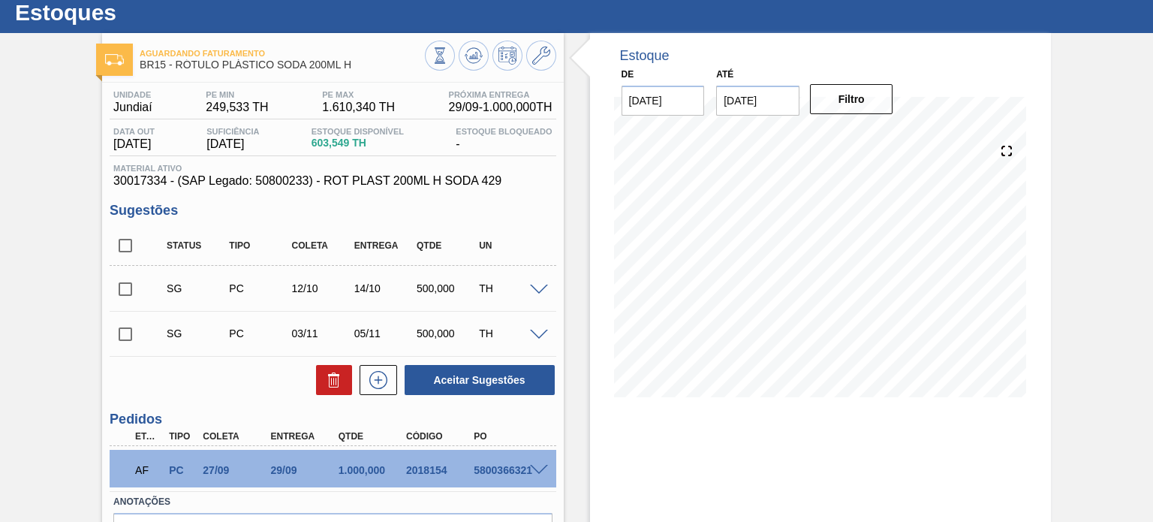
click at [547, 291] on div at bounding box center [541, 288] width 30 height 11
click at [538, 288] on span at bounding box center [539, 290] width 18 height 11
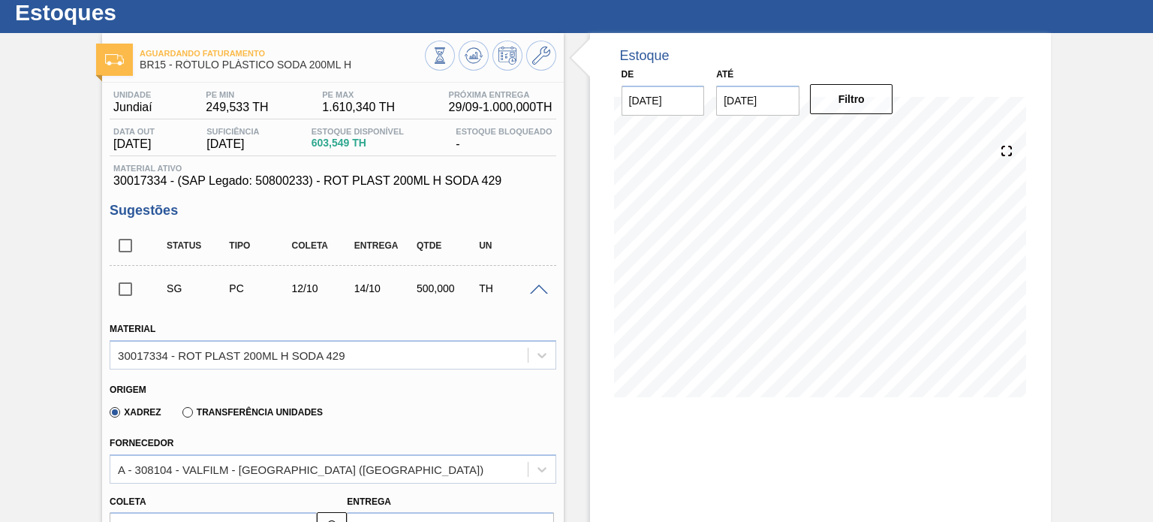
click at [233, 405] on div "Transferência Unidades" at bounding box center [249, 412] width 146 height 14
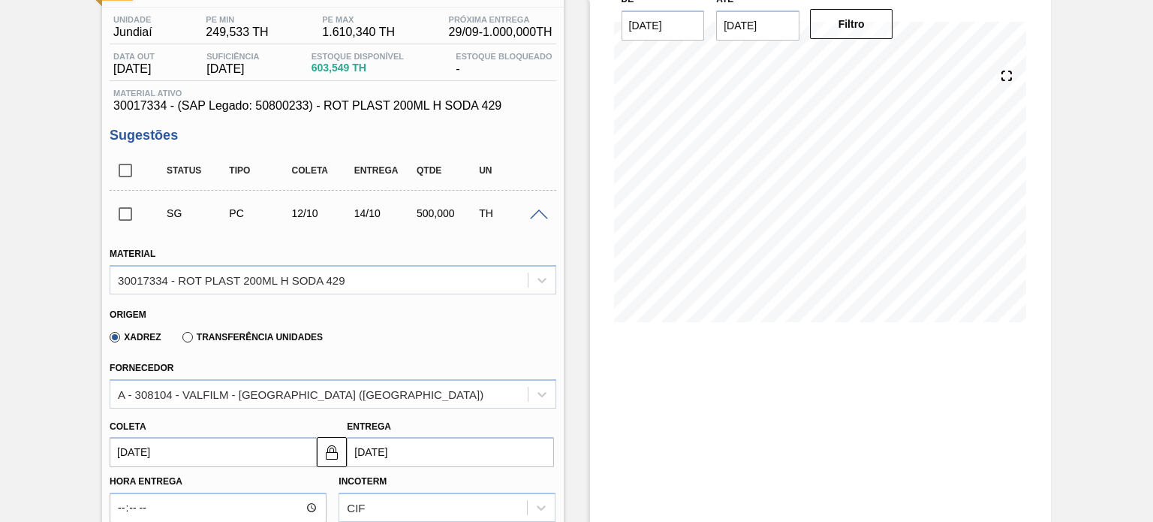
click at [250, 336] on label "Transferência Unidades" at bounding box center [252, 337] width 140 height 11
click at [180, 340] on input "Transferência Unidades" at bounding box center [180, 340] width 0 height 0
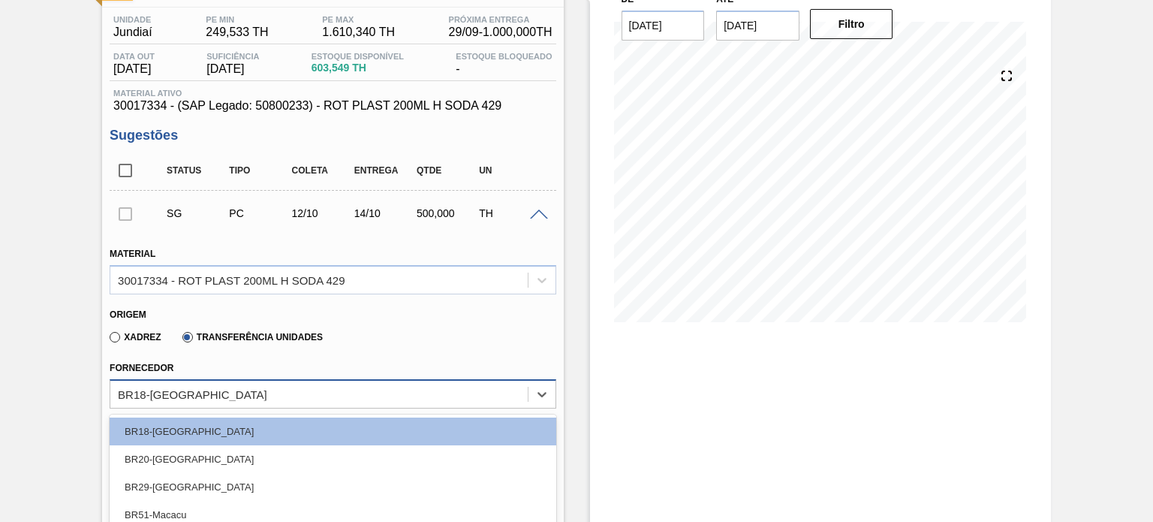
click at [232, 389] on div "BR18-Pernambuco" at bounding box center [318, 394] width 417 height 22
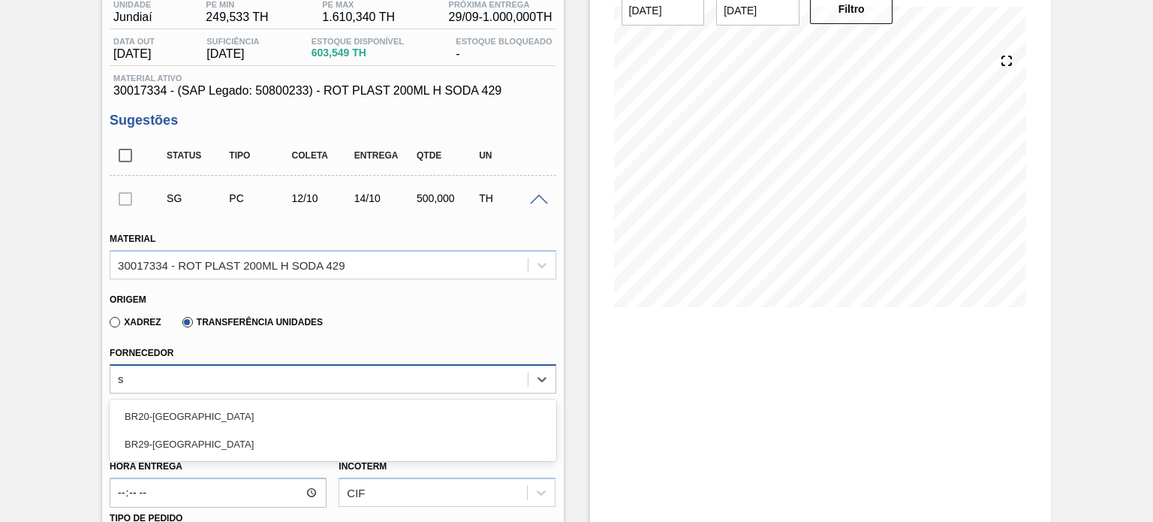
type input "sa"
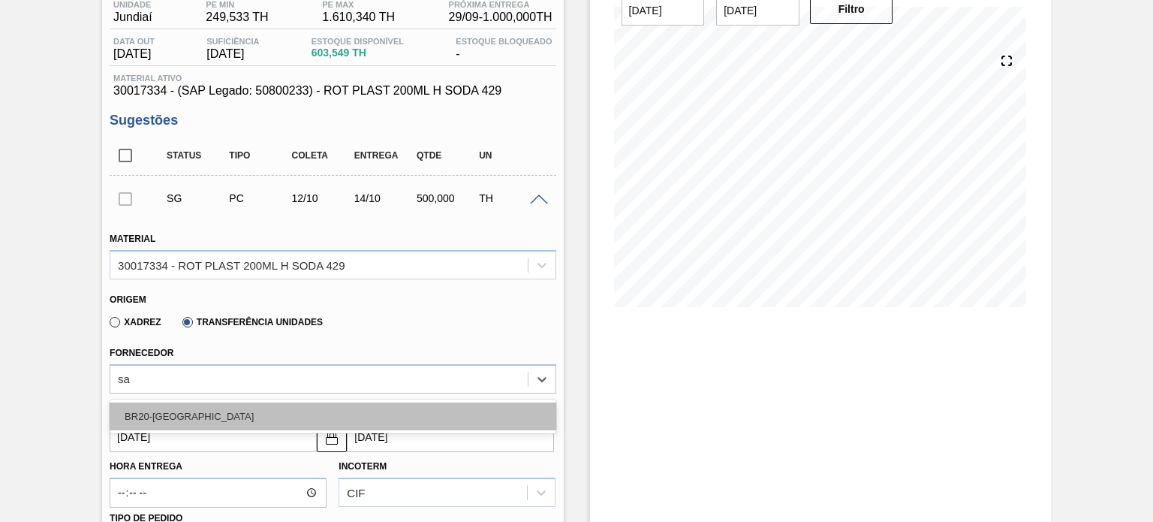
click at [219, 406] on div "BR20-Sapucaia" at bounding box center [333, 416] width 446 height 28
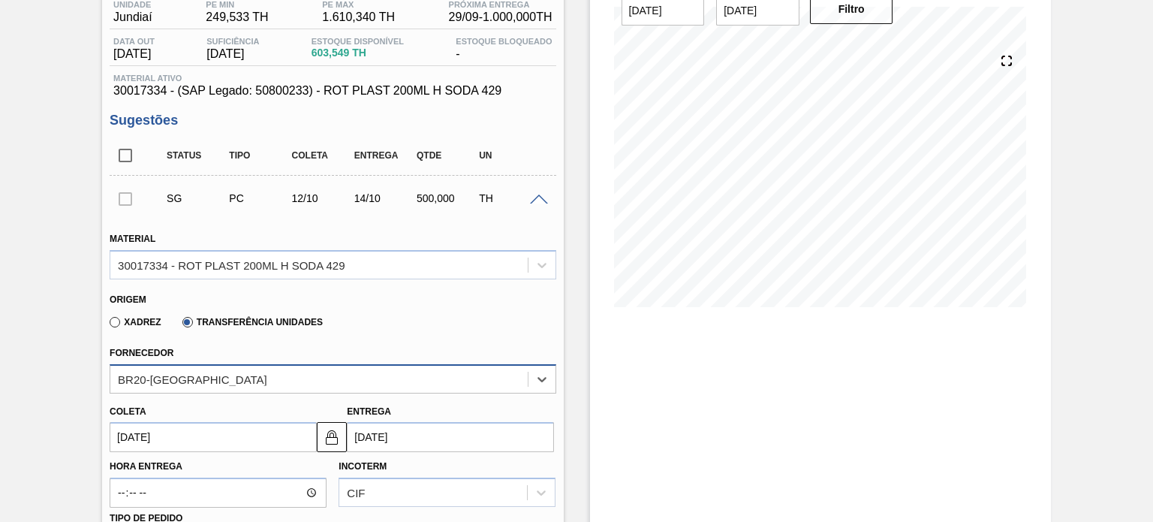
scroll to position [282, 0]
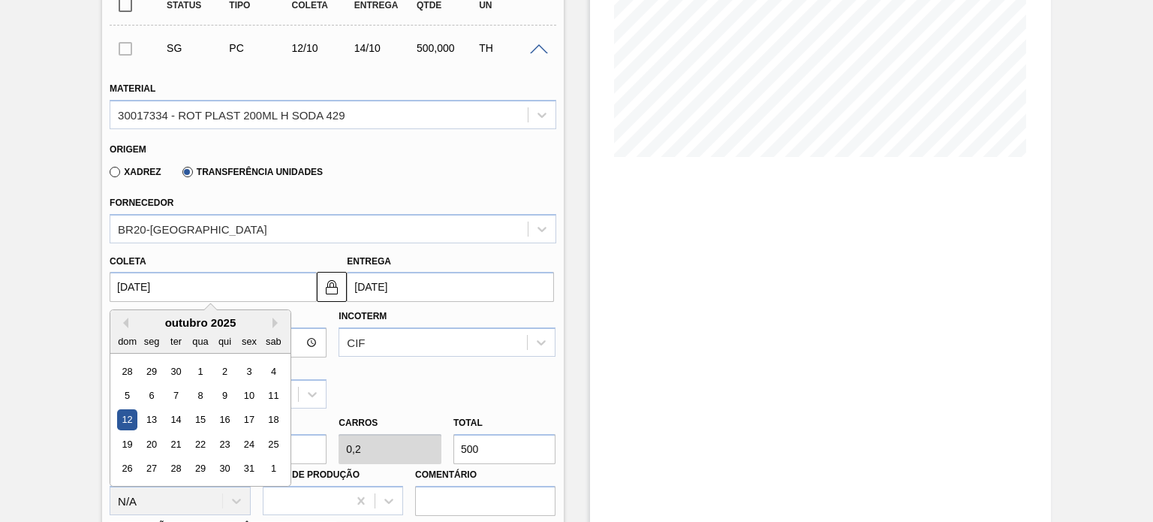
drag, startPoint x: 203, startPoint y: 282, endPoint x: 116, endPoint y: 282, distance: 87.1
click at [116, 282] on input "12/10/2025" at bounding box center [213, 287] width 207 height 30
type input "1"
type input "03/09/2025"
type input "11"
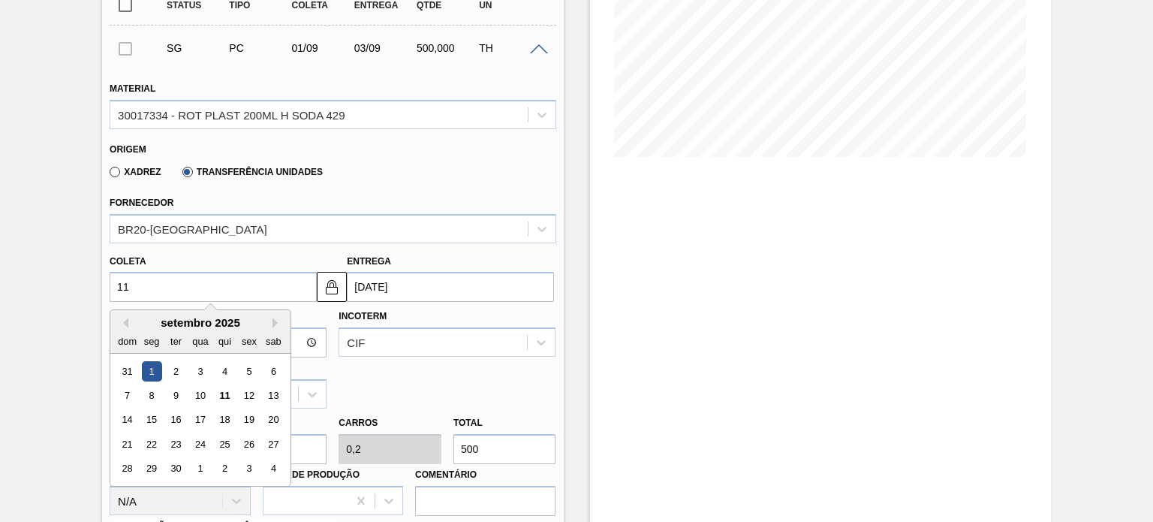
type input "13/09/2025"
type input "11/09/2"
type input "11/11/2002"
type input "11/09/20"
type input "13/09/2020"
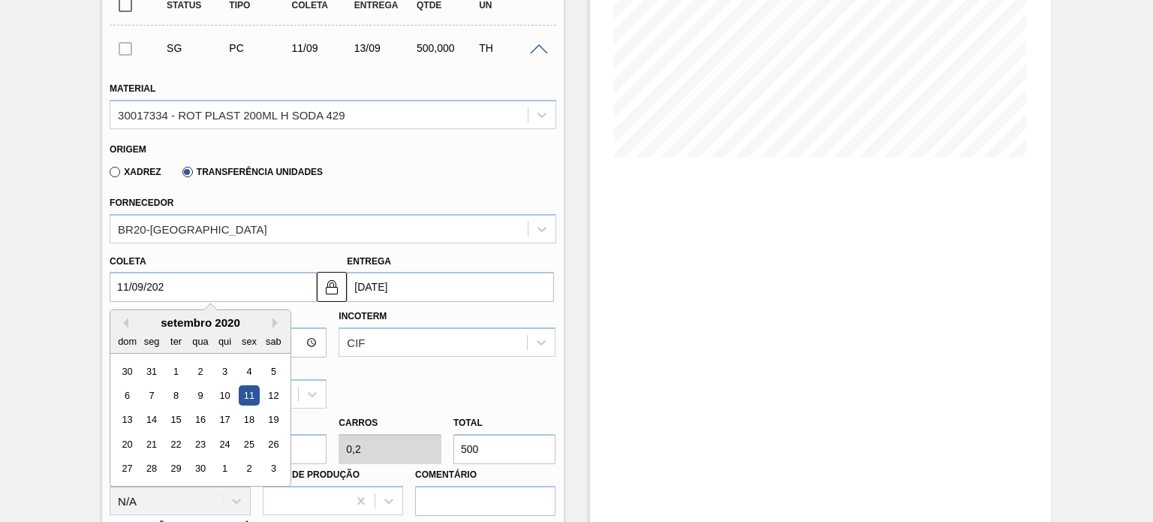
type input "[DATE]"
type input "13/09/2025"
type input "[DATE]"
click at [197, 262] on div "Coleta 11/09/2025 Previous Month Next Month setembro 2025 dom seg ter qua qui s…" at bounding box center [213, 277] width 207 height 52
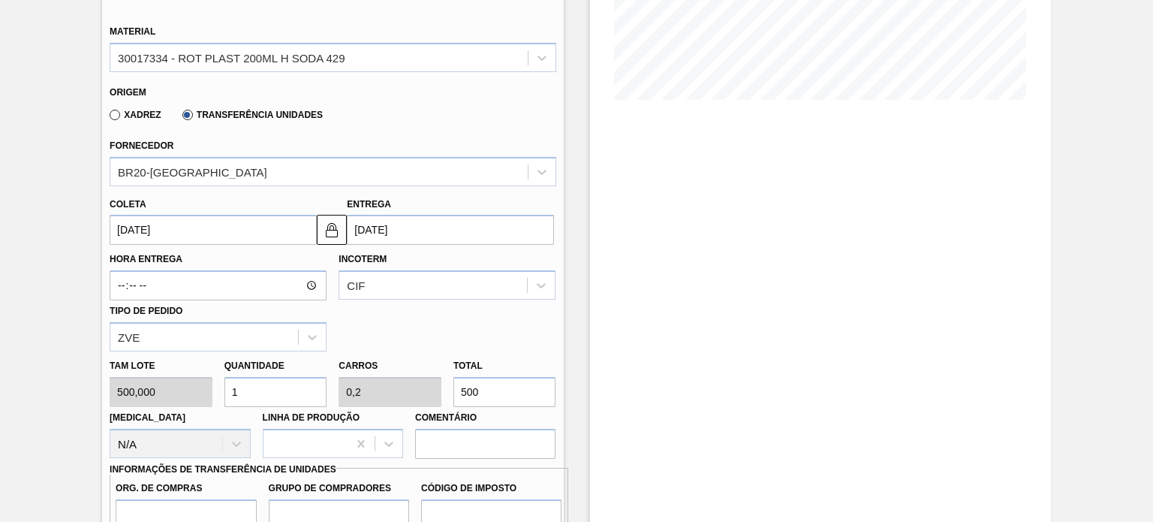
scroll to position [432, 0]
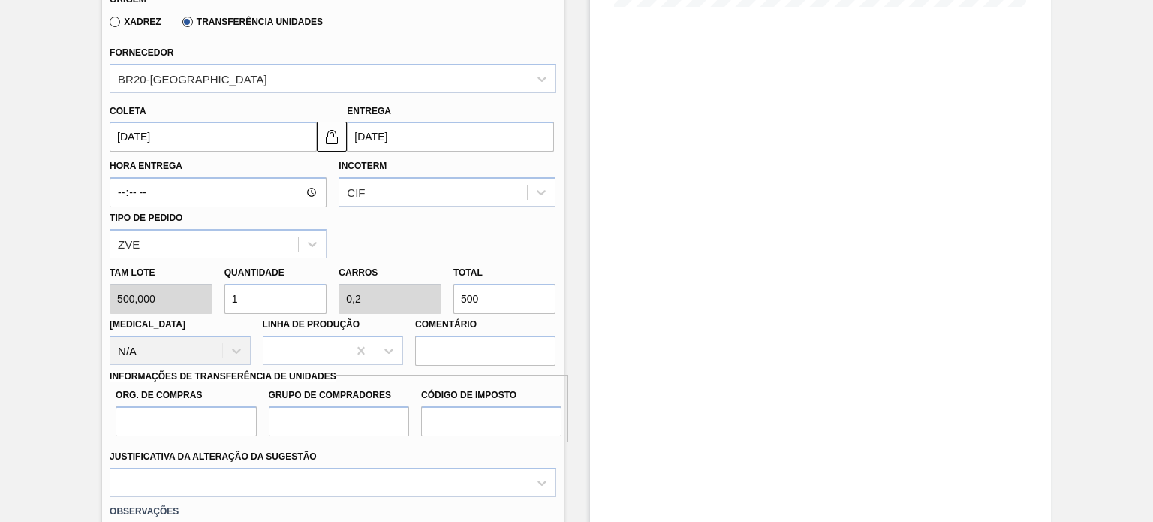
click at [395, 209] on div "Hora Entrega Incoterm CIF Tipo de pedido ZVE" at bounding box center [333, 205] width 458 height 107
click at [393, 197] on div "CIF" at bounding box center [433, 193] width 188 height 22
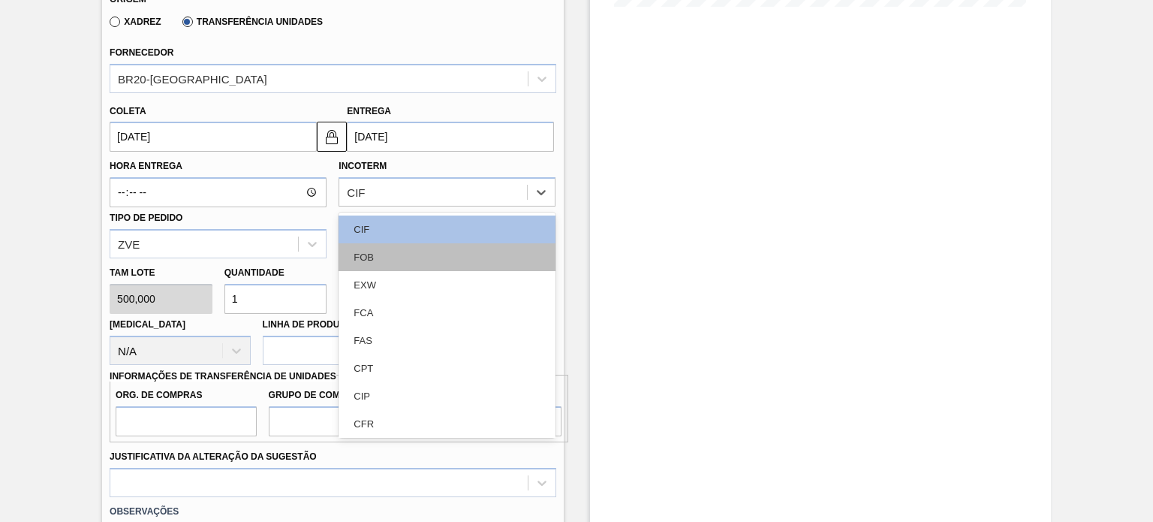
click at [384, 251] on div "FOB" at bounding box center [447, 257] width 217 height 28
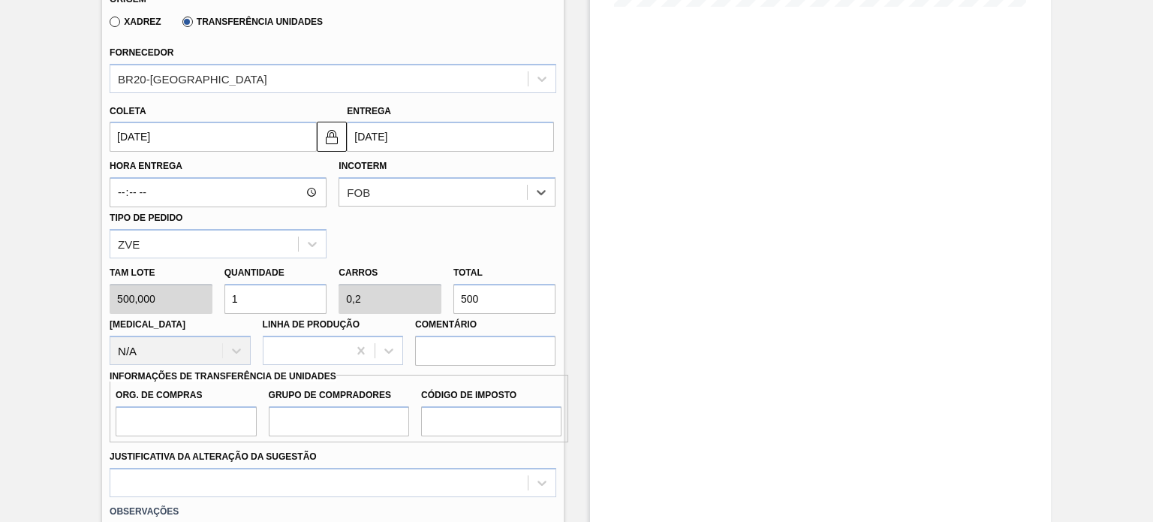
scroll to position [507, 0]
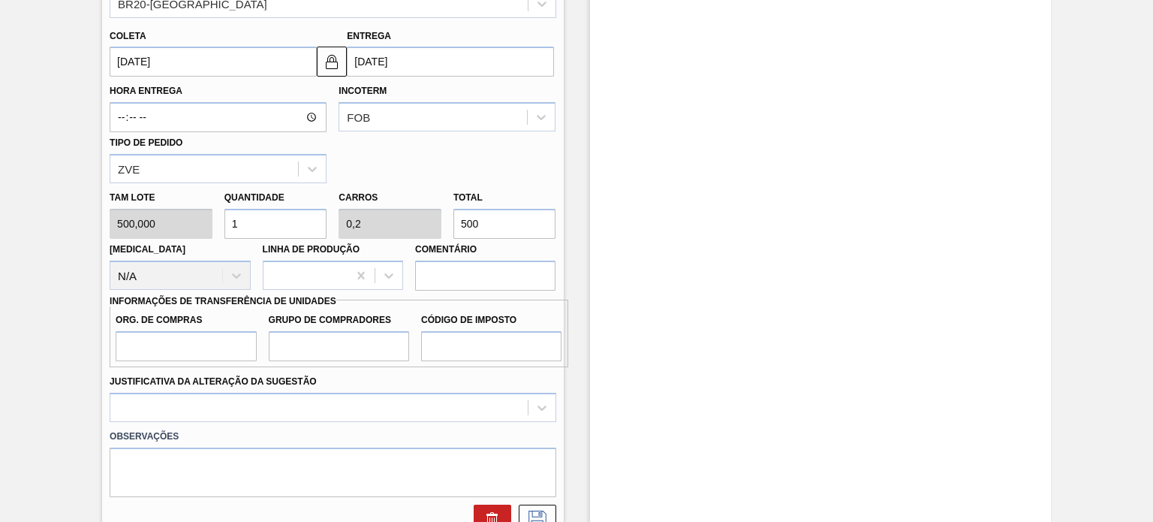
drag, startPoint x: 503, startPoint y: 219, endPoint x: 425, endPoint y: 205, distance: 79.4
click at [428, 206] on div "Tam lote 500,000 Quantidade 1 Carros 0,2 Total 500 Doca N/A Linha de Produção C…" at bounding box center [333, 236] width 458 height 107
type input "0,002"
type input "0"
type input "1"
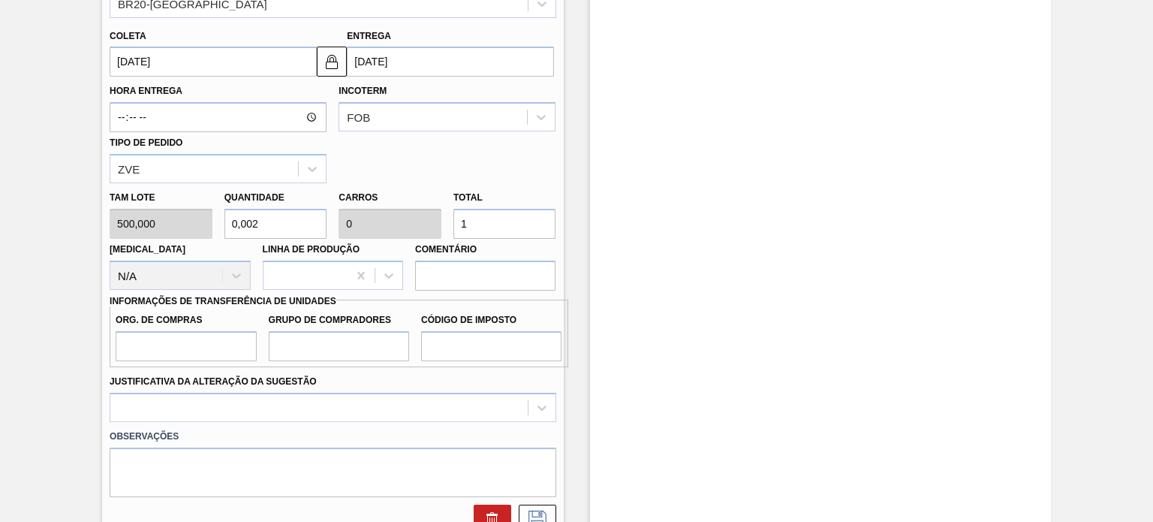
type input "0,02"
type input "0,004"
type input "10"
type input "0,2"
type input "0,04"
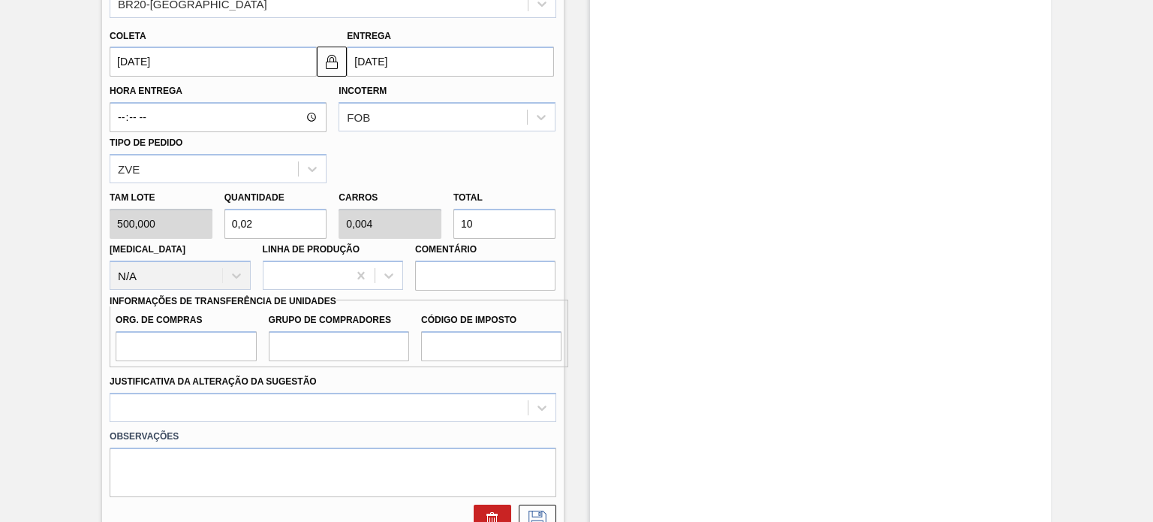
type input "100"
type input "2"
type input "0,4"
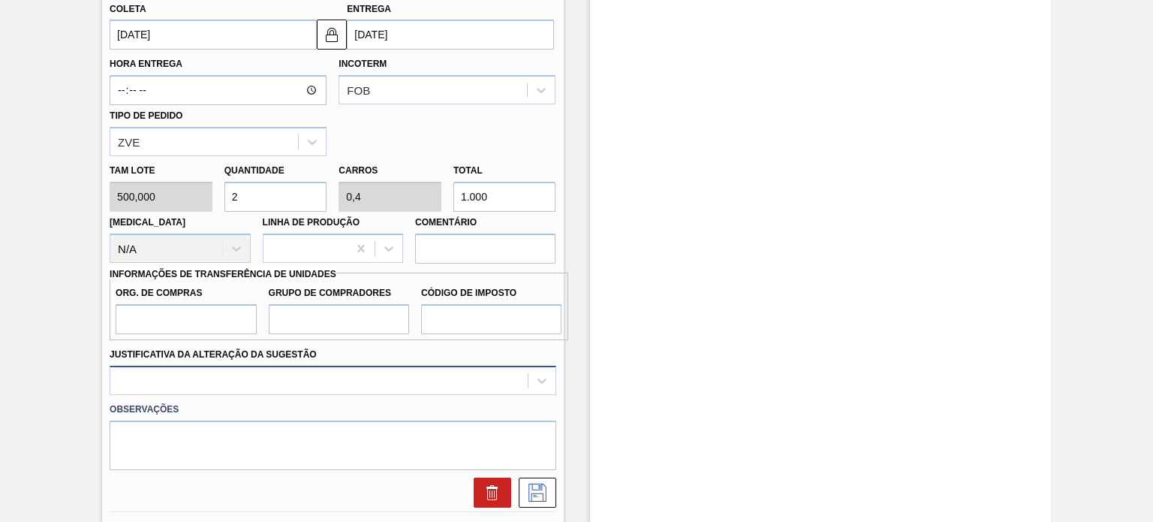
scroll to position [583, 0]
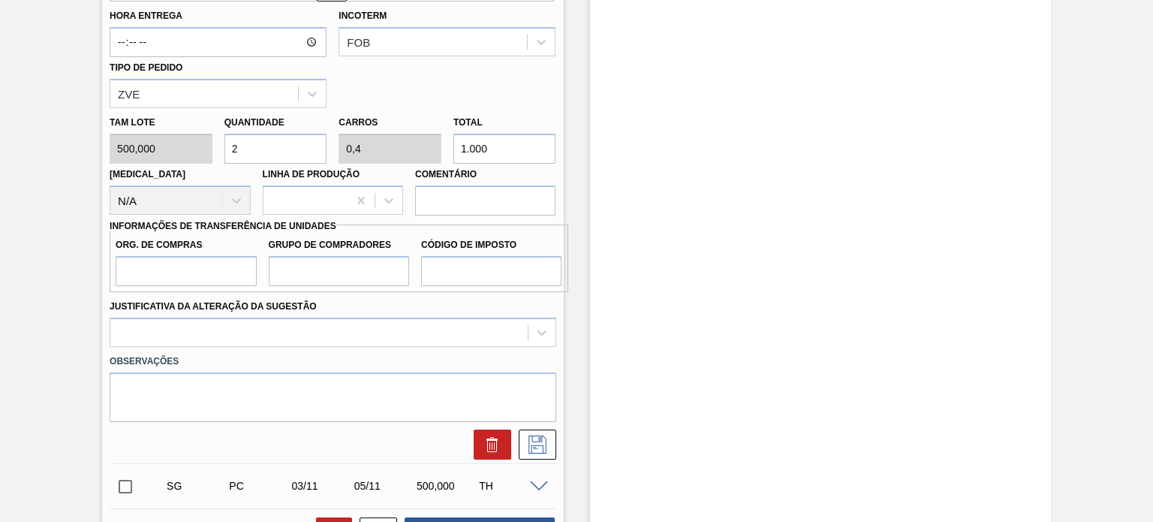
type input "1.000"
click at [193, 266] on input "Org. de Compras" at bounding box center [186, 271] width 140 height 30
type input "BR00"
drag, startPoint x: 280, startPoint y: 276, endPoint x: 306, endPoint y: 292, distance: 30.6
click at [280, 276] on input "Grupo de Compradores" at bounding box center [339, 271] width 140 height 30
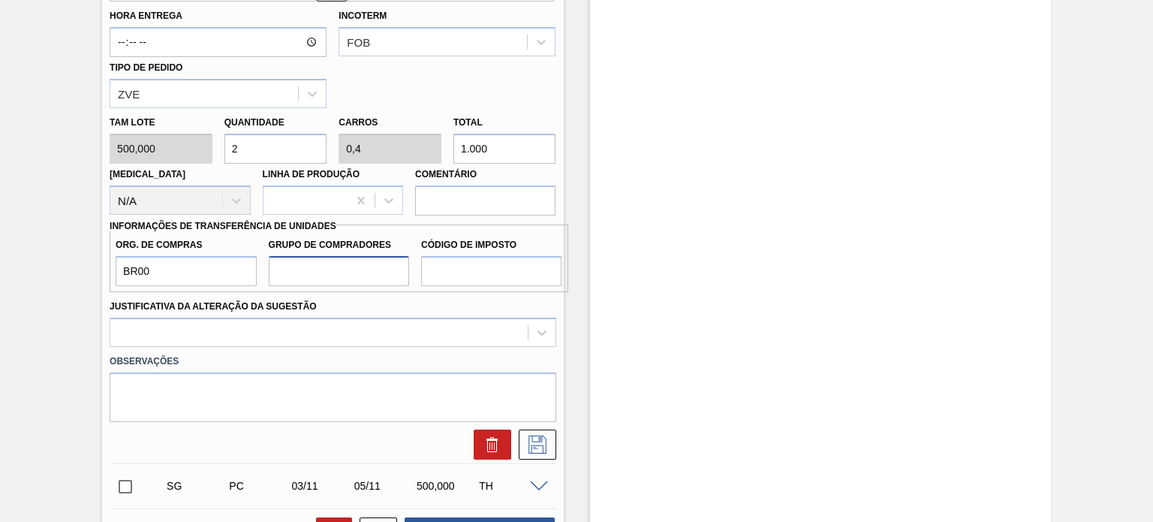
type input "A01"
click at [405, 278] on input "A01" at bounding box center [339, 271] width 140 height 30
click at [478, 274] on input "Código de Imposto" at bounding box center [491, 271] width 140 height 30
type input "I0"
click at [411, 318] on div at bounding box center [333, 332] width 446 height 29
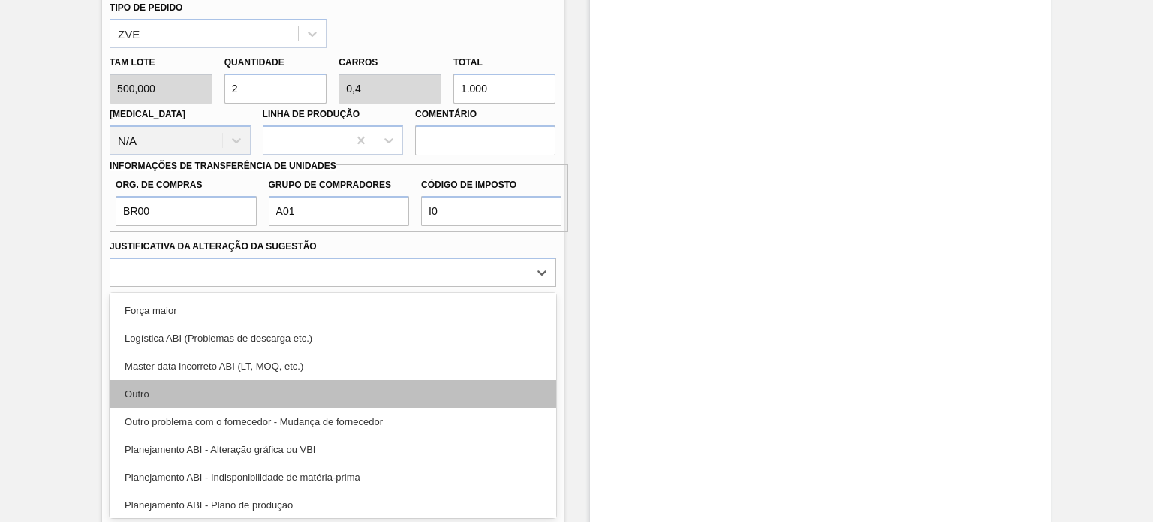
scroll to position [75, 0]
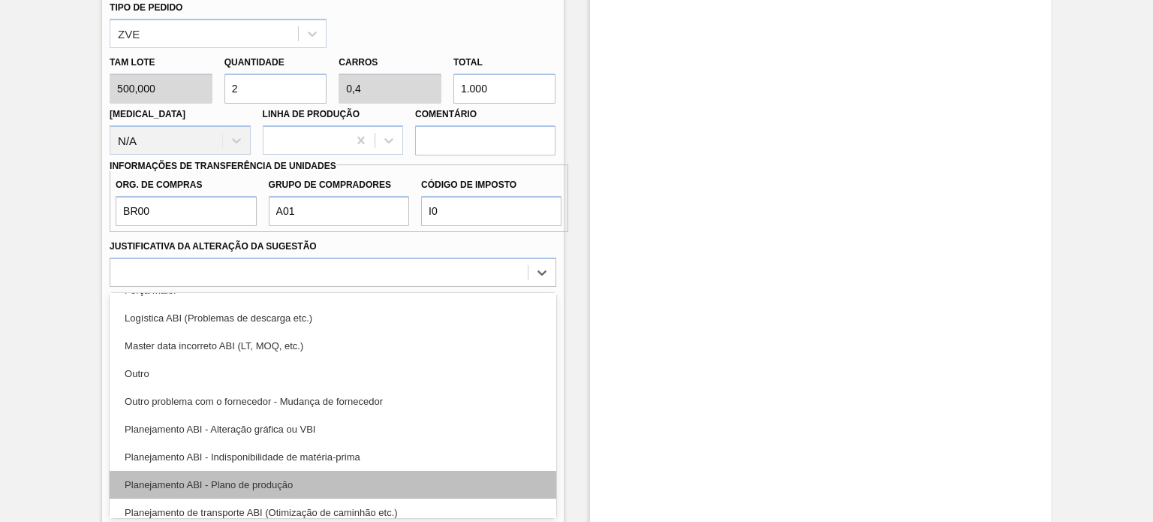
click at [291, 483] on div "Planejamento ABI - Plano de produção" at bounding box center [333, 485] width 446 height 28
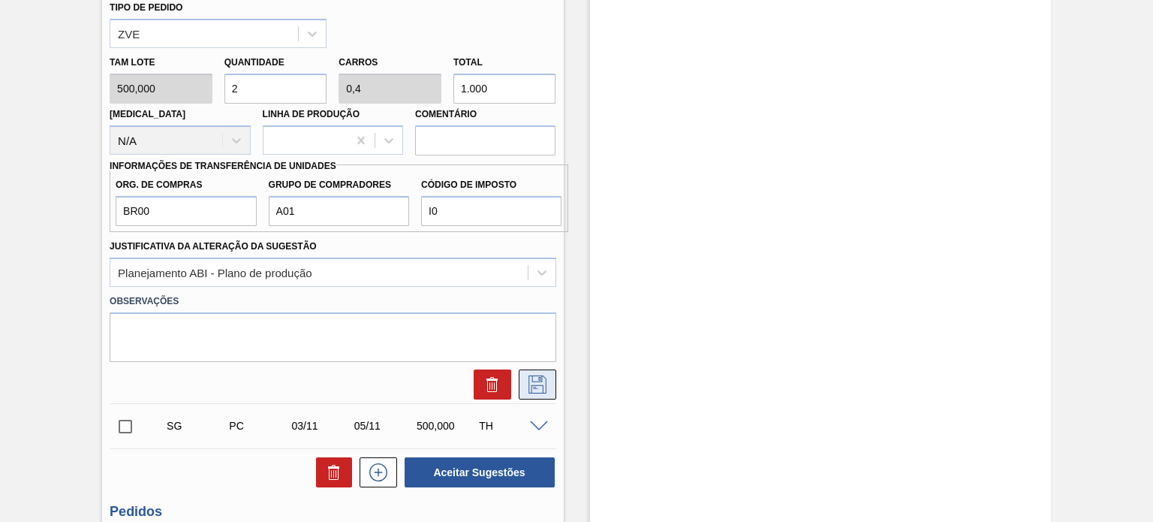
click at [537, 391] on button at bounding box center [538, 384] width 38 height 30
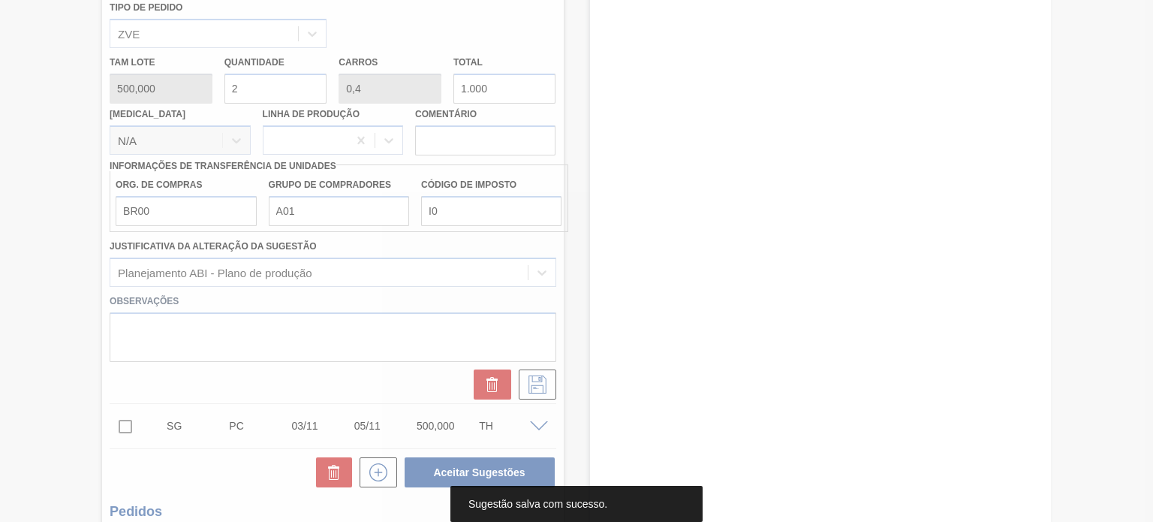
scroll to position [134, 0]
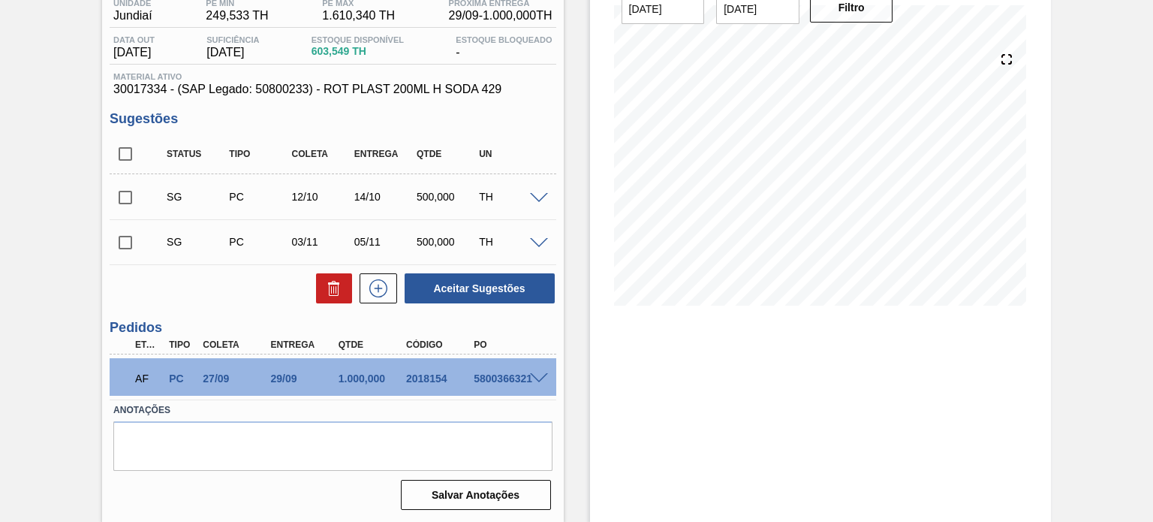
click at [531, 197] on span at bounding box center [539, 198] width 18 height 11
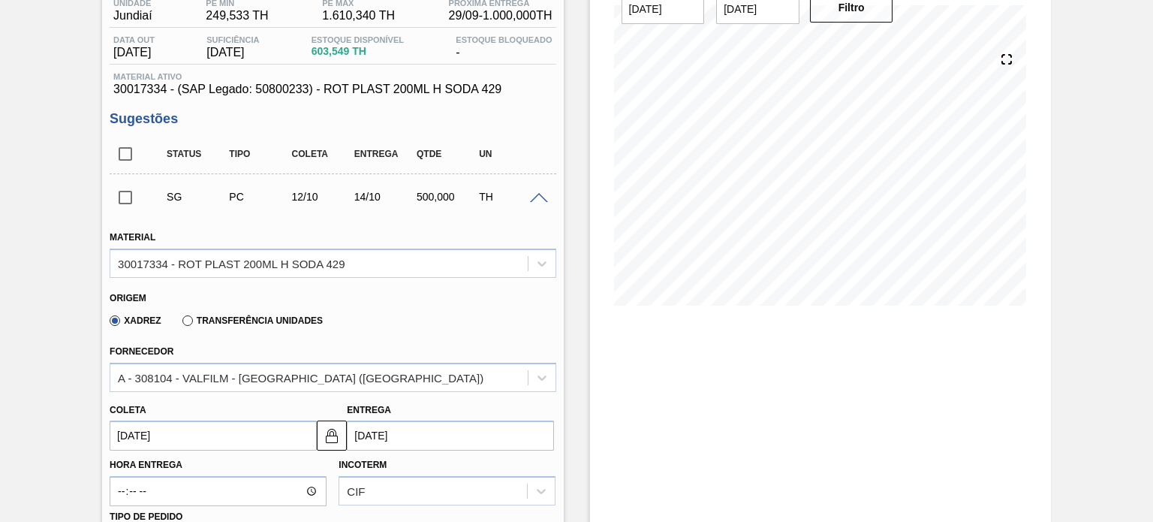
scroll to position [643, 0]
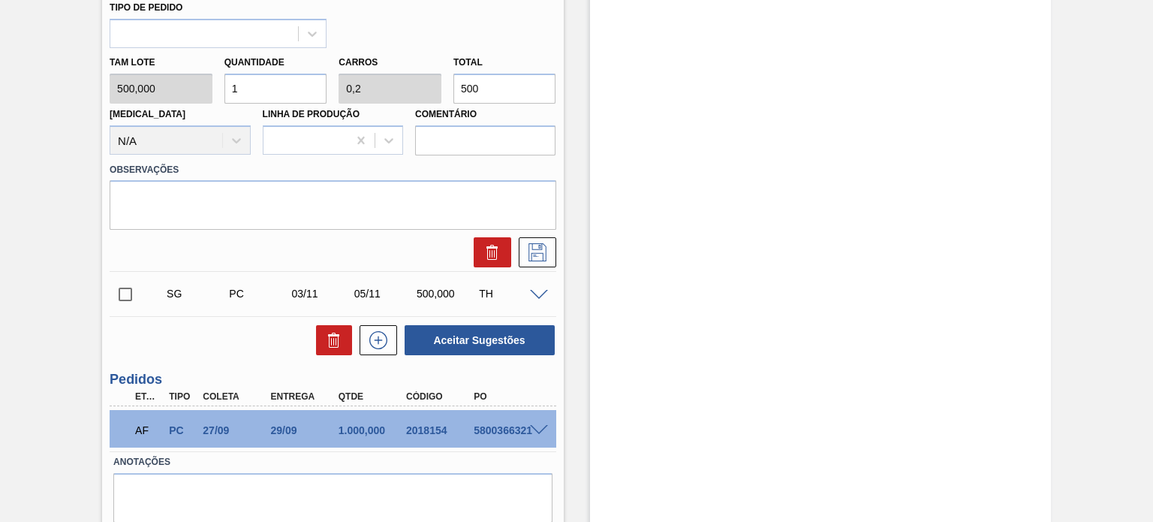
drag, startPoint x: 477, startPoint y: 86, endPoint x: 441, endPoint y: 81, distance: 36.4
click at [444, 83] on div "Tam lote 500,000 Quantidade 1 Carros 0,2 Total 500 Doca N/A Linha de Produção C…" at bounding box center [333, 101] width 458 height 107
type input "0,002"
type input "0"
type input "1"
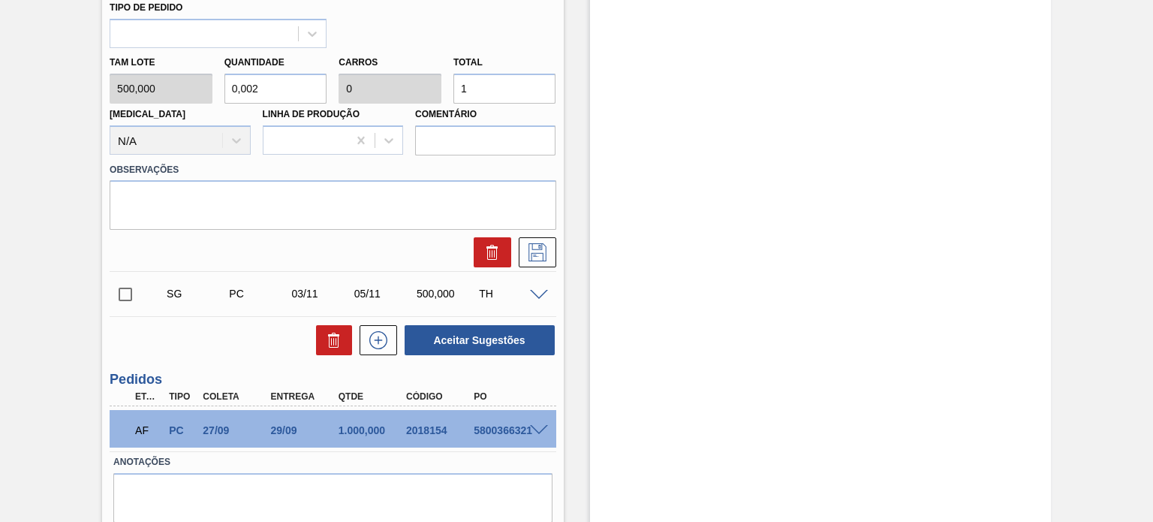
type input "0,02"
type input "0,004"
type input "10"
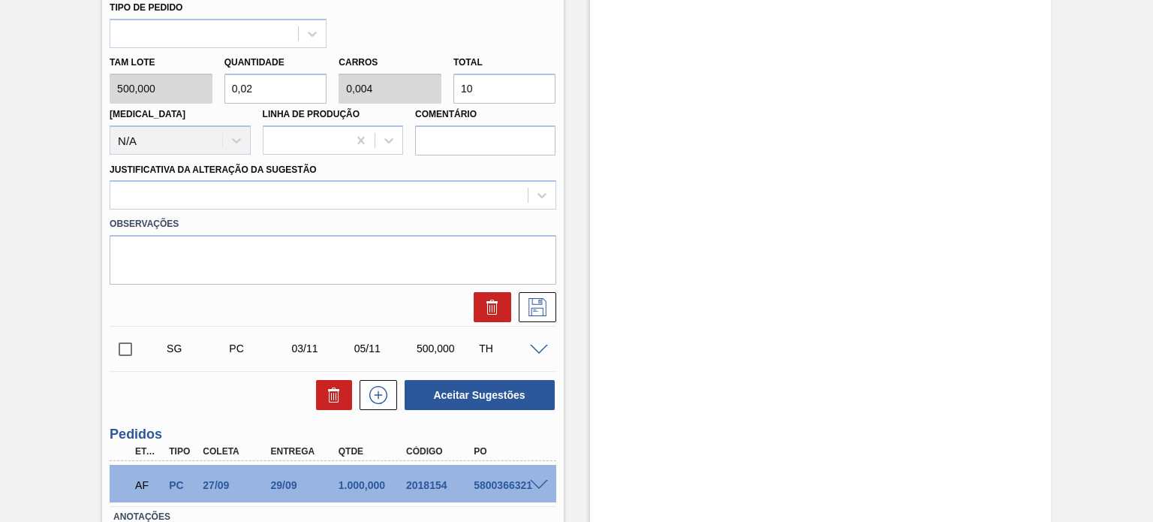
type input "0,2"
type input "0,04"
type input "100"
type input "2"
type input "0,4"
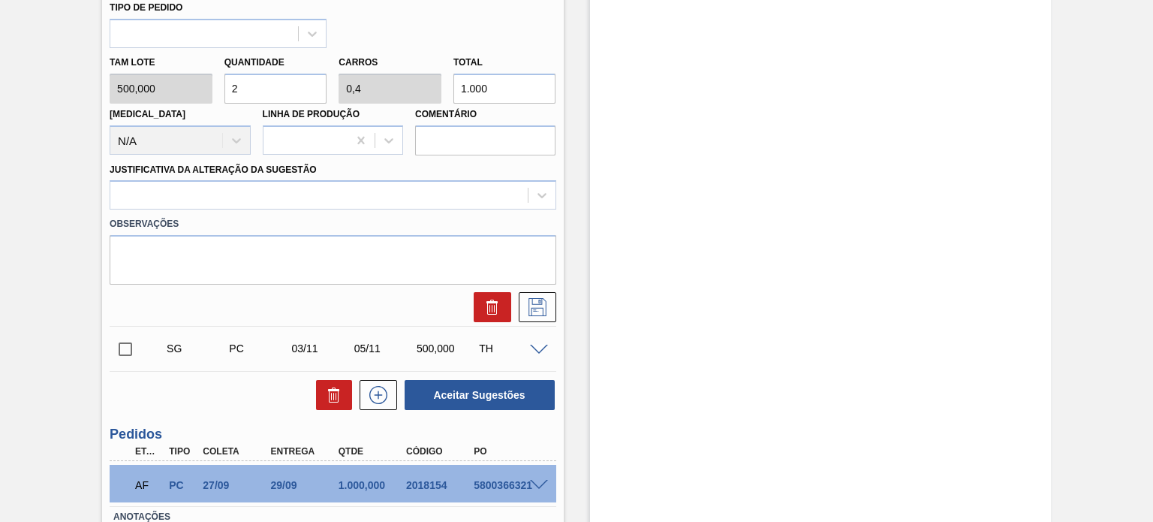
scroll to position [492, 0]
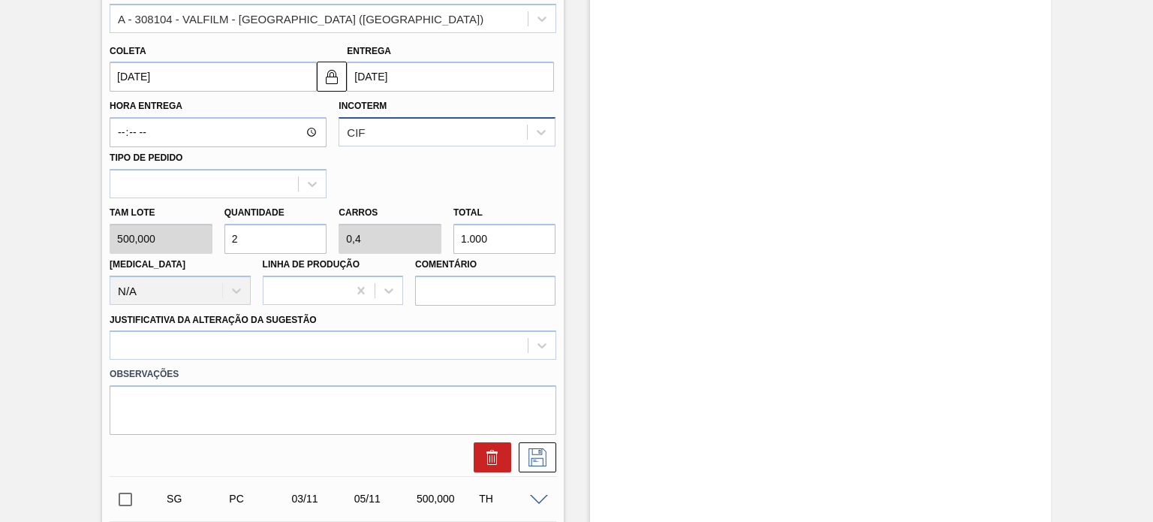
type input "1.000"
click at [405, 140] on div "CIF" at bounding box center [433, 133] width 188 height 22
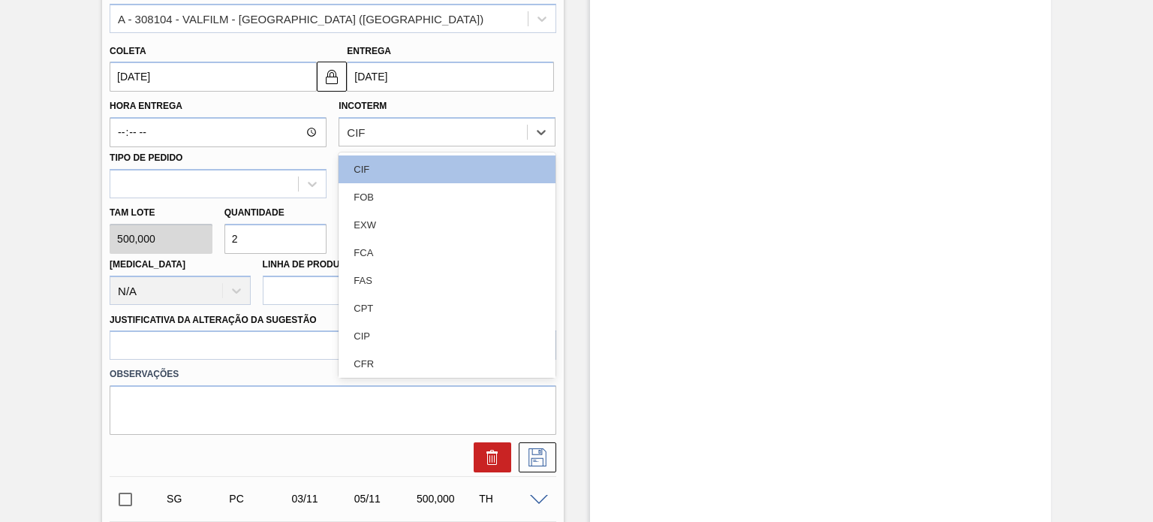
click at [381, 194] on div "FOB" at bounding box center [447, 197] width 217 height 28
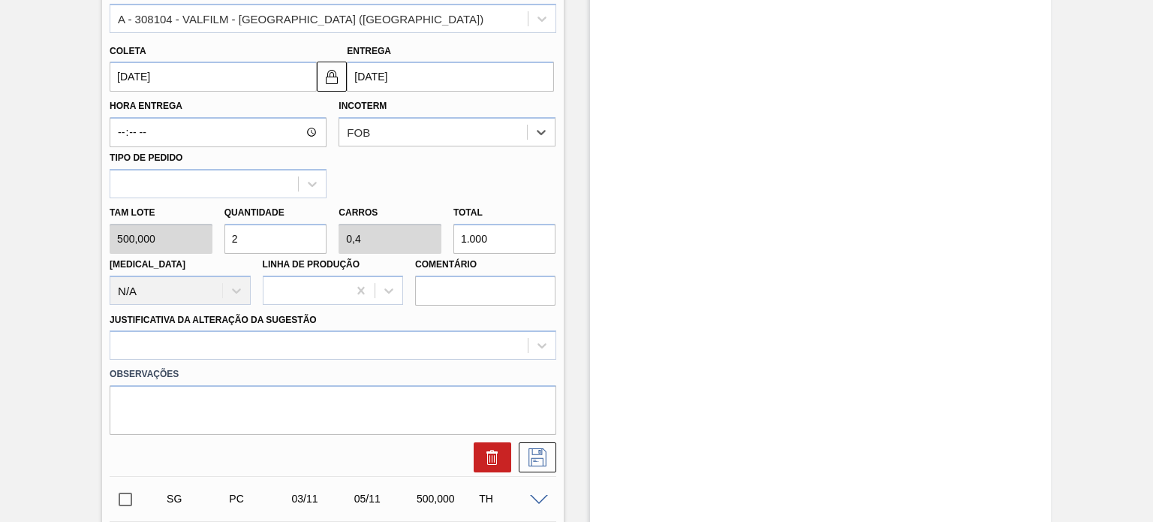
scroll to position [267, 0]
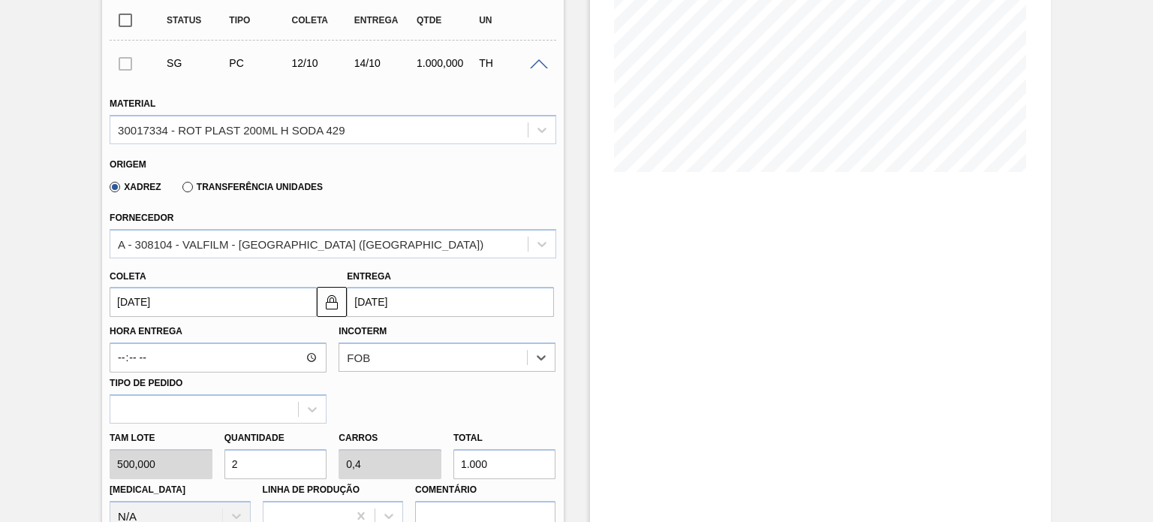
click at [264, 176] on div "Xadrez Transferência Unidades" at bounding box center [213, 186] width 219 height 26
click at [252, 183] on label "Transferência Unidades" at bounding box center [252, 187] width 140 height 11
click at [180, 190] on input "Transferência Unidades" at bounding box center [180, 190] width 0 height 0
click at [215, 227] on div "Fornecedor BR18-Pernambuco" at bounding box center [333, 232] width 446 height 51
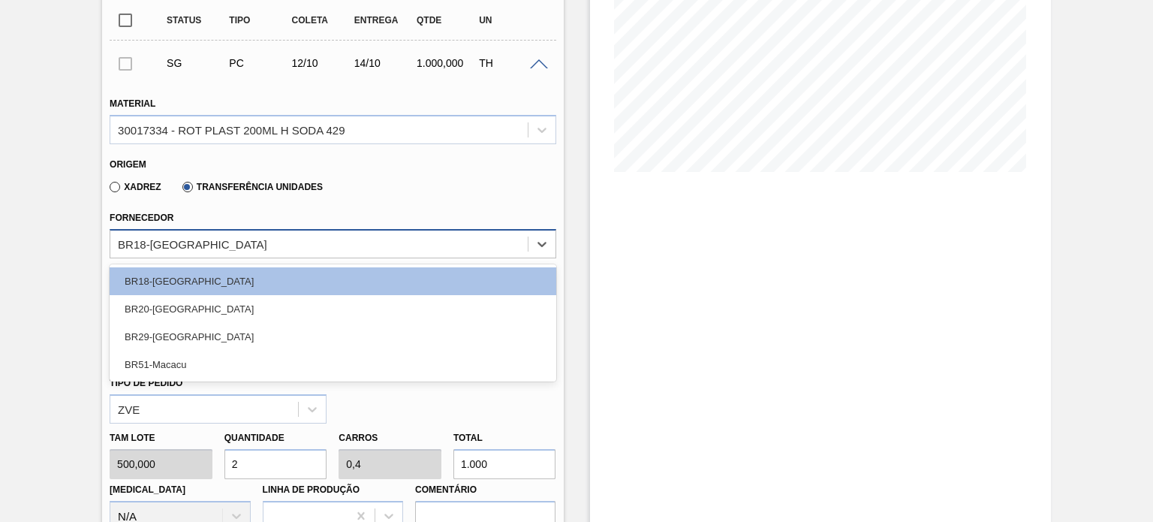
click at [210, 239] on div "BR18-Pernambuco" at bounding box center [192, 243] width 149 height 13
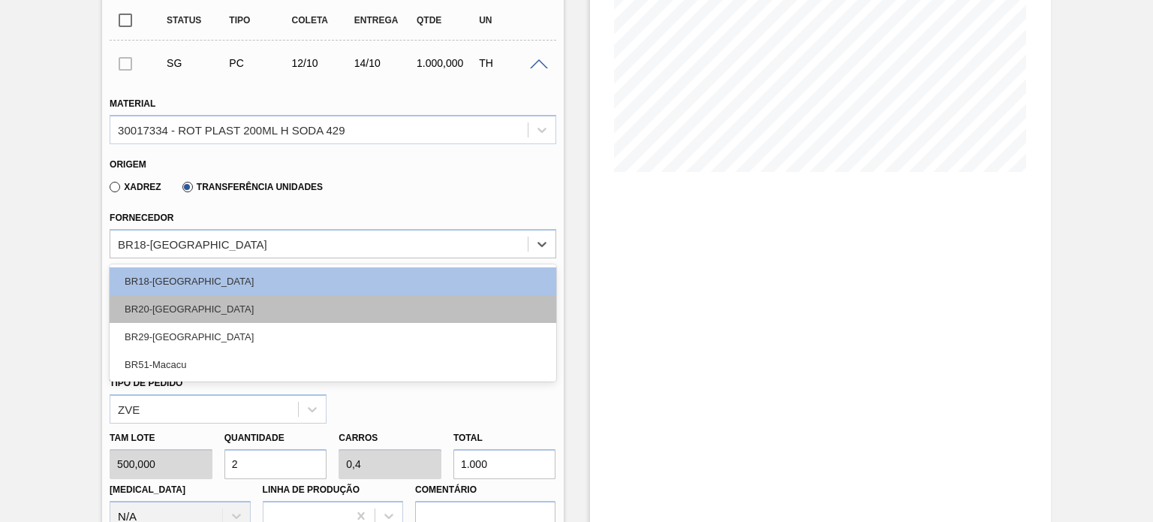
click at [192, 315] on div "BR20-Sapucaia" at bounding box center [333, 309] width 446 height 28
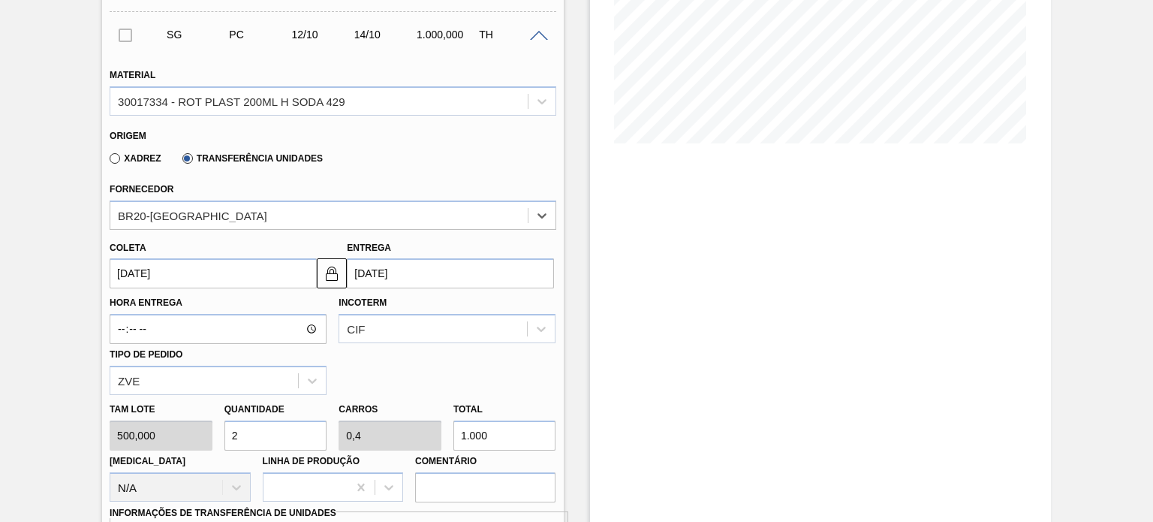
scroll to position [342, 0]
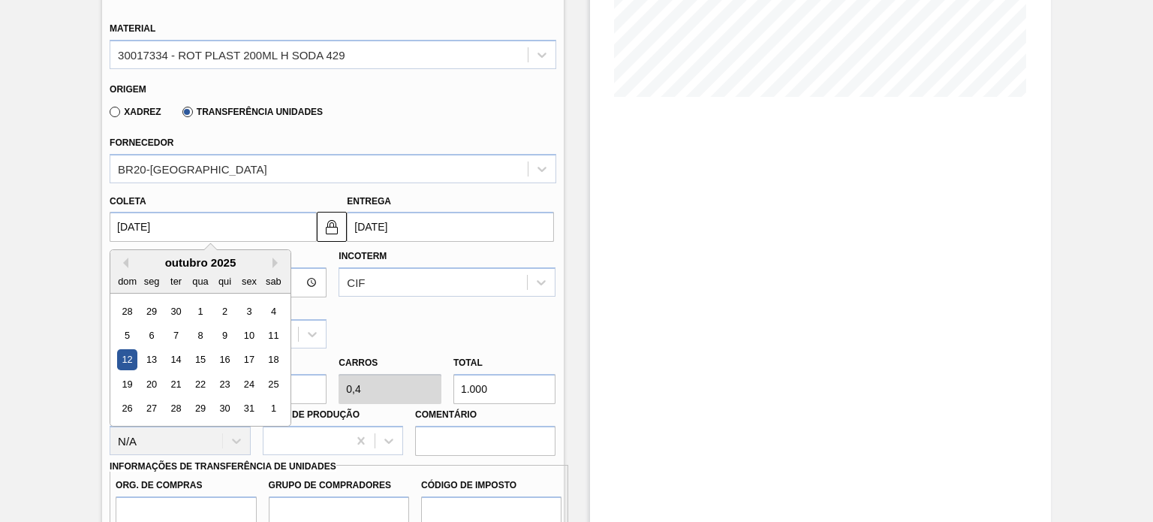
drag, startPoint x: 227, startPoint y: 227, endPoint x: 95, endPoint y: 203, distance: 135.0
click at [96, 203] on div "Aguardando Faturamento BR15 - RÓTULO PLÁSTICO SODA 200ML H Unidade Jundiaí PE M…" at bounding box center [576, 370] width 1153 height 1274
type input "1"
type input "03/09/2025"
type input "11"
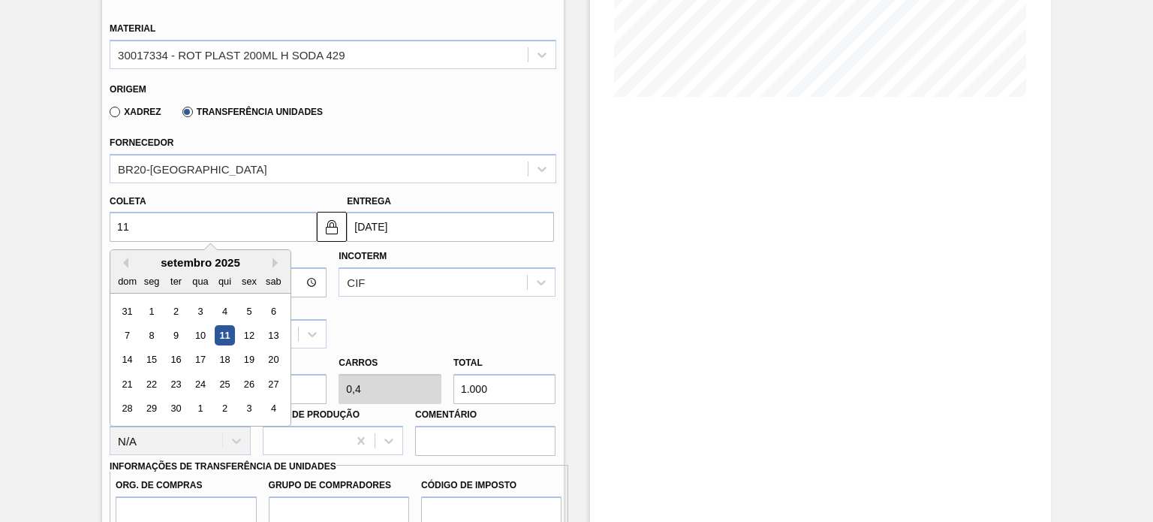
type input "13/09/2025"
type input "11/09/2"
type input "11/11/2002"
type input "11/09/20"
type input "13/09/2020"
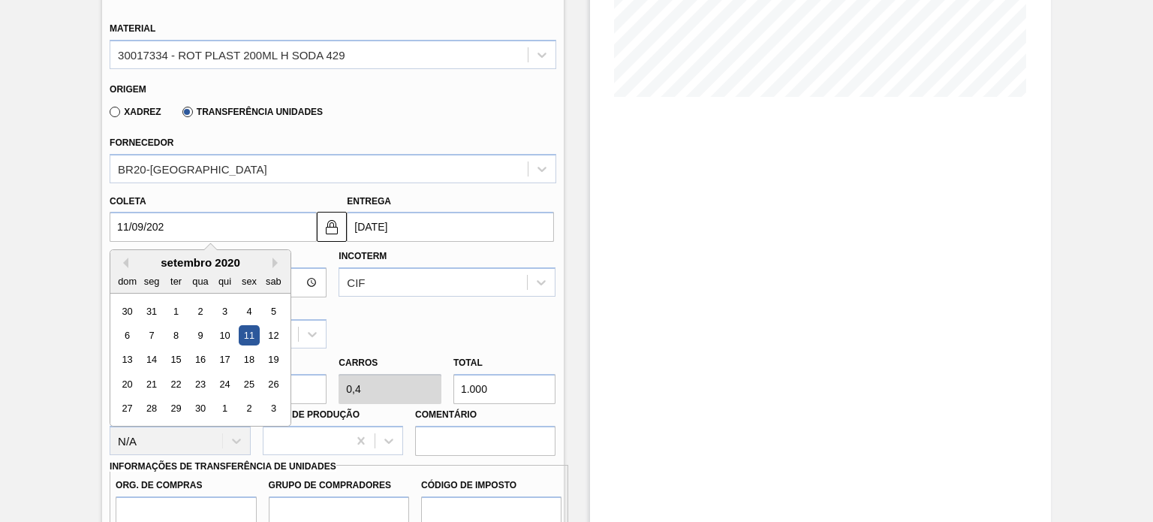
type input "11/09/2022"
type input "13/09/2022"
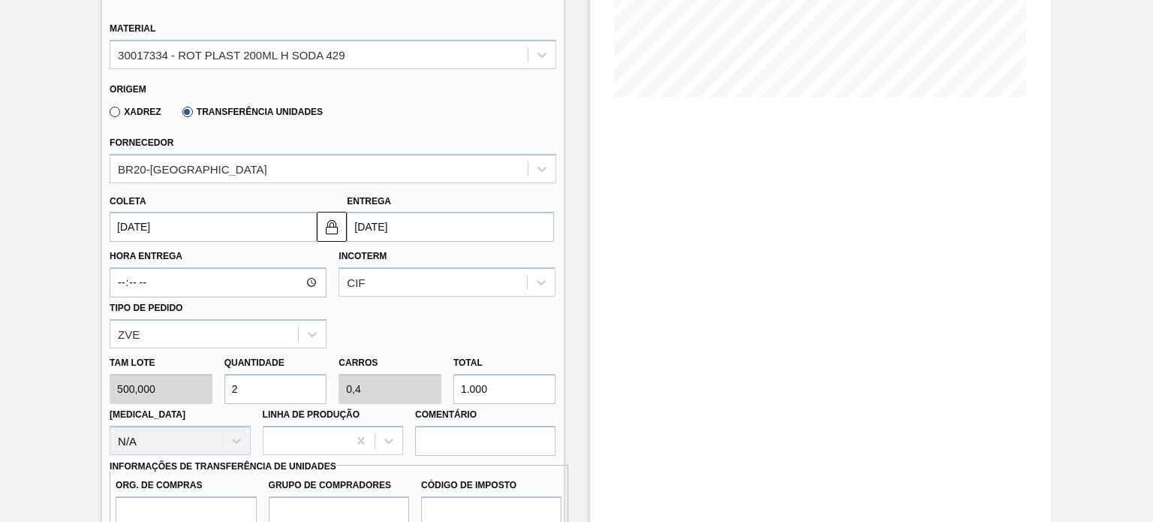
click at [246, 196] on div "Coleta 11/09/2025" at bounding box center [213, 217] width 207 height 52
click at [374, 291] on div "CIF" at bounding box center [447, 281] width 217 height 29
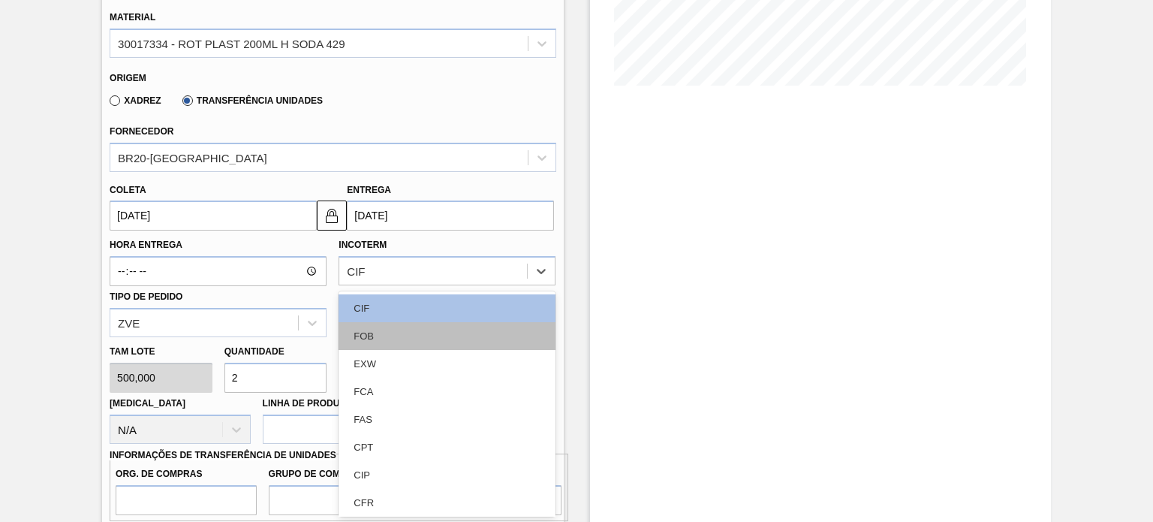
click at [387, 339] on div "FOB" at bounding box center [447, 336] width 217 height 28
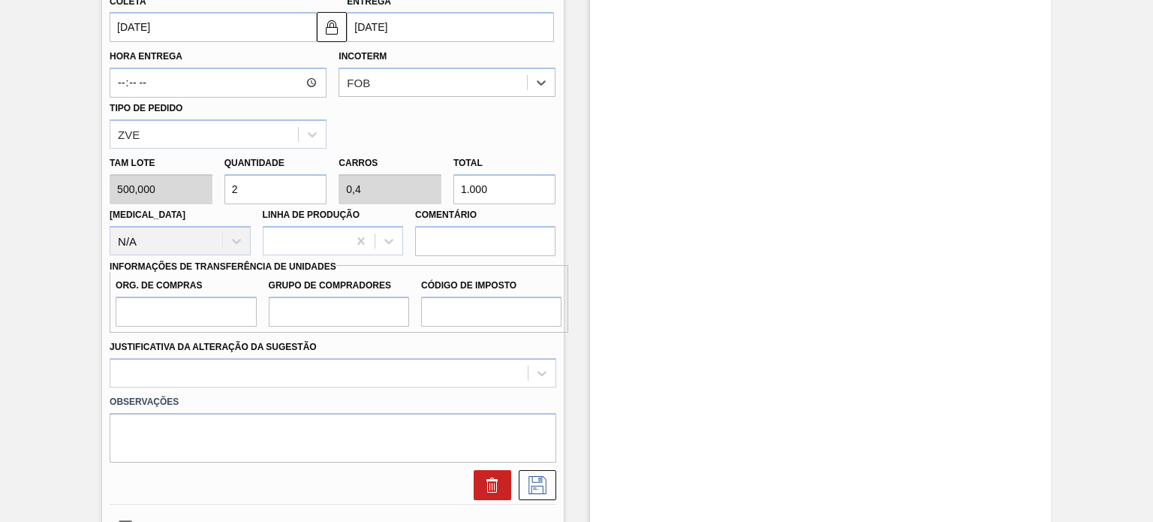
scroll to position [579, 0]
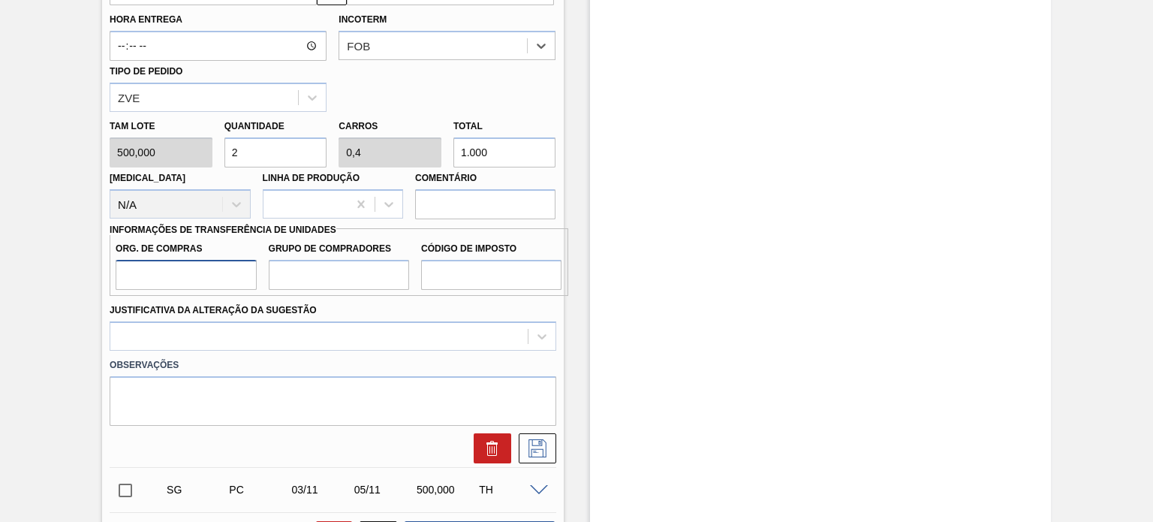
click at [227, 269] on input "Org. de Compras" at bounding box center [186, 275] width 140 height 30
drag, startPoint x: 305, startPoint y: 272, endPoint x: 317, endPoint y: 291, distance: 21.7
click at [305, 272] on input "Grupo de Compradores" at bounding box center [339, 275] width 140 height 30
drag, startPoint x: 438, startPoint y: 282, endPoint x: 459, endPoint y: 304, distance: 31.3
click at [438, 282] on input "Código de Imposto" at bounding box center [491, 275] width 140 height 30
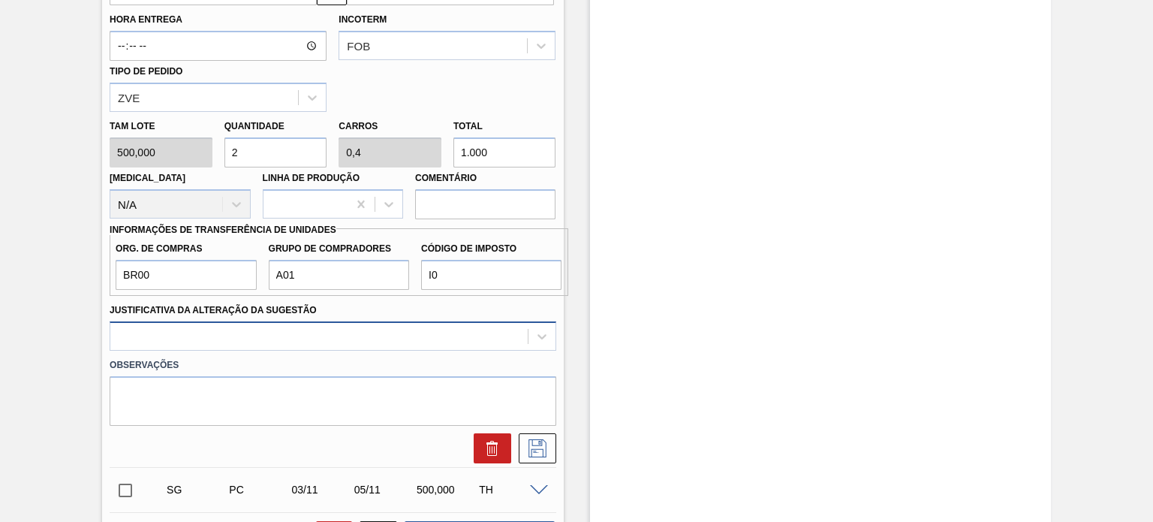
click at [405, 327] on div at bounding box center [333, 335] width 446 height 29
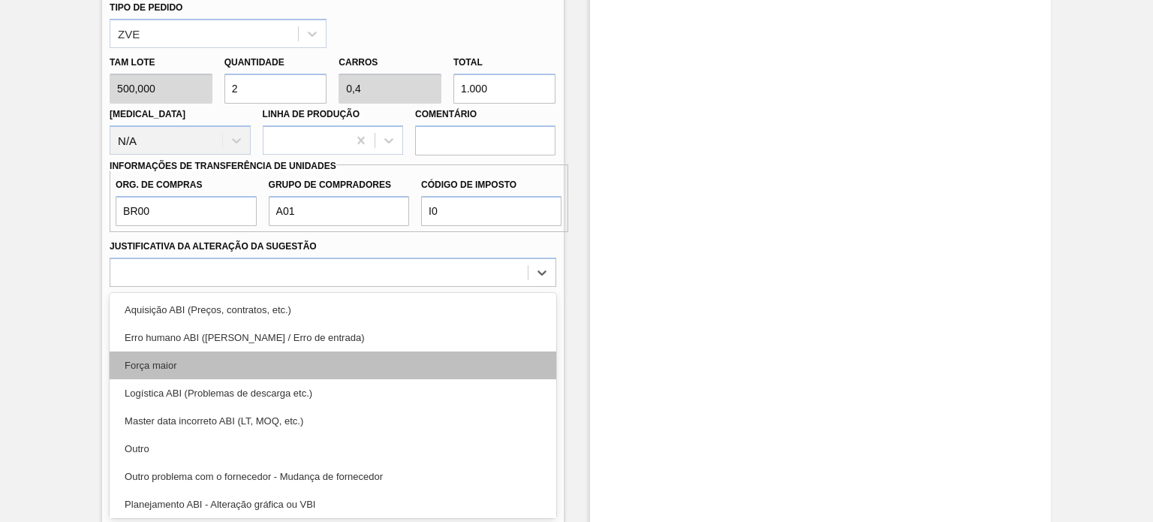
scroll to position [75, 0]
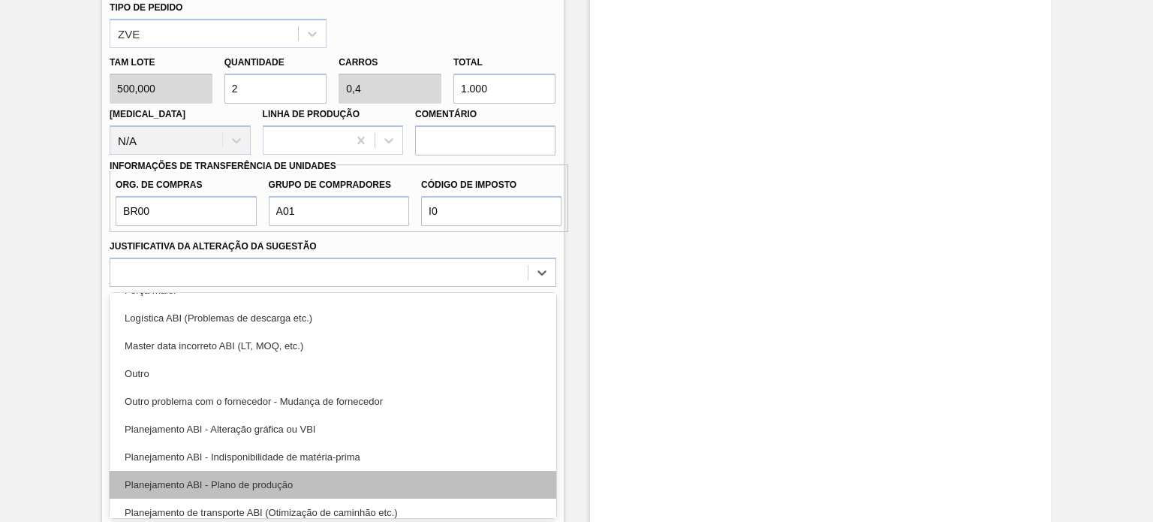
click at [282, 474] on div "Planejamento ABI - Plano de produção" at bounding box center [333, 485] width 446 height 28
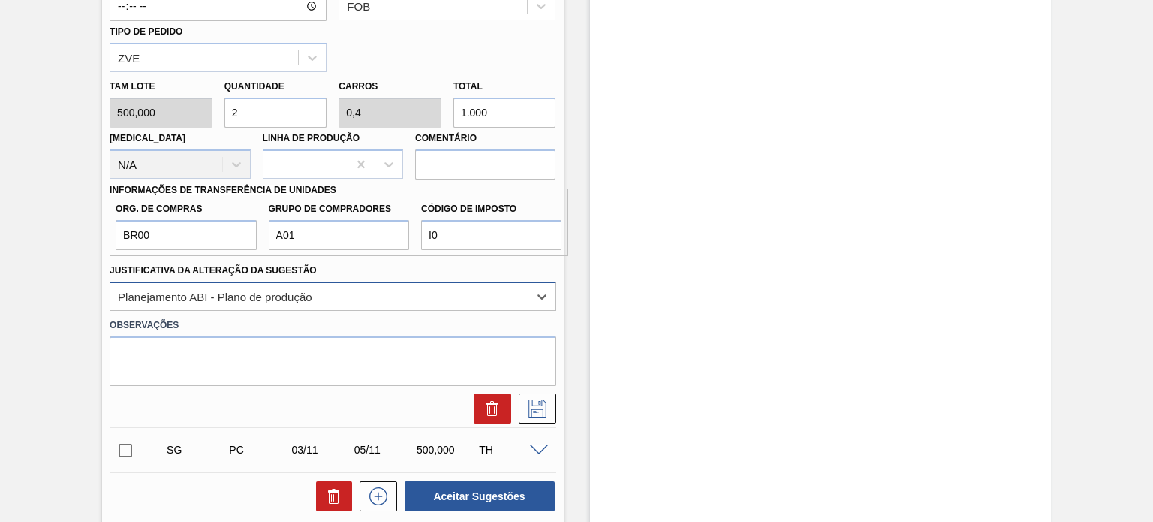
scroll to position [643, 0]
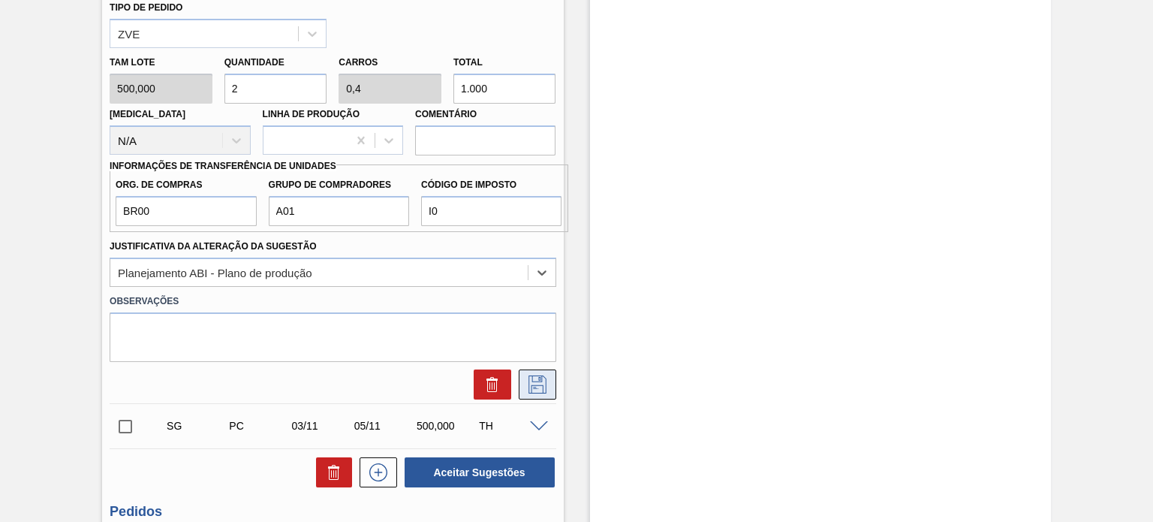
click at [543, 395] on button at bounding box center [538, 384] width 38 height 30
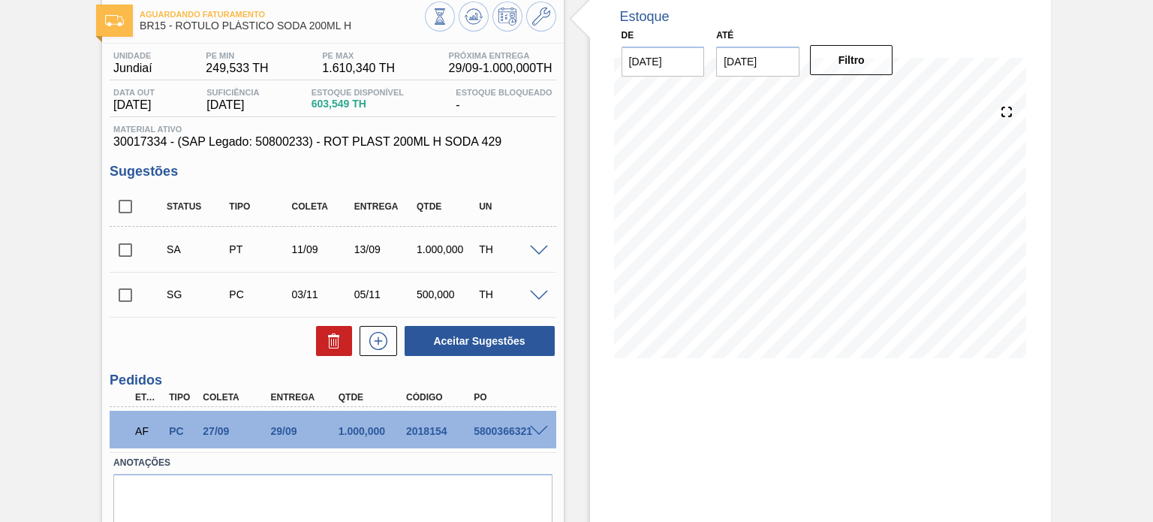
scroll to position [59, 0]
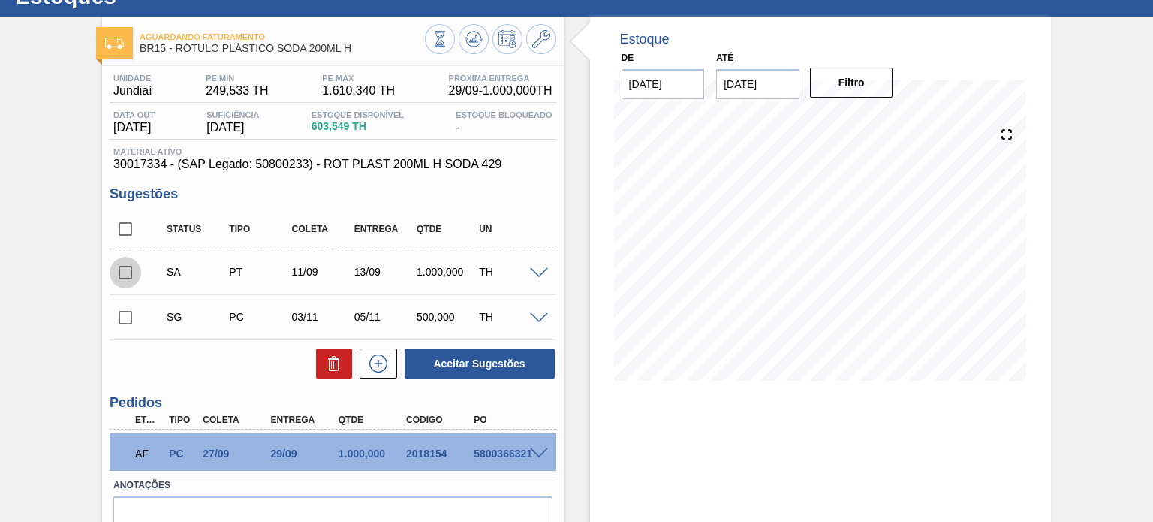
click at [122, 265] on input "checkbox" at bounding box center [126, 273] width 32 height 32
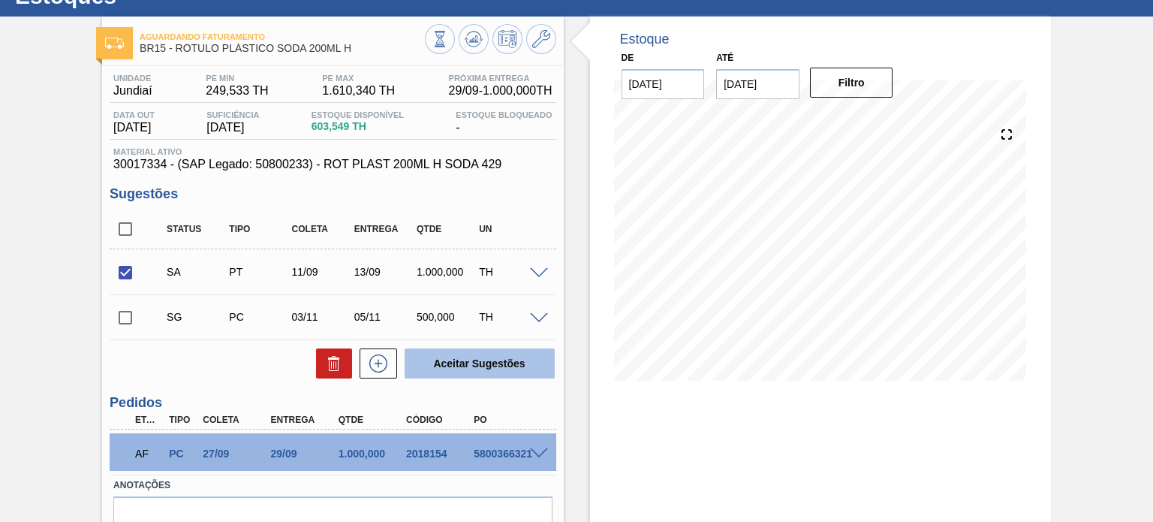
click at [483, 348] on button "Aceitar Sugestões" at bounding box center [480, 363] width 150 height 30
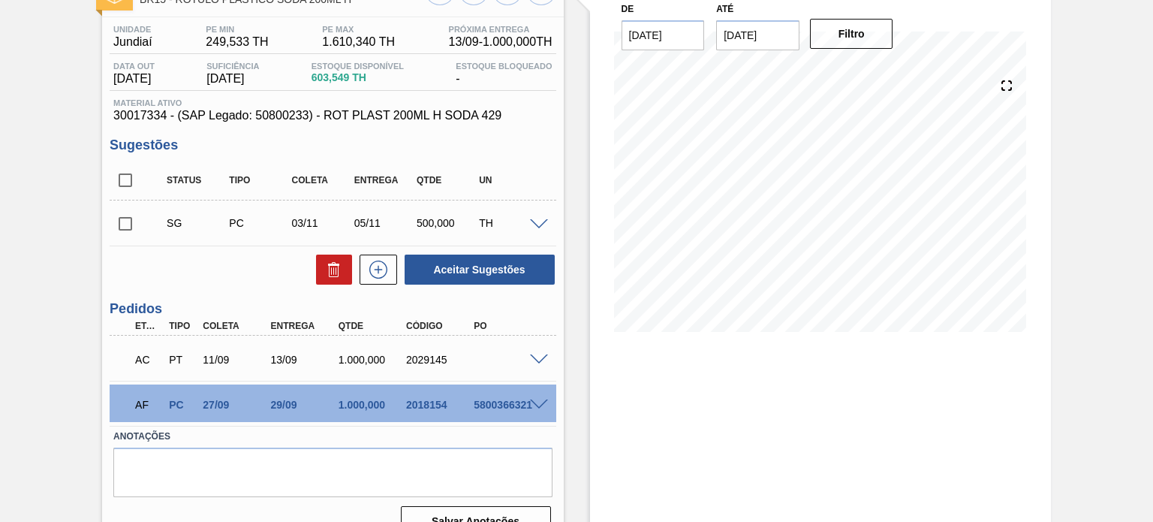
scroll to position [134, 0]
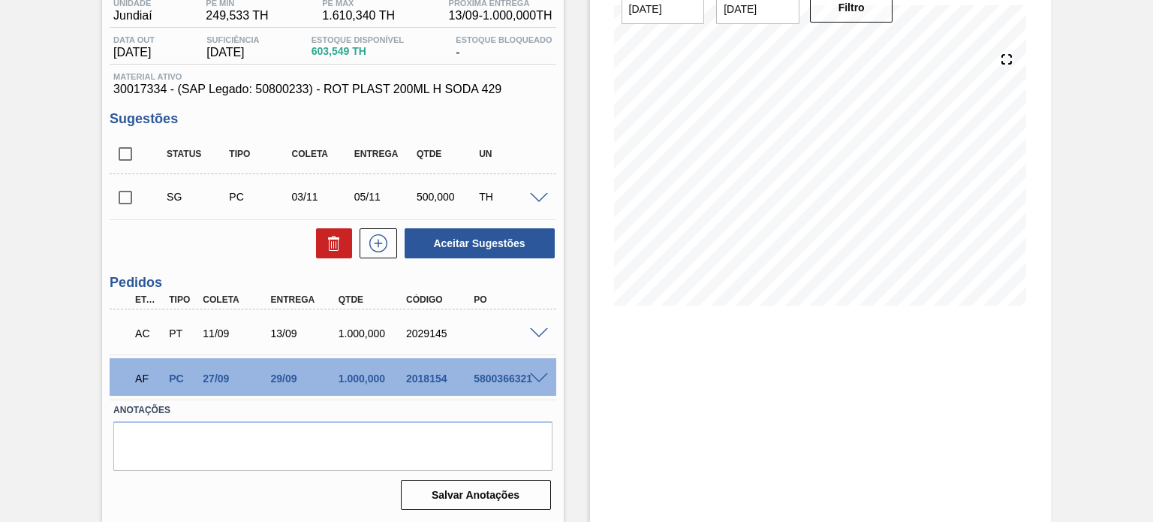
click at [540, 331] on span at bounding box center [539, 333] width 18 height 11
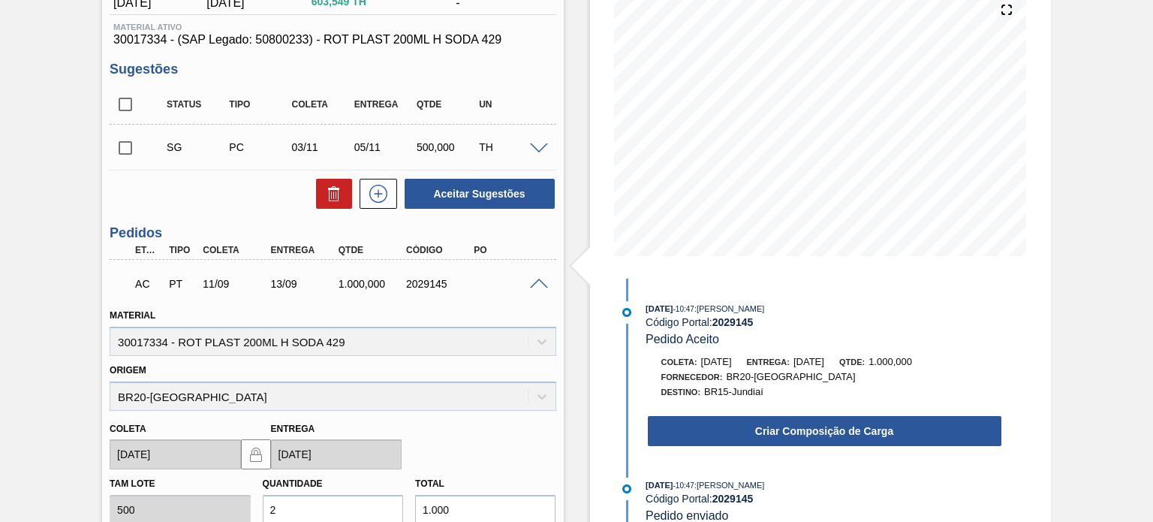
scroll to position [209, 0]
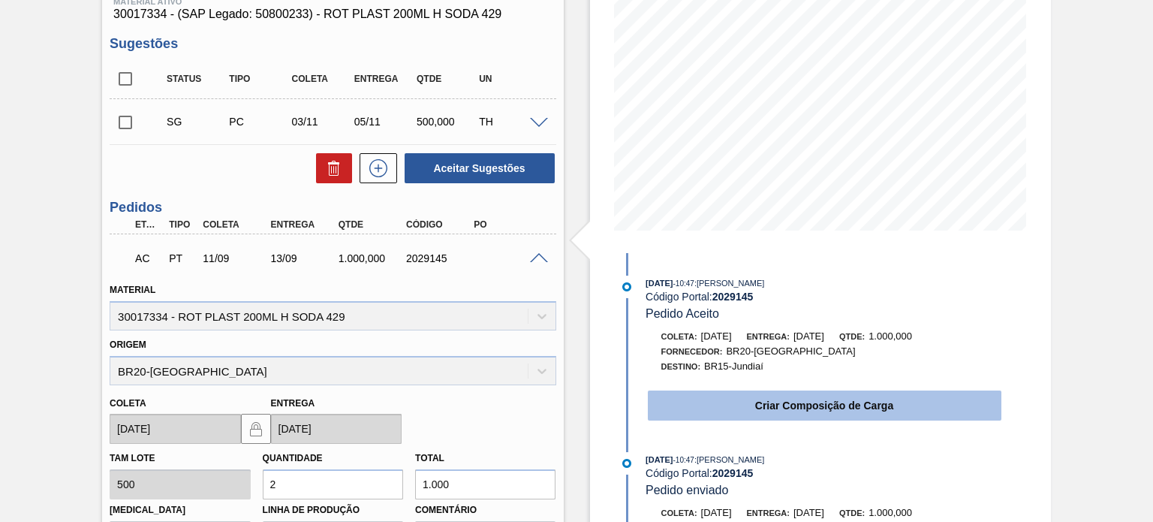
click at [691, 399] on button "Criar Composição de Carga" at bounding box center [825, 405] width 354 height 30
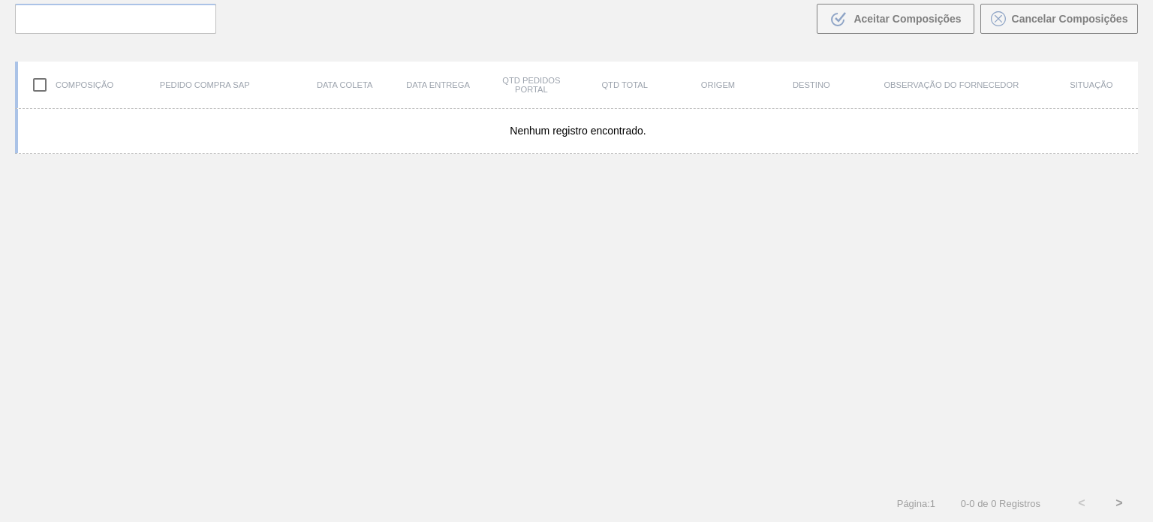
scroll to position [108, 0]
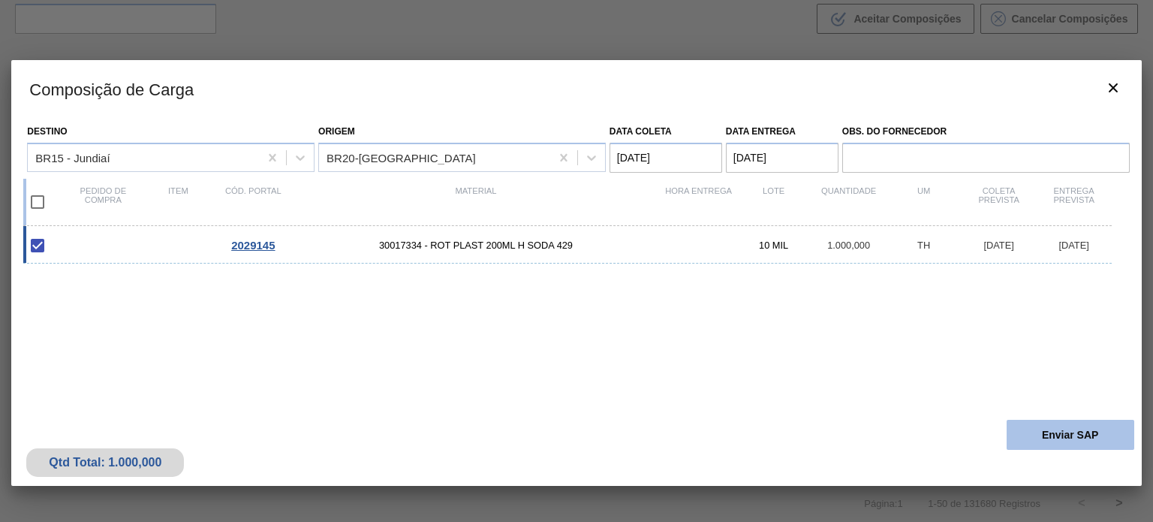
click at [1051, 426] on button "Enviar SAP" at bounding box center [1071, 435] width 128 height 30
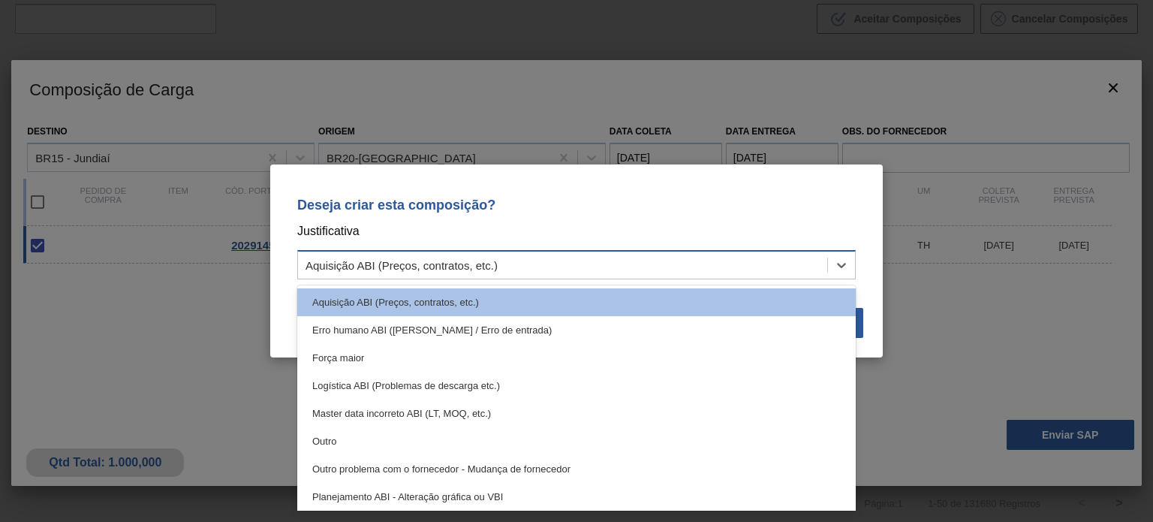
click at [528, 257] on div "Aquisição ABI (Preços, contratos, etc.)" at bounding box center [562, 265] width 529 height 22
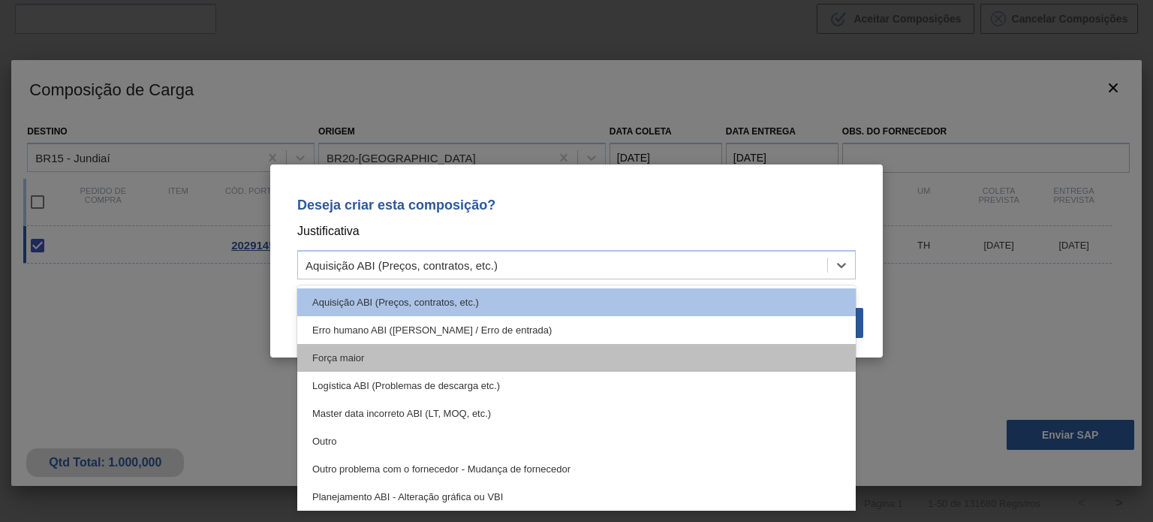
scroll to position [150, 0]
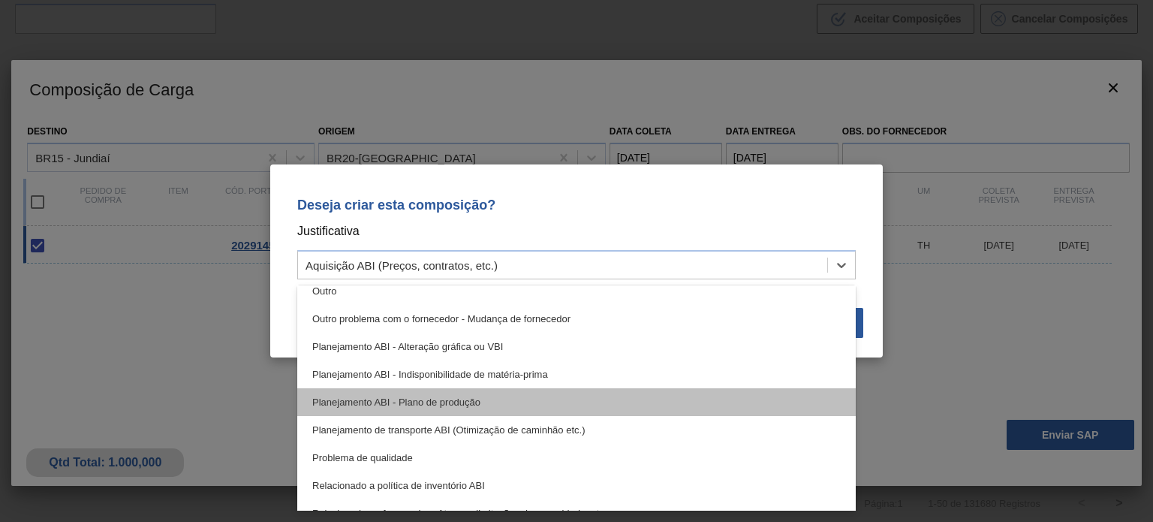
click at [435, 398] on div "Planejamento ABI - Plano de produção" at bounding box center [576, 402] width 559 height 28
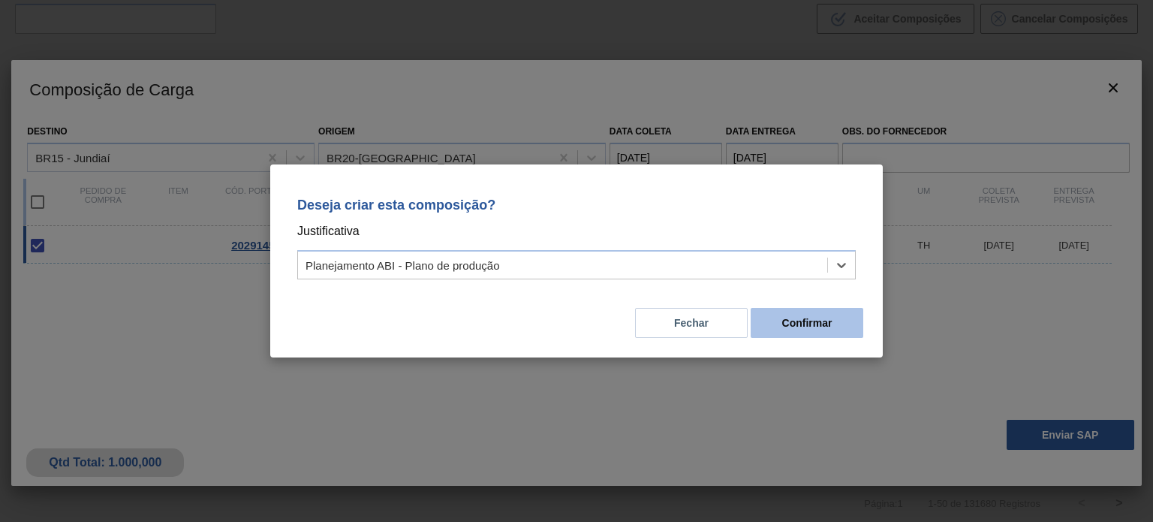
click at [784, 331] on button "Confirmar" at bounding box center [807, 323] width 113 height 30
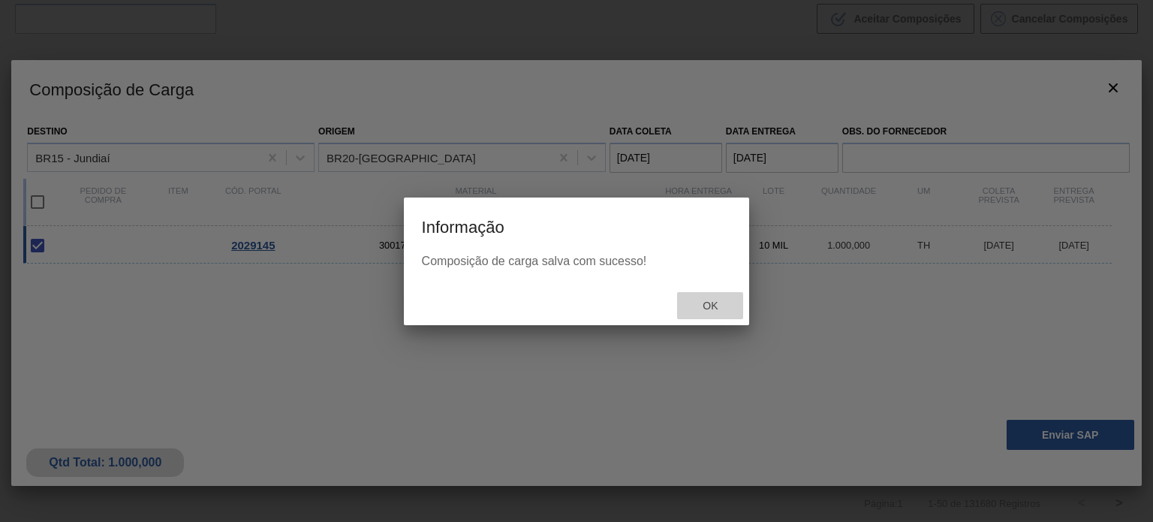
click at [724, 305] on span "Ok" at bounding box center [710, 306] width 39 height 12
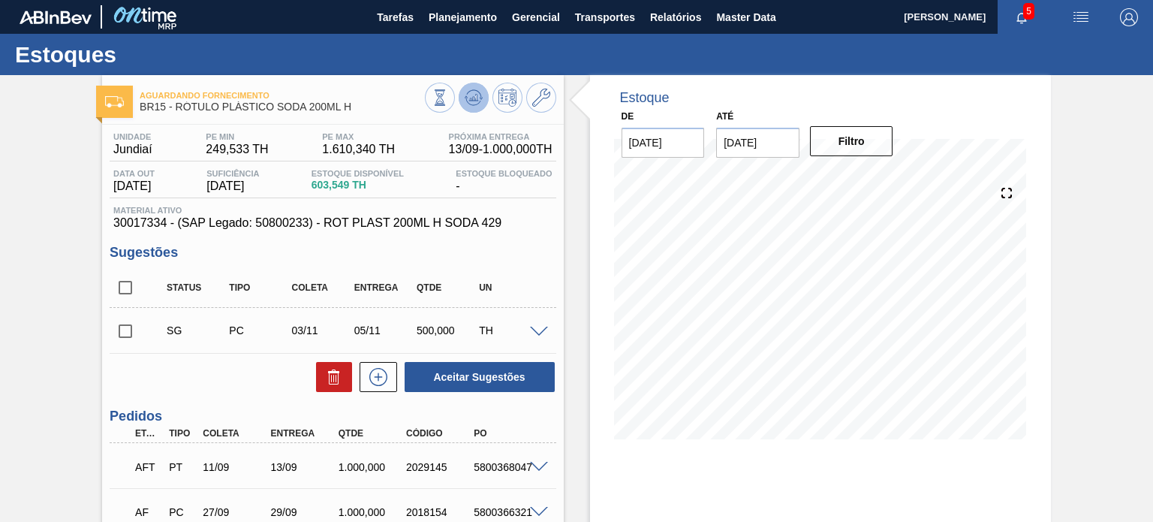
click at [471, 97] on icon at bounding box center [474, 98] width 18 height 18
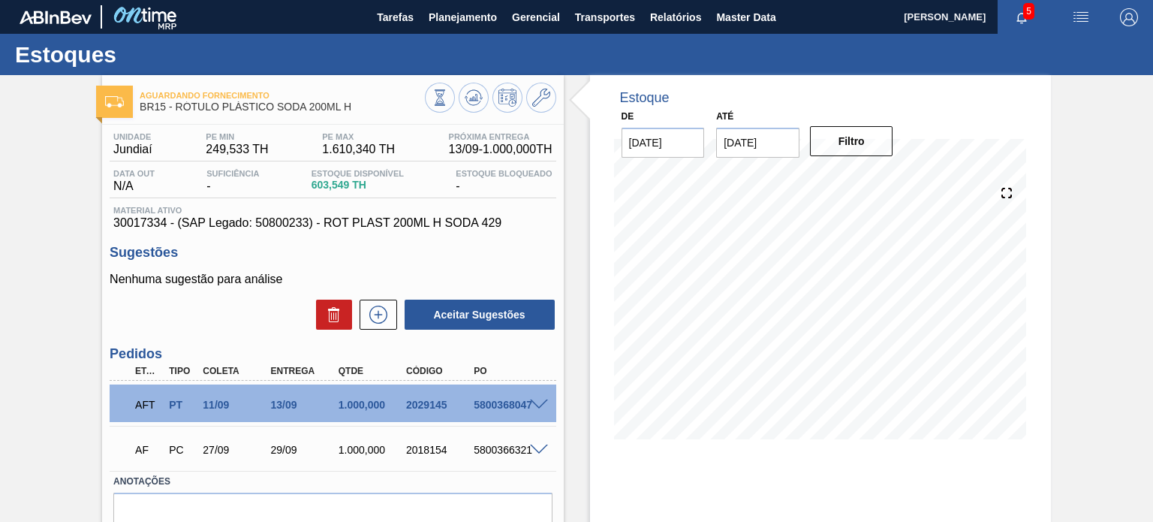
click at [459, 83] on button at bounding box center [474, 98] width 30 height 30
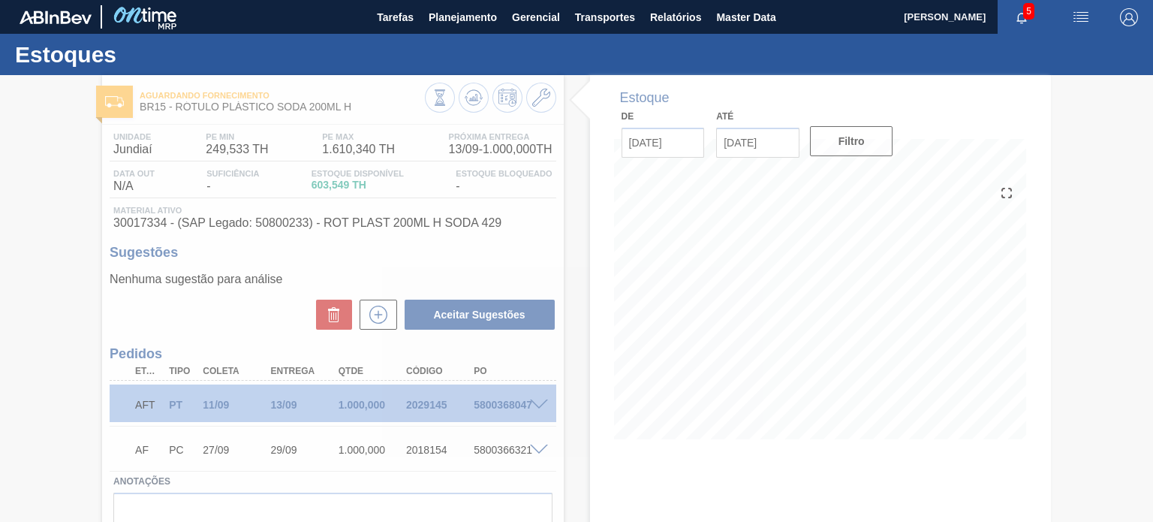
click at [348, 106] on div at bounding box center [576, 298] width 1153 height 447
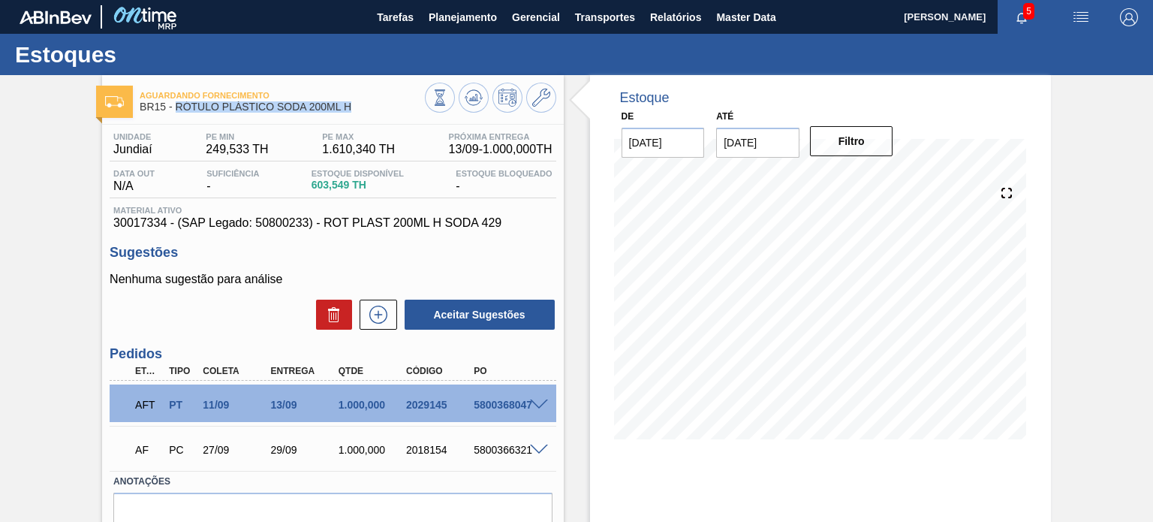
drag, startPoint x: 354, startPoint y: 104, endPoint x: 178, endPoint y: 104, distance: 176.4
click at [178, 104] on span "BR15 - RÓTULO PLÁSTICO SODA 200ML H" at bounding box center [282, 106] width 285 height 11
copy span "RÓTULO PLÁSTICO SODA 200ML H"
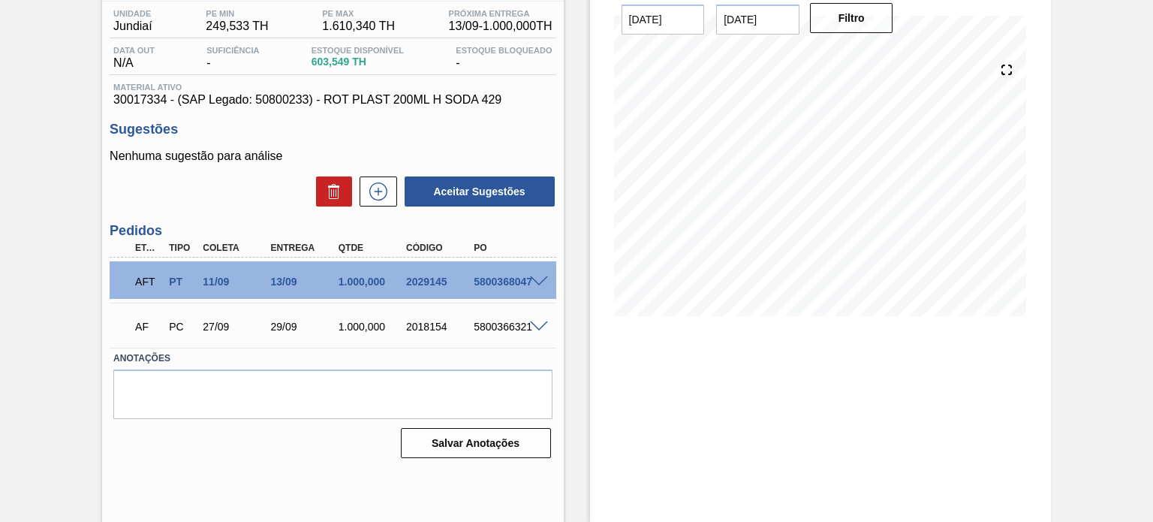
click at [514, 279] on div "5800368047" at bounding box center [507, 282] width 74 height 12
copy div "5800368047"
click at [579, 324] on div "Estoque De 11/09/2025 Até 31/01/2026 Filtro" at bounding box center [807, 237] width 487 height 571
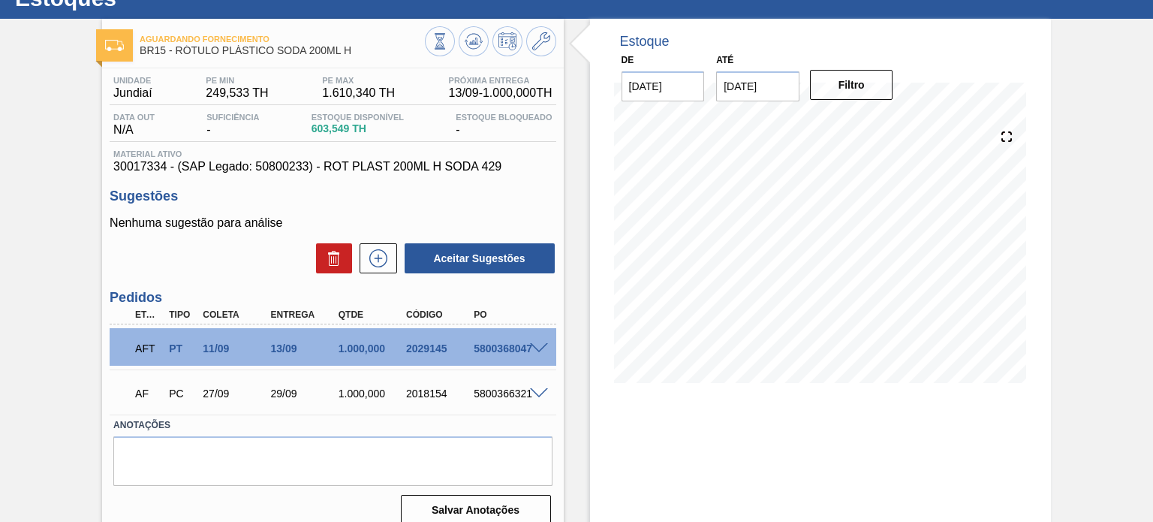
scroll to position [0, 0]
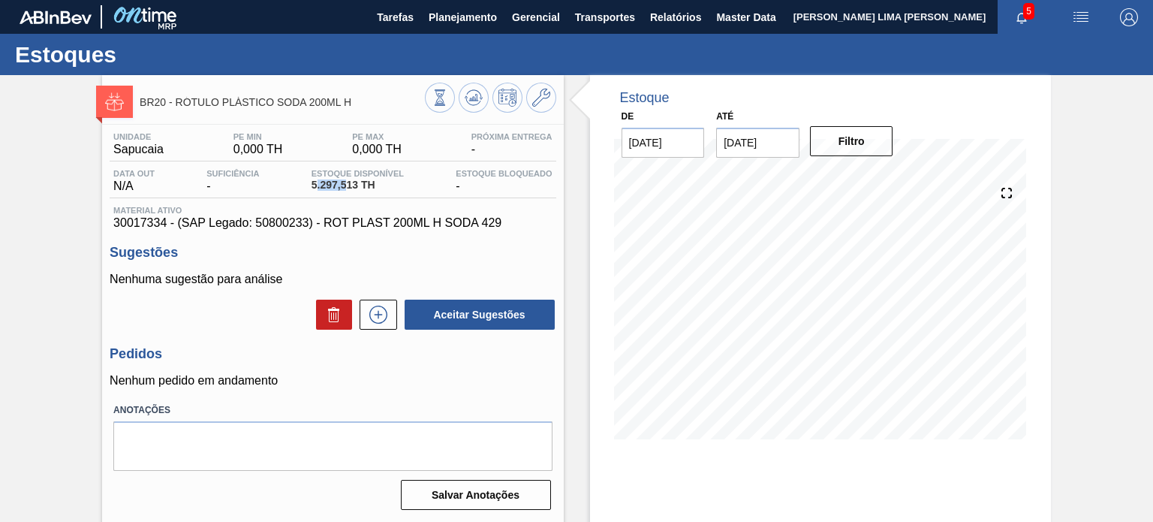
drag, startPoint x: 321, startPoint y: 182, endPoint x: 345, endPoint y: 179, distance: 24.1
click at [344, 179] on span "5.297,513 TH" at bounding box center [358, 184] width 92 height 11
click at [345, 179] on span "5.297,513 TH" at bounding box center [358, 184] width 92 height 11
click at [344, 179] on span "5.297,513 TH" at bounding box center [358, 184] width 92 height 11
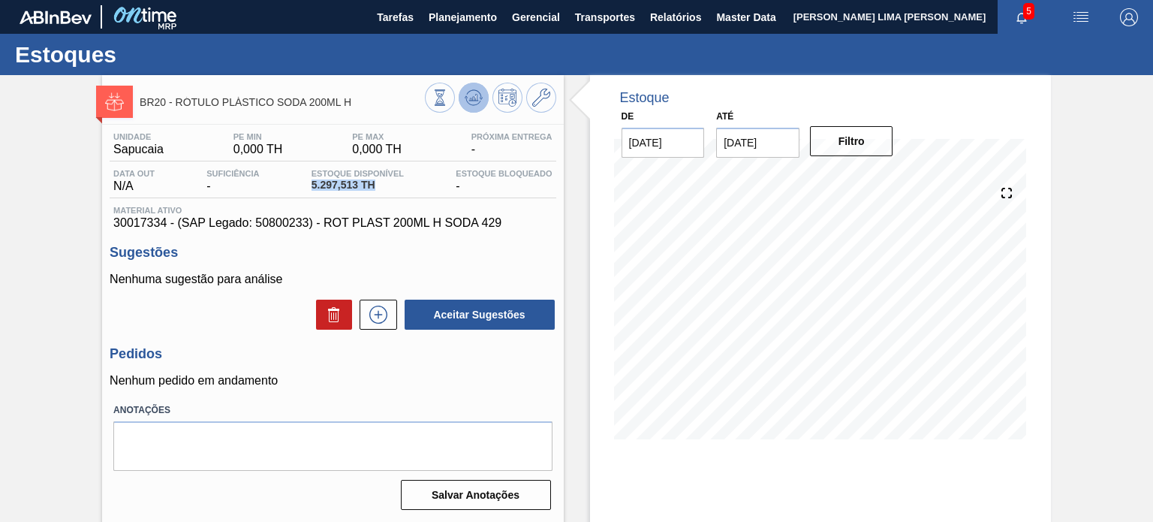
click at [468, 92] on icon at bounding box center [474, 98] width 18 height 18
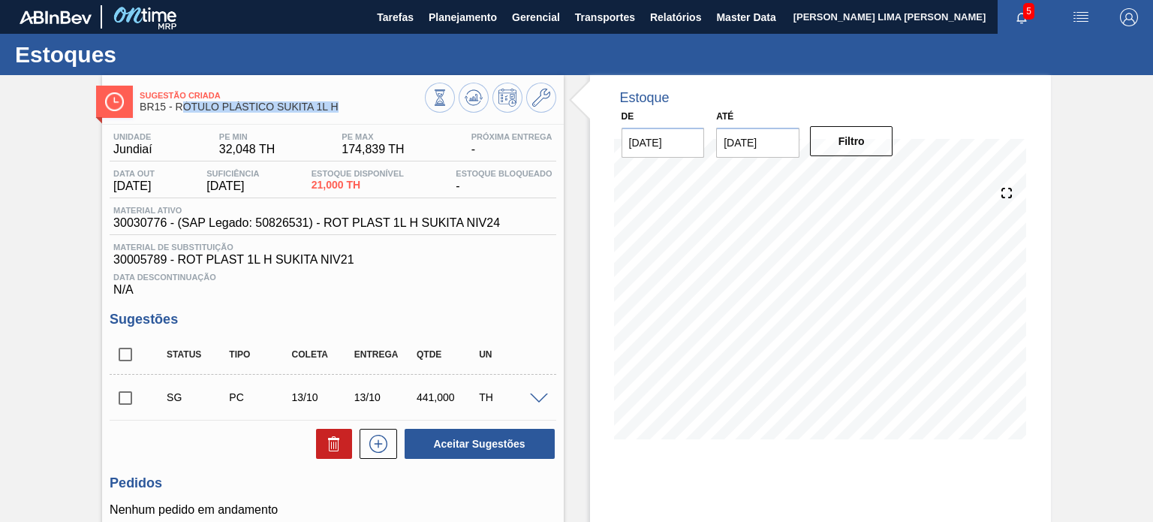
drag, startPoint x: 342, startPoint y: 110, endPoint x: 179, endPoint y: 107, distance: 162.9
click at [179, 107] on span "BR15 - RÓTULO PLÁSTICO SUKITA 1L H" at bounding box center [282, 106] width 285 height 11
click at [180, 107] on span "BR15 - RÓTULO PLÁSTICO SUKITA 1L H" at bounding box center [282, 106] width 285 height 11
drag, startPoint x: 177, startPoint y: 107, endPoint x: 366, endPoint y: 110, distance: 188.5
click at [366, 110] on span "BR15 - RÓTULO PLÁSTICO SUKITA 1L H" at bounding box center [282, 106] width 285 height 11
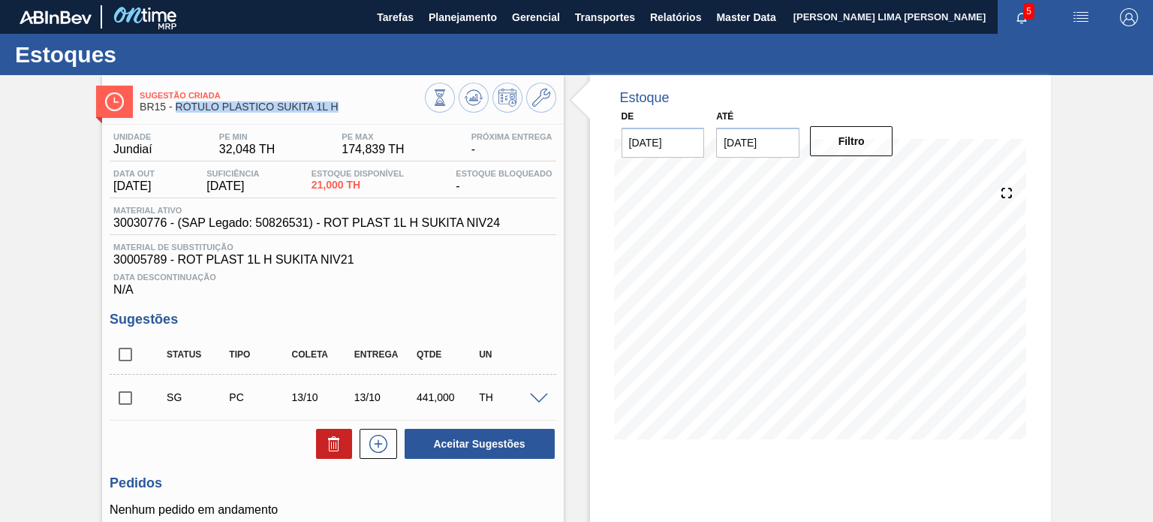
copy span "RÓTULO PLÁSTICO SUKITA 1L H"
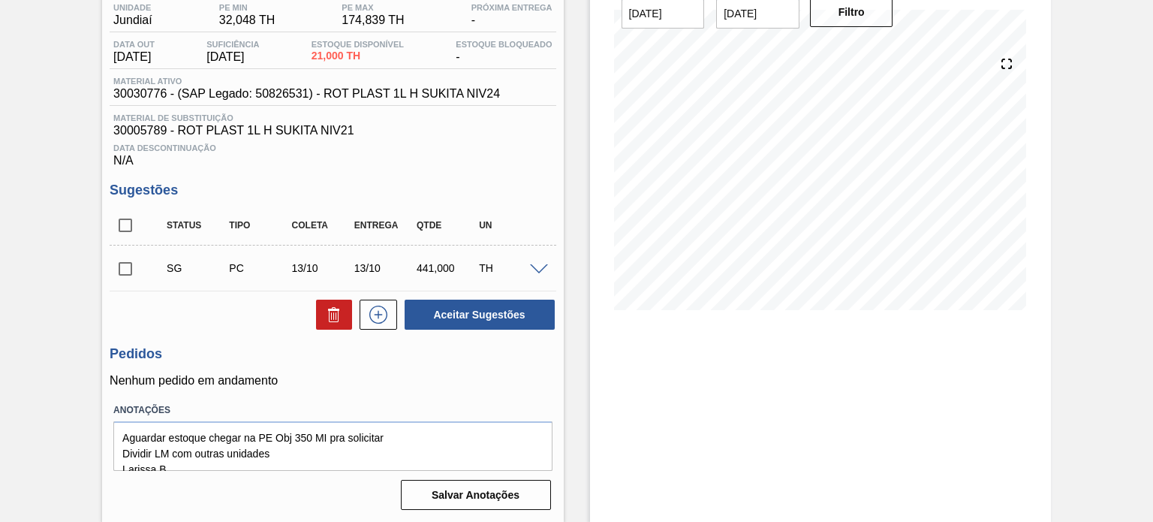
scroll to position [130, 0]
click at [539, 267] on span at bounding box center [539, 268] width 18 height 11
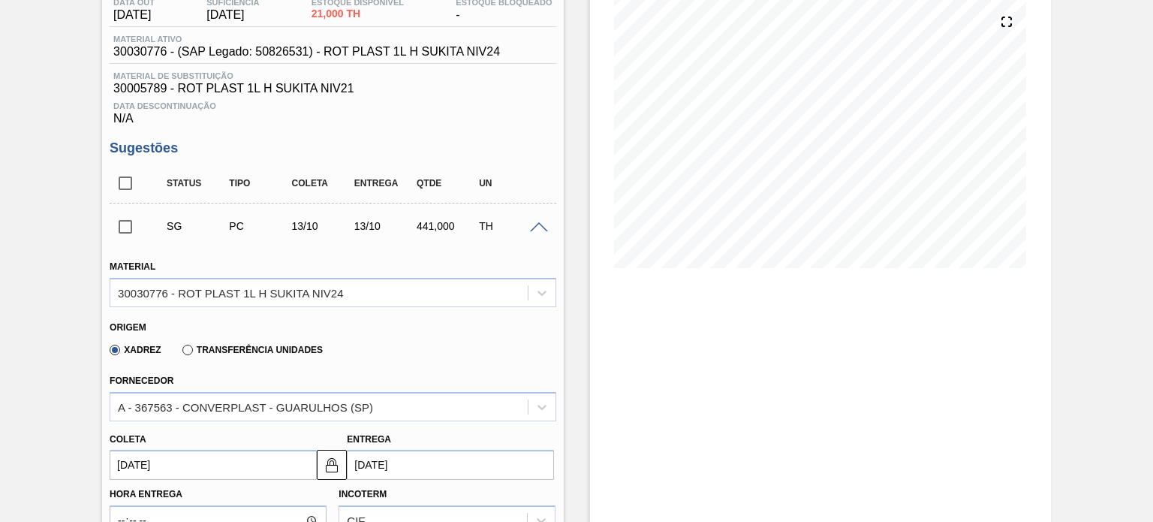
scroll to position [205, 0]
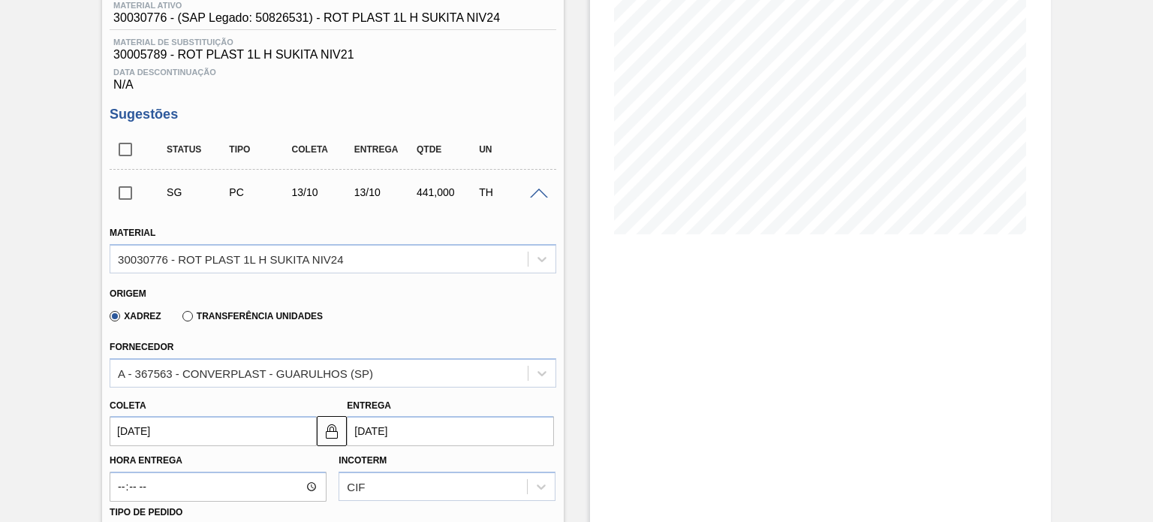
click at [257, 314] on label "Transferência Unidades" at bounding box center [252, 316] width 140 height 11
click at [180, 319] on input "Transferência Unidades" at bounding box center [180, 319] width 0 height 0
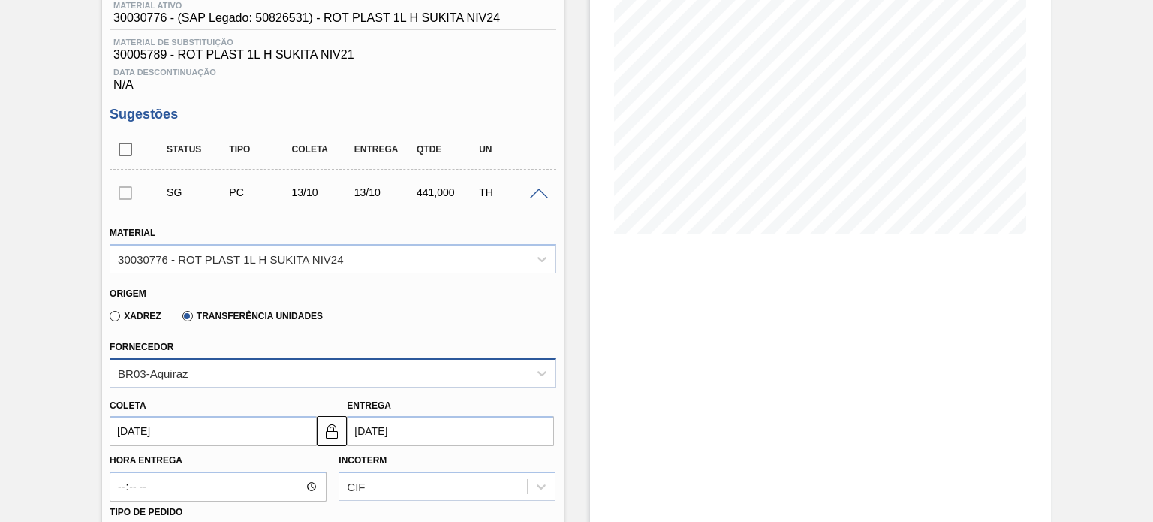
click at [194, 382] on div "BR03-Aquiraz" at bounding box center [333, 372] width 446 height 29
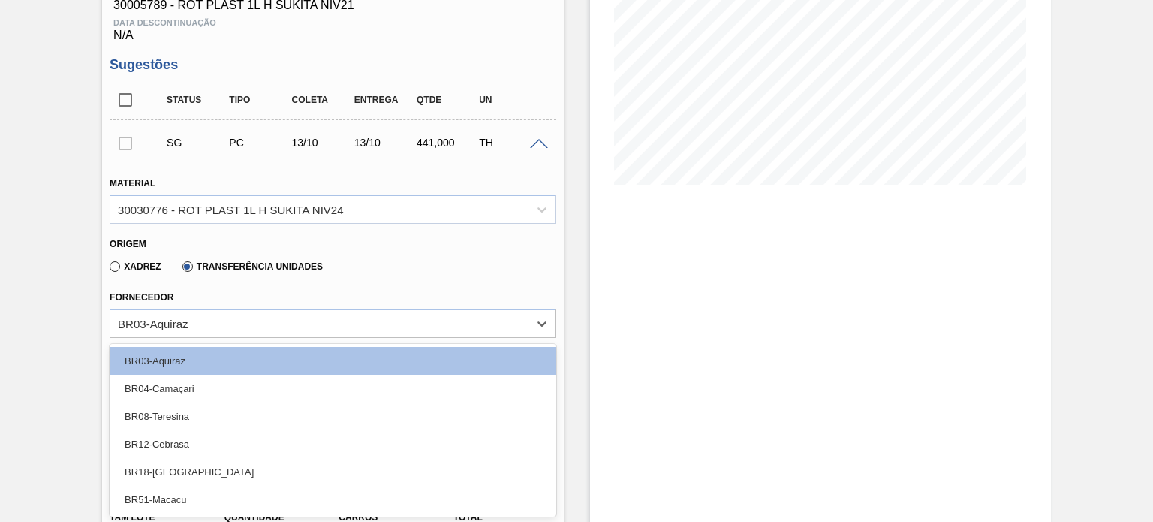
click at [178, 498] on div "BR51-Macacu" at bounding box center [333, 500] width 446 height 28
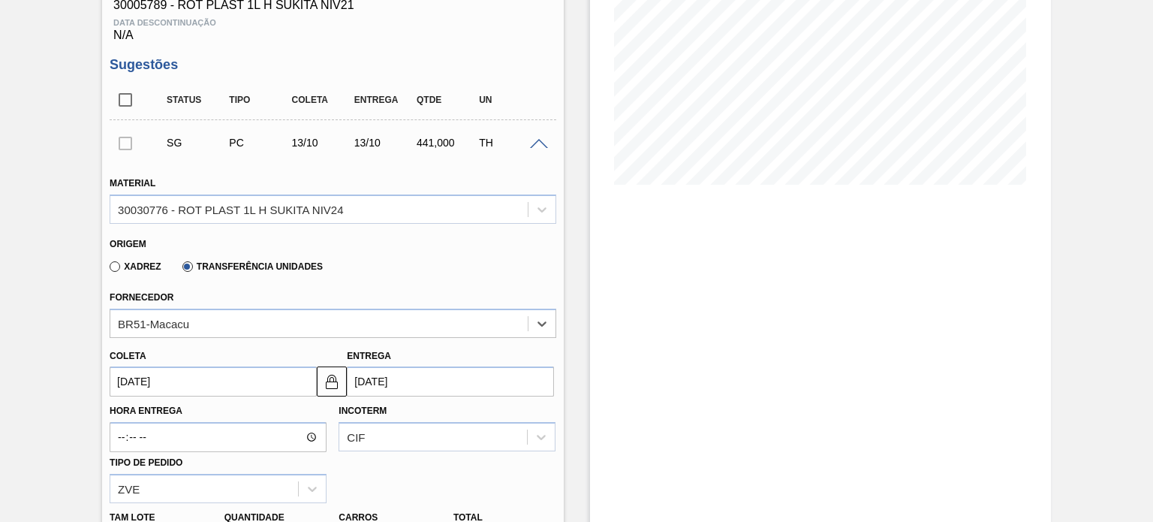
scroll to position [330, 0]
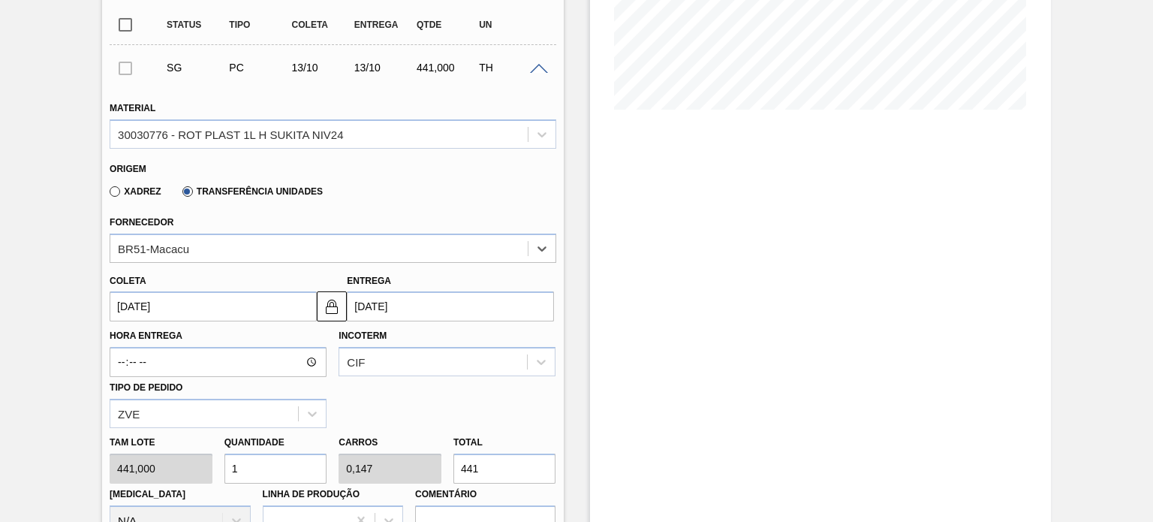
drag, startPoint x: 149, startPoint y: 301, endPoint x: 112, endPoint y: 295, distance: 38.0
click at [113, 295] on input "[DATE]" at bounding box center [213, 306] width 207 height 30
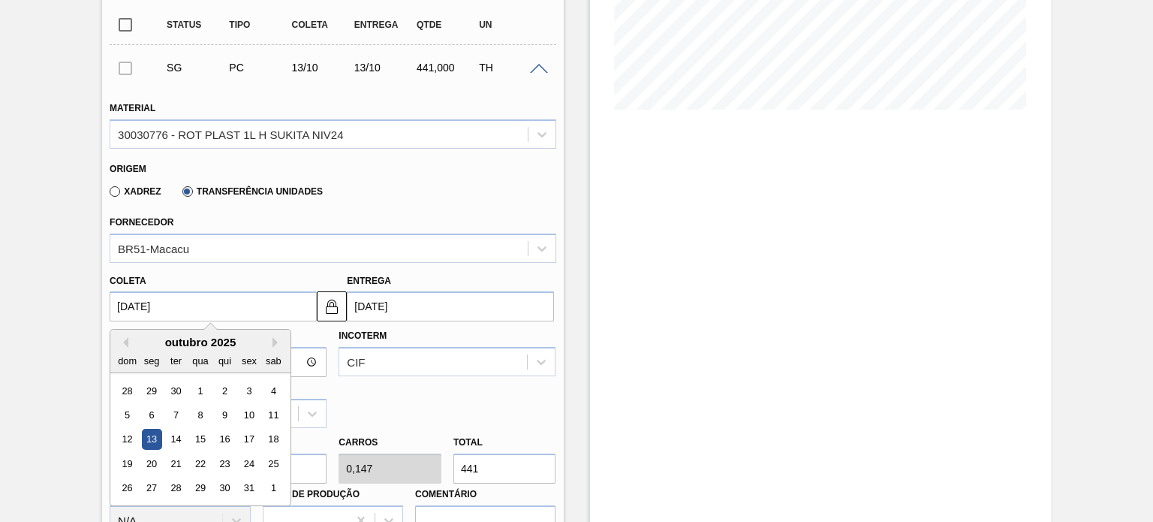
type input "1"
type input "[DATE]"
type input "11"
type input "[DATE]"
type input "11/09/2"
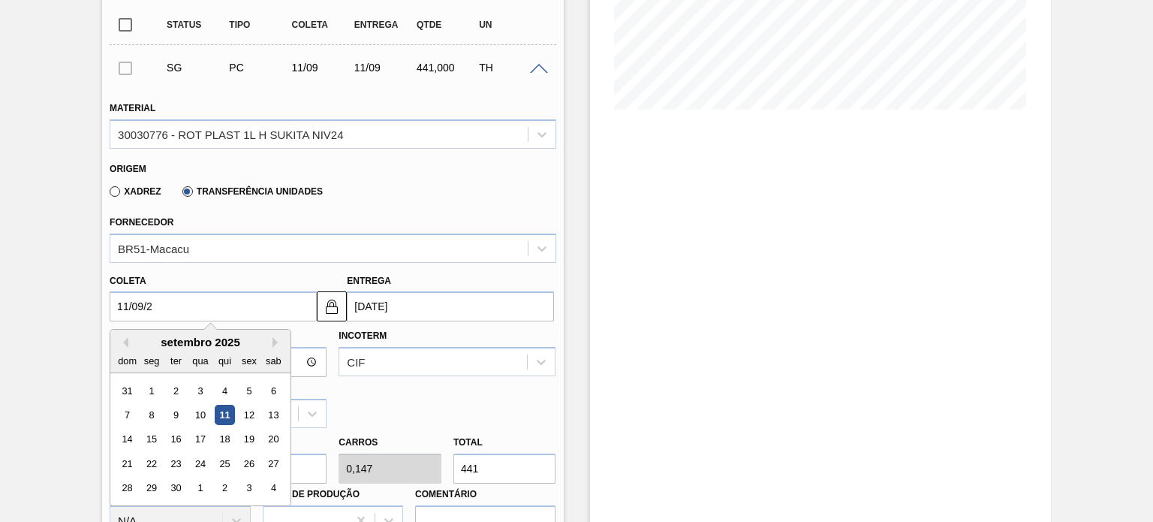
type input "[DATE]"
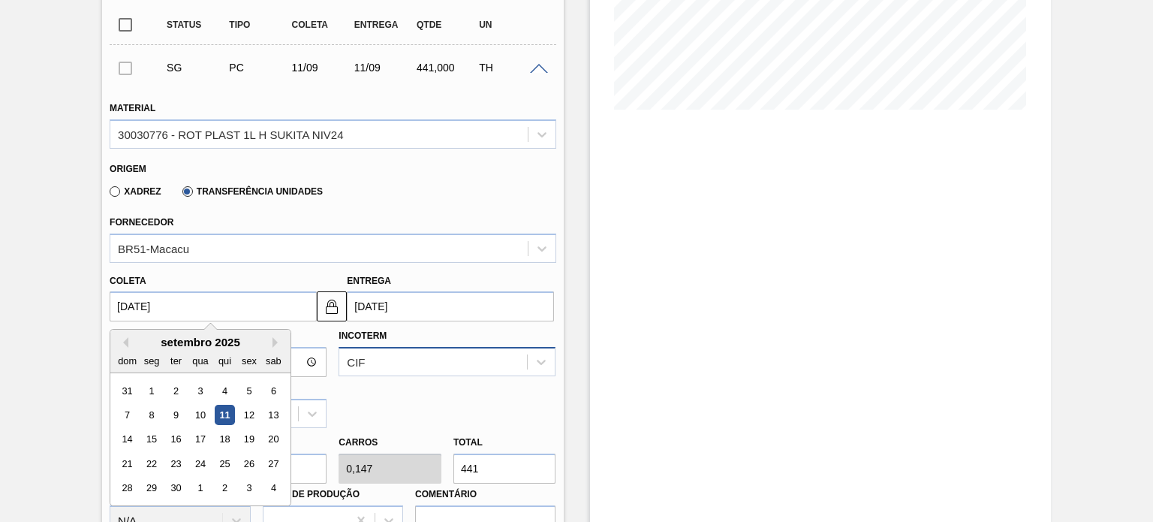
type input "[DATE]"
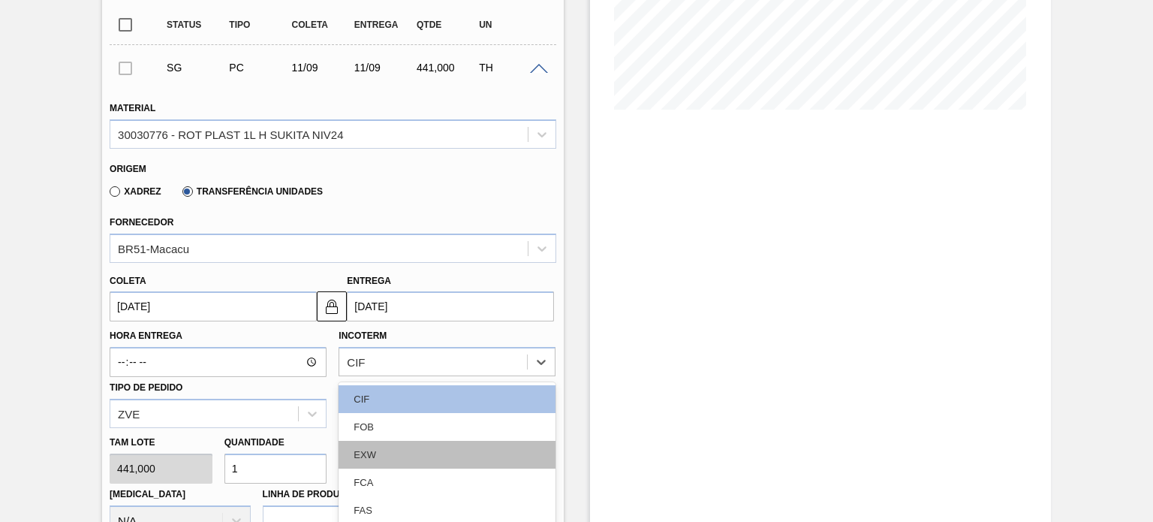
click at [360, 351] on div "option EXW focused, 3 of 11. 11 results available. Use Up and Down to choose op…" at bounding box center [447, 361] width 217 height 29
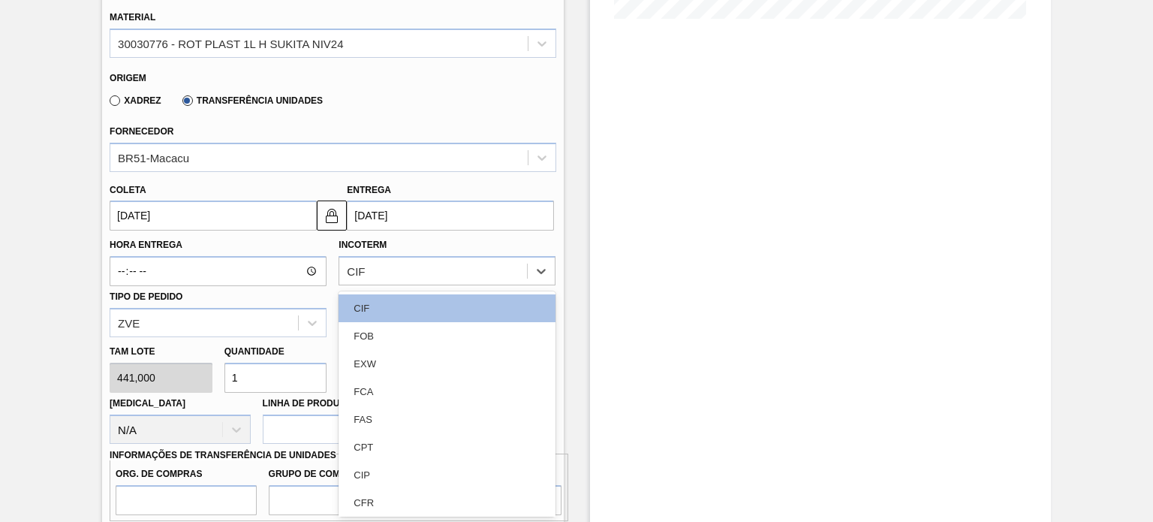
drag, startPoint x: 387, startPoint y: 336, endPoint x: 393, endPoint y: 330, distance: 8.0
click at [387, 336] on div "FOB" at bounding box center [447, 336] width 217 height 28
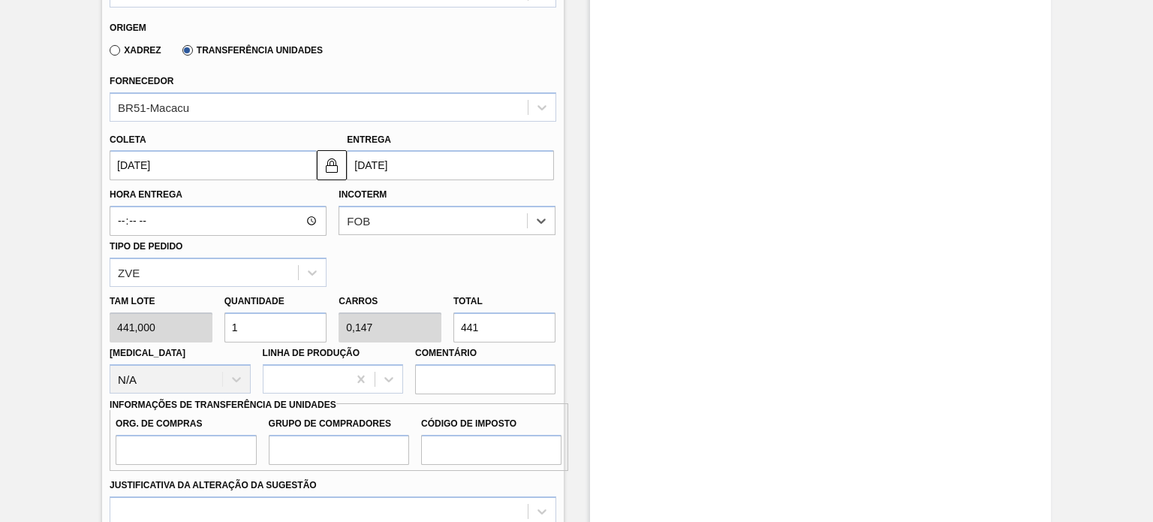
scroll to position [495, 0]
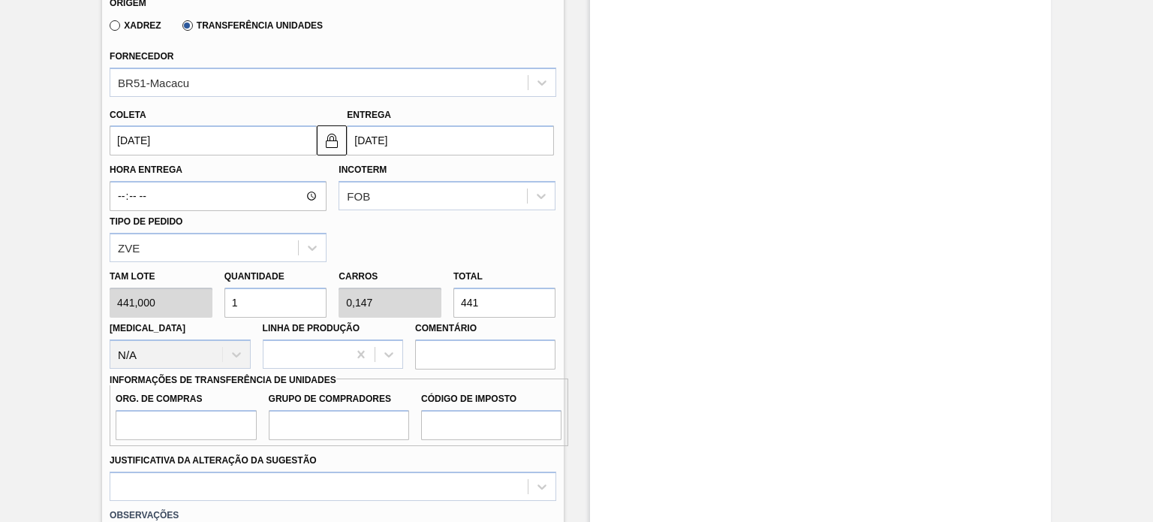
drag, startPoint x: 482, startPoint y: 301, endPoint x: 441, endPoint y: 288, distance: 42.5
click at [444, 290] on div "[PERSON_NAME] 441,000 Quantidade 1 Carros 0,147 Total 441 [MEDICAL_DATA] N/A Li…" at bounding box center [333, 315] width 458 height 107
type input "0,009"
type input "0,001"
type input "4"
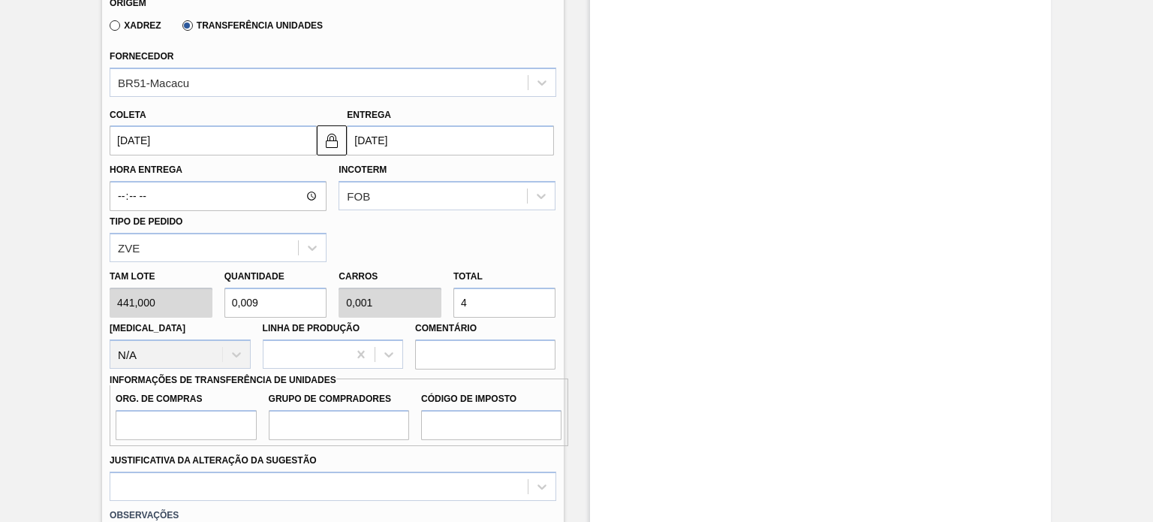
type input "0,091"
type input "0,013"
type input "40"
type input "0,916"
type input "0,135"
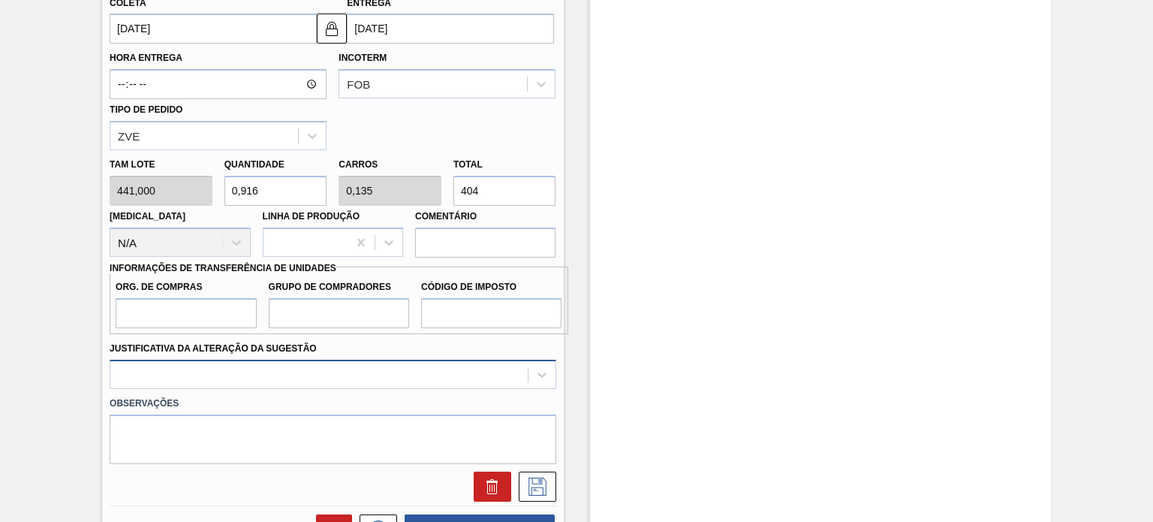
scroll to position [721, 0]
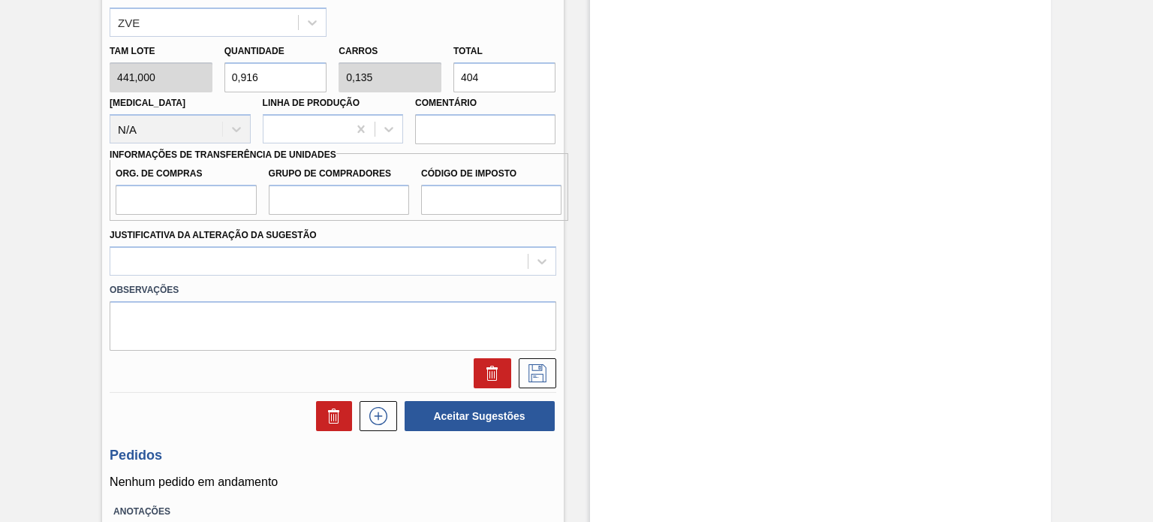
type input "404"
click at [215, 201] on input "Org. de Compras" at bounding box center [186, 200] width 140 height 30
type input "BR00"
click at [297, 194] on input "Grupo de Compradores" at bounding box center [339, 200] width 140 height 30
type input "A01"
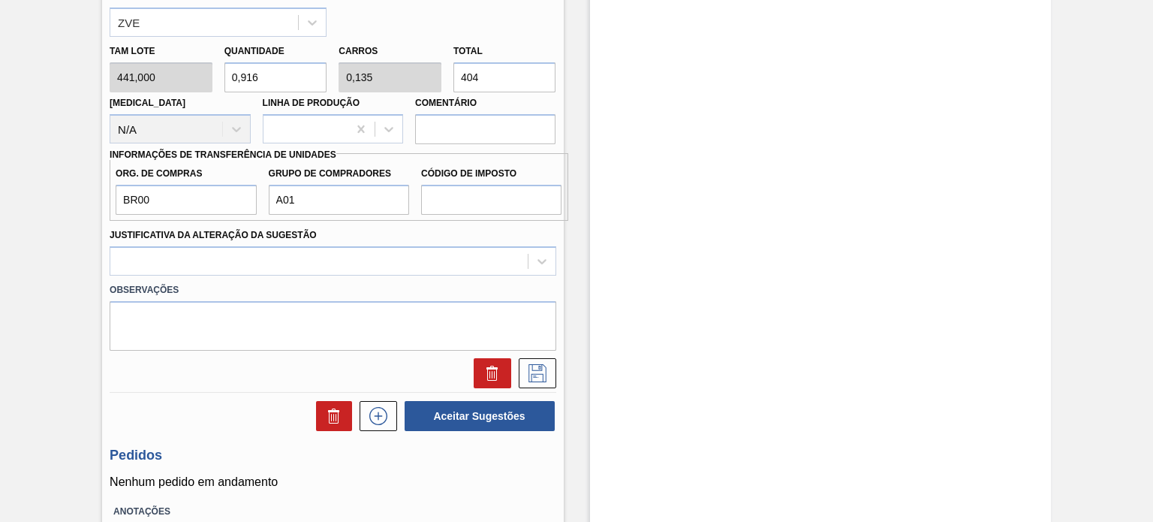
drag, startPoint x: 330, startPoint y: 212, endPoint x: 380, endPoint y: 210, distance: 49.6
click at [333, 225] on div "Justificativa da Alteração da Sugestão" at bounding box center [333, 249] width 446 height 51
click at [440, 193] on input "Código de Imposto" at bounding box center [491, 200] width 140 height 30
type input "I0"
click at [347, 254] on div at bounding box center [318, 261] width 417 height 22
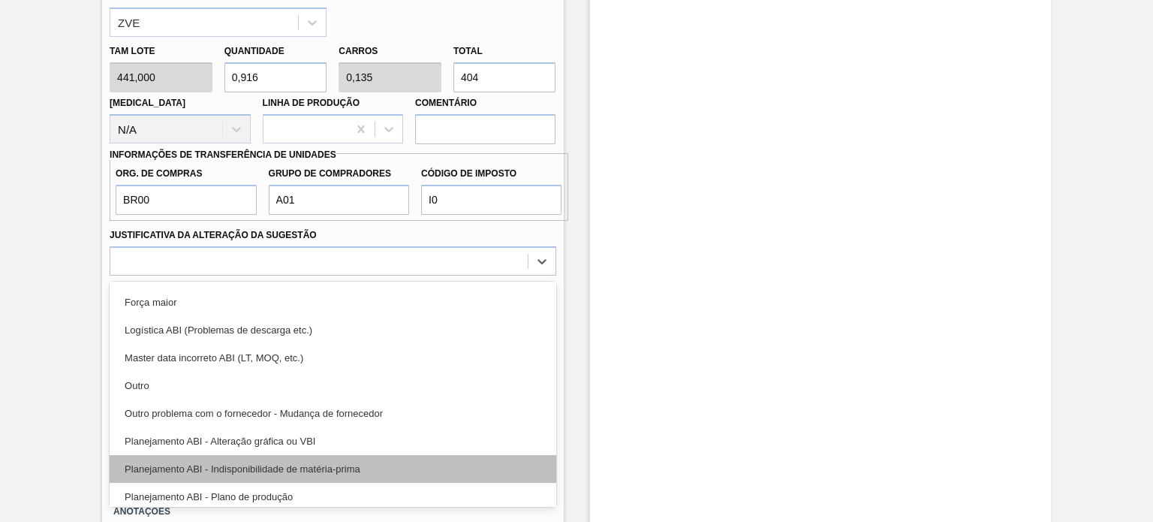
scroll to position [75, 0]
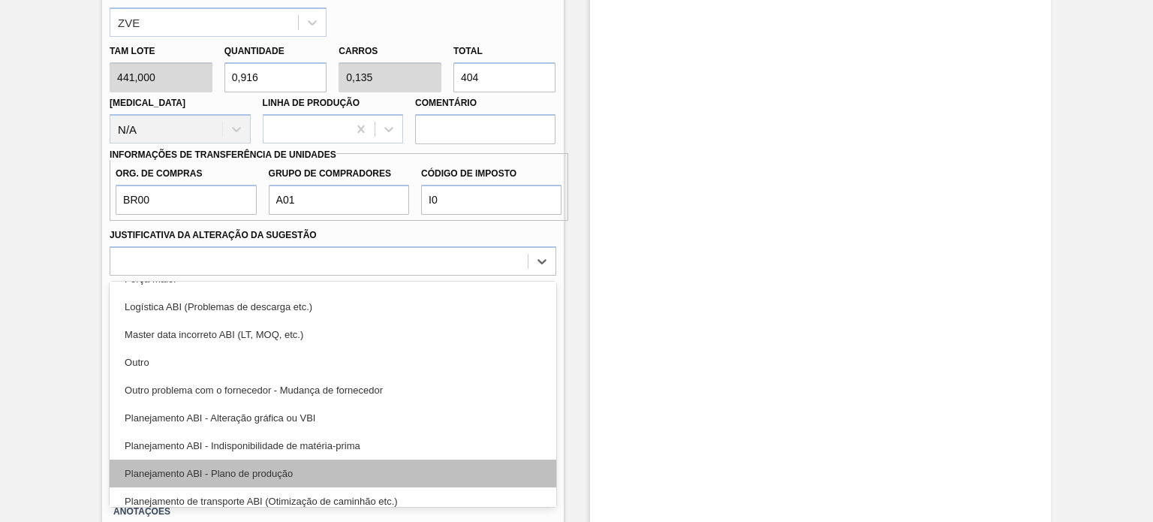
drag, startPoint x: 274, startPoint y: 462, endPoint x: 297, endPoint y: 436, distance: 34.0
click at [275, 462] on div "Planejamento ABI - Plano de produção" at bounding box center [333, 473] width 446 height 28
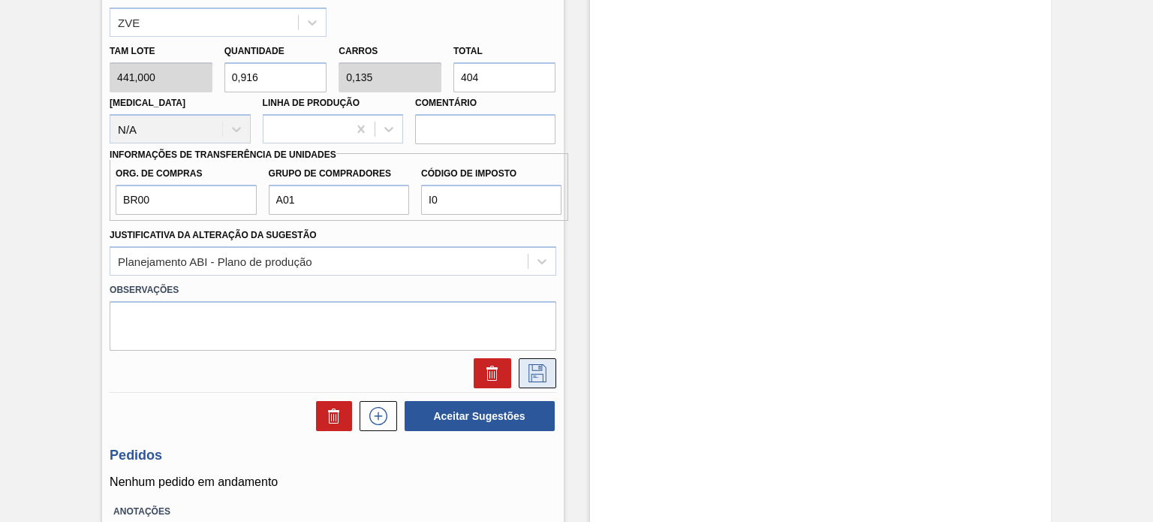
click at [532, 369] on icon at bounding box center [537, 373] width 24 height 18
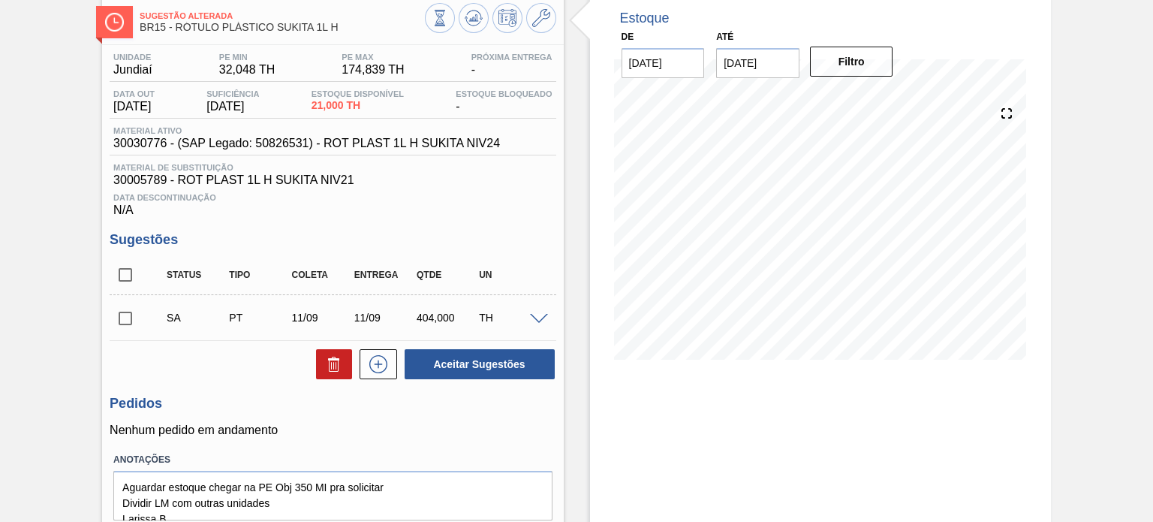
scroll to position [55, 0]
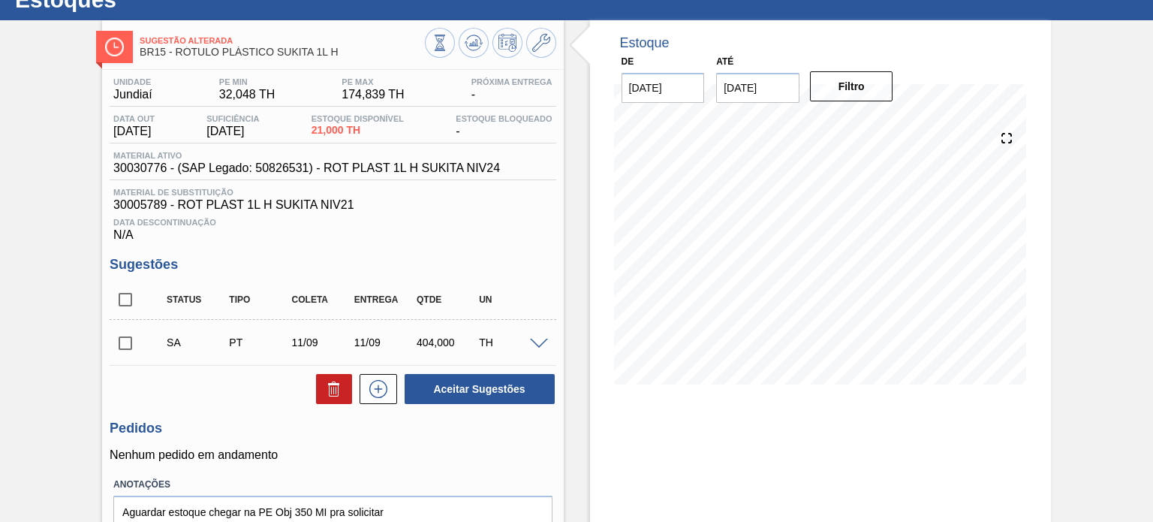
click at [122, 307] on input "checkbox" at bounding box center [126, 300] width 32 height 32
checkbox input "true"
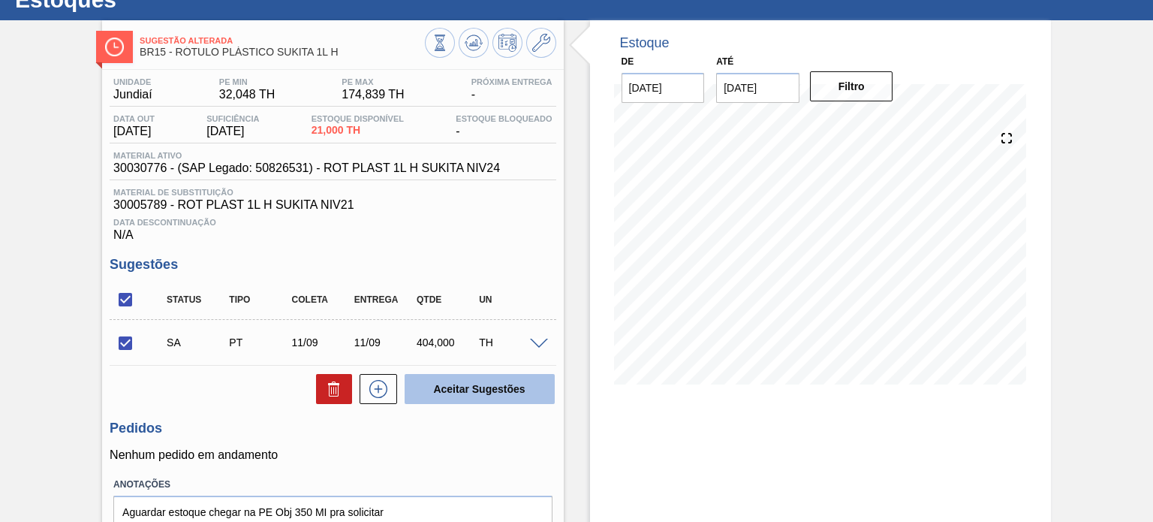
click at [517, 387] on button "Aceitar Sugestões" at bounding box center [480, 389] width 150 height 30
checkbox input "false"
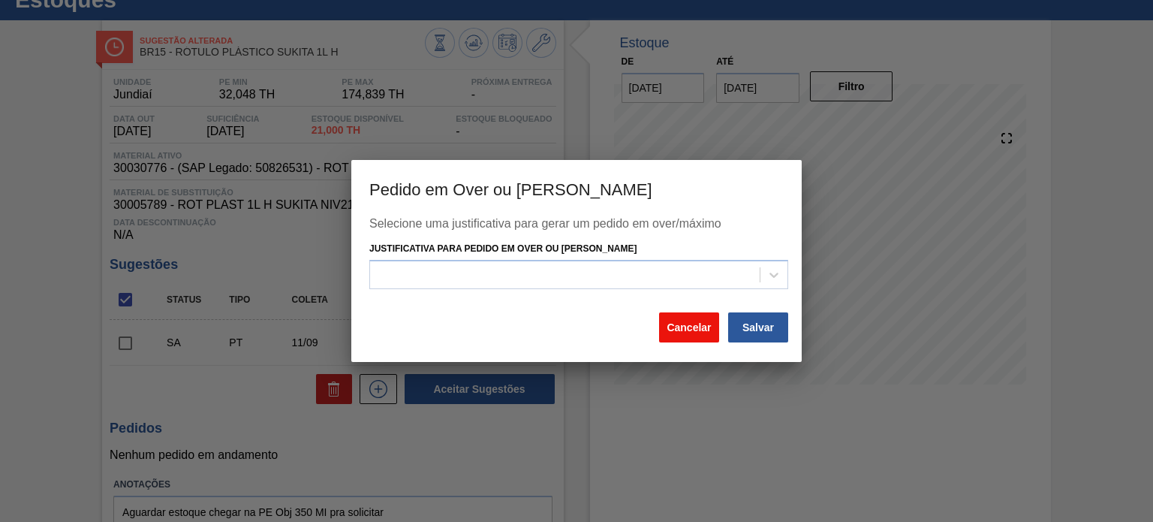
click at [694, 321] on button "Cancelar" at bounding box center [689, 327] width 60 height 30
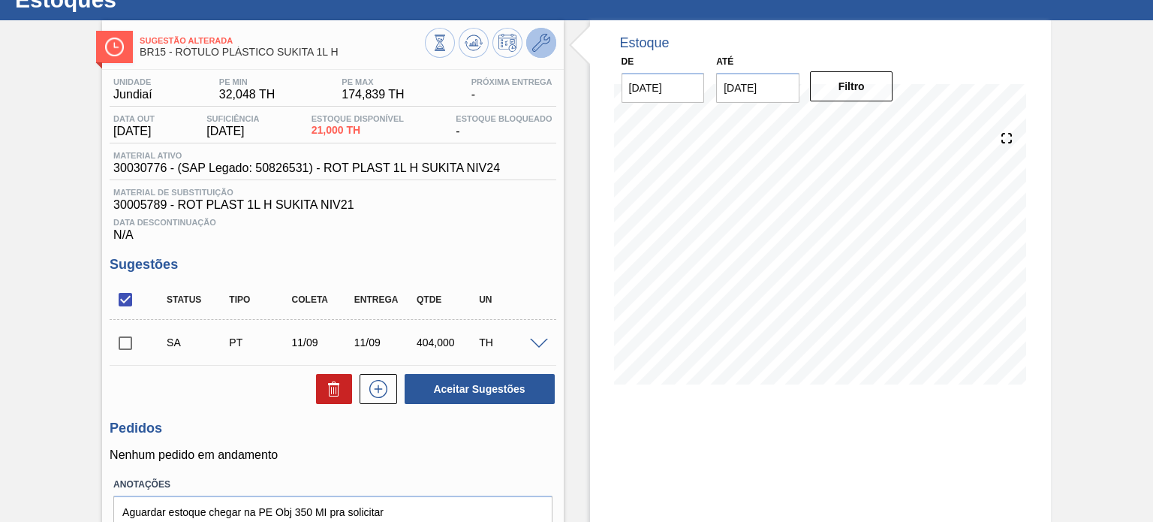
click at [537, 42] on icon at bounding box center [541, 43] width 18 height 18
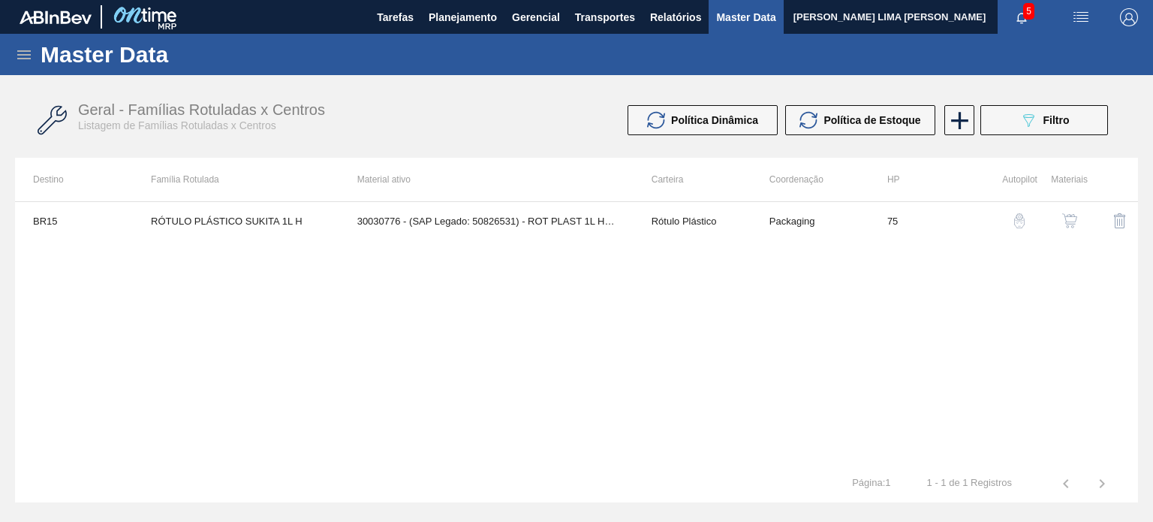
click at [734, 242] on div "BR15 RÓTULO PLÁSTICO SUKITA 1L H 30030776 - (SAP Legado: 50826531) - ROT PLAST …" at bounding box center [576, 332] width 1123 height 263
click at [712, 236] on td "Rótulo Plástico" at bounding box center [693, 221] width 118 height 38
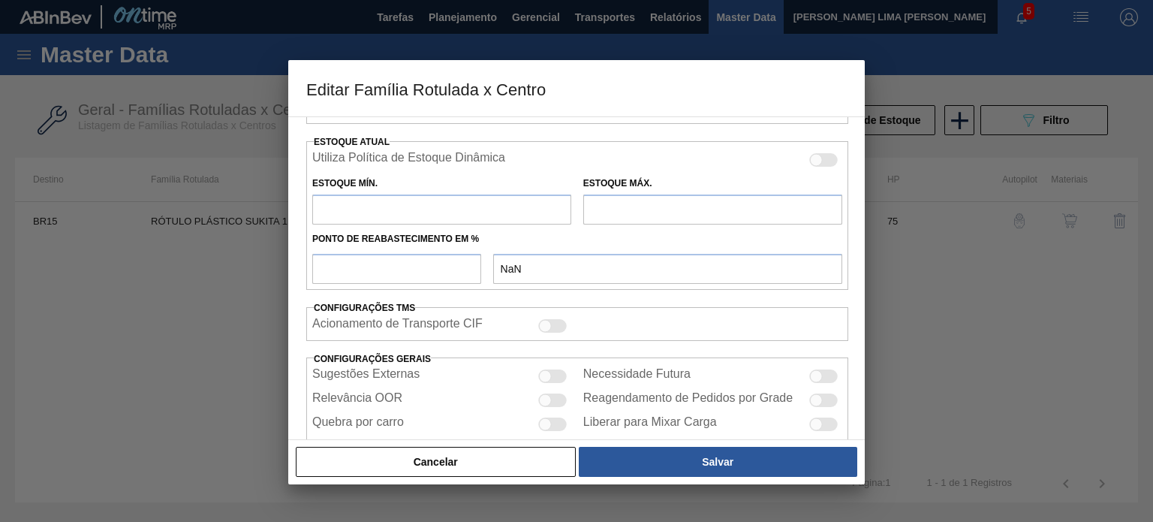
scroll to position [425, 0]
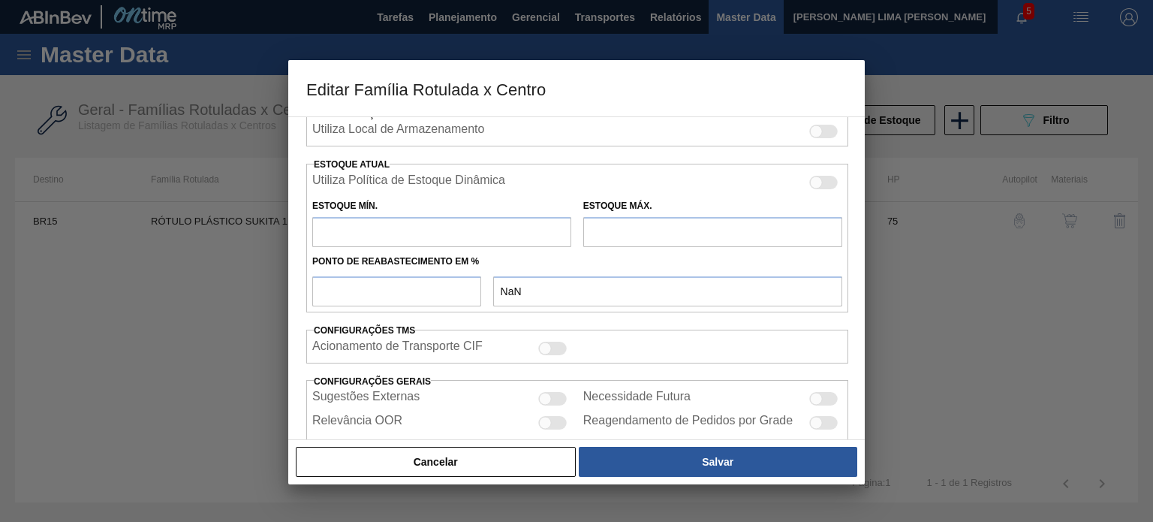
type input "Rótulo Plástico"
type input "RÓTULO PLÁSTICO SUKITA 1L H"
type input "BR15 - Jundiaí"
type input "75"
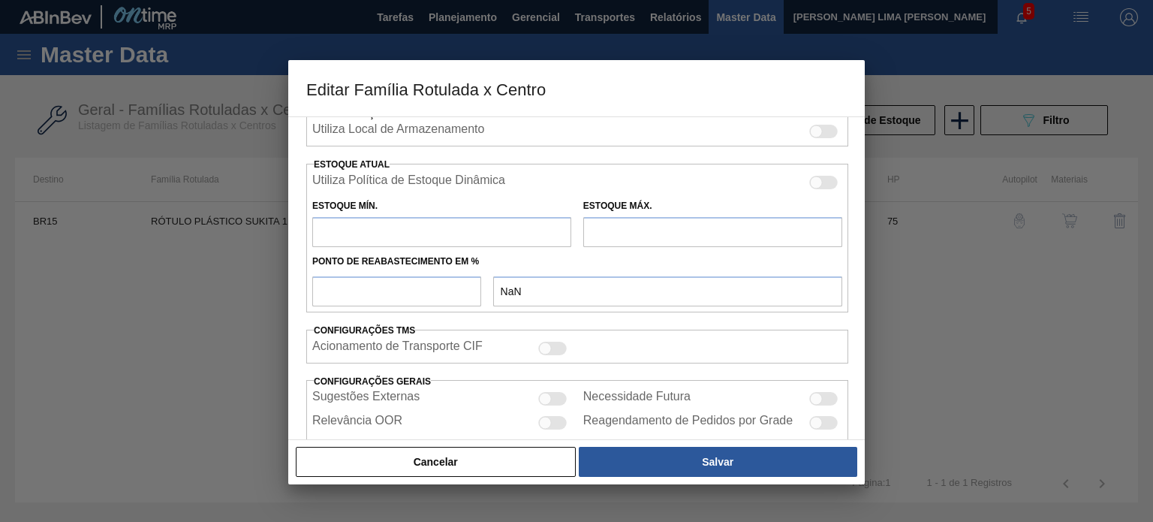
type input "32,048"
type input "174,839"
type input "50"
type input "103,444"
checkbox input "true"
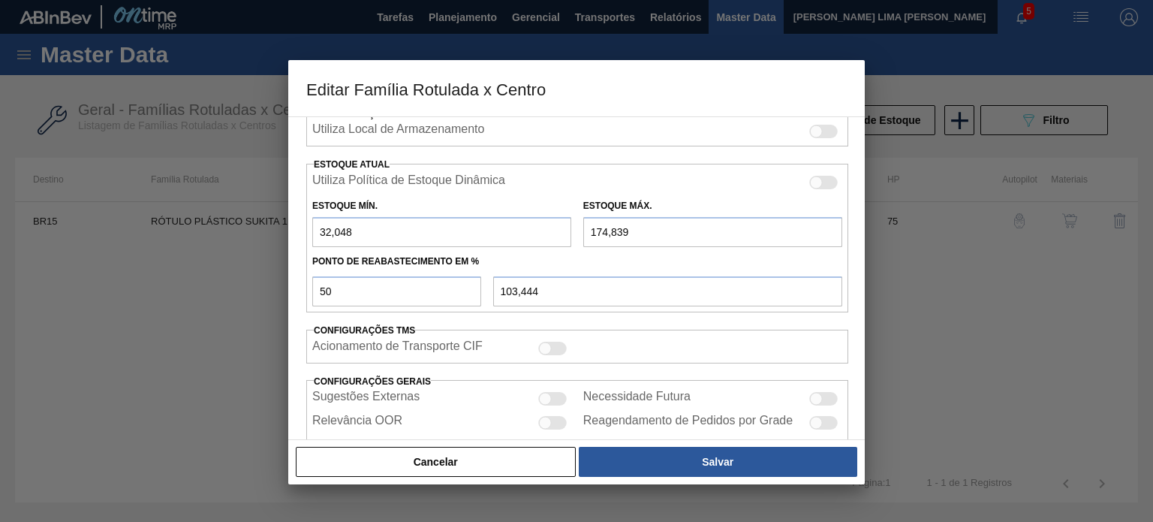
scroll to position [362, 0]
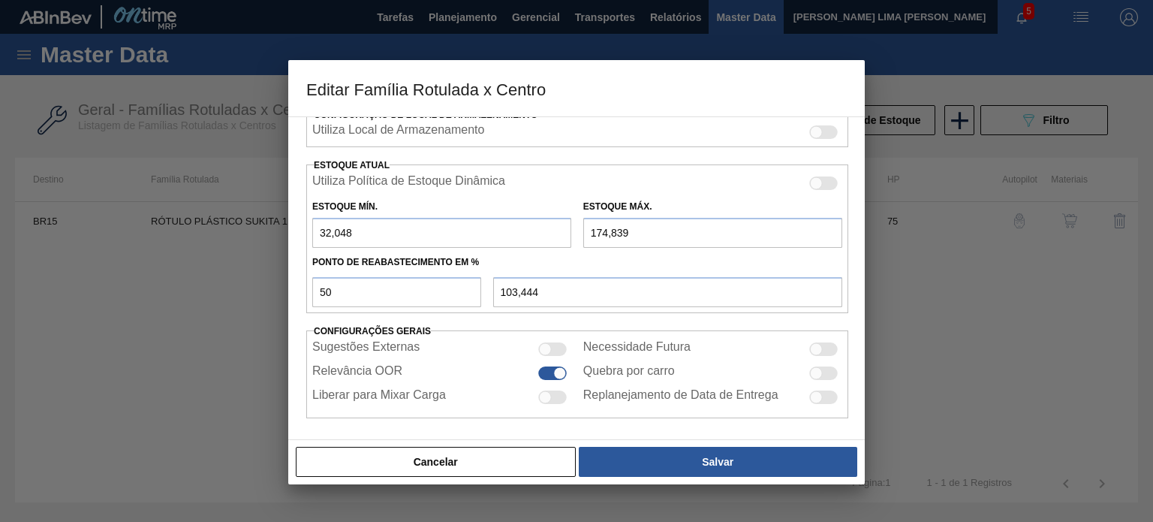
click at [604, 224] on input "174,839" at bounding box center [712, 233] width 259 height 30
type input "14,839"
type input "23,444"
type input "1,839"
type input "16,944"
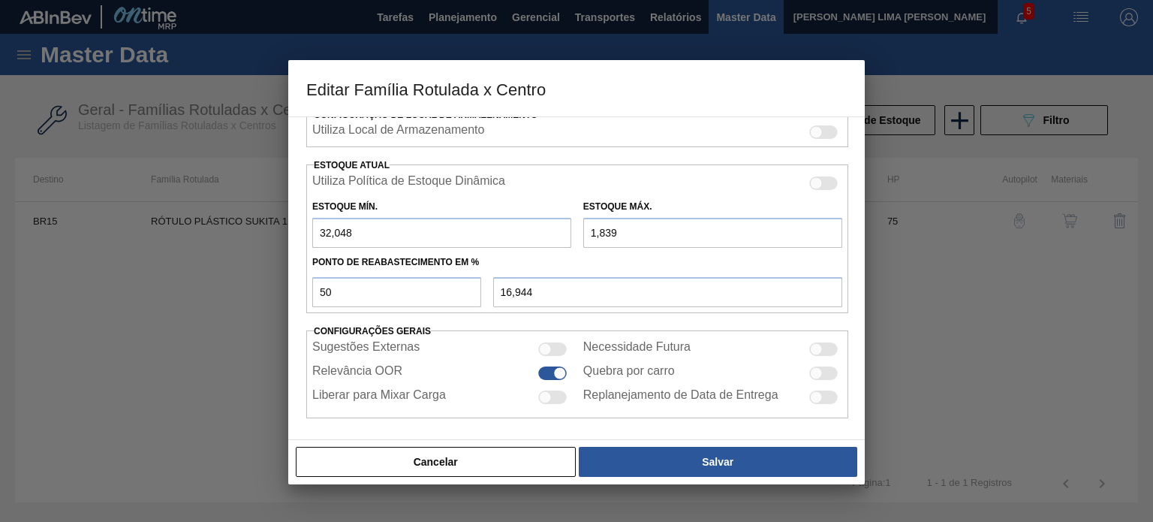
type input "0,839"
type input "16,444"
type input "50,839"
type input "41,444"
type input "500,839"
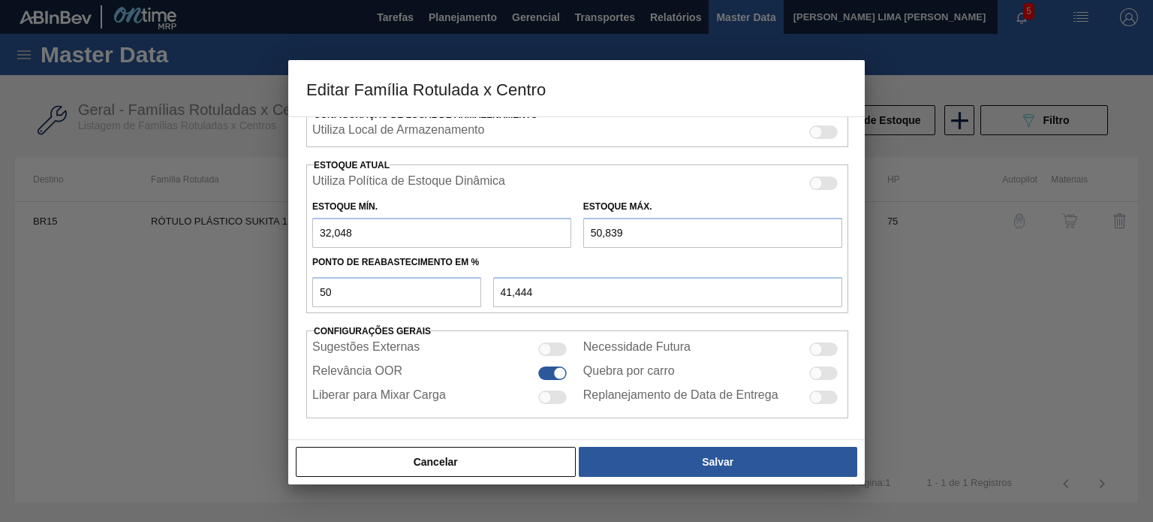
type input "266,444"
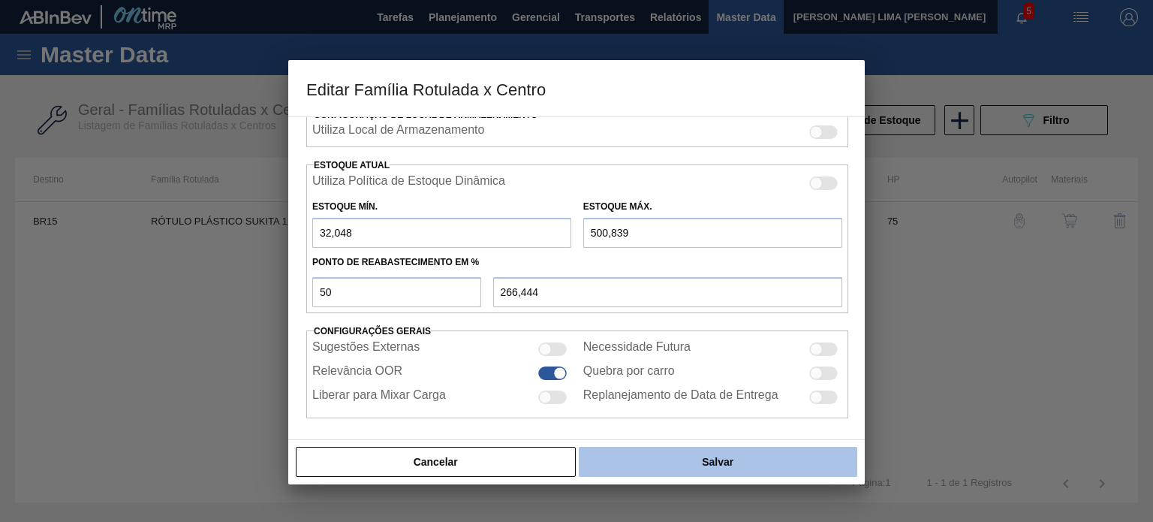
type input "500,839"
click at [699, 462] on button "Salvar" at bounding box center [718, 462] width 279 height 30
click at [729, 460] on button "Salvar" at bounding box center [718, 462] width 279 height 30
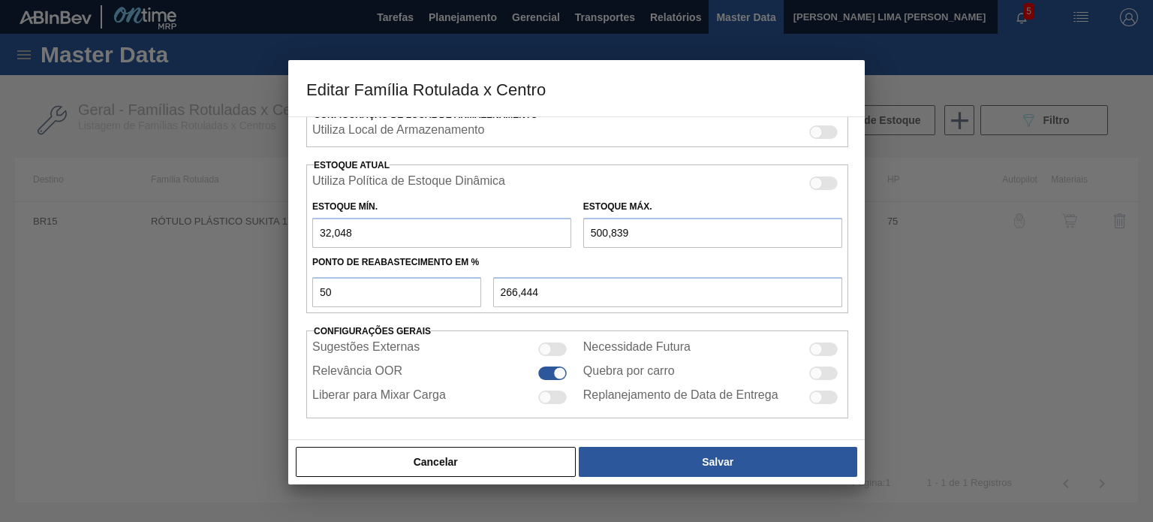
scroll to position [363, 0]
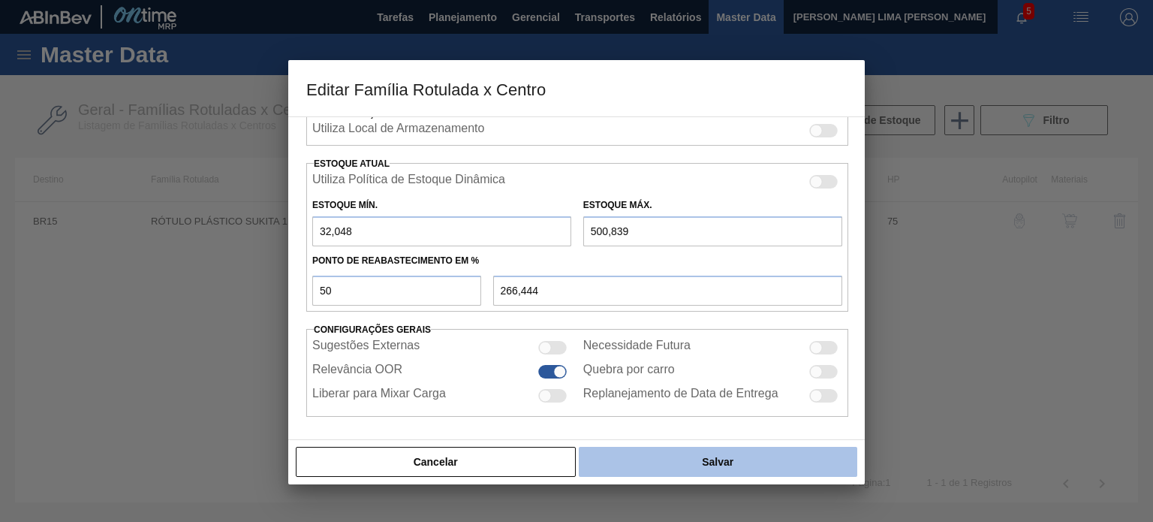
click at [754, 457] on button "Salvar" at bounding box center [718, 462] width 279 height 30
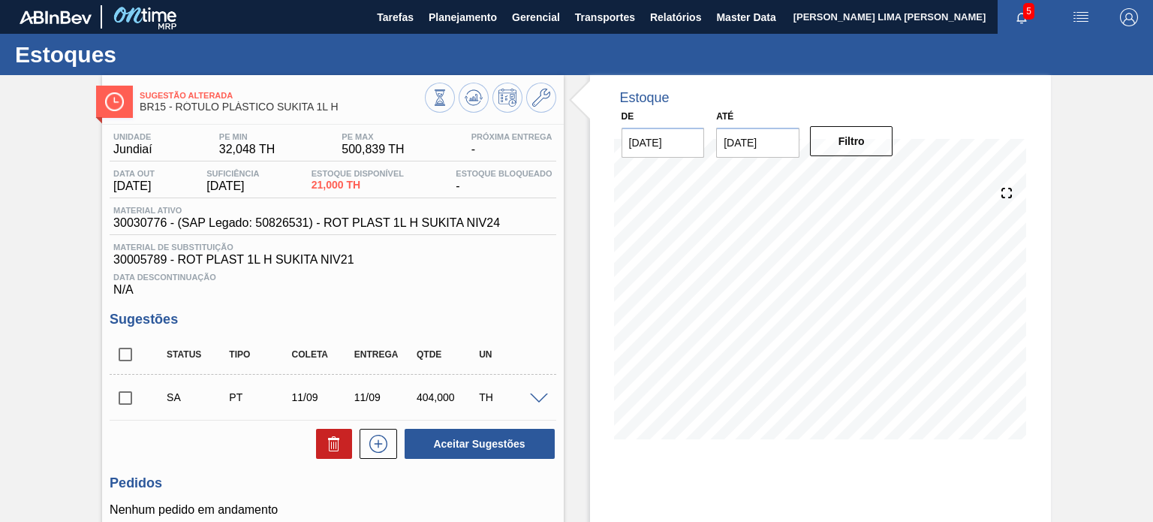
scroll to position [130, 0]
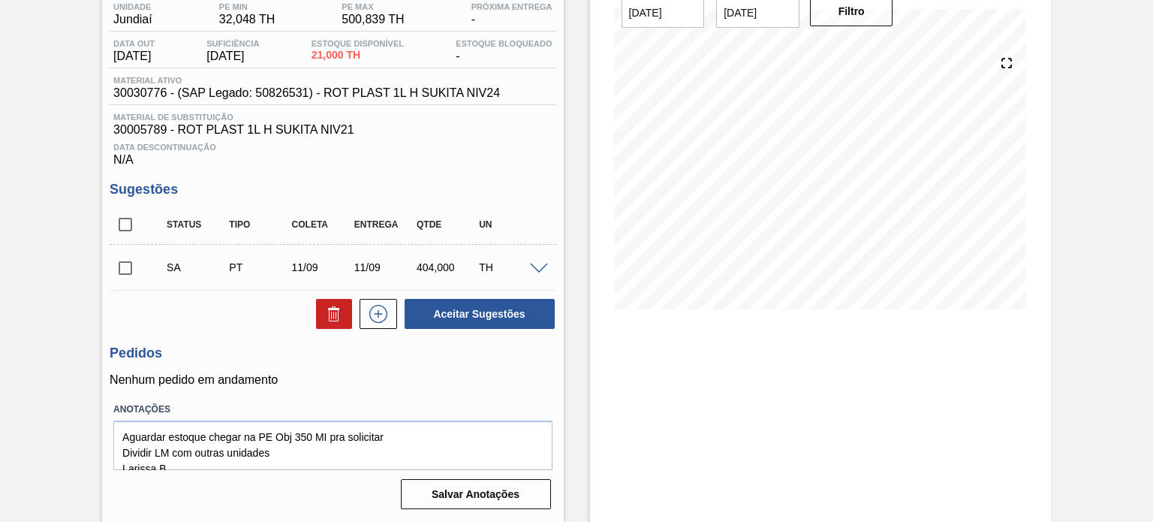
drag, startPoint x: 125, startPoint y: 231, endPoint x: 167, endPoint y: 233, distance: 42.1
click at [127, 230] on input "checkbox" at bounding box center [126, 225] width 32 height 32
checkbox input "true"
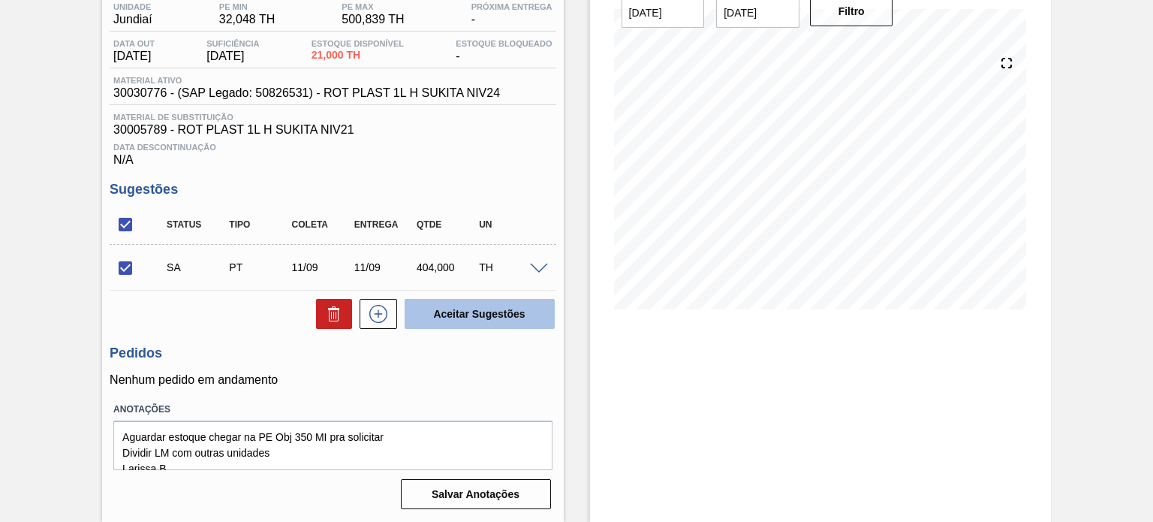
click at [451, 304] on button "Aceitar Sugestões" at bounding box center [480, 314] width 150 height 30
checkbox input "false"
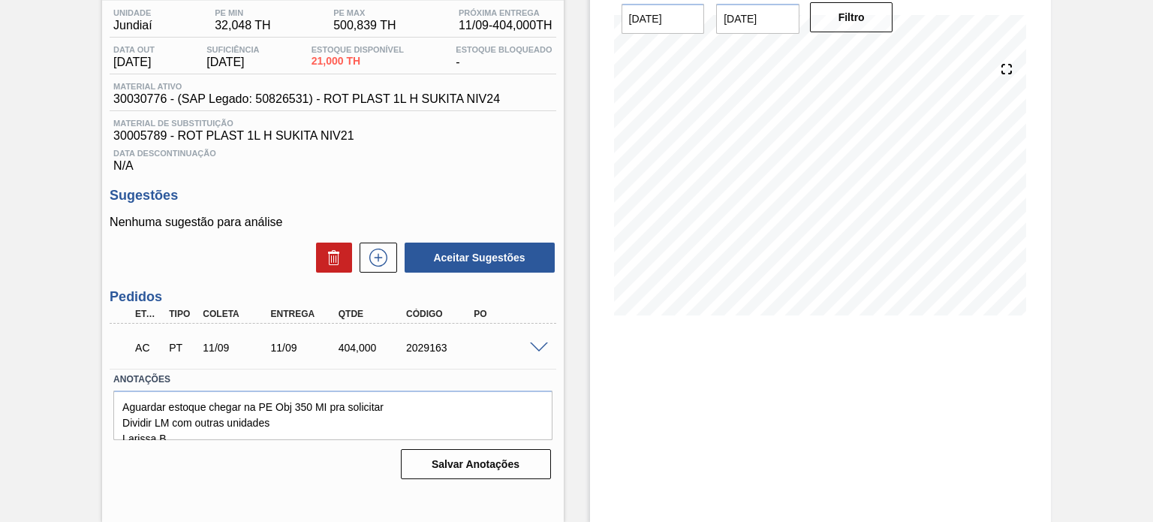
scroll to position [123, 0]
click at [536, 348] on span at bounding box center [539, 348] width 18 height 11
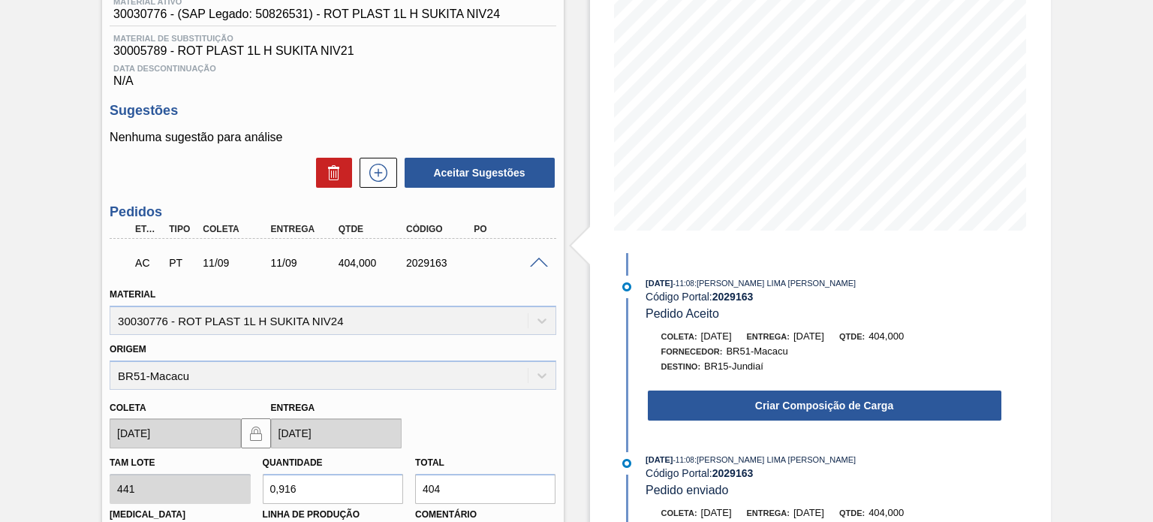
scroll to position [273, 0]
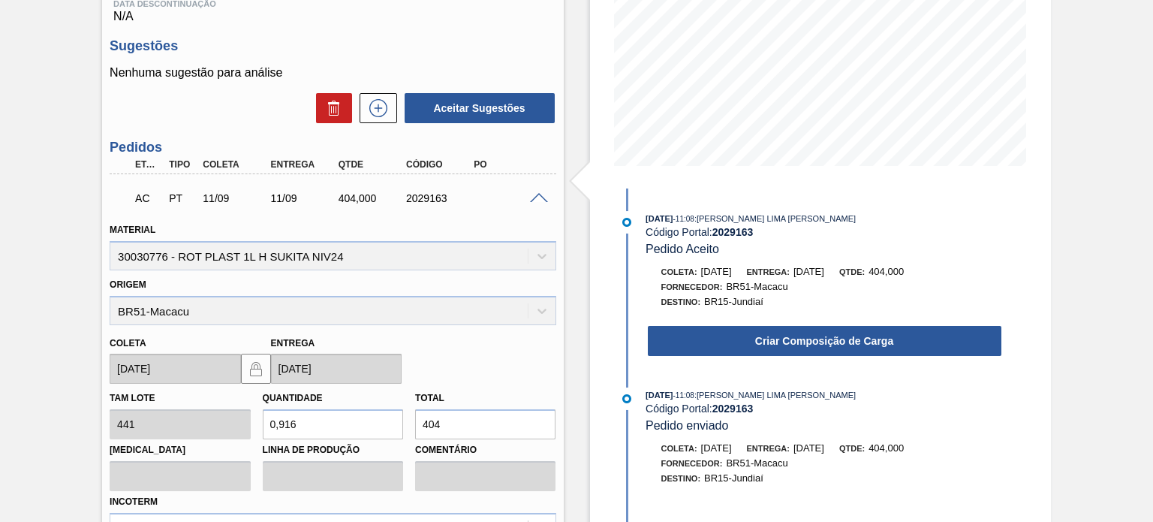
click at [776, 327] on div "Criar Composição de Carga" at bounding box center [824, 340] width 357 height 33
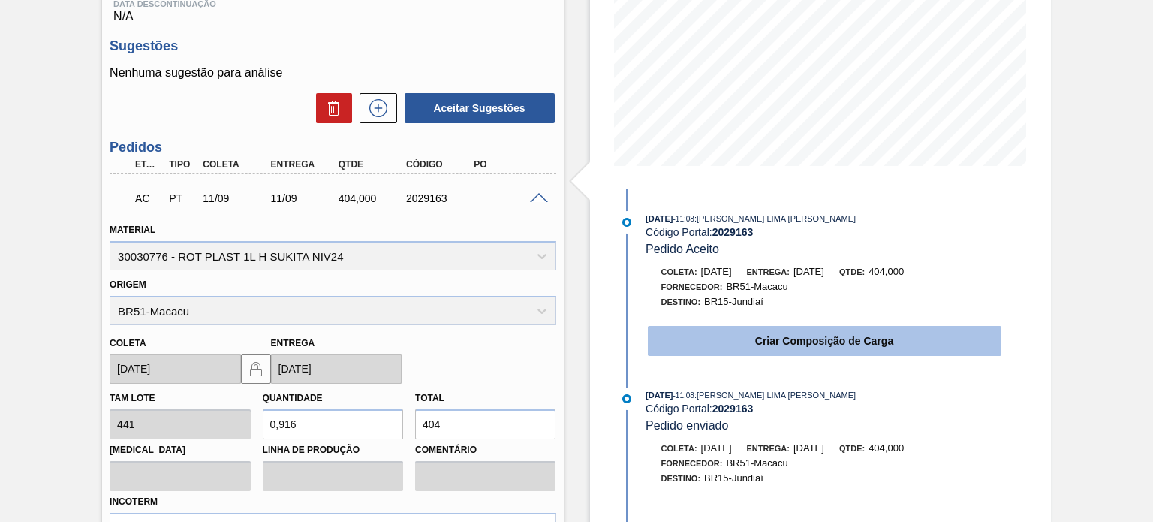
click at [772, 355] on button "Criar Composição de Carga" at bounding box center [825, 341] width 354 height 30
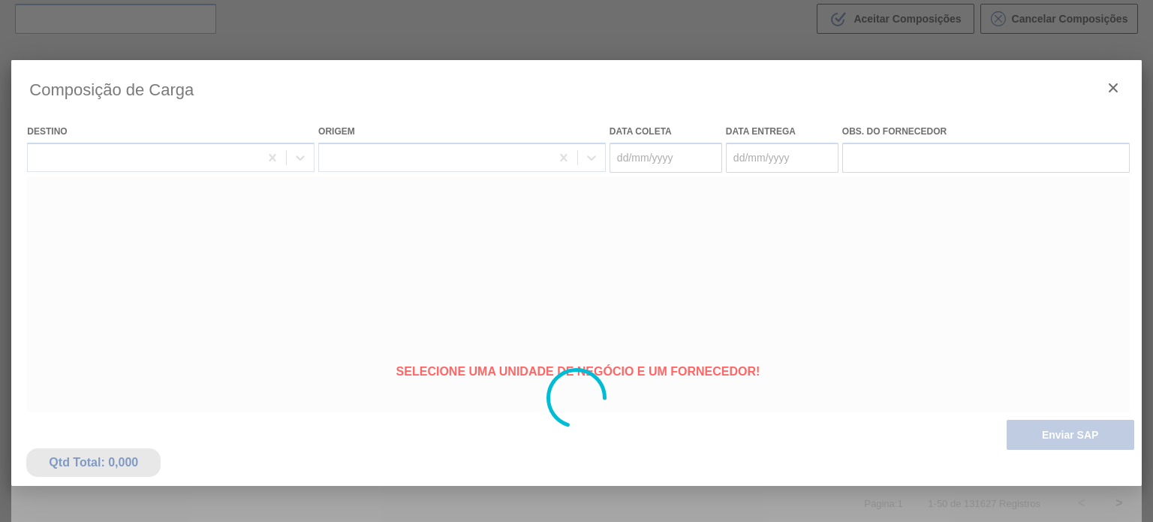
type coleta "[DATE]"
type entrega "[DATE]"
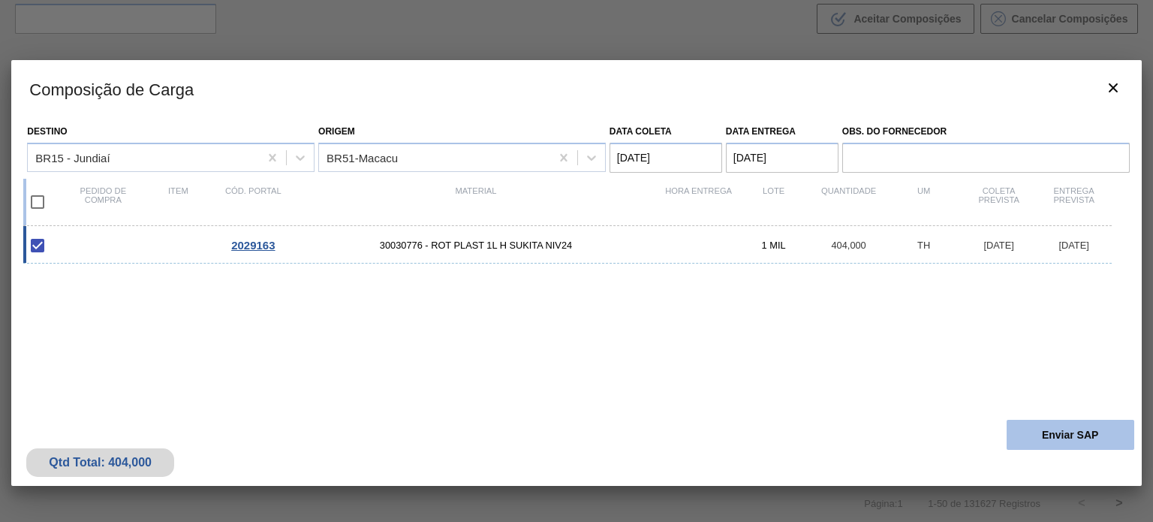
click at [1040, 426] on button "Enviar SAP" at bounding box center [1071, 435] width 128 height 30
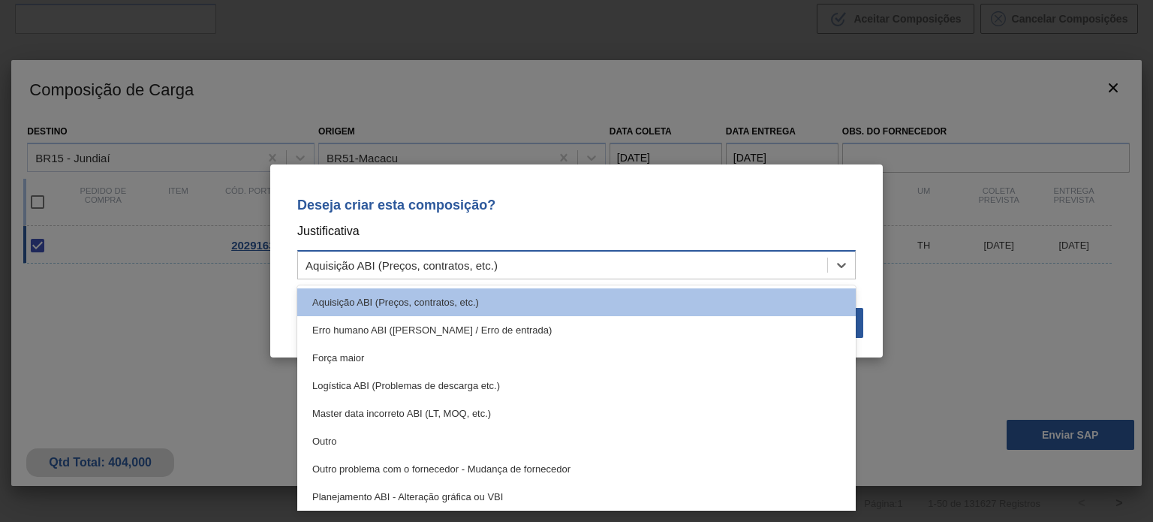
click at [622, 268] on div "Aquisição ABI (Preços, contratos, etc.)" at bounding box center [562, 265] width 529 height 22
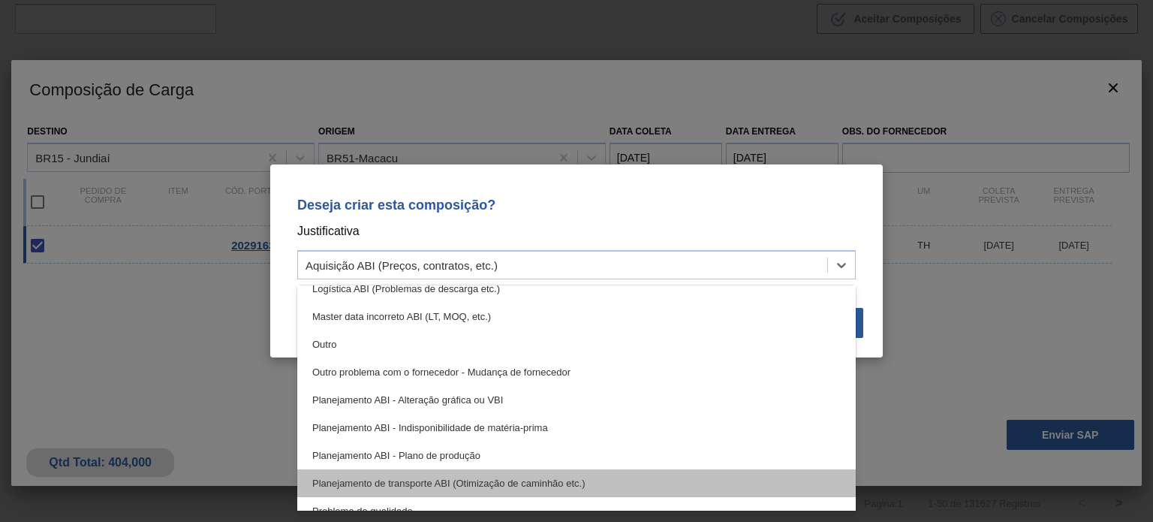
scroll to position [150, 0]
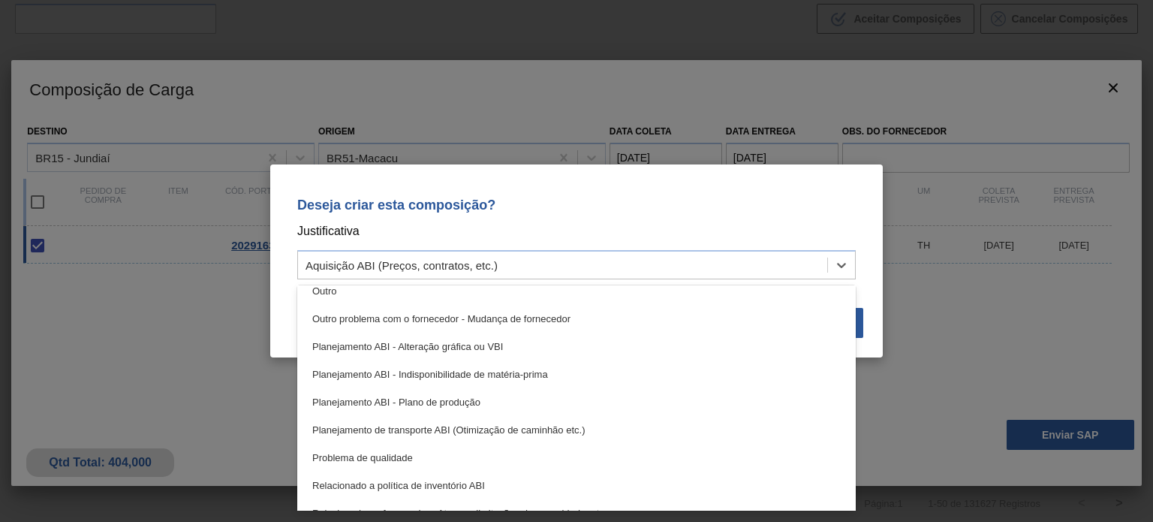
drag, startPoint x: 495, startPoint y: 406, endPoint x: 704, endPoint y: 380, distance: 210.3
click at [496, 406] on div "Planejamento ABI - Plano de produção" at bounding box center [576, 402] width 559 height 28
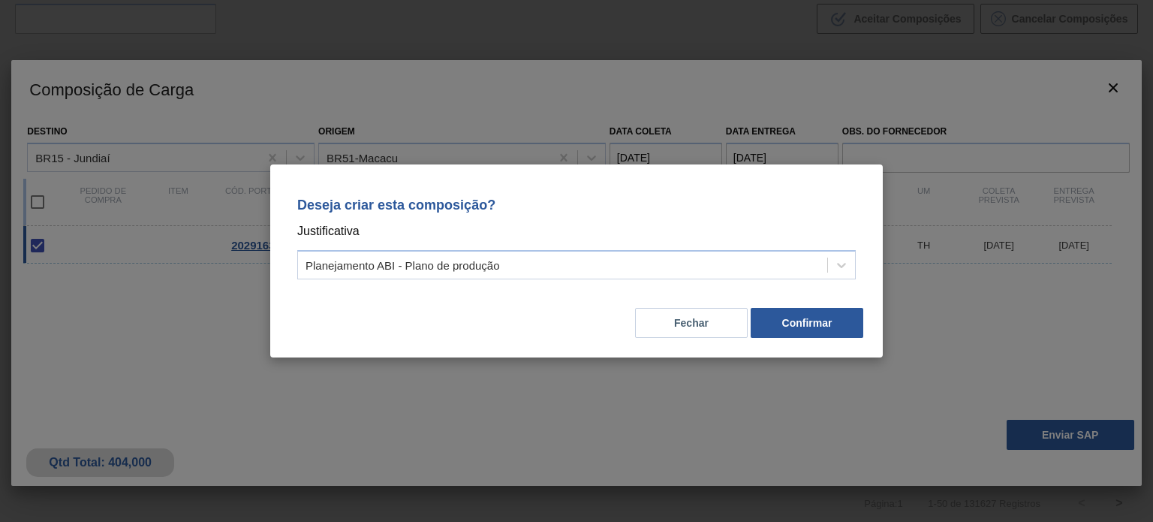
click at [810, 348] on div "Deseja criar esta composição? Justificativa Planejamento ABI - Plano de produçã…" at bounding box center [576, 260] width 613 height 193
click at [808, 329] on button "Confirmar" at bounding box center [807, 323] width 113 height 30
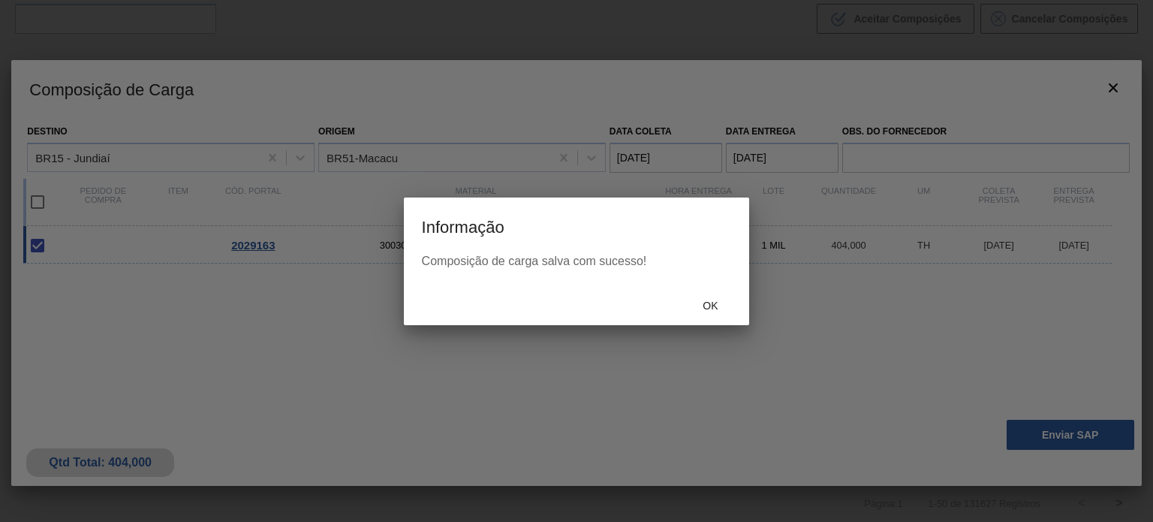
click at [709, 297] on div "Ok" at bounding box center [710, 306] width 66 height 28
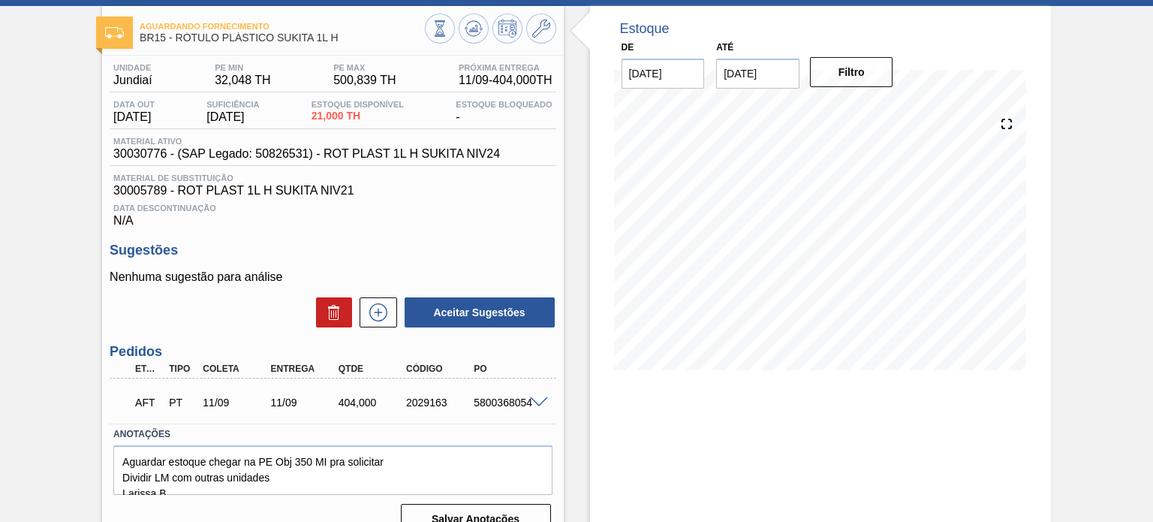
scroll to position [123, 0]
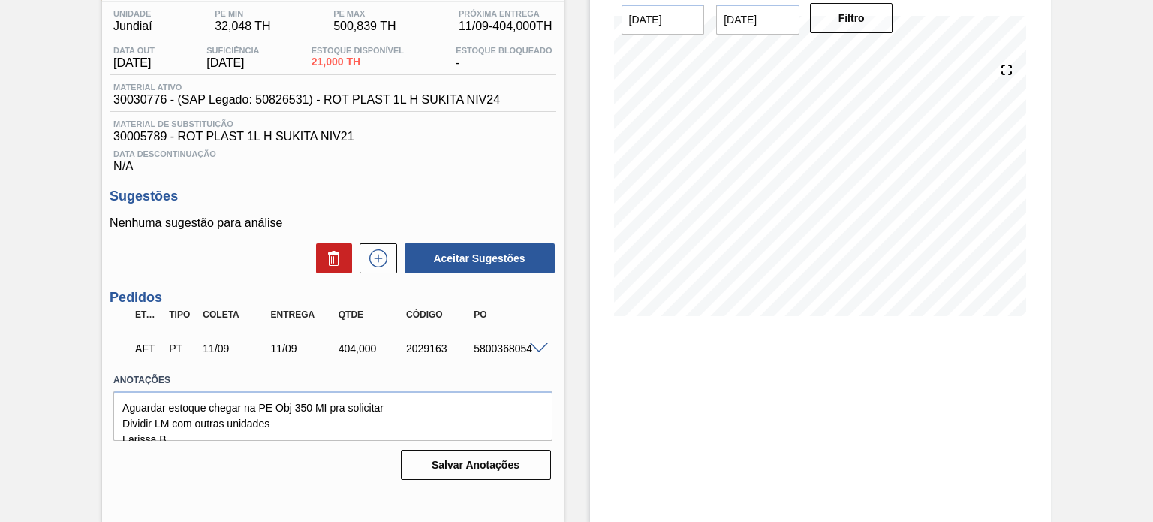
click at [489, 345] on div "5800368054" at bounding box center [507, 348] width 74 height 12
copy div "5800368054"
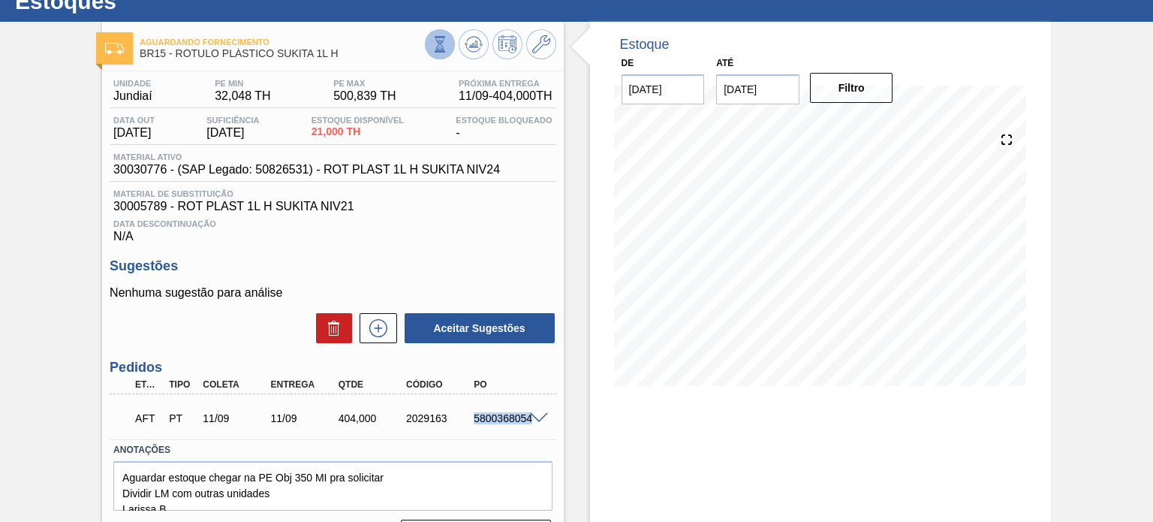
scroll to position [0, 0]
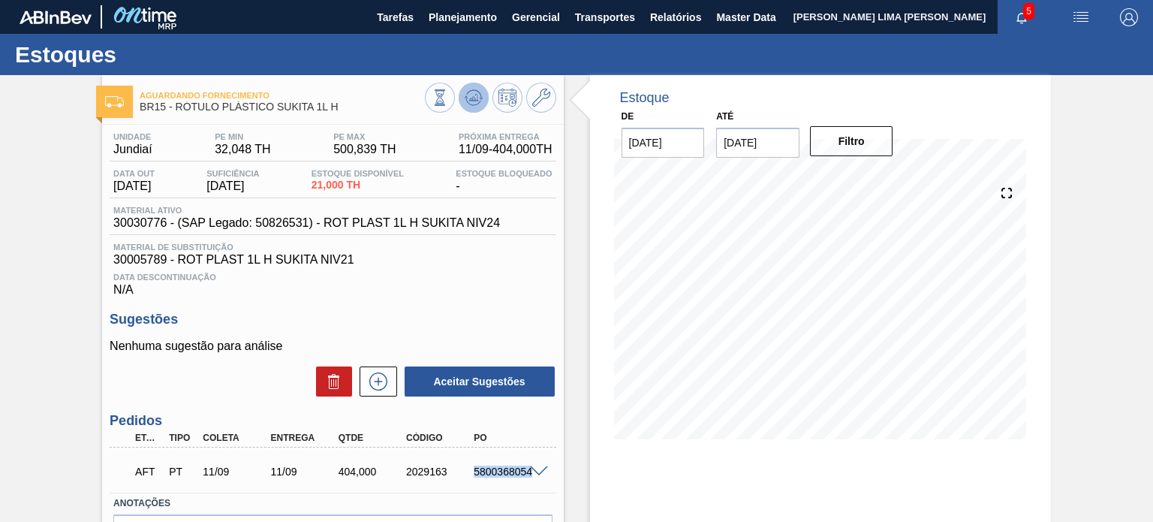
click at [475, 97] on icon at bounding box center [476, 98] width 2 height 6
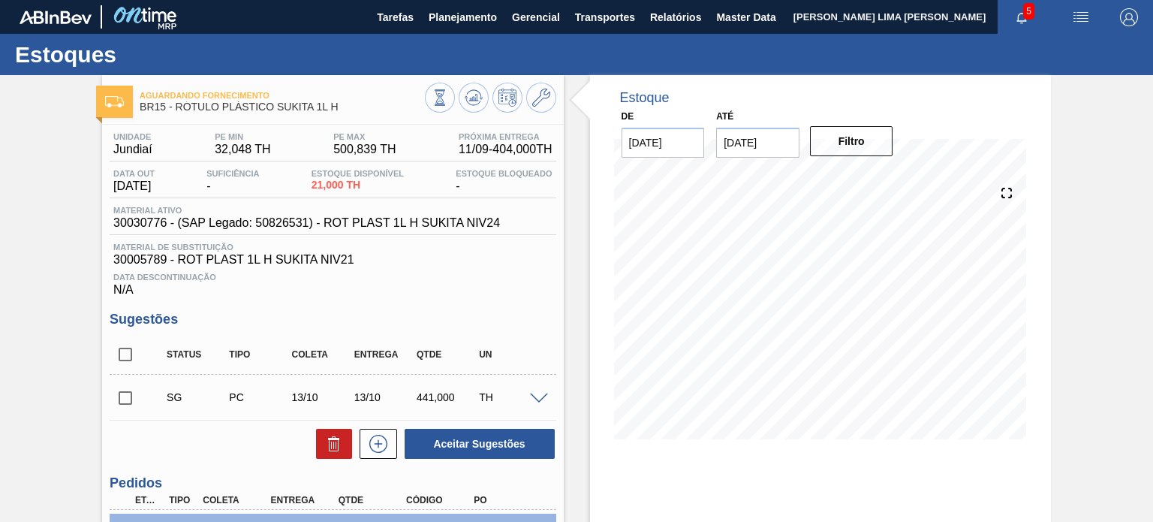
scroll to position [75, 0]
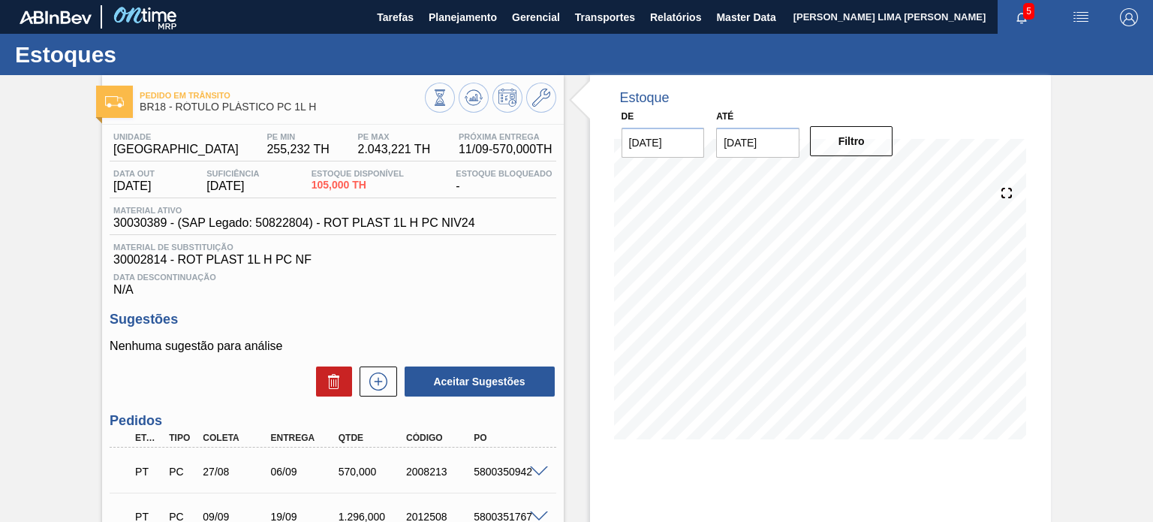
scroll to position [75, 0]
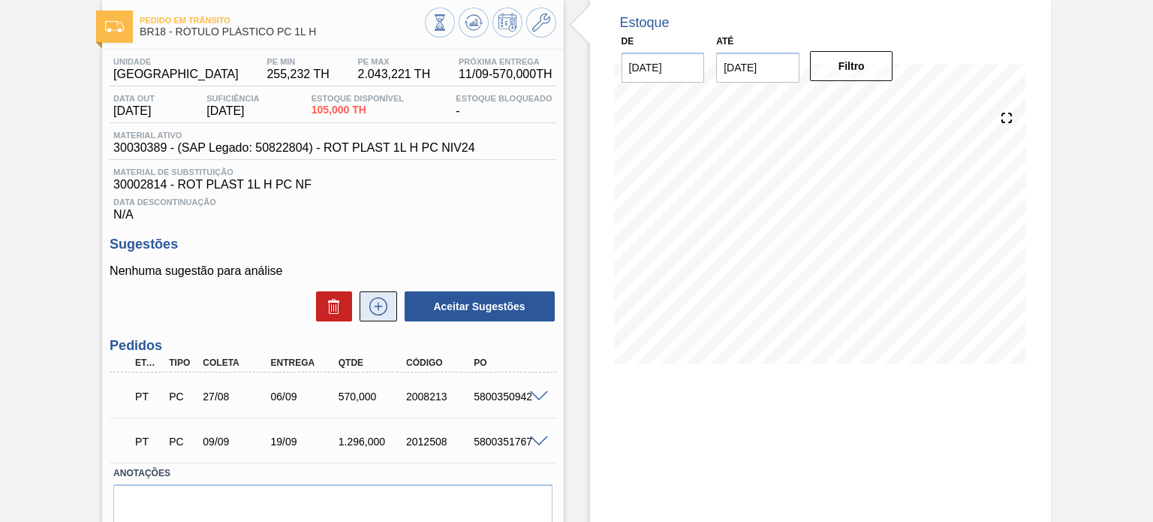
click at [378, 309] on icon at bounding box center [378, 307] width 1 height 8
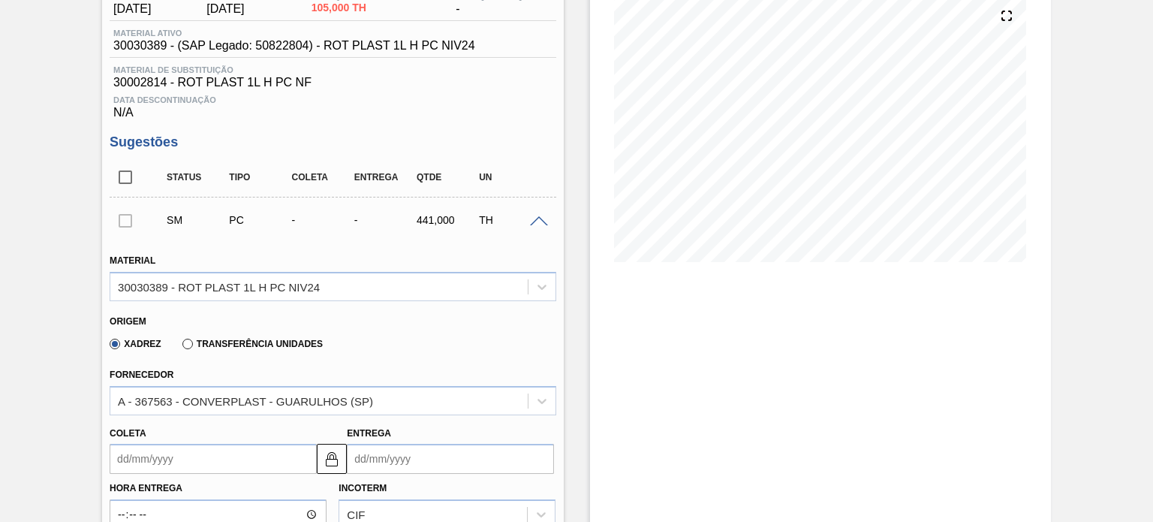
scroll to position [300, 0]
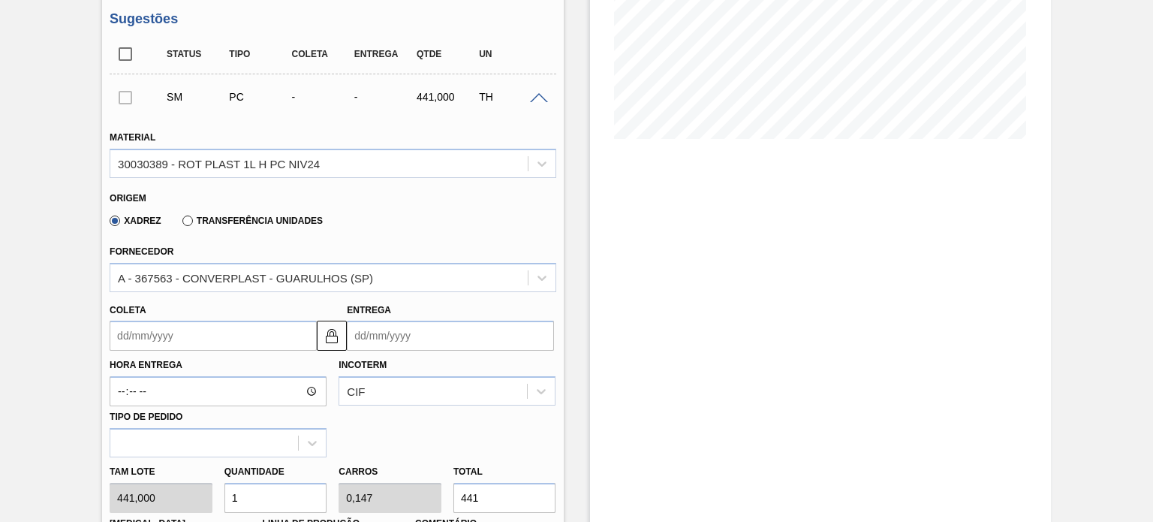
click at [257, 221] on label "Transferência Unidades" at bounding box center [252, 220] width 140 height 11
click at [180, 224] on input "Transferência Unidades" at bounding box center [180, 224] width 0 height 0
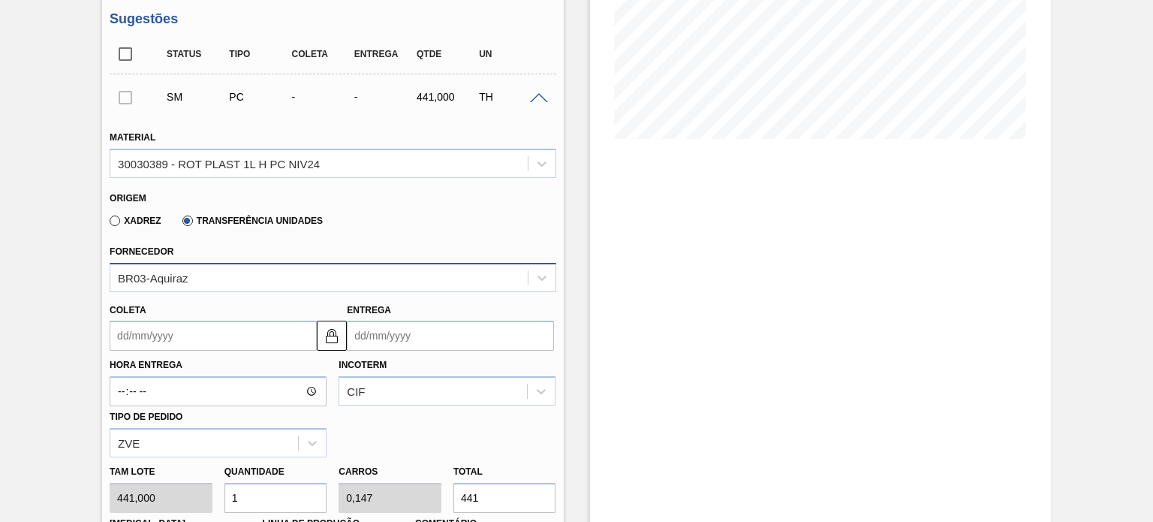
click at [215, 279] on div "BR03-Aquiraz" at bounding box center [318, 277] width 417 height 22
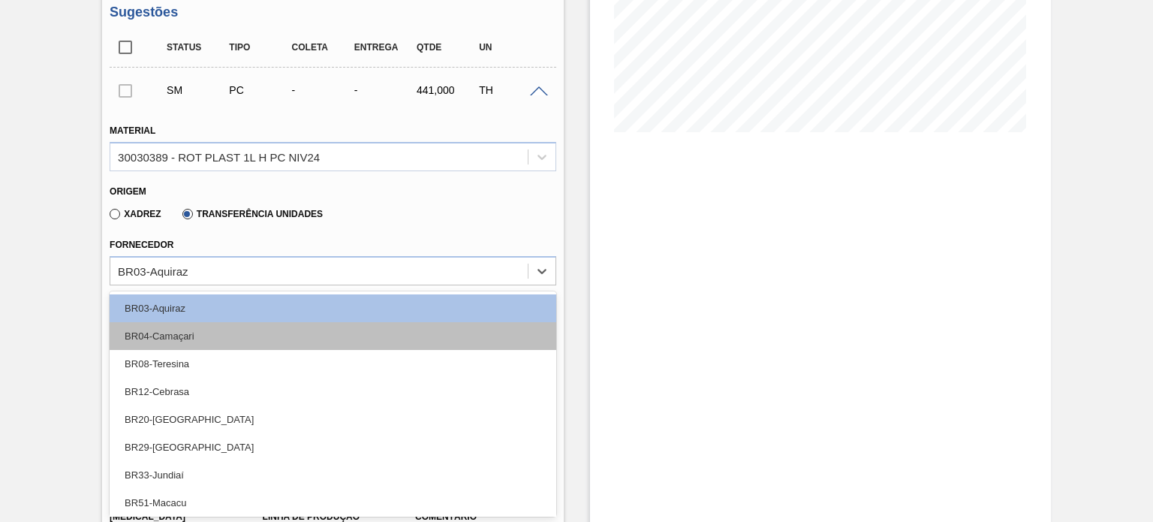
click at [201, 333] on div "BR04-Camaçari" at bounding box center [333, 336] width 446 height 28
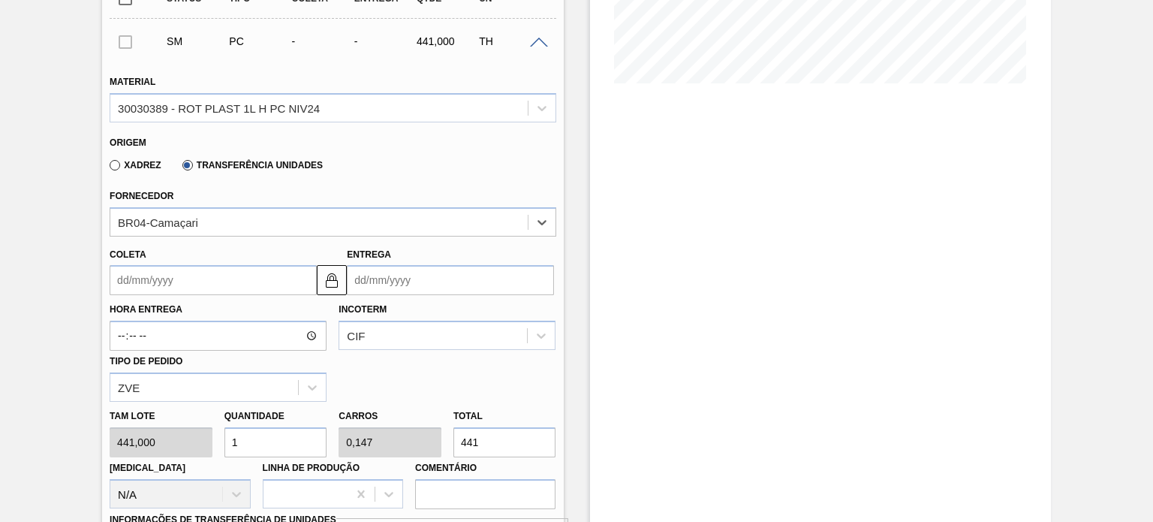
scroll to position [382, 0]
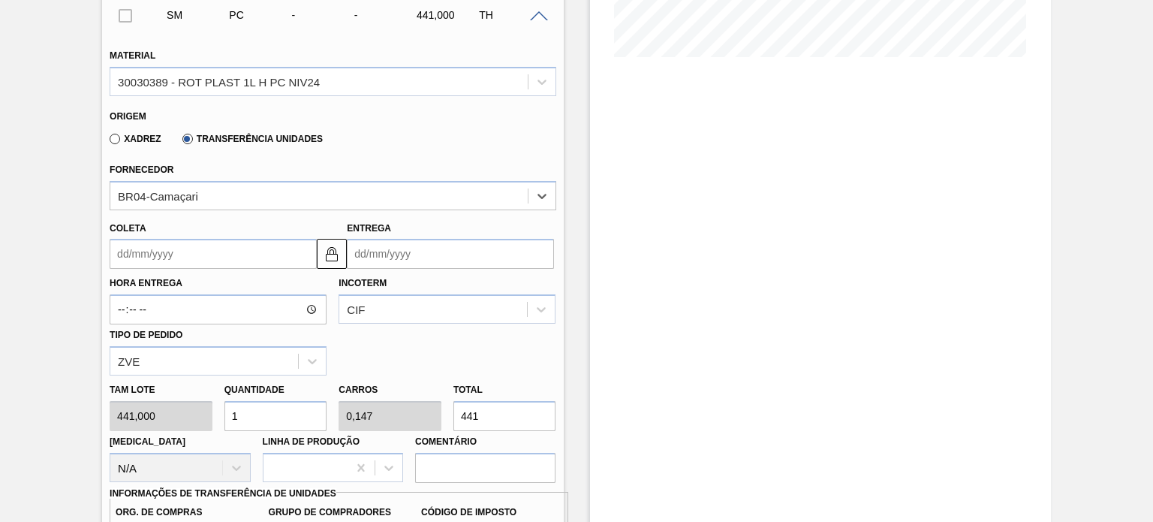
click at [221, 240] on input "Coleta" at bounding box center [213, 254] width 207 height 30
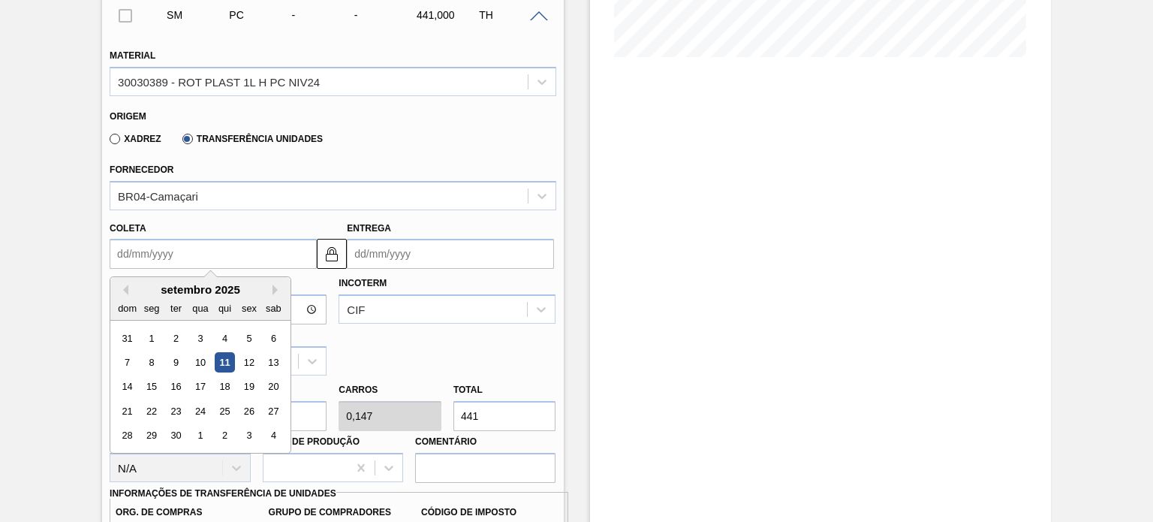
type input "1"
type input "11/09/2025"
type input "11"
type input "21/09/2025"
type input "11/09/2"
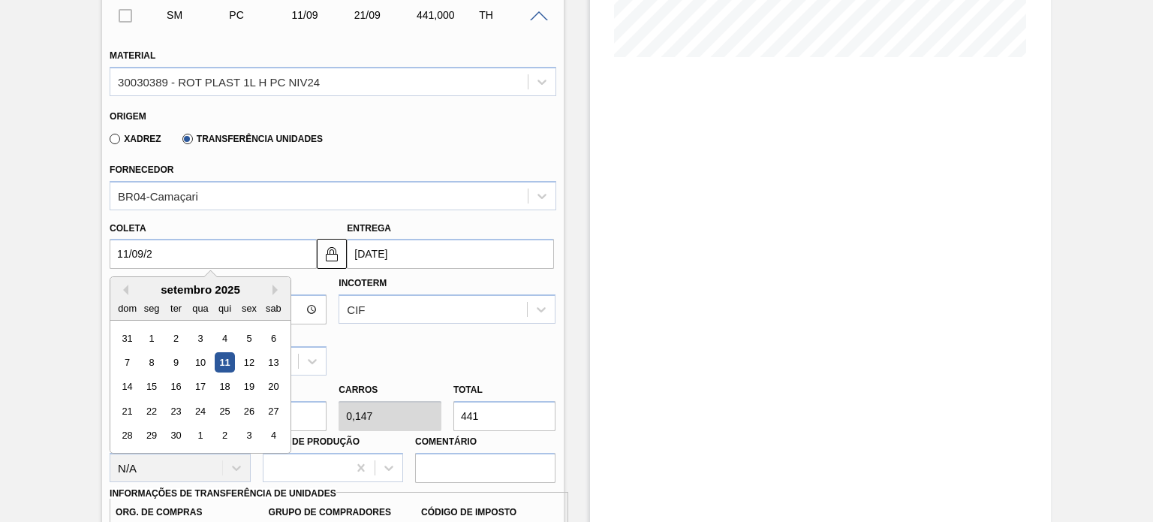
type input "19/11/2002"
type input "11/09/20"
type input "21/09/2020"
type input "[DATE]"
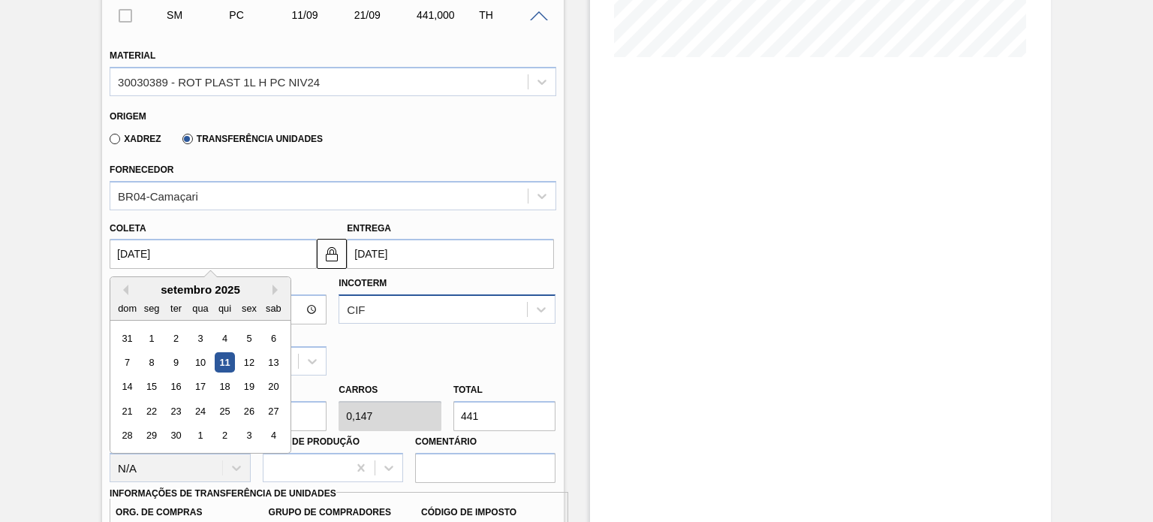
type input "[DATE]"
click at [430, 294] on div "CIF" at bounding box center [447, 308] width 217 height 29
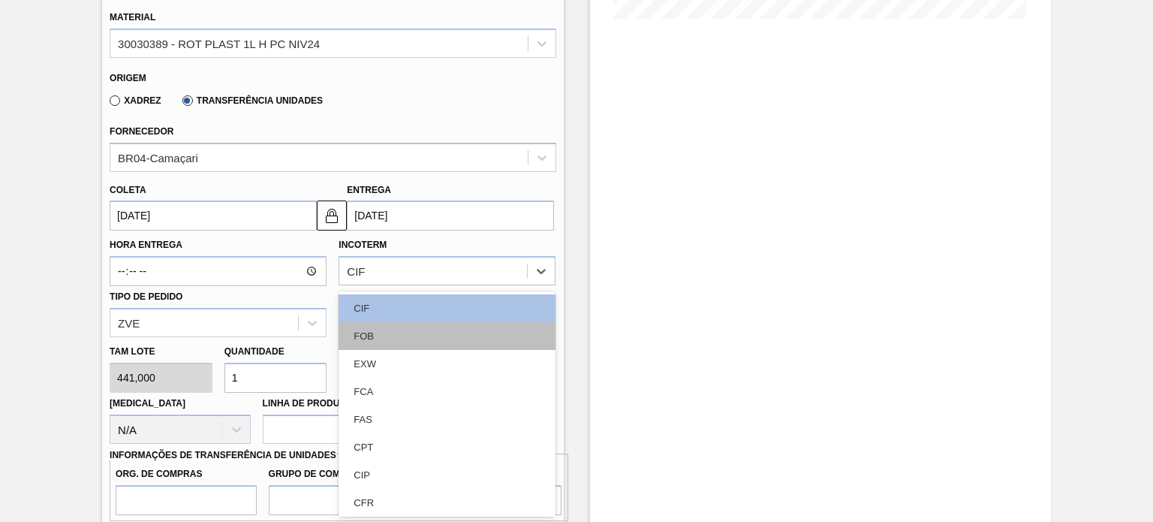
click at [408, 332] on div "FOB" at bounding box center [447, 336] width 217 height 28
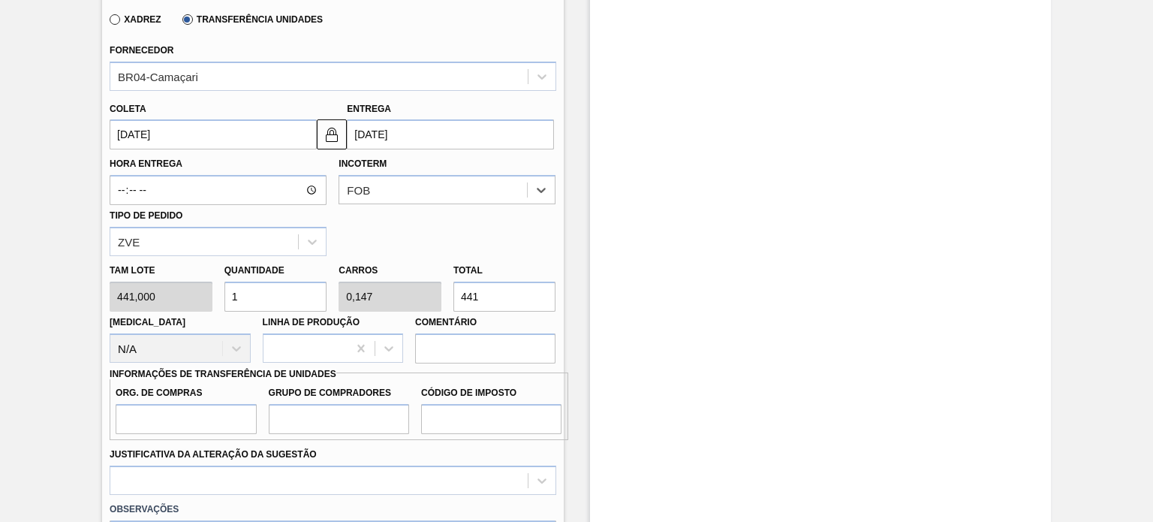
scroll to position [646, 0]
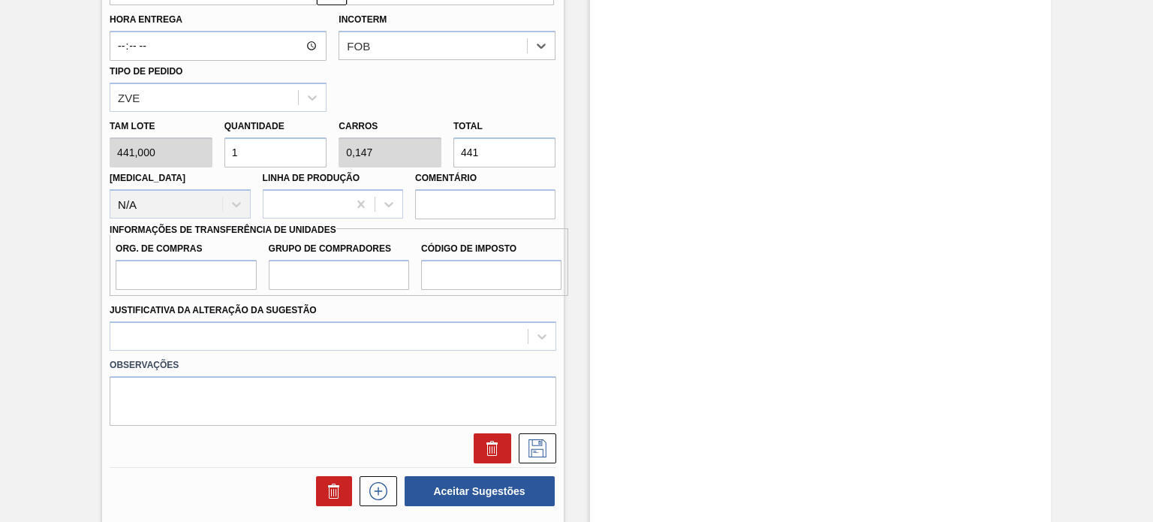
drag, startPoint x: 483, startPoint y: 146, endPoint x: 453, endPoint y: 145, distance: 30.1
click at [454, 145] on input "441" at bounding box center [504, 152] width 103 height 30
click at [489, 112] on div "Tam lote 441,000 Quantidade 1 Carros 0,147 Total 441 Doca N/A Linha de Produção…" at bounding box center [333, 165] width 458 height 107
click at [201, 288] on input "Org. de Compras" at bounding box center [186, 275] width 140 height 30
type input "BR00"
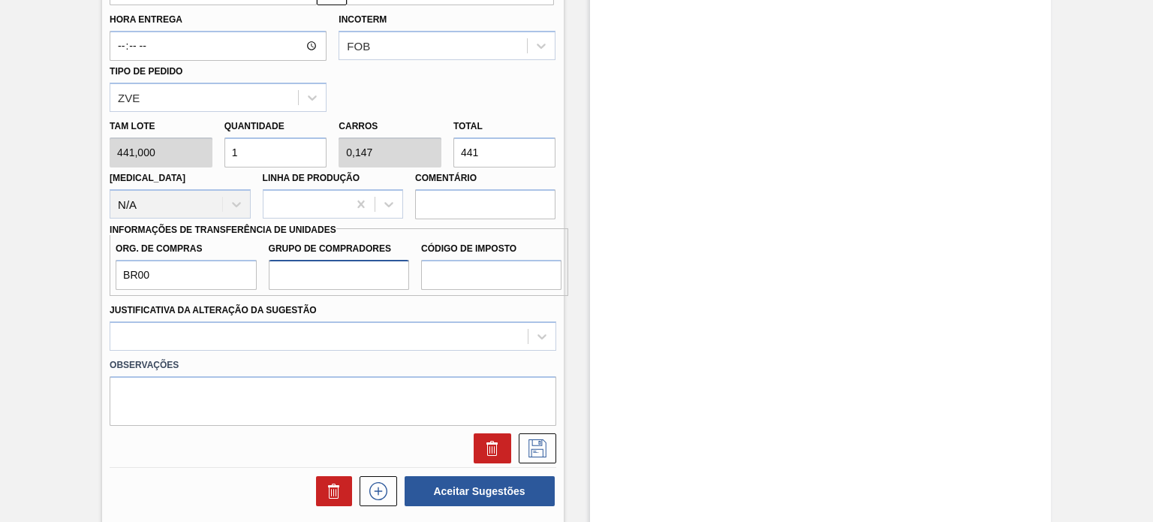
click at [316, 282] on input "Grupo de Compradores" at bounding box center [339, 275] width 140 height 30
type input "A01"
drag, startPoint x: 464, startPoint y: 269, endPoint x: 466, endPoint y: 278, distance: 8.6
click at [464, 269] on input "Código de Imposto" at bounding box center [491, 275] width 140 height 30
type input "I0"
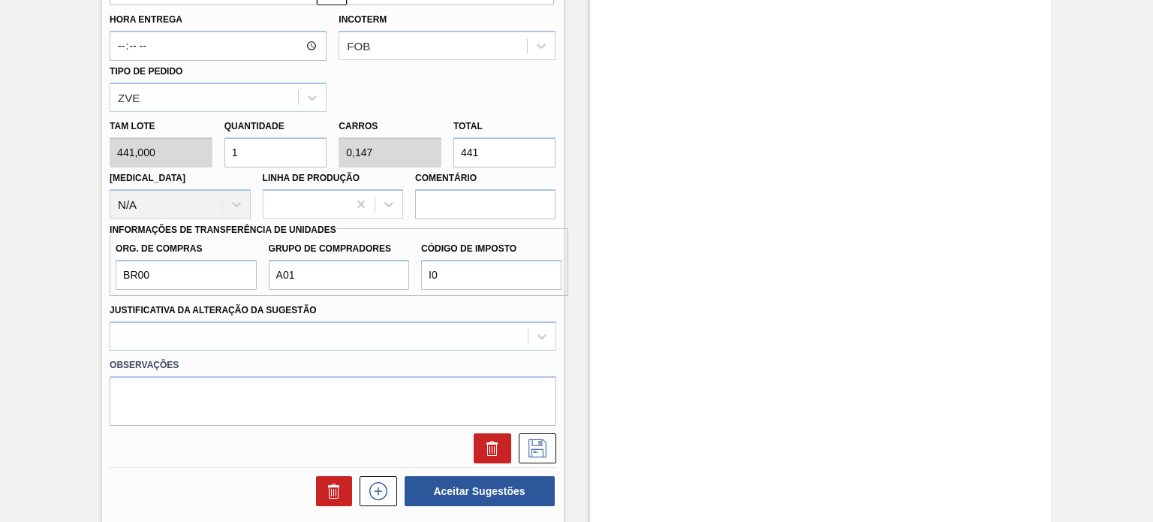
click at [375, 317] on div "Justificativa da Alteração da Sugestão" at bounding box center [333, 325] width 446 height 51
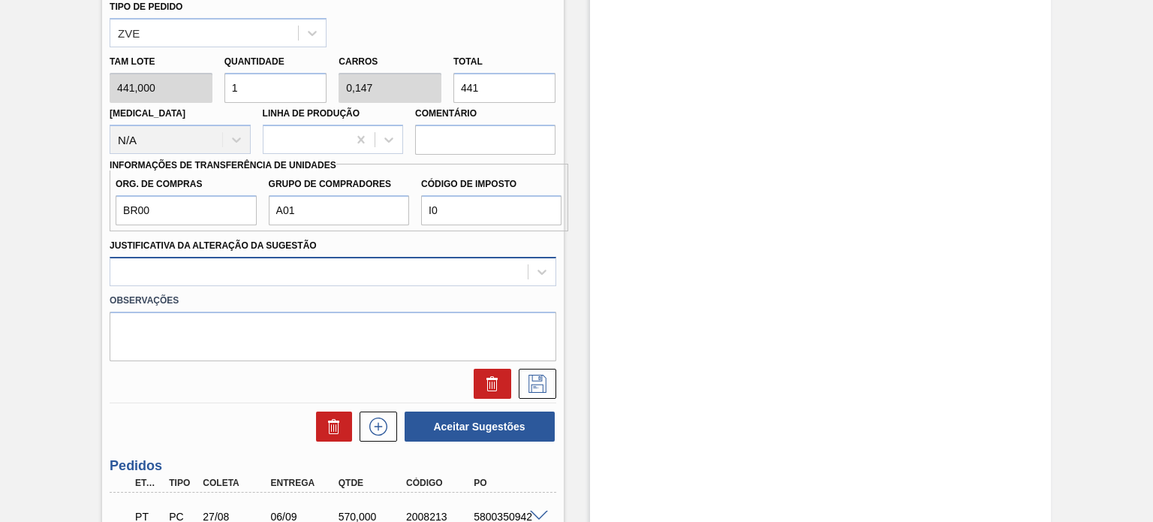
click at [225, 286] on div at bounding box center [333, 271] width 446 height 29
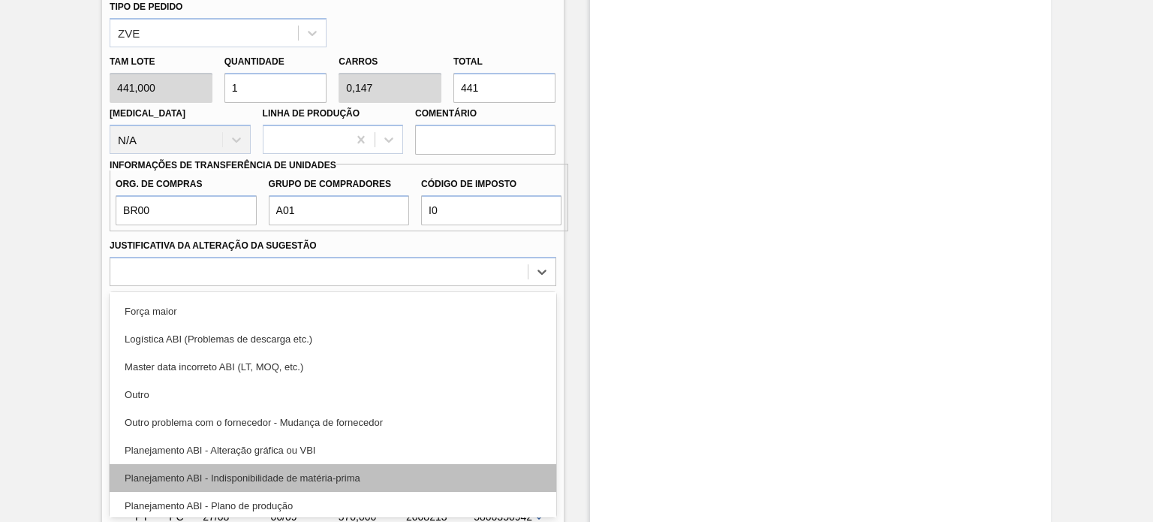
scroll to position [75, 0]
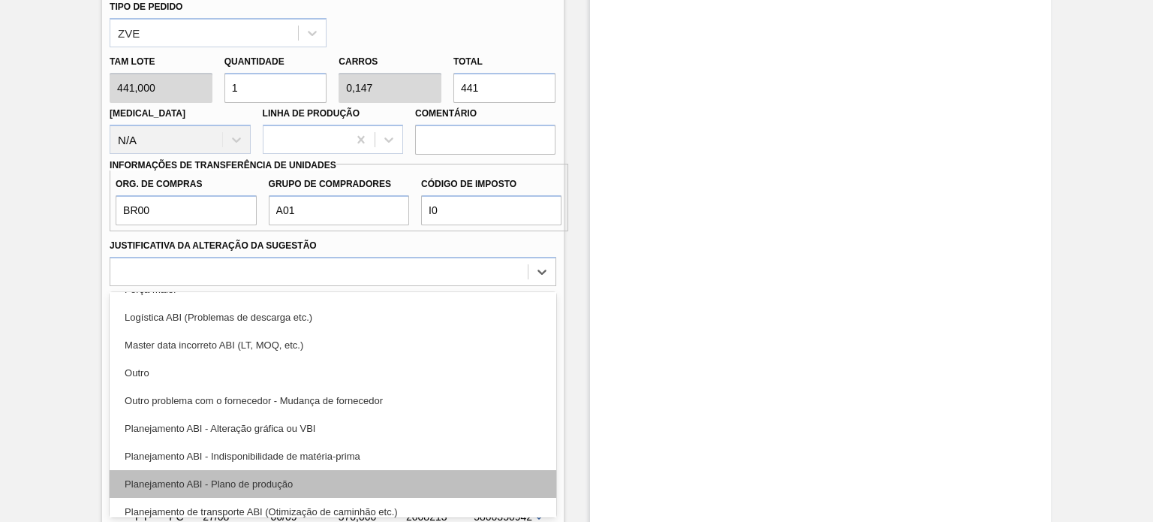
click at [239, 478] on div "Planejamento ABI - Plano de produção" at bounding box center [333, 484] width 446 height 28
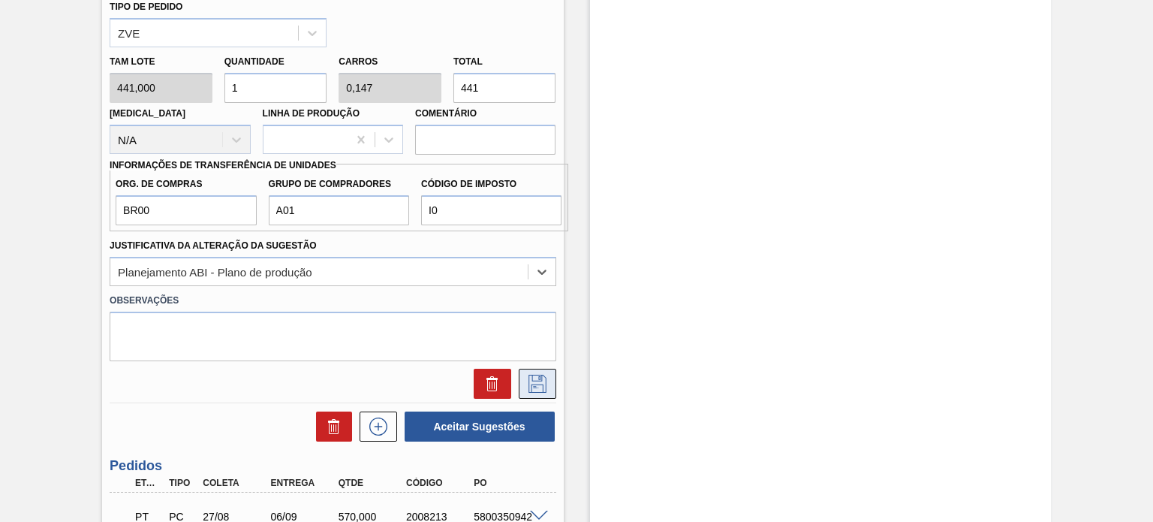
click at [527, 372] on button at bounding box center [538, 384] width 38 height 30
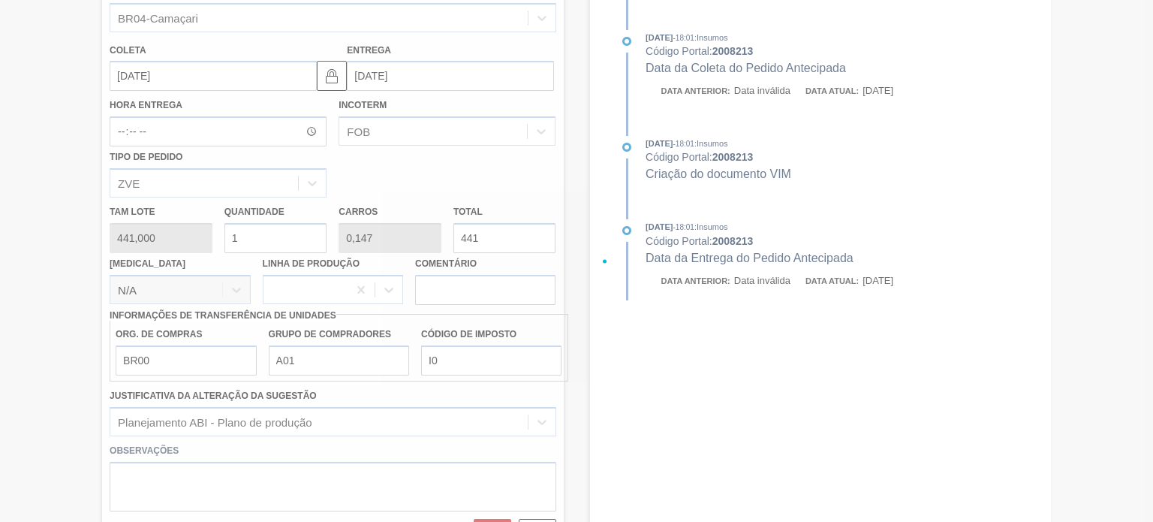
scroll to position [201, 0]
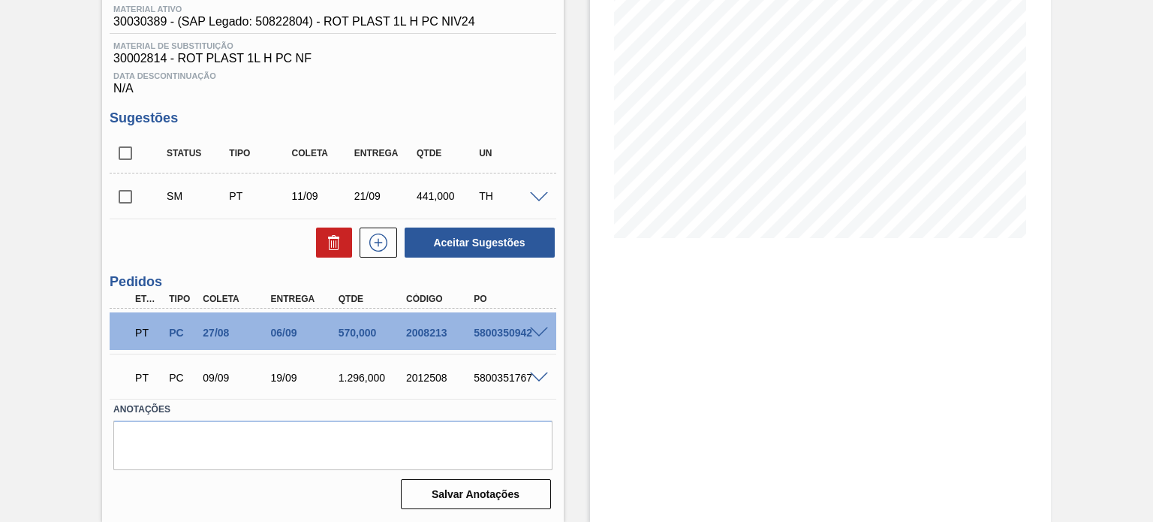
click at [535, 194] on span at bounding box center [539, 197] width 18 height 11
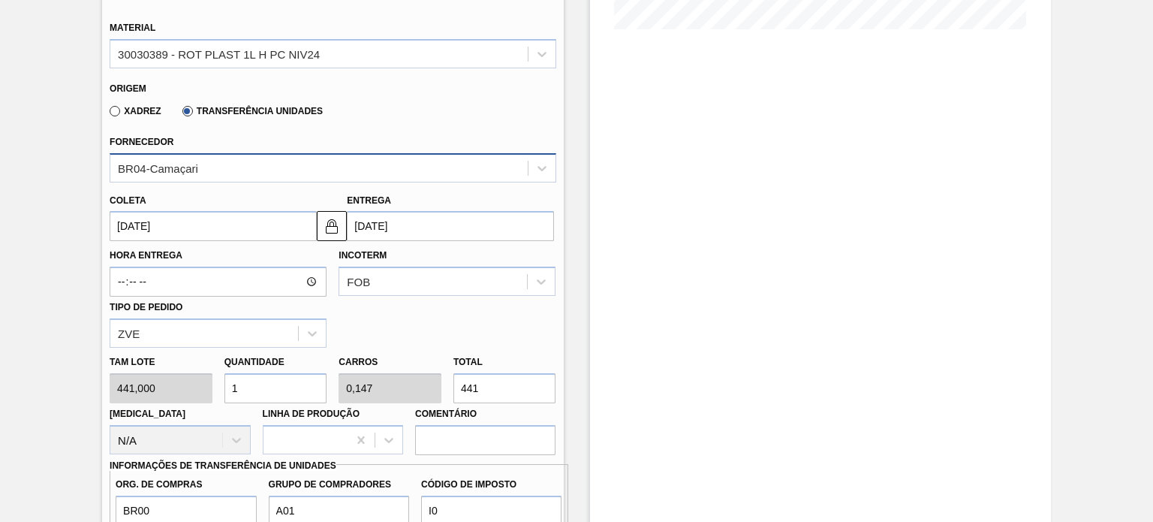
scroll to position [263, 0]
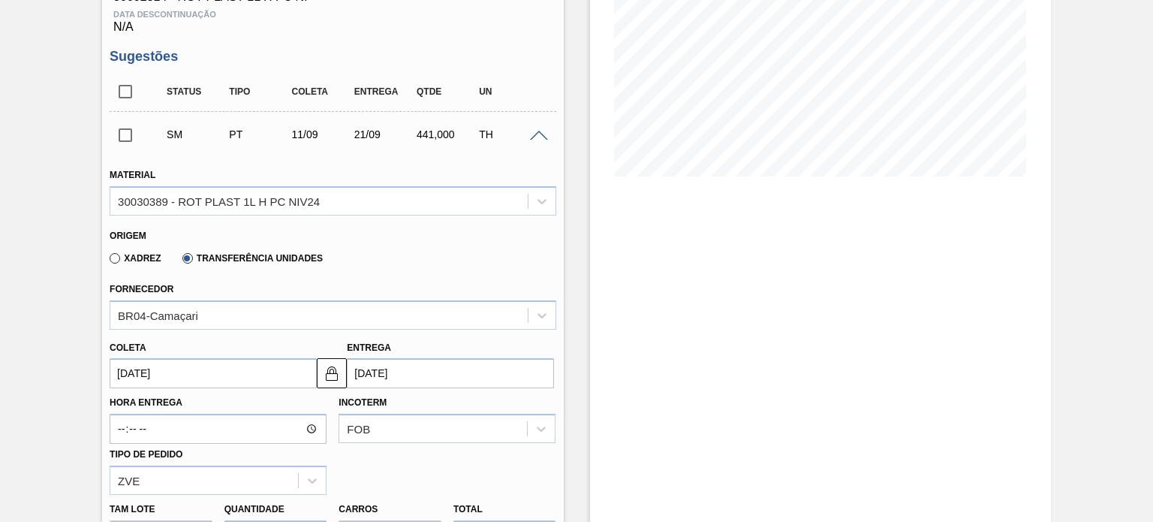
click at [534, 134] on span at bounding box center [539, 136] width 18 height 11
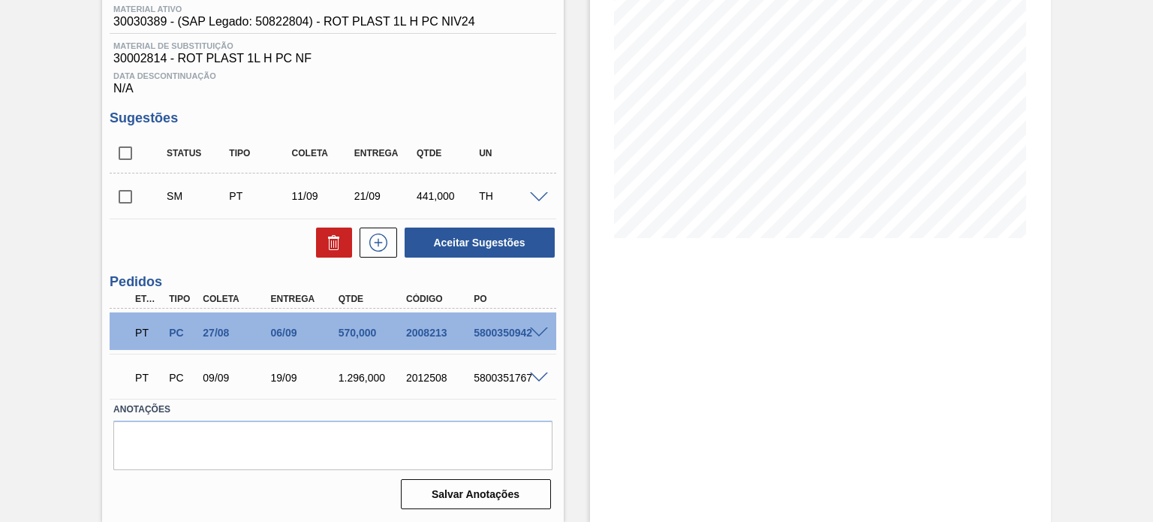
scroll to position [201, 0]
click at [117, 149] on input "checkbox" at bounding box center [126, 153] width 32 height 32
checkbox input "true"
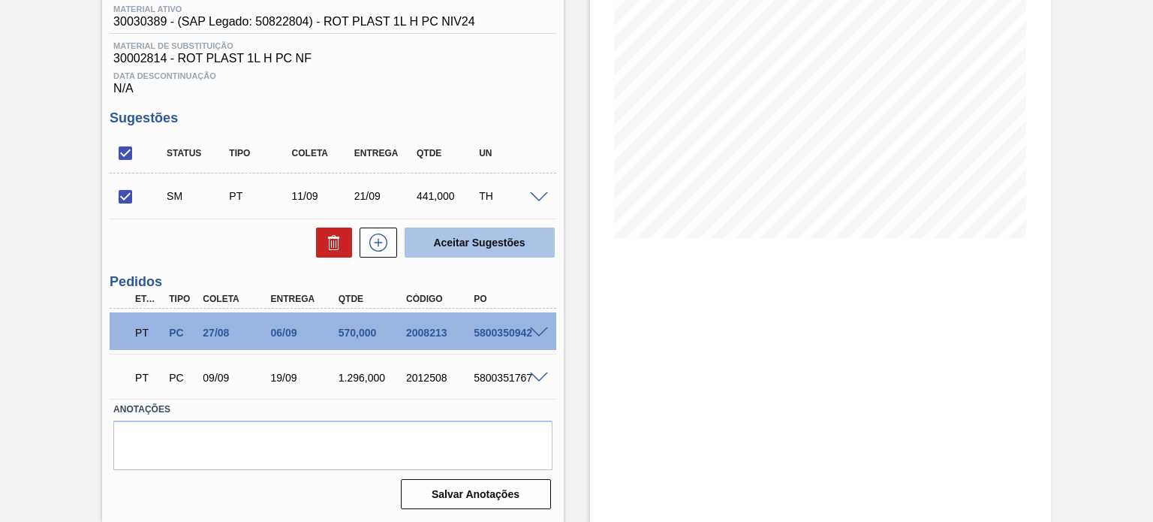
click at [489, 257] on button "Aceitar Sugestões" at bounding box center [480, 242] width 150 height 30
checkbox input "false"
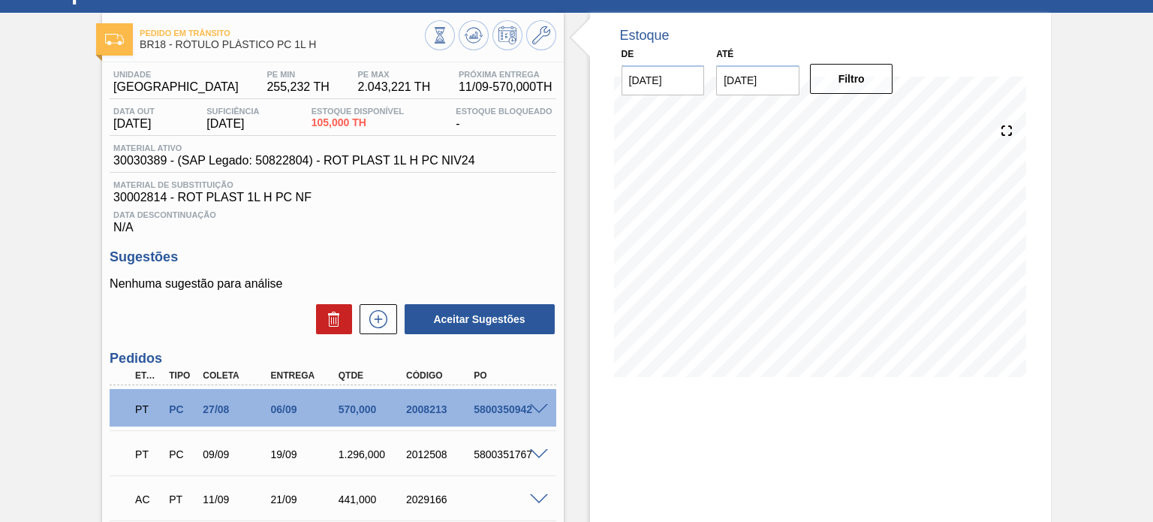
scroll to position [0, 0]
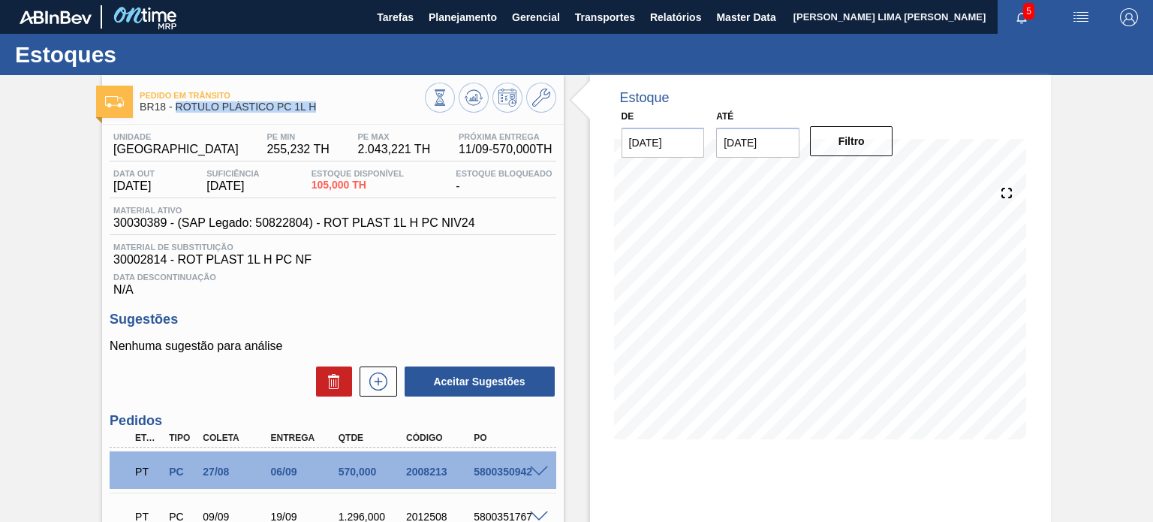
drag, startPoint x: 329, startPoint y: 107, endPoint x: 176, endPoint y: 106, distance: 153.1
click at [176, 106] on span "BR18 - RÓTULO PLÁSTICO PC 1L H" at bounding box center [282, 106] width 285 height 11
copy span "RÓTULO PLÁSTICO PC 1L H"
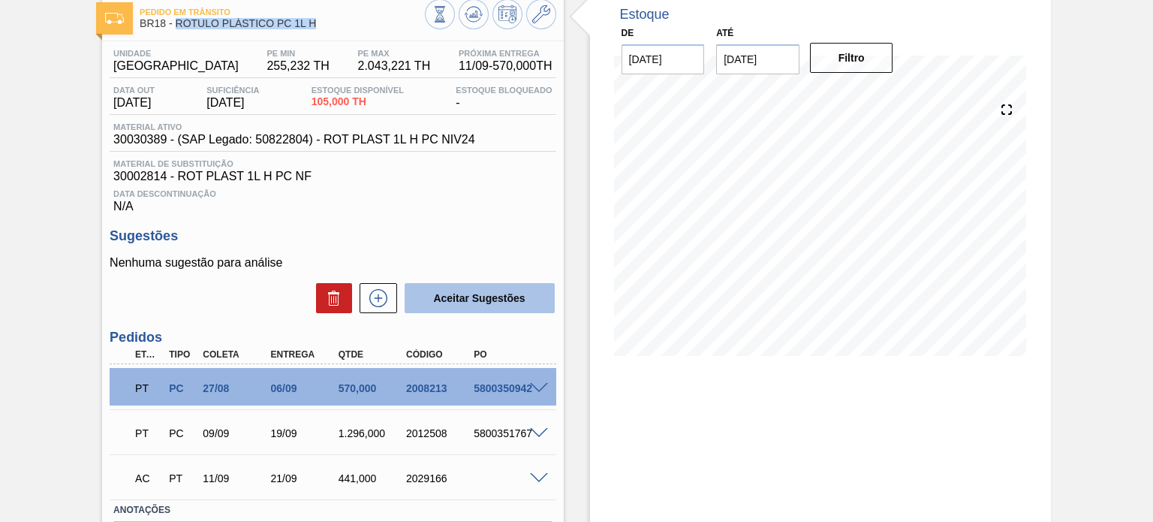
scroll to position [184, 0]
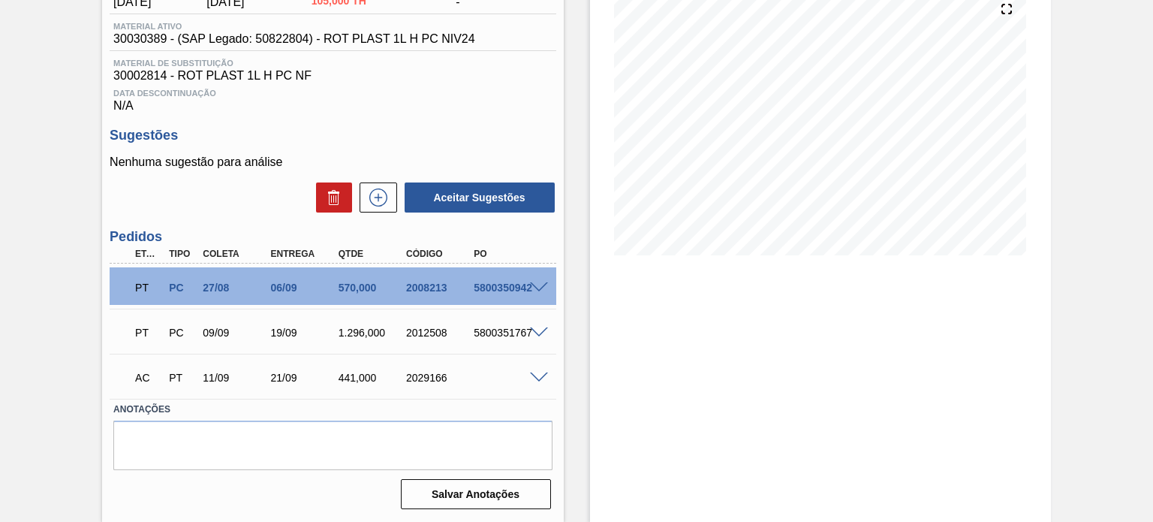
click at [536, 373] on span at bounding box center [539, 377] width 18 height 11
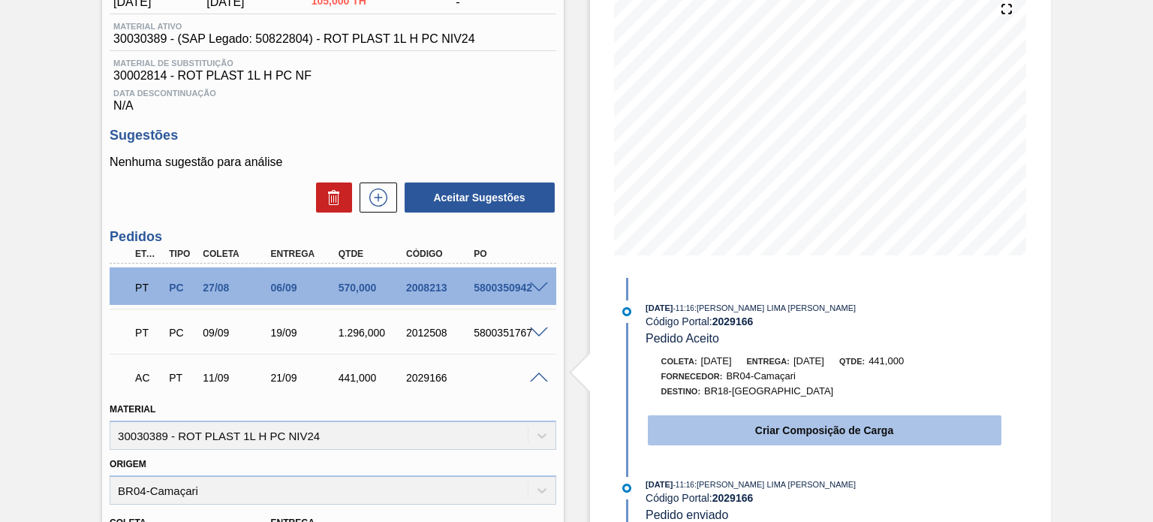
click at [740, 436] on button "Criar Composição de Carga" at bounding box center [825, 430] width 354 height 30
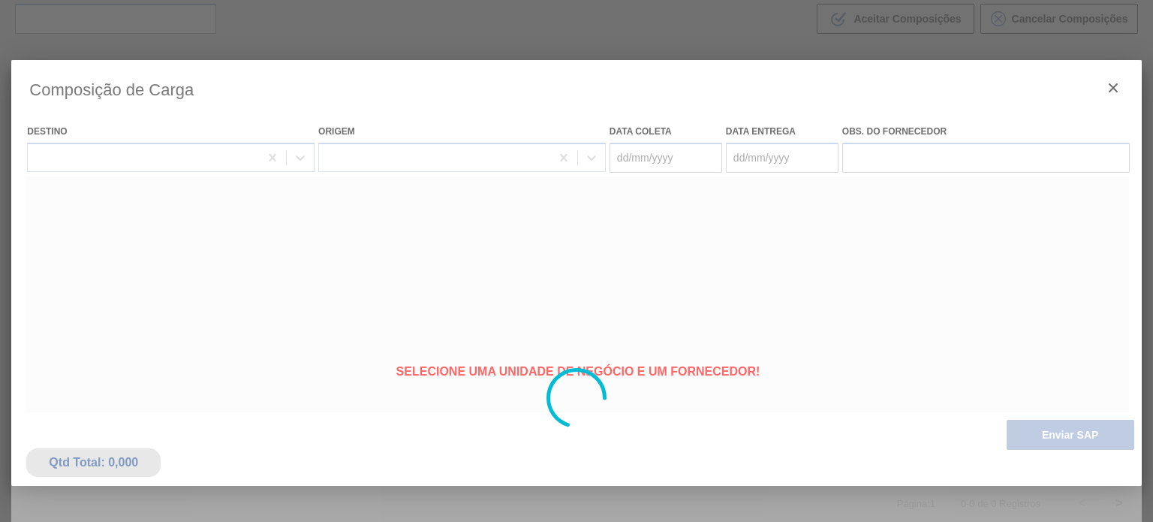
type coleta "[DATE]"
type entrega "21/09/2025"
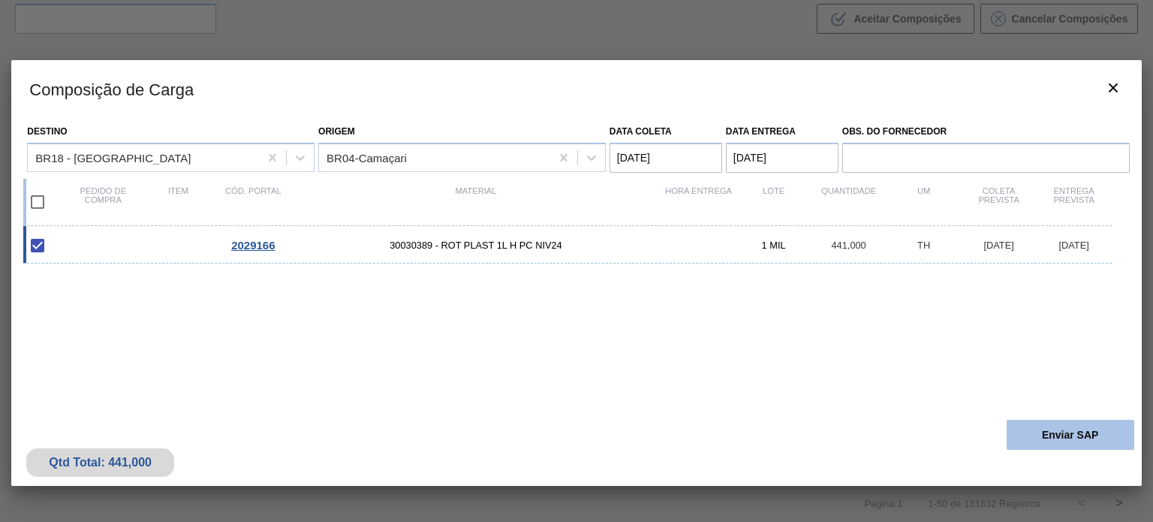
click at [1041, 420] on button "Enviar SAP" at bounding box center [1071, 435] width 128 height 30
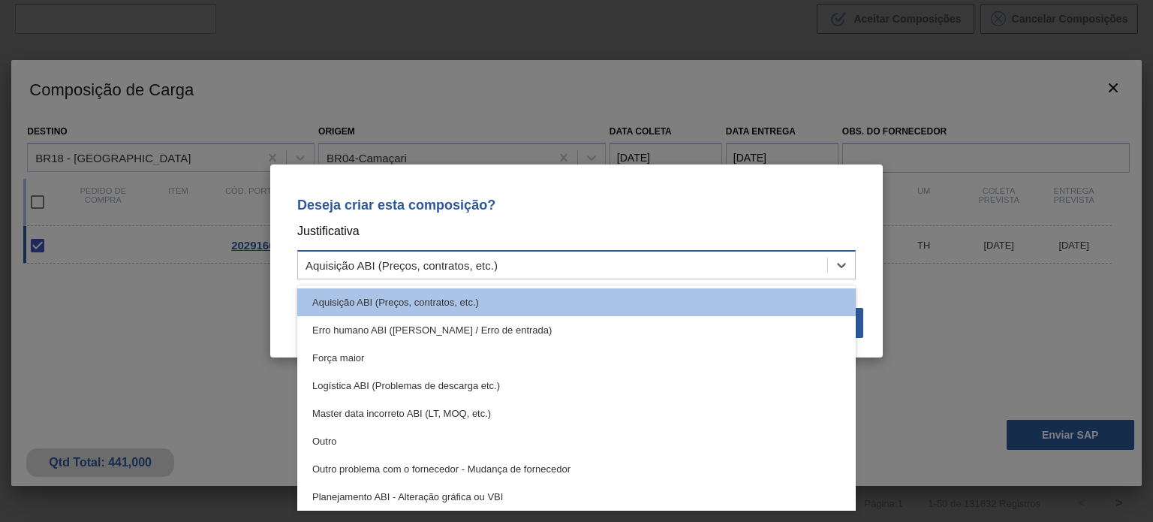
click at [580, 263] on div "Aquisição ABI (Preços, contratos, etc.)" at bounding box center [562, 265] width 529 height 22
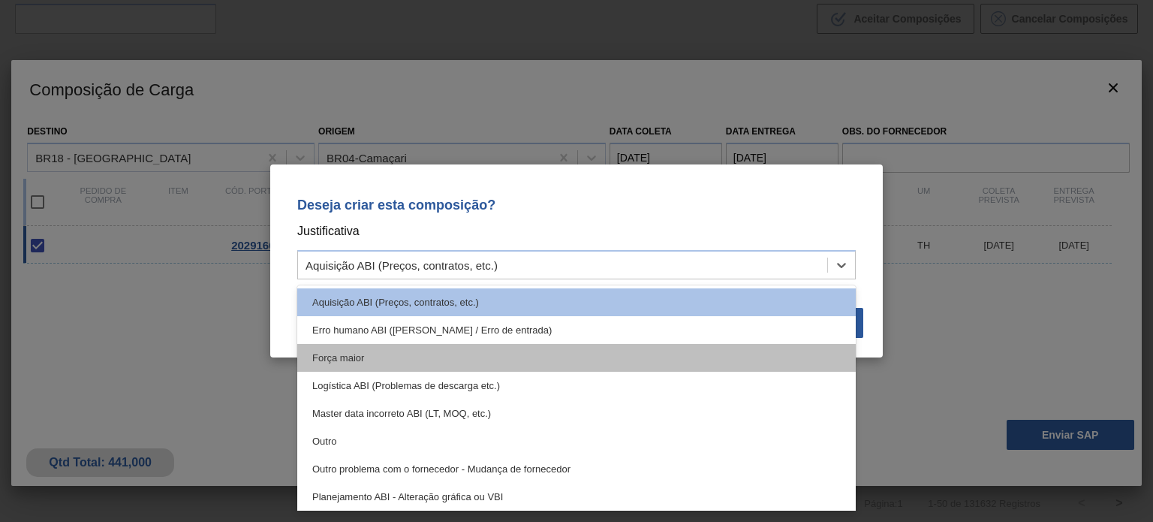
scroll to position [75, 0]
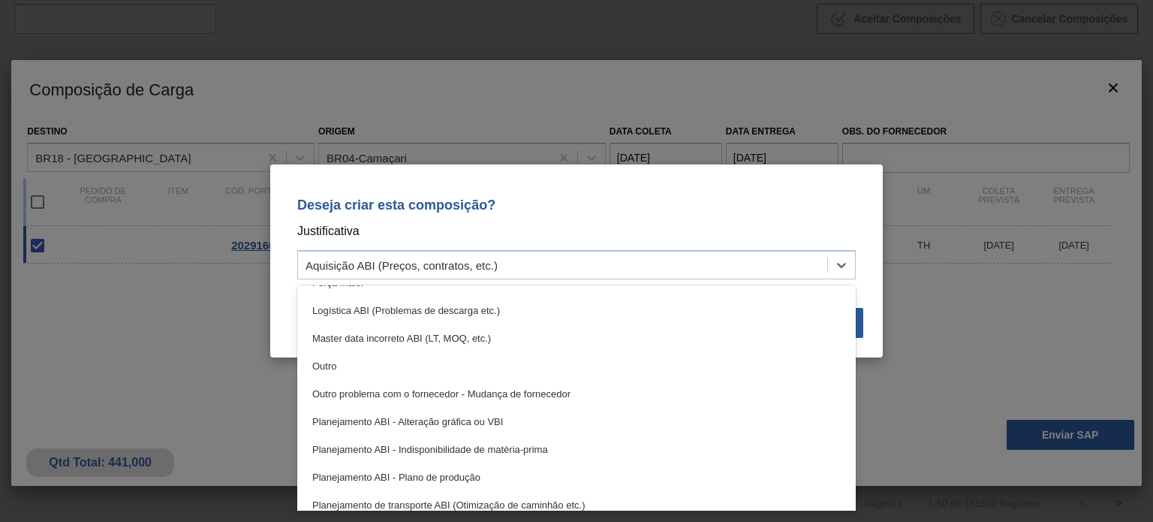
click at [492, 468] on div "Planejamento ABI - Plano de produção" at bounding box center [576, 477] width 559 height 28
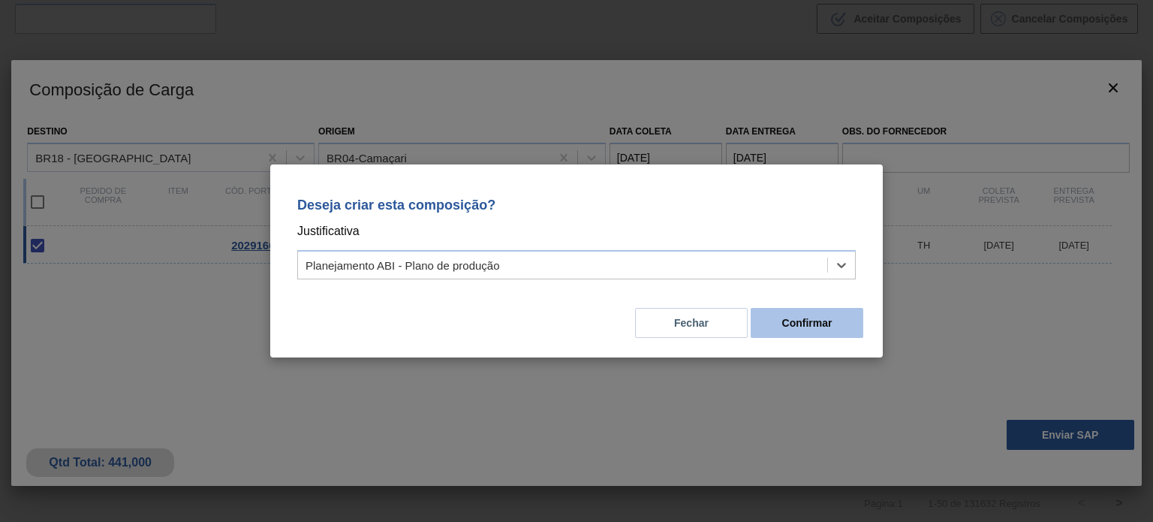
click at [812, 336] on button "Confirmar" at bounding box center [807, 323] width 113 height 30
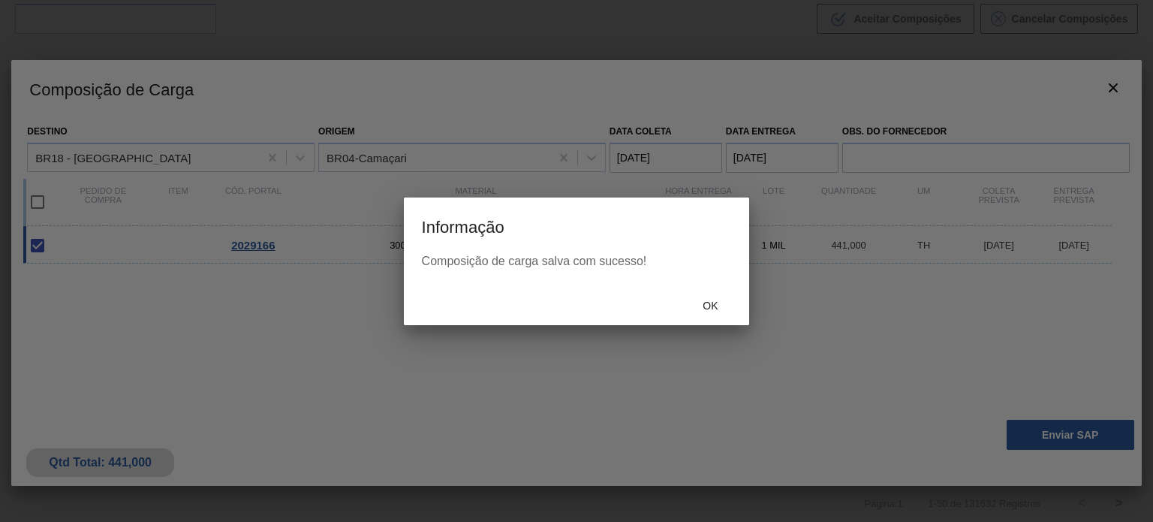
click at [701, 303] on span "Ok" at bounding box center [710, 306] width 39 height 12
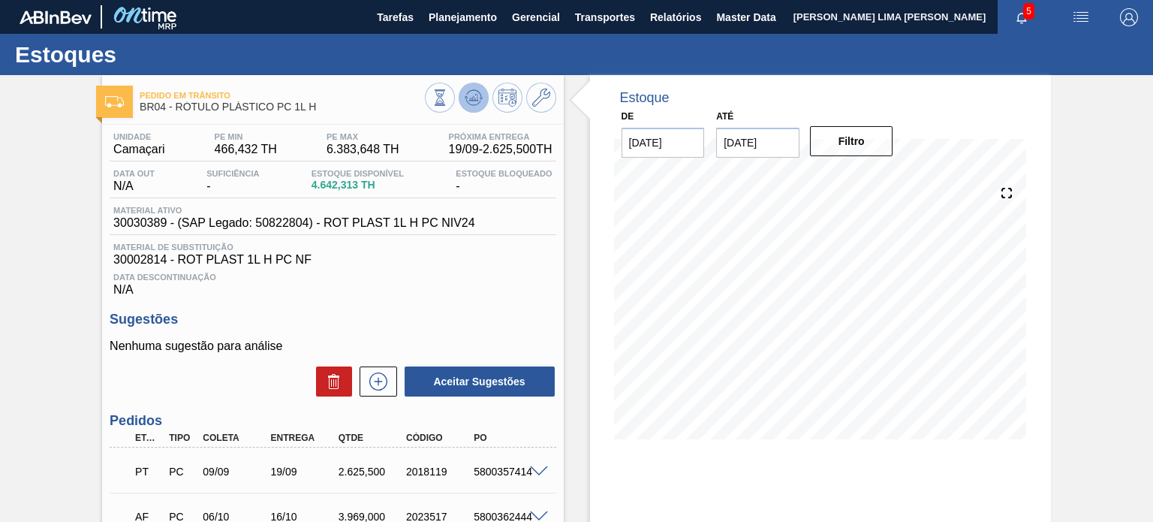
click at [478, 96] on icon at bounding box center [474, 98] width 18 height 18
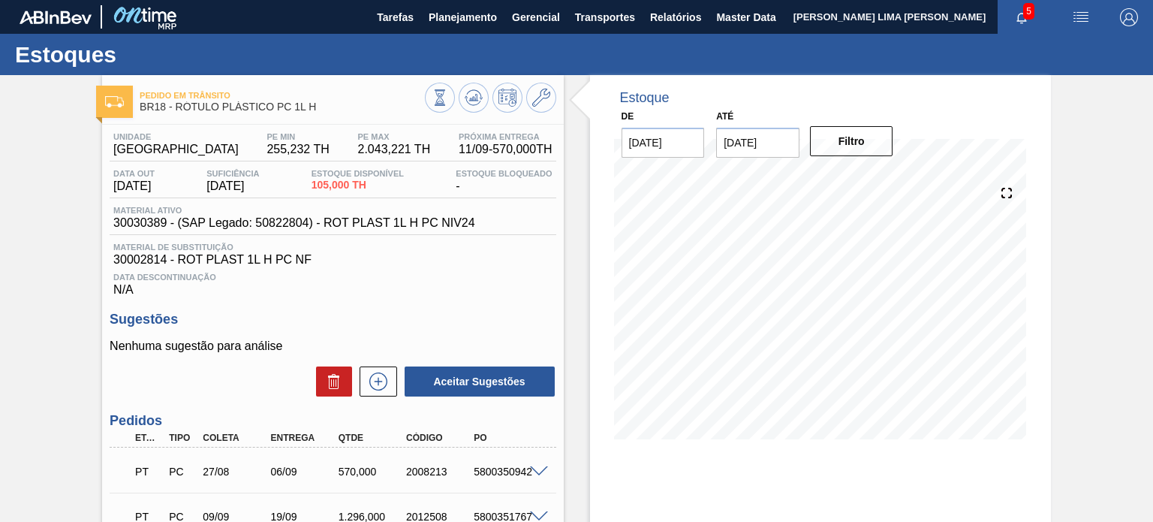
click at [810, 492] on div "Estoque De [DATE] Até [DATE] Filtro 28/09 Projeção de Estoque 971.004 [DOMAIN_N…" at bounding box center [820, 390] width 461 height 631
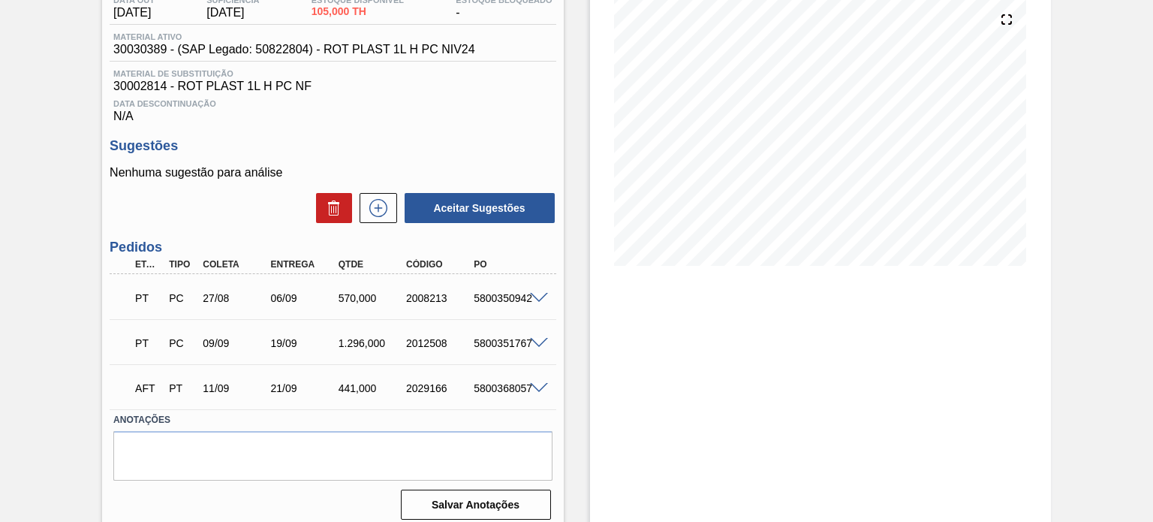
scroll to position [184, 0]
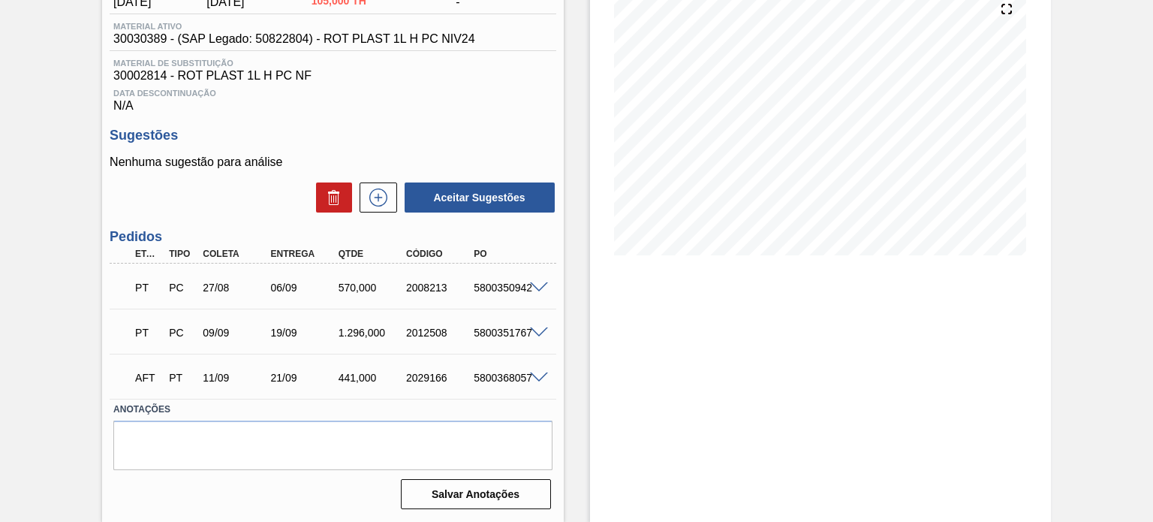
click at [510, 372] on div "5800368057" at bounding box center [507, 378] width 74 height 12
copy div "5800368057"
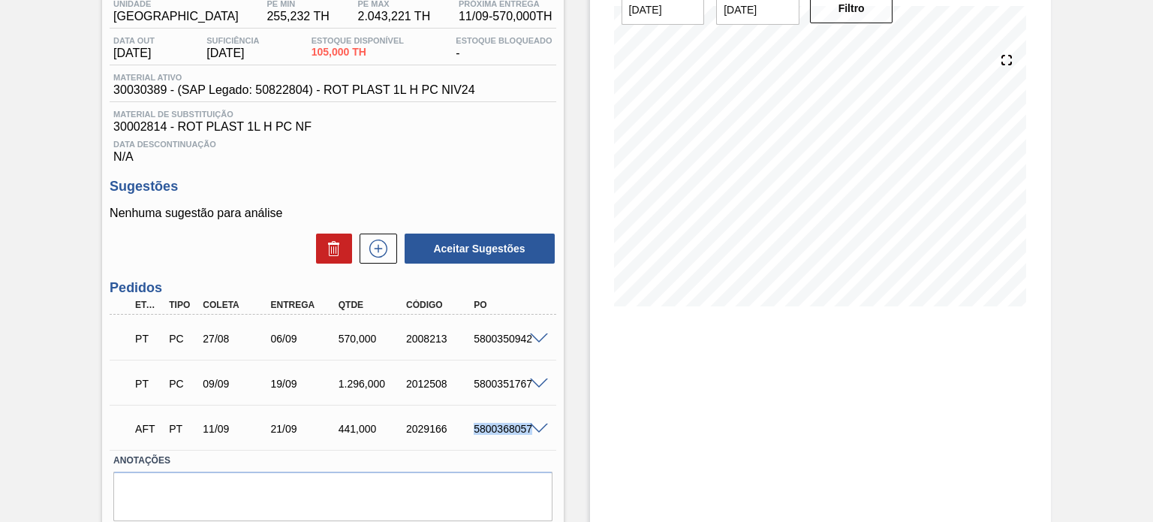
scroll to position [0, 0]
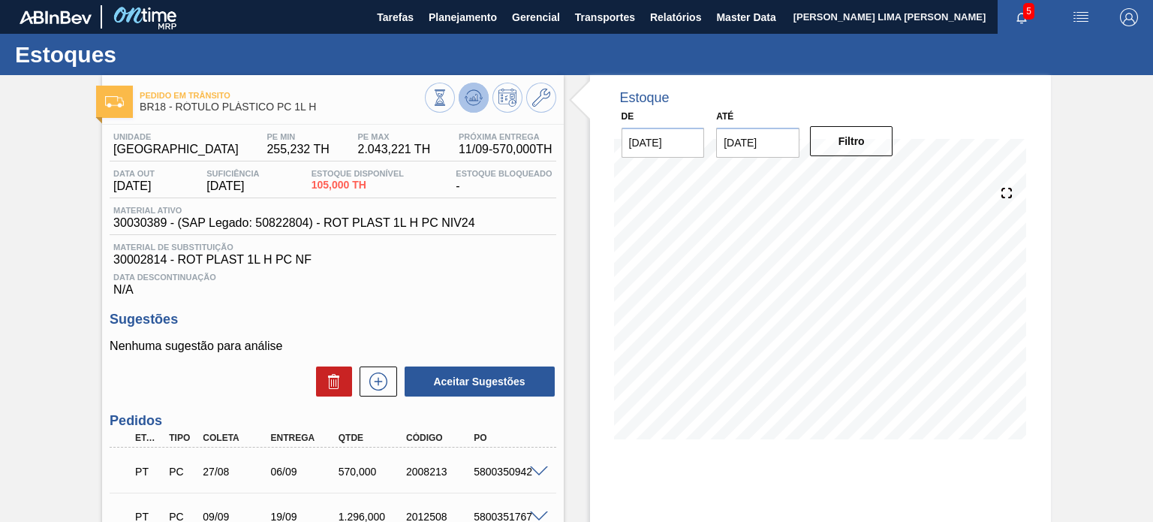
click at [469, 95] on icon at bounding box center [474, 98] width 18 height 18
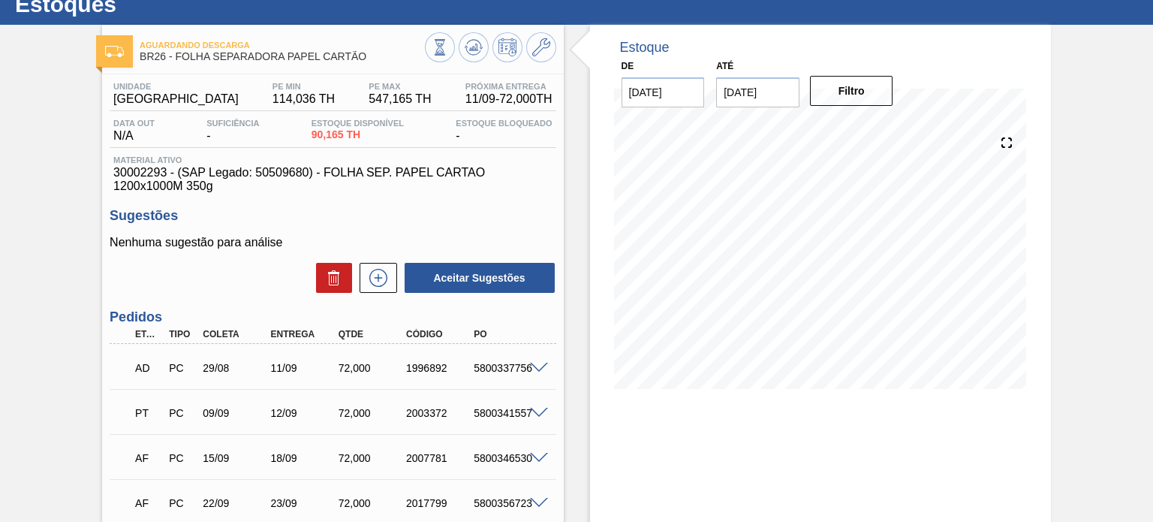
scroll to position [75, 0]
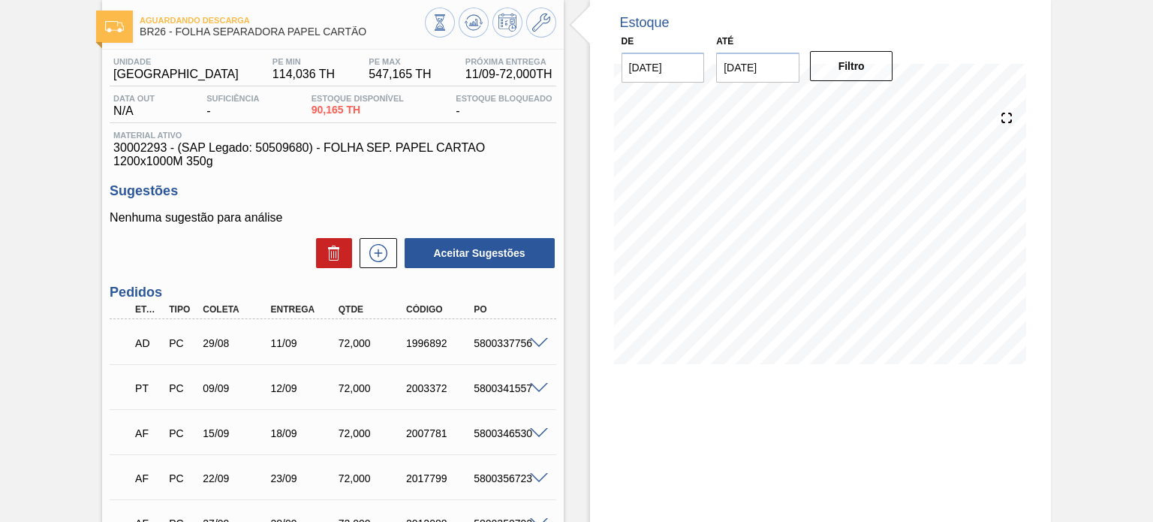
click at [272, 69] on span "114,036 TH" at bounding box center [303, 75] width 62 height 14
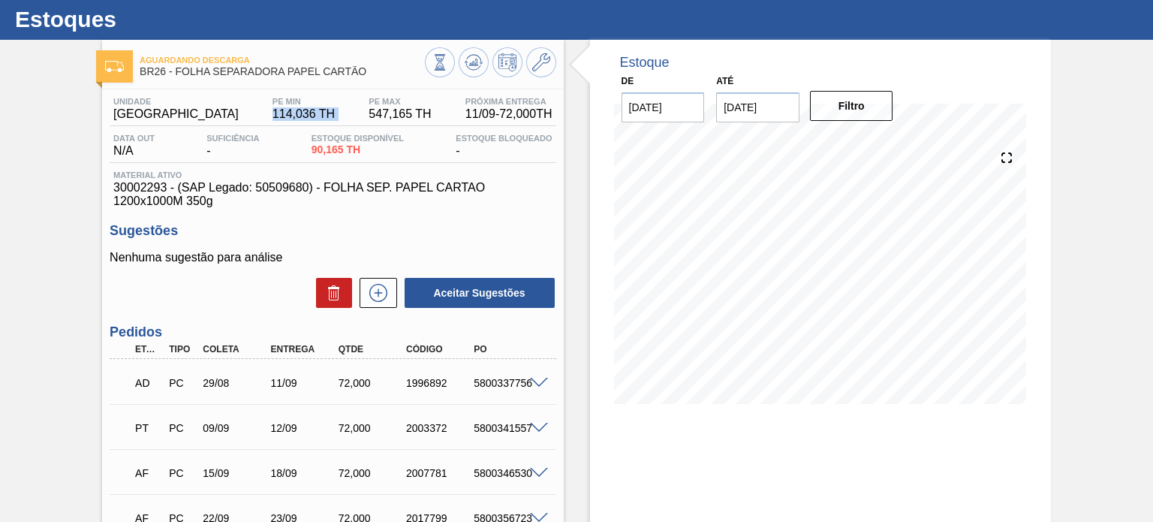
scroll to position [0, 0]
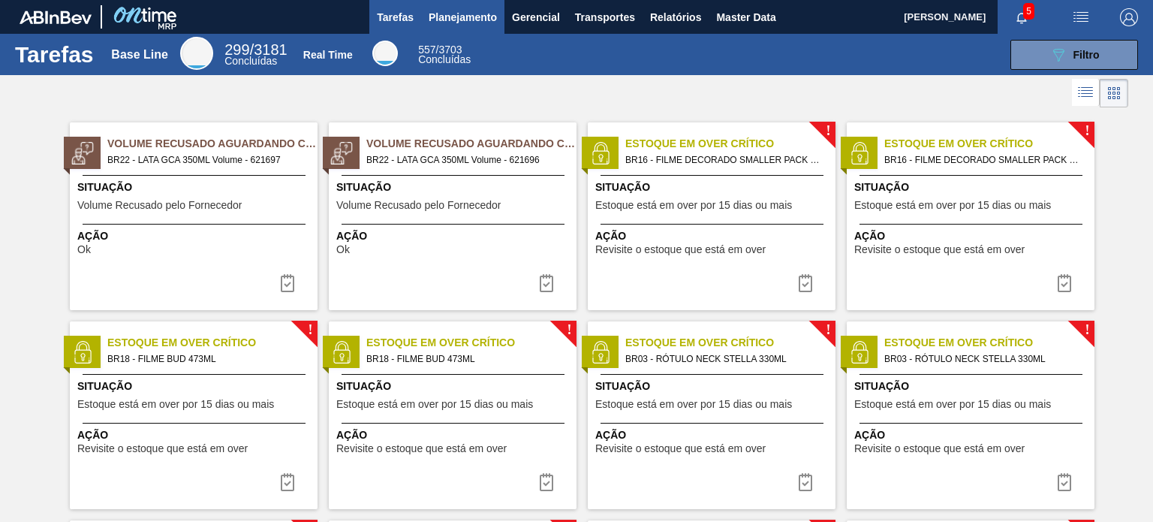
click at [471, 8] on span "Planejamento" at bounding box center [463, 17] width 68 height 18
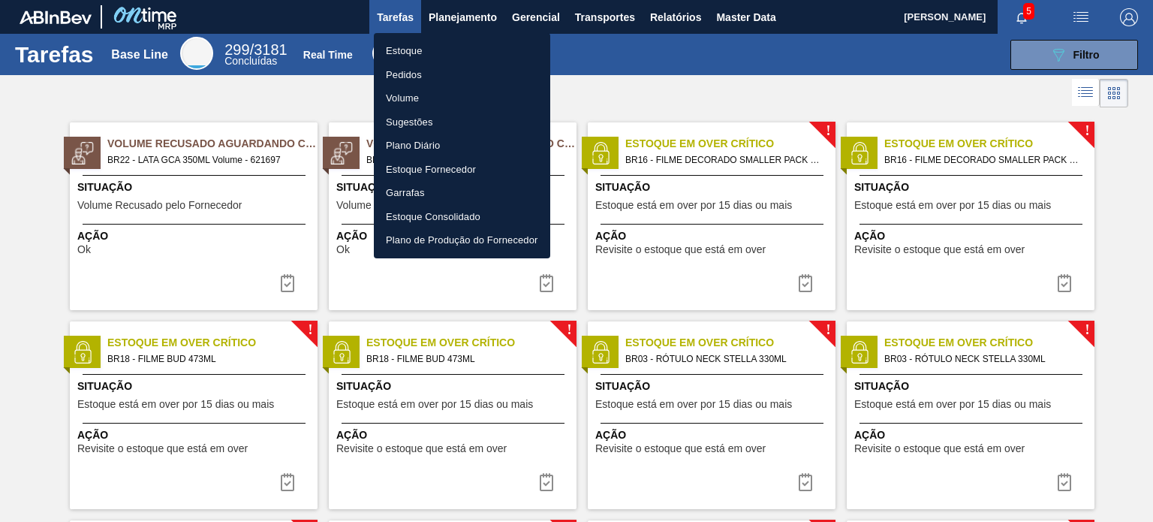
click at [444, 47] on li "Estoque" at bounding box center [462, 51] width 176 height 24
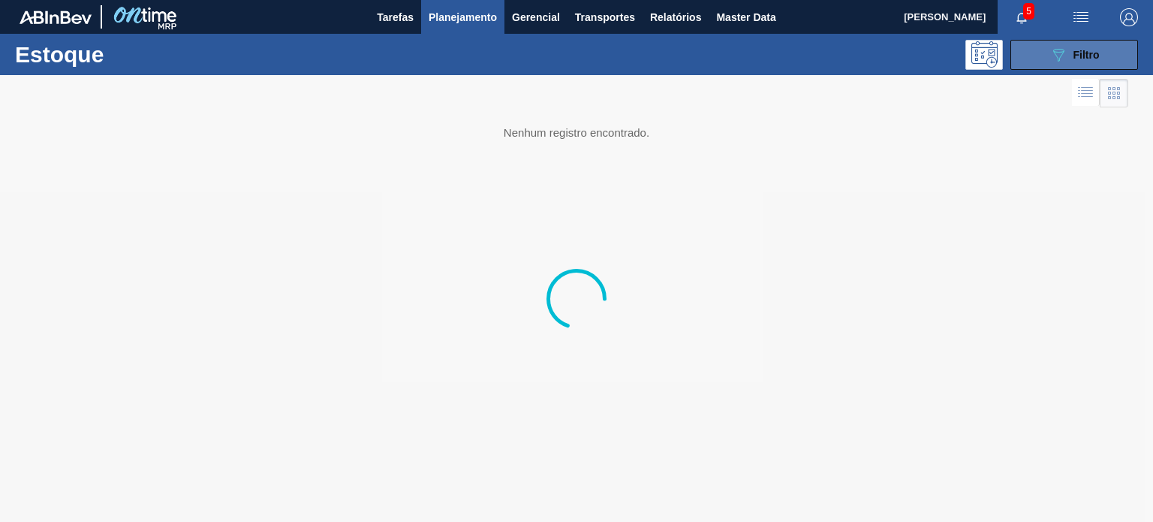
click at [1039, 52] on button "089F7B8B-B2A5-4AFE-B5C0-19BA573D28AC Filtro" at bounding box center [1074, 55] width 128 height 30
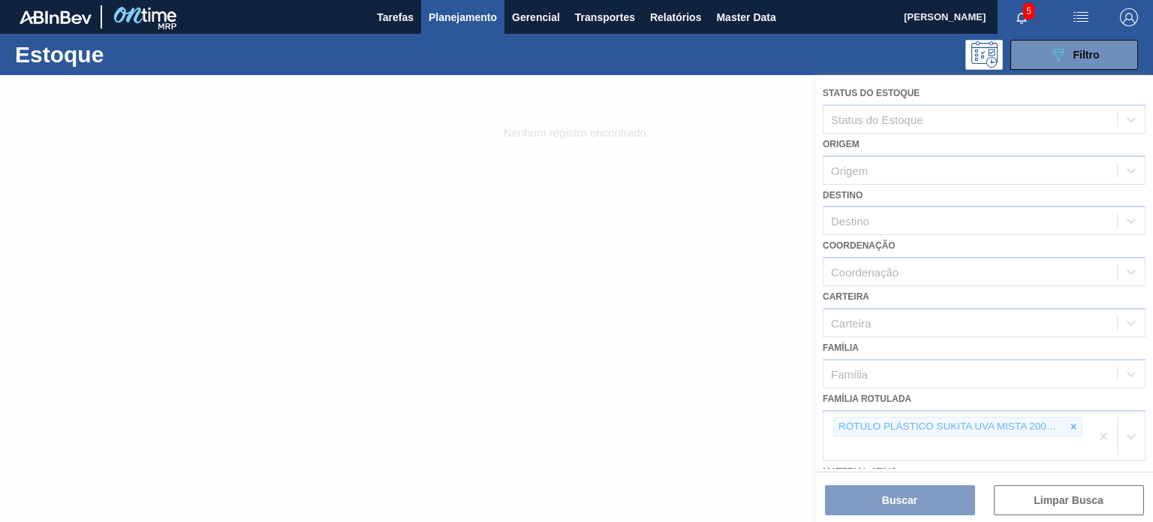
click at [1081, 429] on div at bounding box center [576, 298] width 1153 height 447
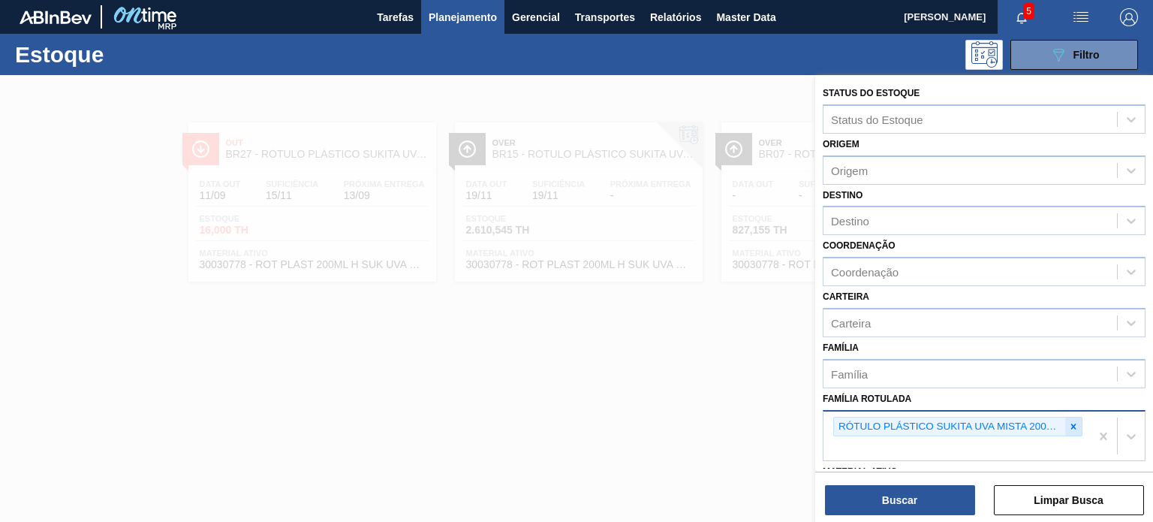
click at [1066, 420] on div at bounding box center [1073, 426] width 17 height 19
click at [1060, 421] on div "RÓTULO PLÁSTICO SUKITA UVA MISTA 200ML H" at bounding box center [949, 426] width 231 height 19
click at [1061, 421] on div "RÓTULO PLÁSTICO SUKITA UVA MISTA 200ML H" at bounding box center [949, 426] width 231 height 19
click at [1068, 421] on icon at bounding box center [1073, 426] width 11 height 11
paste Rotulada "CAIXA CARTÃO STELLA 269ML"
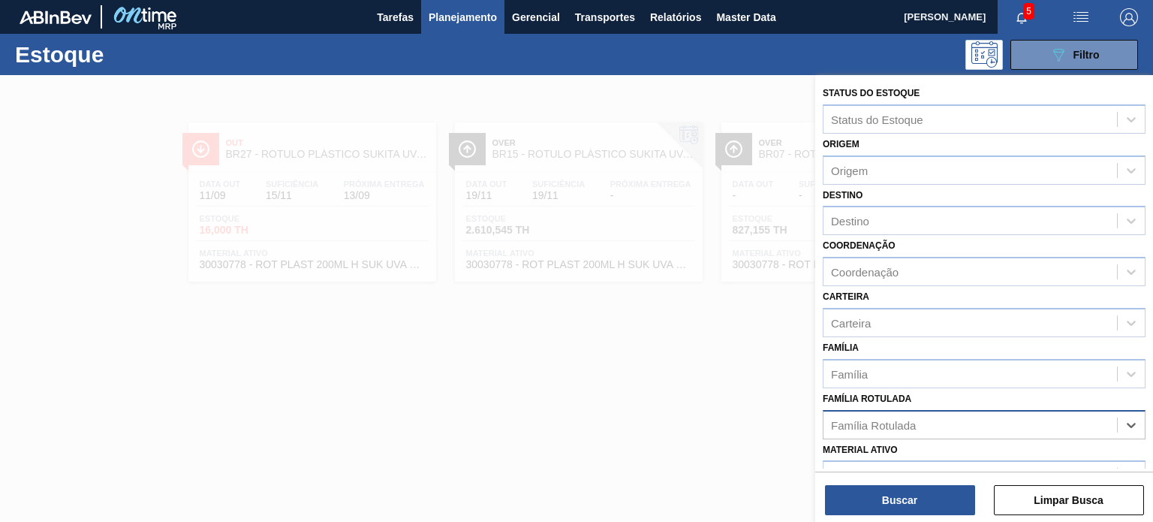
type Rotulada "CAIXA CARTÃO STELLA 269ML"
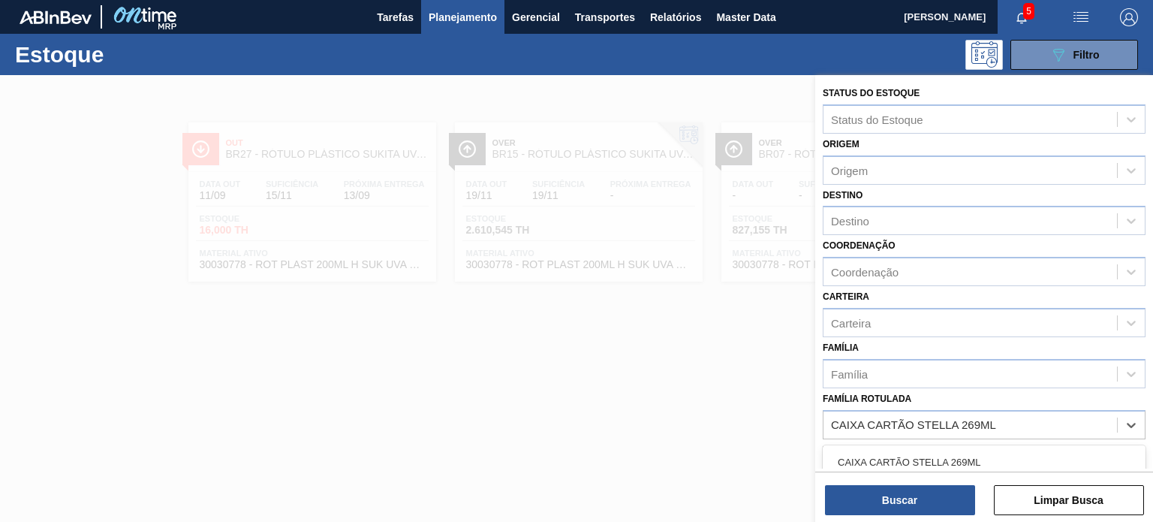
drag, startPoint x: 975, startPoint y: 452, endPoint x: 942, endPoint y: 477, distance: 41.3
click at [971, 453] on div "CAIXA CARTÃO STELLA 269ML" at bounding box center [984, 462] width 323 height 28
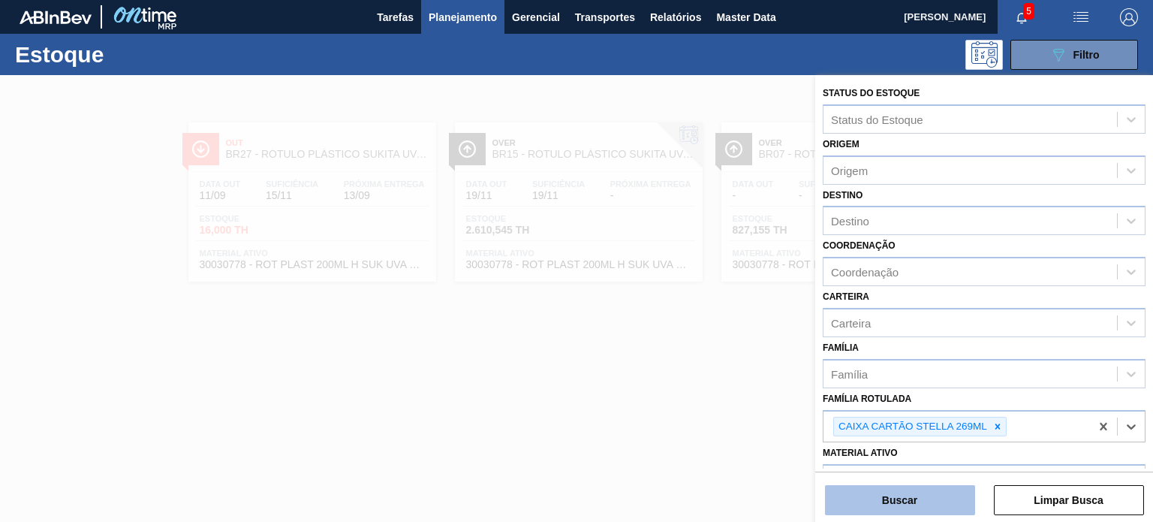
click at [926, 494] on button "Buscar" at bounding box center [900, 500] width 150 height 30
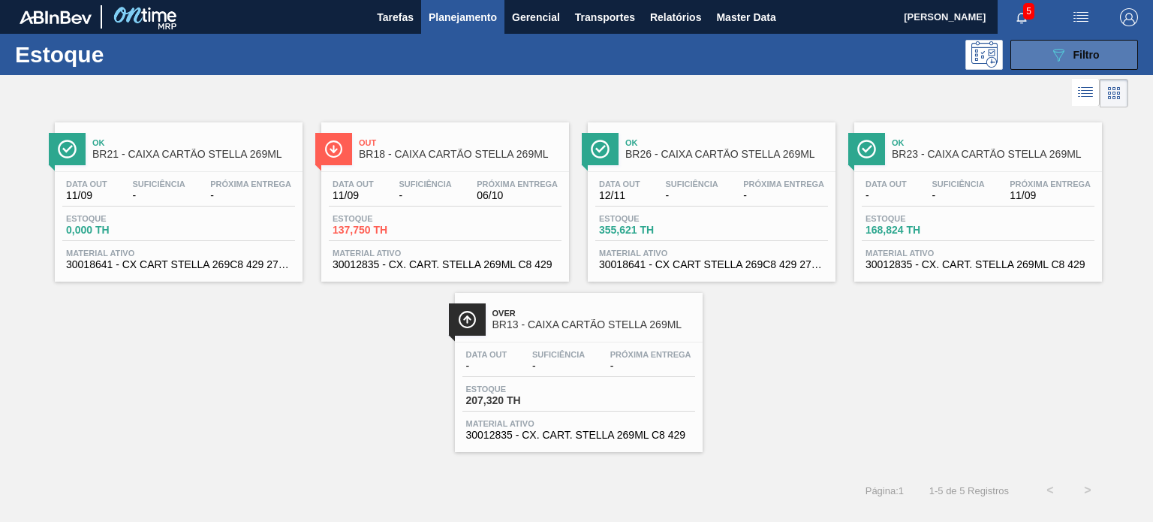
click at [1071, 50] on div "089F7B8B-B2A5-4AFE-B5C0-19BA573D28AC Filtro" at bounding box center [1074, 55] width 50 height 18
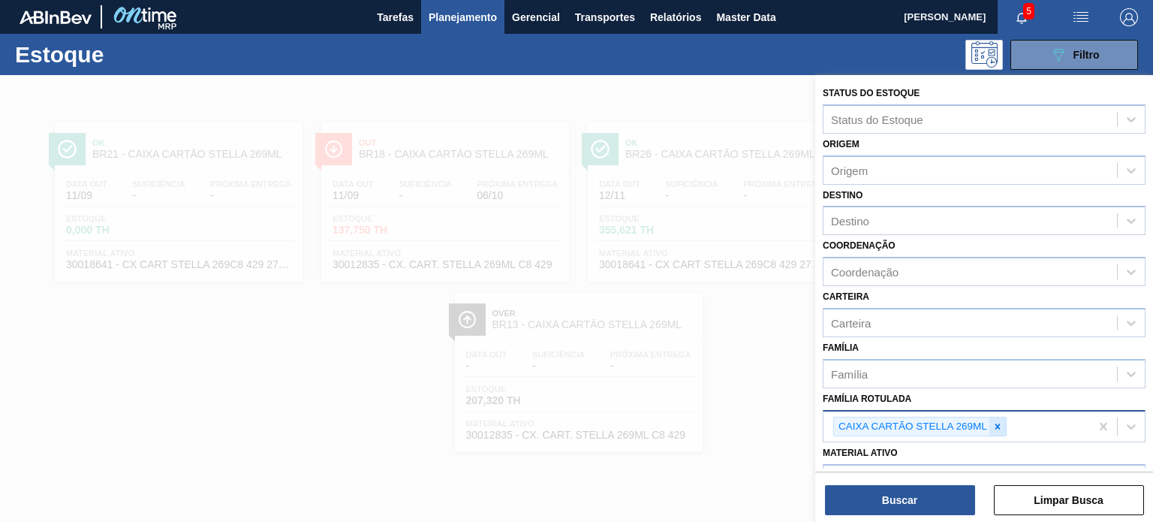
click at [1000, 426] on icon at bounding box center [997, 426] width 11 height 11
paste Rotulada "CAIXA CARTÃO STELLA 330ML"
type Rotulada "CAIXA CARTÃO STELLA 330ML"
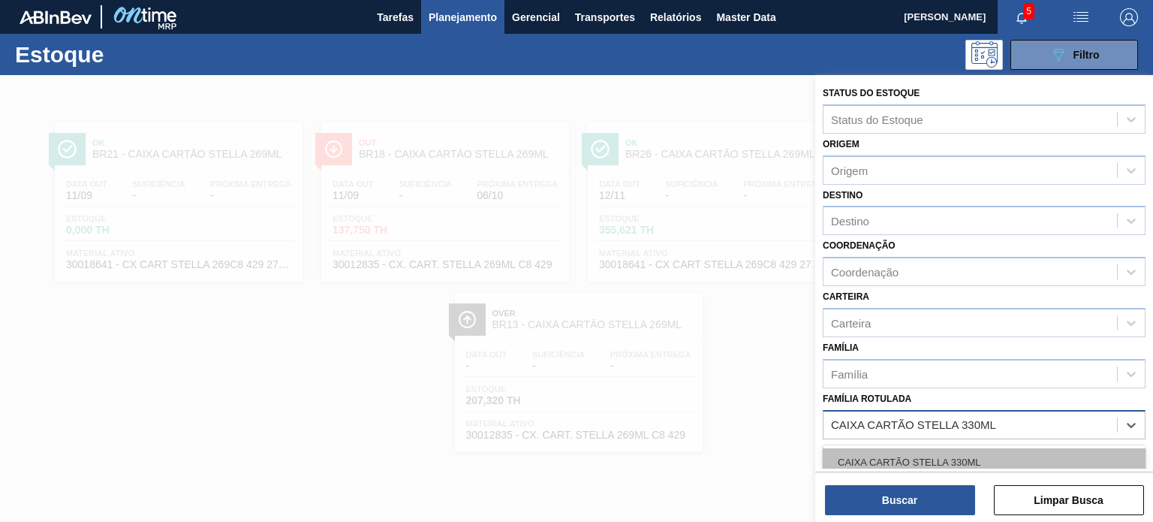
click at [954, 463] on div "CAIXA CARTÃO STELLA 330ML" at bounding box center [984, 462] width 323 height 28
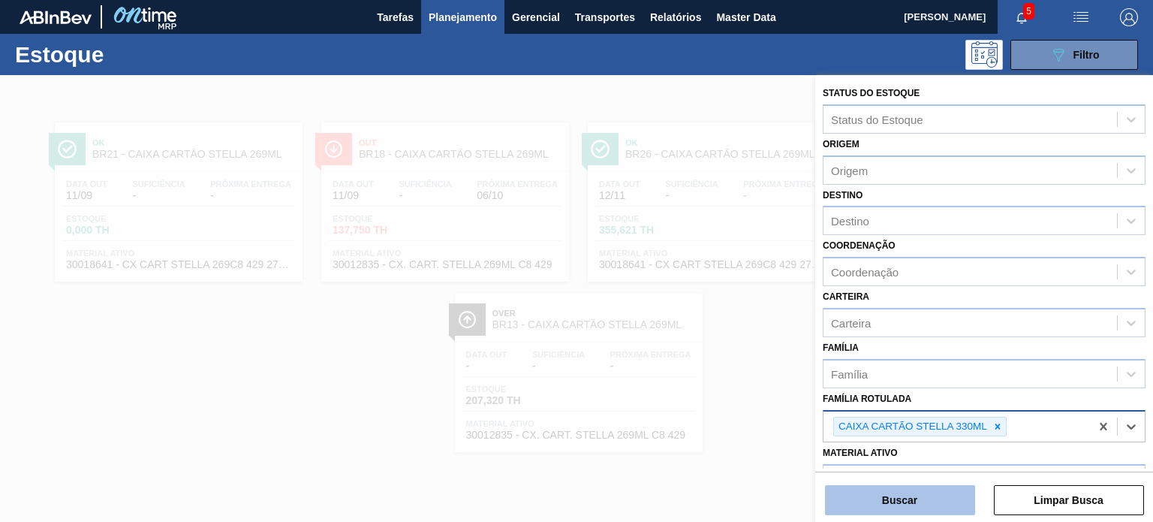
click at [922, 504] on button "Buscar" at bounding box center [900, 500] width 150 height 30
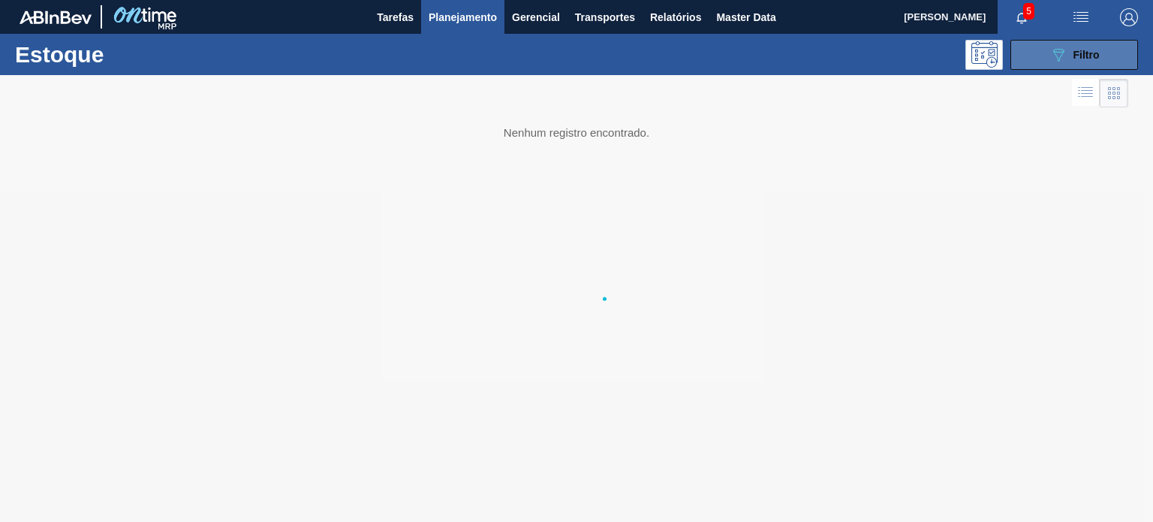
click at [1075, 55] on span "Filtro" at bounding box center [1086, 55] width 26 height 12
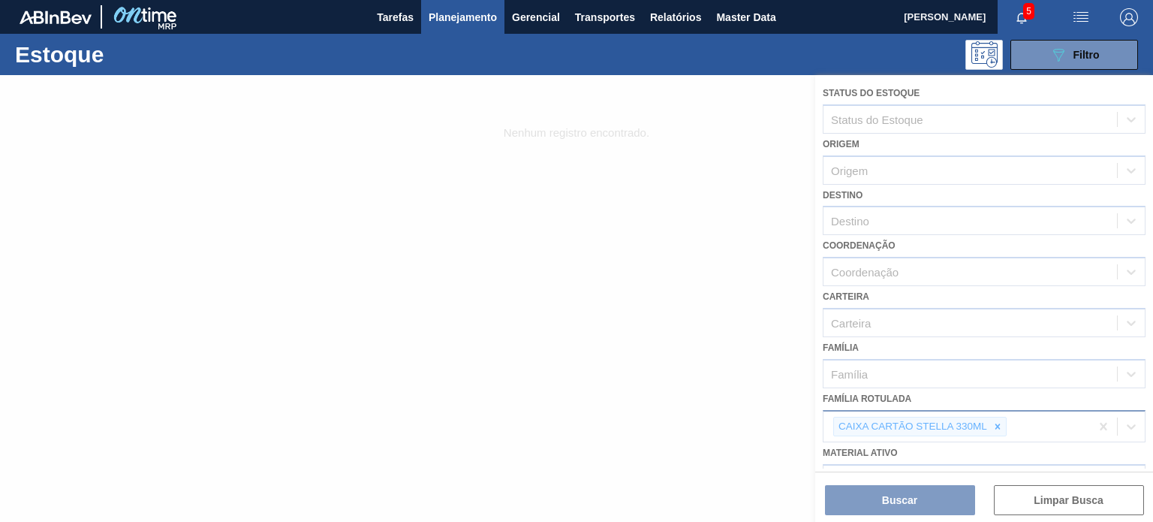
click at [683, 280] on div at bounding box center [576, 298] width 1153 height 447
click at [536, 128] on div at bounding box center [576, 298] width 1153 height 447
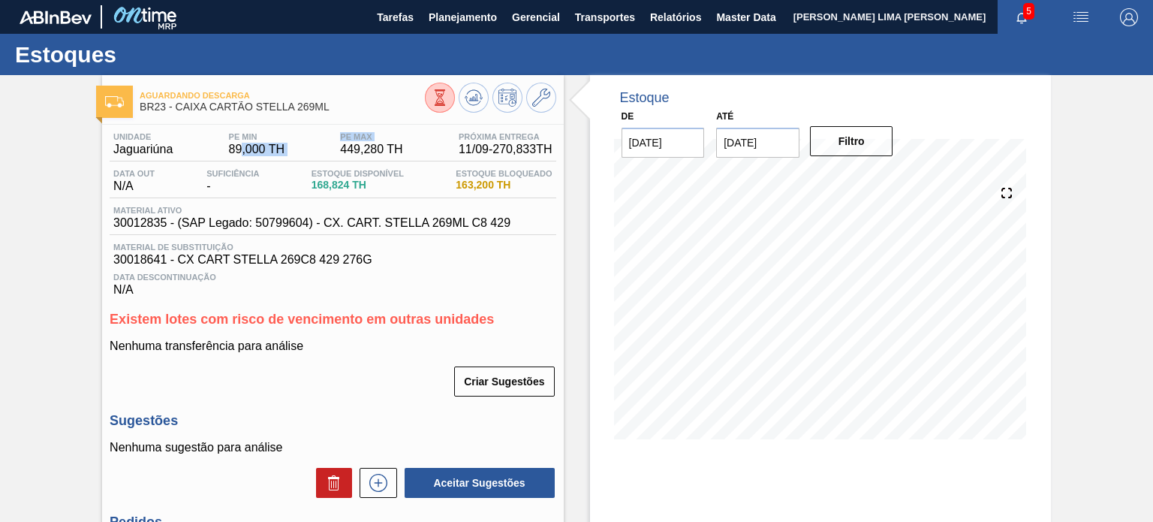
drag, startPoint x: 236, startPoint y: 149, endPoint x: 344, endPoint y: 145, distance: 107.4
click at [344, 146] on div "Unidade Jaguariúna PE MIN 89,000 TH PE MAX 449,280 TH Próxima Entrega 11/09 - 2…" at bounding box center [333, 146] width 446 height 29
drag, startPoint x: 369, startPoint y: 152, endPoint x: 383, endPoint y: 152, distance: 13.5
click at [381, 152] on span "449,280 TH" at bounding box center [371, 150] width 62 height 14
click at [383, 152] on span "449,280 TH" at bounding box center [371, 150] width 62 height 14
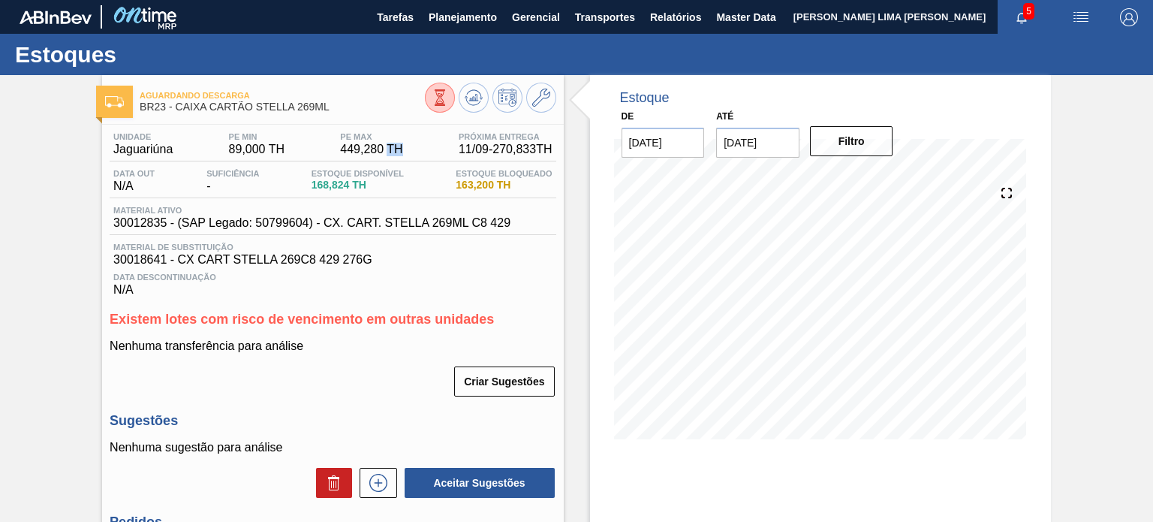
click at [383, 152] on span "449,280 TH" at bounding box center [371, 150] width 62 height 14
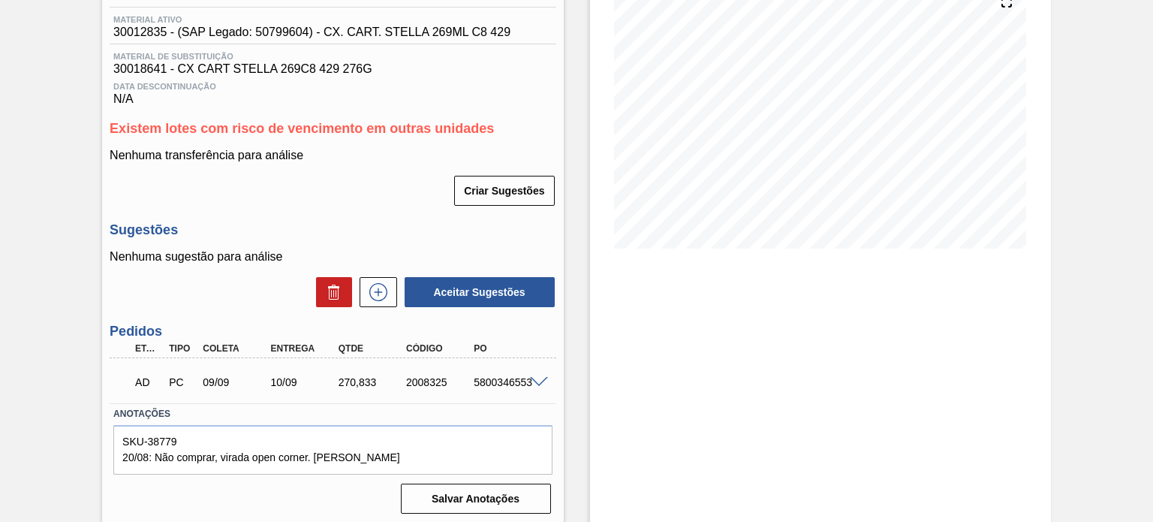
scroll to position [195, 0]
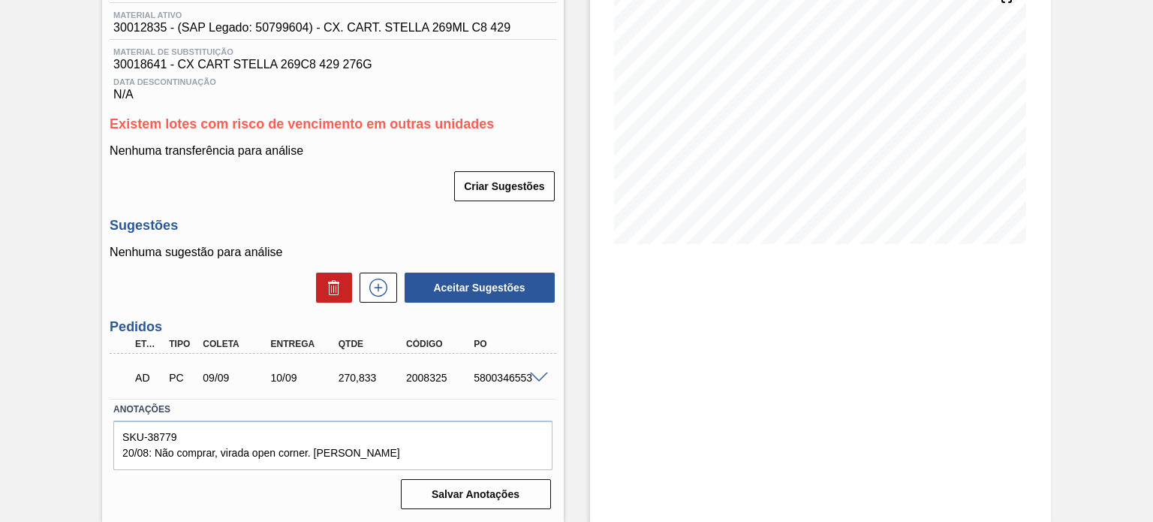
click at [369, 378] on div "270,833" at bounding box center [372, 378] width 74 height 12
click at [534, 380] on span at bounding box center [539, 377] width 18 height 11
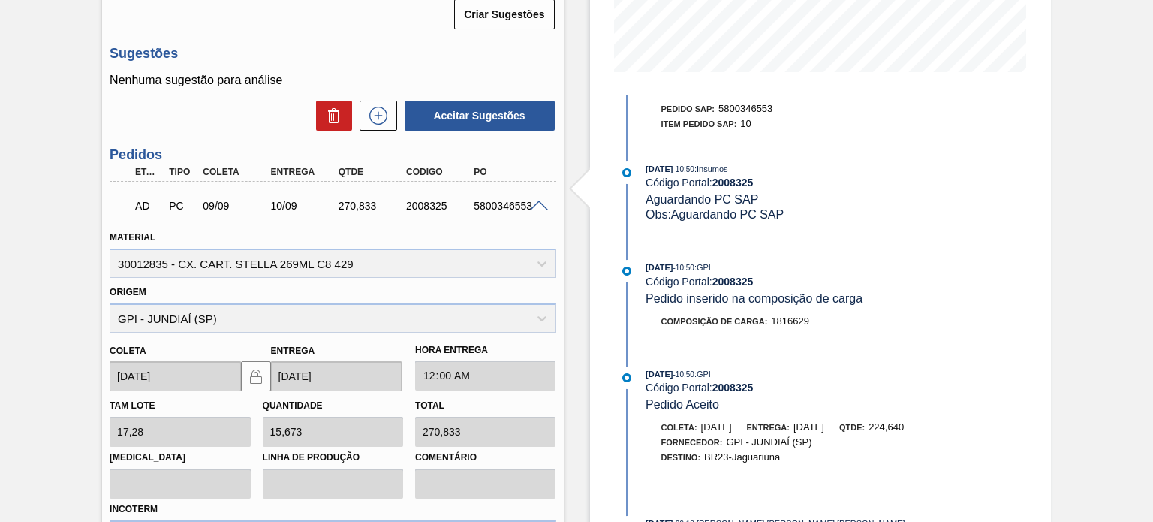
scroll to position [333, 0]
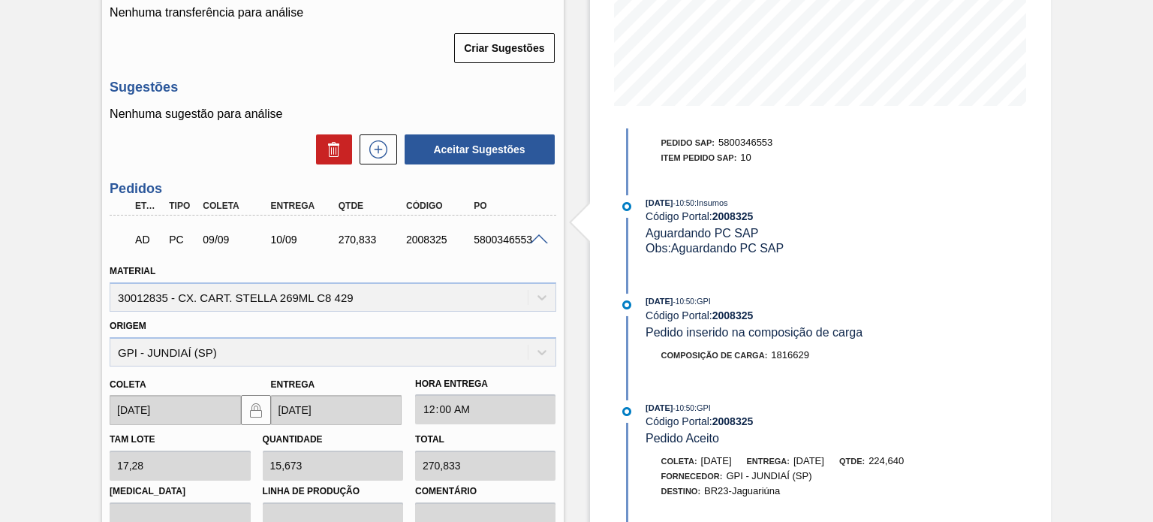
click at [537, 239] on span at bounding box center [539, 239] width 18 height 11
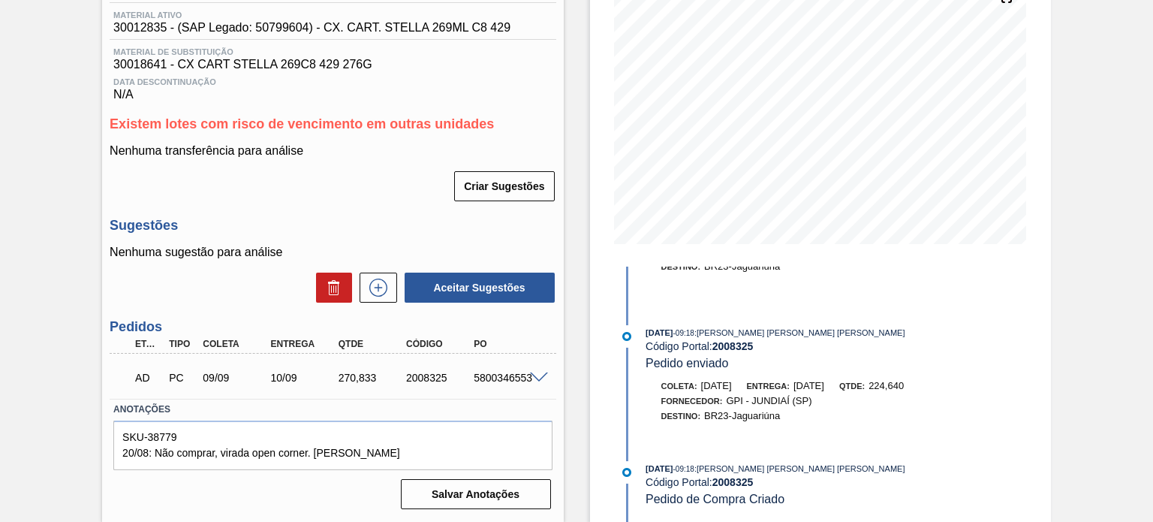
scroll to position [2155, 0]
drag, startPoint x: 911, startPoint y: 380, endPoint x: 940, endPoint y: 380, distance: 28.5
click at [940, 380] on div "[PERSON_NAME]: [DATE] Entrega: [DATE] Qtde: 224,640" at bounding box center [824, 385] width 357 height 15
click at [939, 380] on div "[PERSON_NAME]: [DATE] Entrega: [DATE] Qtde: 224,640" at bounding box center [824, 385] width 357 height 15
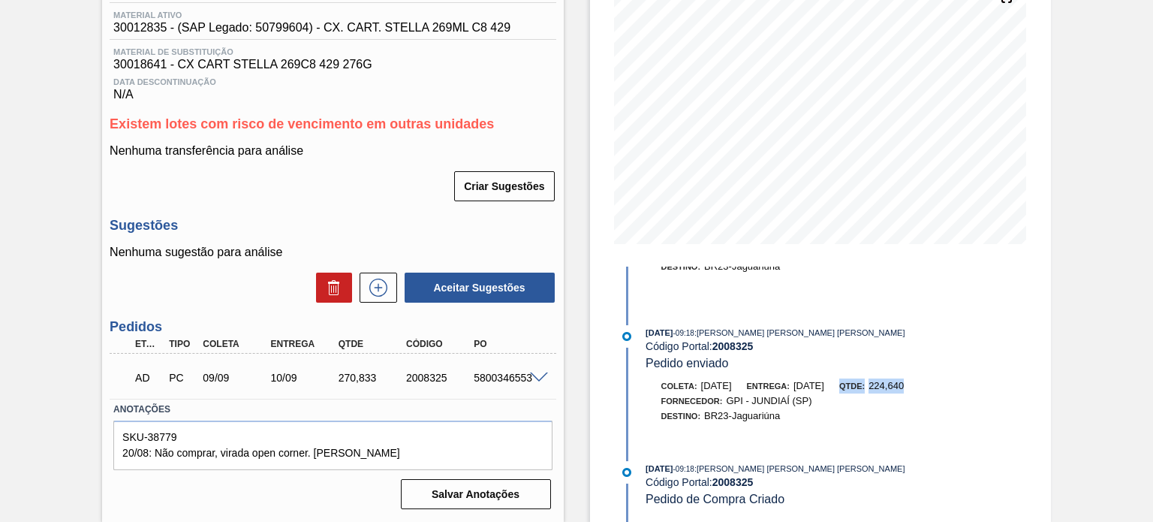
click at [939, 380] on div "[PERSON_NAME]: [DATE] Entrega: [DATE] Qtde: 224,640" at bounding box center [824, 385] width 357 height 15
drag, startPoint x: 336, startPoint y: 372, endPoint x: 360, endPoint y: 372, distance: 24.0
click at [358, 372] on div "270,833" at bounding box center [372, 378] width 74 height 12
click at [360, 374] on div "270,833" at bounding box center [372, 378] width 74 height 12
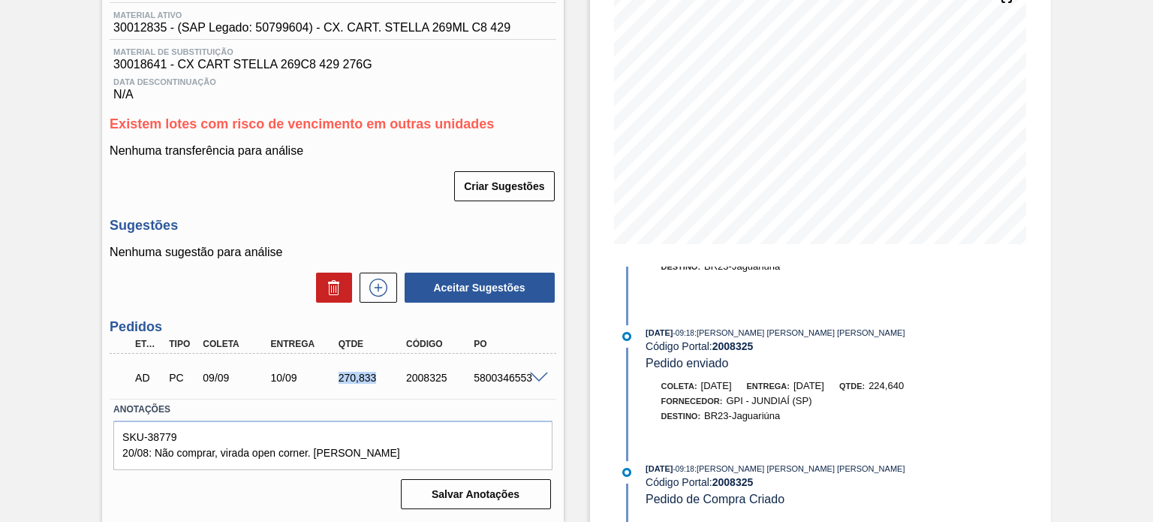
click at [360, 374] on div "270,833" at bounding box center [372, 378] width 74 height 12
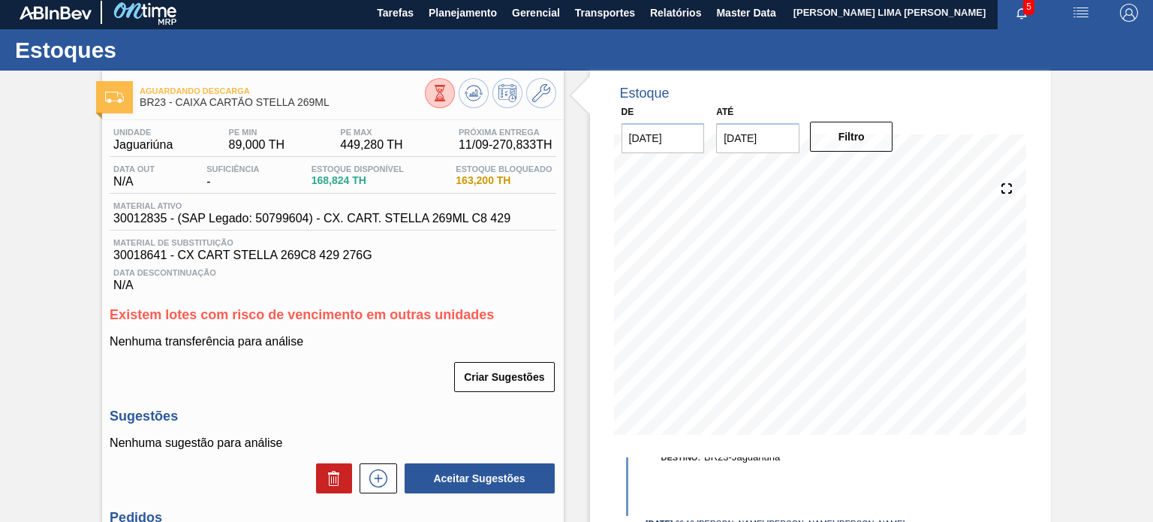
scroll to position [0, 0]
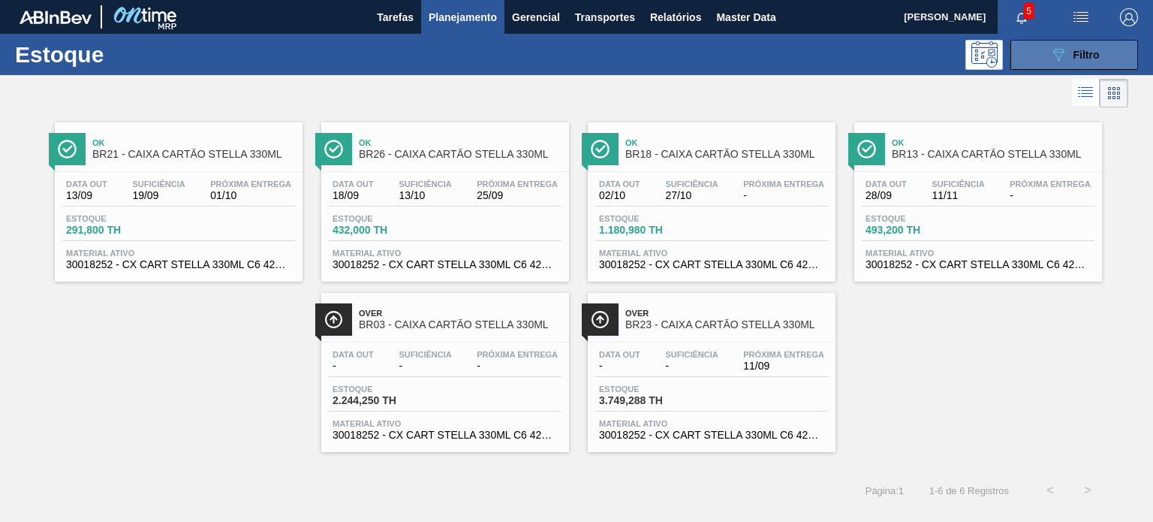
click at [1084, 59] on span "Filtro" at bounding box center [1086, 55] width 26 height 12
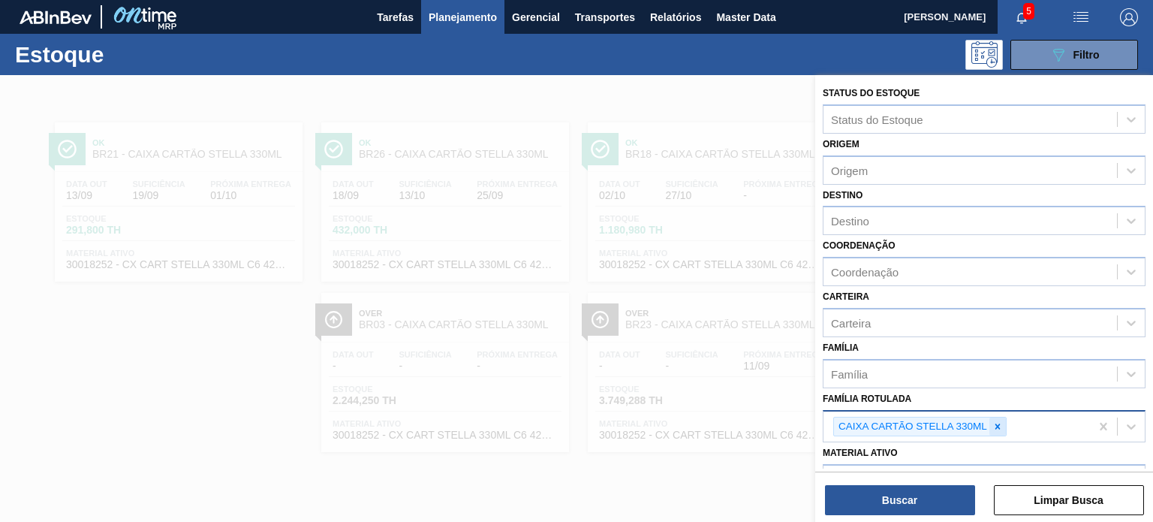
click at [994, 421] on icon at bounding box center [997, 426] width 11 height 11
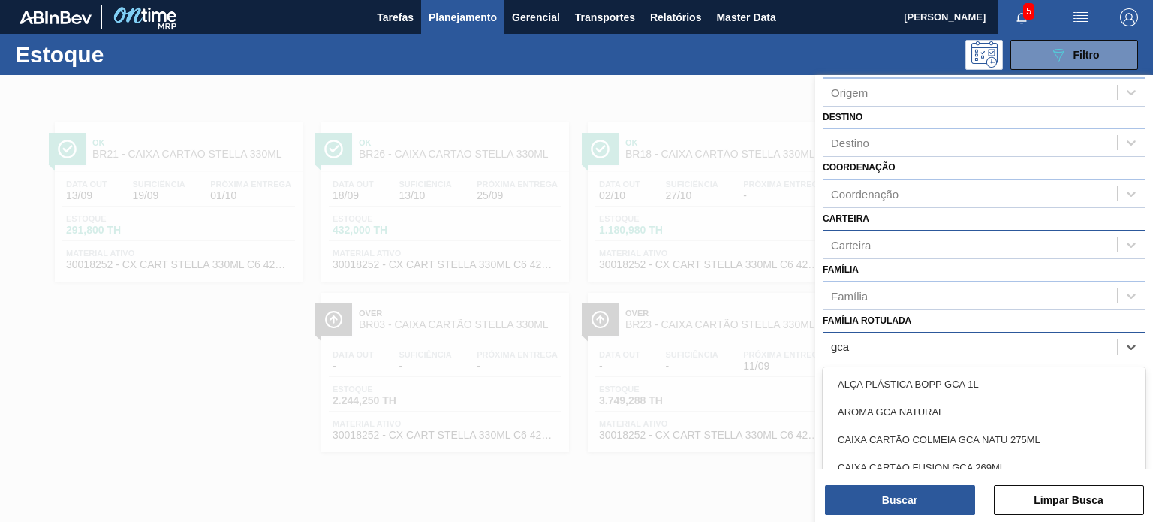
scroll to position [150, 0]
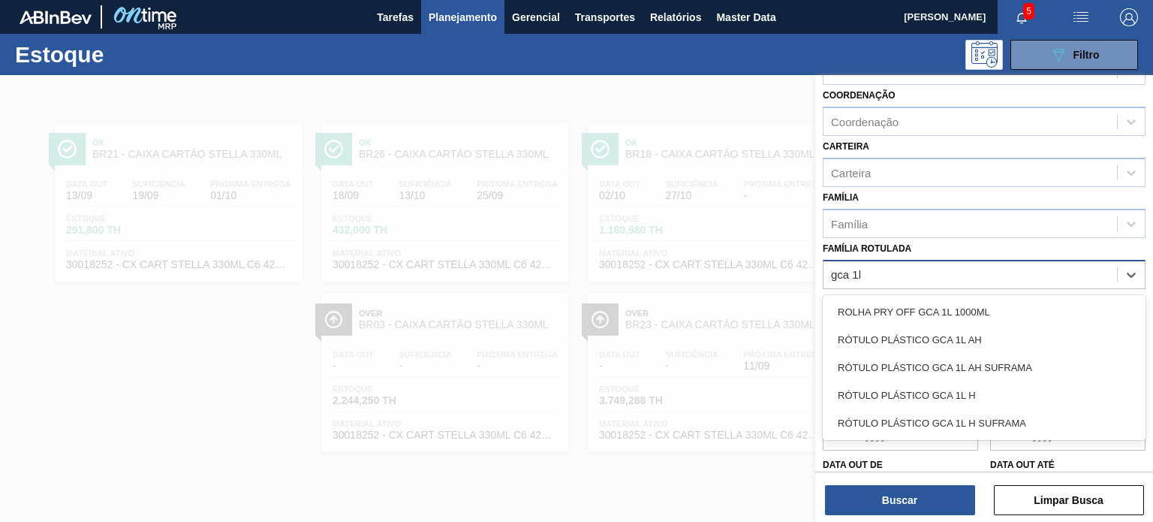
type Rotulada "gca 1l h"
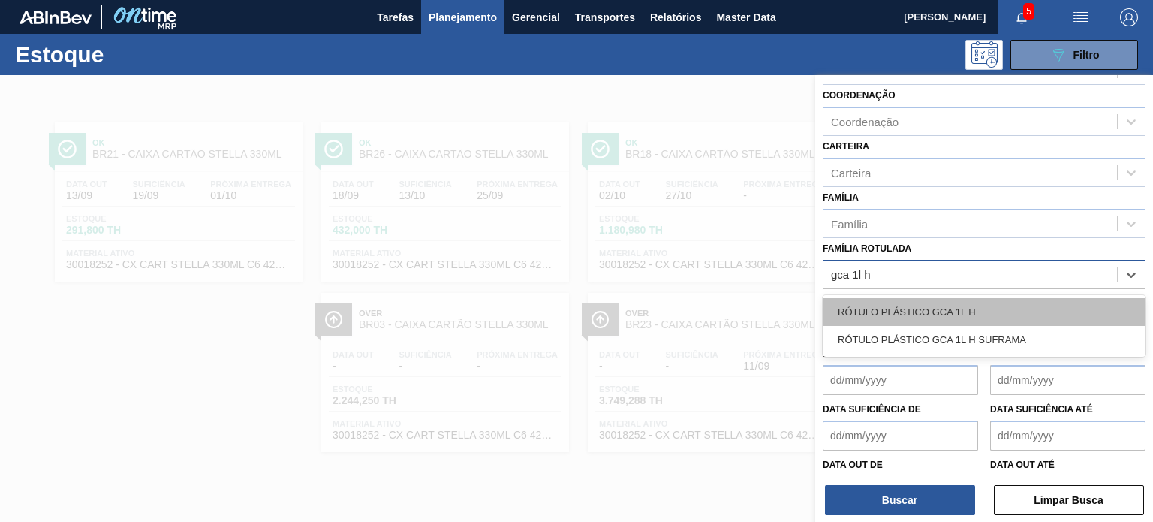
click at [940, 303] on div "RÓTULO PLÁSTICO GCA 1L H" at bounding box center [984, 312] width 323 height 28
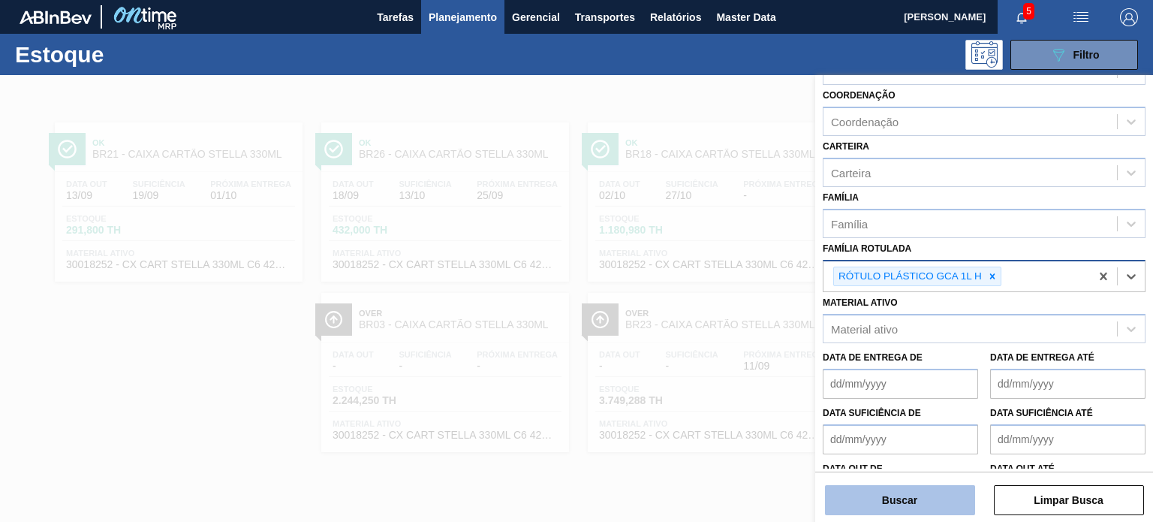
click at [918, 507] on button "Buscar" at bounding box center [900, 500] width 150 height 30
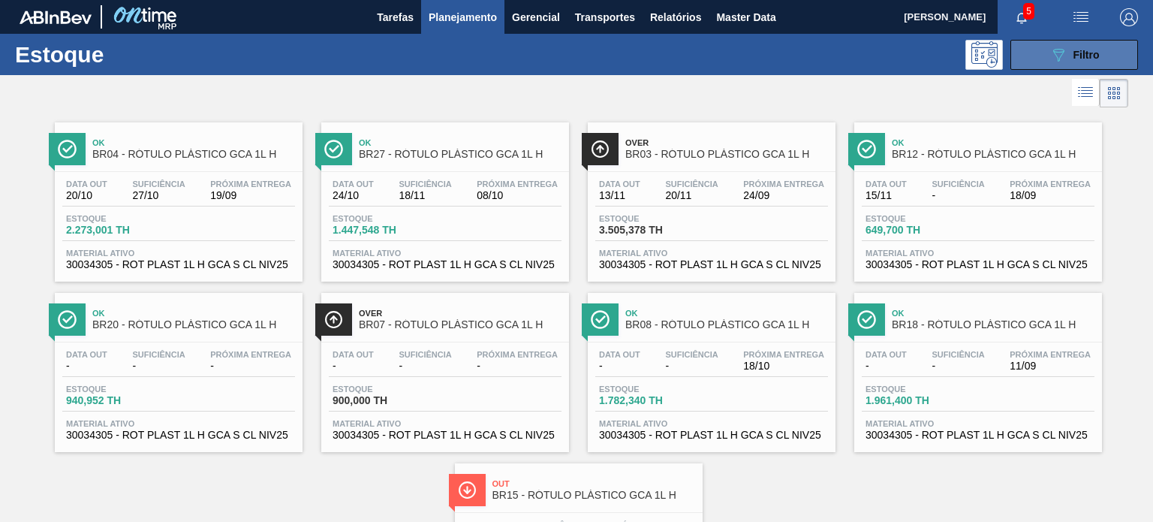
click at [1057, 46] on icon "089F7B8B-B2A5-4AFE-B5C0-19BA573D28AC" at bounding box center [1058, 55] width 18 height 18
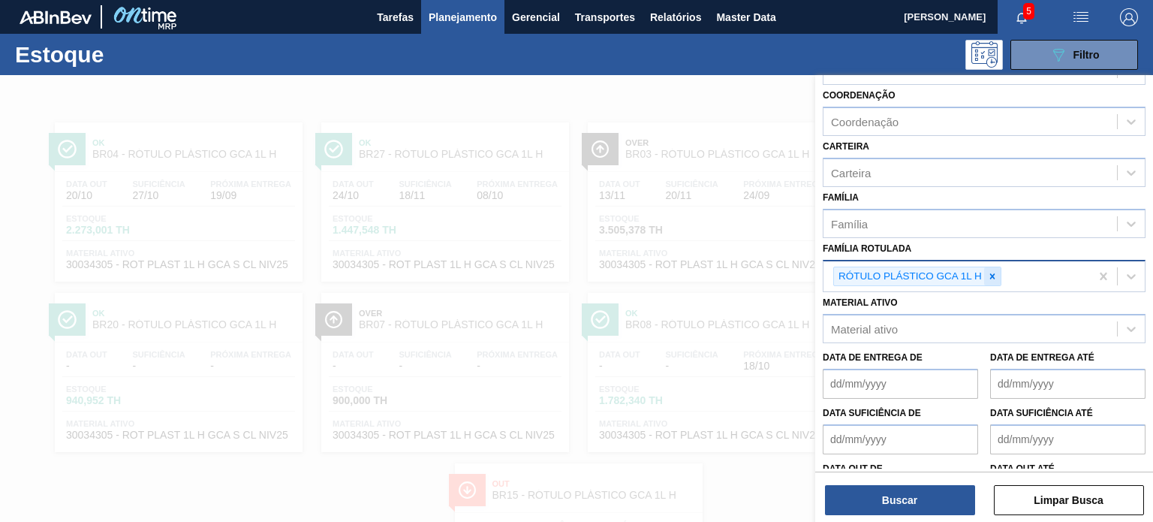
click at [994, 276] on icon at bounding box center [992, 276] width 11 height 11
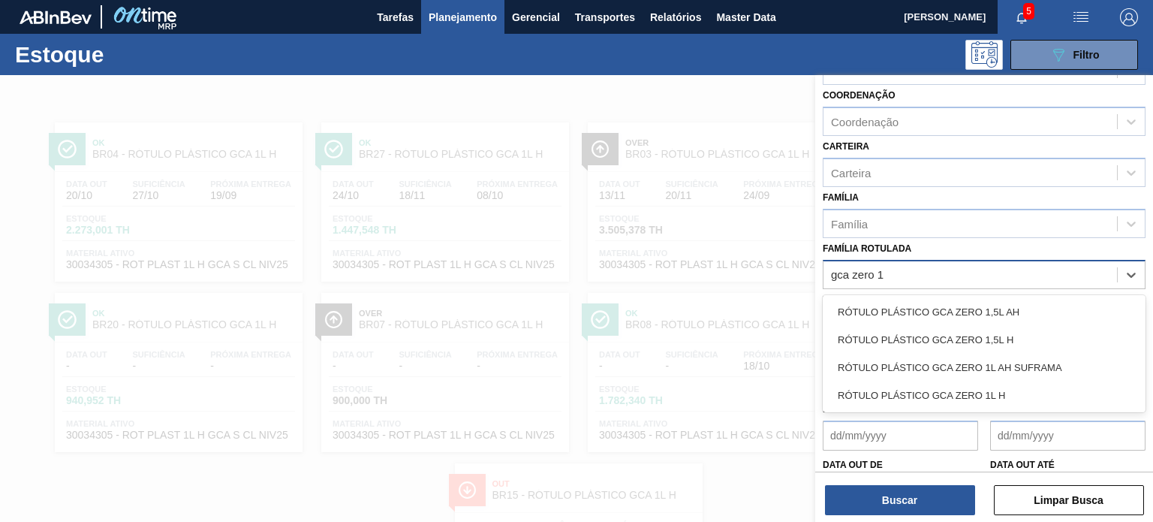
type Rotulada "gca zero 1l"
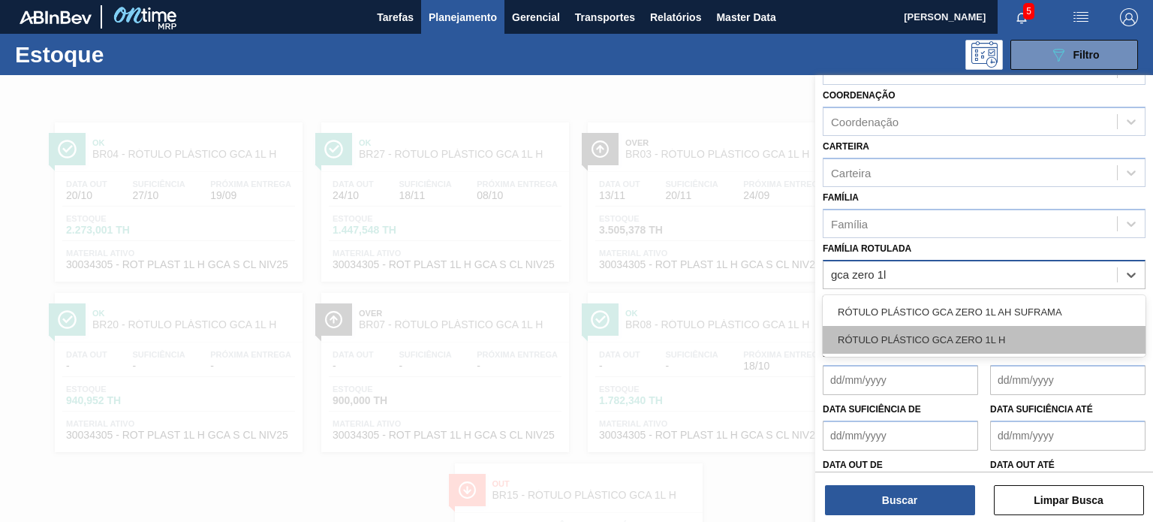
click at [986, 332] on div "RÓTULO PLÁSTICO GCA ZERO 1L H" at bounding box center [984, 340] width 323 height 28
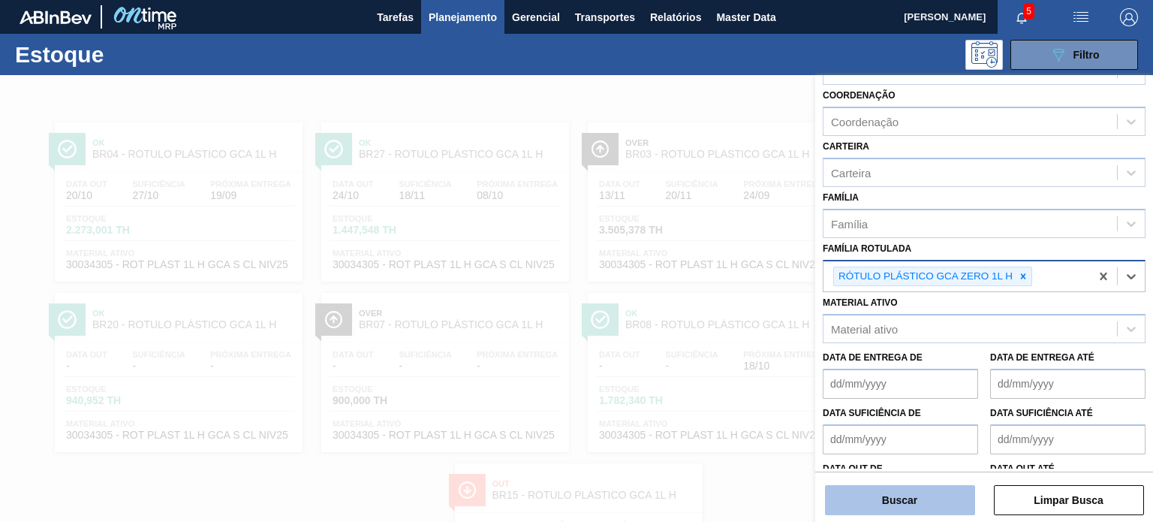
click at [917, 508] on button "Buscar" at bounding box center [900, 500] width 150 height 30
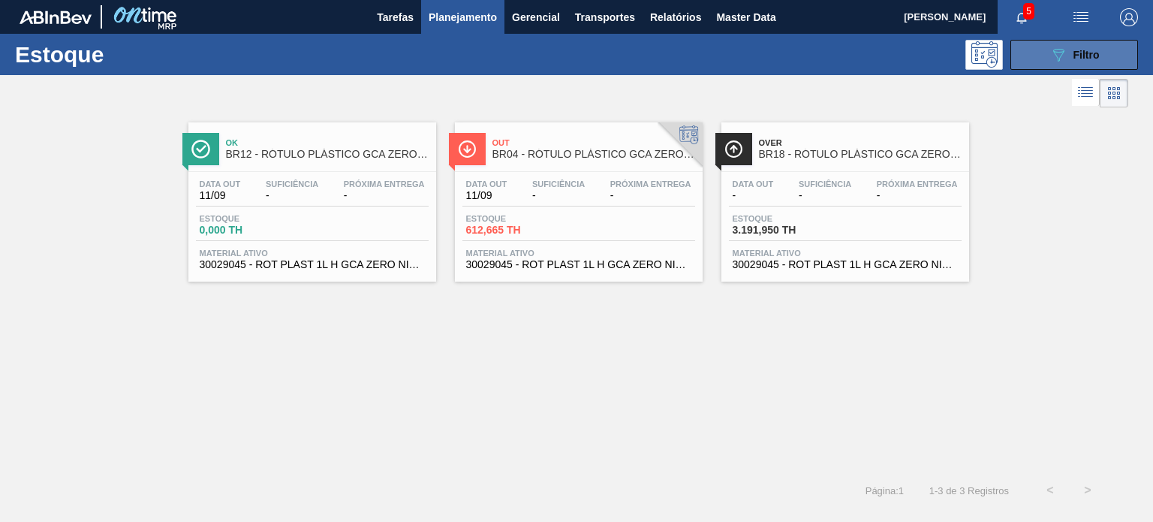
click at [1024, 65] on button "089F7B8B-B2A5-4AFE-B5C0-19BA573D28AC Filtro" at bounding box center [1074, 55] width 128 height 30
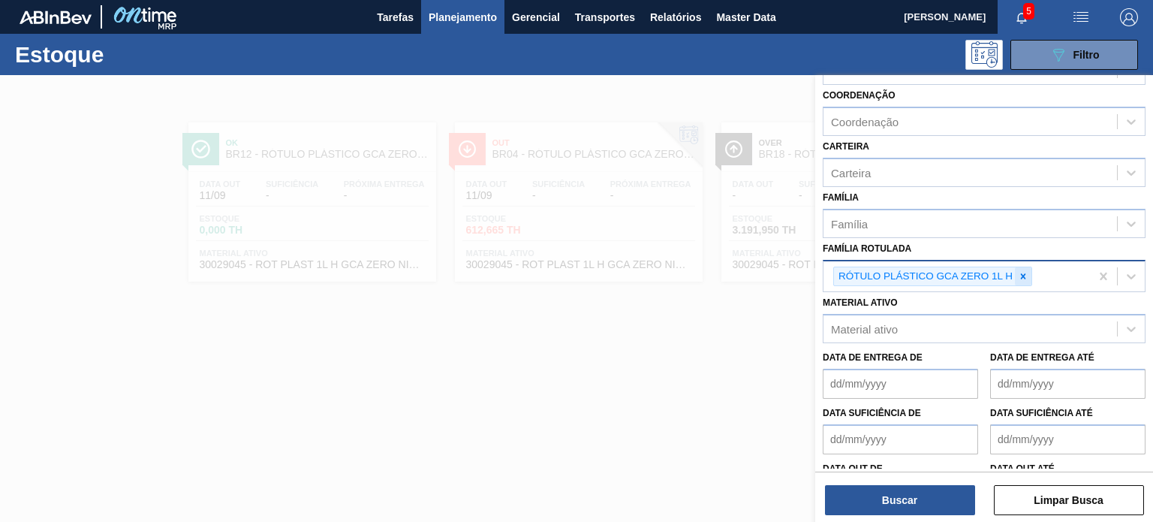
click at [1024, 271] on icon at bounding box center [1023, 276] width 11 height 11
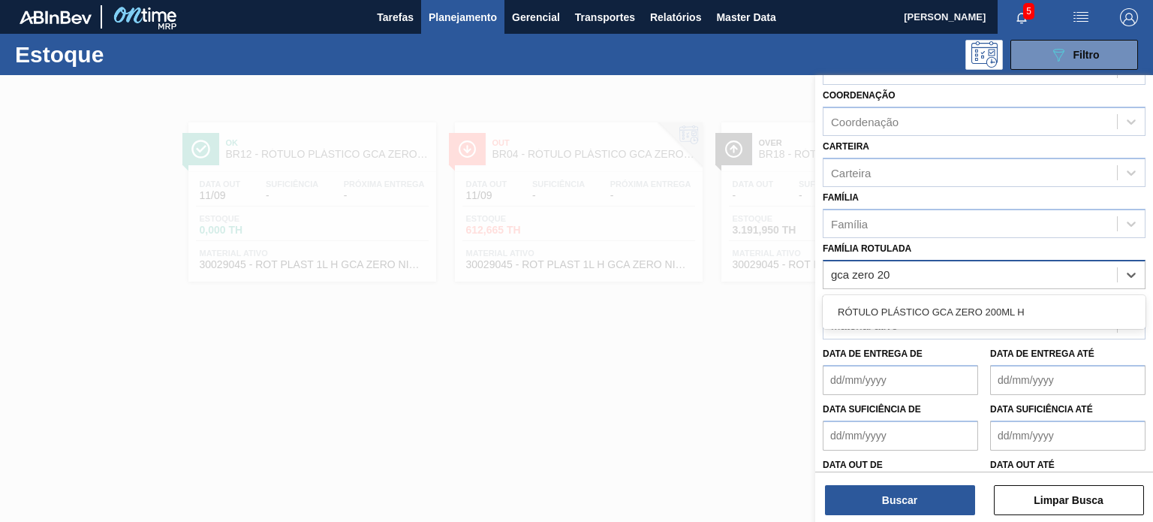
type Rotulada "gca zero 200"
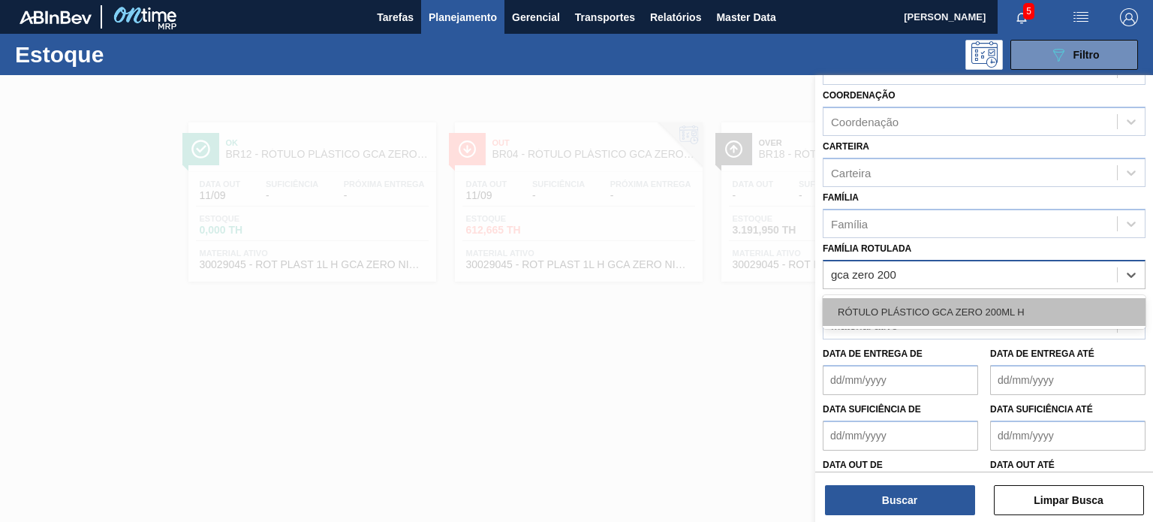
click at [1009, 298] on div "RÓTULO PLÁSTICO GCA ZERO 200ML H" at bounding box center [984, 312] width 323 height 28
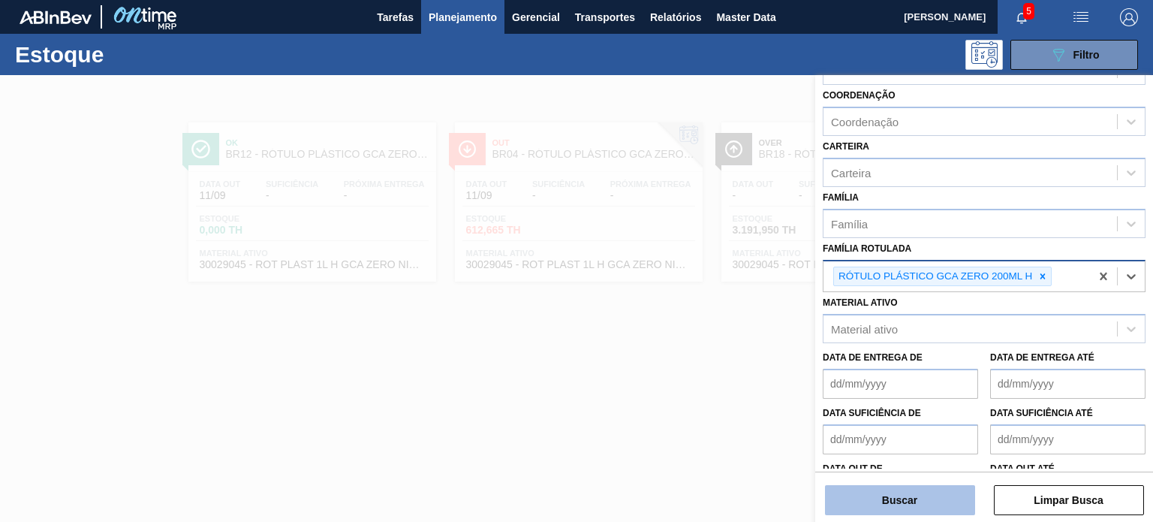
click at [919, 492] on button "Buscar" at bounding box center [900, 500] width 150 height 30
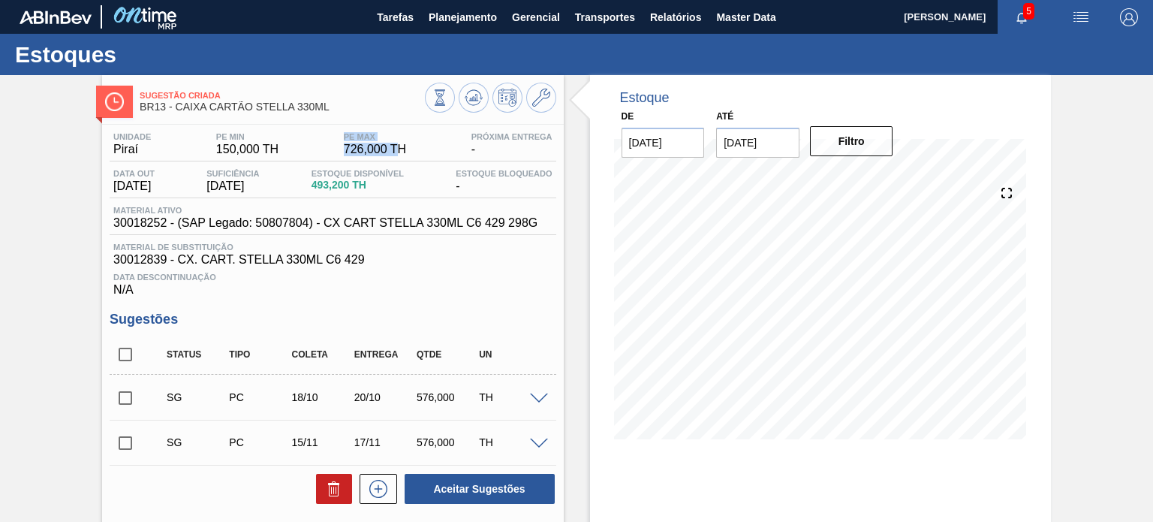
drag, startPoint x: 342, startPoint y: 139, endPoint x: 393, endPoint y: 146, distance: 51.5
click at [393, 146] on div "PE MAX 726,000 TH" at bounding box center [375, 144] width 70 height 24
click at [375, 149] on span "726,000 TH" at bounding box center [375, 150] width 62 height 14
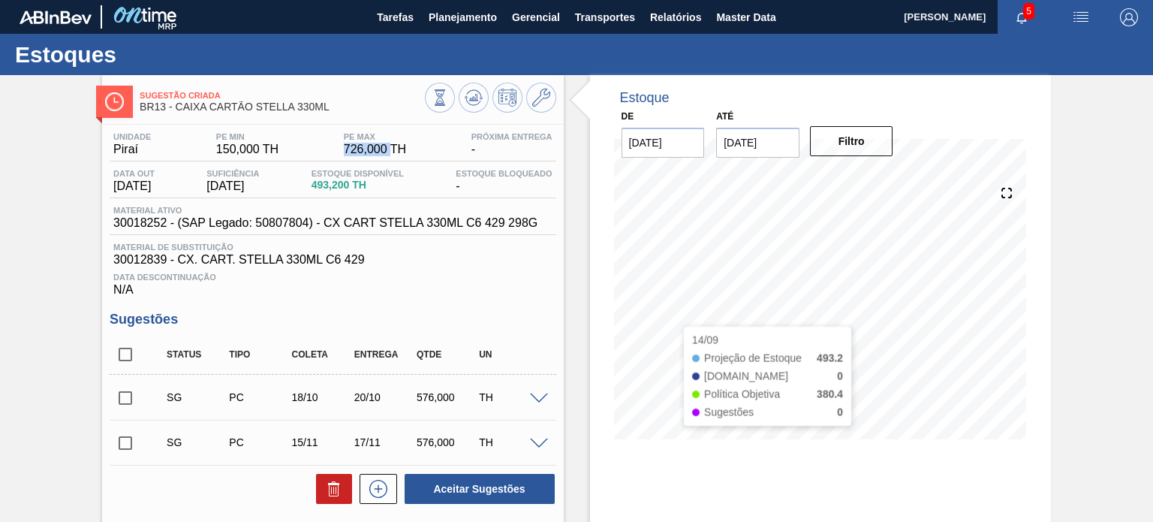
click at [540, 309] on div "Unidade Piraí PE MIN 150,000 TH PE MAX 726,000 TH Próxima Entrega - Data out [D…" at bounding box center [332, 407] width 461 height 565
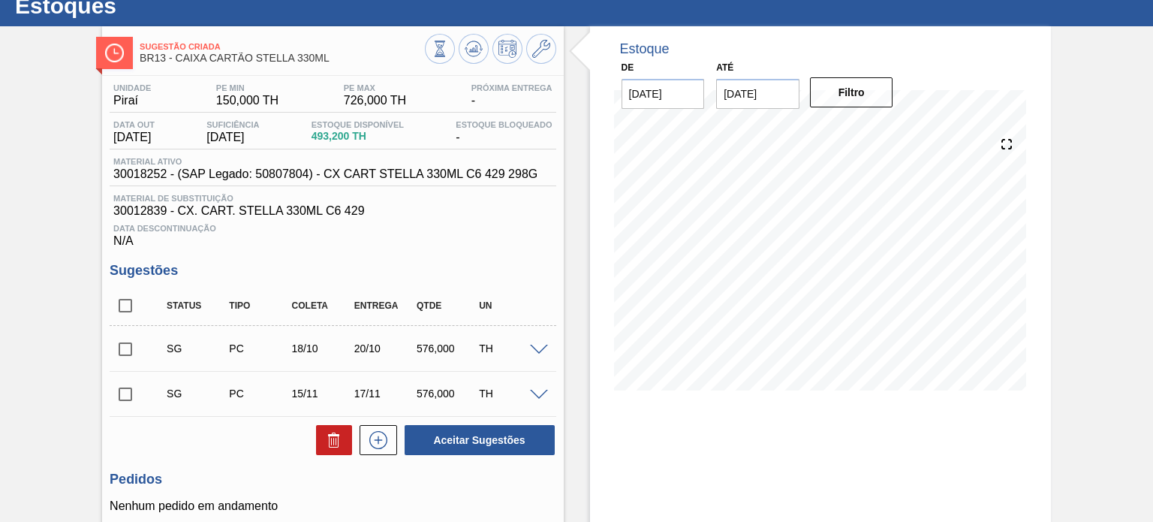
scroll to position [25, 0]
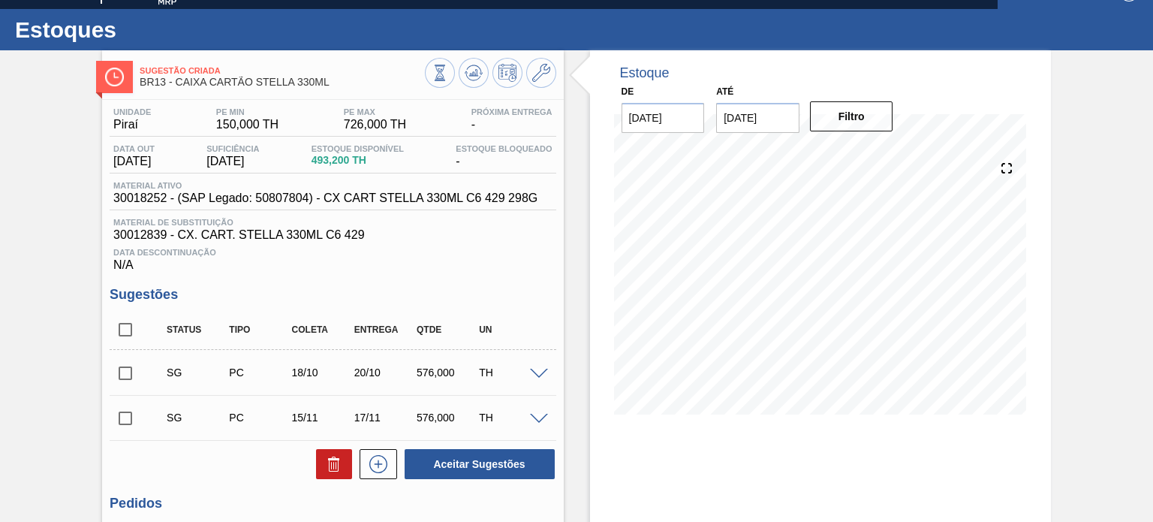
click at [228, 128] on span "150,000 TH" at bounding box center [247, 125] width 62 height 14
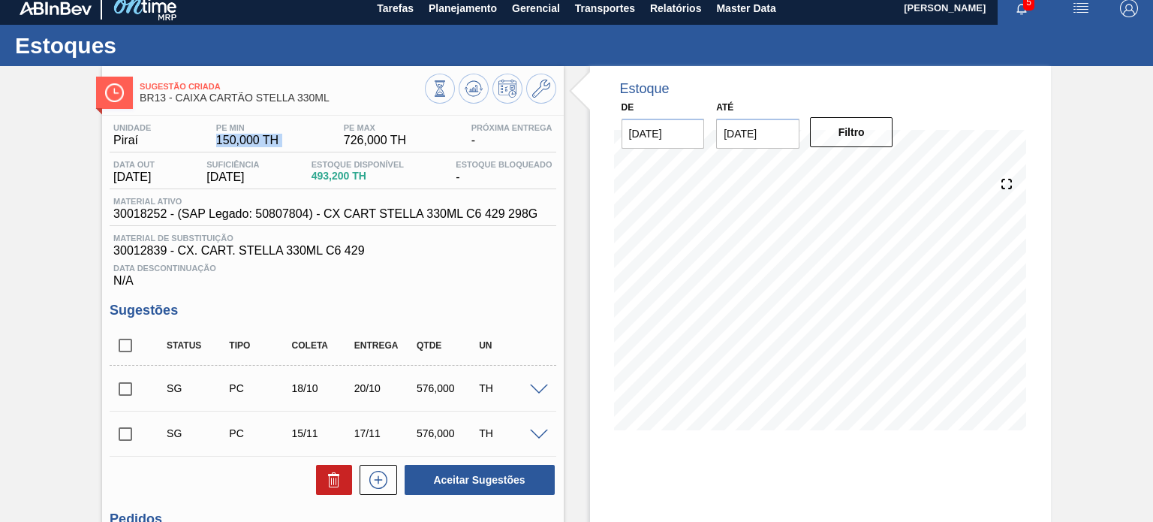
scroll to position [0, 0]
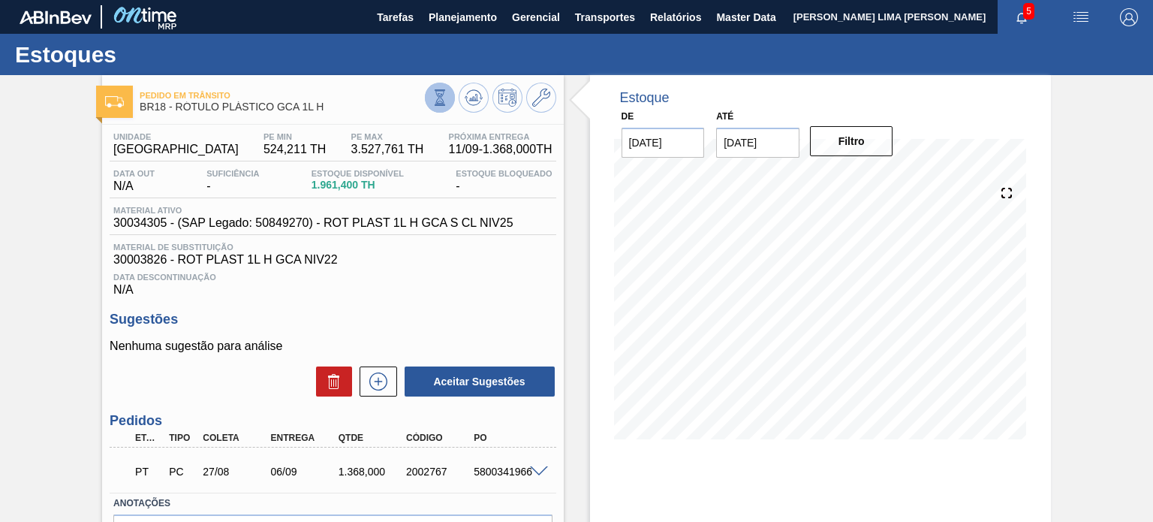
click at [438, 95] on icon at bounding box center [440, 97] width 17 height 17
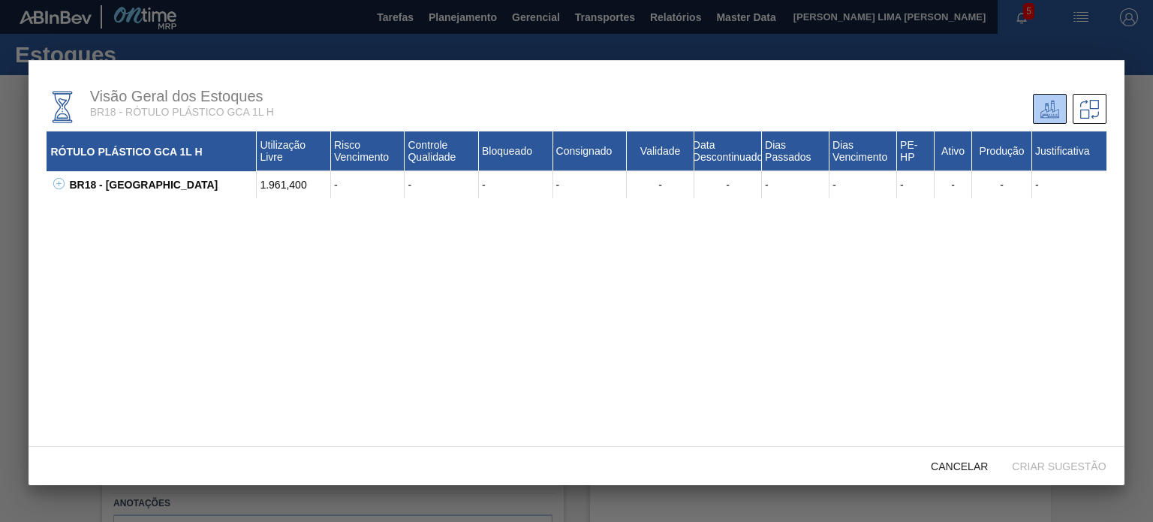
click at [60, 179] on icon at bounding box center [58, 183] width 11 height 11
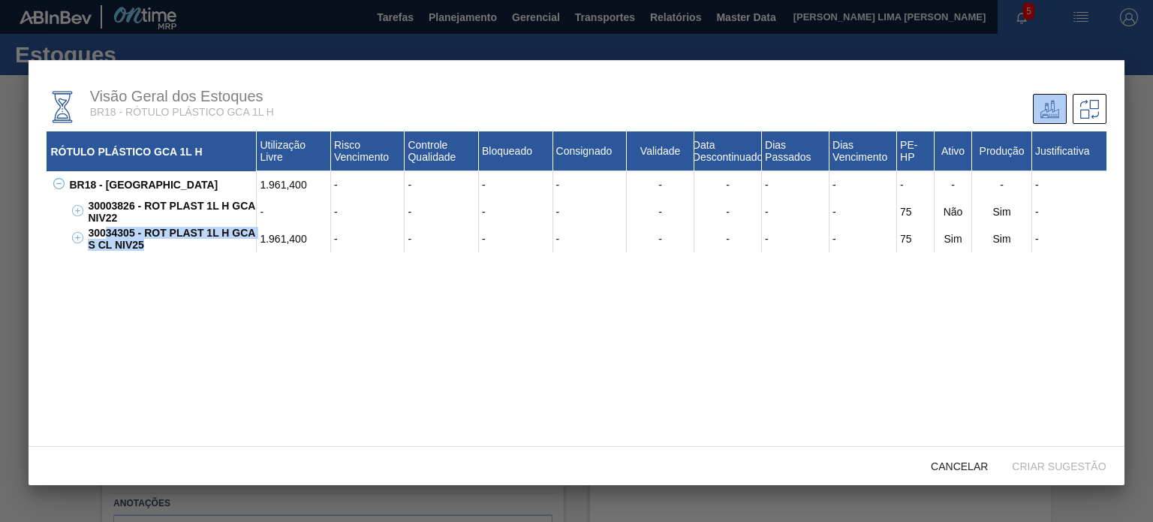
drag, startPoint x: 164, startPoint y: 251, endPoint x: 105, endPoint y: 236, distance: 61.2
click at [105, 236] on div "30034305 - ROT PLAST 1L H GCA S CL NIV25" at bounding box center [170, 238] width 173 height 27
click at [106, 236] on div "30034305 - ROT PLAST 1L H GCA S CL NIV25" at bounding box center [170, 238] width 173 height 27
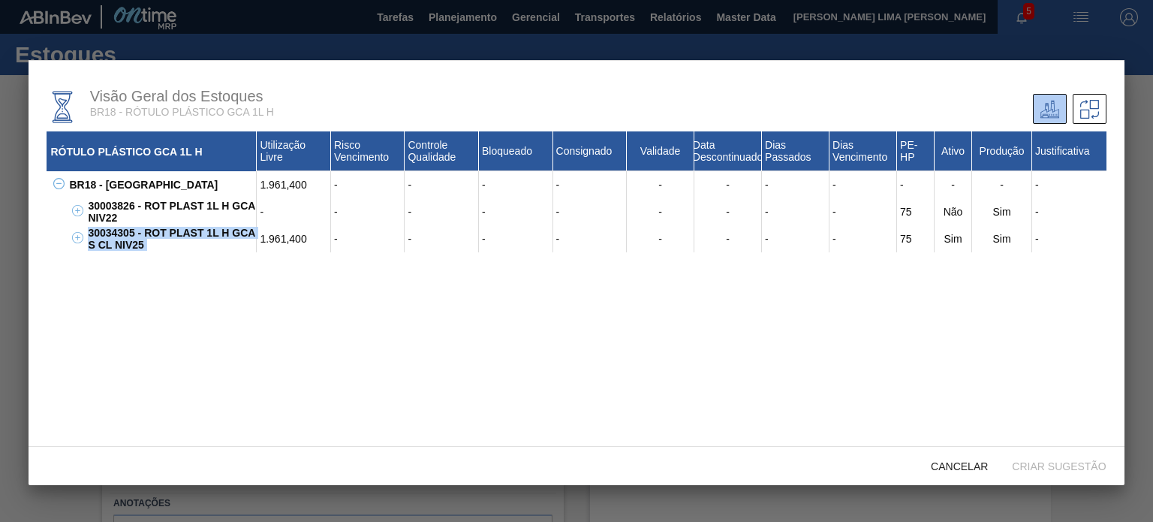
click at [151, 251] on div "30034305 - ROT PLAST 1L H GCA S CL NIV25" at bounding box center [170, 238] width 173 height 27
drag, startPoint x: 147, startPoint y: 248, endPoint x: 93, endPoint y: 233, distance: 56.1
click at [93, 233] on div "30034305 - ROT PLAST 1L H GCA S CL NIV25" at bounding box center [170, 238] width 173 height 27
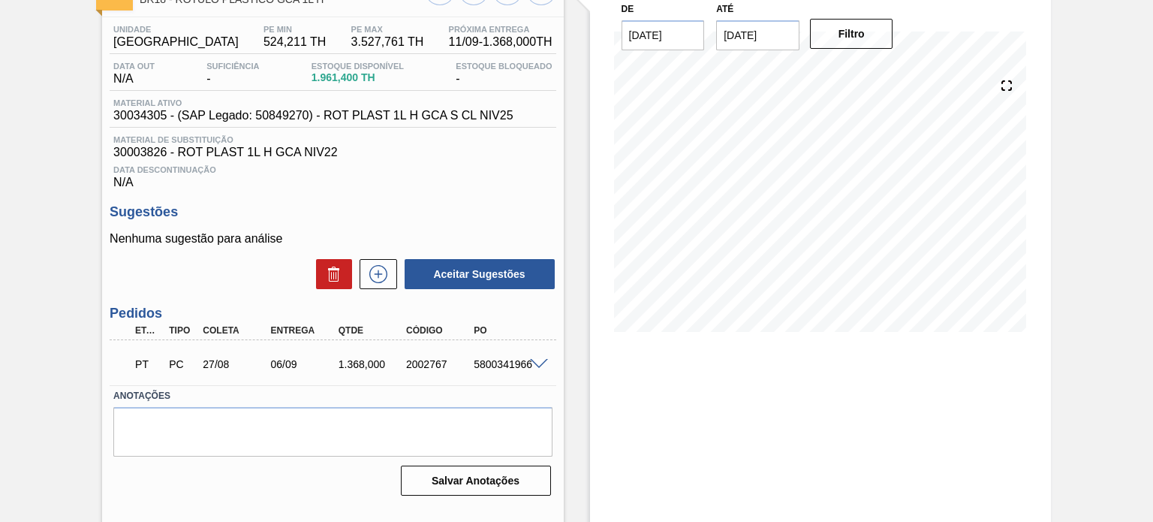
scroll to position [123, 0]
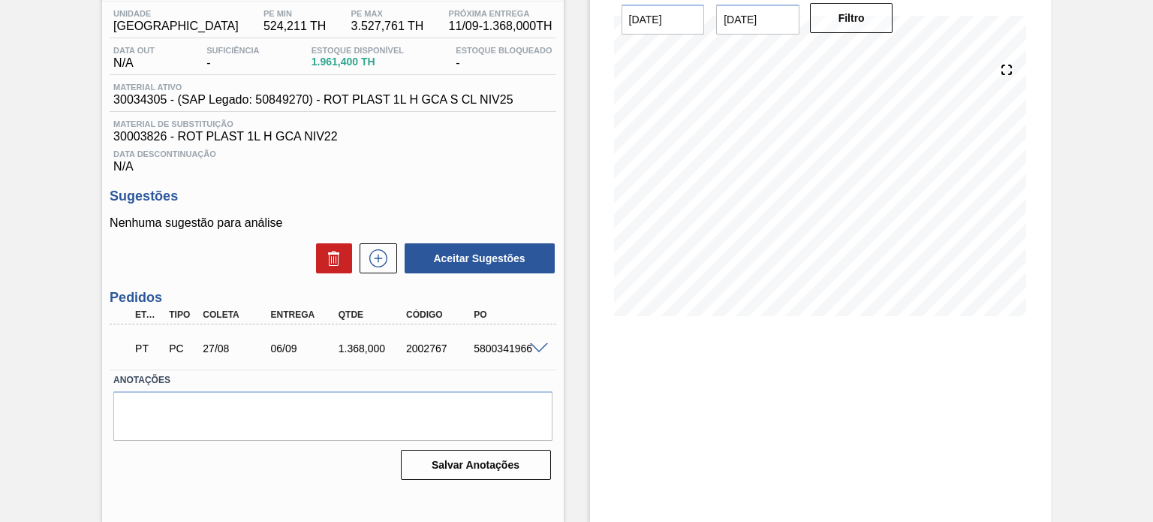
click at [531, 352] on span at bounding box center [539, 348] width 18 height 11
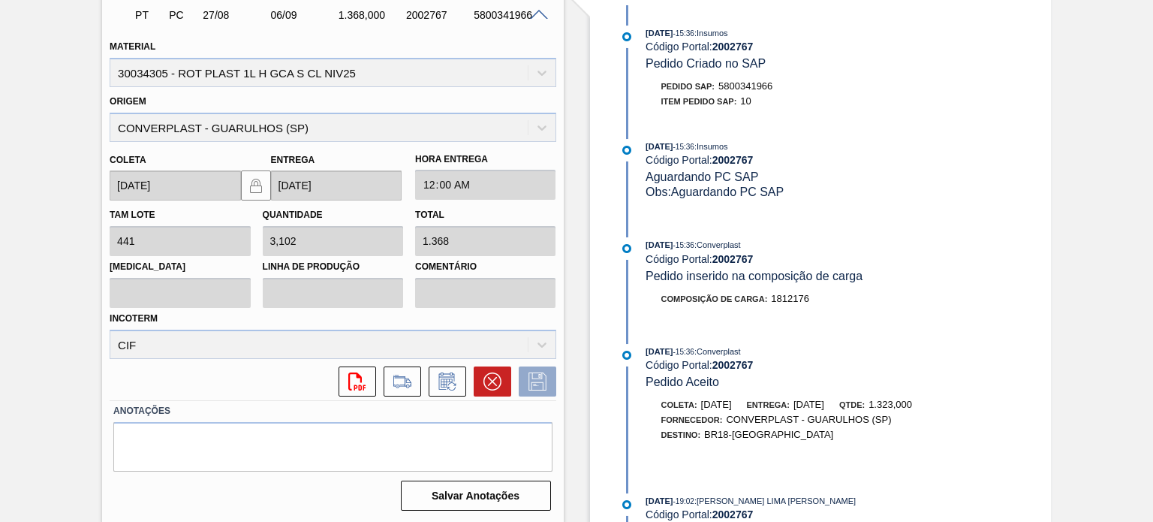
scroll to position [866, 0]
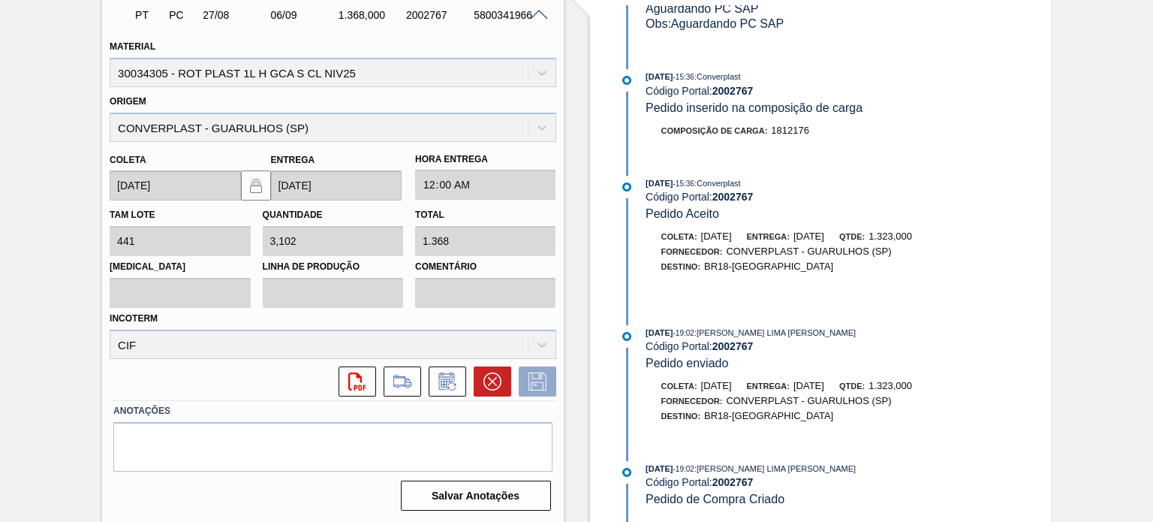
click at [824, 229] on div "Entrega: [DATE]" at bounding box center [785, 236] width 77 height 15
click at [824, 230] on span "[DATE]" at bounding box center [808, 235] width 31 height 11
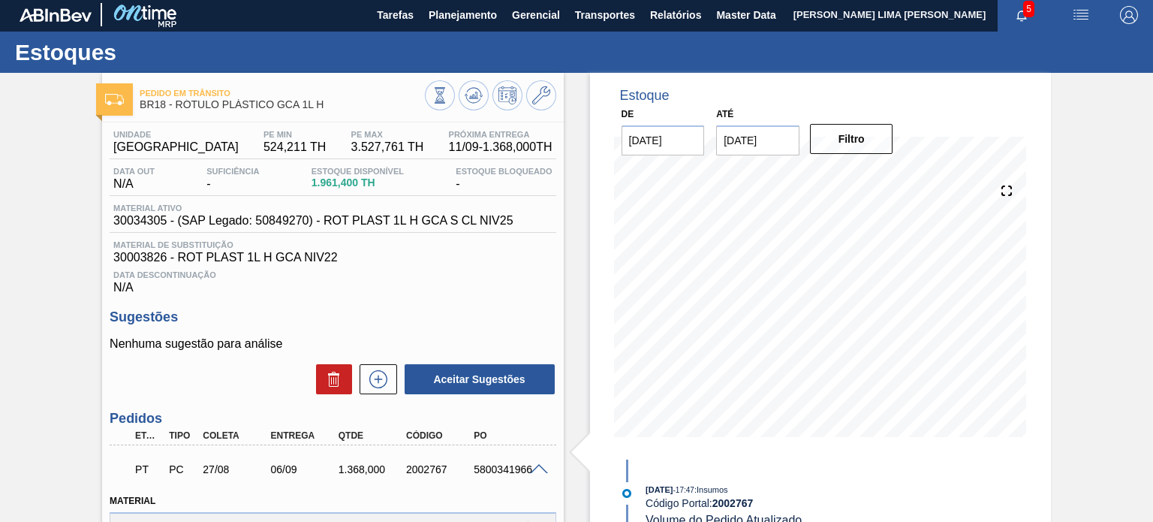
scroll to position [0, 0]
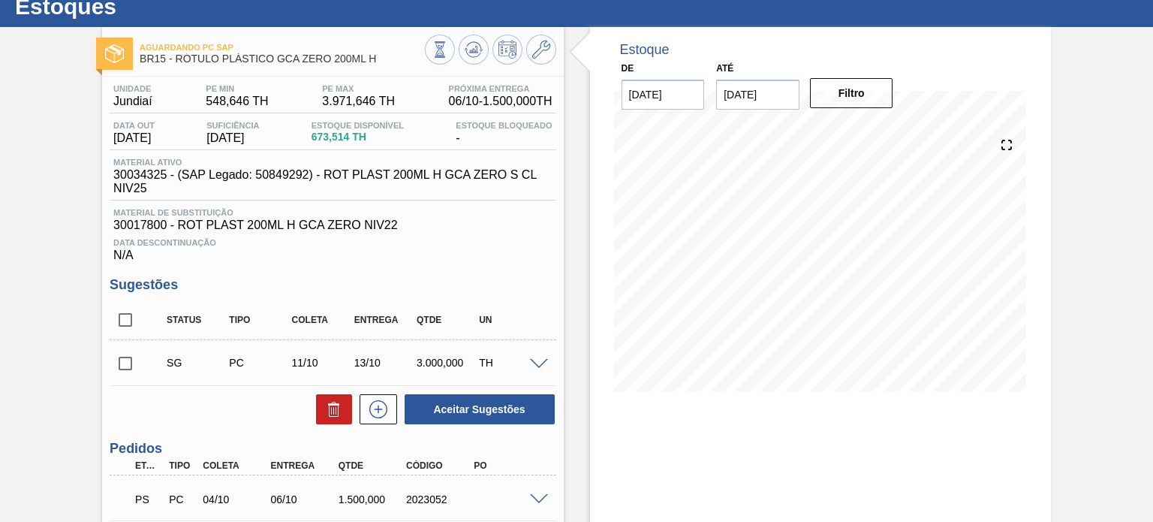
scroll to position [75, 0]
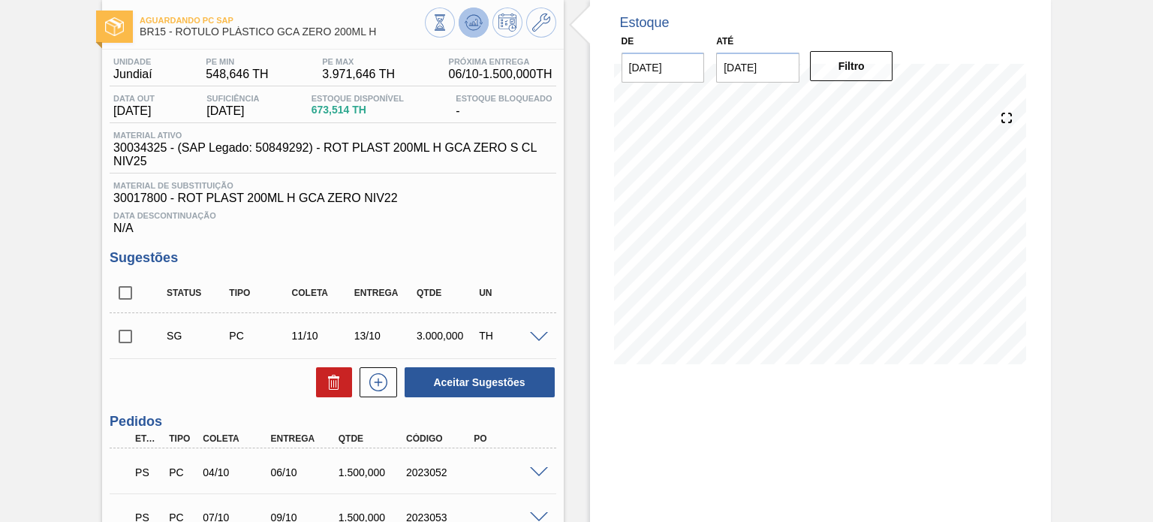
click at [468, 23] on icon at bounding box center [474, 23] width 18 height 18
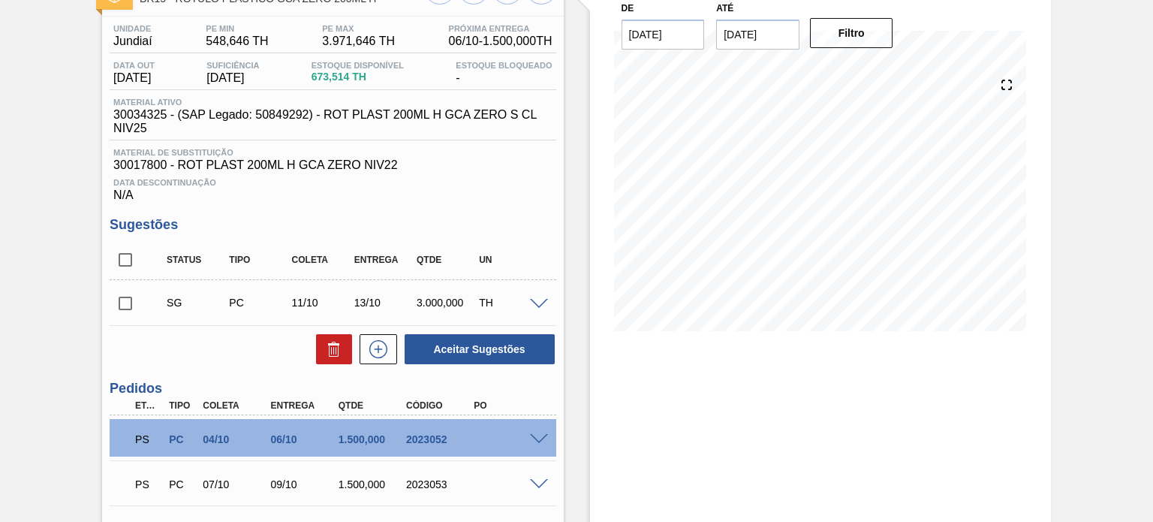
scroll to position [225, 0]
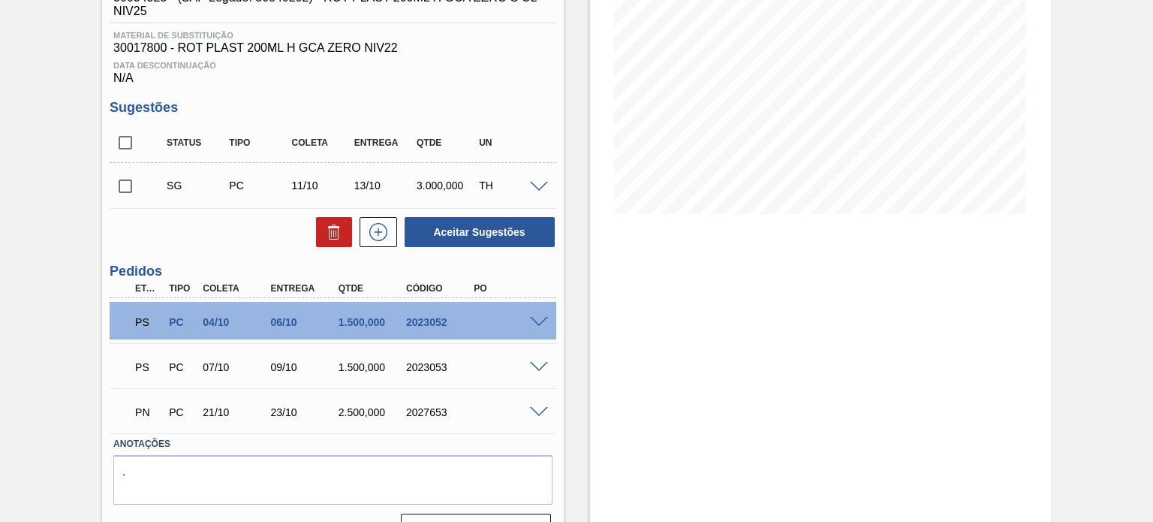
click at [416, 316] on div "2023052" at bounding box center [439, 322] width 74 height 12
copy div "2023052"
click at [438, 366] on div "2023053" at bounding box center [439, 367] width 74 height 12
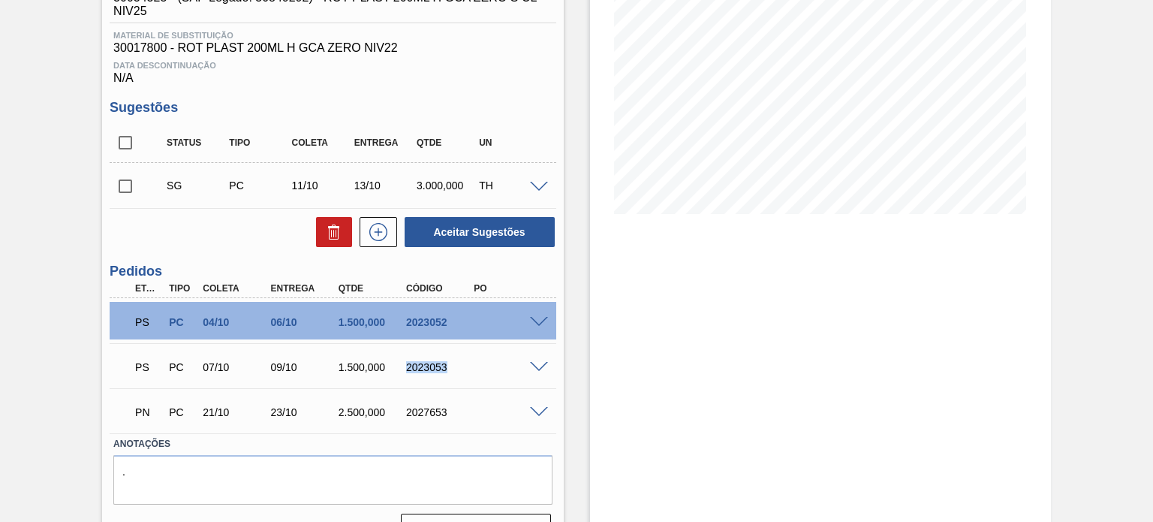
copy div "2023053"
